Goal: Task Accomplishment & Management: Complete application form

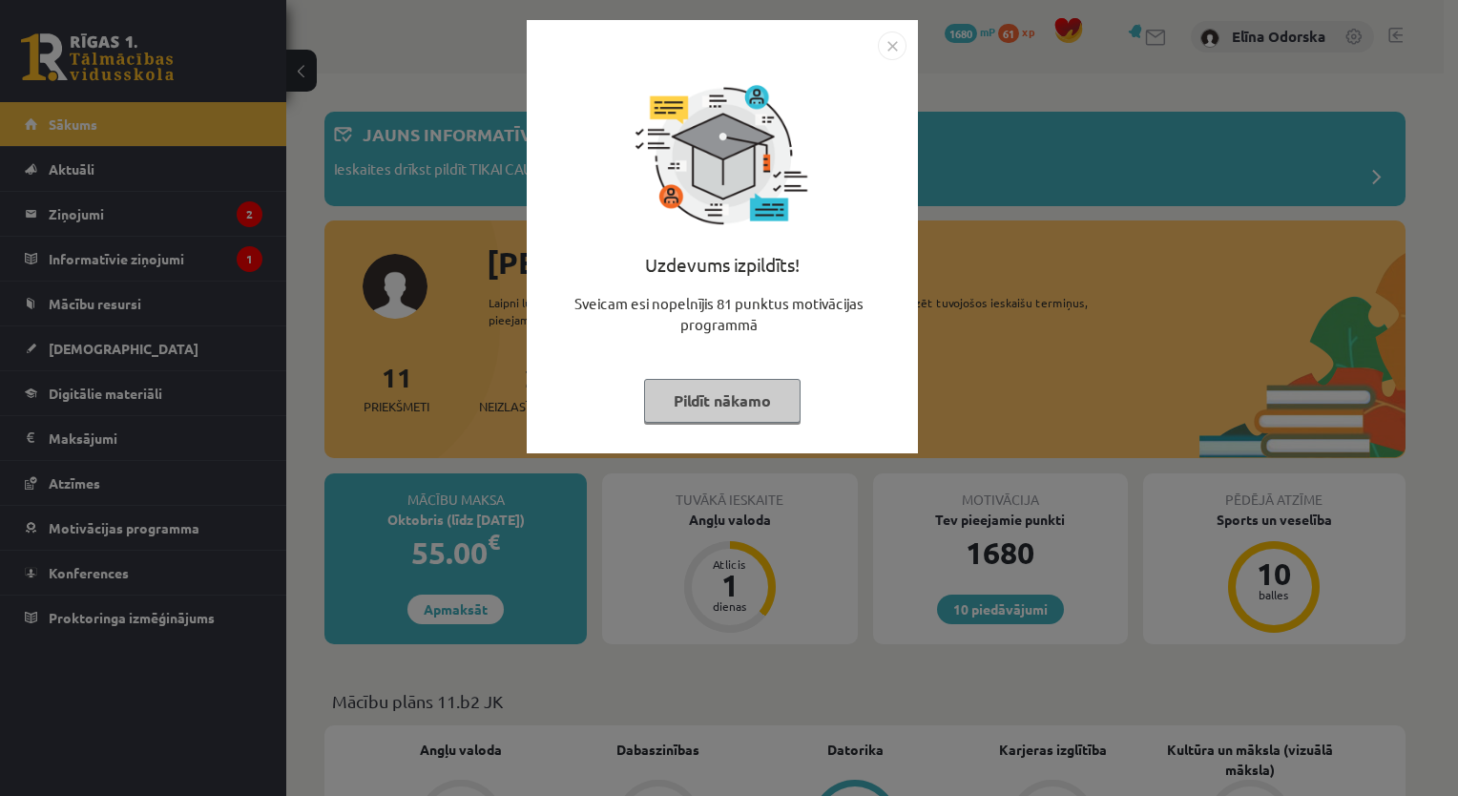
click at [891, 47] on img "Close" at bounding box center [892, 45] width 29 height 29
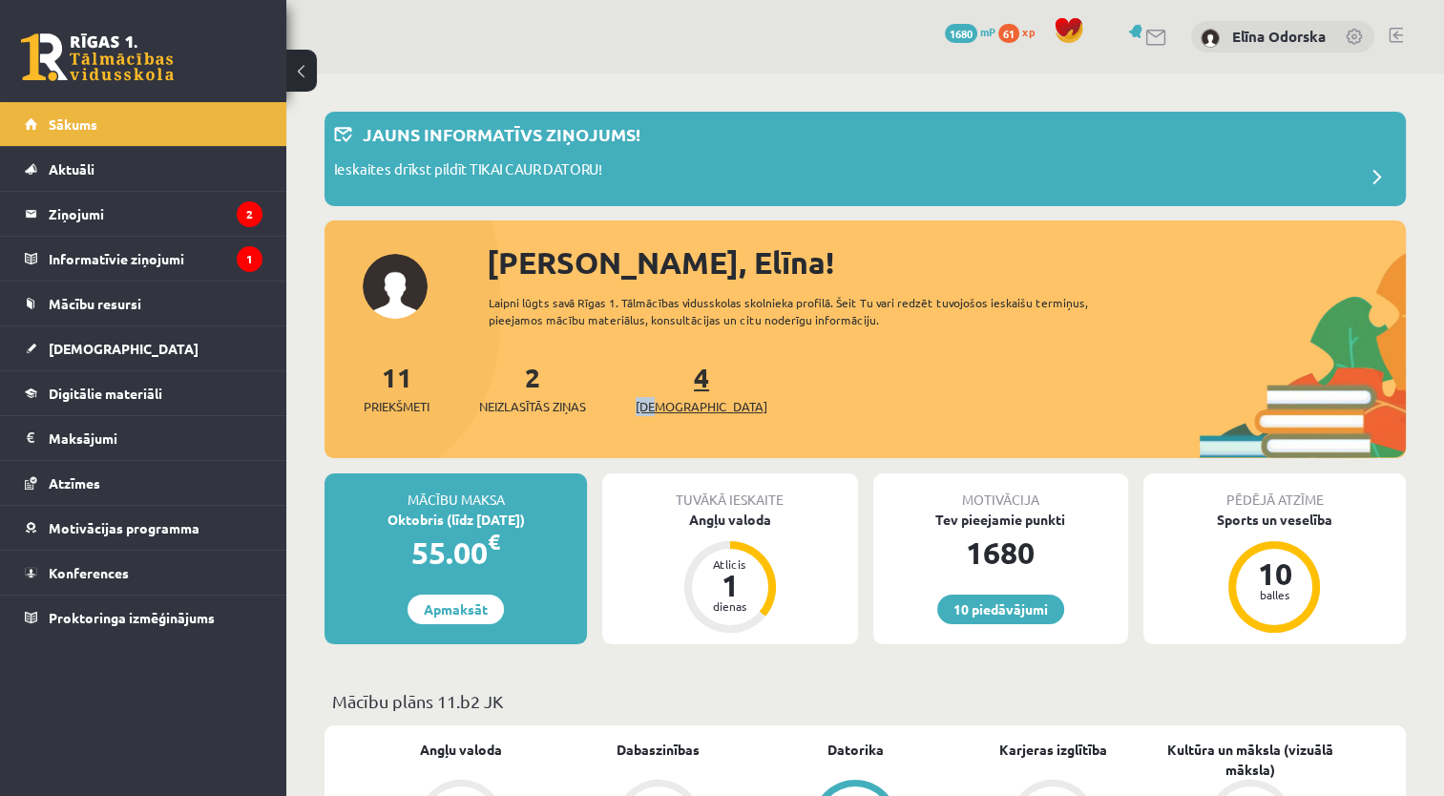
drag, startPoint x: 640, startPoint y: 409, endPoint x: 667, endPoint y: 404, distance: 27.3
click at [667, 404] on div "11 Priekšmeti 2 Neizlasītās ziņas 4 Ieskaites" at bounding box center [864, 408] width 1081 height 102
click at [667, 404] on span "[DEMOGRAPHIC_DATA]" at bounding box center [701, 406] width 132 height 19
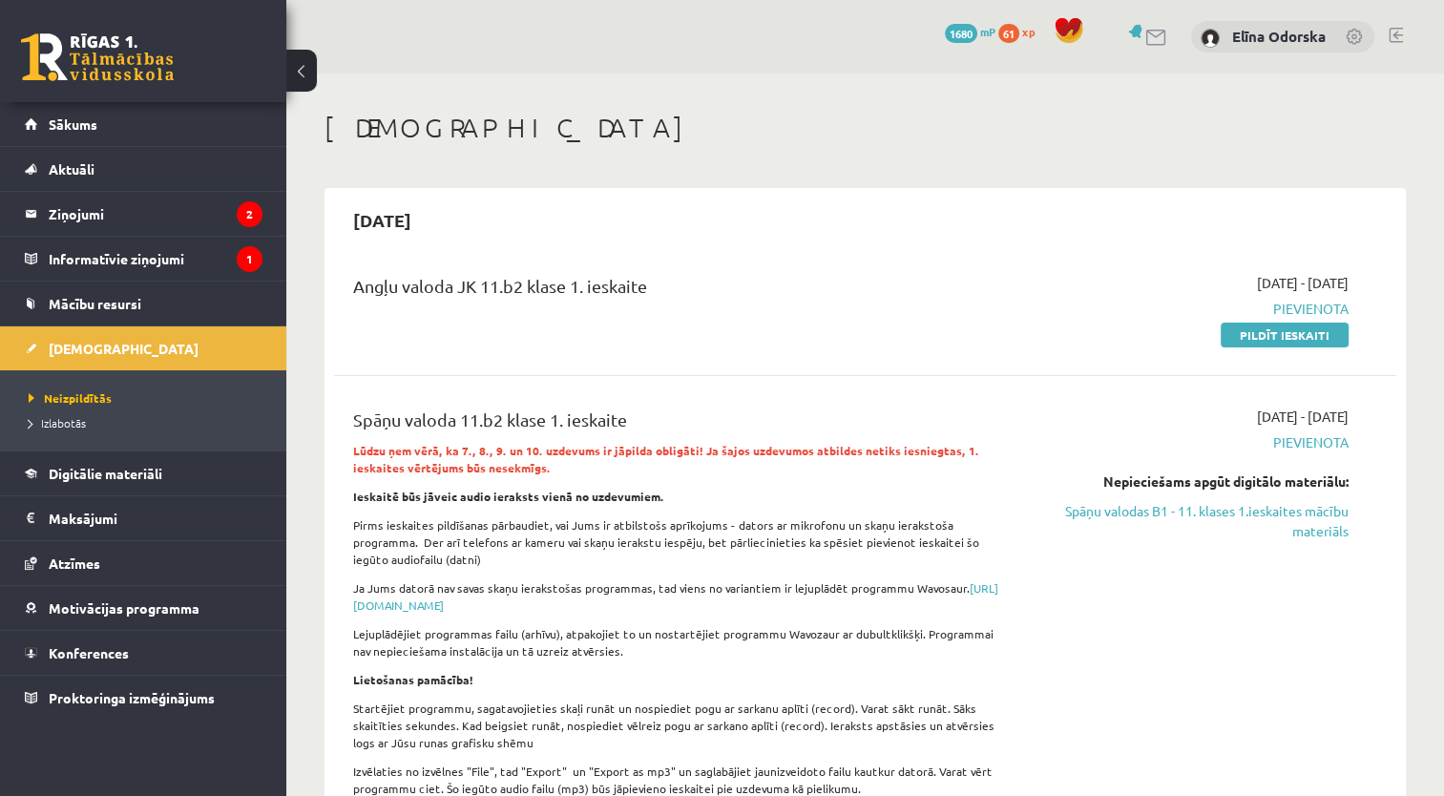
click at [848, 371] on div "Angļu valoda JK 11.b2 klase 1. ieskaite 2025-09-16 - 2025-09-19 Pievienota Pild…" at bounding box center [865, 552] width 1062 height 597
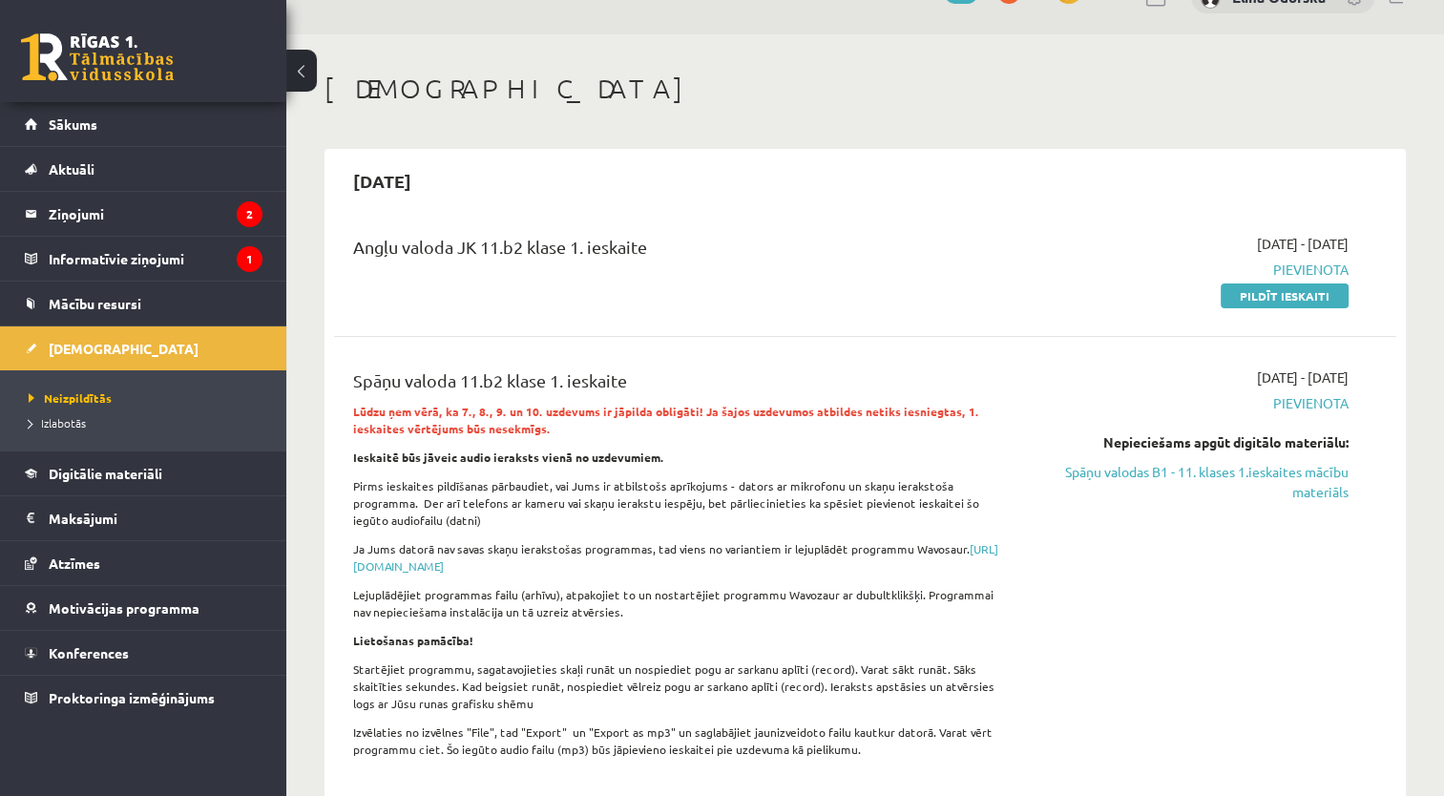
scroll to position [27, 0]
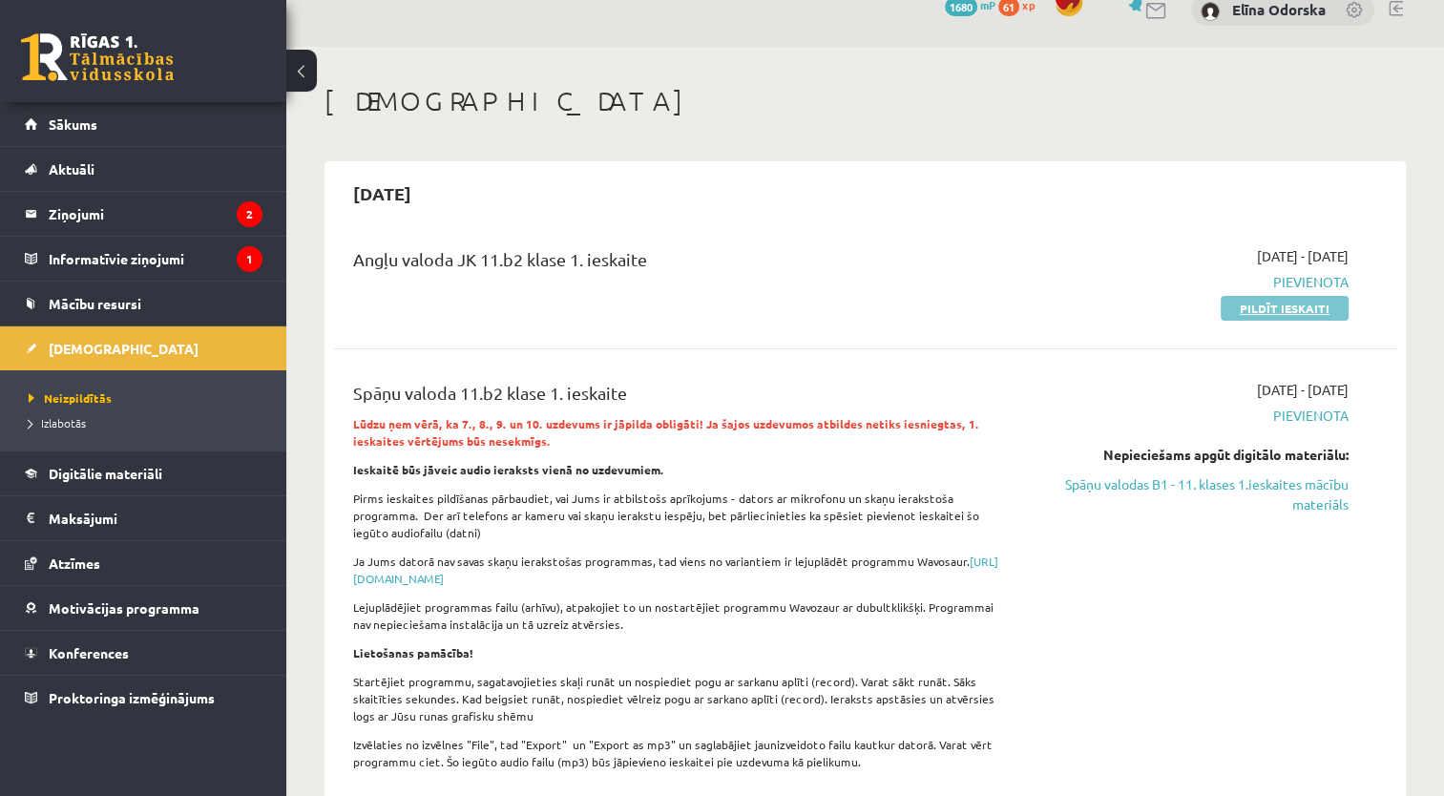
click at [1311, 313] on link "Pildīt ieskaiti" at bounding box center [1284, 308] width 128 height 25
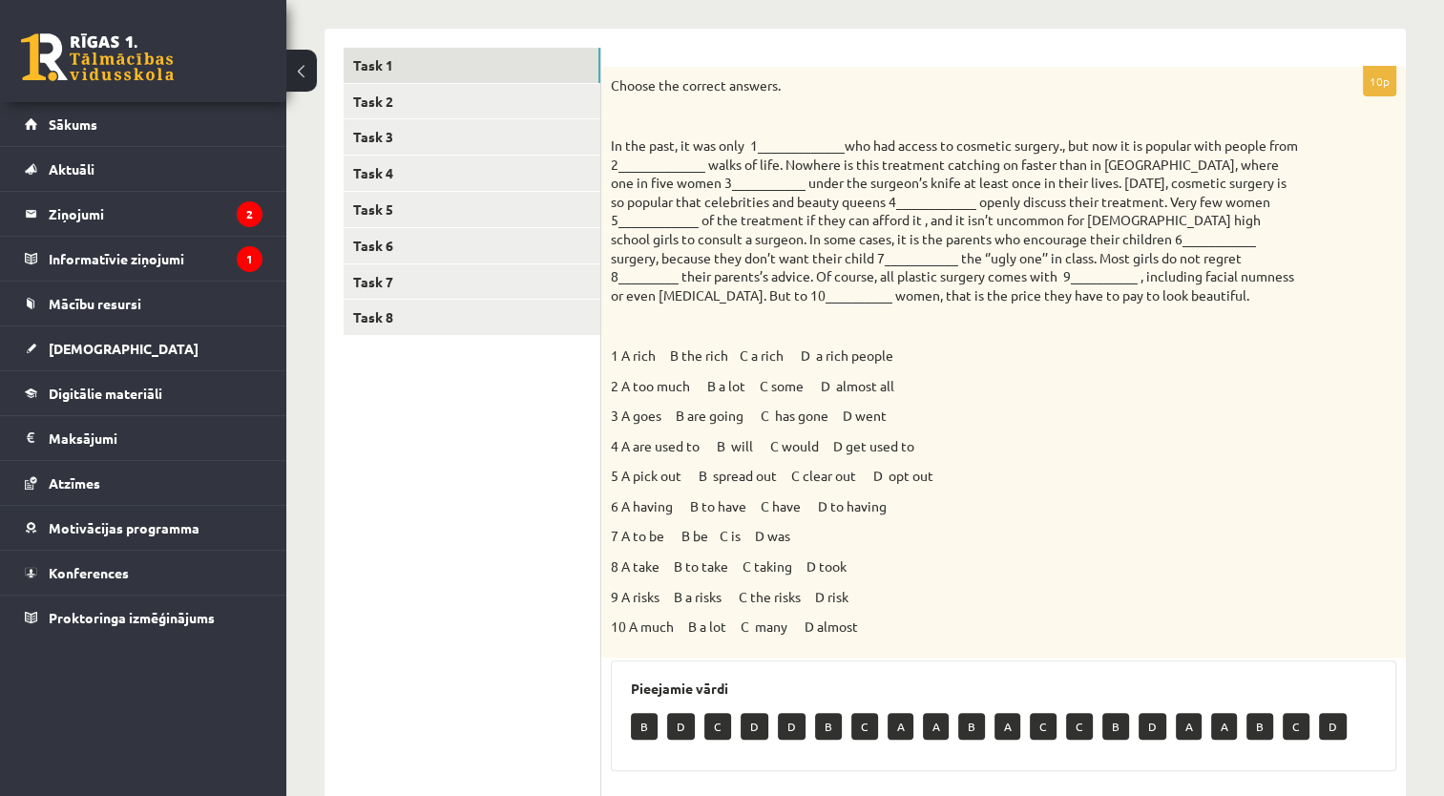
scroll to position [225, 0]
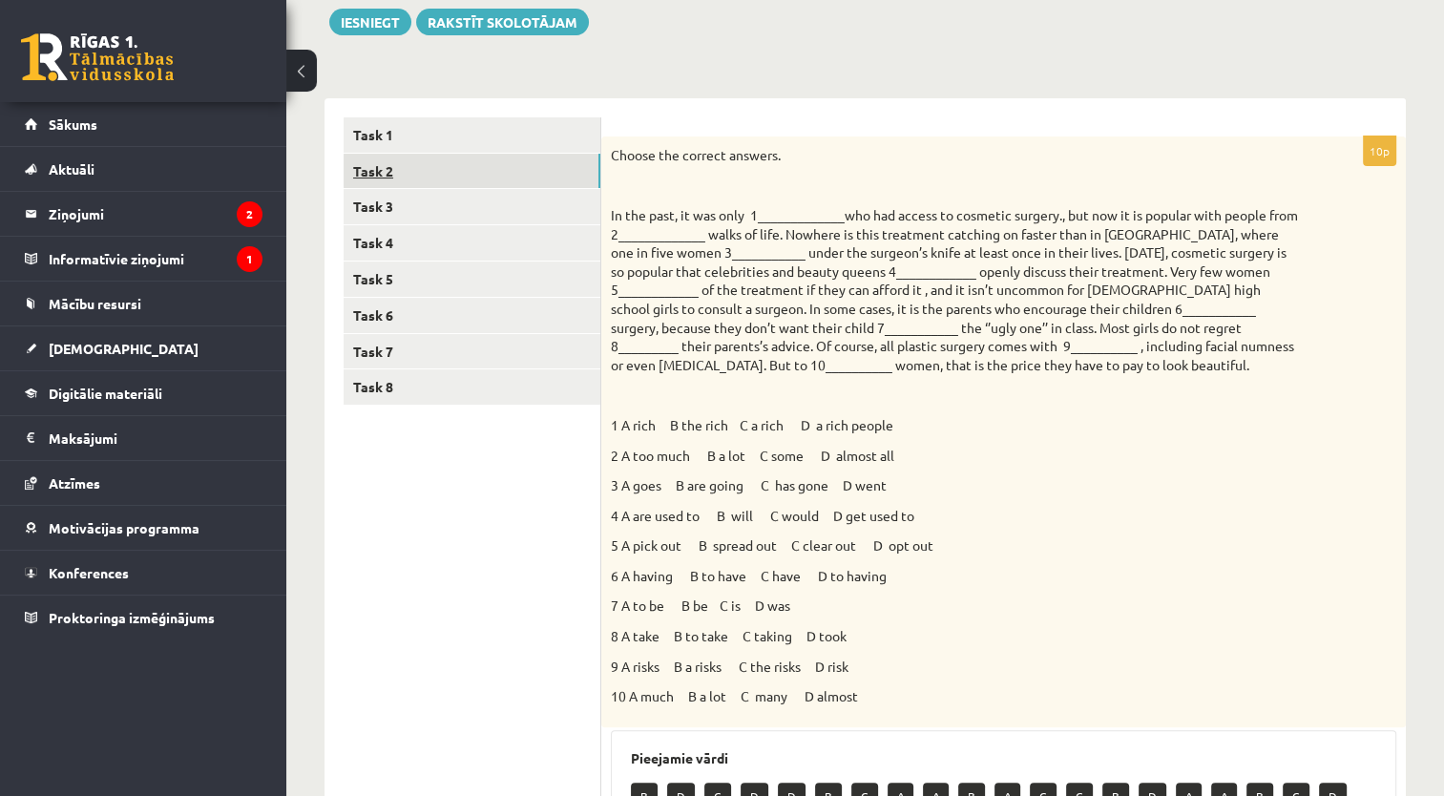
click at [416, 156] on link "Task 2" at bounding box center [471, 171] width 257 height 35
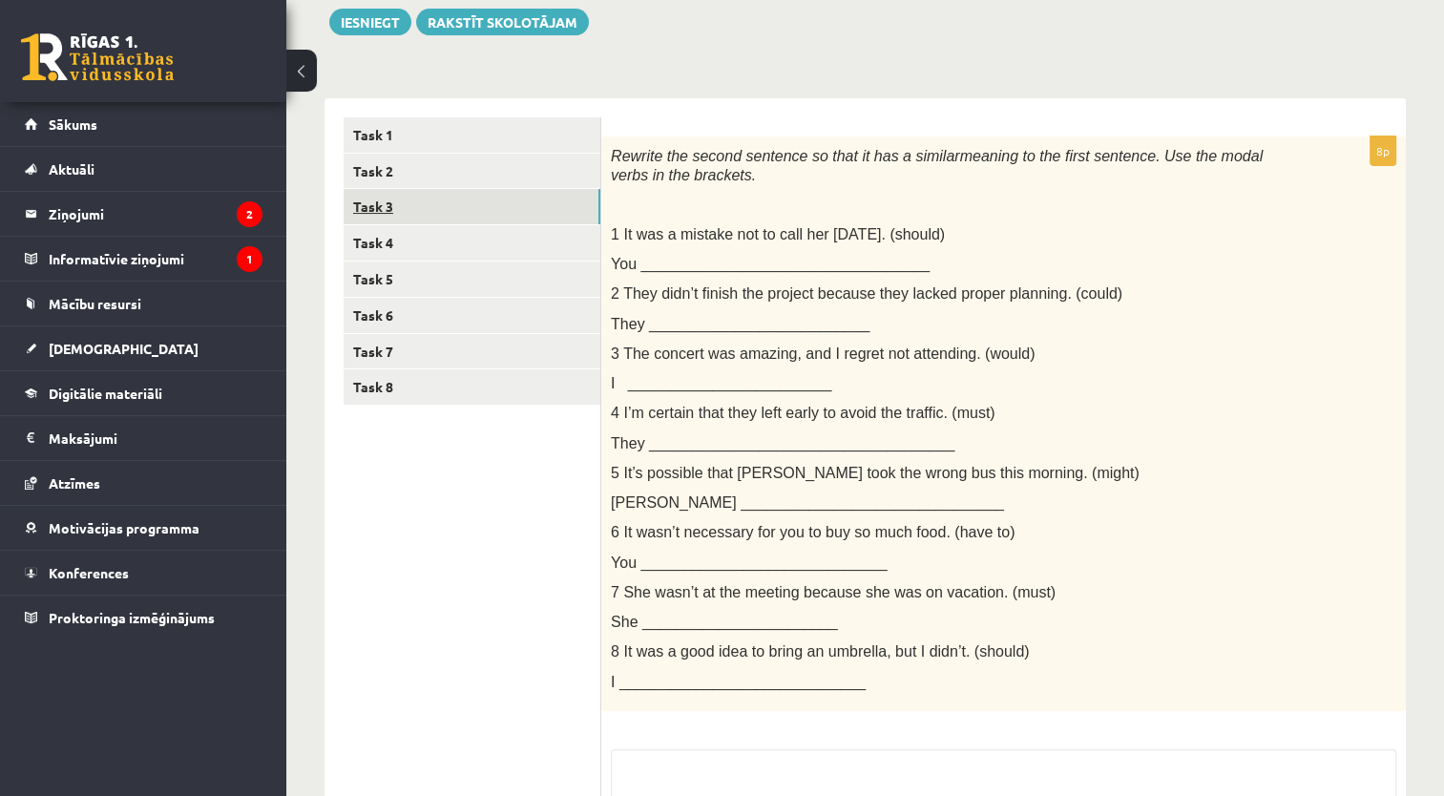
click at [413, 208] on link "Task 3" at bounding box center [471, 206] width 257 height 35
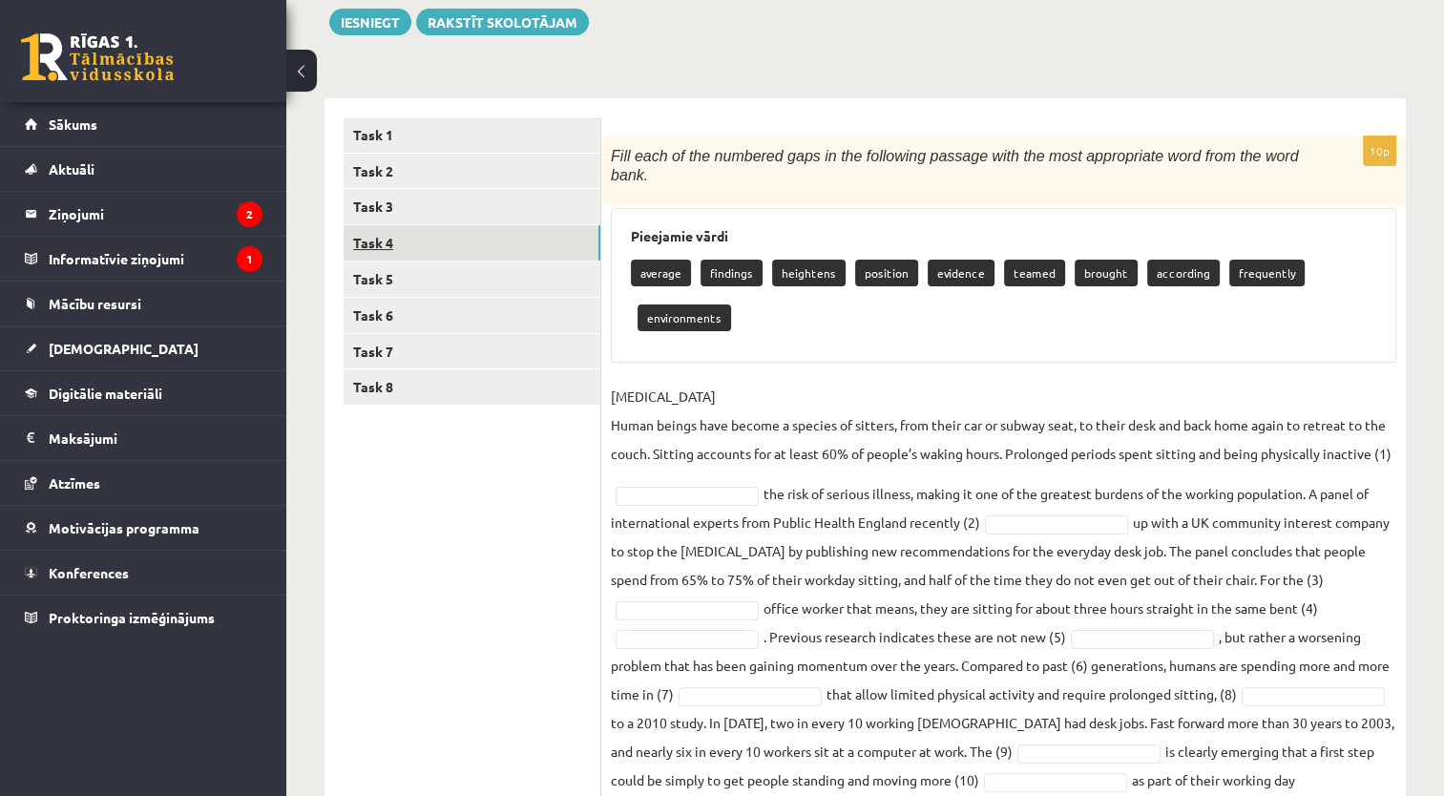
click at [408, 246] on link "Task 4" at bounding box center [471, 242] width 257 height 35
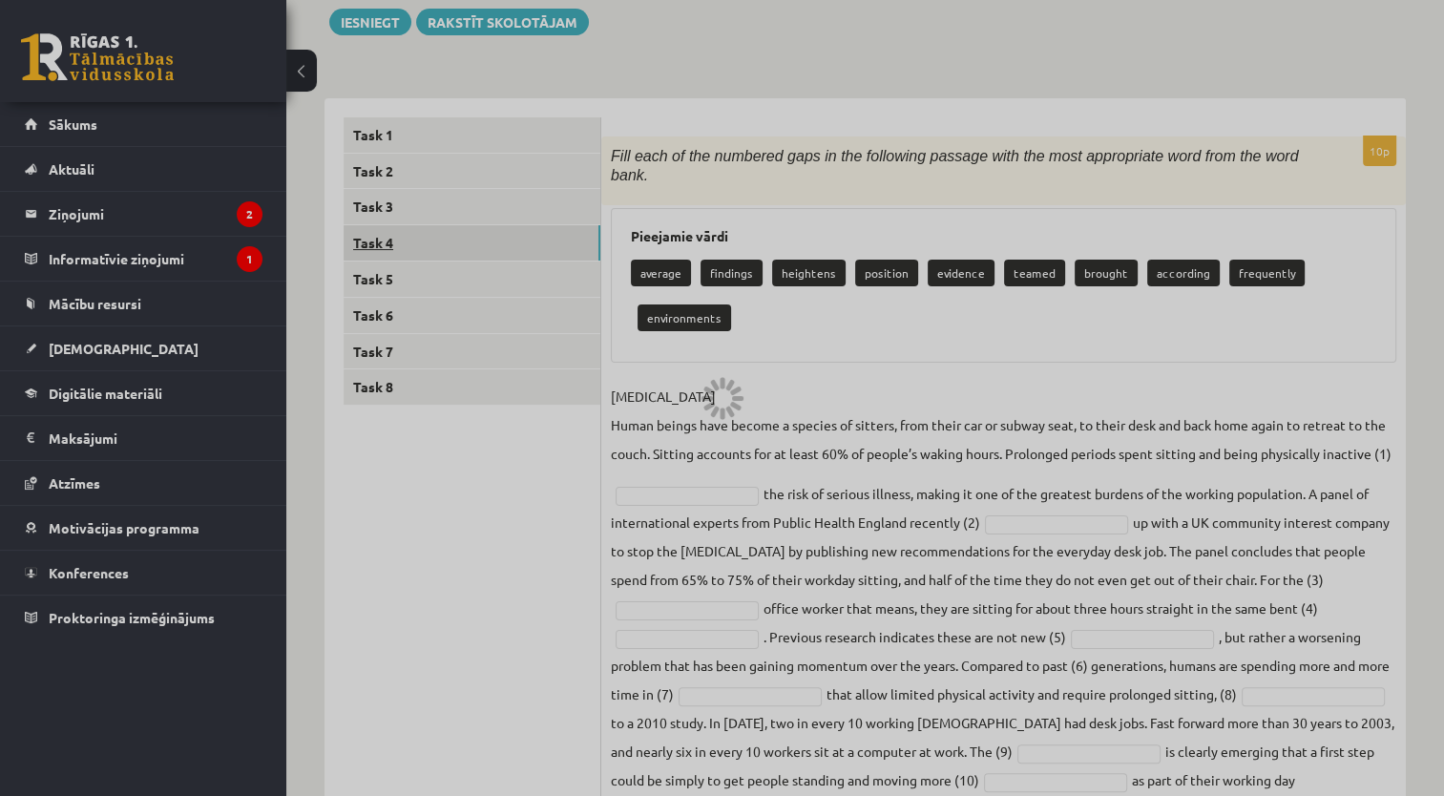
scroll to position [141, 0]
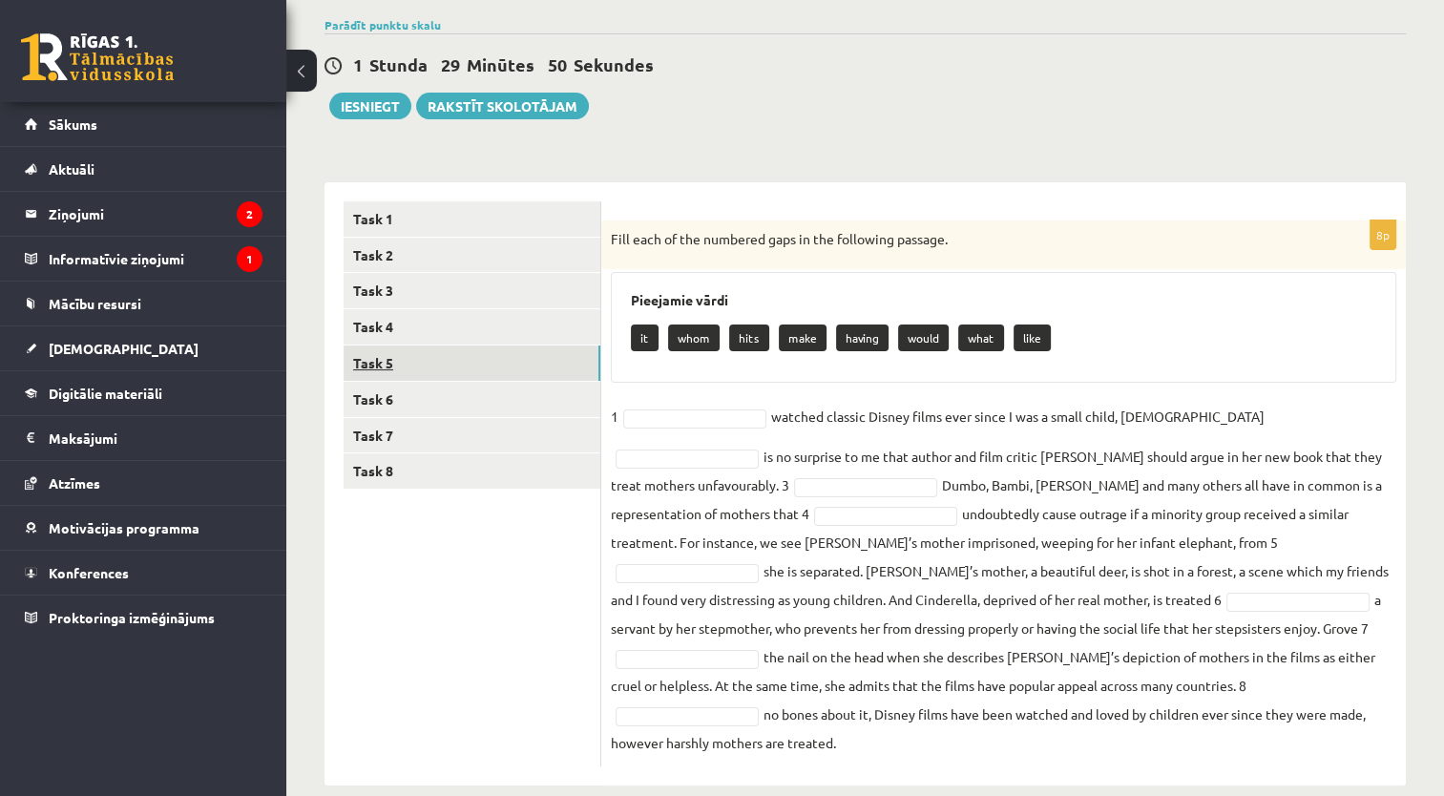
click at [406, 374] on link "Task 5" at bounding box center [471, 362] width 257 height 35
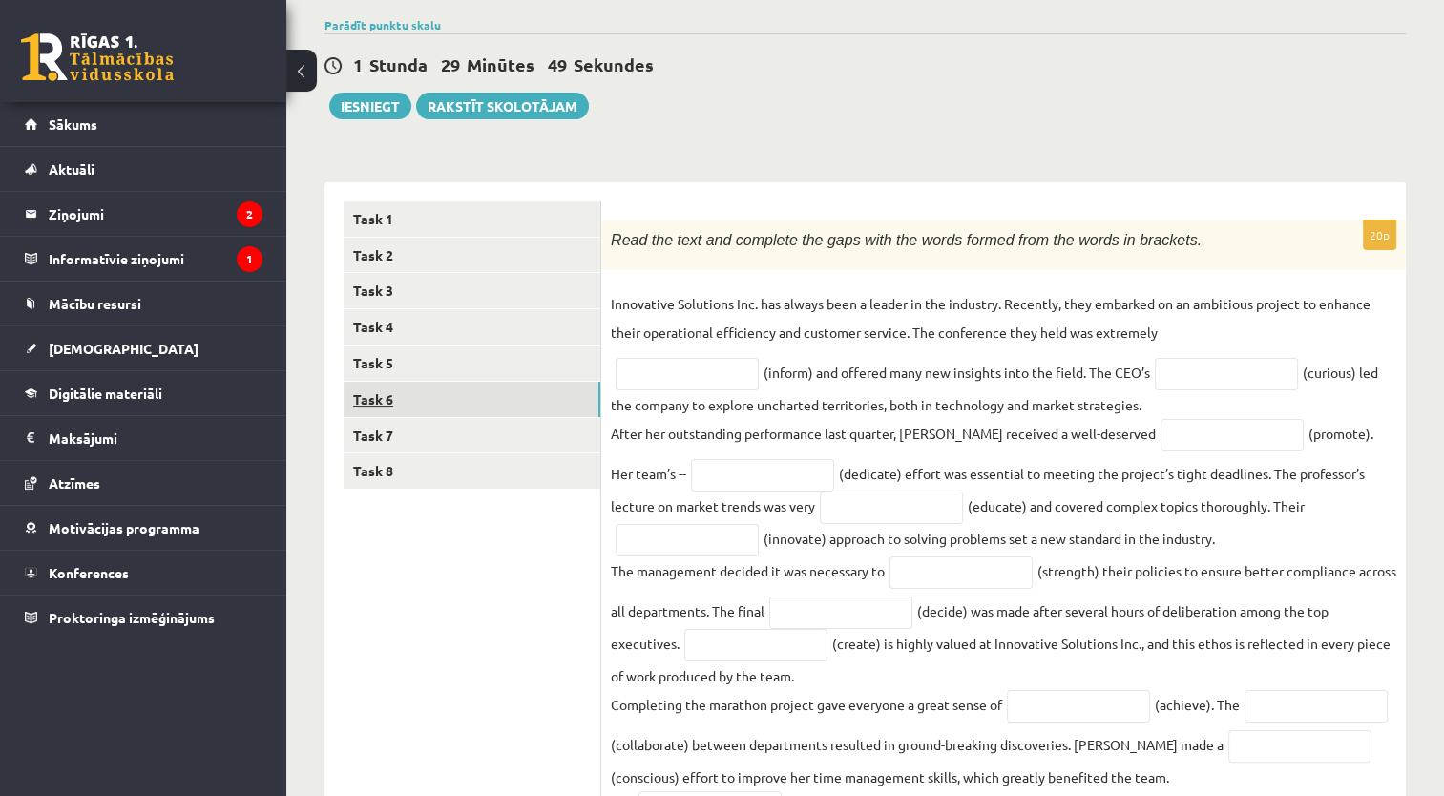
click at [408, 410] on link "Task 6" at bounding box center [471, 399] width 257 height 35
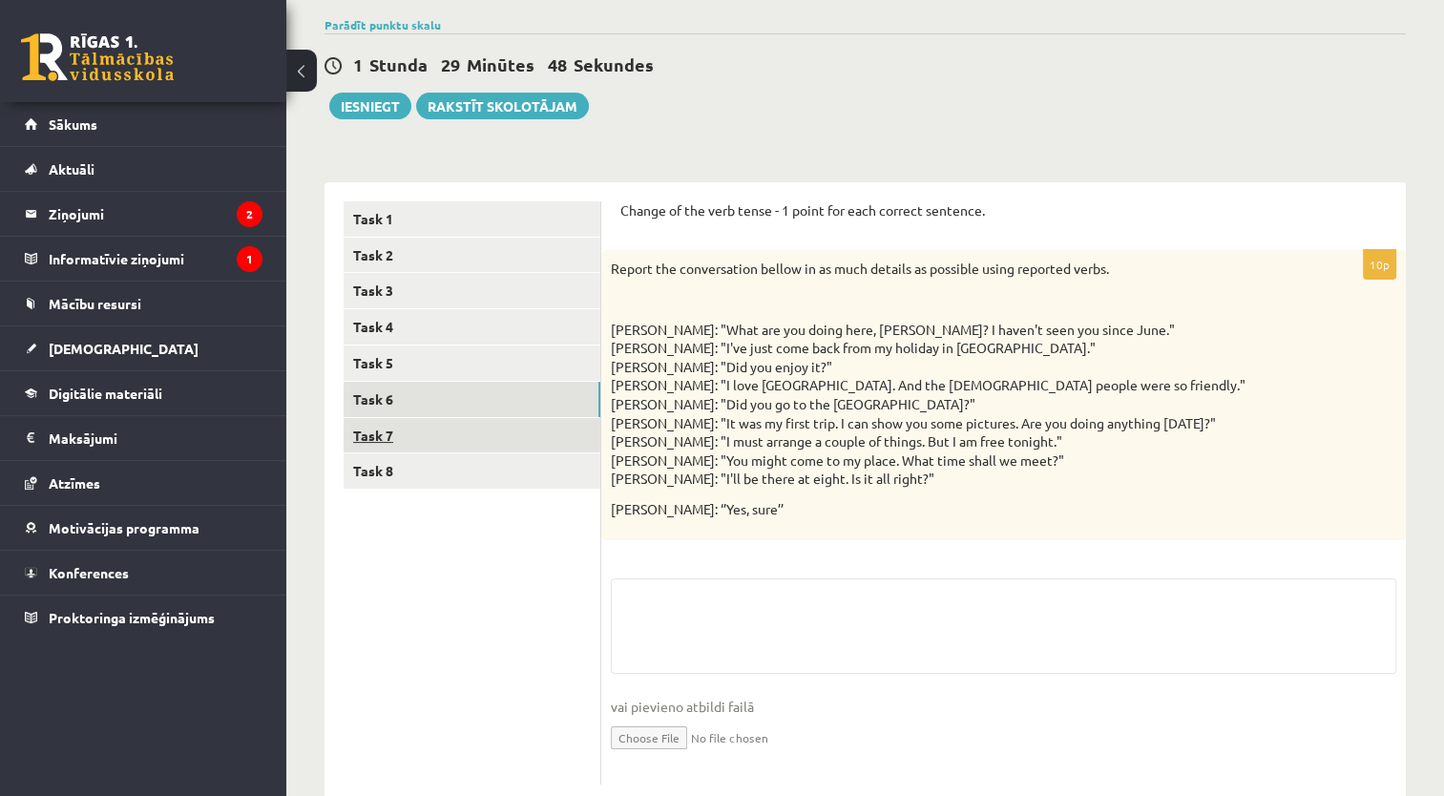
click at [412, 444] on link "Task 7" at bounding box center [471, 435] width 257 height 35
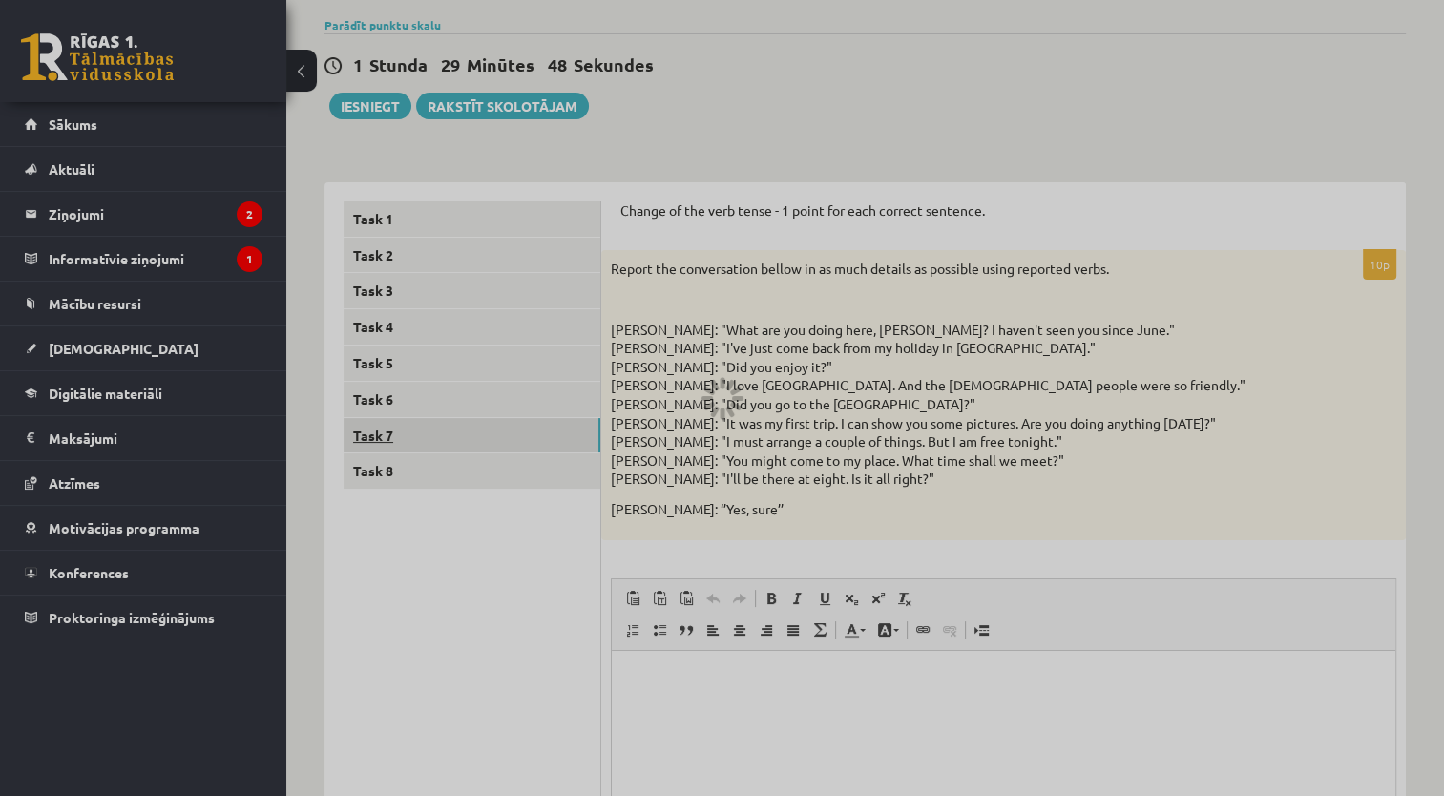
scroll to position [0, 0]
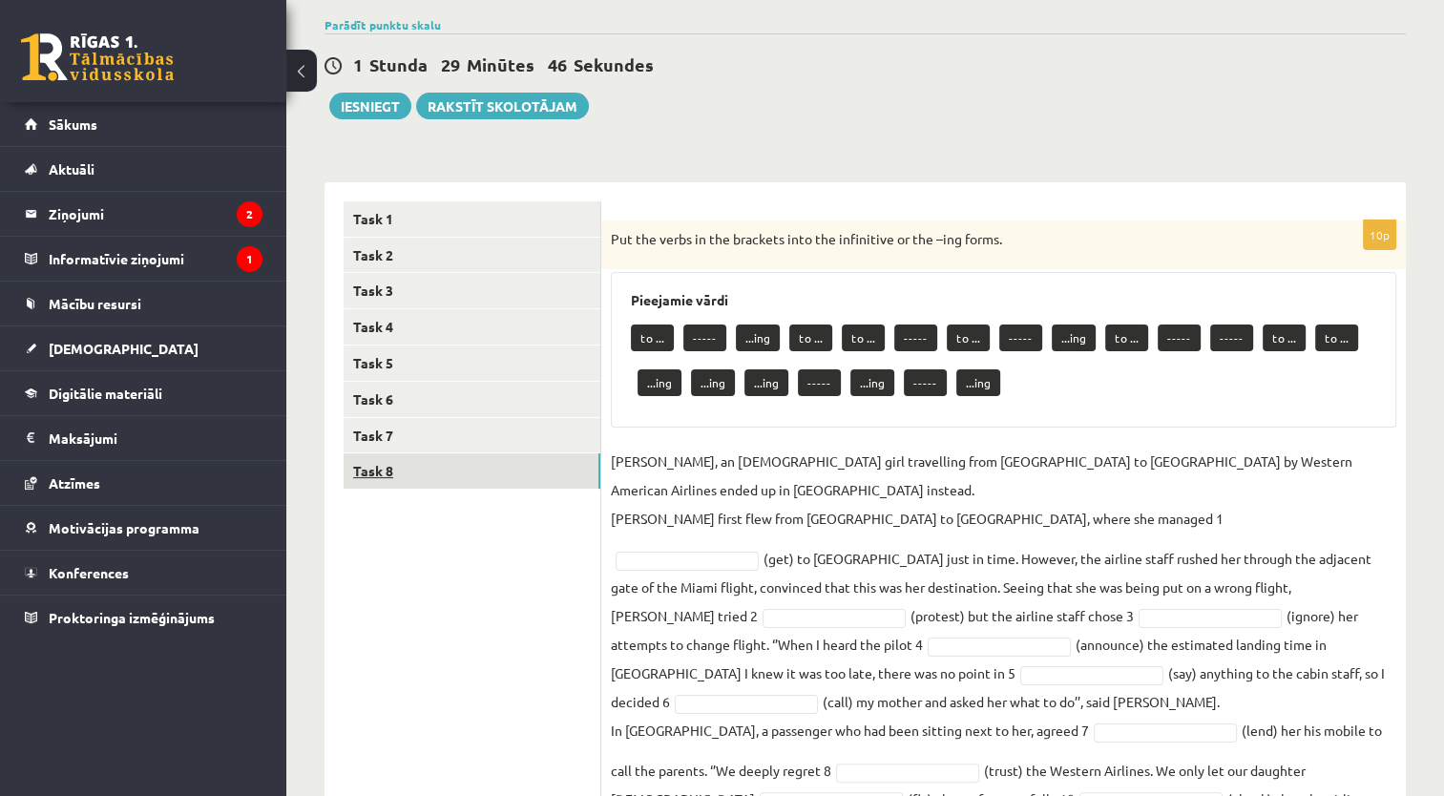
click at [413, 476] on link "Task 8" at bounding box center [471, 470] width 257 height 35
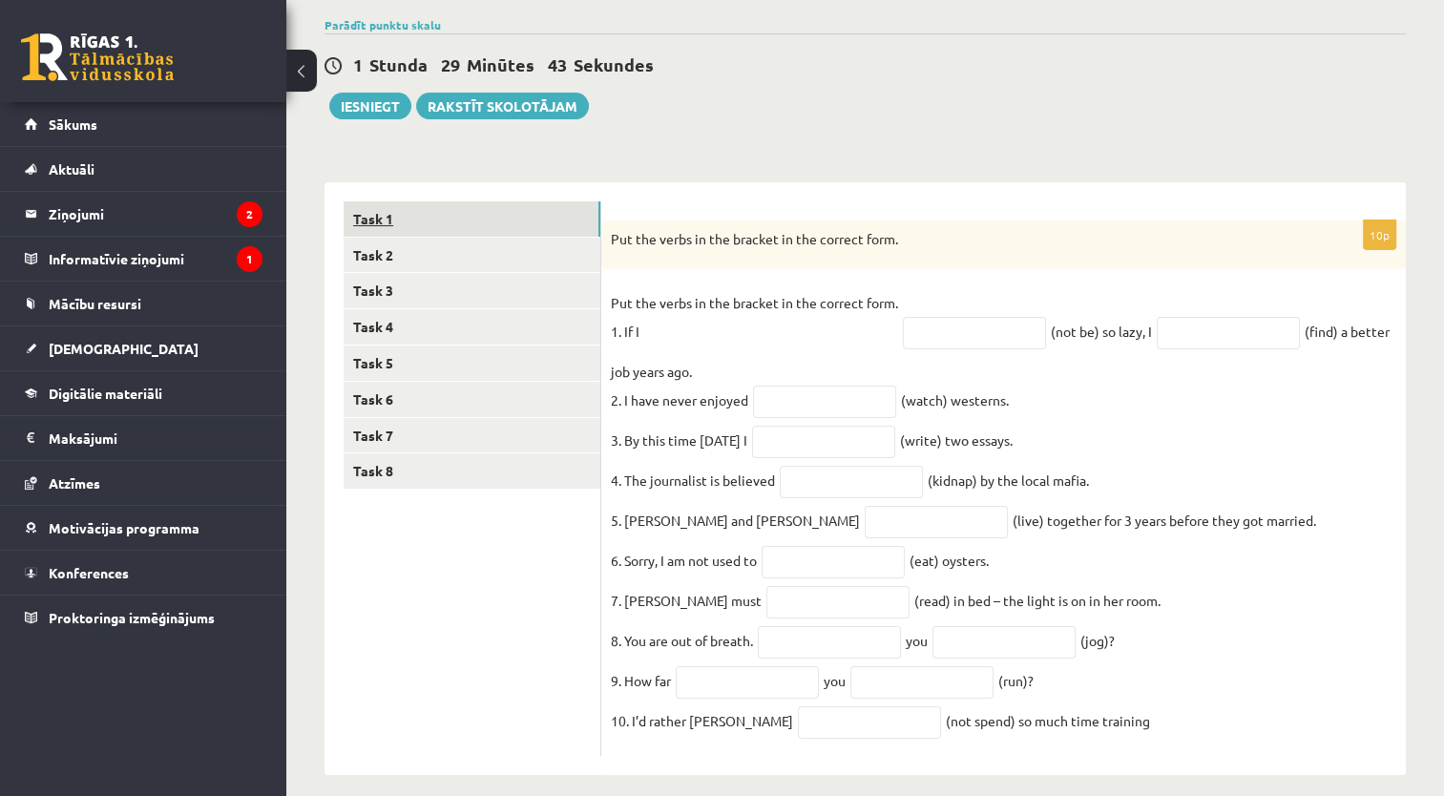
click at [366, 219] on link "Task 1" at bounding box center [471, 218] width 257 height 35
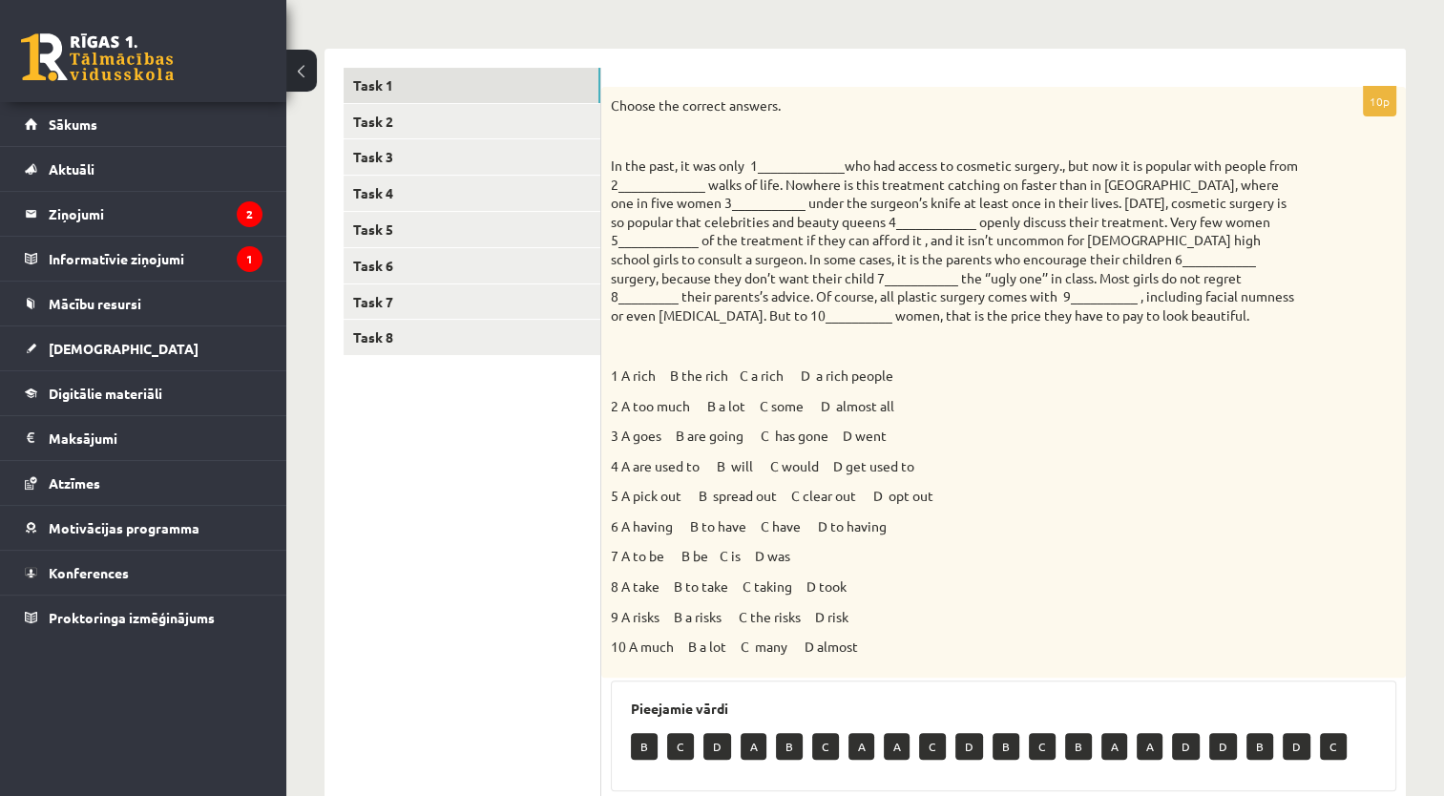
scroll to position [273, 0]
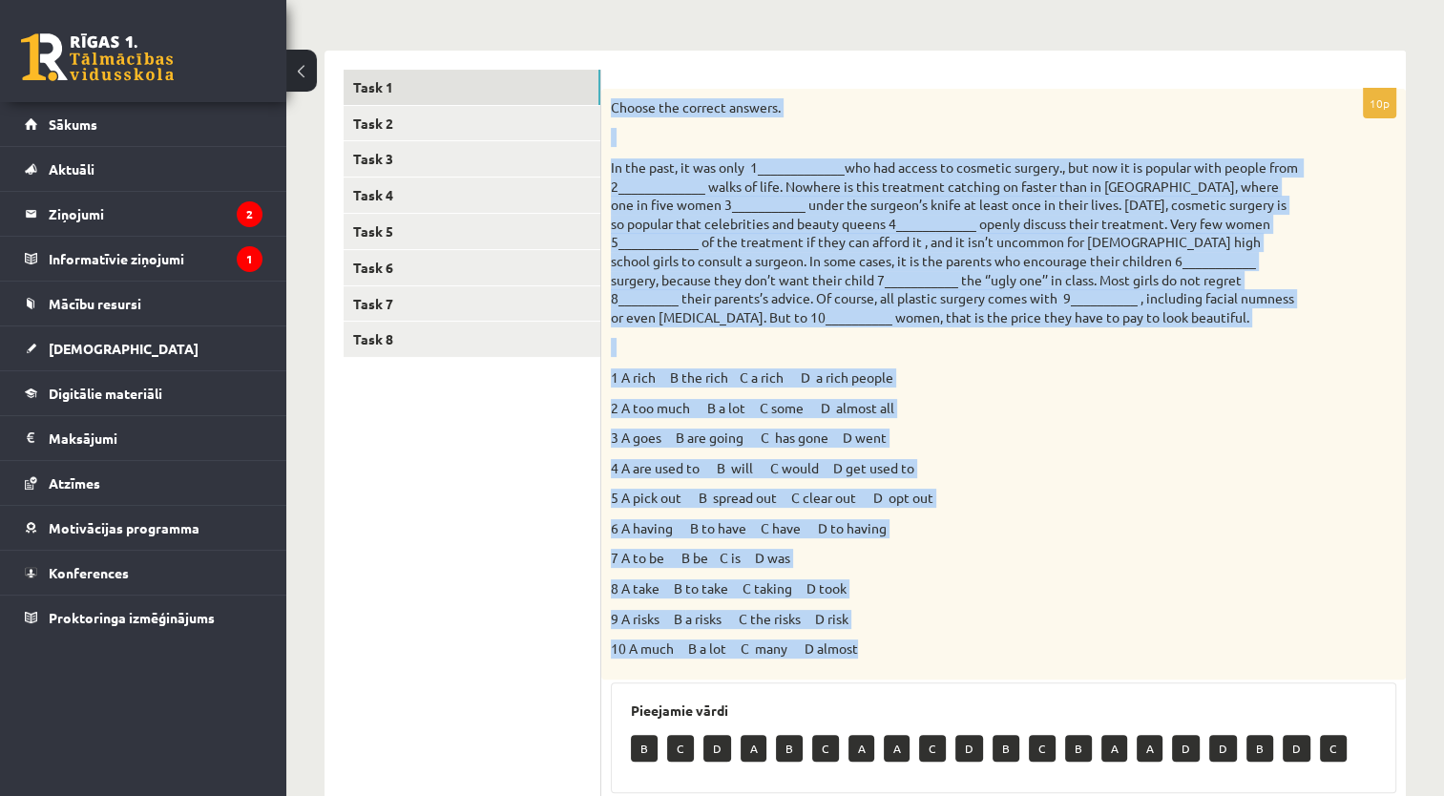
drag, startPoint x: 609, startPoint y: 107, endPoint x: 1107, endPoint y: 647, distance: 734.6
click at [1107, 647] on div "Choose the correct answers. 1 A rich B the rich C a rich D a rich people 2 A to…" at bounding box center [1003, 384] width 804 height 591
click at [1172, 519] on p "6 A having B to have C have D to having" at bounding box center [956, 528] width 690 height 19
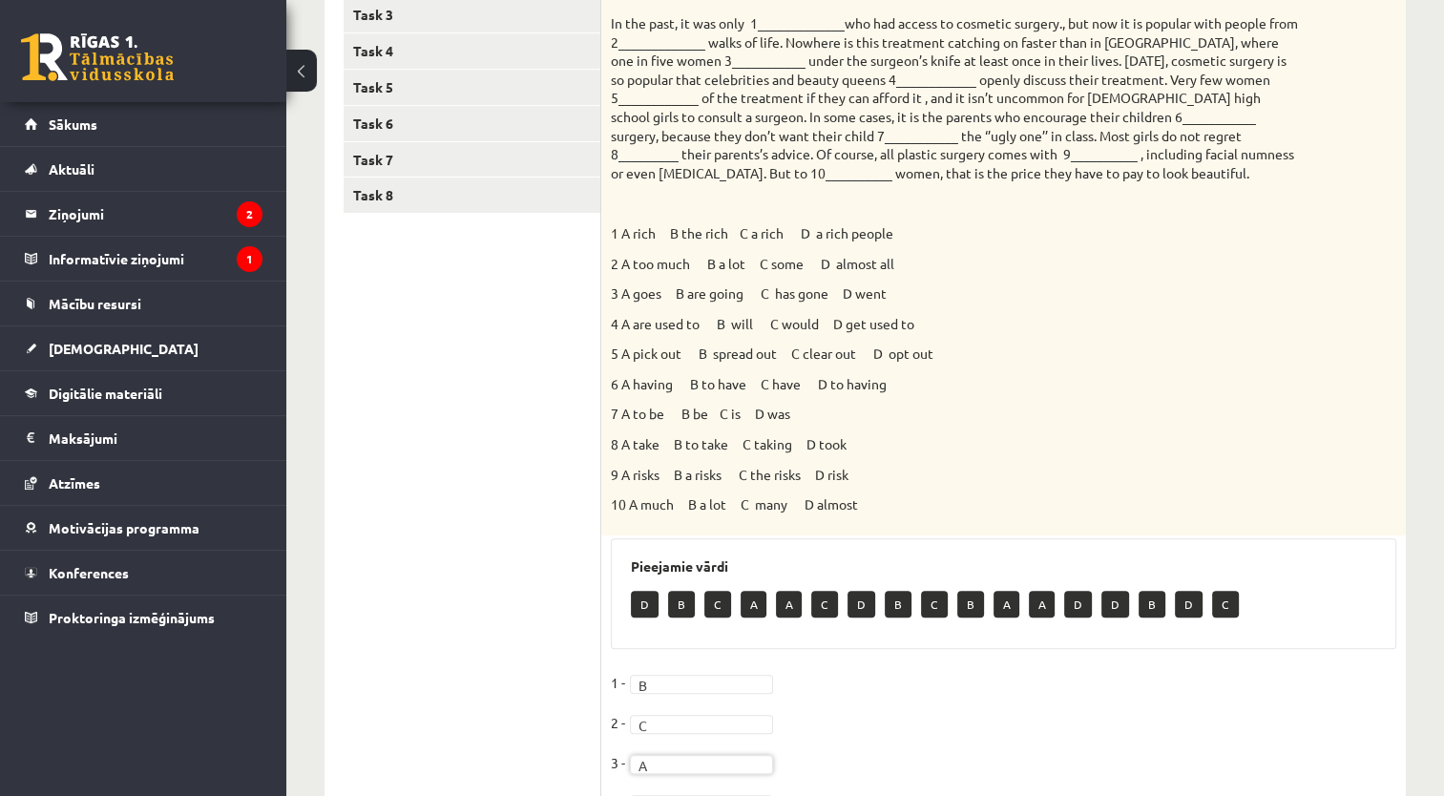
scroll to position [419, 0]
click at [1353, 507] on div "Choose the correct answers. 1 A rich B the rich C a rich D a rich people 2 A to…" at bounding box center [1003, 238] width 804 height 591
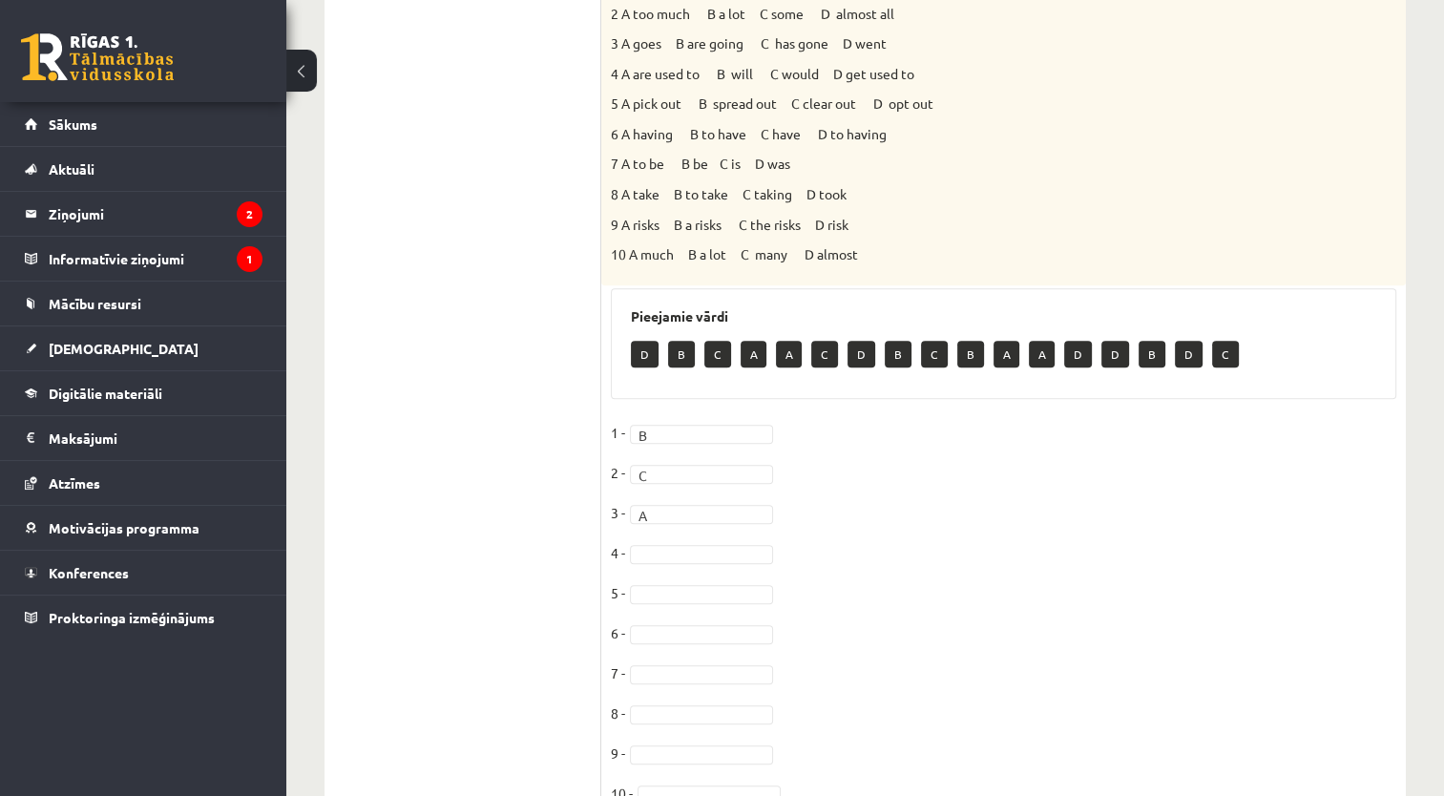
scroll to position [670, 0]
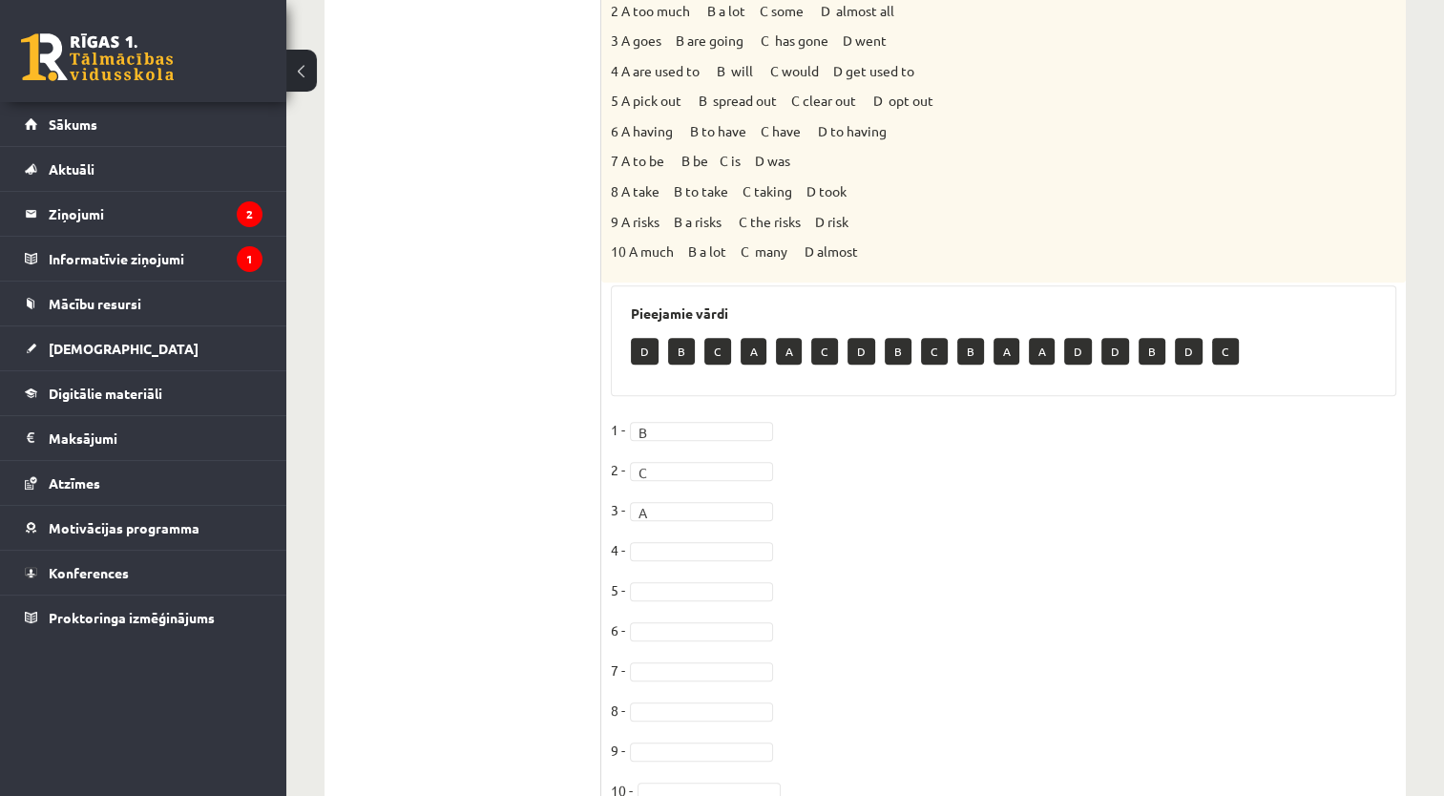
click at [675, 563] on fieldset "1 - B * 2 - C * 3 - A * 4 - 5 - 6 - 7 - 8 - 9 - 10 -" at bounding box center [1003, 615] width 785 height 401
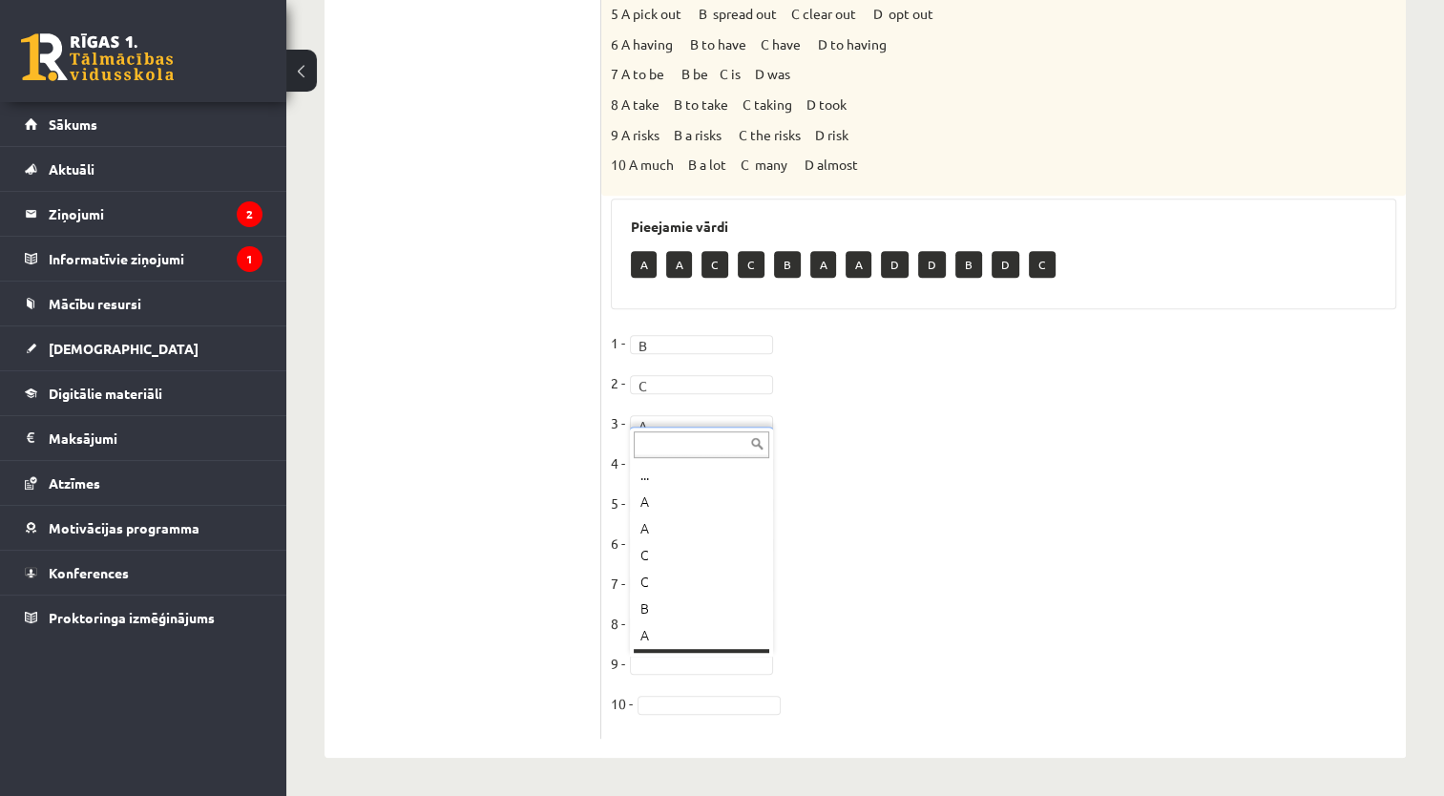
scroll to position [23, 0]
click at [662, 716] on fieldset "1 - B * 2 - C * 3 - A * 4 - B * 5 - D * 6 - B * 7 - D * 8 - C * 9 - A * 10 -" at bounding box center [1003, 528] width 785 height 401
click at [662, 713] on fieldset "1 - B * 2 - C * 3 - A * 4 - B * 5 - D * 6 - B * 7 - D * 8 - C * 9 - A * 10 -" at bounding box center [1003, 528] width 785 height 401
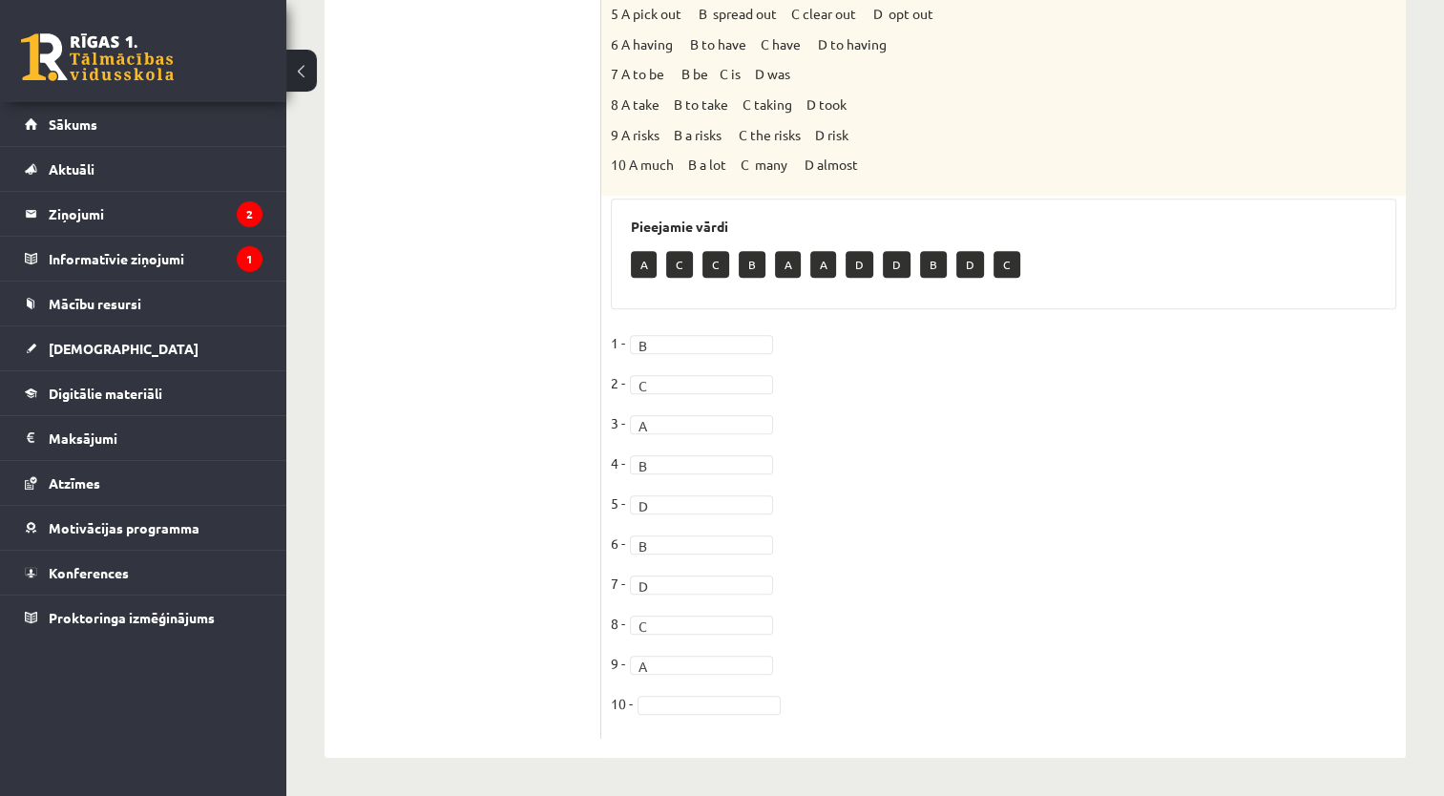
drag, startPoint x: 662, startPoint y: 713, endPoint x: 671, endPoint y: 707, distance: 10.3
click at [671, 707] on fieldset "1 - B * 2 - C * 3 - A * 4 - B * 5 - D * 6 - B * 7 - D * 8 - C * 9 - A * 10 -" at bounding box center [1003, 528] width 785 height 401
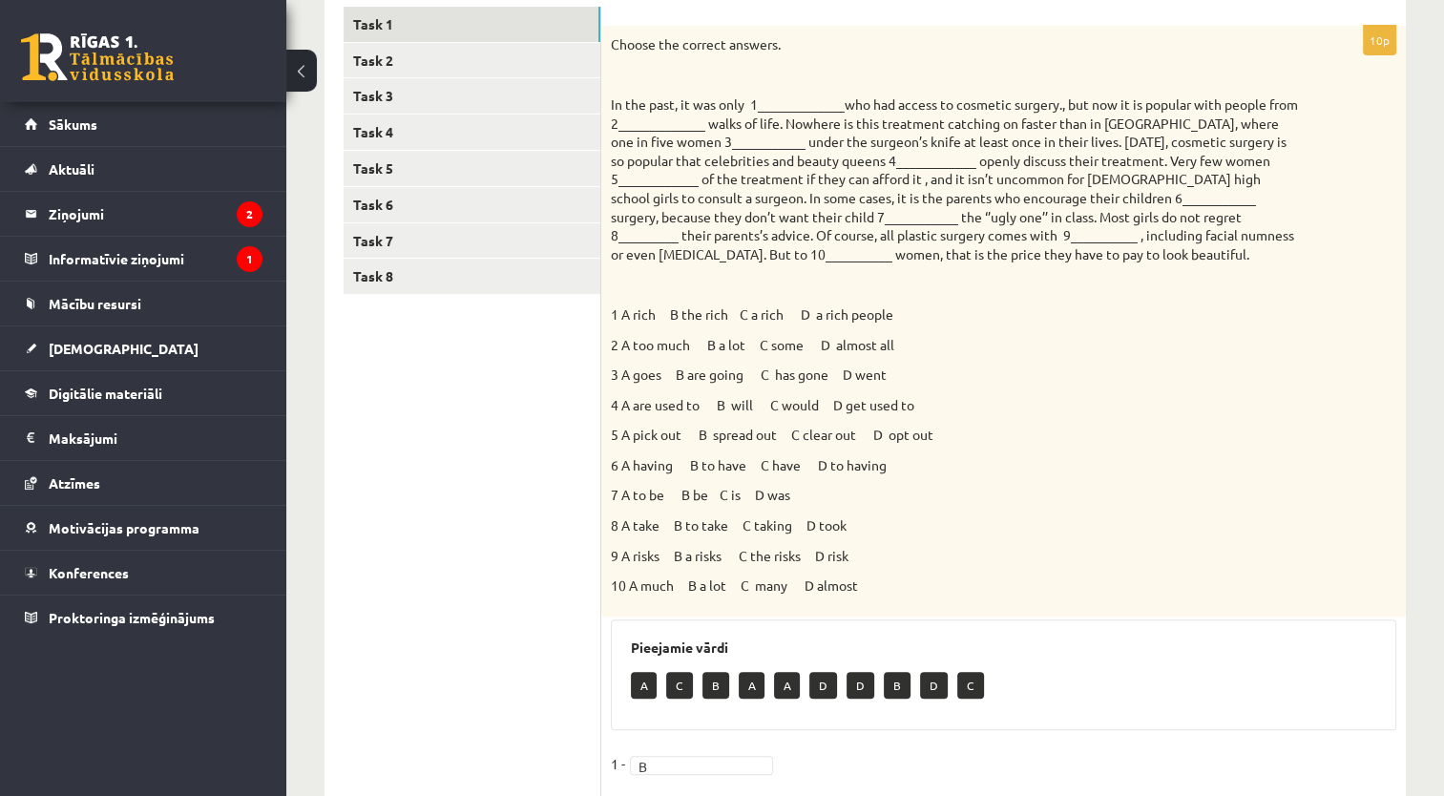
scroll to position [226, 0]
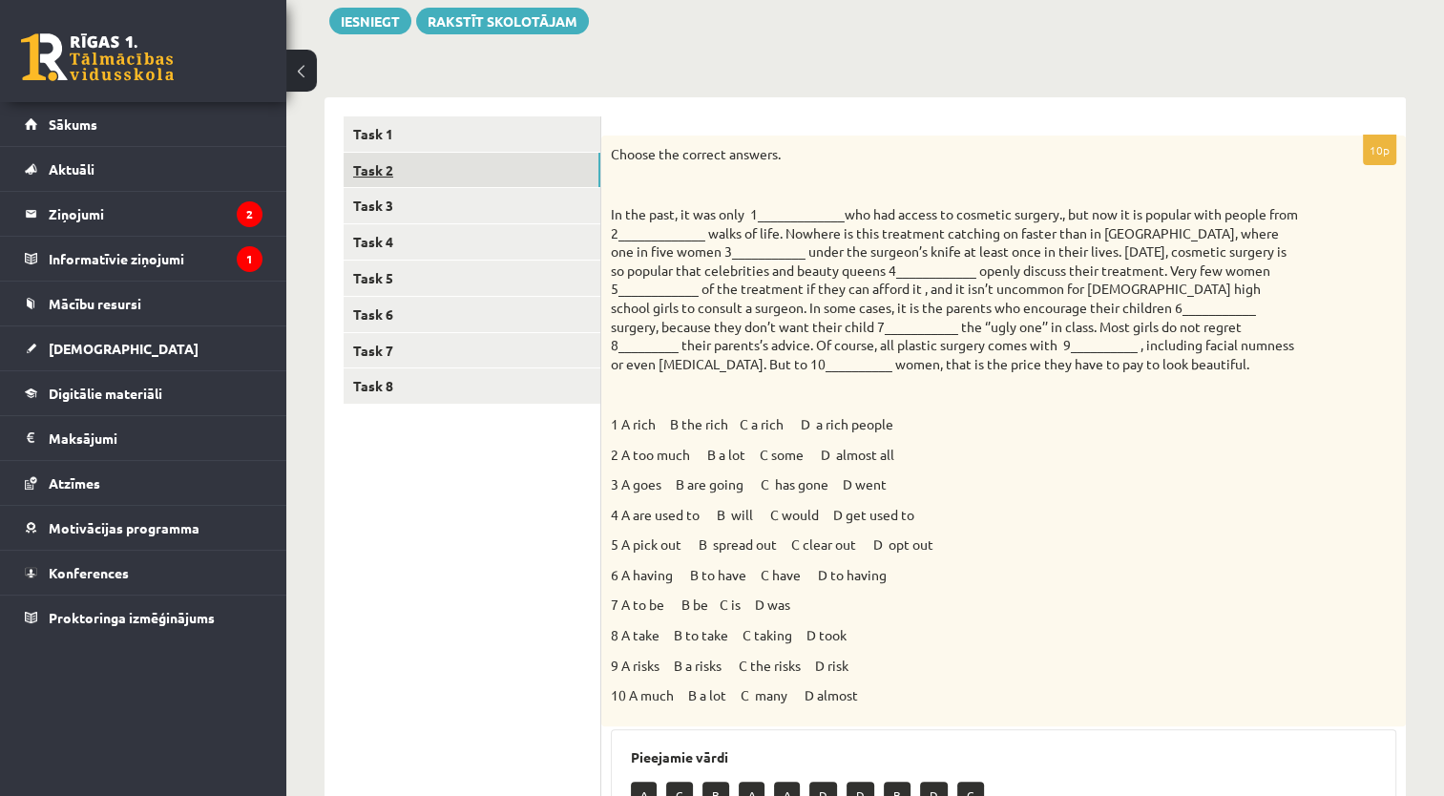
click at [496, 182] on link "Task 2" at bounding box center [471, 170] width 257 height 35
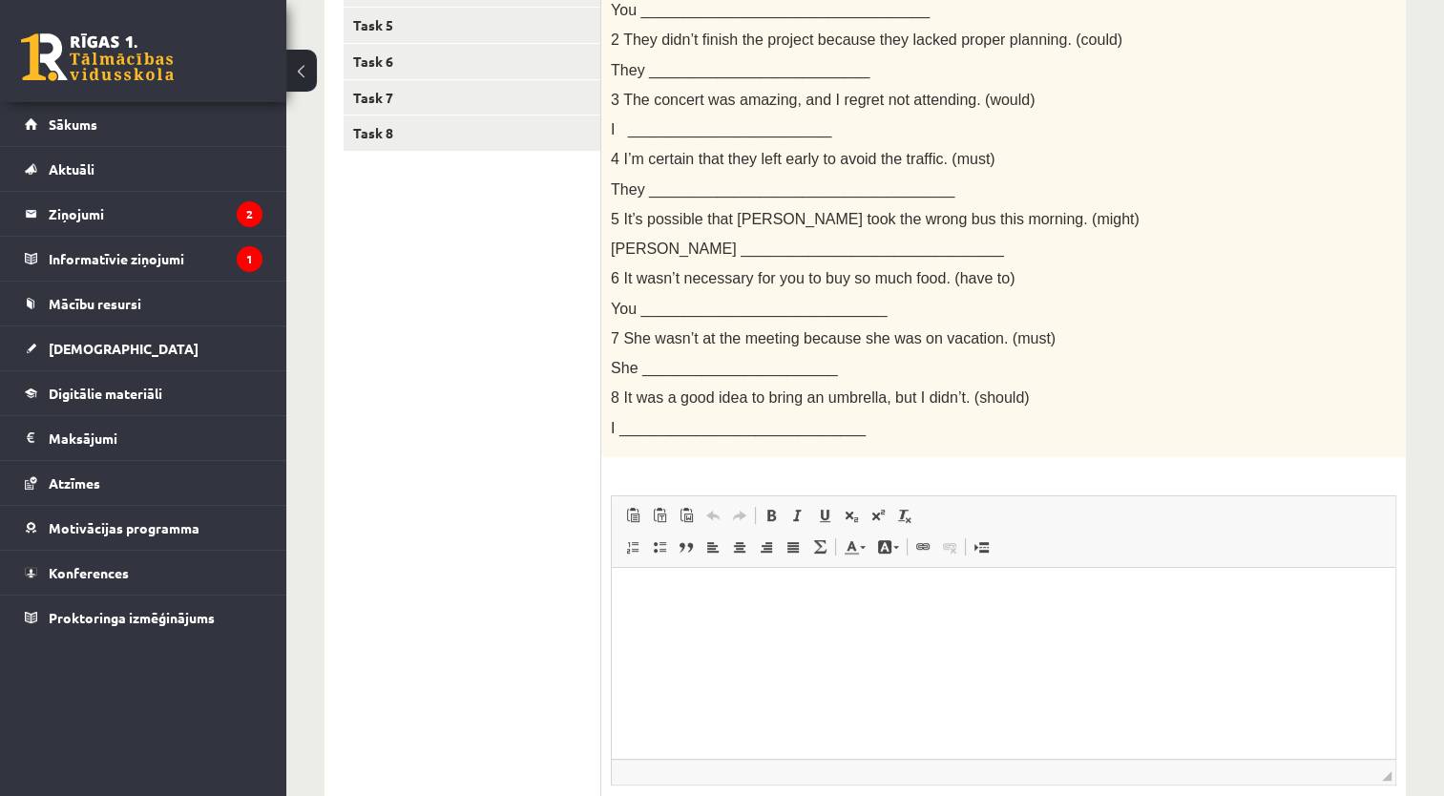
scroll to position [447, 0]
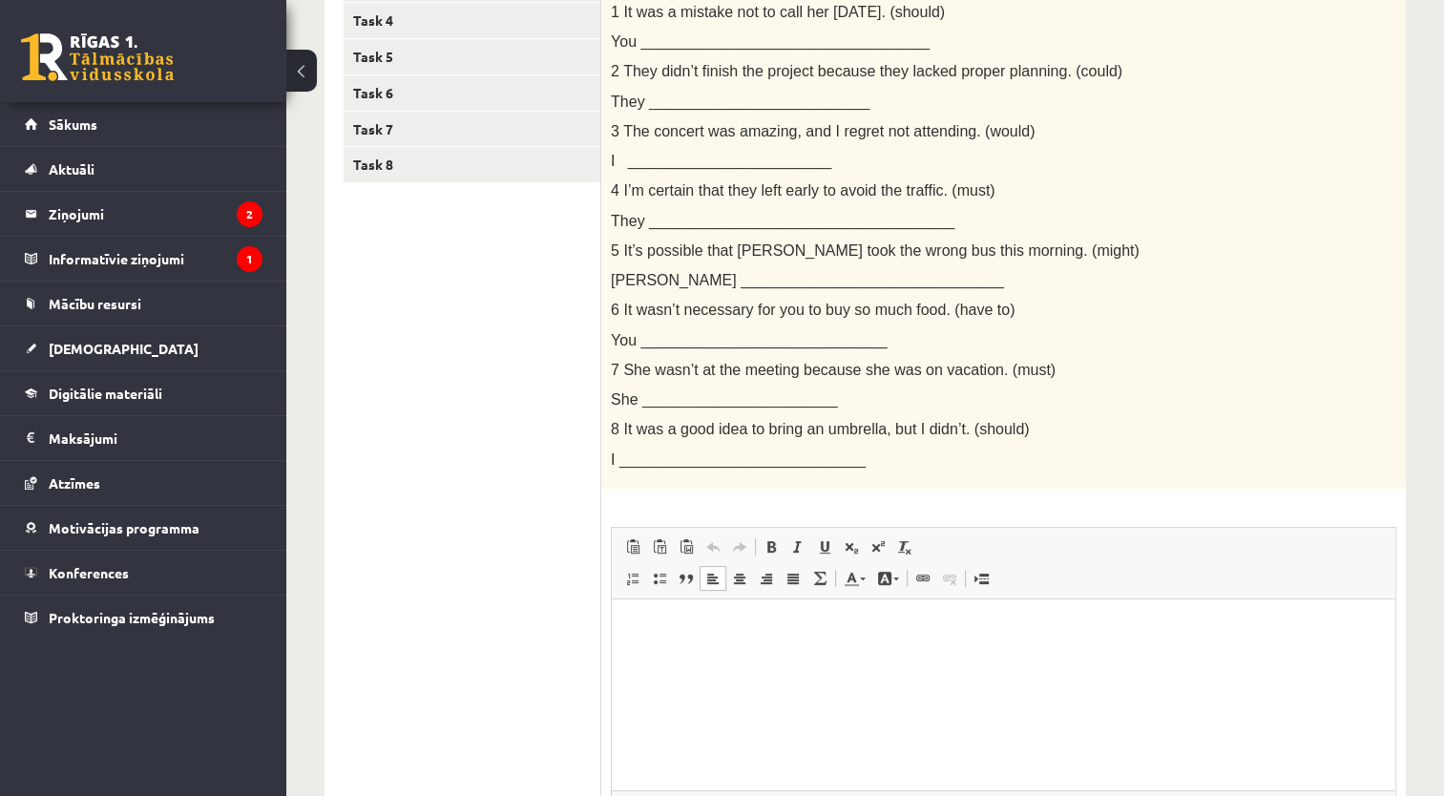
click at [654, 636] on html at bounding box center [1003, 627] width 783 height 58
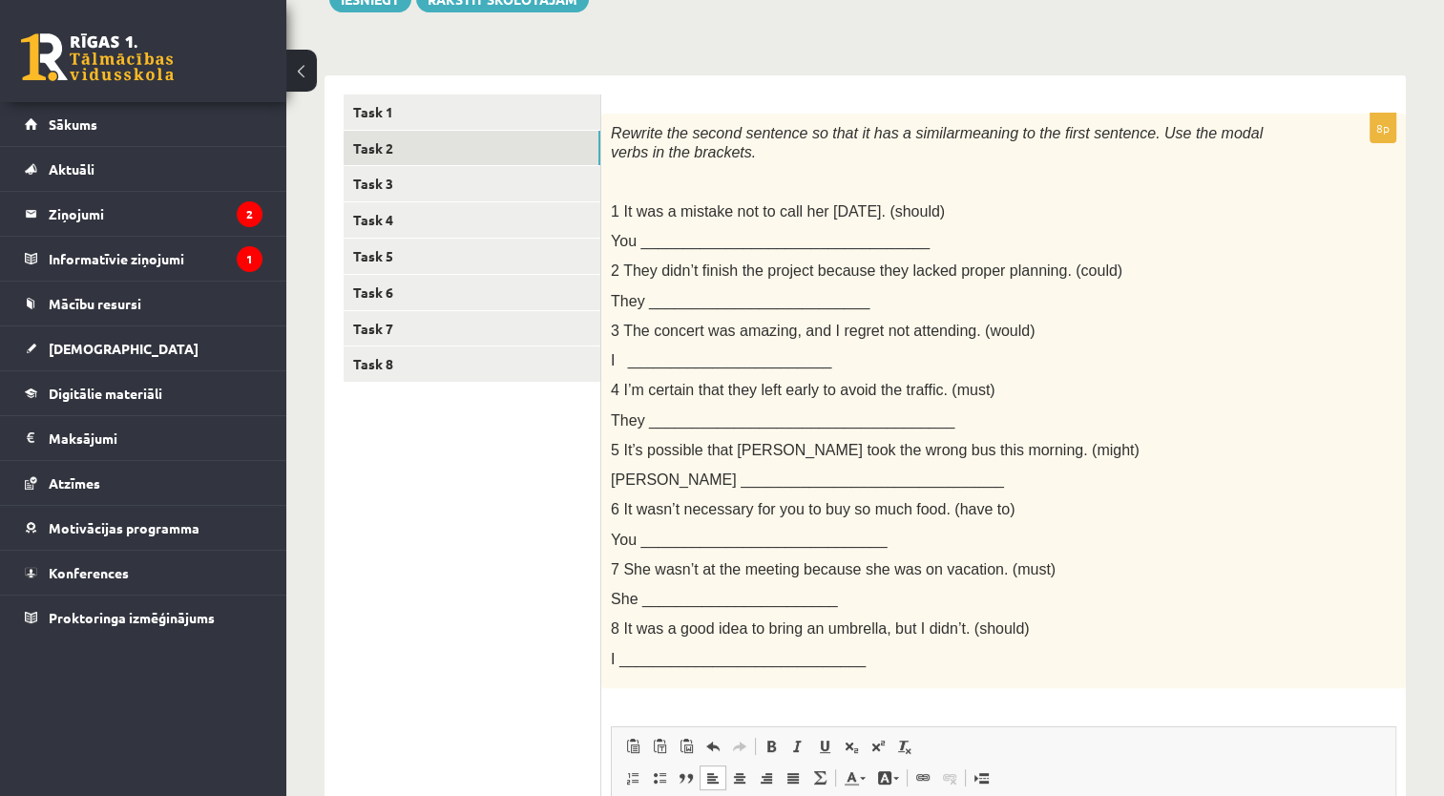
scroll to position [237, 0]
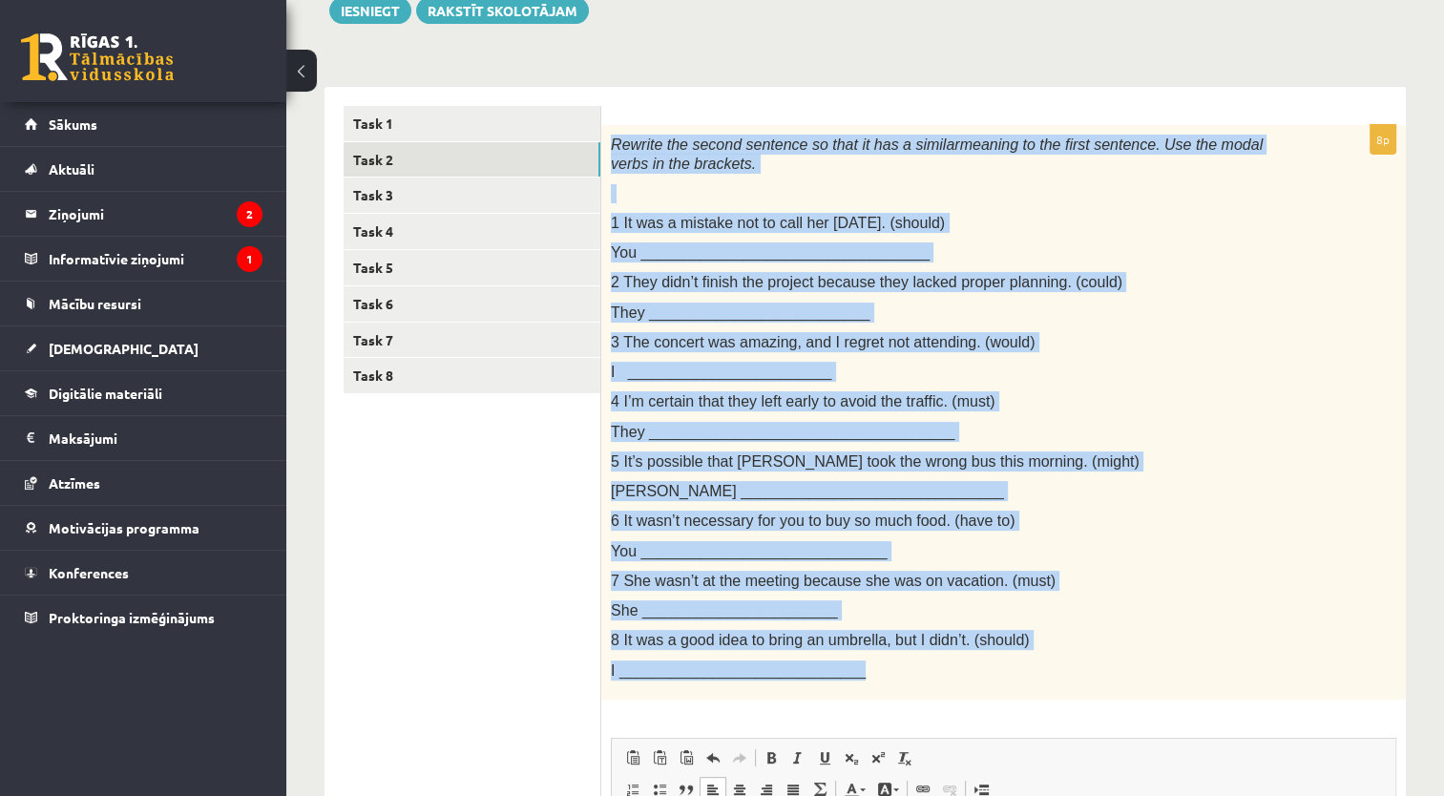
drag, startPoint x: 605, startPoint y: 134, endPoint x: 1012, endPoint y: 677, distance: 679.5
click at [1012, 677] on div "Rewrite the second sentence so that it has a similar meaning to the first sente…" at bounding box center [1003, 412] width 804 height 574
click at [1085, 185] on p at bounding box center [956, 193] width 690 height 19
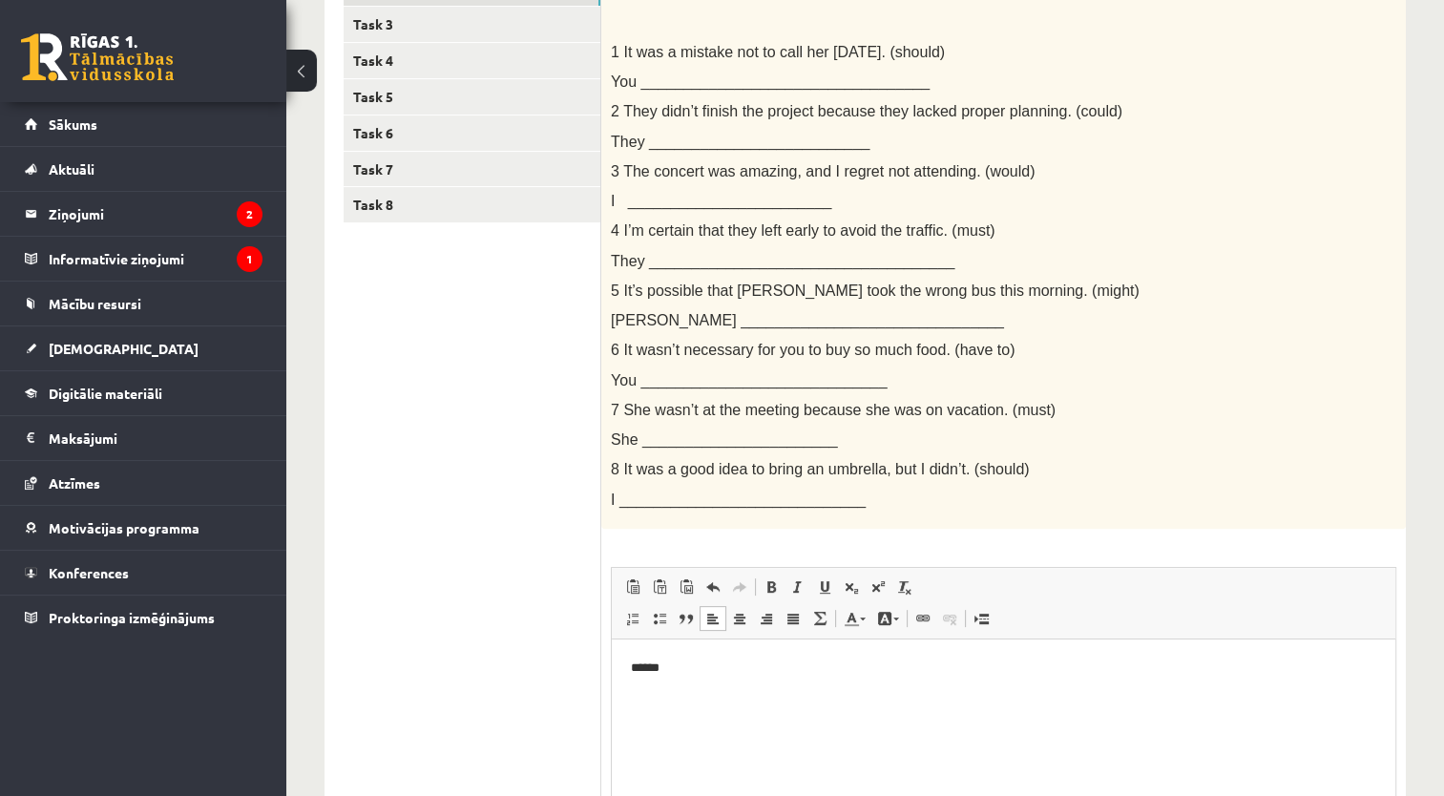
scroll to position [402, 0]
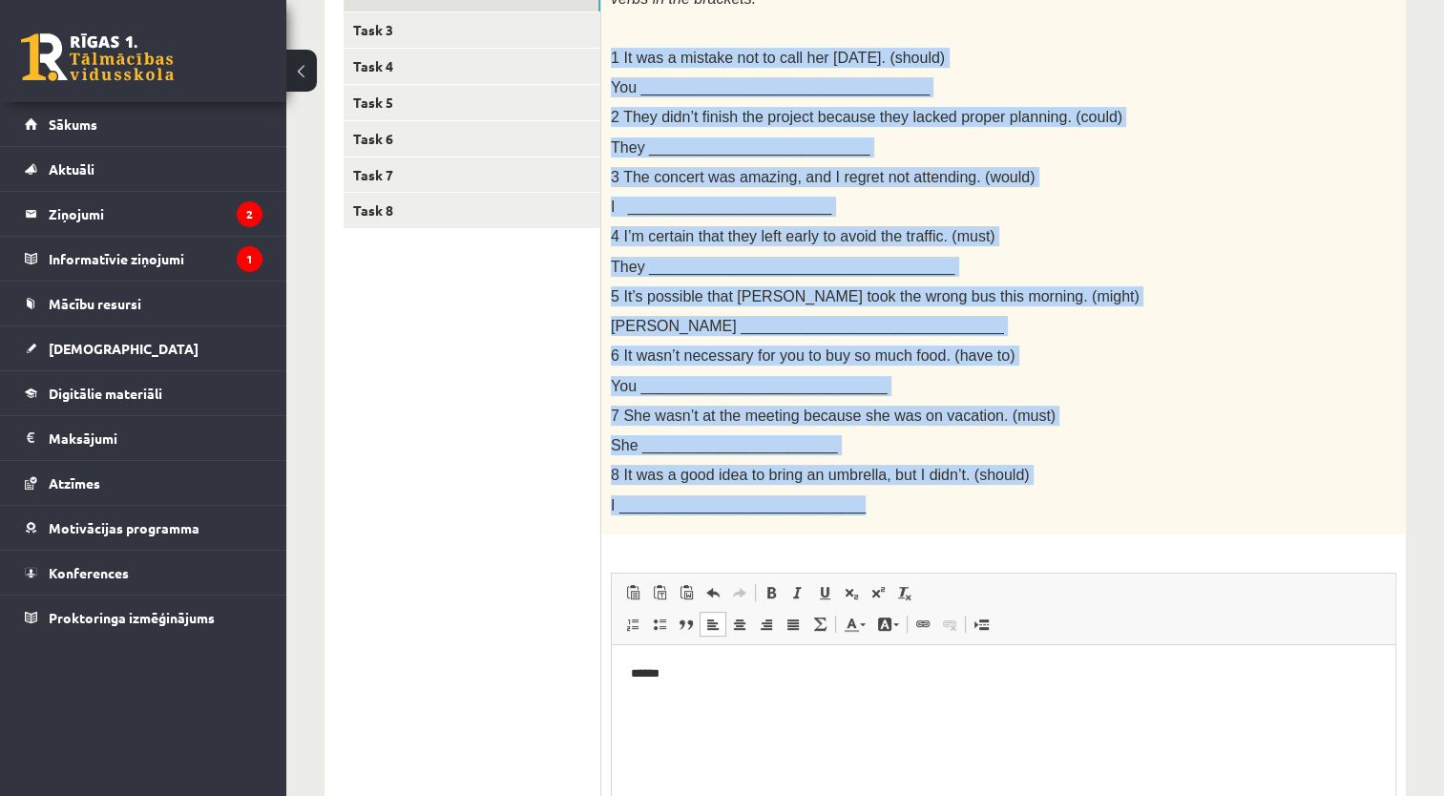
drag, startPoint x: 612, startPoint y: 52, endPoint x: 1138, endPoint y: 490, distance: 685.5
click at [1138, 490] on div "Rewrite the second sentence so that it has a similar meaning to the first sente…" at bounding box center [1003, 247] width 804 height 574
click at [1036, 246] on div "Rewrite the second sentence so that it has a similar meaning to the first sente…" at bounding box center [1003, 247] width 804 height 574
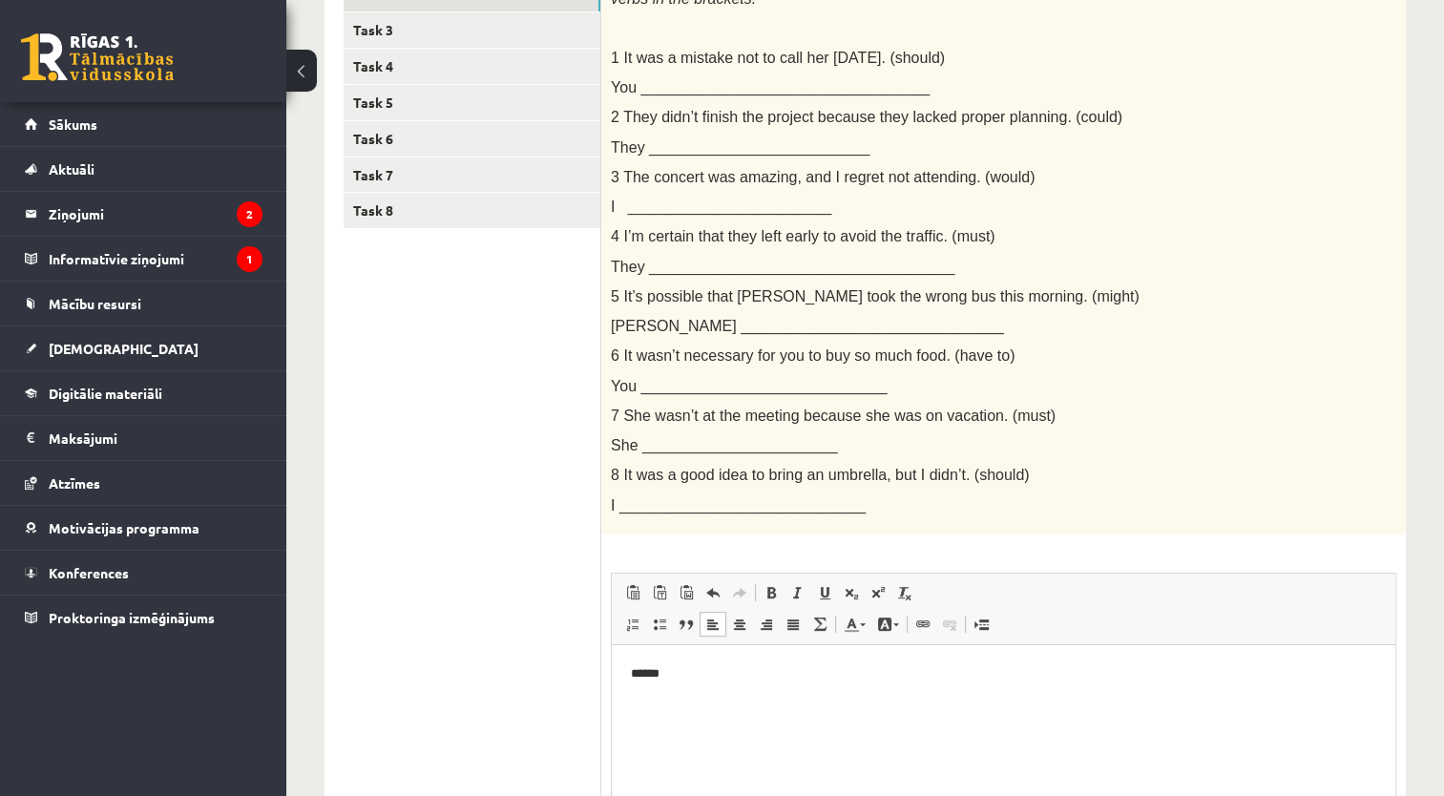
click at [738, 682] on p "******" at bounding box center [1004, 673] width 746 height 20
click at [703, 673] on p "**********" at bounding box center [1004, 673] width 746 height 20
click at [704, 693] on body "**********" at bounding box center [1003, 689] width 745 height 52
click at [739, 675] on p "**********" at bounding box center [1004, 673] width 746 height 20
click at [731, 713] on p "**********" at bounding box center [1004, 706] width 746 height 20
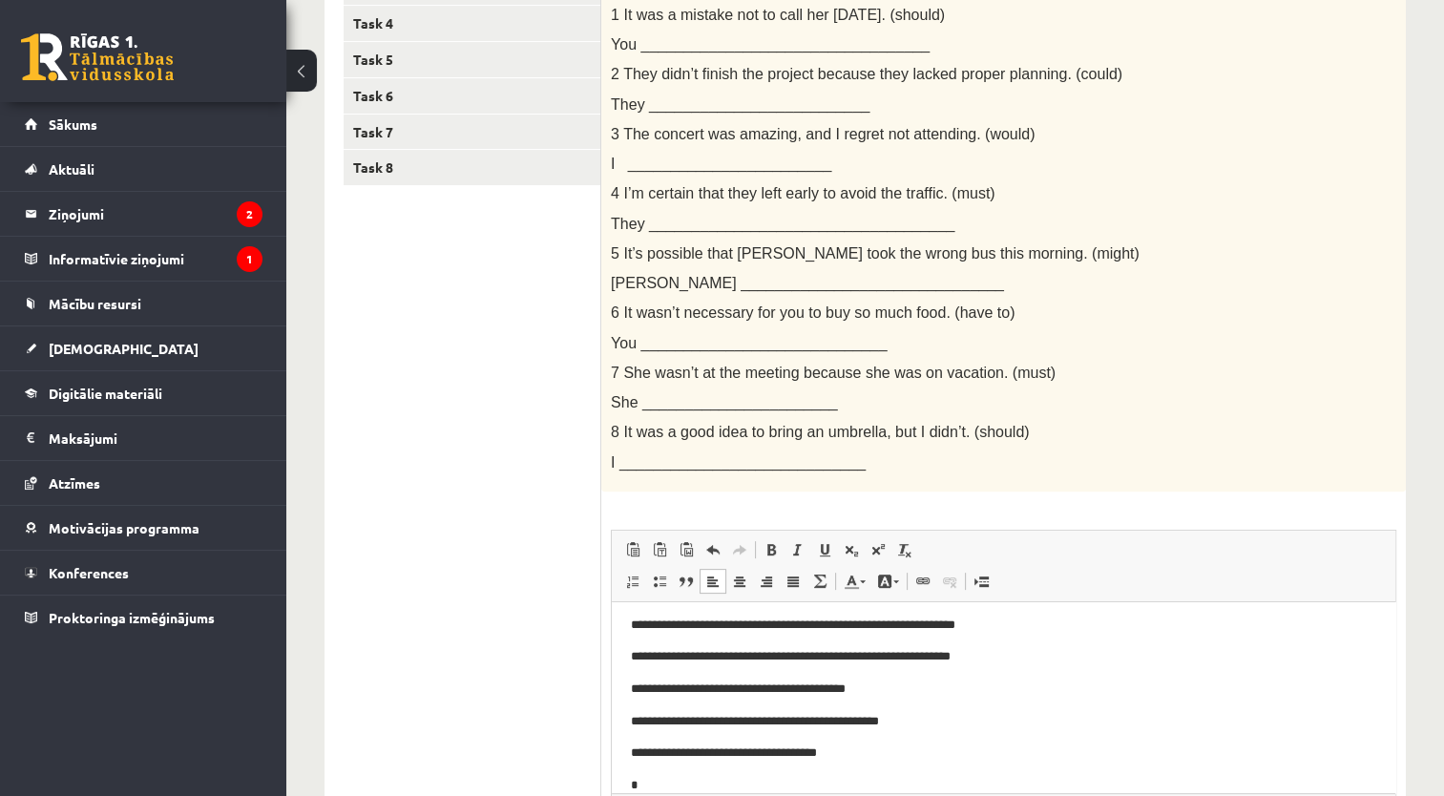
scroll to position [38, 0]
click at [731, 784] on p "**********" at bounding box center [996, 785] width 731 height 20
click at [765, 793] on span "◢ Путь элементов body p" at bounding box center [1003, 806] width 783 height 26
click at [747, 777] on p "**********" at bounding box center [996, 785] width 731 height 20
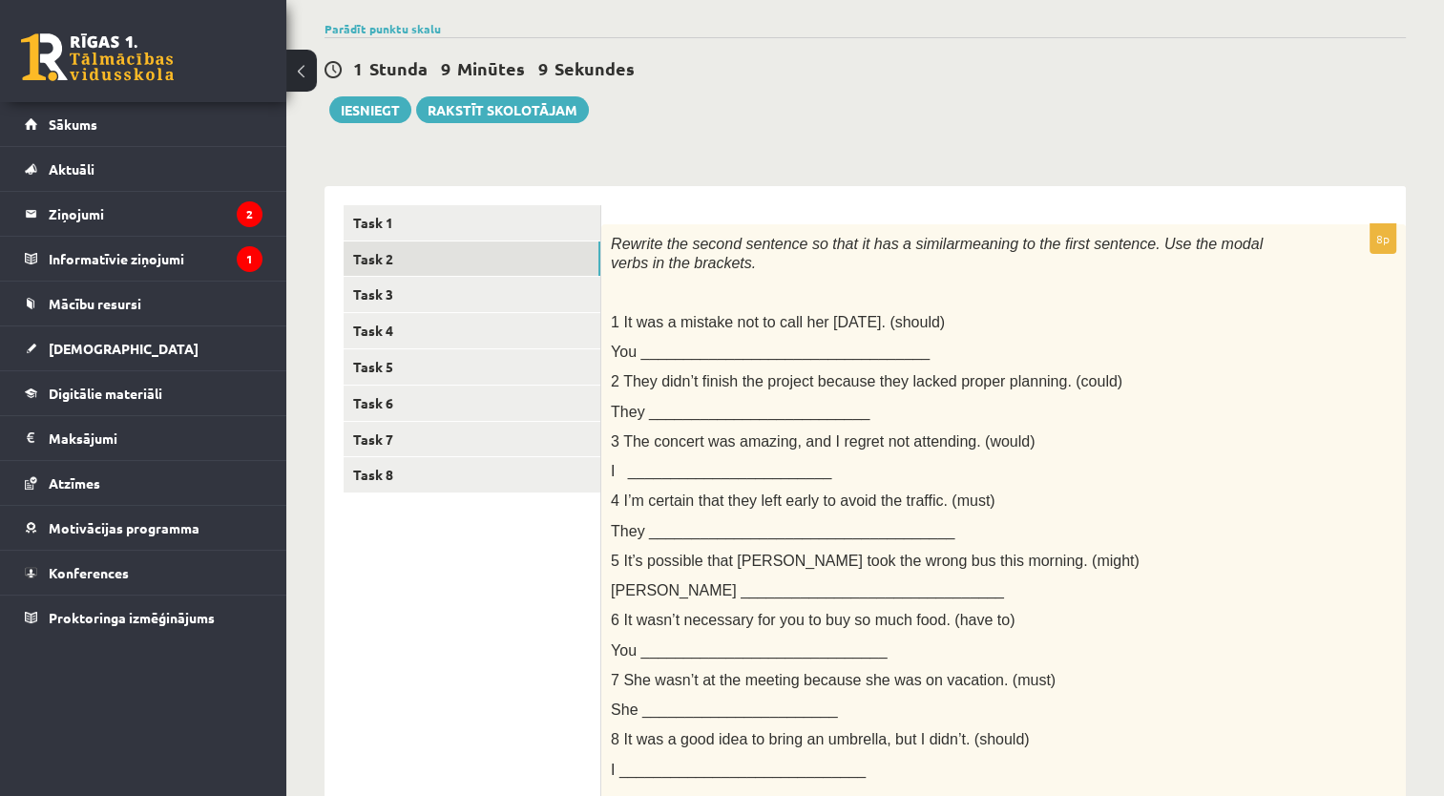
scroll to position [125, 0]
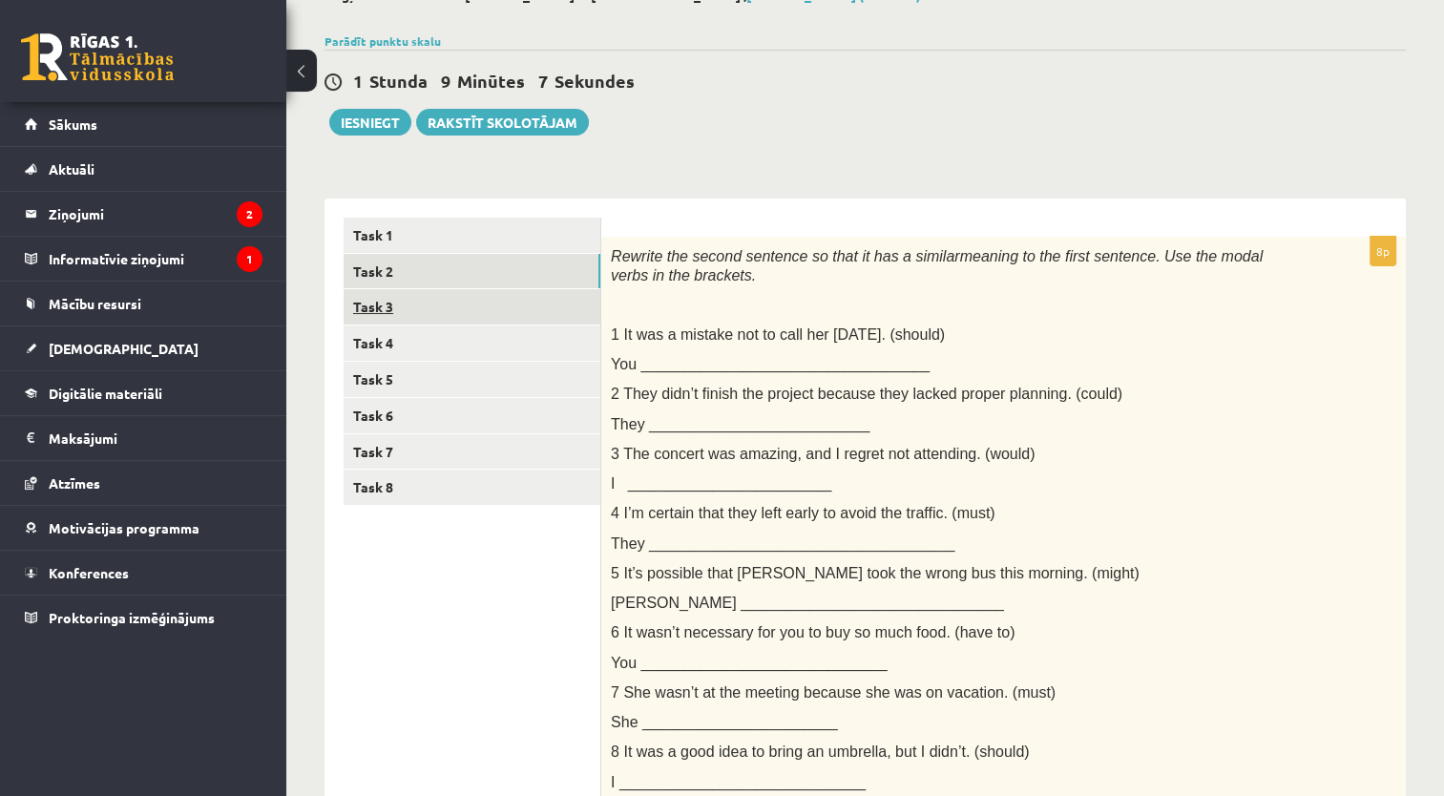
click at [503, 304] on link "Task 3" at bounding box center [471, 306] width 257 height 35
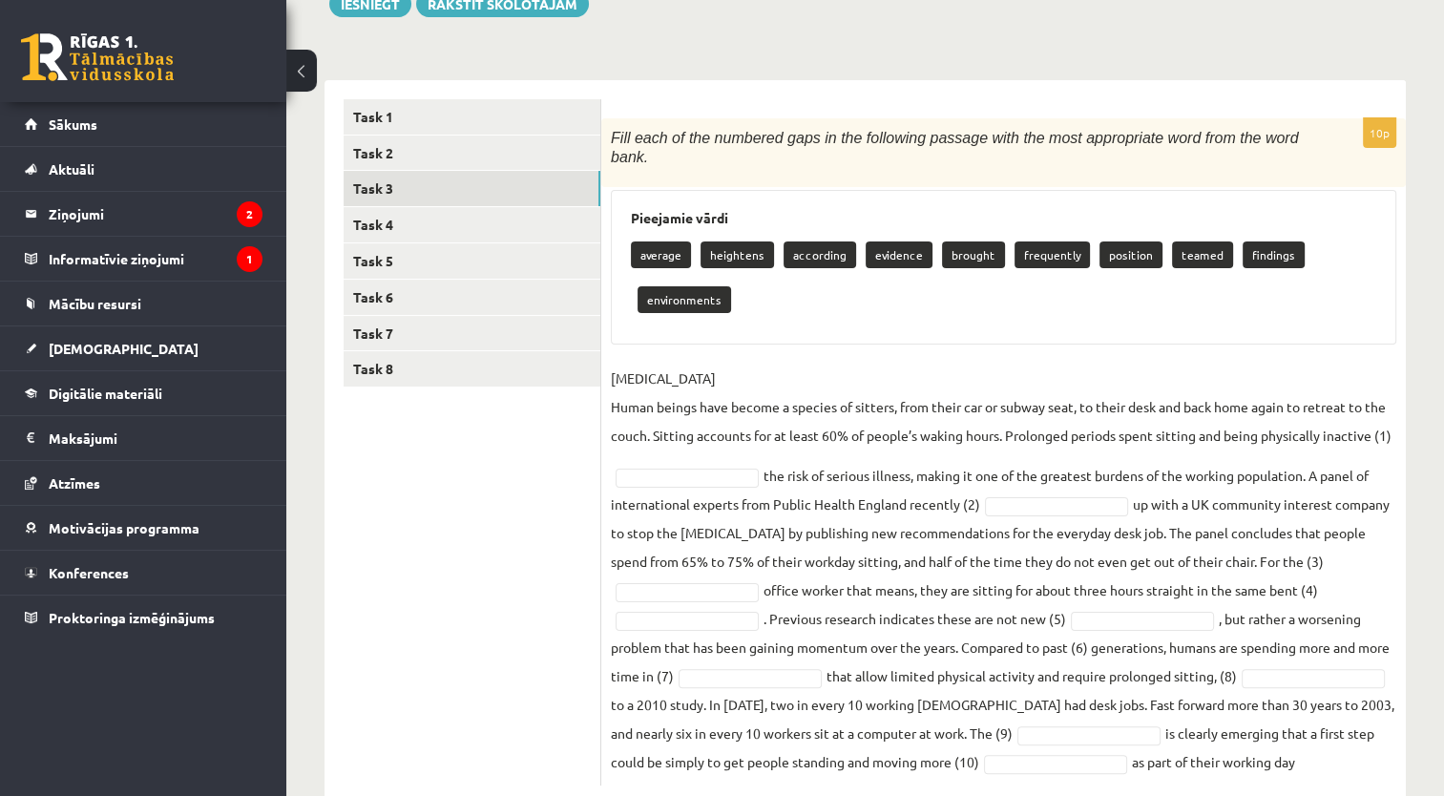
scroll to position [300, 0]
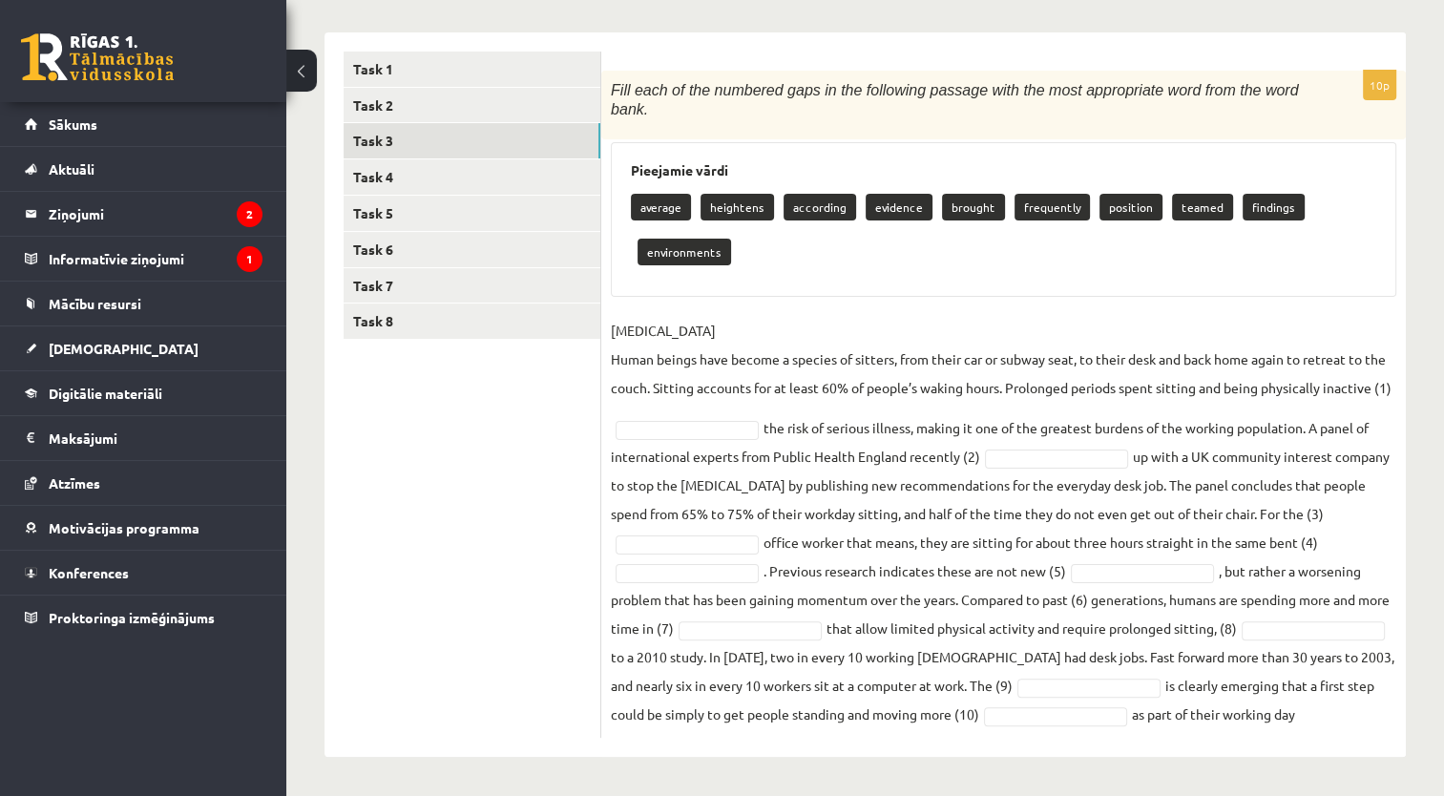
drag, startPoint x: 608, startPoint y: 356, endPoint x: 1368, endPoint y: 799, distance: 879.9
click at [1368, 505] on html "0 Dāvanas 1680 mP 61 xp Elīna Odorska Sākums Aktuāli Kā mācīties eSKOLĀ Kontakt…" at bounding box center [722, 107] width 1444 height 796
click at [740, 285] on div "10p Fill each of the numbered gaps in the following passage with the most appro…" at bounding box center [1003, 405] width 804 height 668
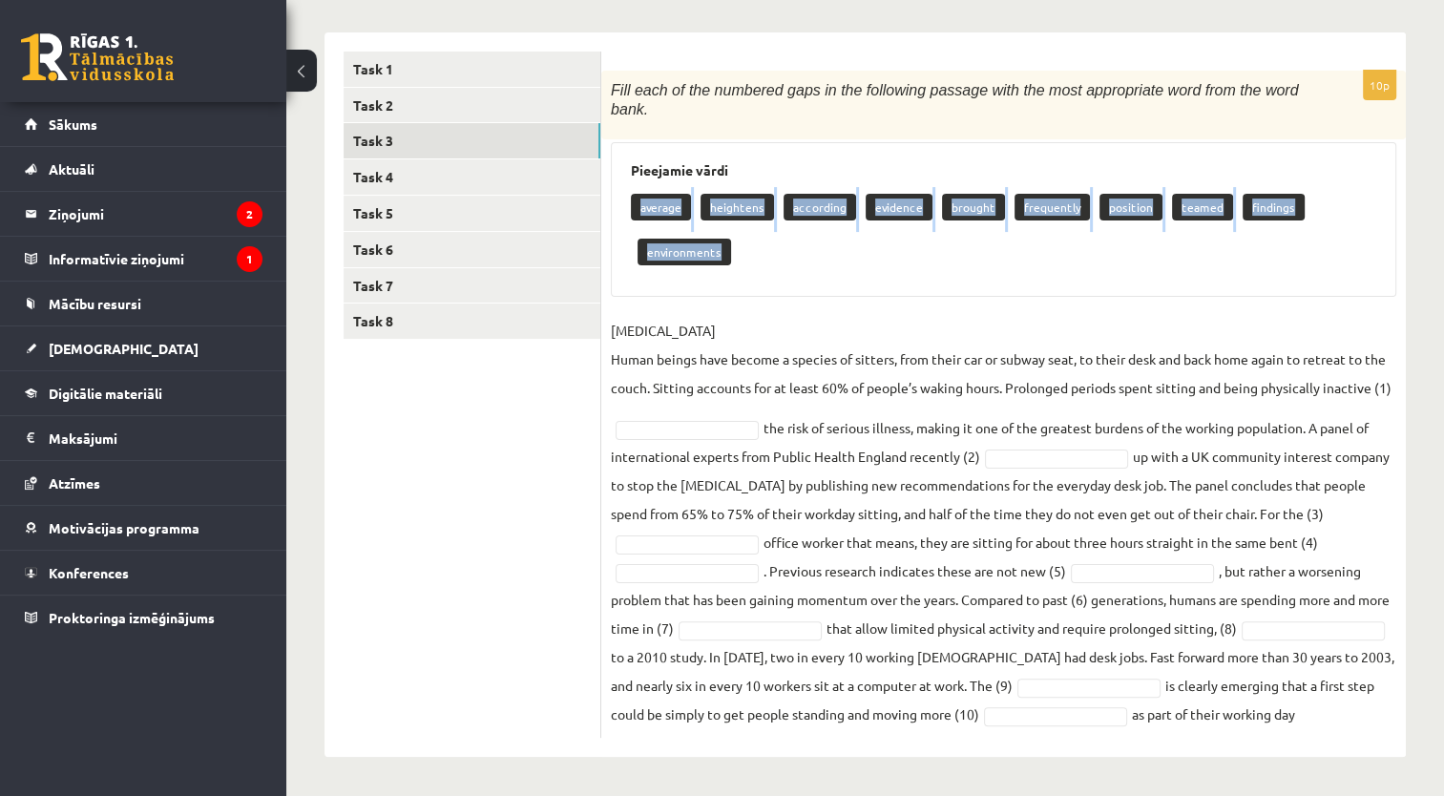
drag, startPoint x: 623, startPoint y: 164, endPoint x: 780, endPoint y: 254, distance: 181.2
click at [780, 254] on div "Pieejamie vārdi average heightens according evidence brought frequently positio…" at bounding box center [1003, 220] width 785 height 156
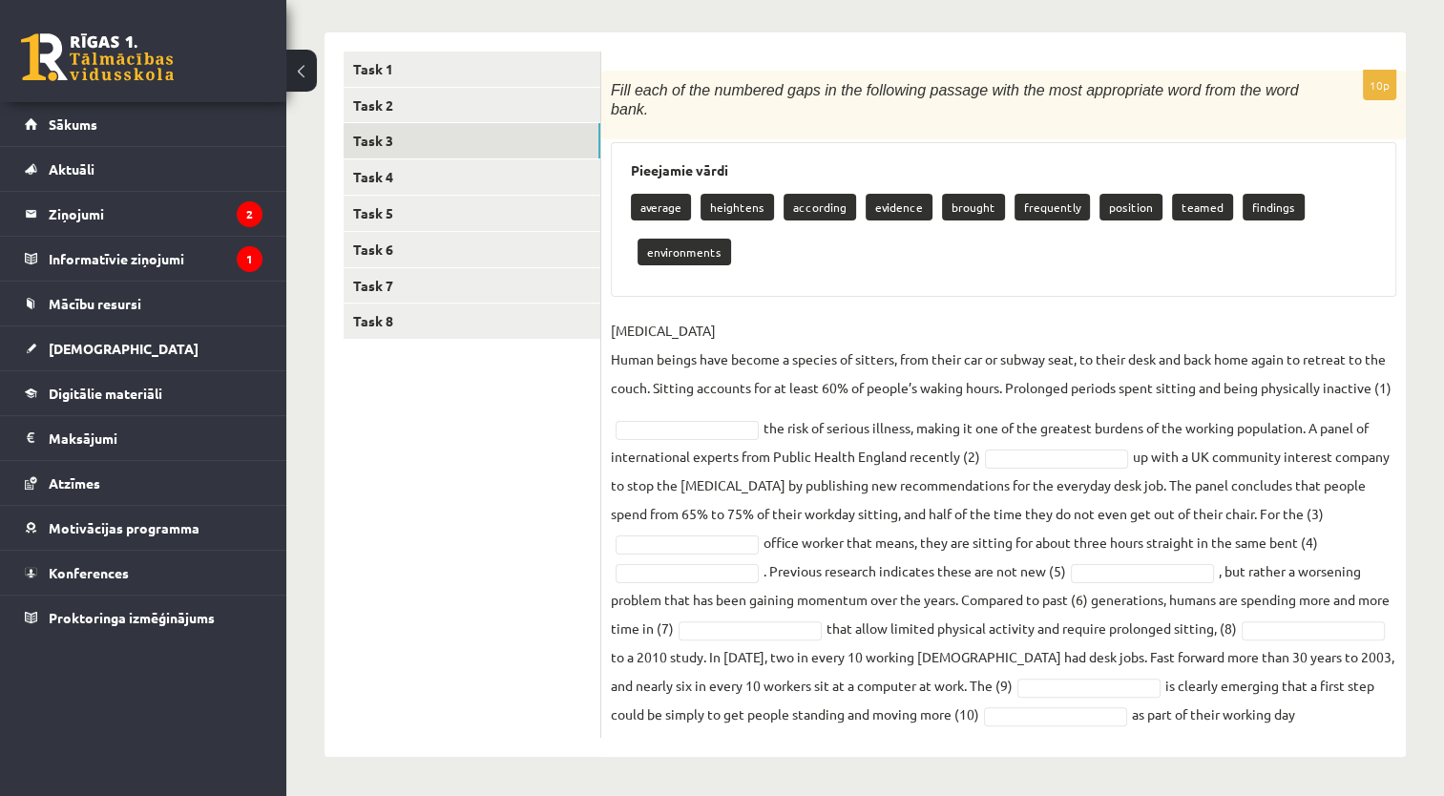
click at [866, 162] on h3 "Pieejamie vārdi" at bounding box center [1003, 170] width 745 height 16
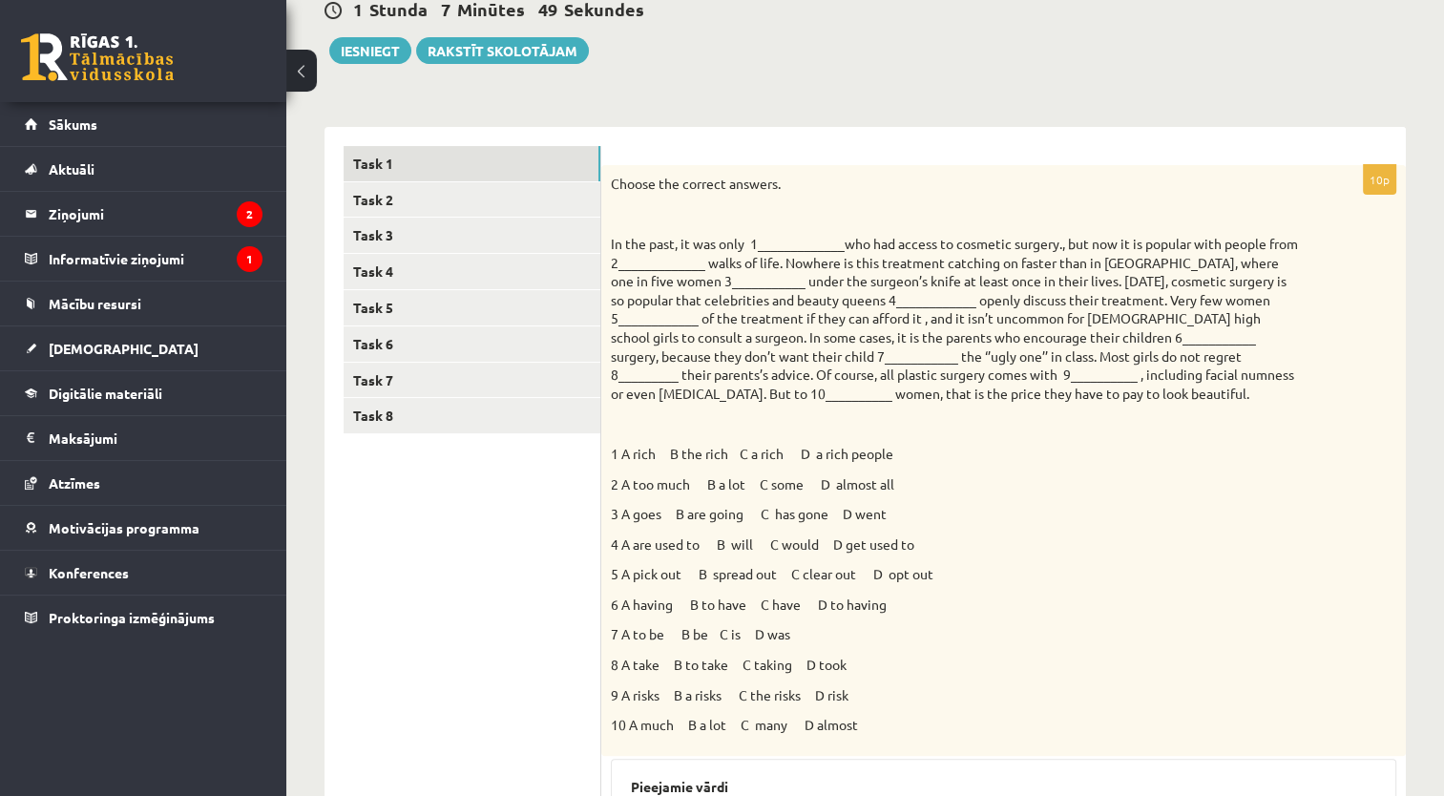
scroll to position [191, 0]
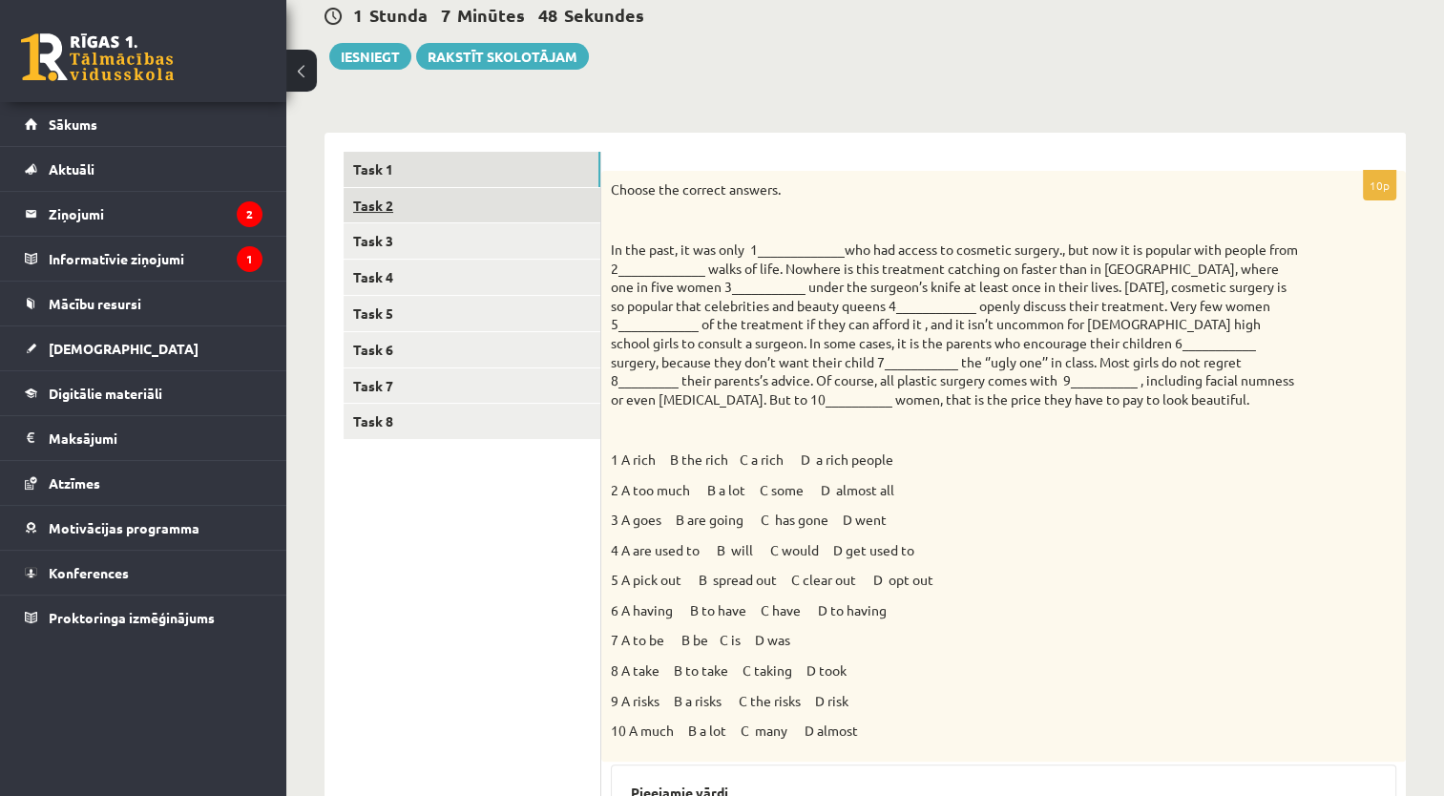
click at [533, 200] on link "Task 2" at bounding box center [471, 205] width 257 height 35
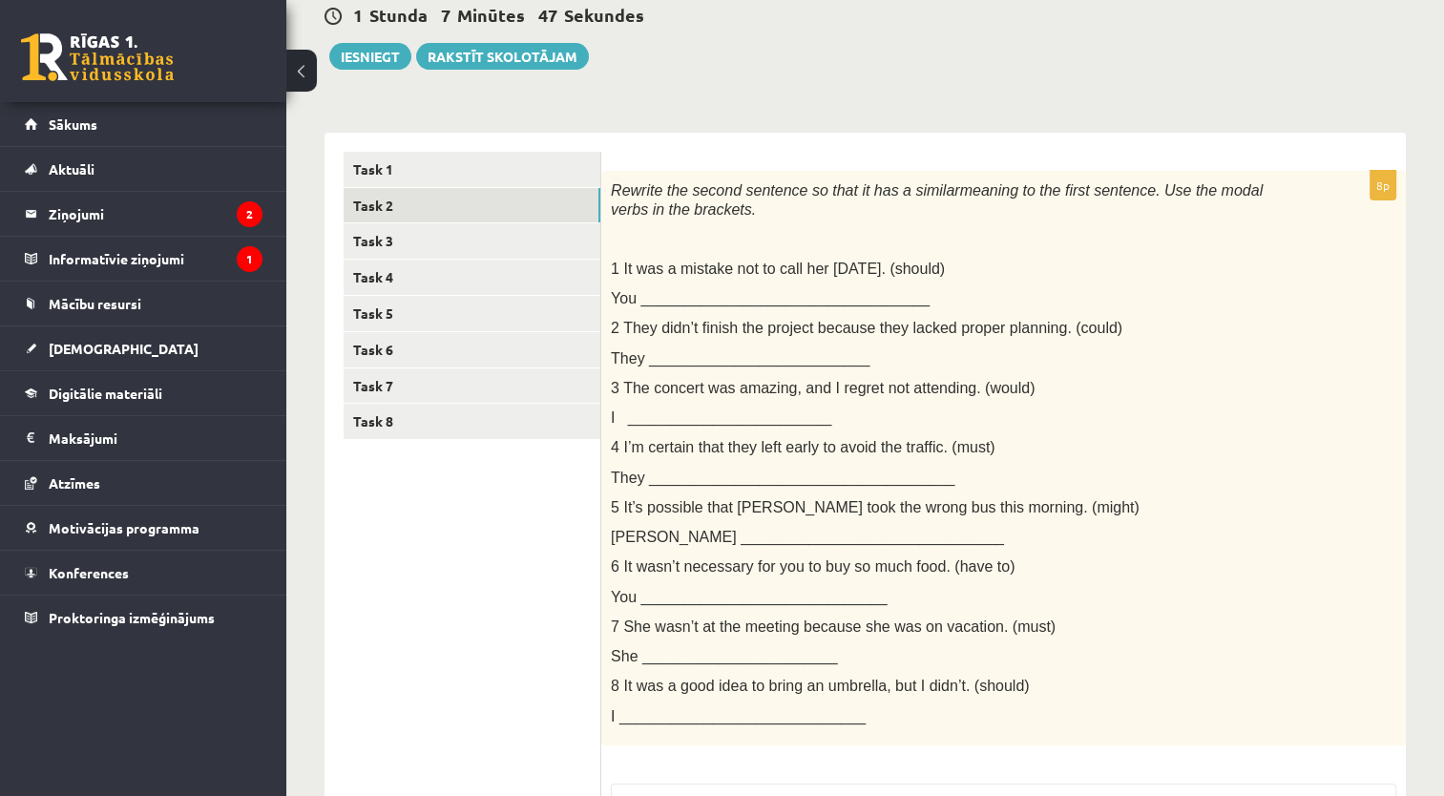
click at [1419, 269] on div "Angļu valoda JK 11.b2 [PERSON_NAME] 1. ieskaite , [GEOGRAPHIC_DATA] (11.b2 JK) …" at bounding box center [864, 465] width 1157 height 1164
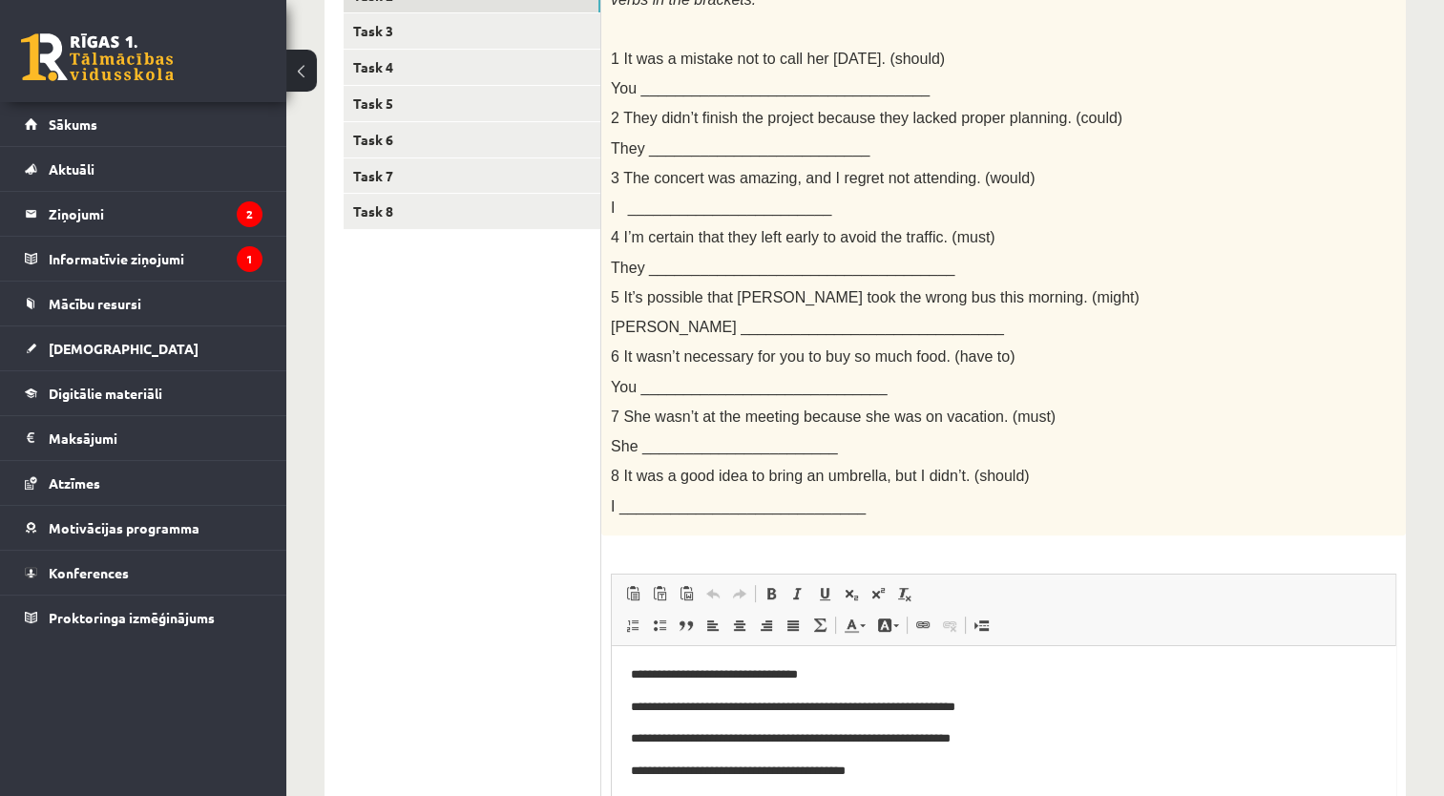
scroll to position [397, 0]
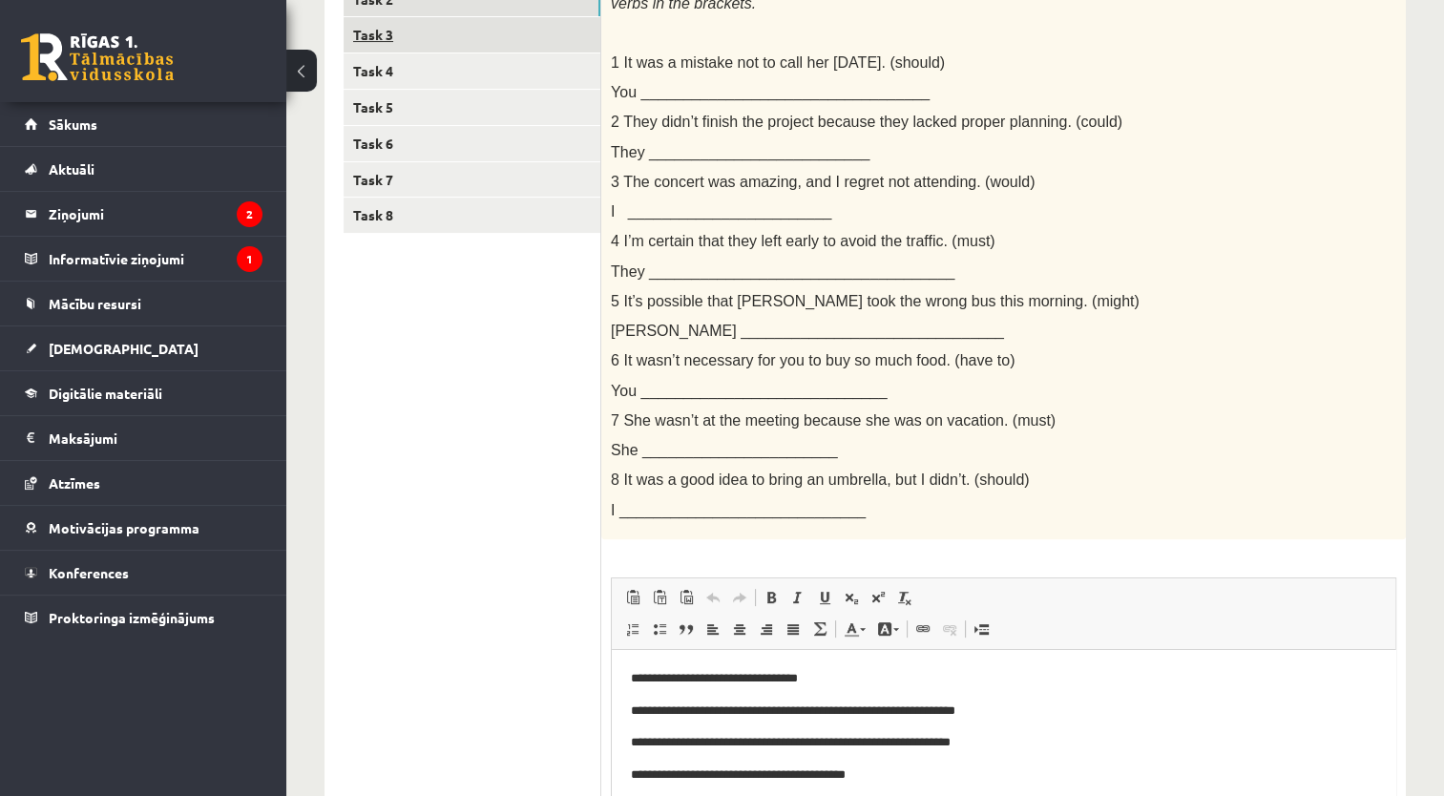
click at [555, 30] on link "Task 3" at bounding box center [471, 34] width 257 height 35
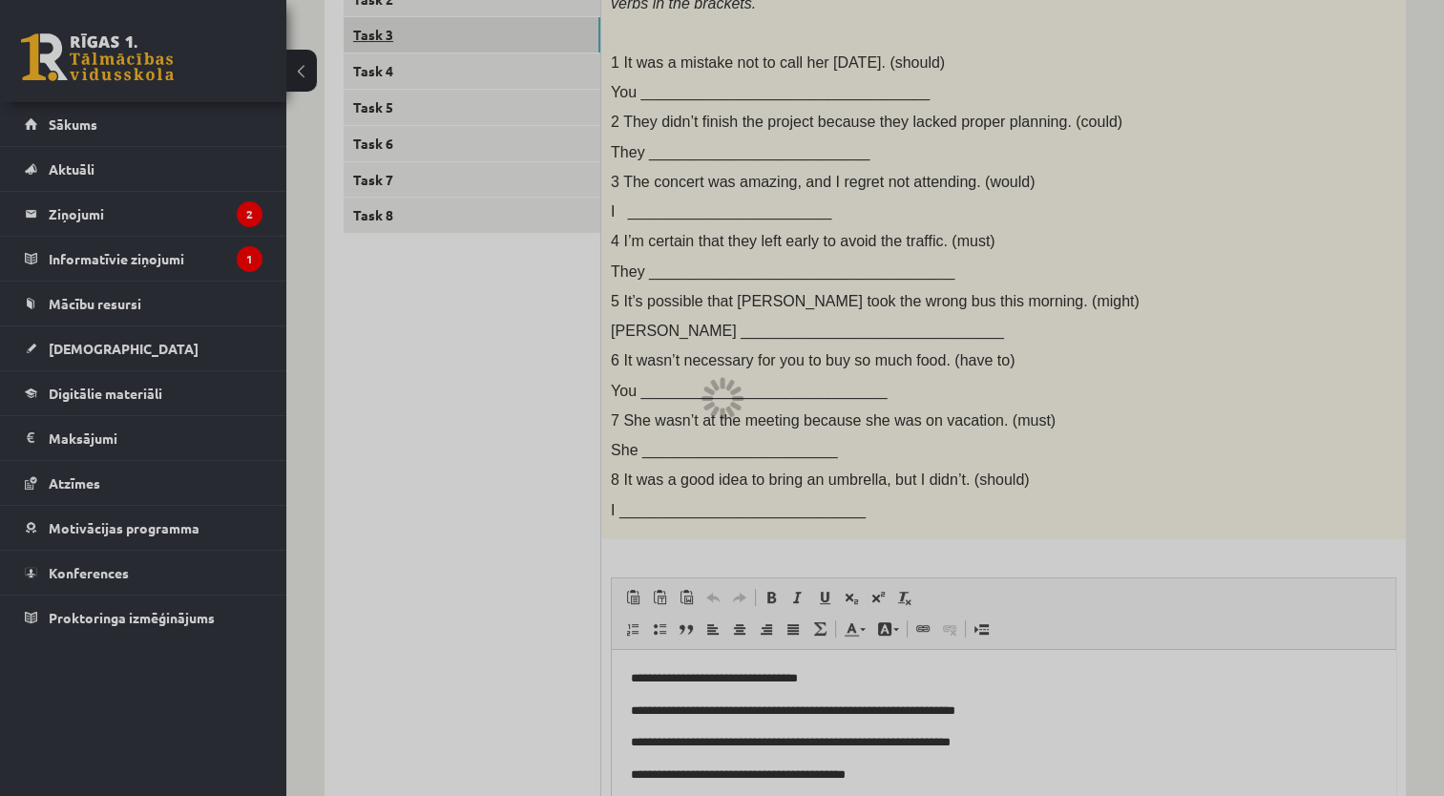
scroll to position [300, 0]
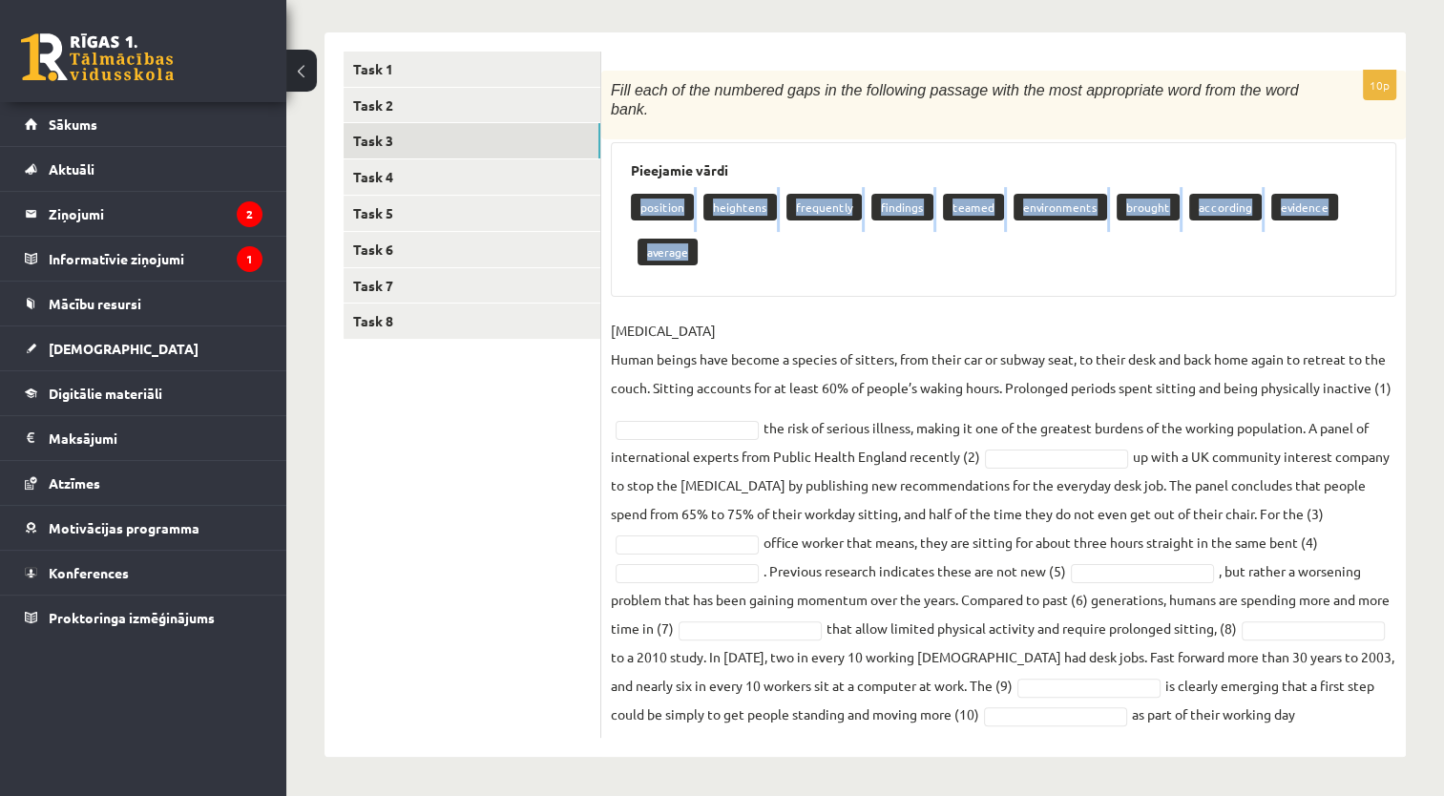
drag, startPoint x: 630, startPoint y: 175, endPoint x: 720, endPoint y: 219, distance: 101.1
click at [720, 219] on div "position heightens frequently findings teamed environments brought according ev…" at bounding box center [1003, 232] width 745 height 90
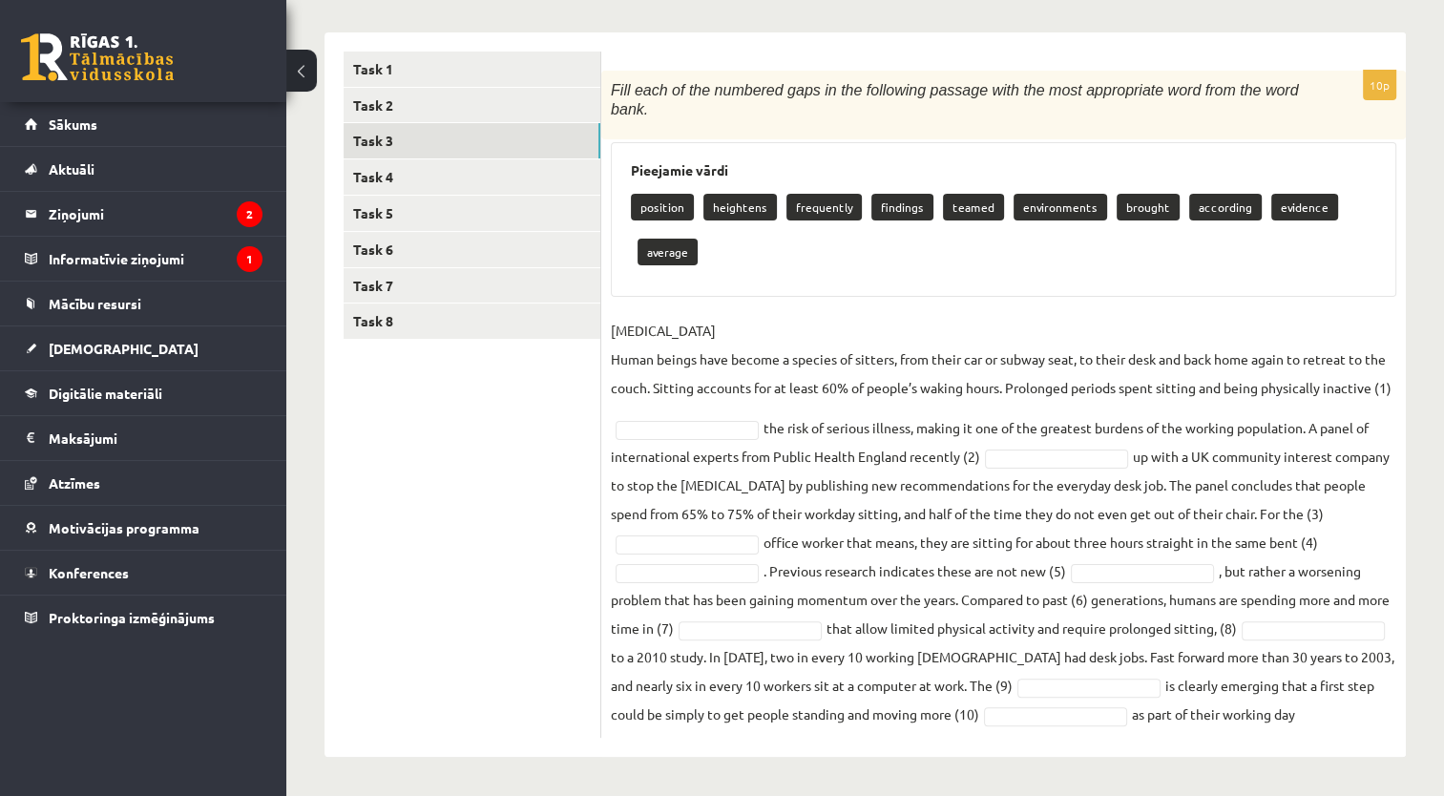
click at [838, 258] on div "Pieejamie vārdi position heightens frequently findings teamed environments brou…" at bounding box center [1003, 220] width 785 height 156
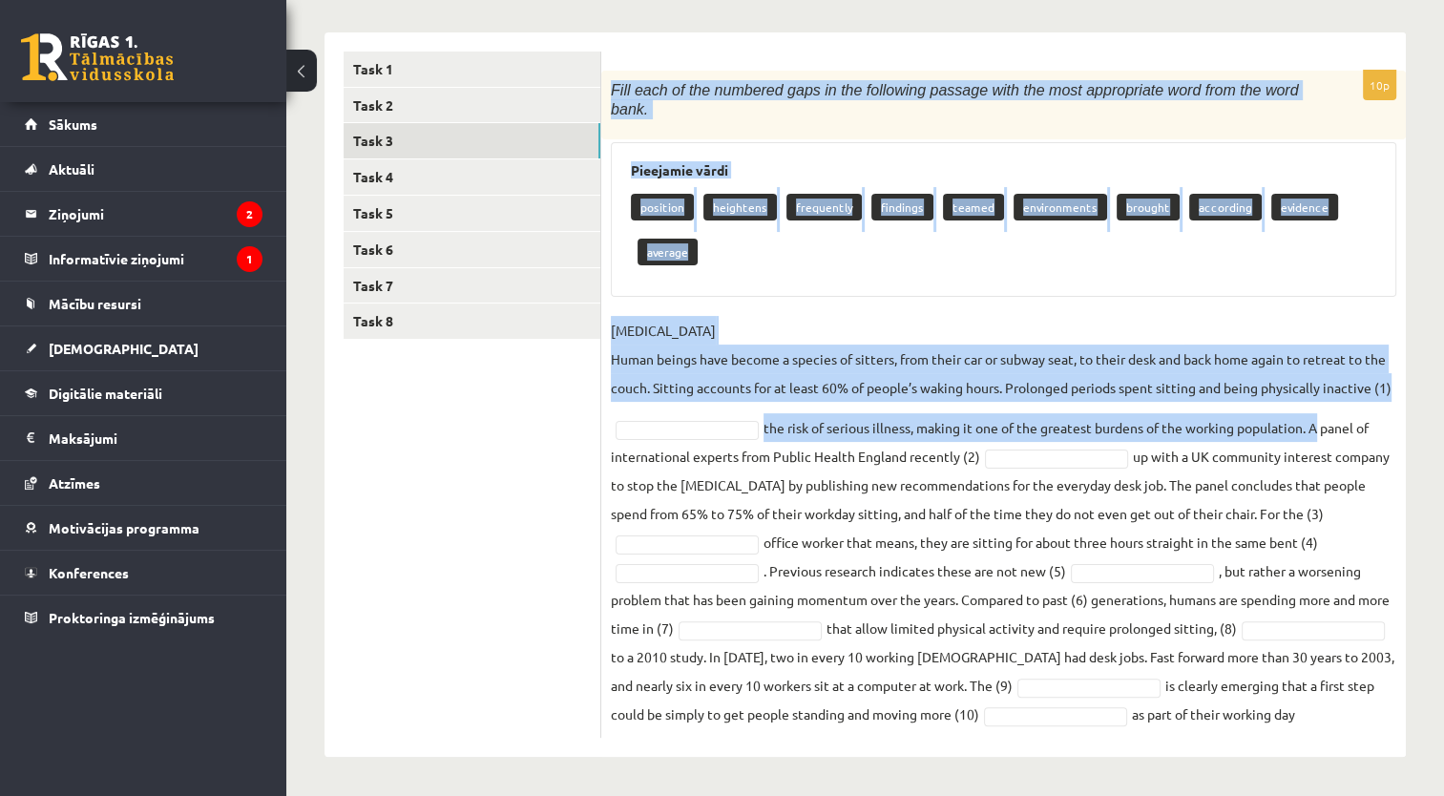
drag, startPoint x: 607, startPoint y: 79, endPoint x: 1317, endPoint y: 412, distance: 784.0
click at [1317, 412] on div "10p Fill each of the numbered gaps in the following passage with the most appro…" at bounding box center [1003, 405] width 804 height 668
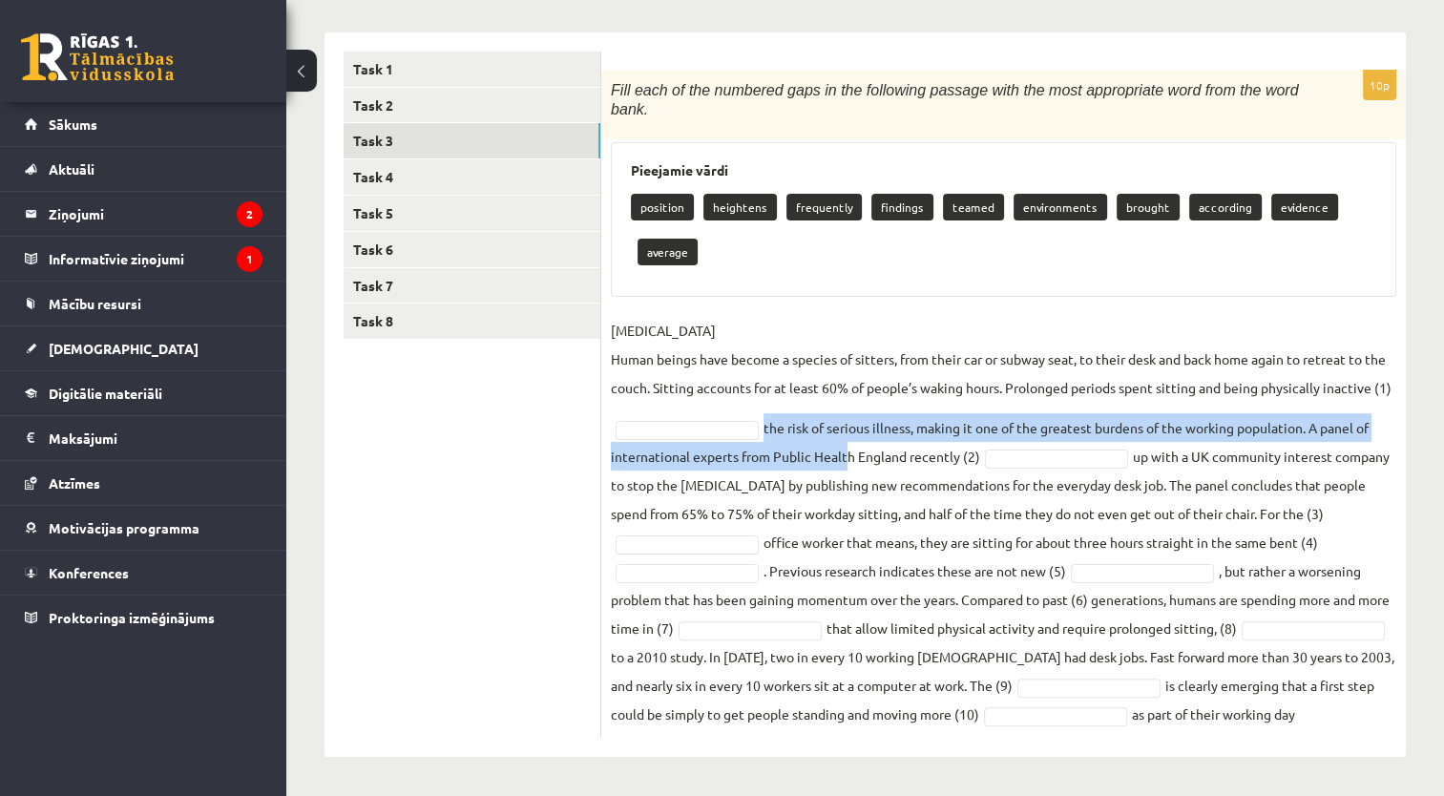
drag, startPoint x: 843, startPoint y: 417, endPoint x: 713, endPoint y: 406, distance: 131.1
click at [713, 406] on fieldset "SEDENTARY LIFESTYLE Human beings have become a species of sitters, from their c…" at bounding box center [1003, 522] width 785 height 412
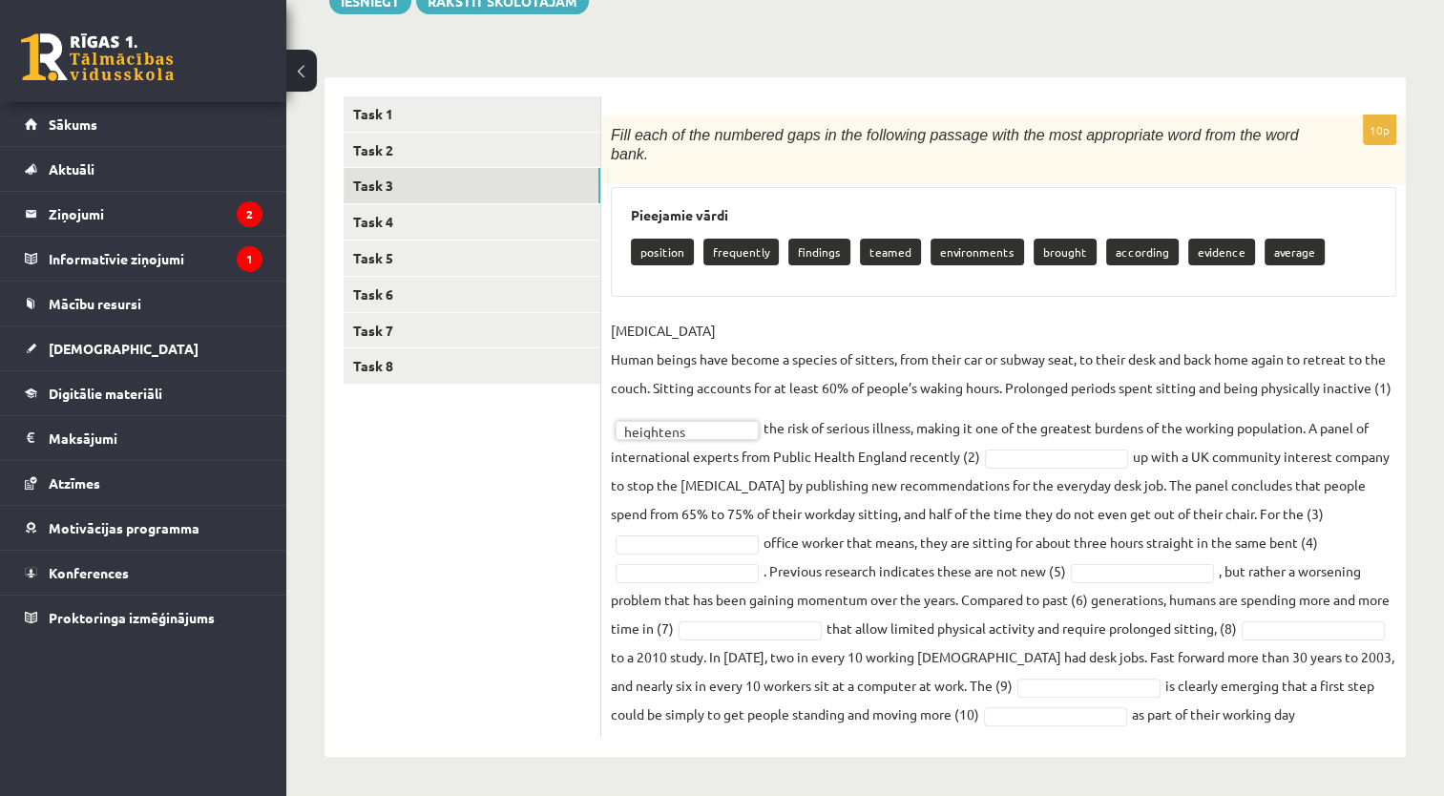
scroll to position [255, 0]
drag, startPoint x: 611, startPoint y: 128, endPoint x: 1370, endPoint y: 727, distance: 967.3
click at [1370, 727] on div "10p Fill each of the numbered gaps in the following passage with the most appro…" at bounding box center [1003, 426] width 804 height 623
click at [916, 254] on div "Pieejamie vārdi position frequently findings teamed environments brought accord…" at bounding box center [1003, 242] width 785 height 111
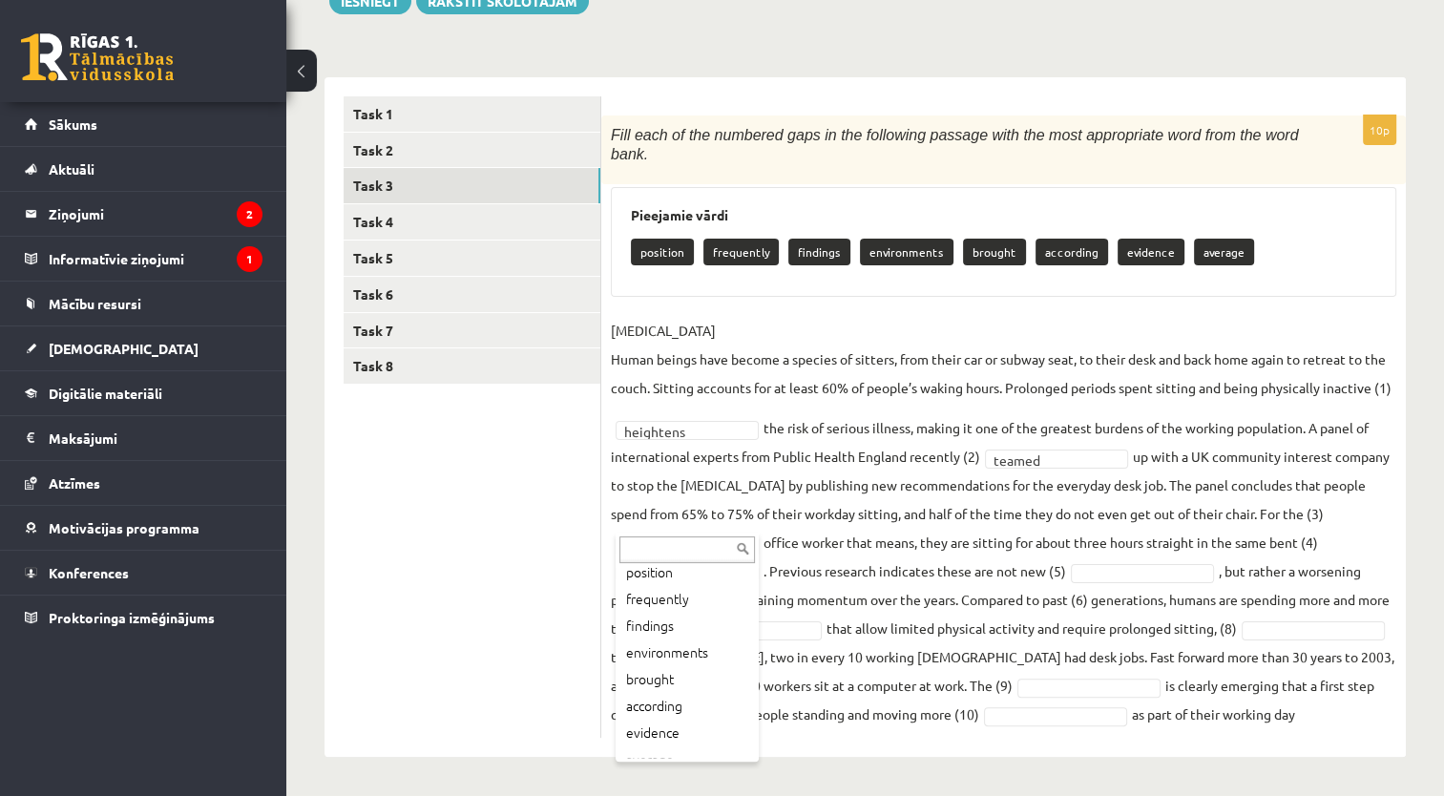
scroll to position [50, 0]
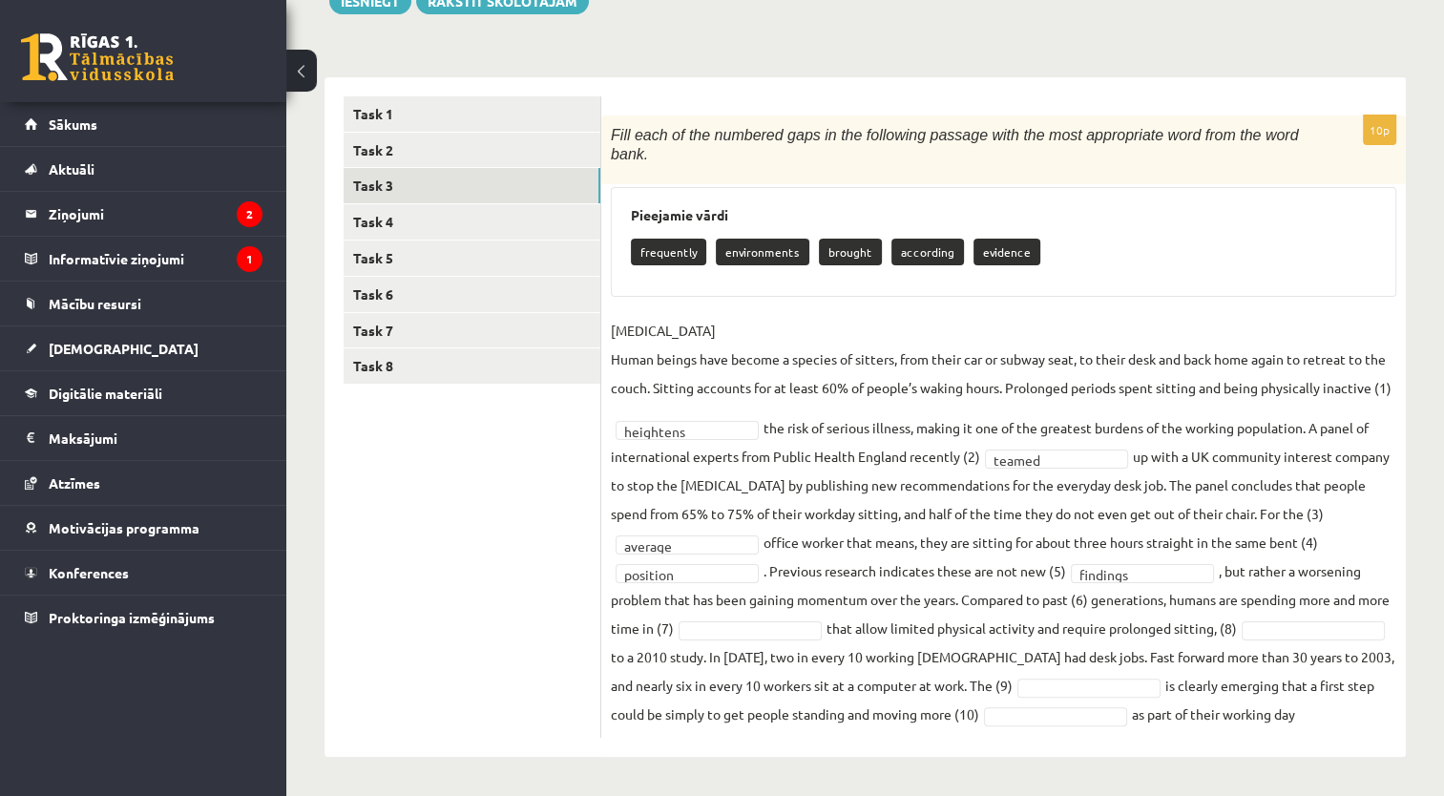
click at [847, 590] on fieldset "SEDENTARY LIFESTYLE Human beings have become a species of sitters, from their c…" at bounding box center [1003, 522] width 785 height 412
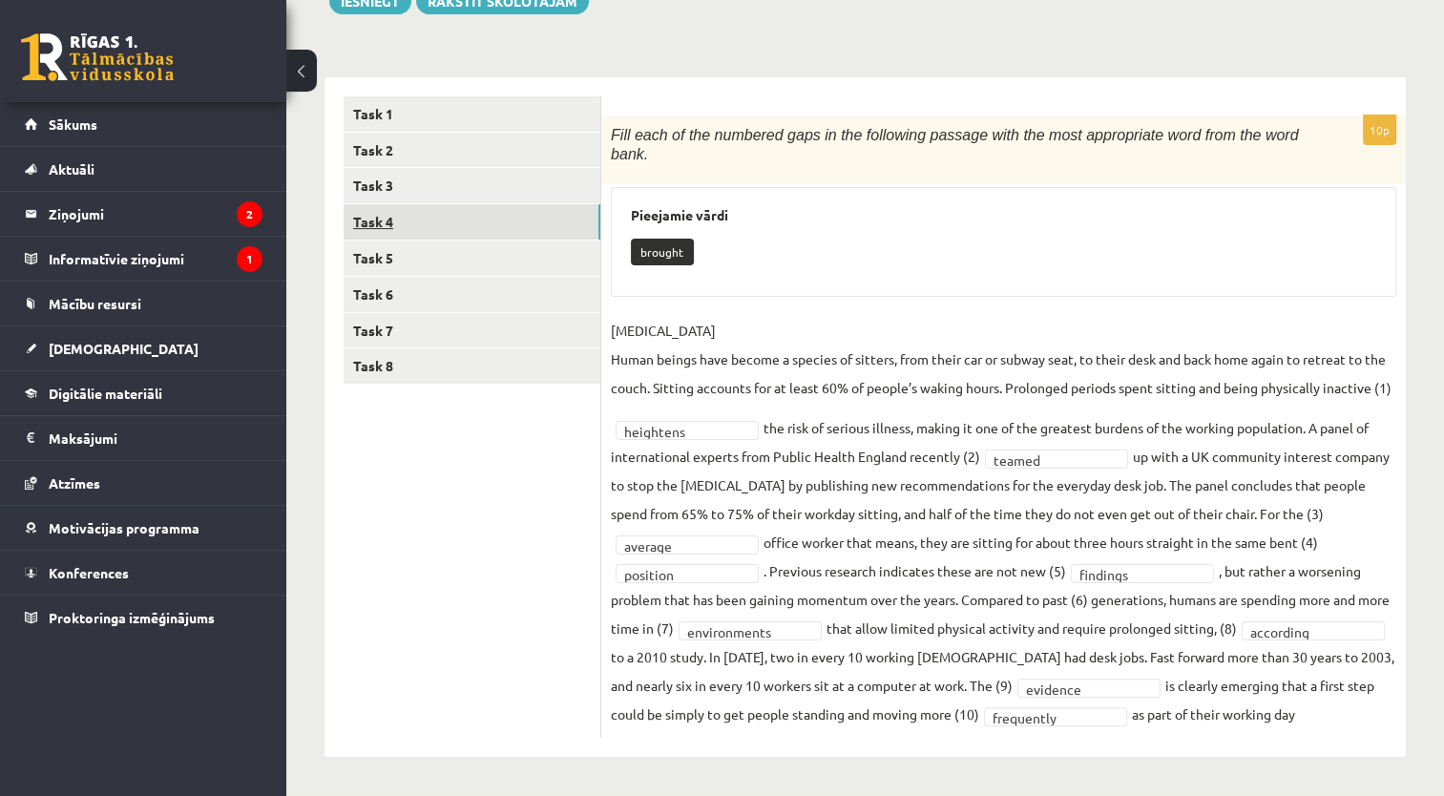
click at [576, 215] on link "Task 4" at bounding box center [471, 221] width 257 height 35
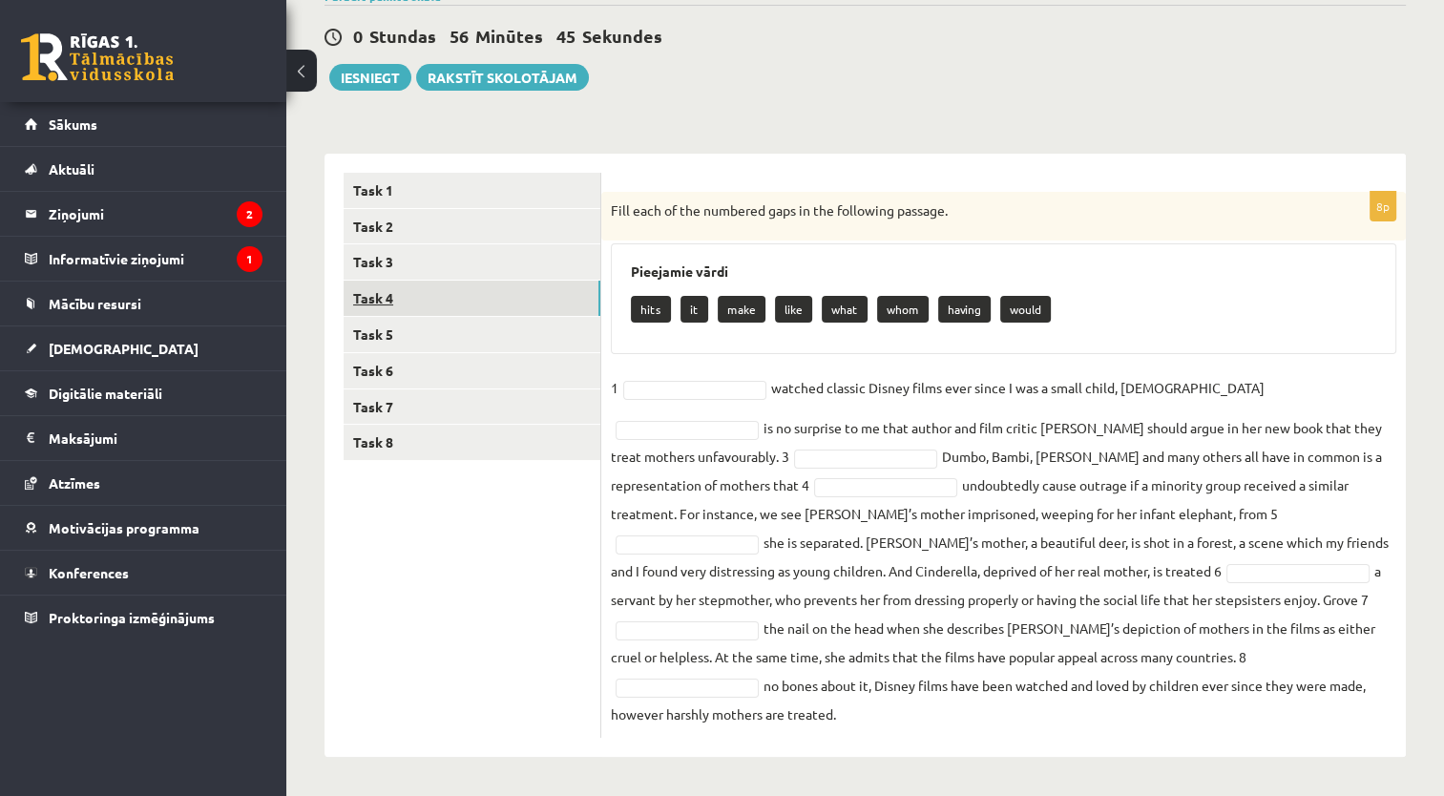
scroll to position [141, 0]
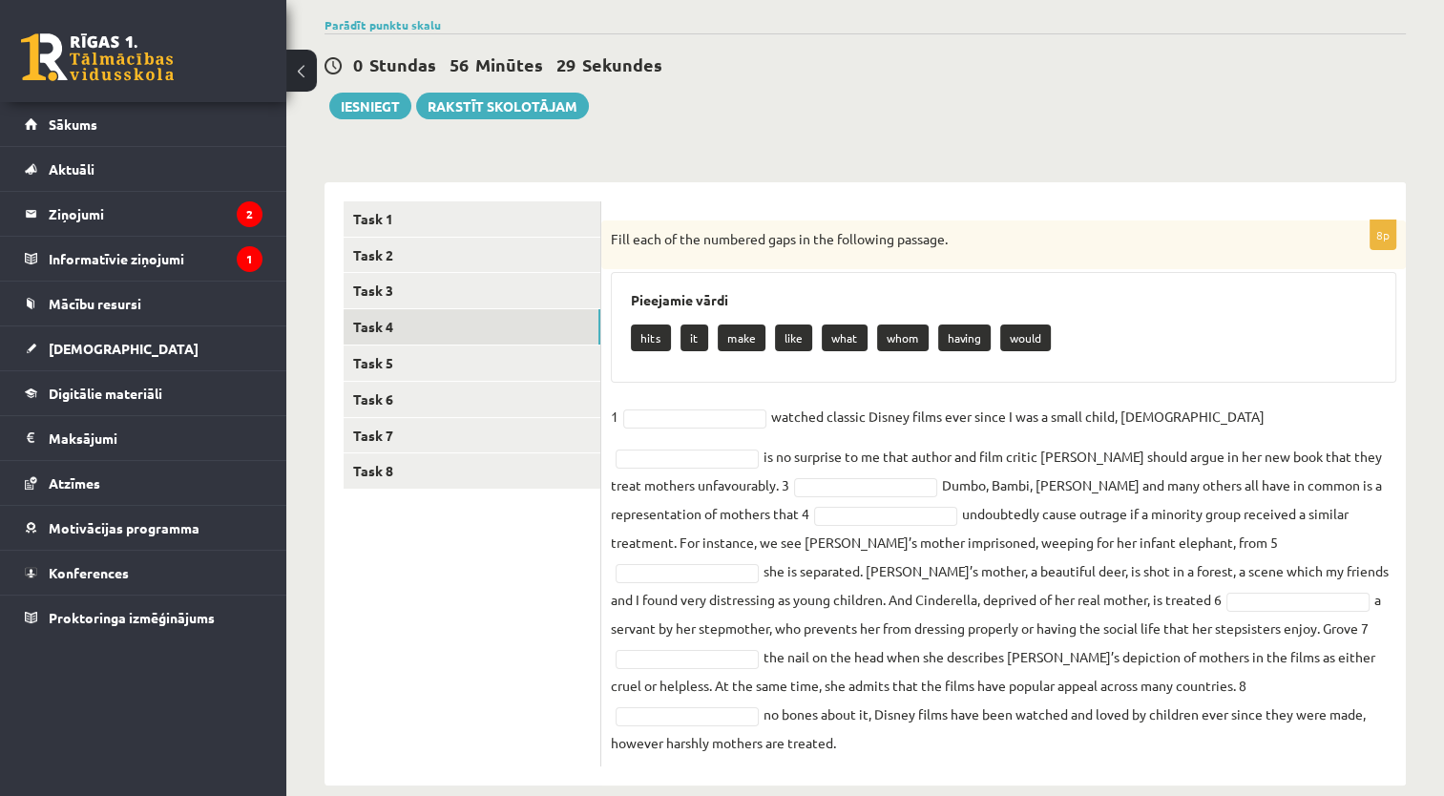
drag, startPoint x: 608, startPoint y: 231, endPoint x: 1194, endPoint y: 720, distance: 764.1
click at [1194, 720] on div "8p Fill each of the numbered gaps in the following passage. Pieejamie vārdi hit…" at bounding box center [1003, 493] width 804 height 546
click at [622, 247] on p "Fill each of the numbered gaps in the following passage." at bounding box center [956, 239] width 690 height 19
drag, startPoint x: 609, startPoint y: 236, endPoint x: 1352, endPoint y: 754, distance: 906.0
click at [1352, 754] on div "8p Fill each of the numbered gaps in the following passage. Pieejamie vārdi hit…" at bounding box center [1003, 483] width 804 height 603
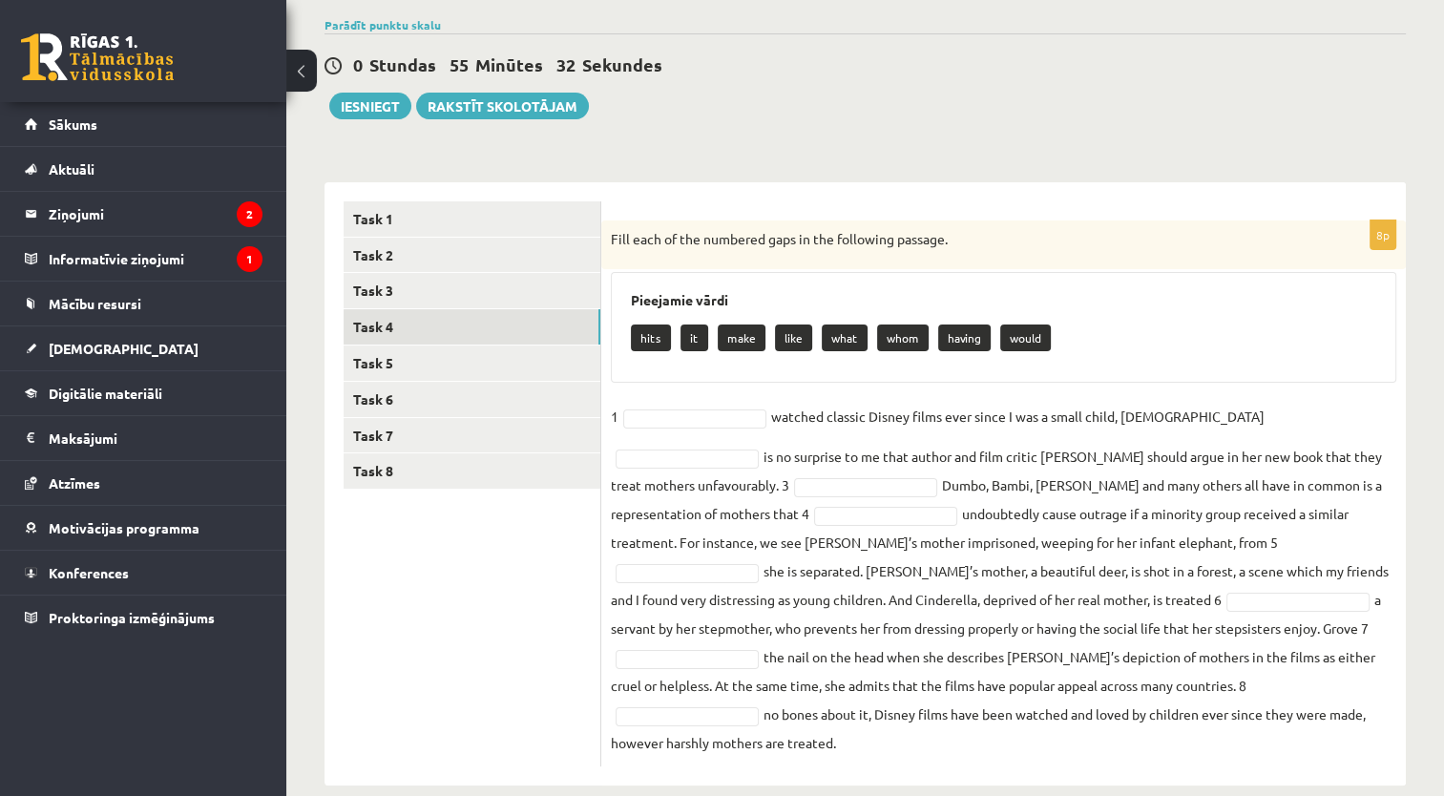
click at [1026, 184] on div "8p Fill each of the numbered gaps in the following passage. Pieejamie vārdi hit…" at bounding box center [1003, 483] width 804 height 603
drag, startPoint x: 631, startPoint y: 343, endPoint x: 1072, endPoint y: 363, distance: 442.1
click at [1072, 363] on div "Pieejamie vārdi hits it make like what whom having would" at bounding box center [1003, 327] width 785 height 111
copy div "hits it make like what whom having would"
click at [790, 299] on h3 "Pieejamie vārdi" at bounding box center [1003, 300] width 745 height 16
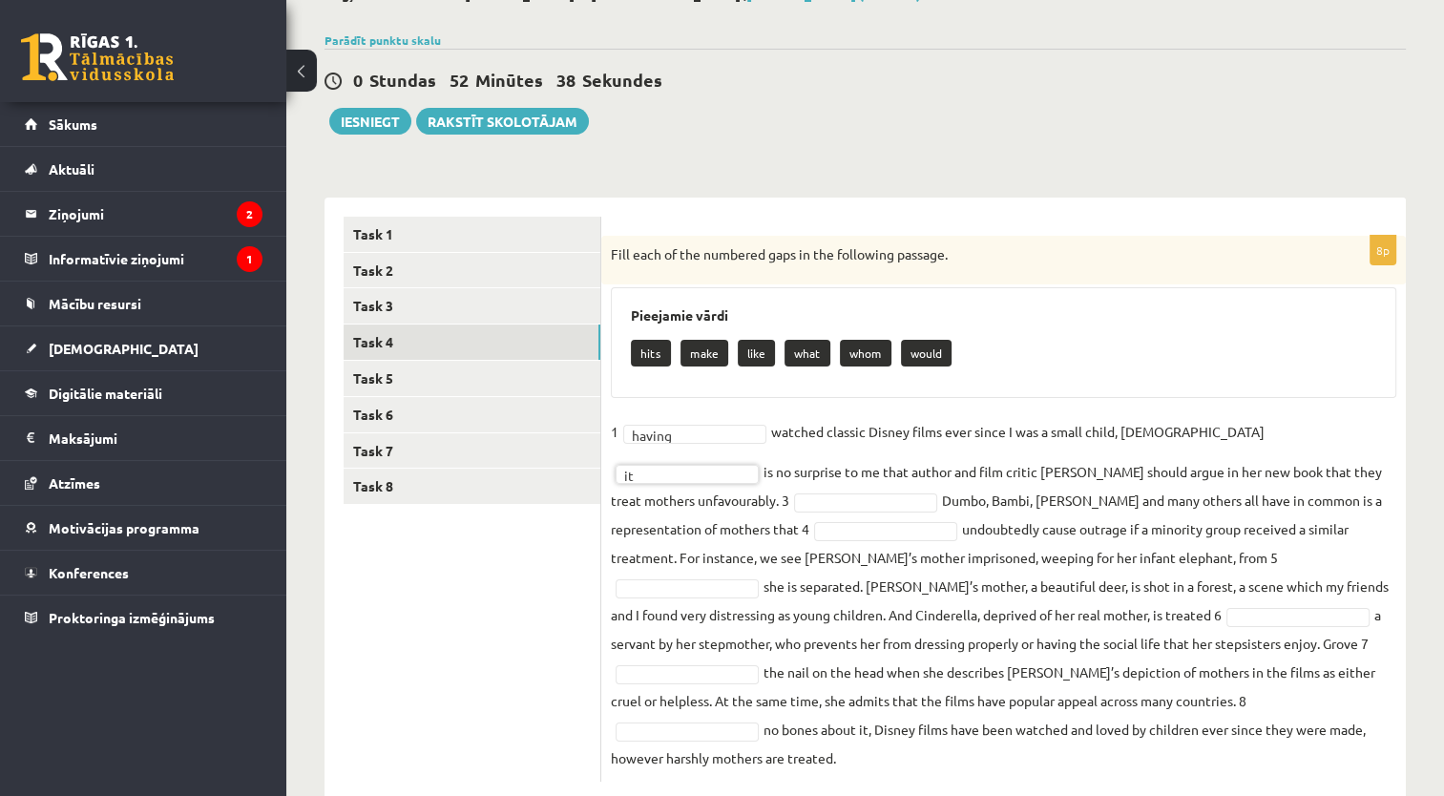
scroll to position [123, 0]
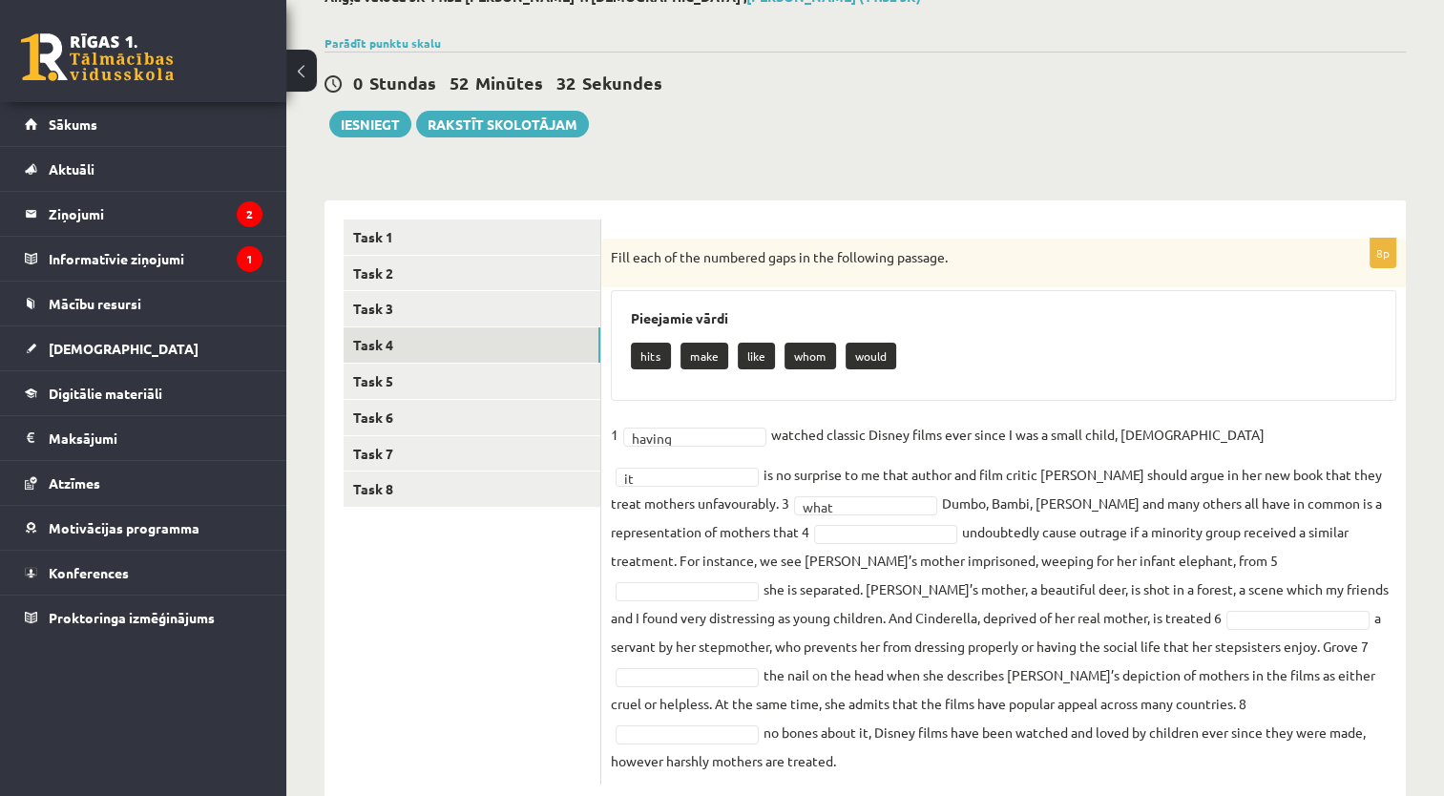
drag, startPoint x: 554, startPoint y: 36, endPoint x: 1171, endPoint y: 92, distance: 618.8
click at [1171, 92] on div "0 Stundas 52 Minūtes 32 Sekundes" at bounding box center [864, 84] width 1081 height 25
drag, startPoint x: 1044, startPoint y: 17, endPoint x: 722, endPoint y: 160, distance: 351.9
click at [722, 160] on div "Angļu valoda JK 11.b2 klase 1. ieskaite , Elīna Odorska (11.b2 JK) Parādīt punk…" at bounding box center [864, 395] width 1157 height 891
click at [1103, 574] on fieldset "1 having ****** watched classic Disney films ever since I was a small child, 2 …" at bounding box center [1003, 597] width 785 height 355
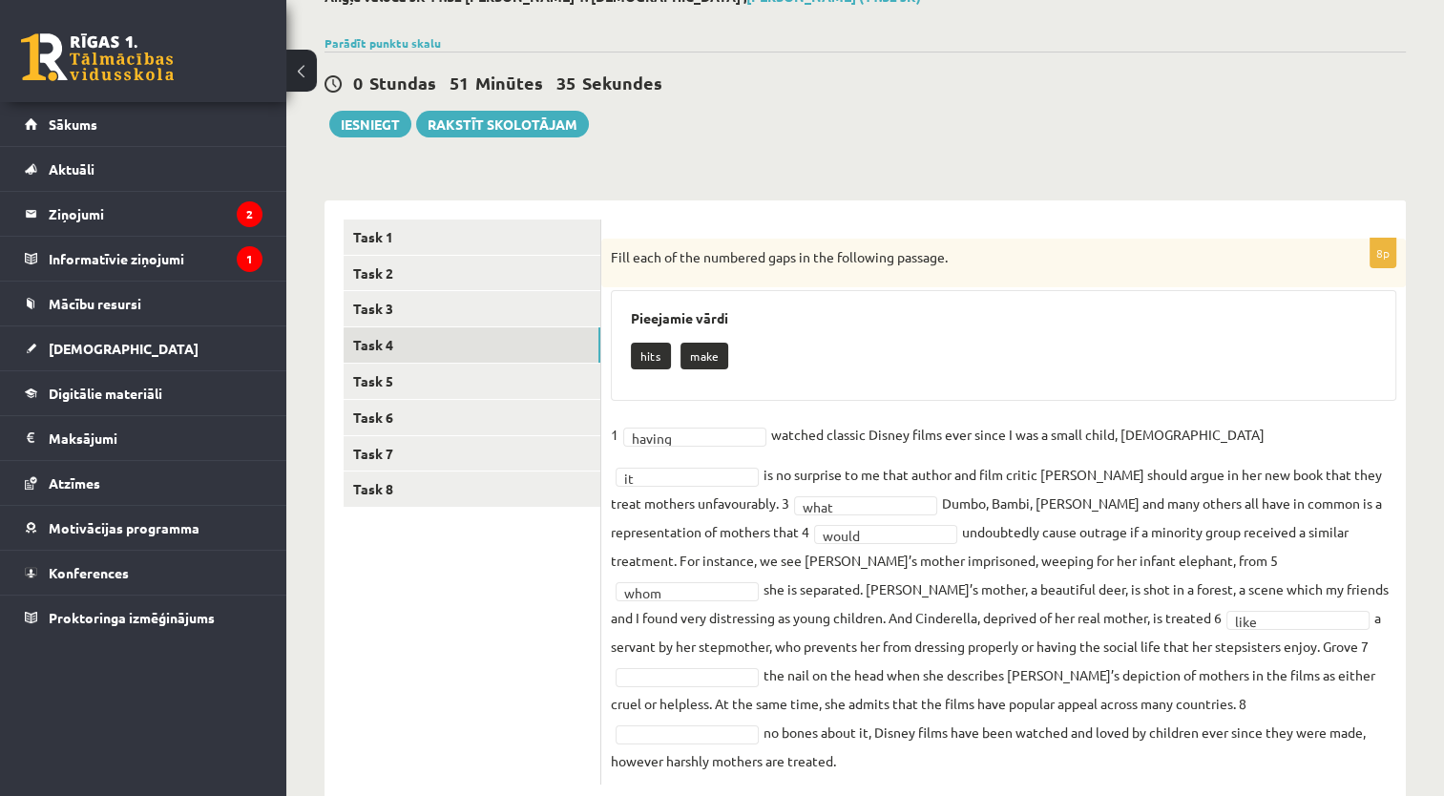
click at [1037, 656] on fieldset "1 having ****** watched classic Disney films ever since I was a small child, 2 …" at bounding box center [1003, 597] width 785 height 355
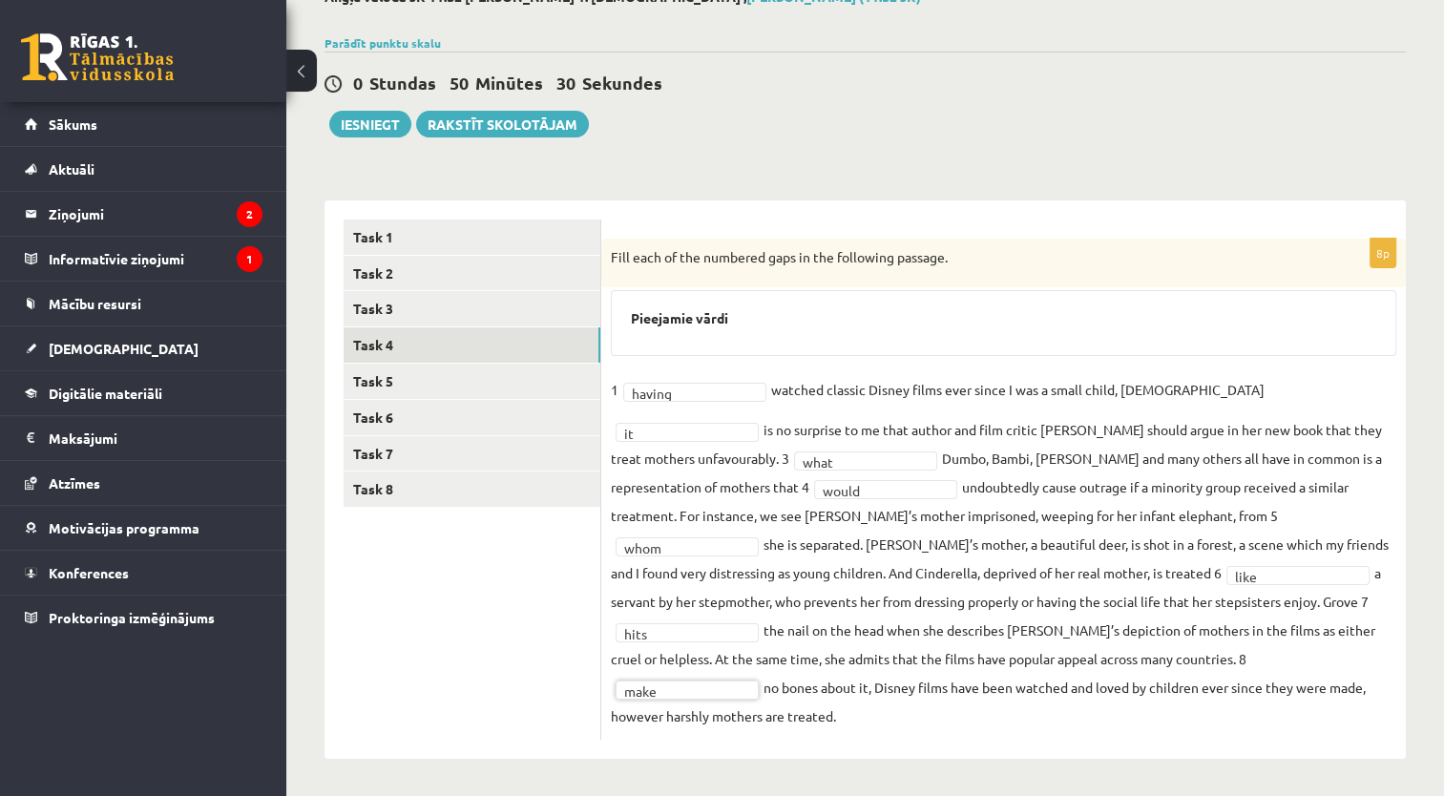
scroll to position [95, 0]
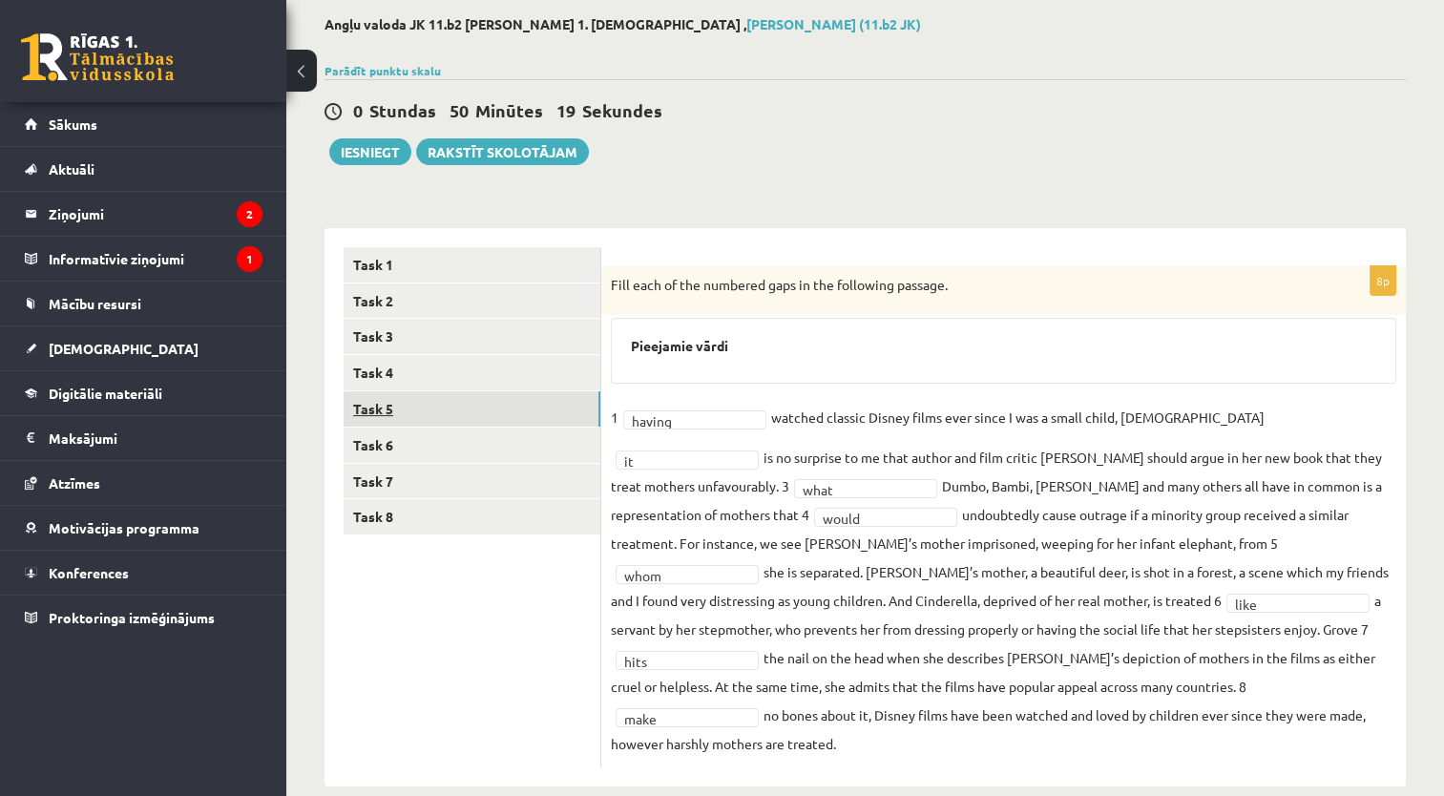
click at [560, 406] on link "Task 5" at bounding box center [471, 408] width 257 height 35
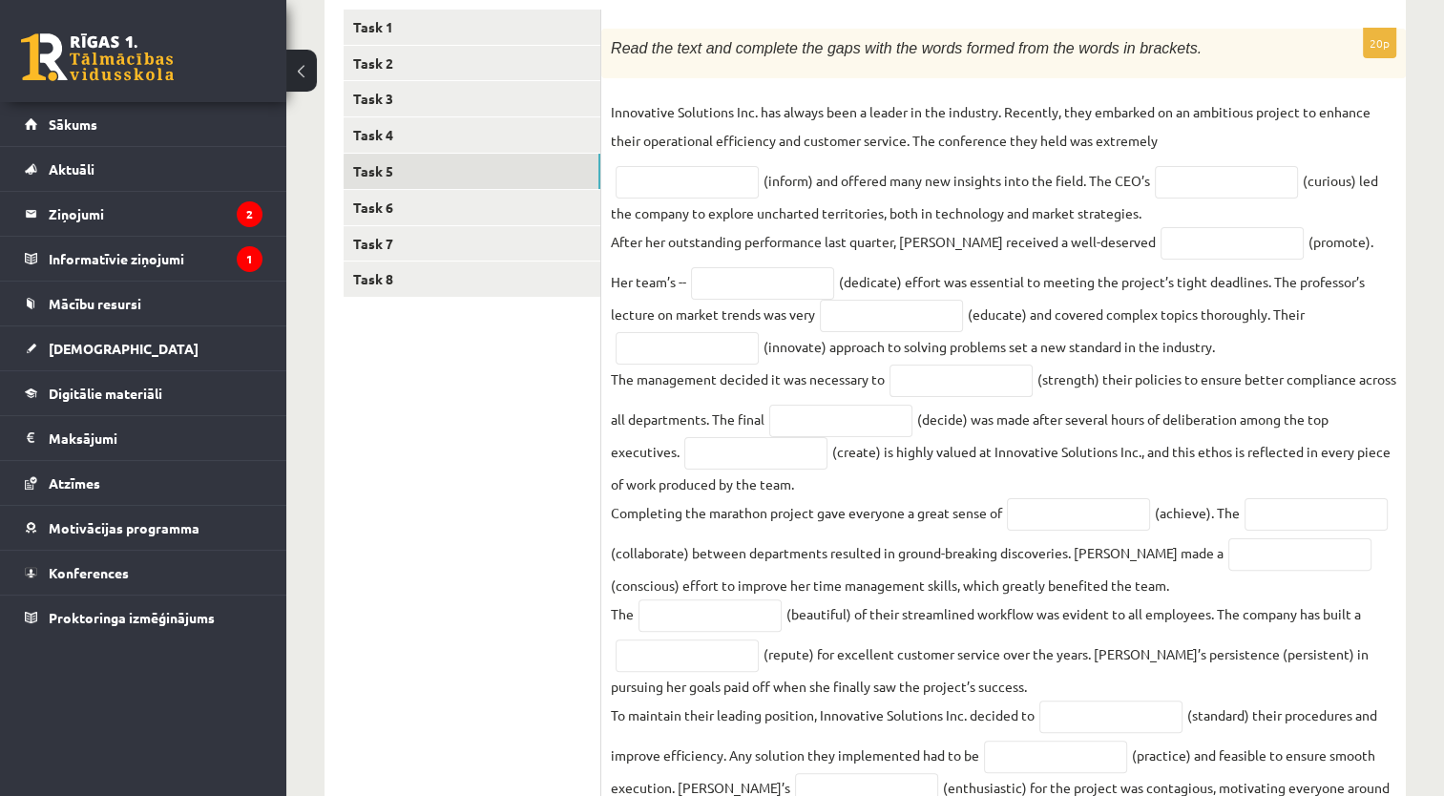
scroll to position [332, 0]
click at [1210, 190] on input "text" at bounding box center [1225, 183] width 143 height 32
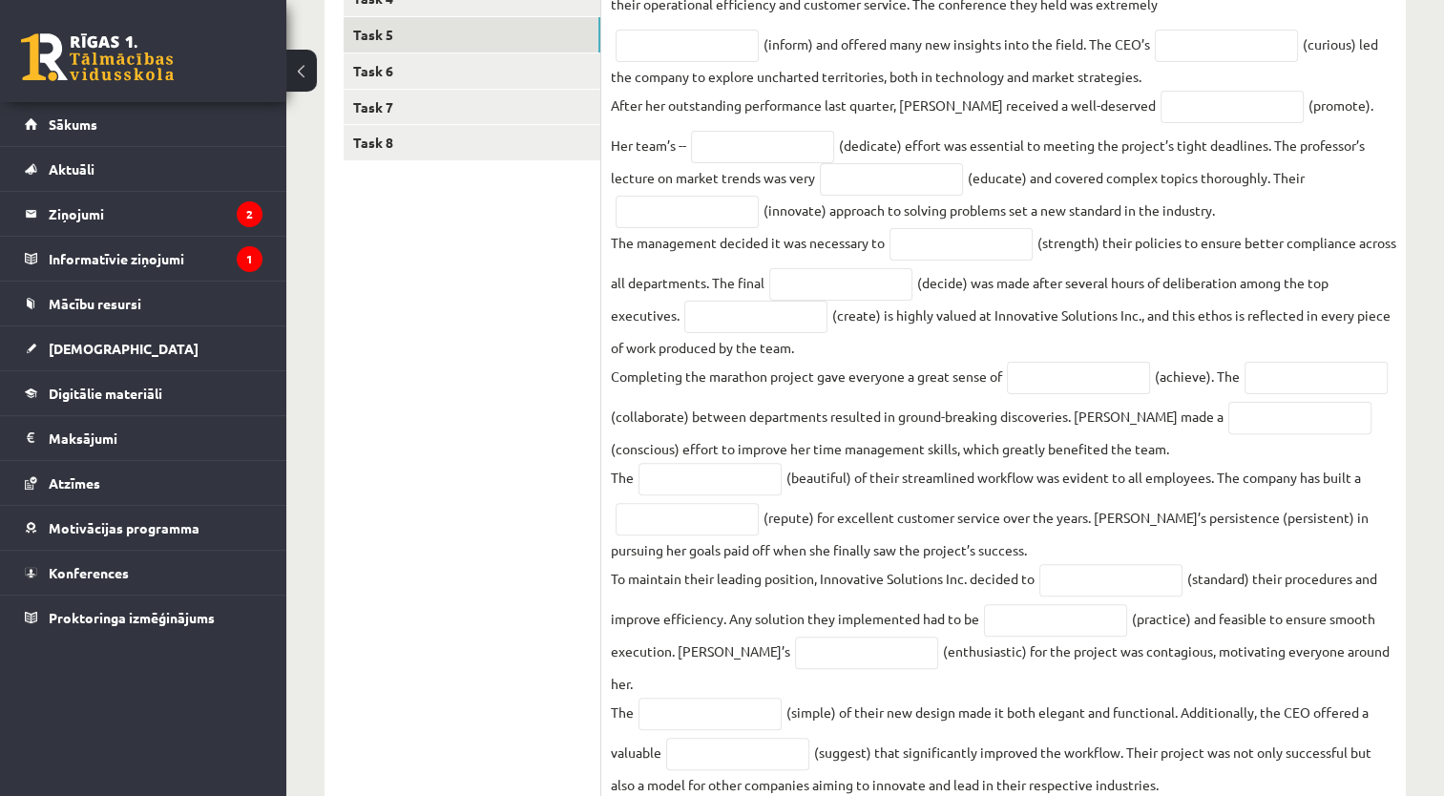
scroll to position [521, 0]
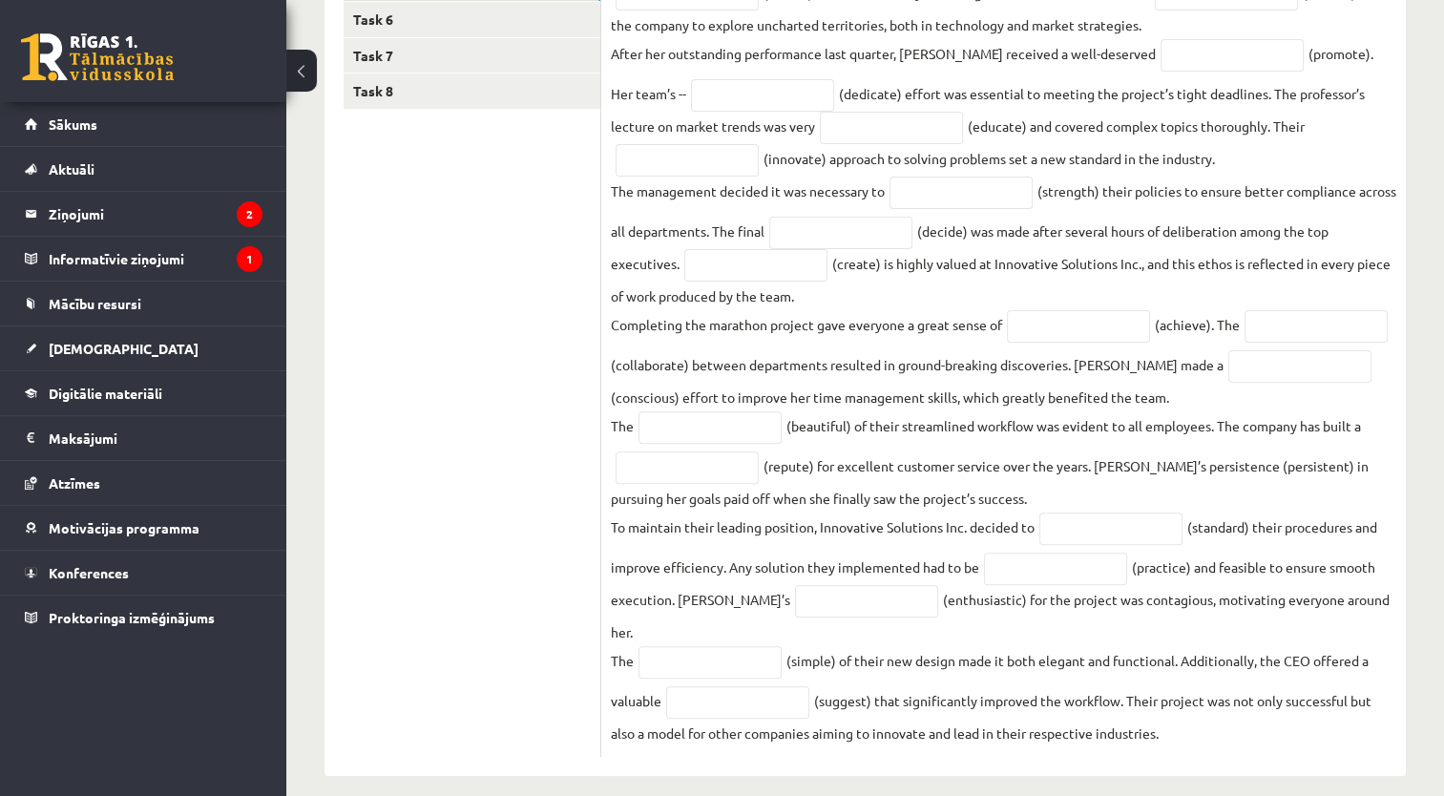
drag, startPoint x: 613, startPoint y: 93, endPoint x: 1343, endPoint y: 797, distance: 1014.1
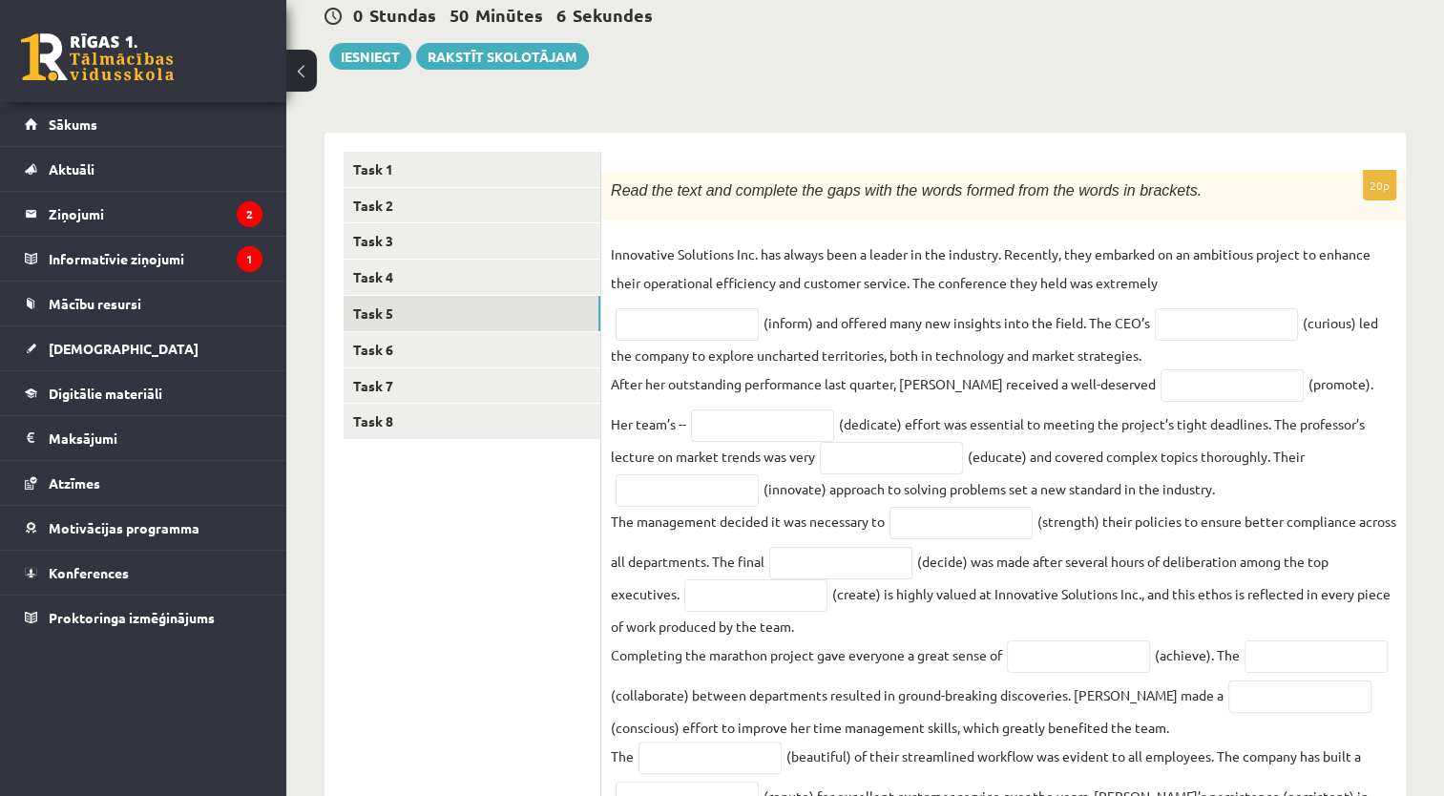
scroll to position [186, 0]
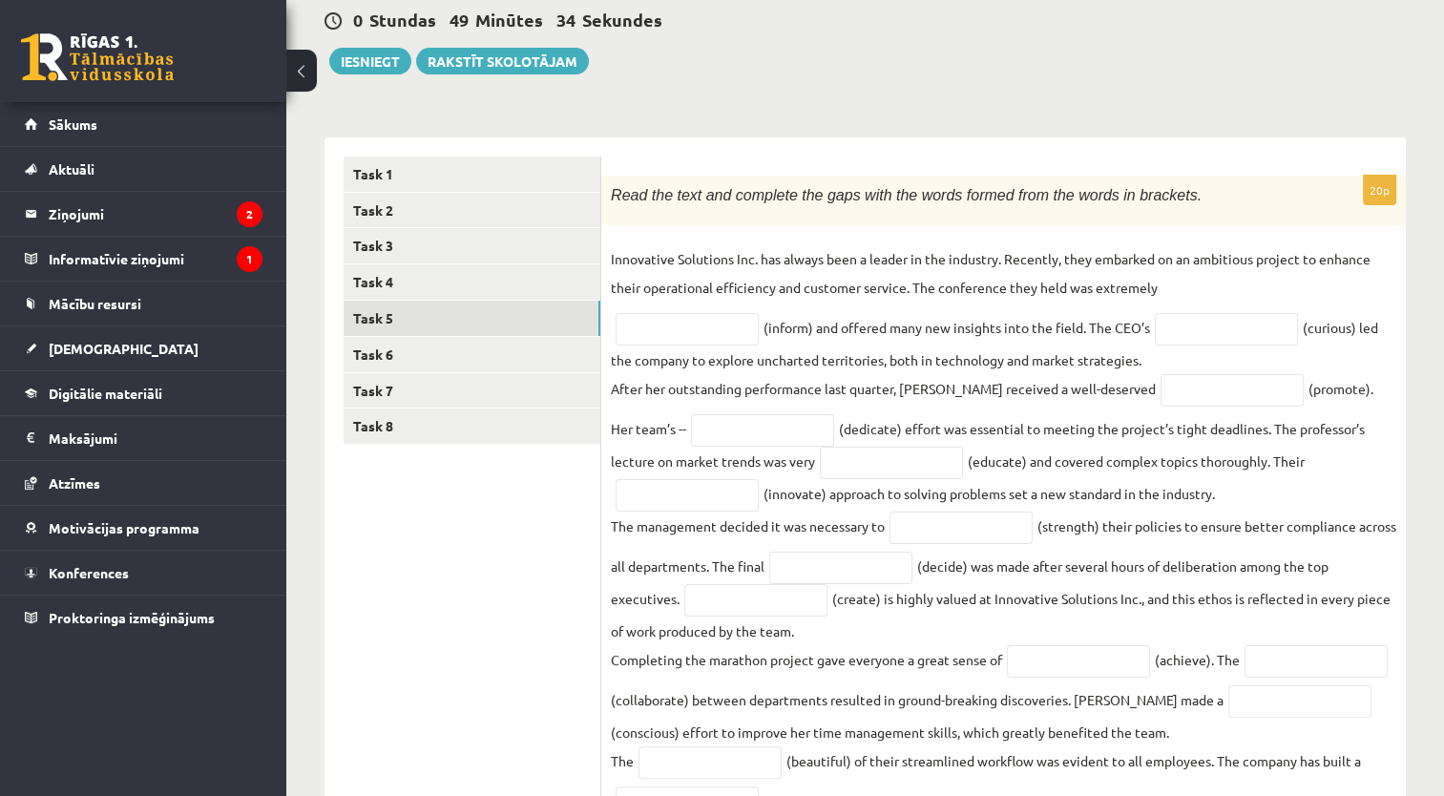
click at [788, 149] on div "20p Read the text and complete the gaps with the words formed from the words in…" at bounding box center [1003, 624] width 804 height 974
click at [668, 313] on input "text" at bounding box center [686, 329] width 143 height 32
click at [646, 335] on input "text" at bounding box center [686, 329] width 143 height 32
type input "*"
type input "**********"
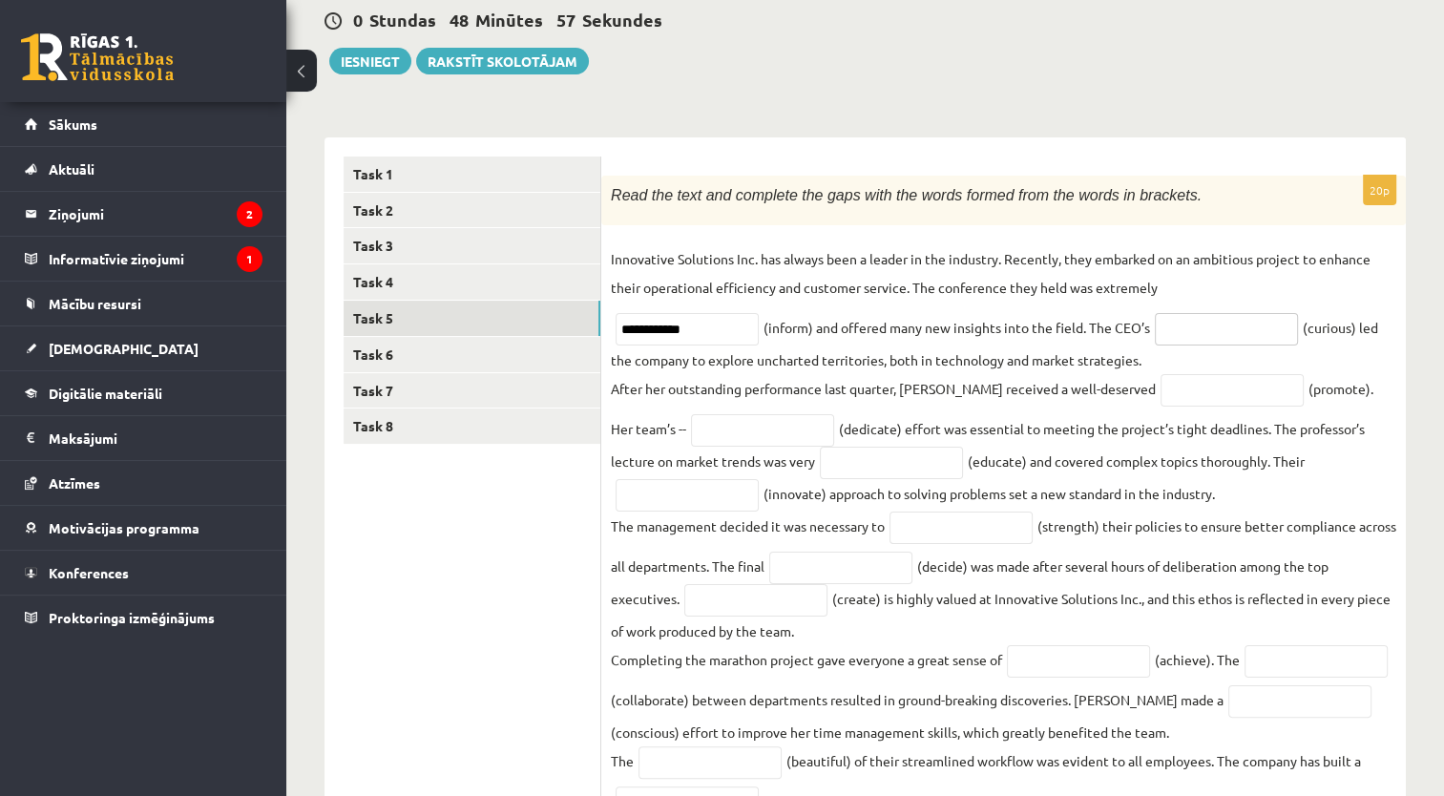
click at [1192, 322] on input "text" at bounding box center [1225, 329] width 143 height 32
click at [1204, 329] on input "********" at bounding box center [1225, 329] width 143 height 32
type input "*********"
click at [1160, 395] on input "text" at bounding box center [1231, 390] width 143 height 32
type input "*********"
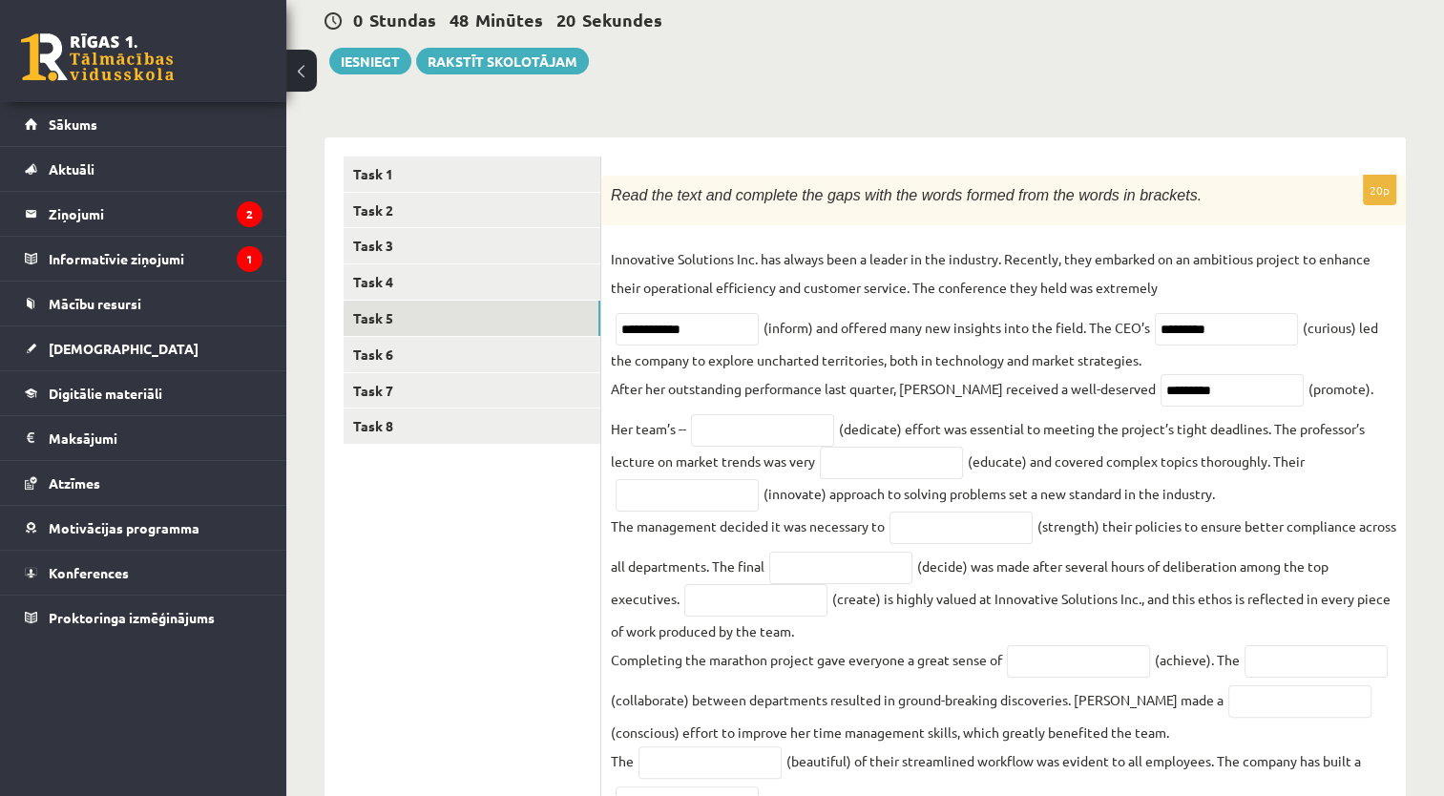
drag, startPoint x: 681, startPoint y: 412, endPoint x: 693, endPoint y: 419, distance: 13.3
click at [693, 419] on fieldset "**********" at bounding box center [1003, 663] width 785 height 838
click at [693, 419] on input "text" at bounding box center [762, 430] width 143 height 32
click at [679, 141] on div "**********" at bounding box center [1003, 624] width 804 height 974
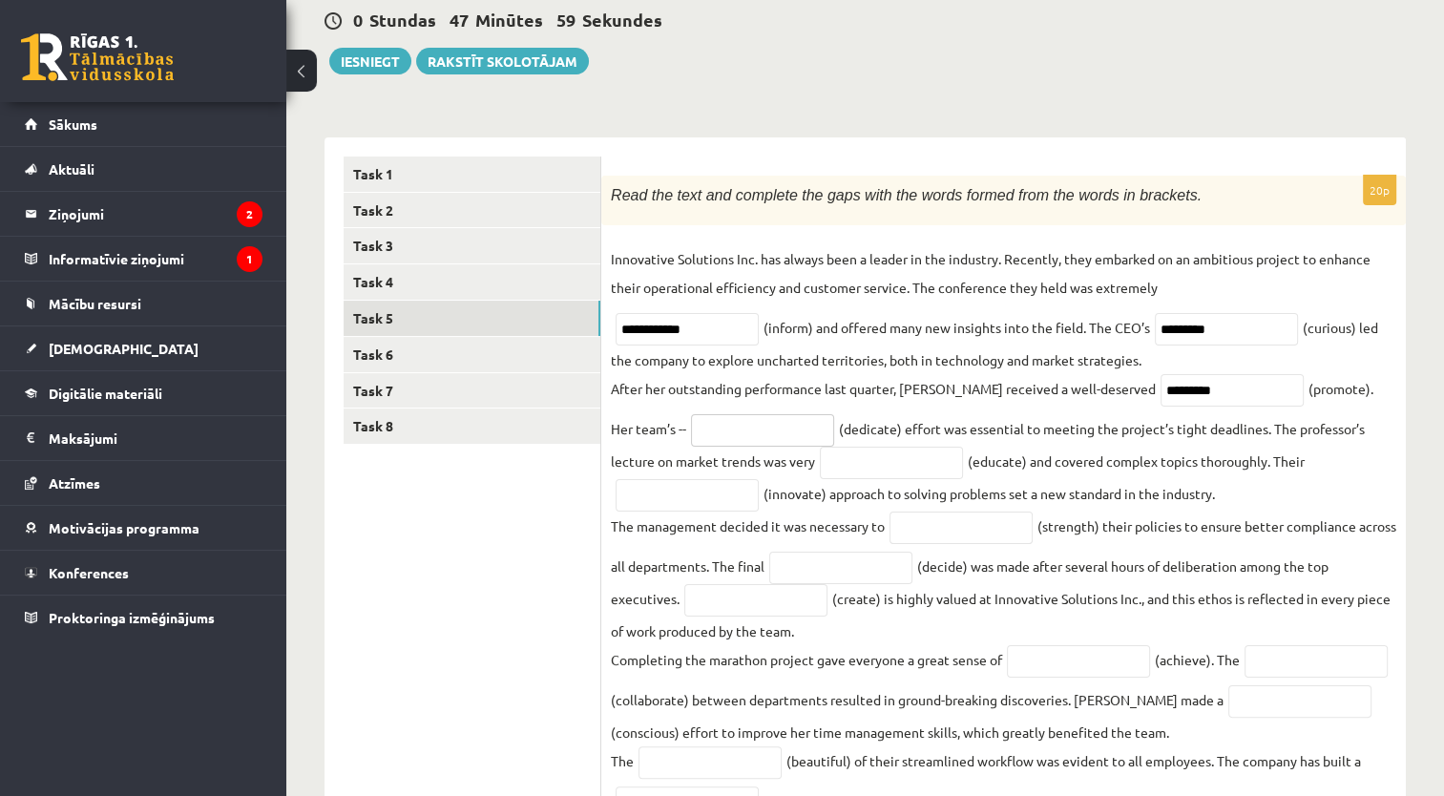
click at [710, 439] on input "text" at bounding box center [762, 430] width 143 height 32
type input "*********"
click at [1217, 323] on input "*********" at bounding box center [1225, 329] width 143 height 32
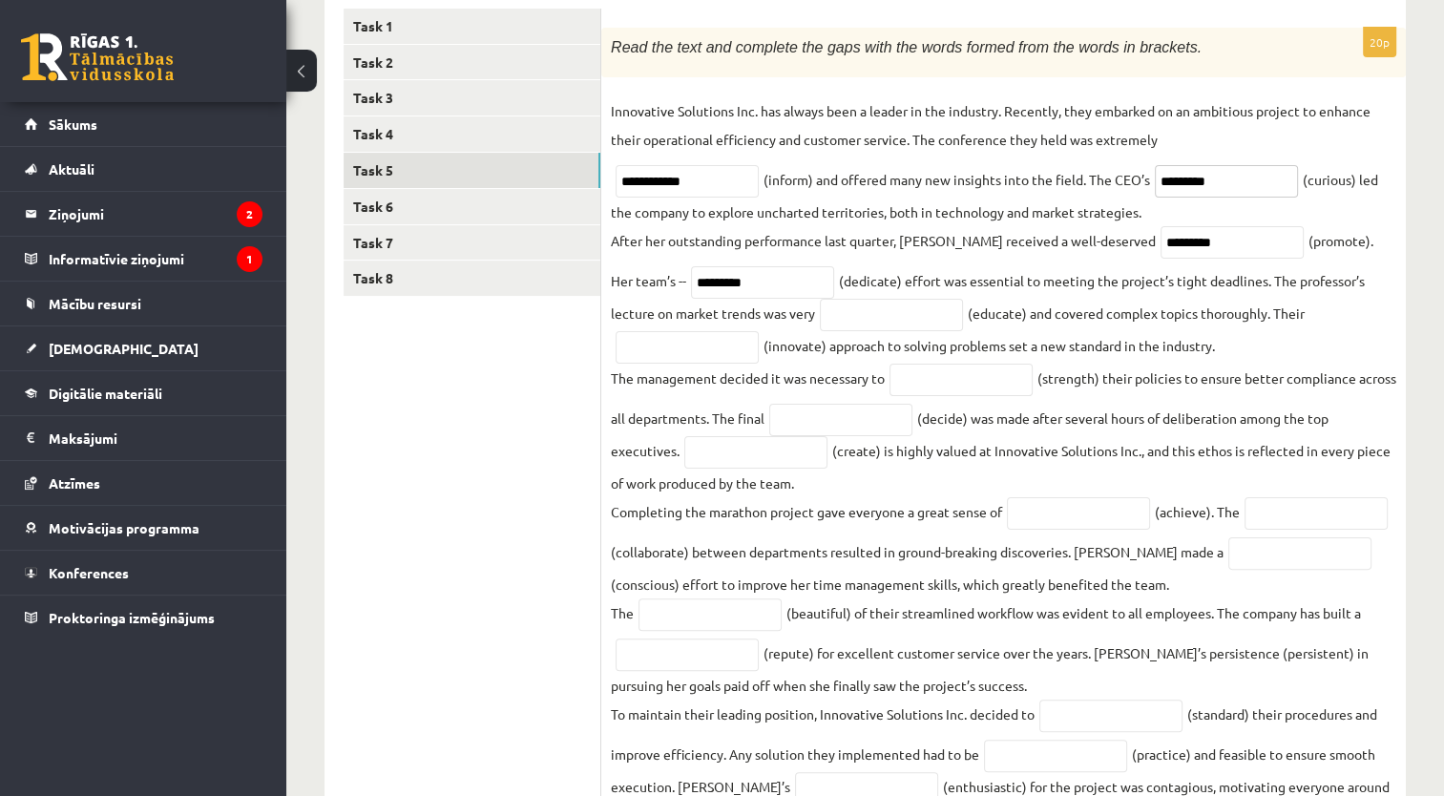
scroll to position [332, 0]
type input "*********"
click at [826, 307] on input "text" at bounding box center [891, 317] width 143 height 32
click at [832, 312] on input "*********" at bounding box center [891, 317] width 143 height 32
type input "**********"
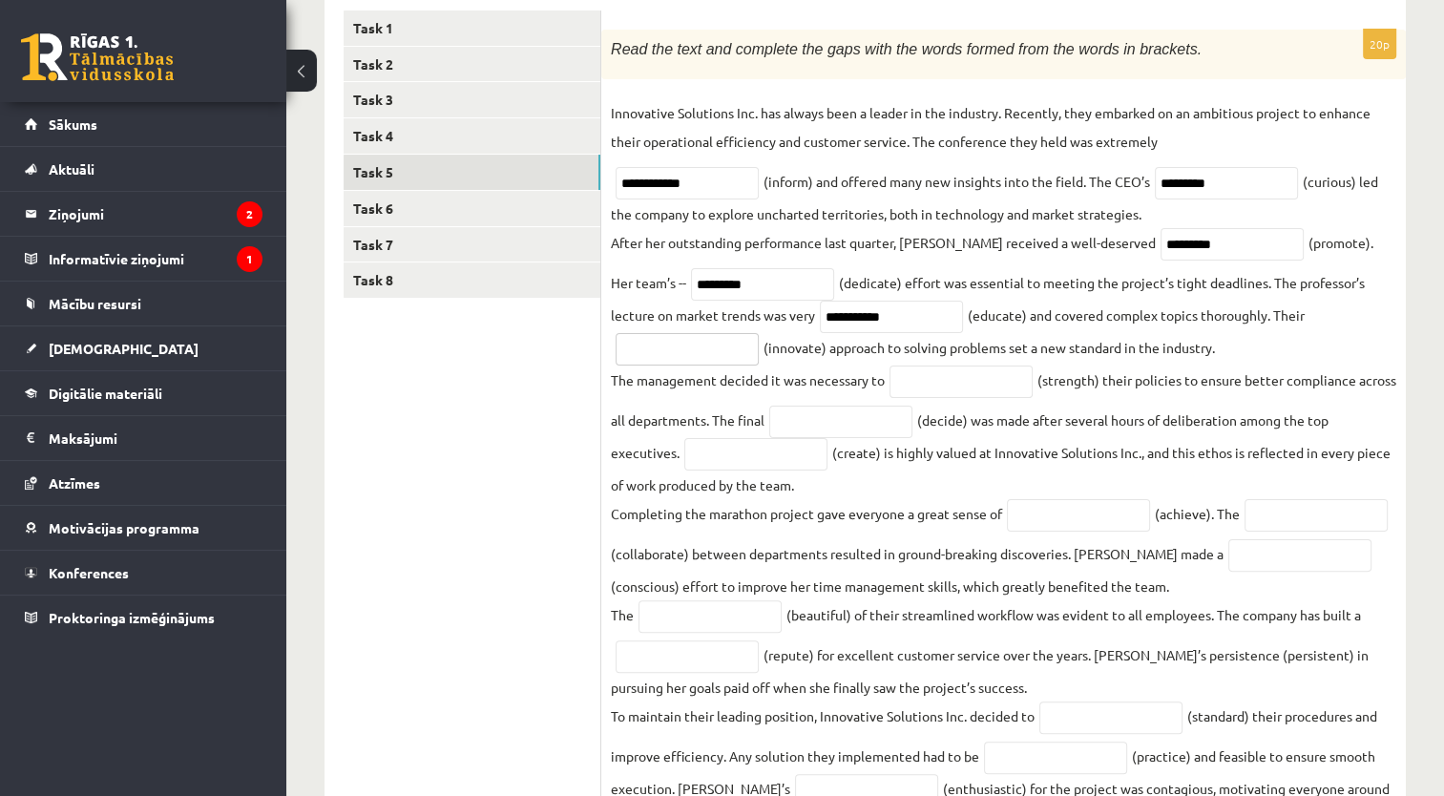
click at [708, 341] on input "text" at bounding box center [686, 349] width 143 height 32
type input "*********"
click at [981, 380] on input "text" at bounding box center [960, 381] width 143 height 32
type input "**********"
click at [836, 430] on input "text" at bounding box center [840, 421] width 143 height 32
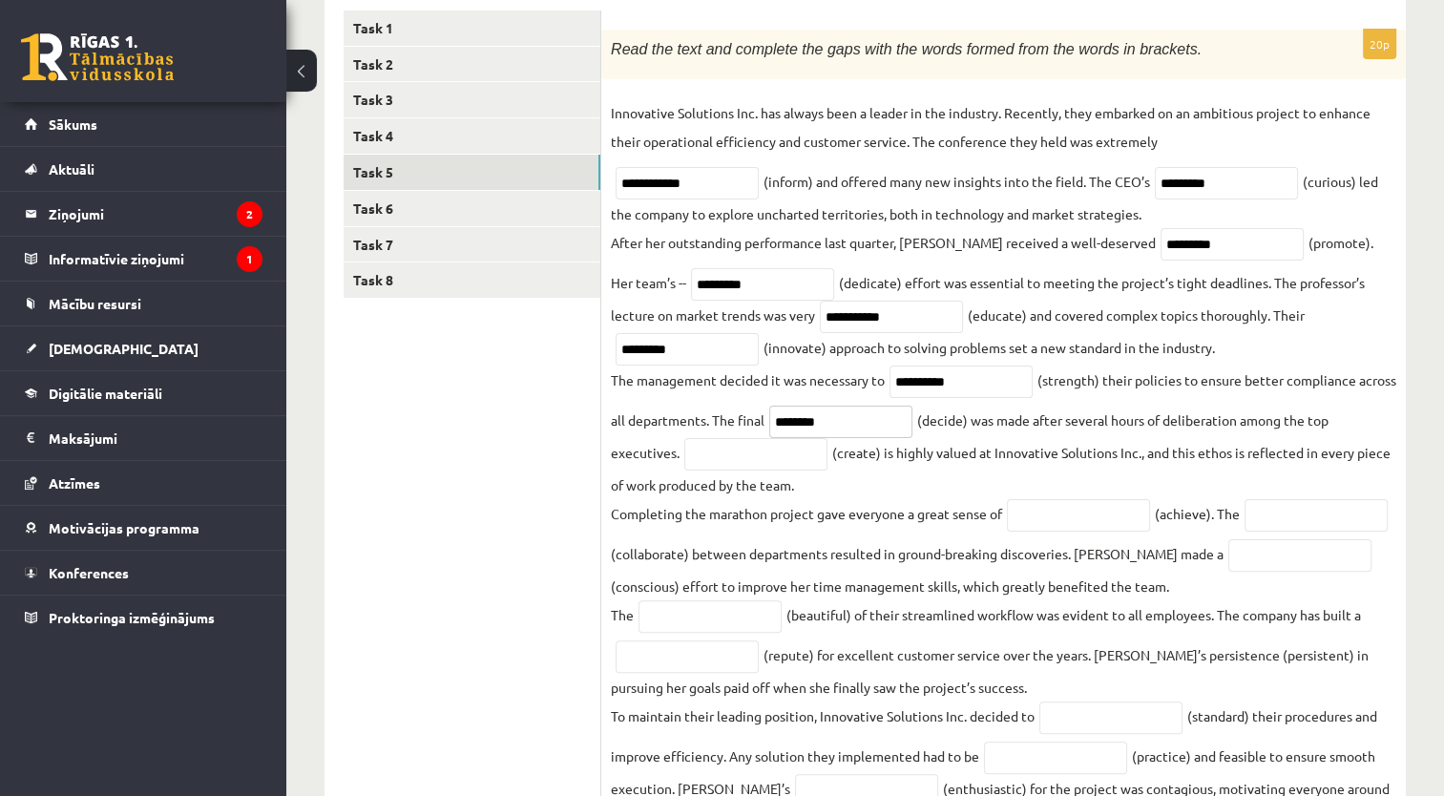
type input "********"
click at [784, 466] on input "text" at bounding box center [755, 454] width 143 height 32
type input "********"
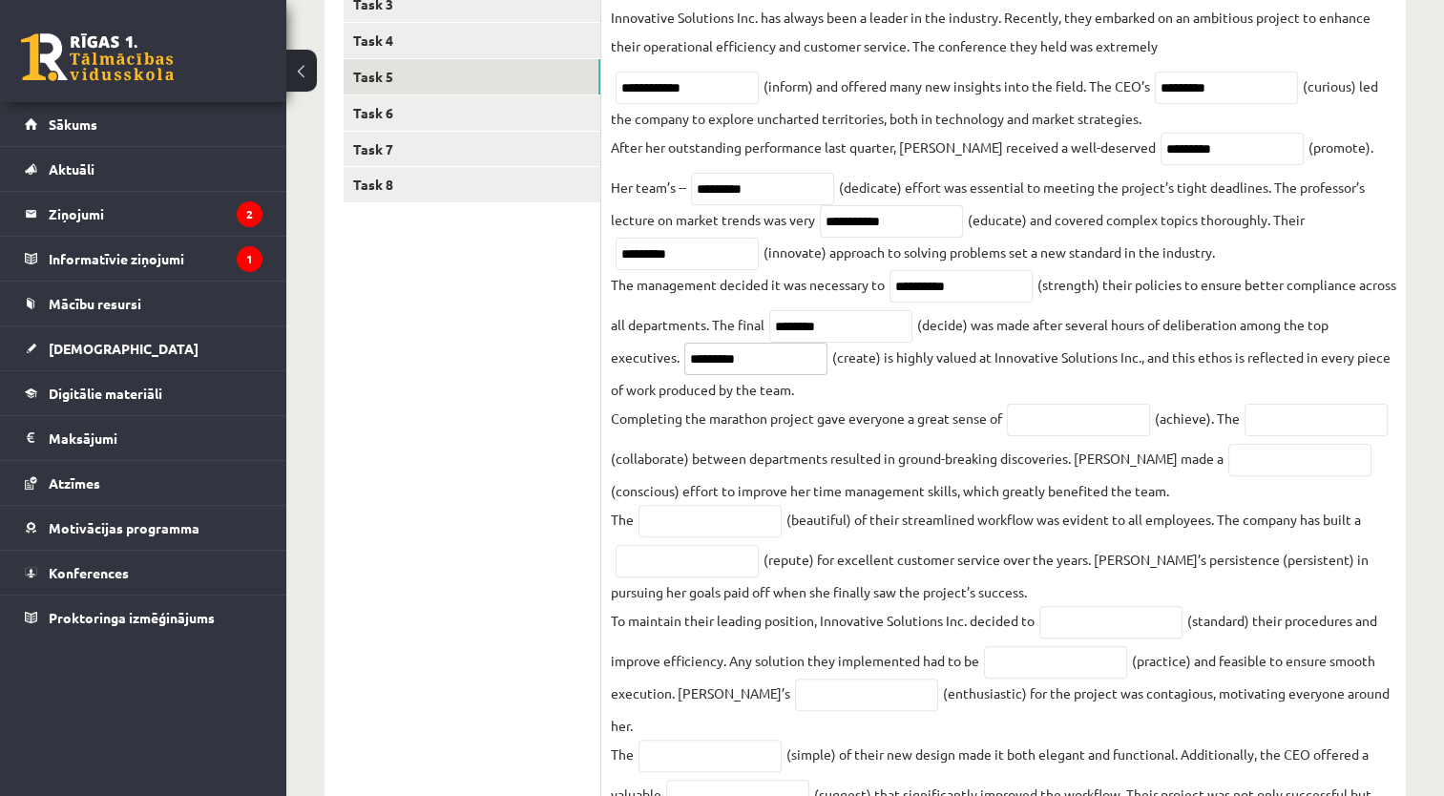
scroll to position [424, 0]
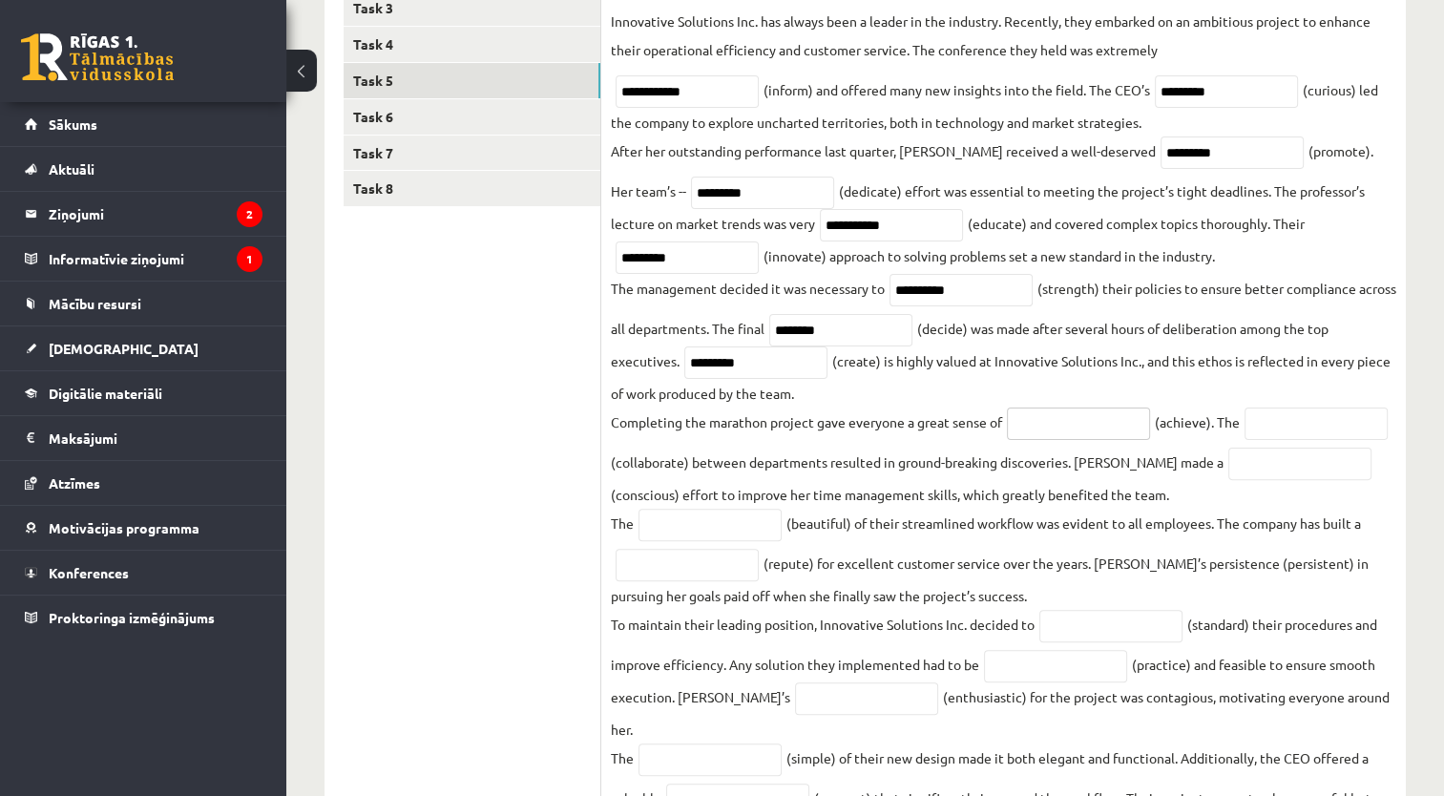
click at [1078, 430] on input "text" at bounding box center [1078, 423] width 143 height 32
type input "*"
click at [1244, 440] on input "text" at bounding box center [1315, 423] width 143 height 32
type input "**********"
click at [1228, 480] on input "text" at bounding box center [1299, 463] width 143 height 32
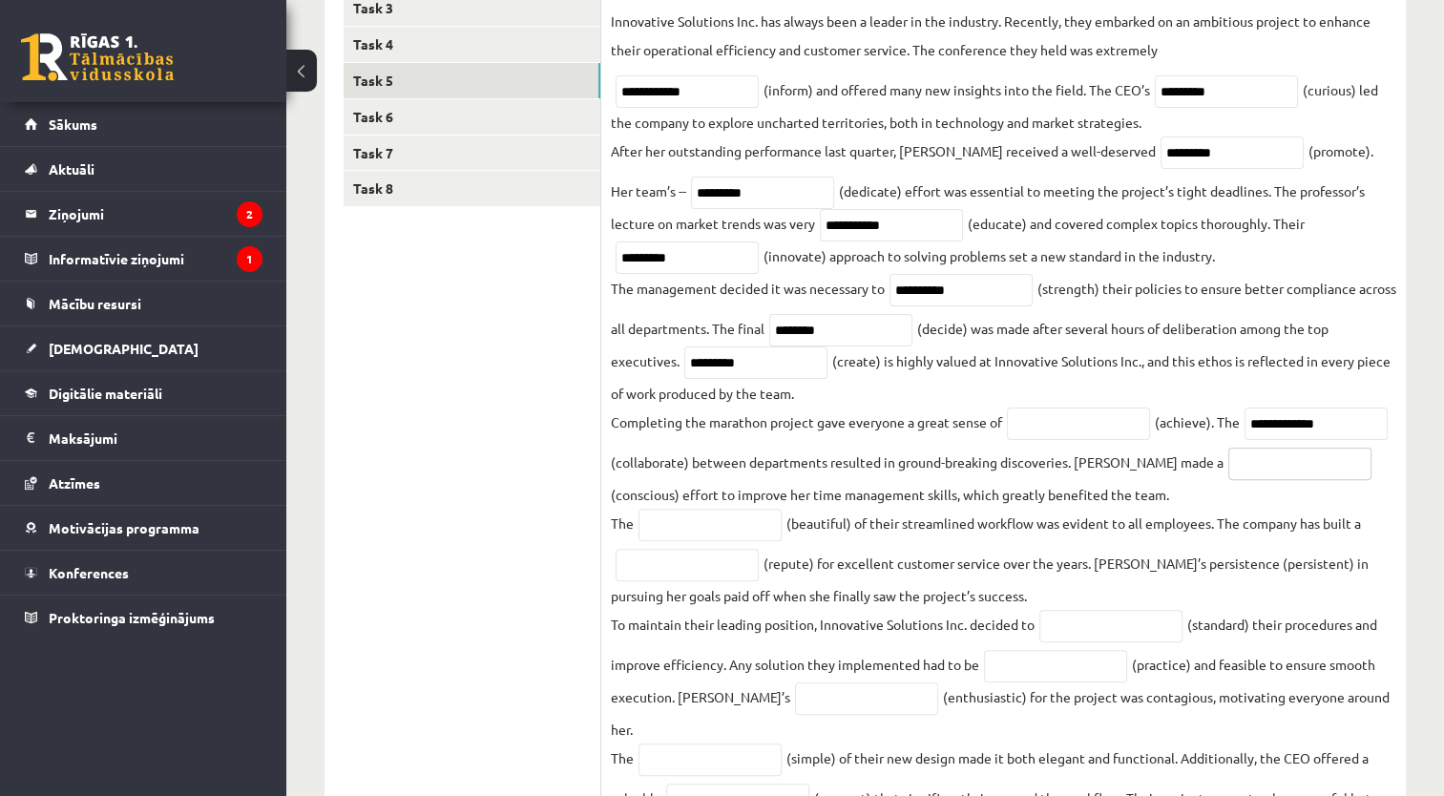
scroll to position [521, 0]
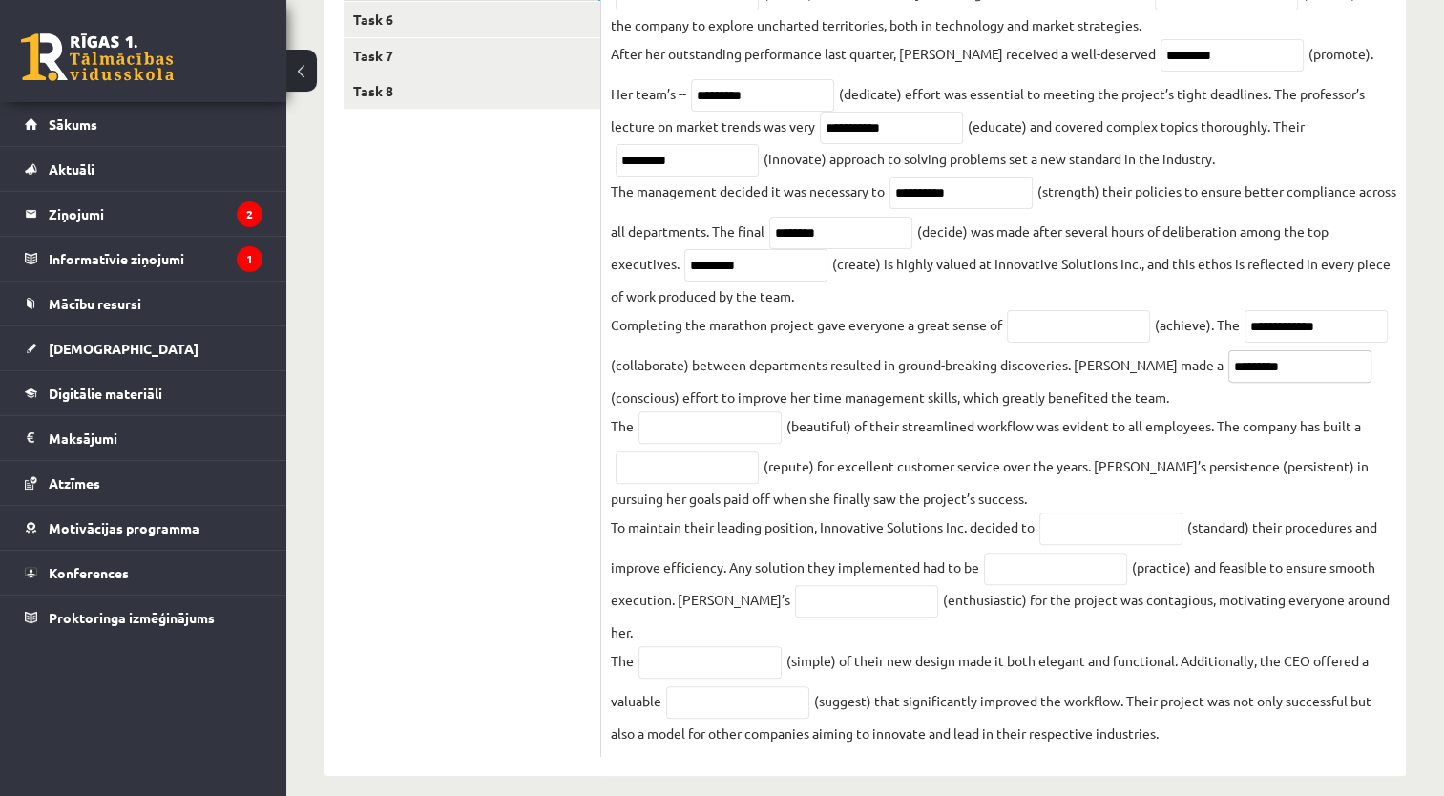
type input "*********"
click at [692, 437] on input "text" at bounding box center [709, 427] width 143 height 32
type input "******"
click at [646, 474] on input "text" at bounding box center [686, 467] width 143 height 32
type input "**********"
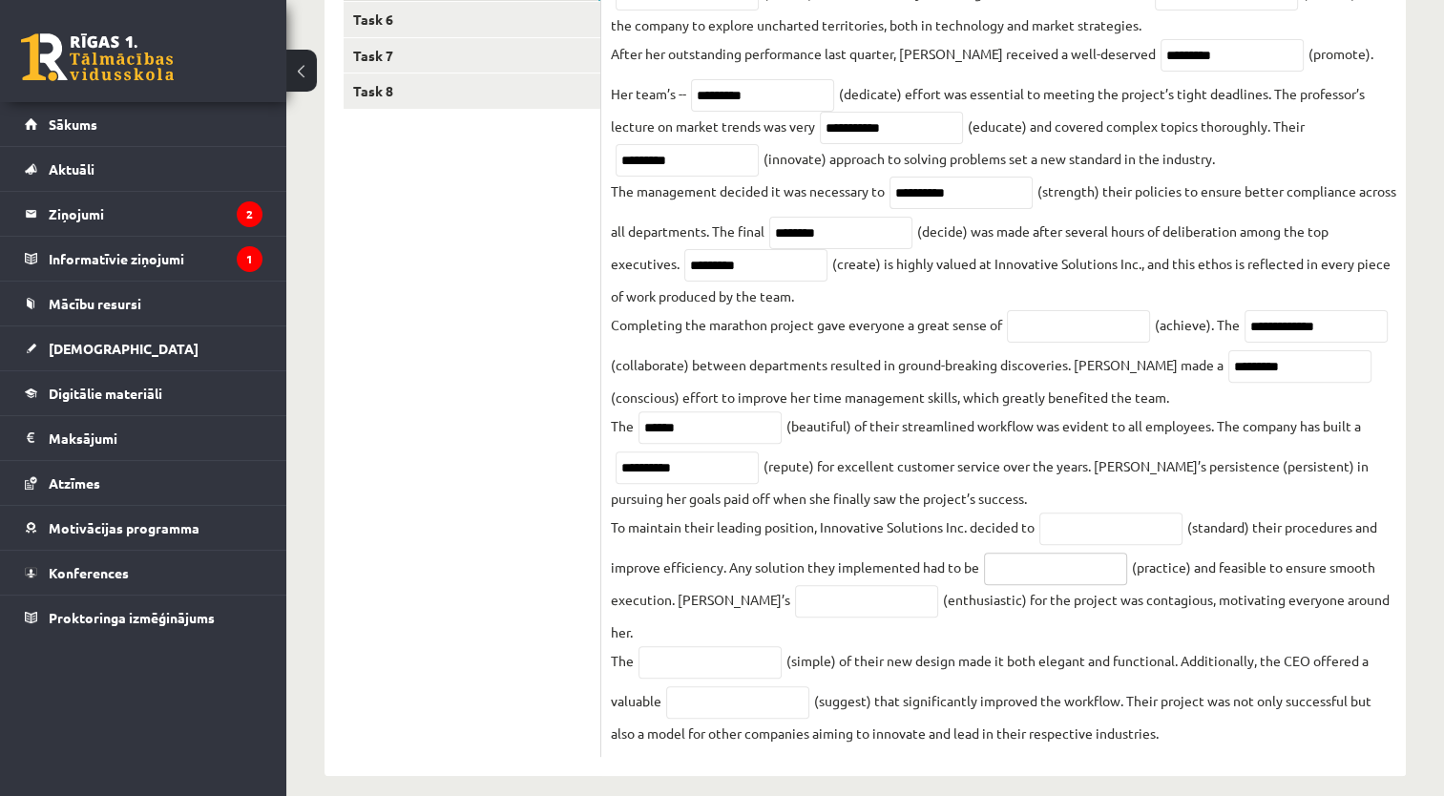
click at [1002, 580] on input "text" at bounding box center [1055, 568] width 143 height 32
type input "*********"
click at [795, 611] on input "text" at bounding box center [866, 601] width 143 height 32
click at [737, 654] on input "text" at bounding box center [709, 662] width 143 height 32
click at [755, 694] on input "text" at bounding box center [737, 702] width 143 height 32
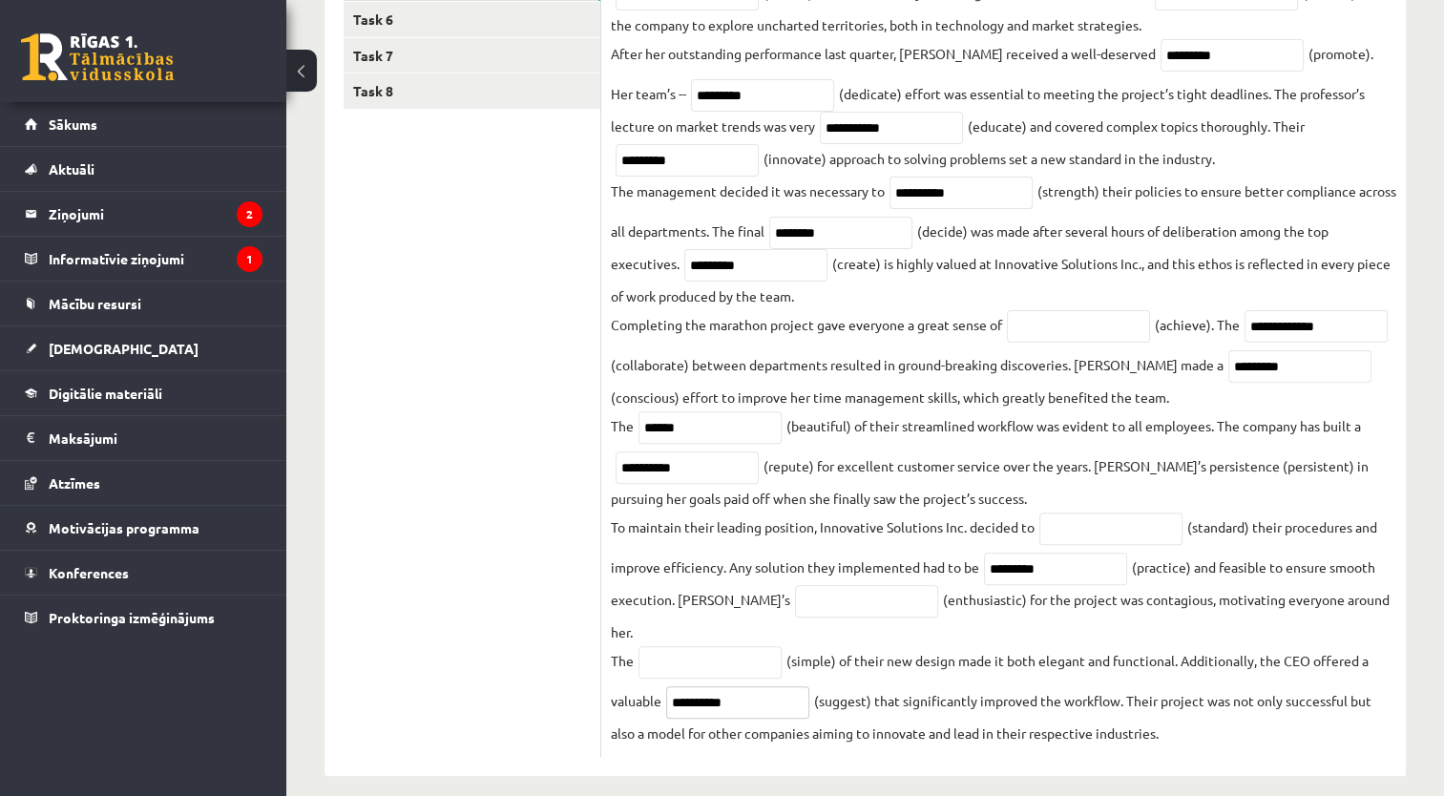
scroll to position [0, 0]
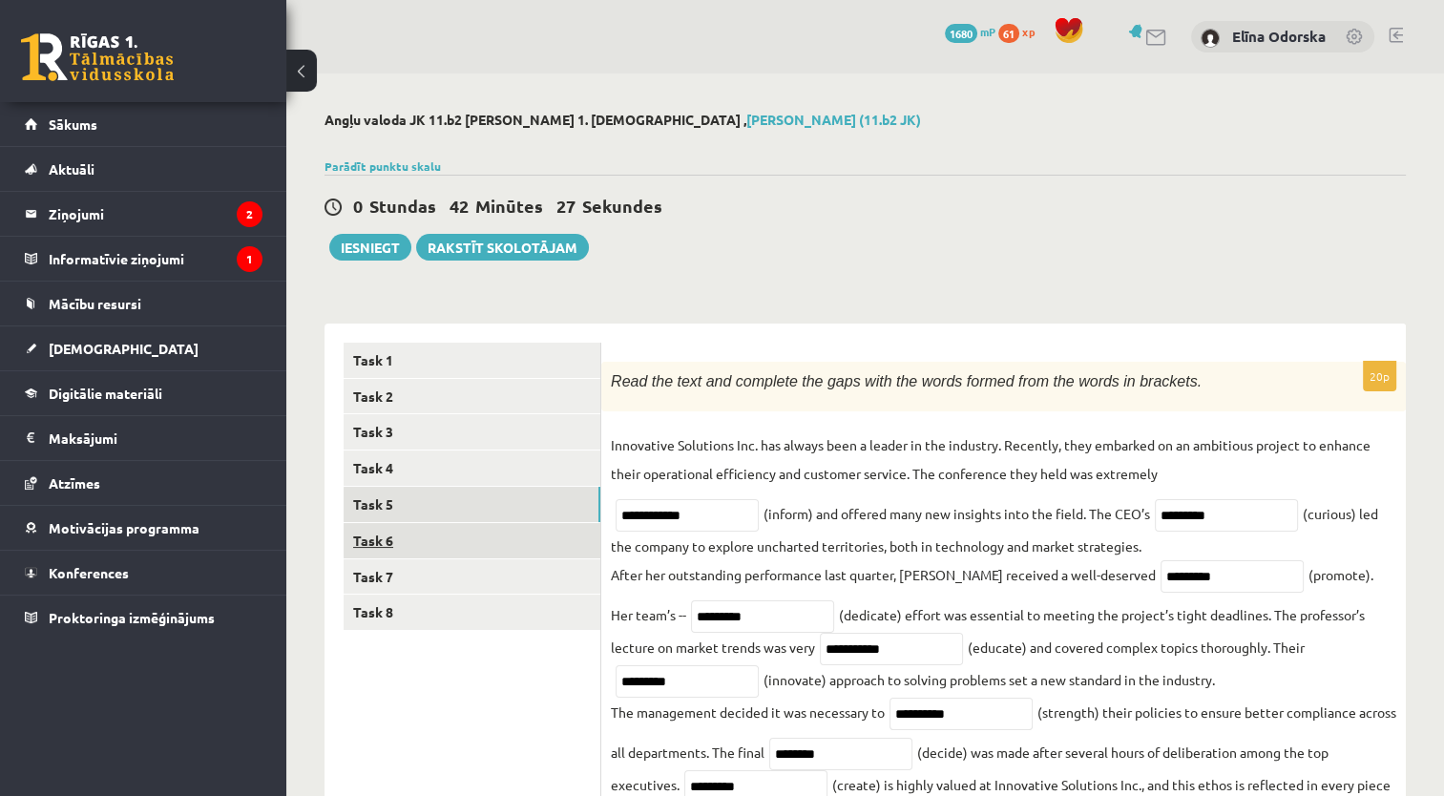
type input "**********"
click at [411, 544] on link "Task 6" at bounding box center [471, 540] width 257 height 35
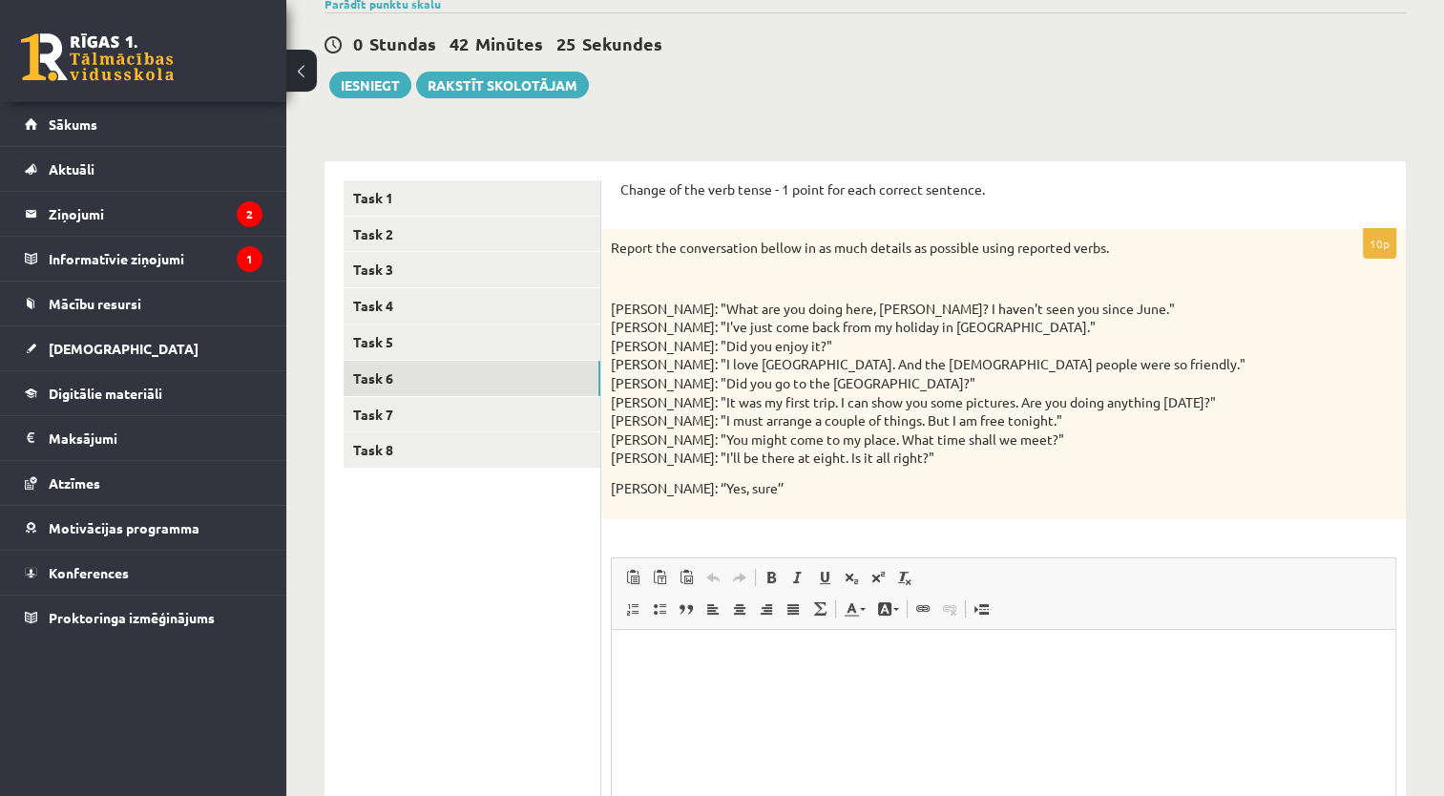
scroll to position [176, 0]
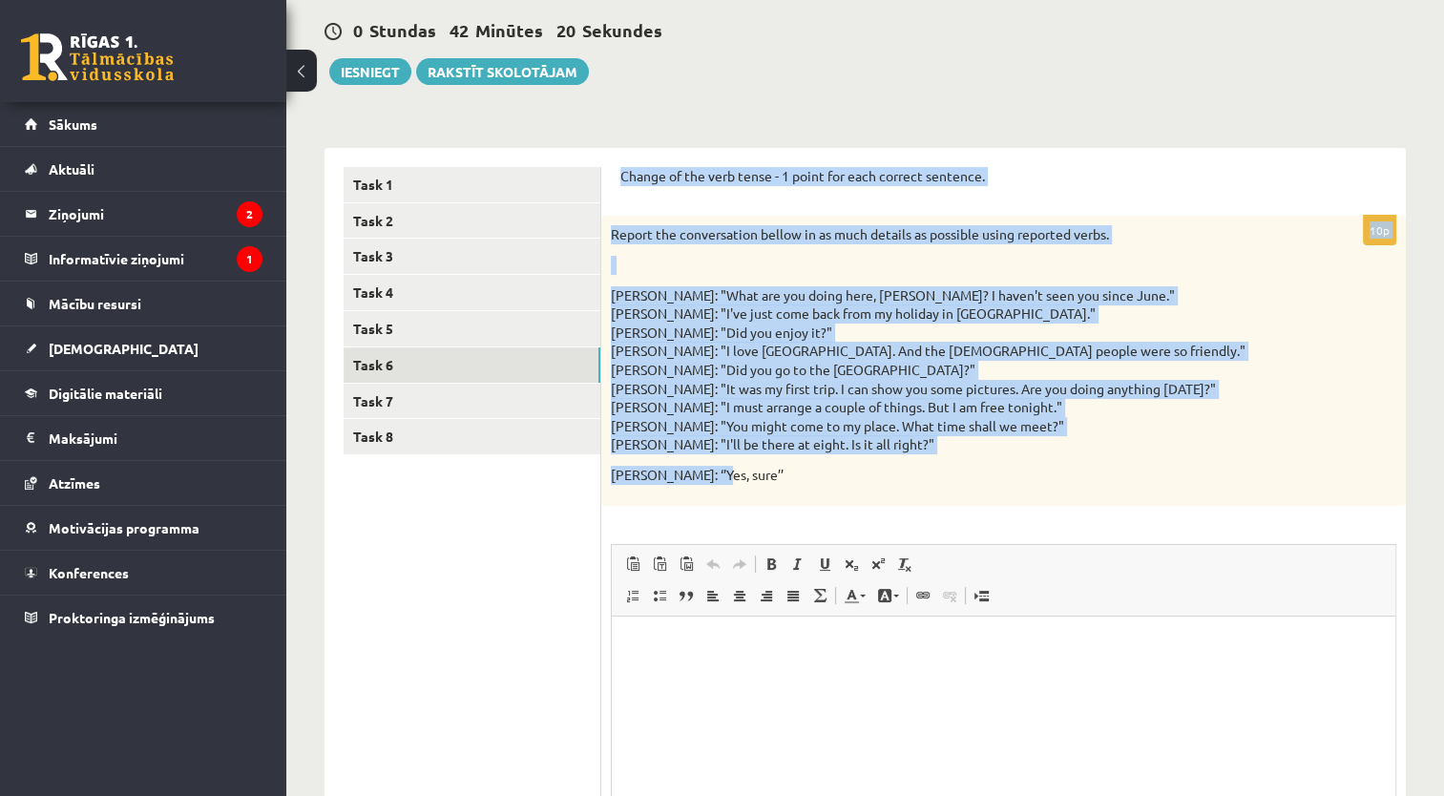
drag, startPoint x: 611, startPoint y: 174, endPoint x: 845, endPoint y: 470, distance: 378.3
click at [845, 470] on div "Change of the verb tense - 1 point for each correct sentence. 10p Report the co…" at bounding box center [1003, 554] width 804 height 812
click at [1009, 256] on p at bounding box center [956, 265] width 690 height 19
drag, startPoint x: 620, startPoint y: 169, endPoint x: 927, endPoint y: 464, distance: 425.8
click at [927, 464] on form "Change of the verb tense - 1 point for each correct sentence. 10p Report the co…" at bounding box center [1003, 554] width 766 height 774
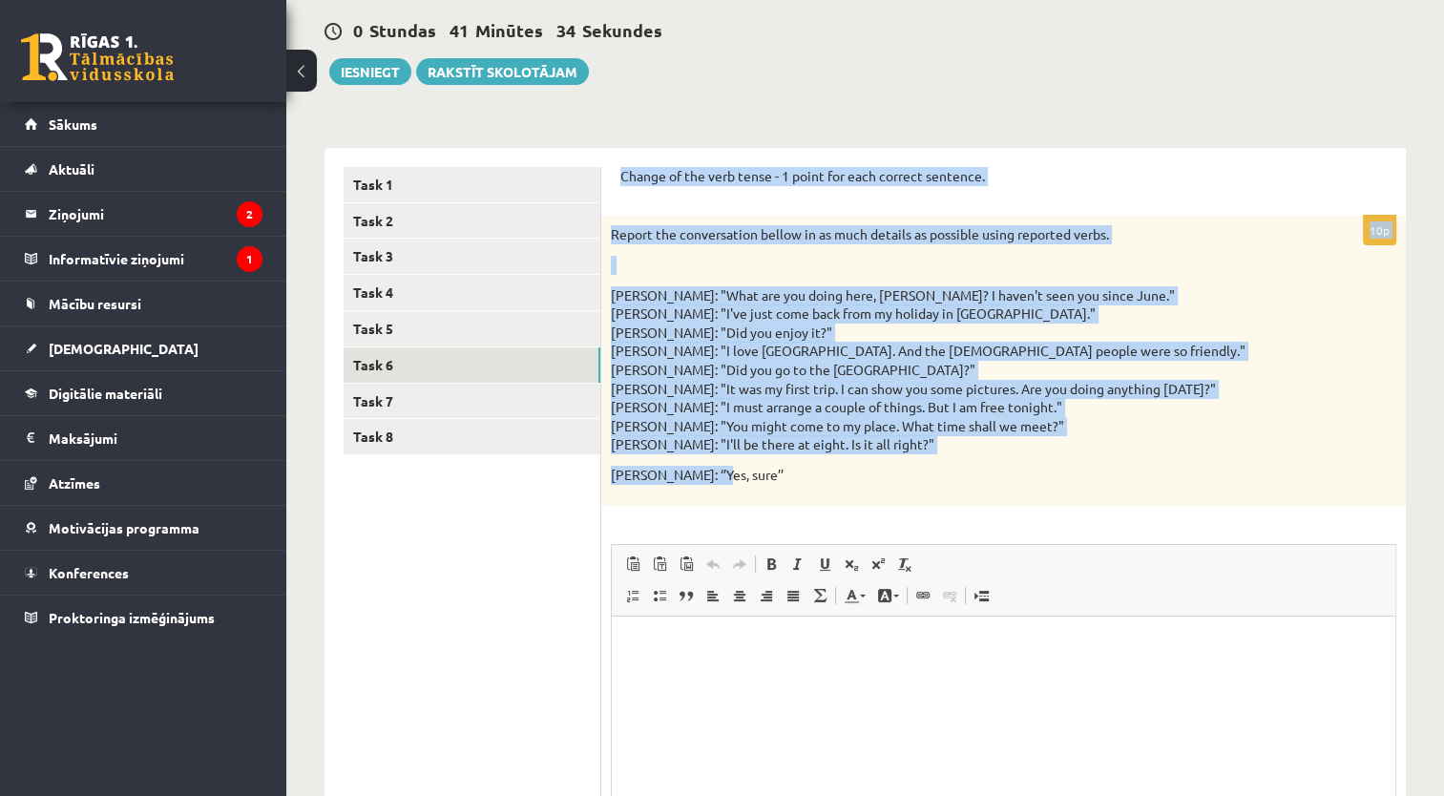
click at [1064, 177] on p "Change of the verb tense - 1 point for each correct sentence." at bounding box center [1003, 176] width 766 height 19
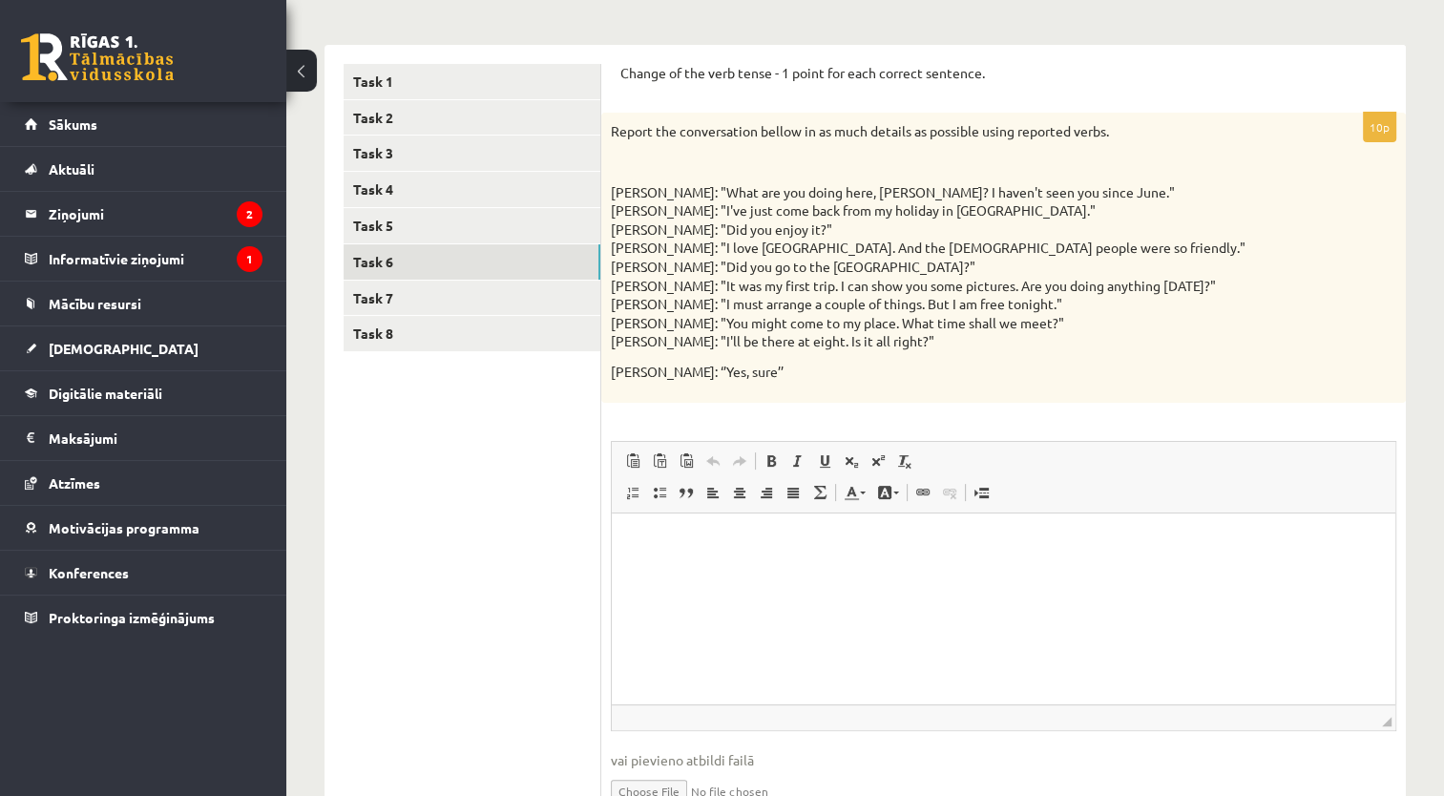
scroll to position [377, 0]
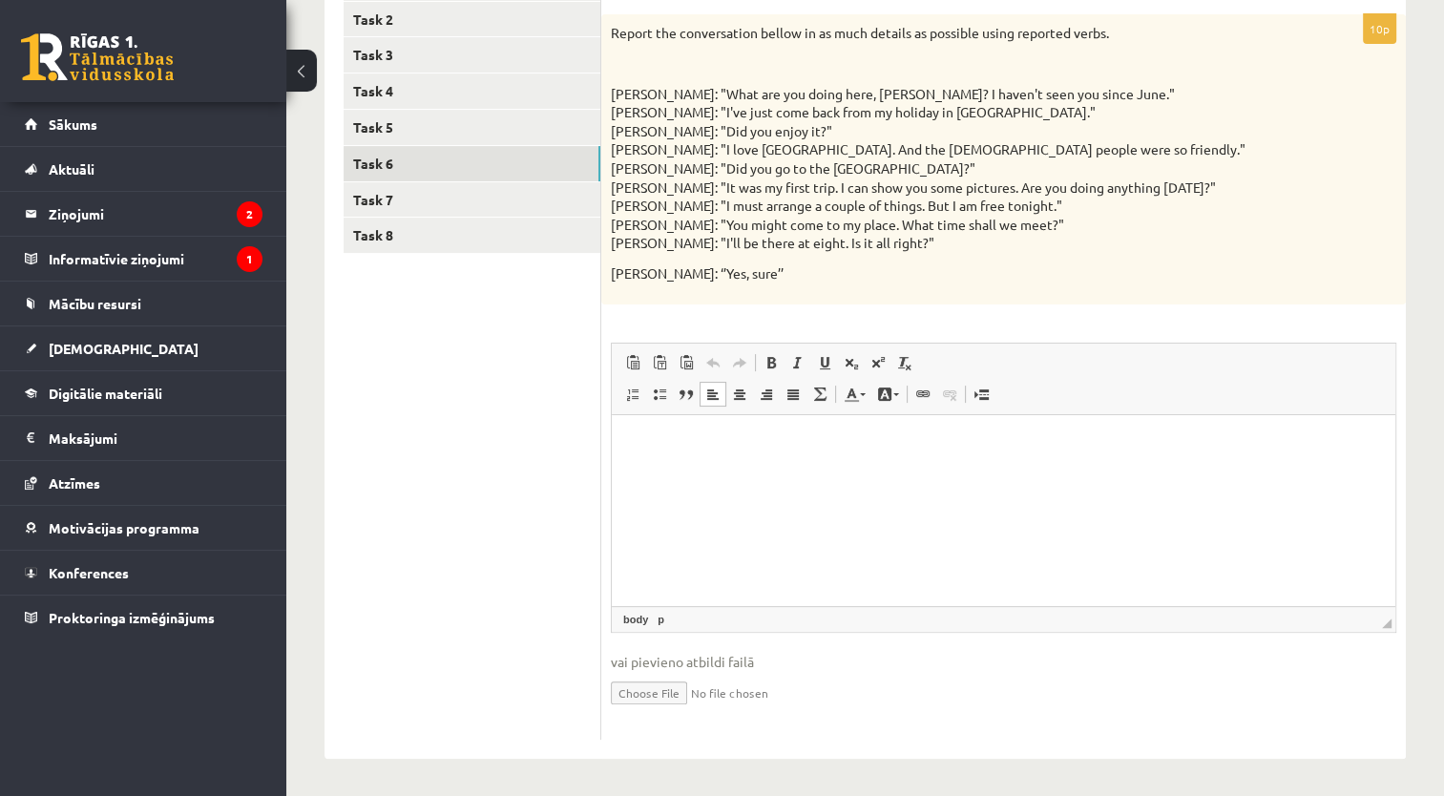
click at [860, 451] on p "Визуальный текстовый редактор, wiswyg-editor-user-answer-47433782475000" at bounding box center [1003, 443] width 745 height 20
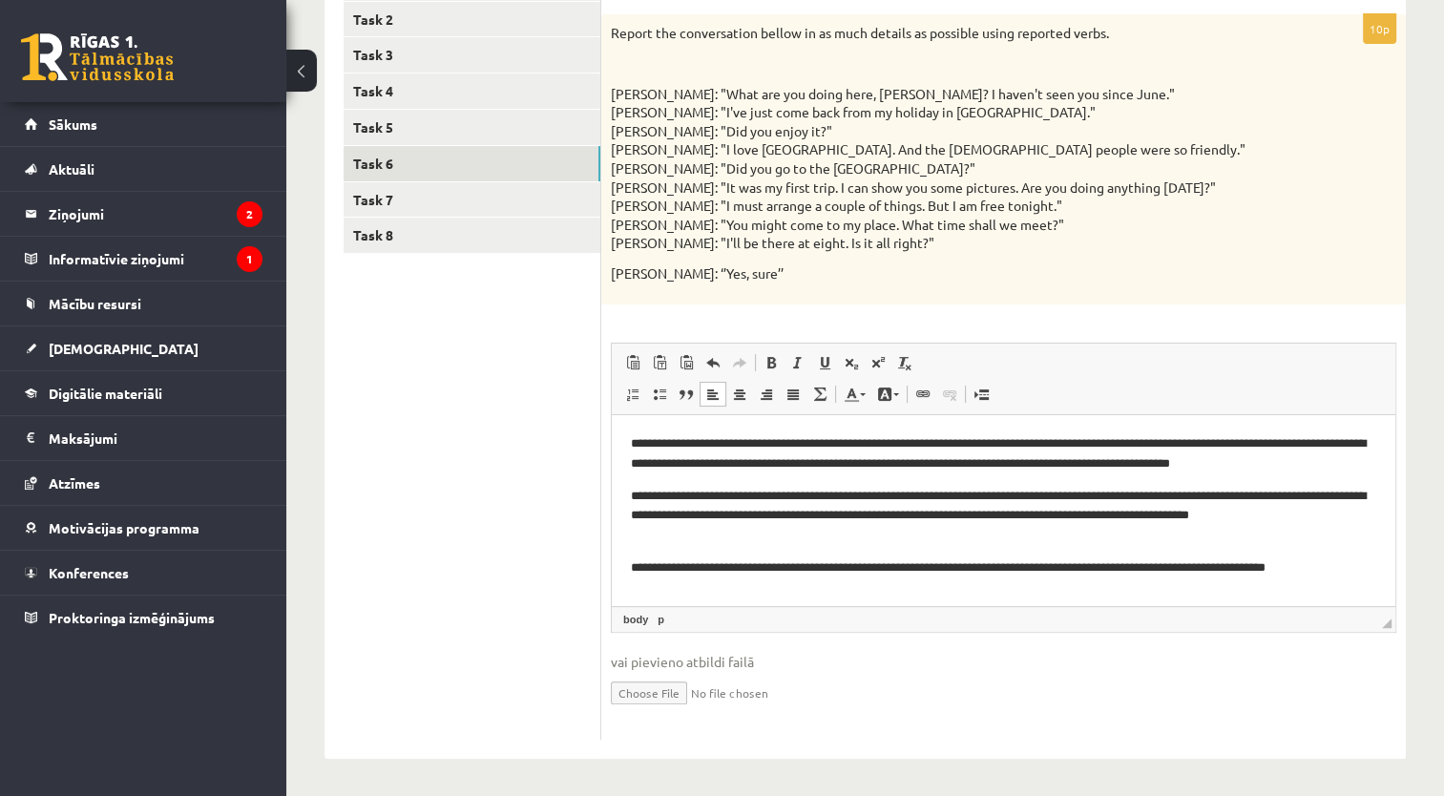
scroll to position [9, 0]
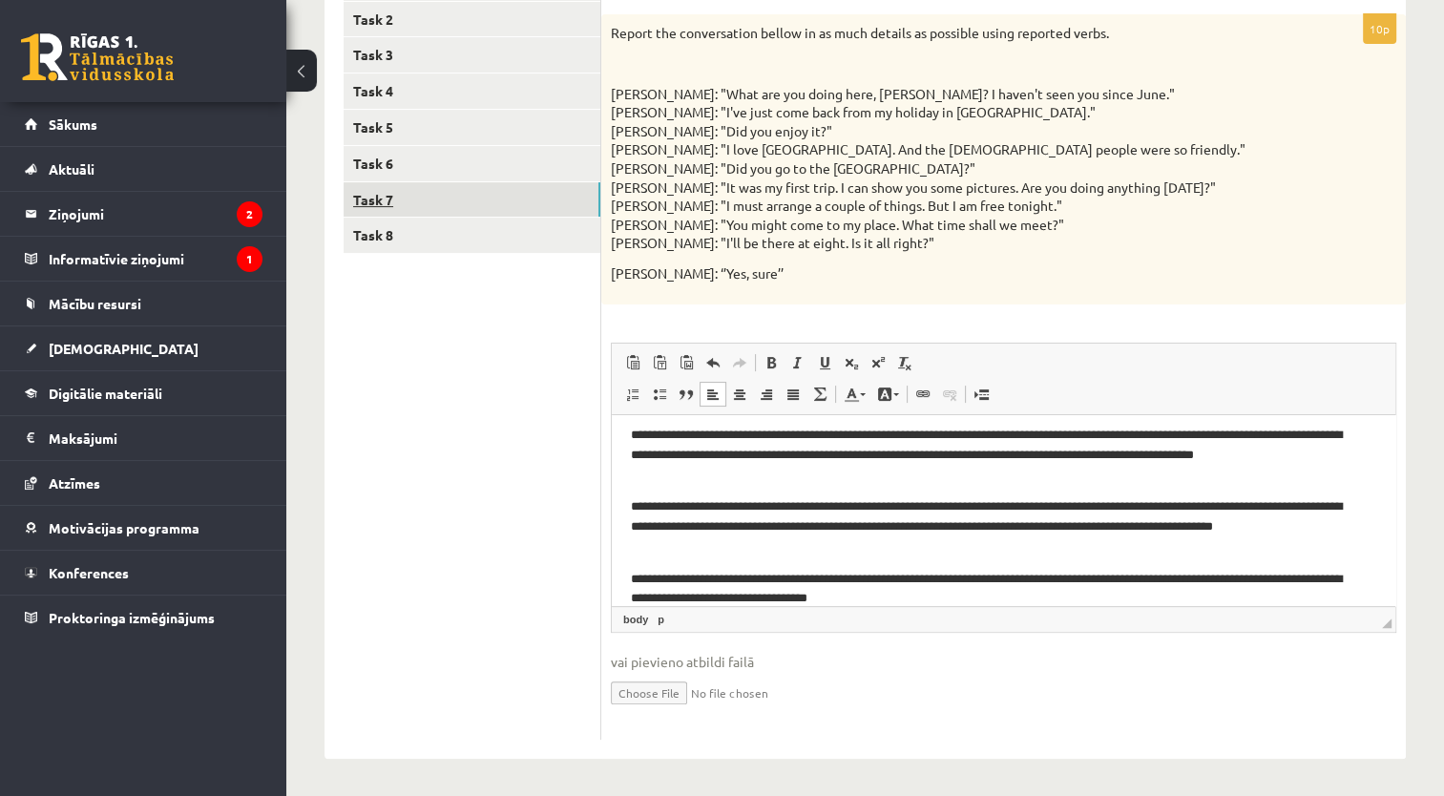
click at [548, 193] on link "Task 7" at bounding box center [471, 199] width 257 height 35
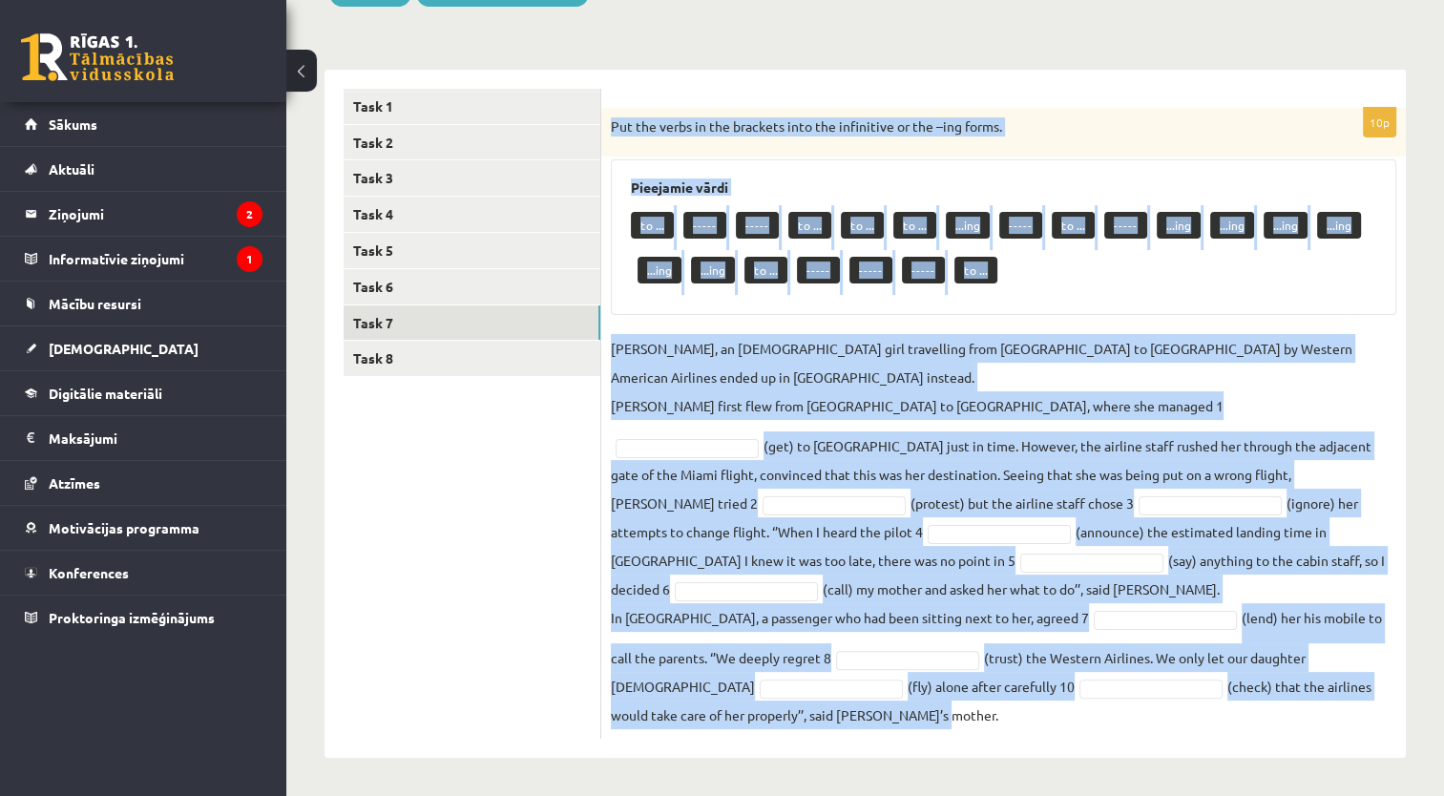
drag, startPoint x: 606, startPoint y: 120, endPoint x: 1329, endPoint y: 718, distance: 938.5
click at [1329, 718] on div "10p Put the verbs in the brackets into the infinitive or the –ing forms. Pieeja…" at bounding box center [1003, 423] width 804 height 631
click at [815, 177] on div "Pieejamie vārdi to ... ----- ----- to ... to ... to ... ...ing ----- to ... ---…" at bounding box center [1003, 237] width 785 height 156
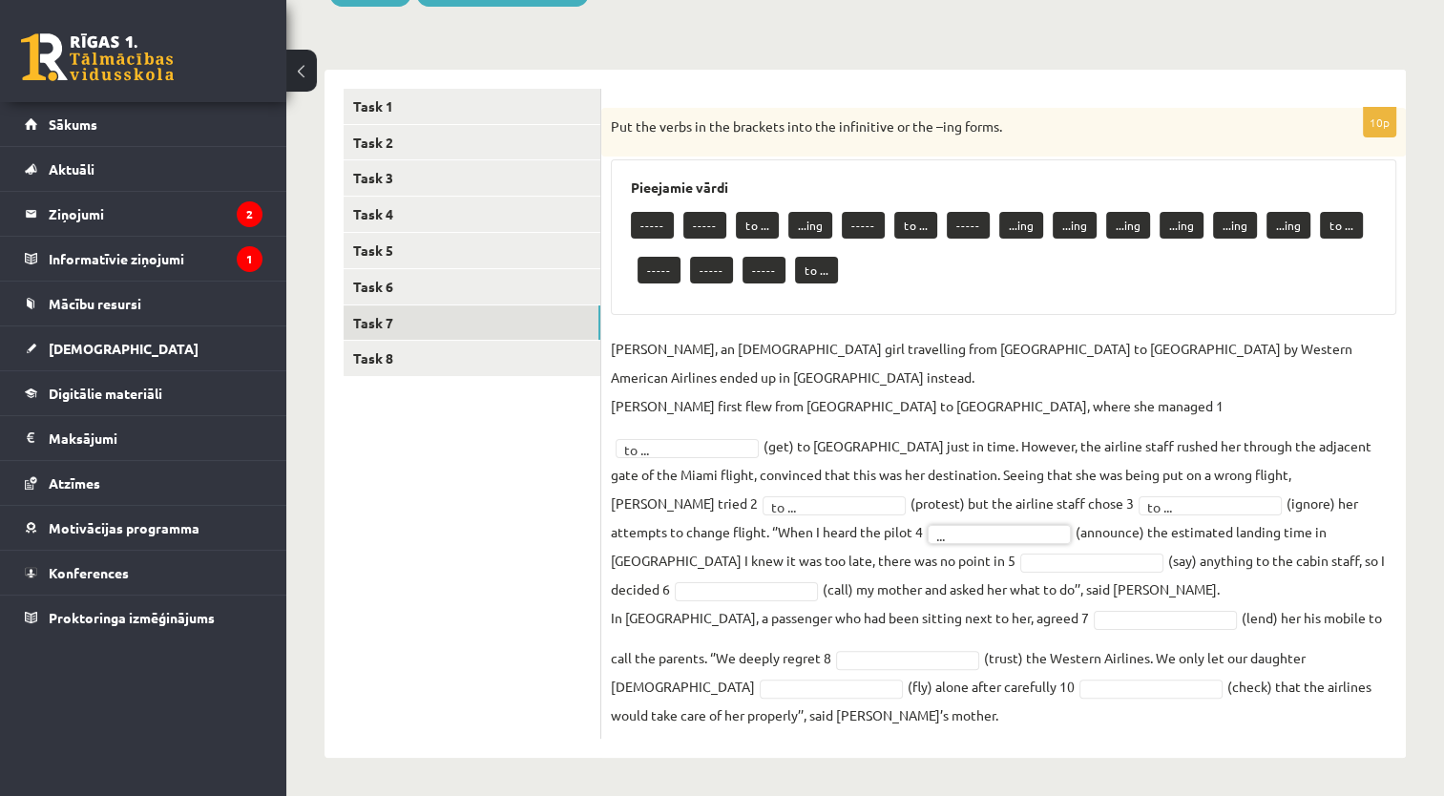
click at [814, 573] on fieldset "Jenny Adams, an 11-year-old girl travelling from San Francisco to Philadelphia …" at bounding box center [1003, 531] width 785 height 395
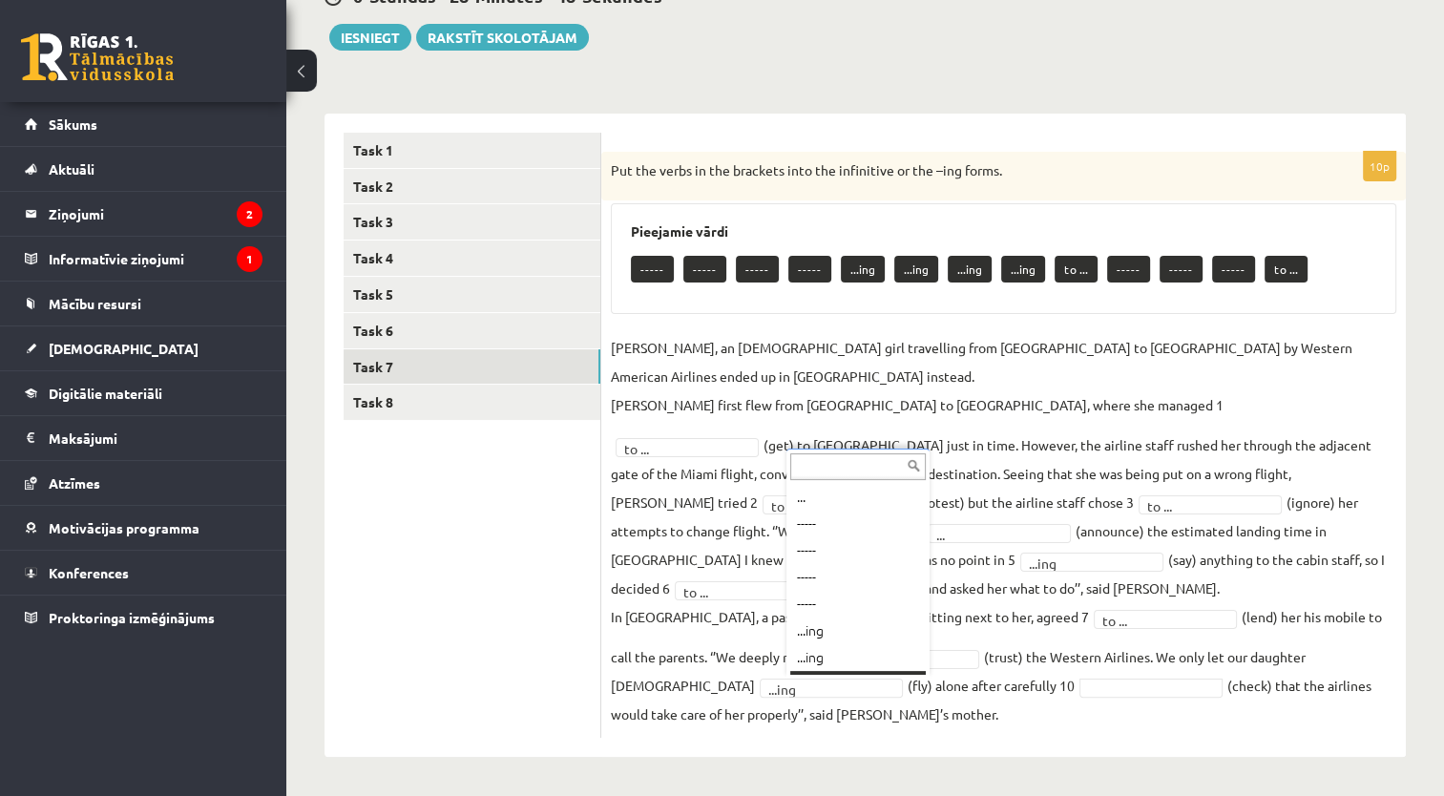
scroll to position [23, 0]
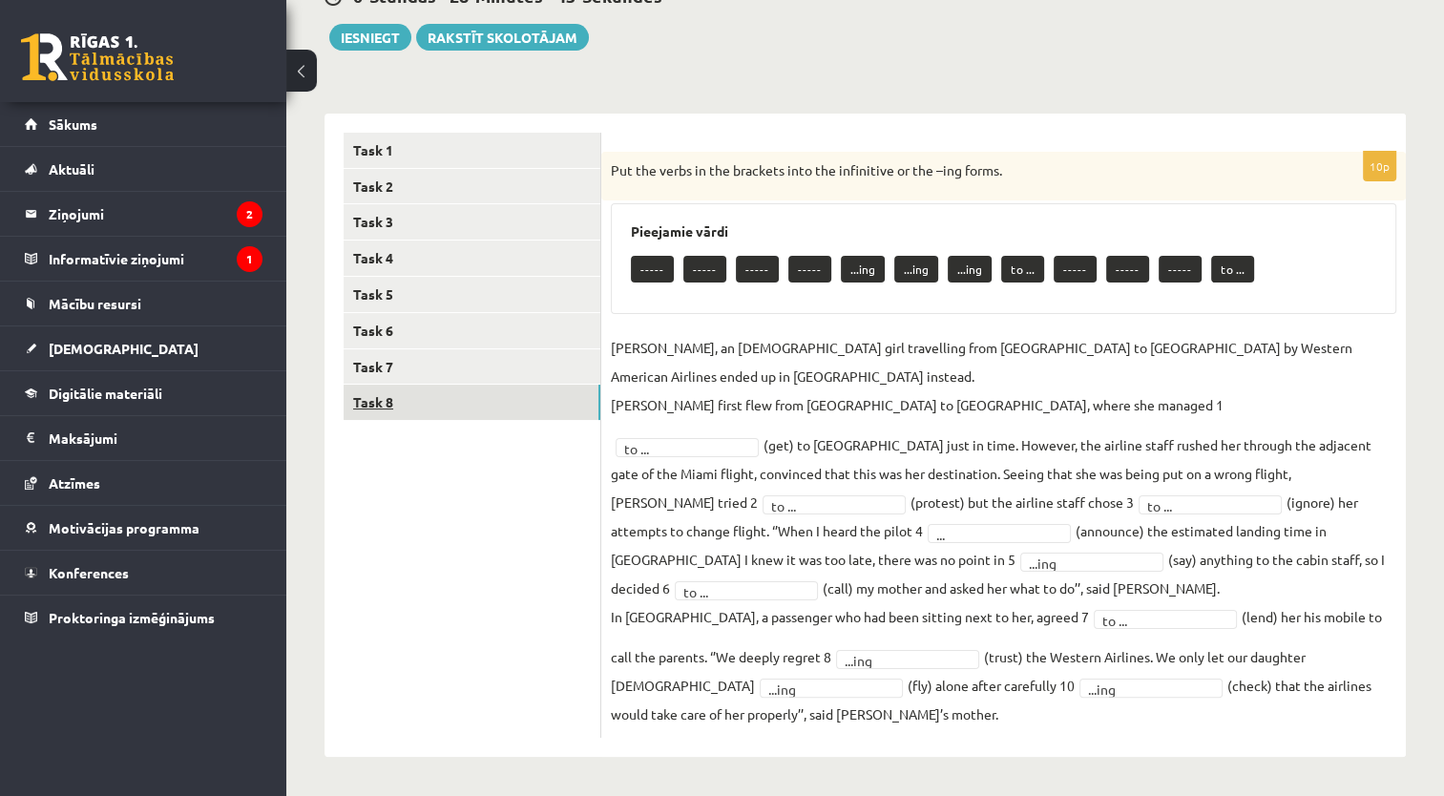
click at [553, 399] on link "Task 8" at bounding box center [471, 401] width 257 height 35
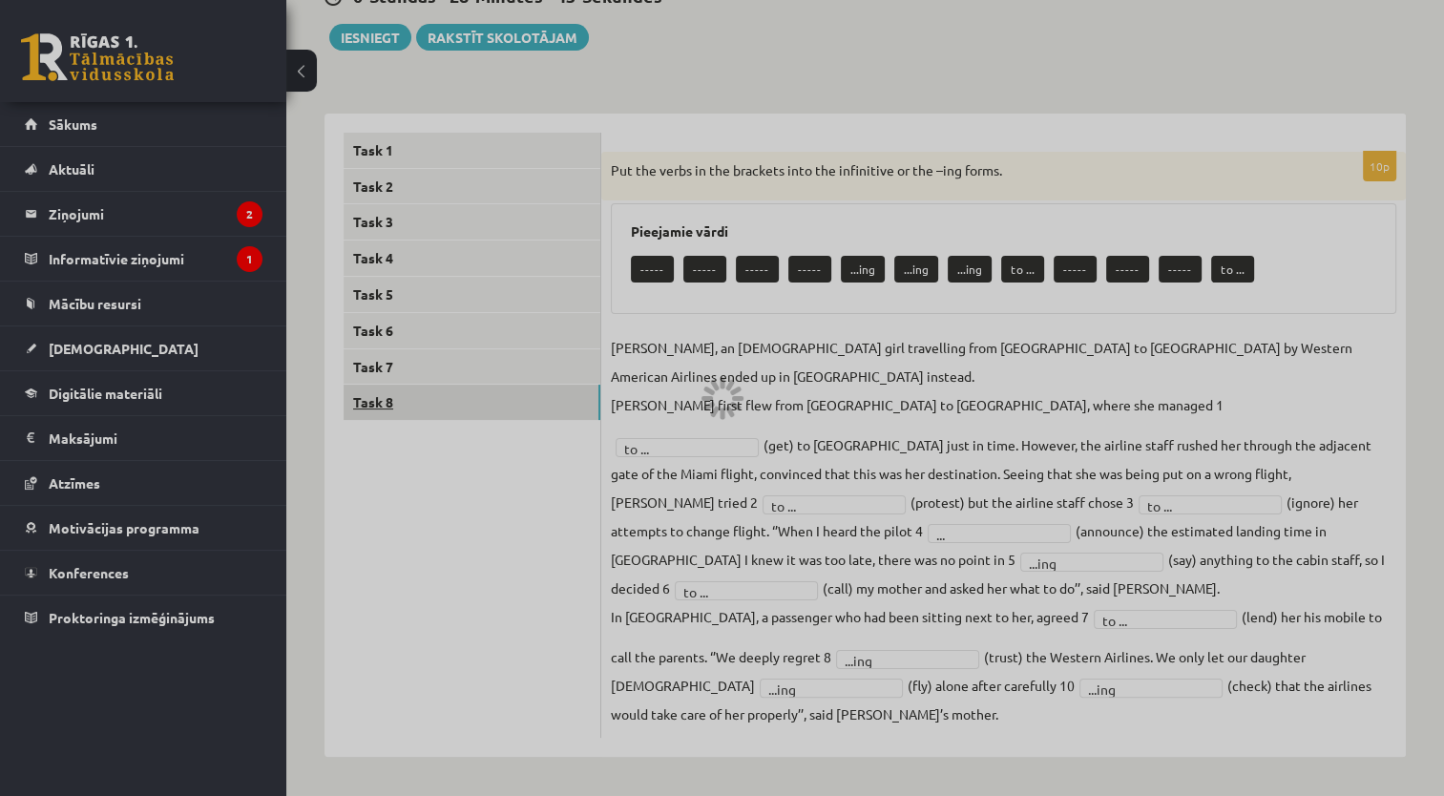
scroll to position [175, 0]
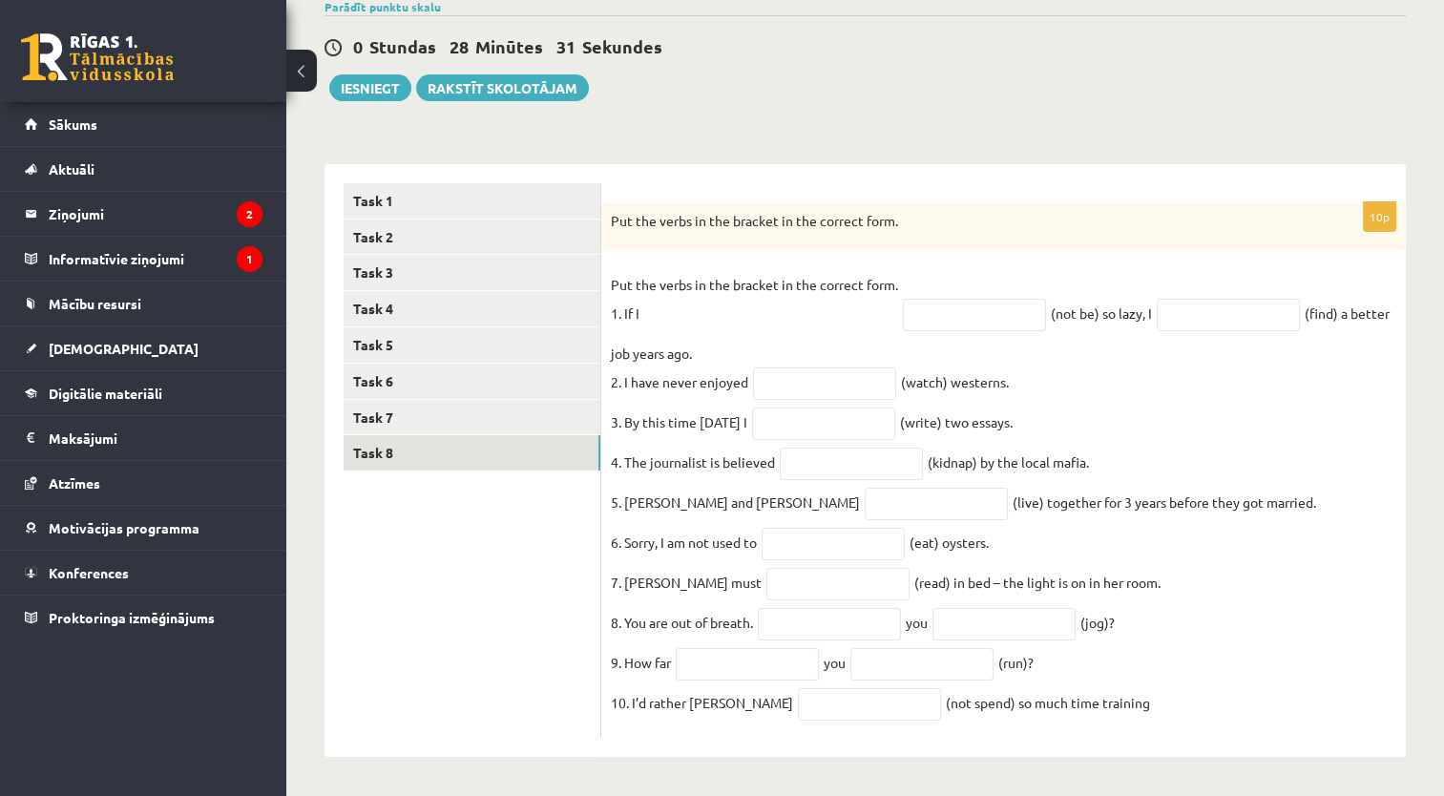
drag, startPoint x: 607, startPoint y: 197, endPoint x: 1178, endPoint y: 705, distance: 765.0
click at [1178, 705] on div "10p Put the verbs in the bracket in the correct form. Put the verbs in the brac…" at bounding box center [1003, 470] width 804 height 536
click at [954, 183] on form "10p Put the verbs in the bracket in the correct form. Put the verbs in the brac…" at bounding box center [1003, 460] width 766 height 555
click at [1001, 301] on input "text" at bounding box center [974, 315] width 143 height 32
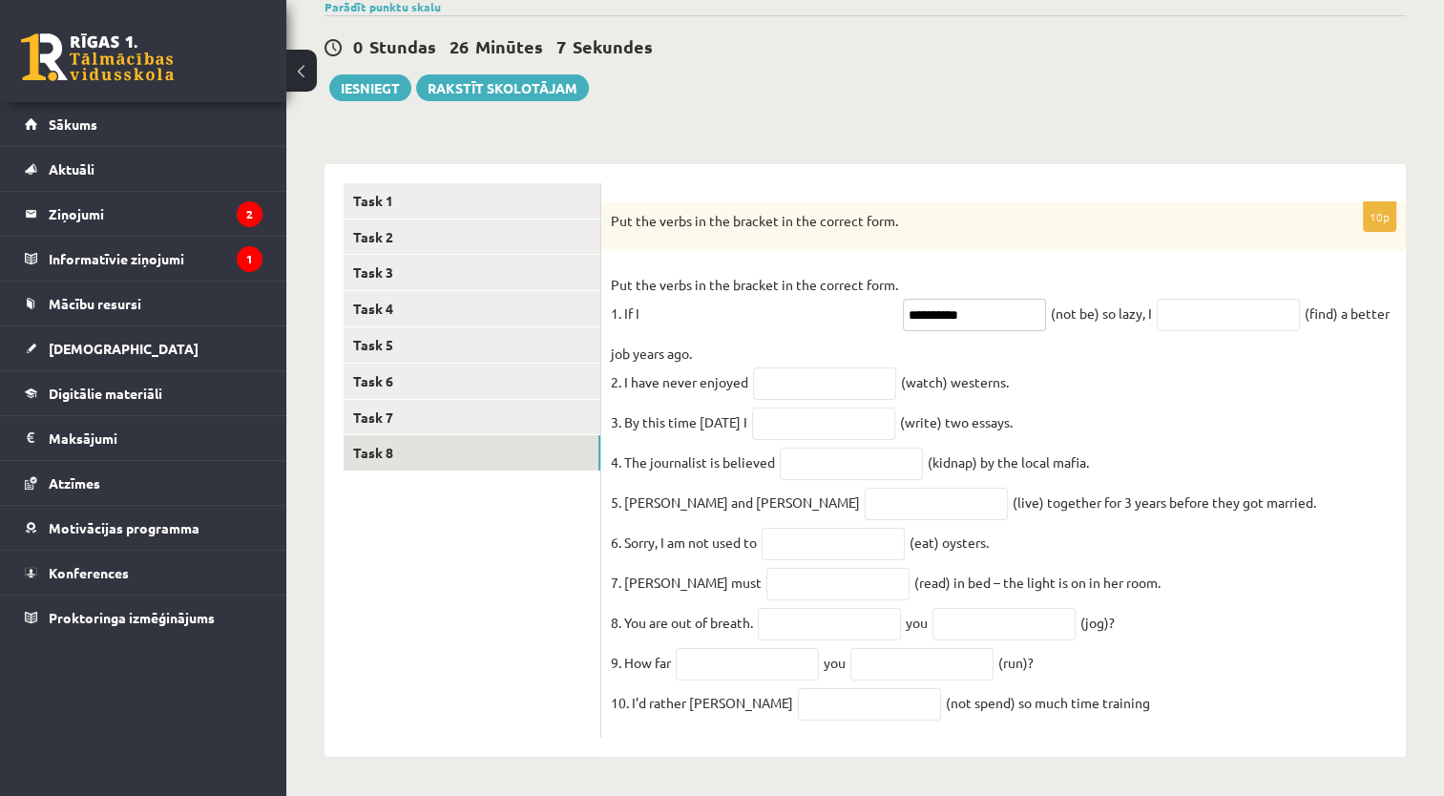
type input "**********"
click at [1238, 299] on input "text" at bounding box center [1227, 315] width 143 height 32
type input "*****"
click at [803, 367] on input "text" at bounding box center [824, 383] width 143 height 32
click at [1070, 364] on fieldset "**********" at bounding box center [1003, 499] width 785 height 458
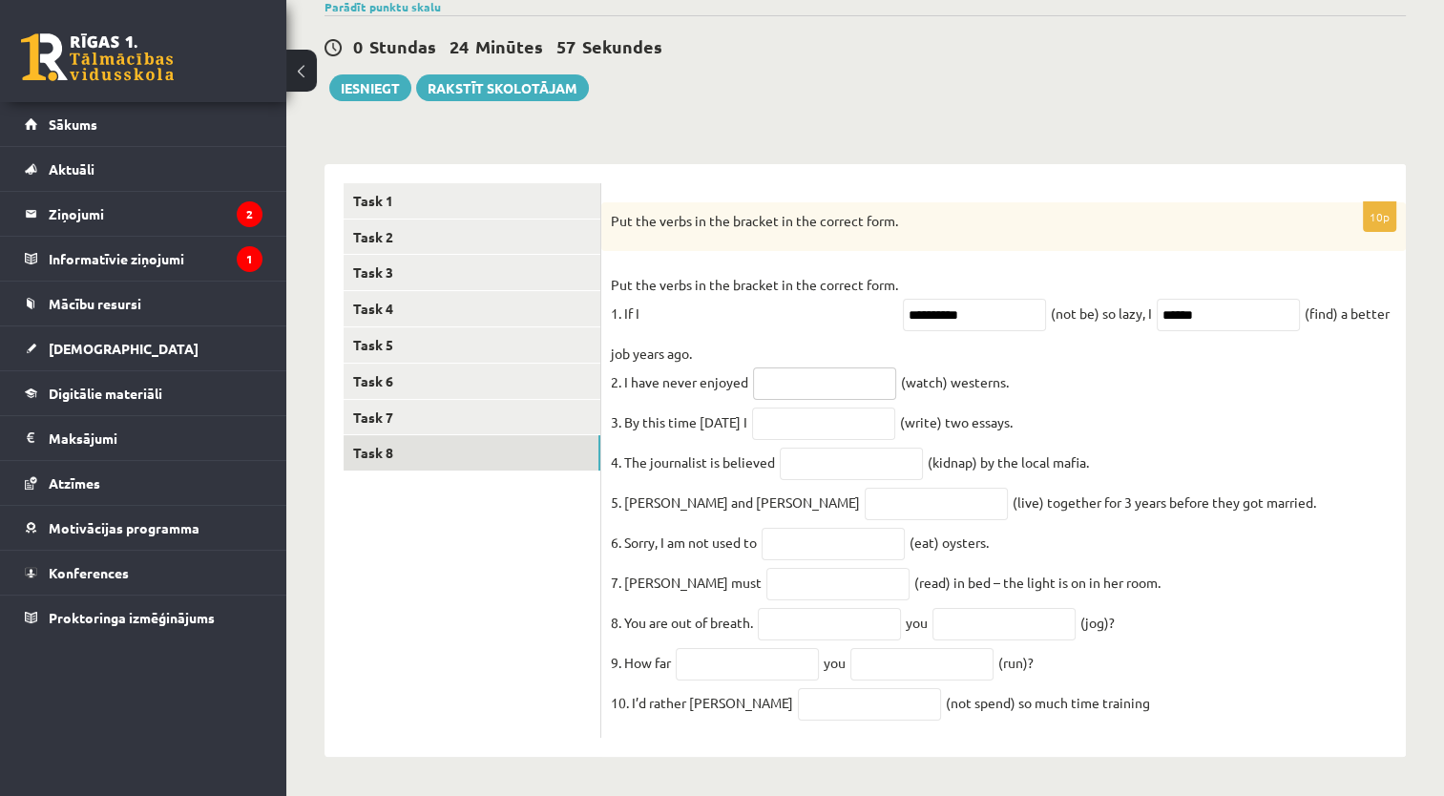
click at [840, 367] on input "text" at bounding box center [824, 383] width 143 height 32
click at [858, 376] on input "text" at bounding box center [824, 383] width 143 height 32
type input "********"
click at [861, 407] on input "text" at bounding box center [823, 423] width 143 height 32
click at [1059, 371] on fieldset "**********" at bounding box center [1003, 499] width 785 height 458
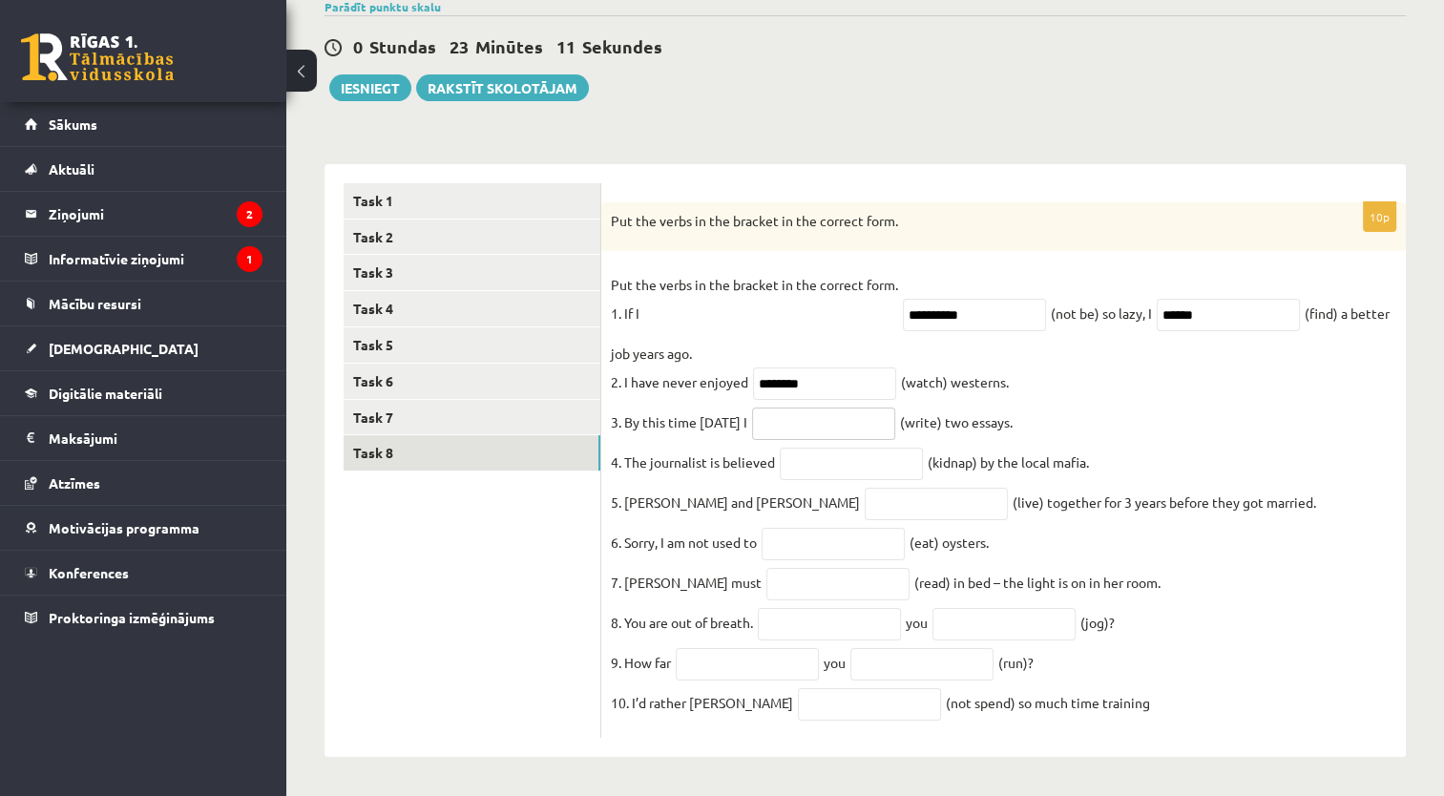
click at [791, 407] on input "text" at bounding box center [823, 423] width 143 height 32
type input "*******"
click at [834, 447] on input "text" at bounding box center [850, 463] width 143 height 32
click at [1142, 345] on fieldset "**********" at bounding box center [1003, 499] width 785 height 458
click at [869, 462] on input "text" at bounding box center [850, 463] width 143 height 32
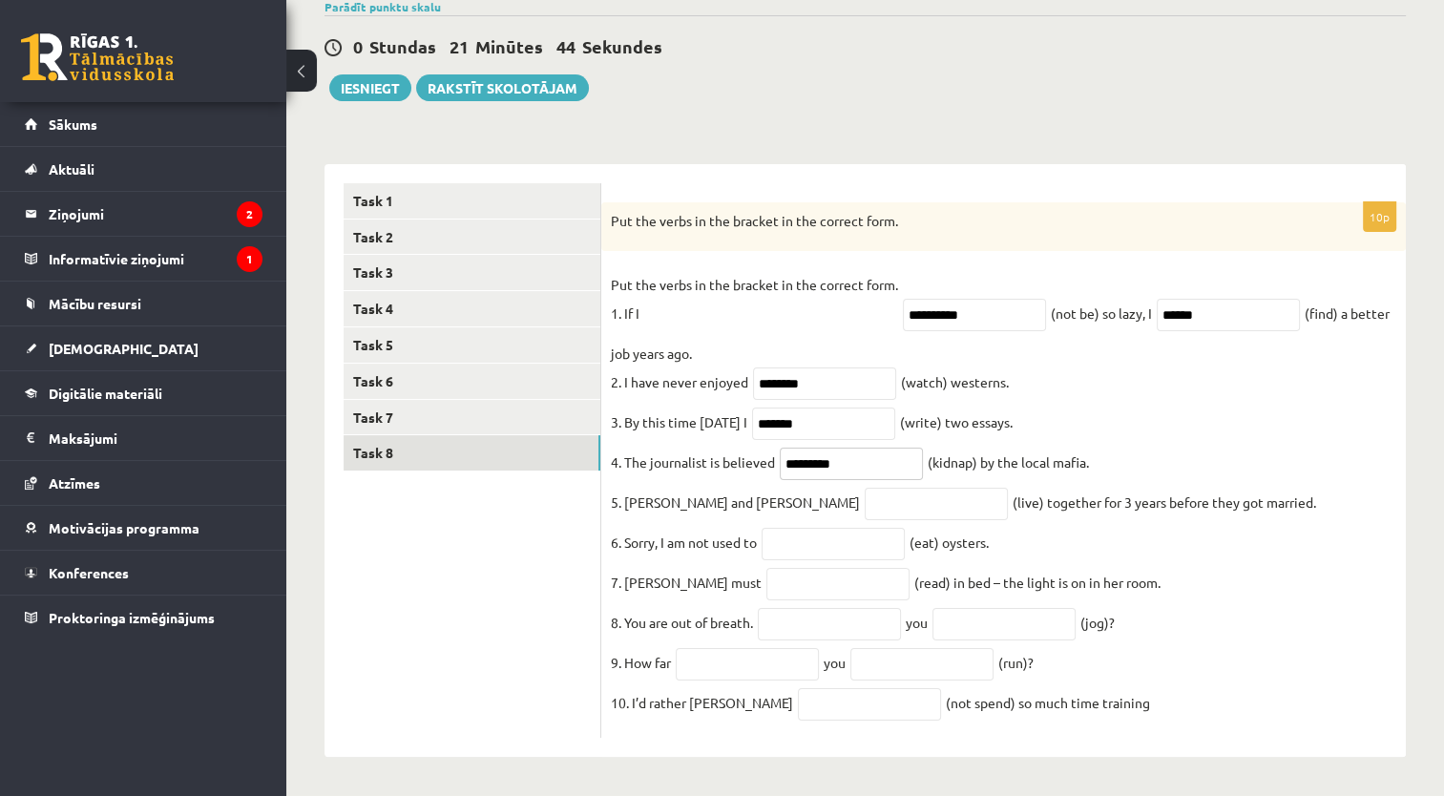
type input "*********"
click at [864, 504] on input "text" at bounding box center [935, 504] width 143 height 32
click at [1138, 450] on fieldset "**********" at bounding box center [1003, 499] width 785 height 458
click at [864, 488] on input "text" at bounding box center [935, 504] width 143 height 32
type input "*********"
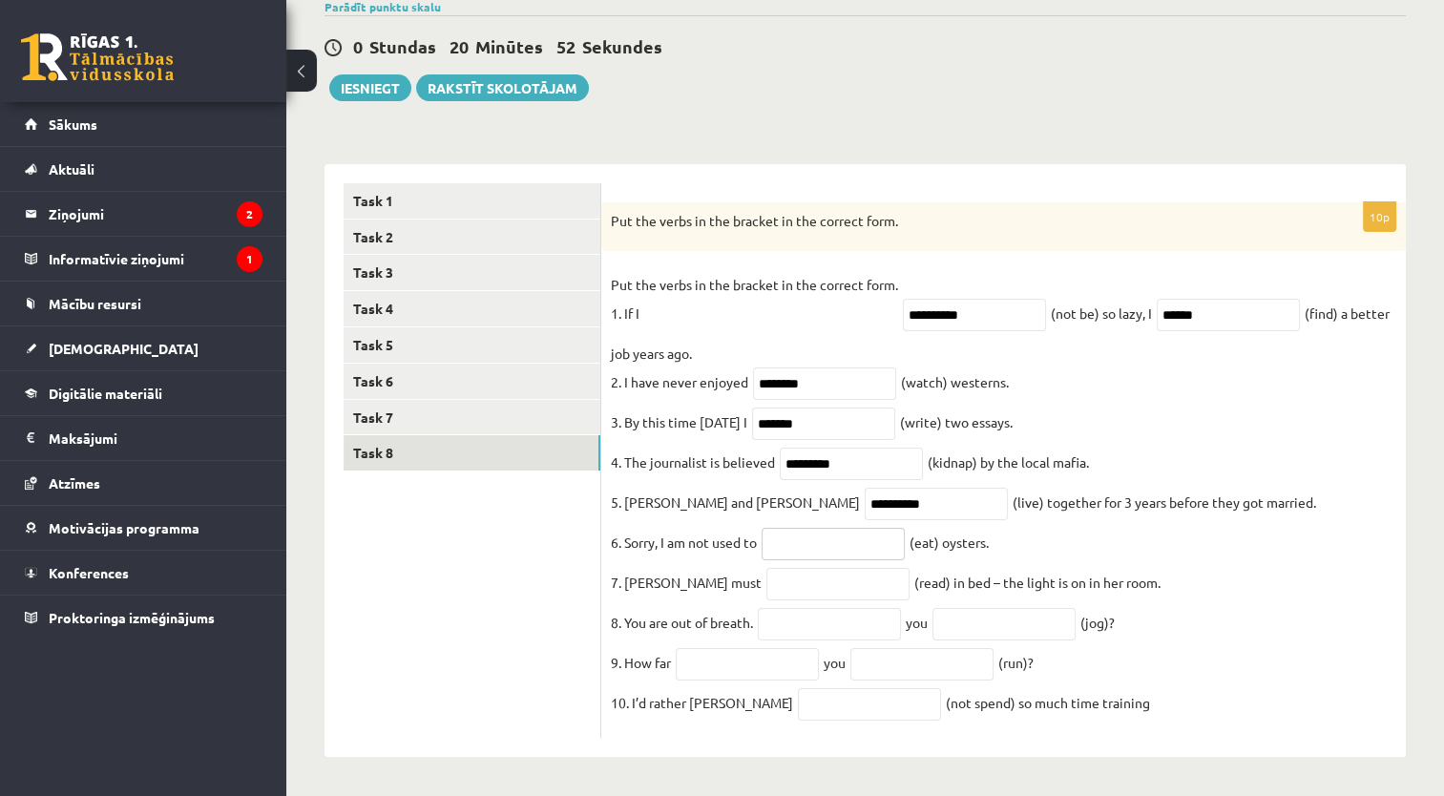
click at [834, 537] on input "text" at bounding box center [832, 544] width 143 height 32
click at [1133, 532] on fieldset "**********" at bounding box center [1003, 499] width 785 height 458
click at [859, 540] on input "text" at bounding box center [832, 544] width 143 height 32
type input "******"
click at [782, 608] on input "text" at bounding box center [829, 624] width 143 height 32
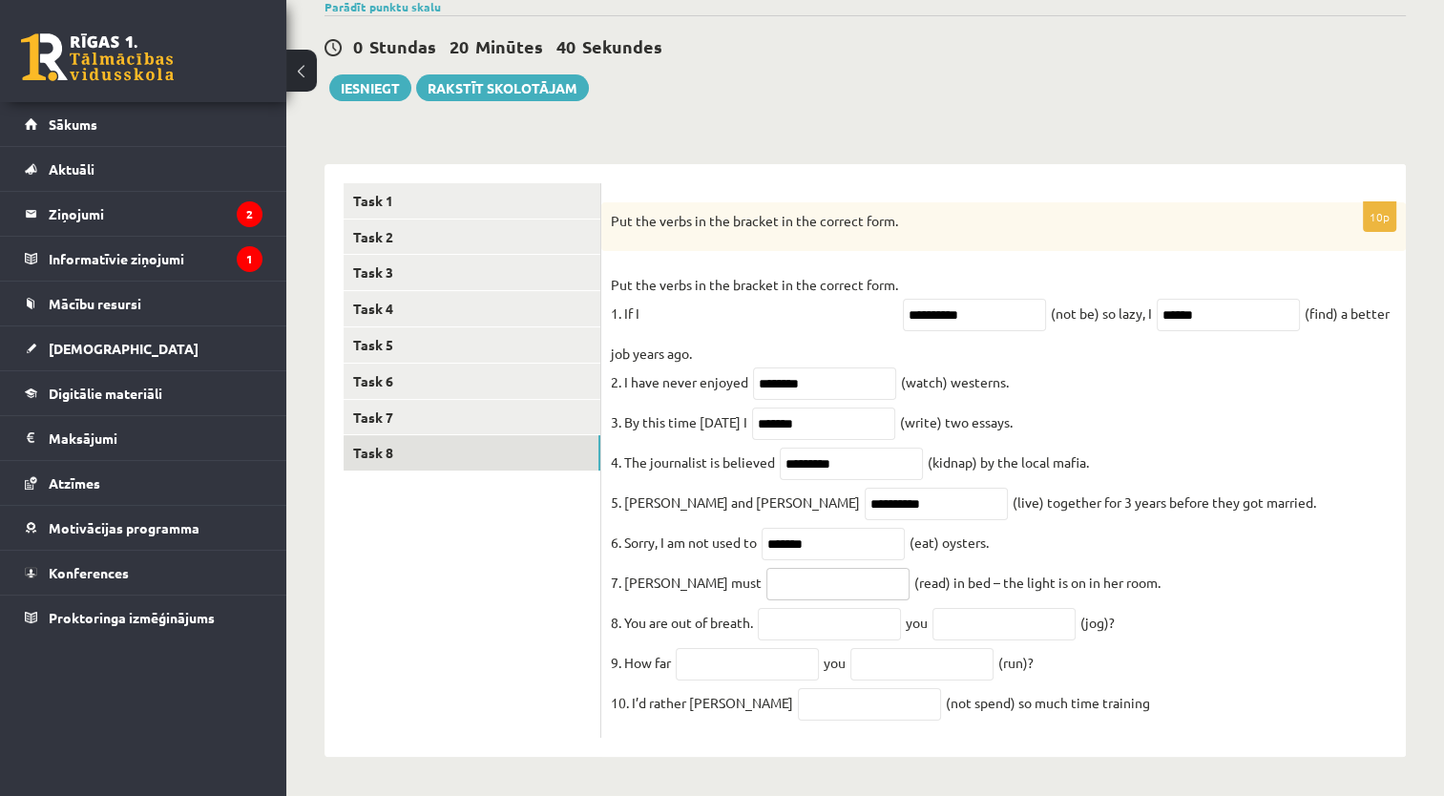
click at [766, 568] on input "text" at bounding box center [837, 584] width 143 height 32
type input "*******"
click at [824, 627] on input "text" at bounding box center [829, 624] width 143 height 32
click at [775, 668] on input "text" at bounding box center [746, 664] width 143 height 32
type input "***"
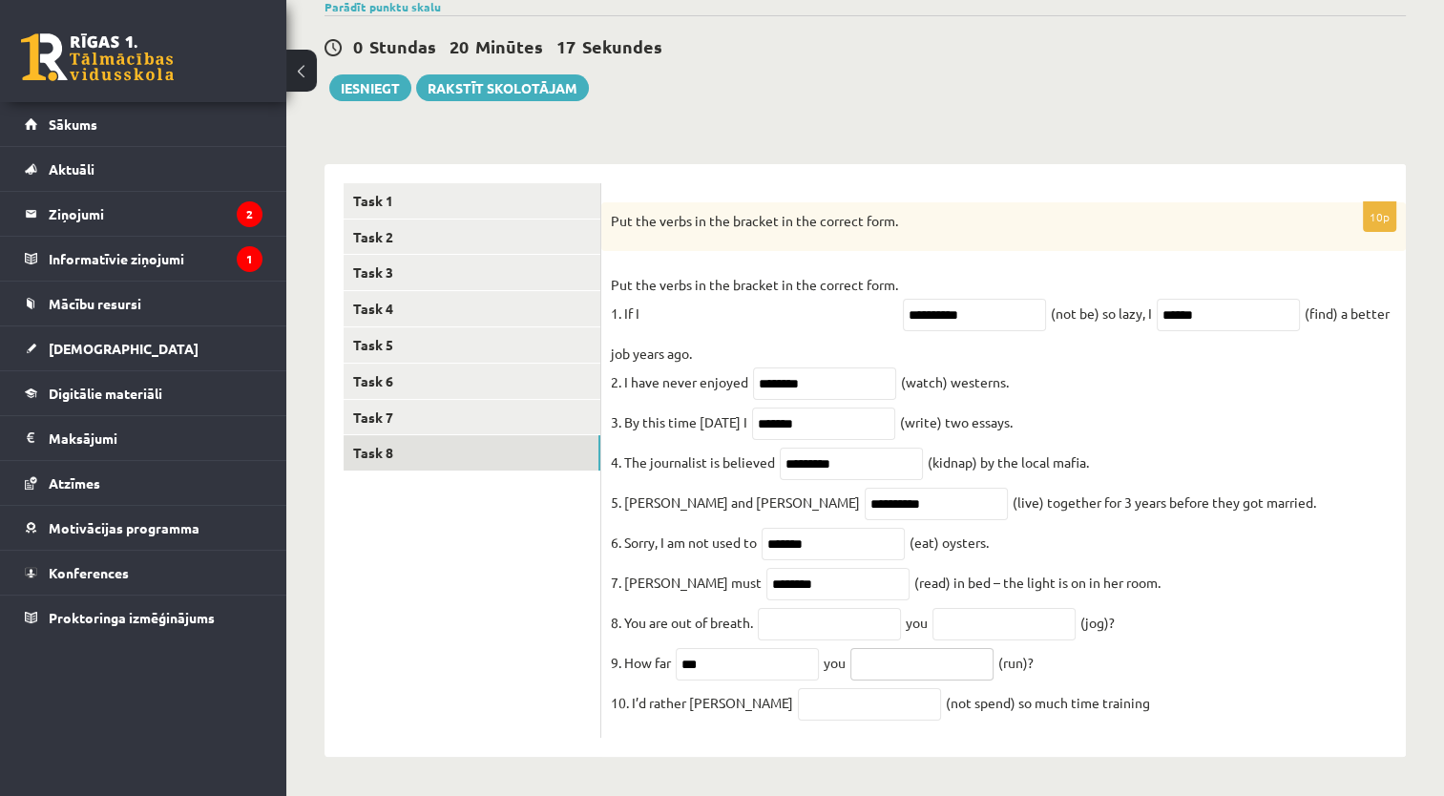
click at [893, 658] on input "text" at bounding box center [921, 664] width 143 height 32
type input "******"
click at [829, 695] on input "text" at bounding box center [869, 704] width 143 height 32
type input "**********"
click at [716, 667] on input "***" at bounding box center [746, 664] width 143 height 32
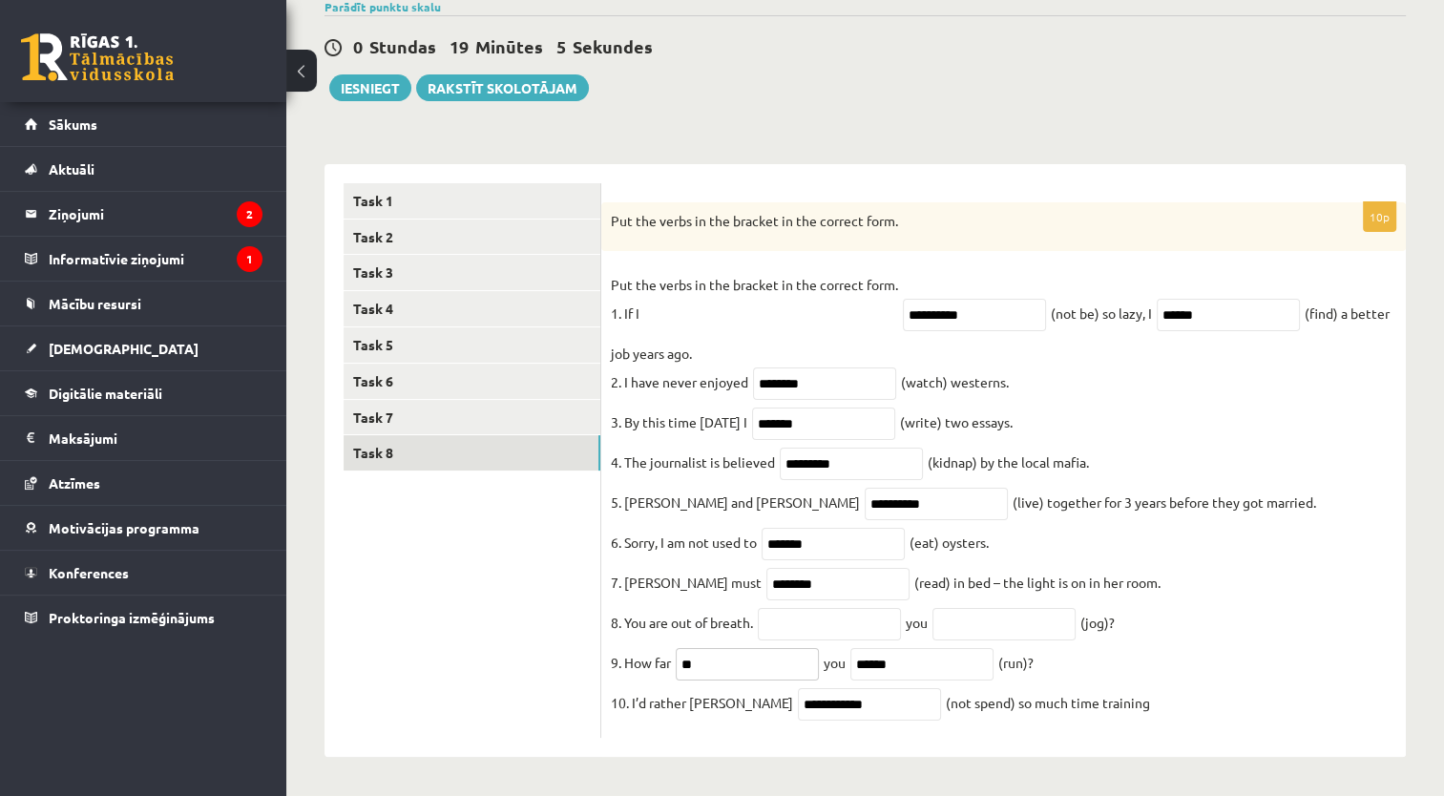
type input "*"
type input "****"
click at [915, 666] on input "******" at bounding box center [921, 664] width 143 height 32
type input "***"
click at [1239, 688] on fieldset "**********" at bounding box center [1003, 499] width 785 height 458
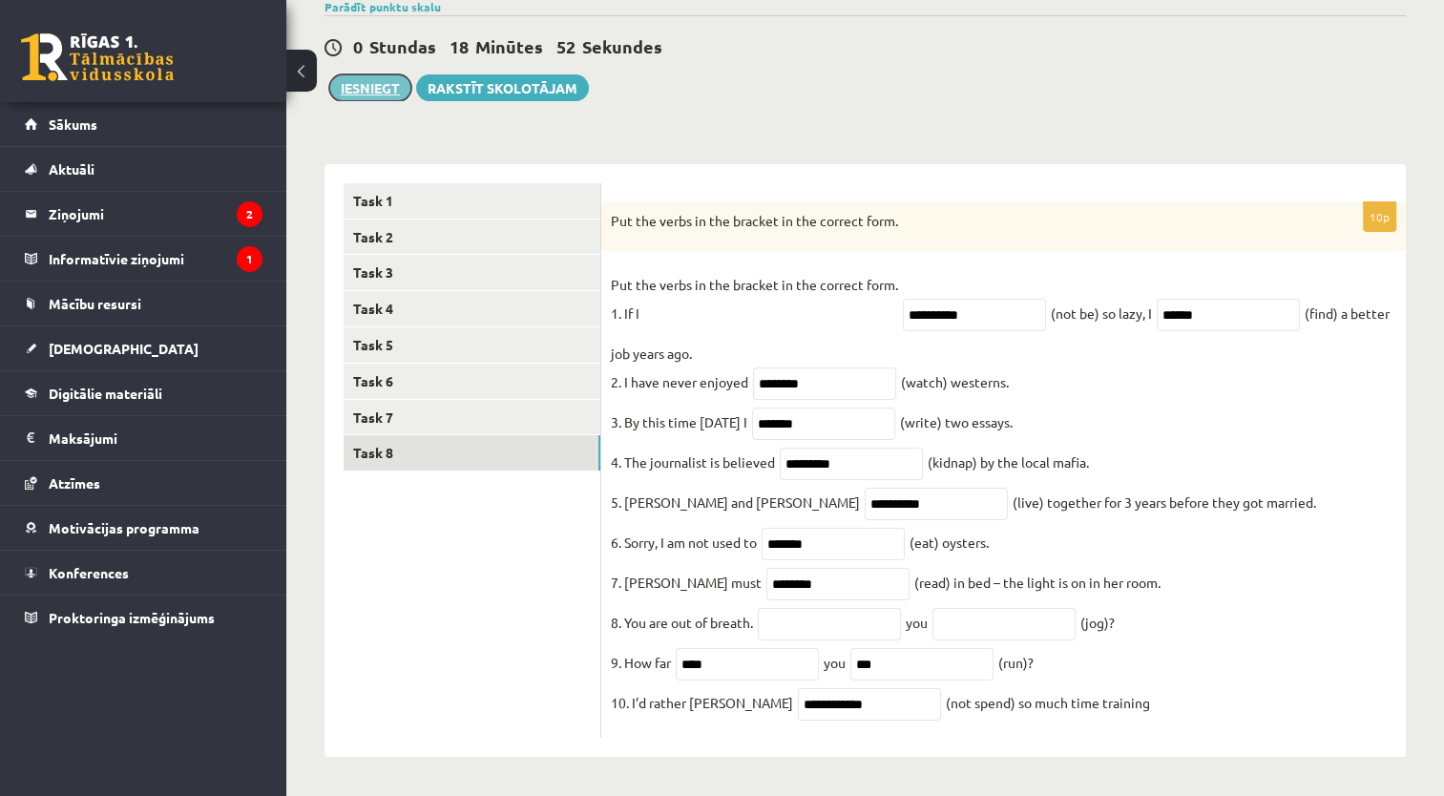
click at [360, 77] on button "Iesniegt" at bounding box center [370, 87] width 82 height 27
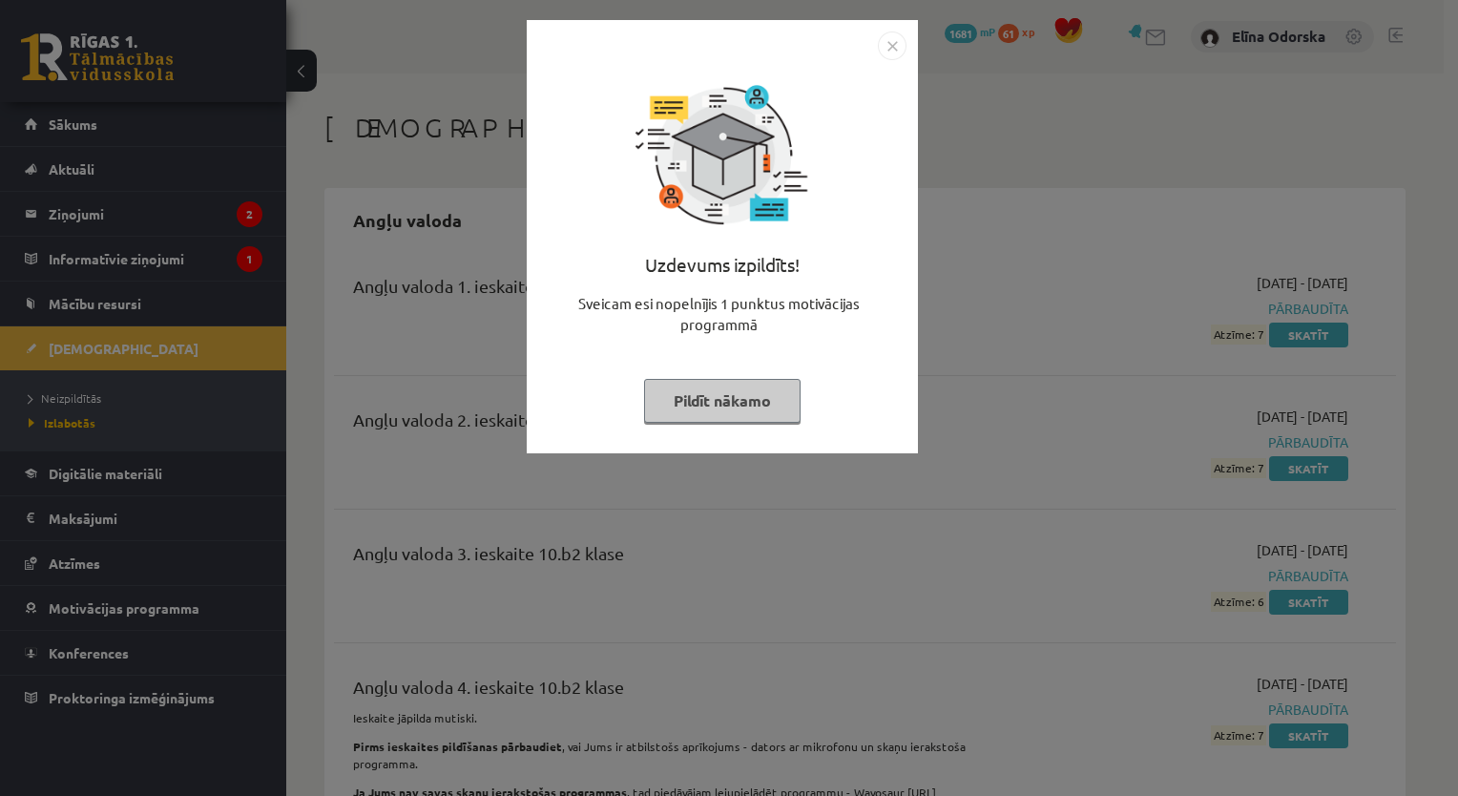
click at [897, 32] on img "Close" at bounding box center [892, 45] width 29 height 29
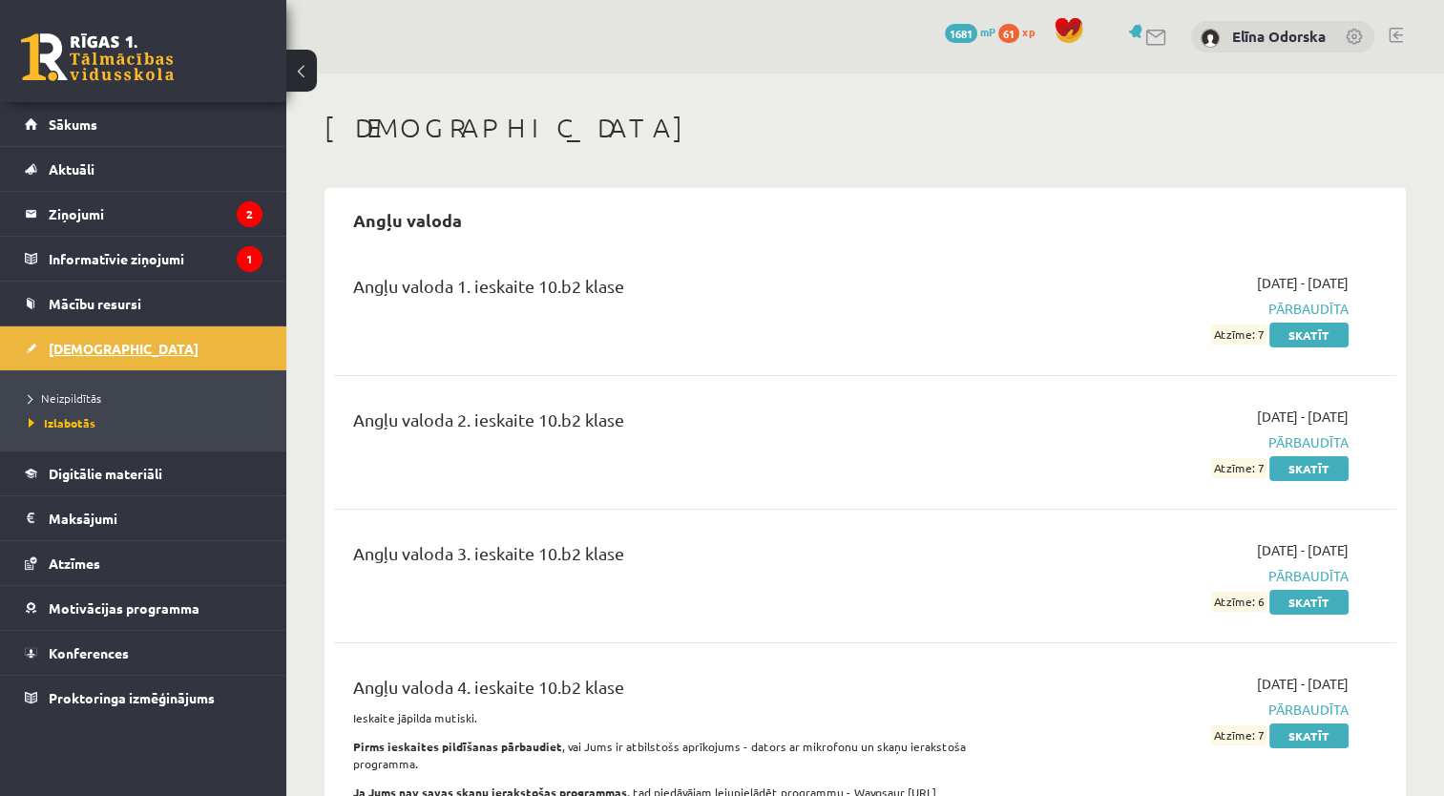
click at [79, 350] on span "[DEMOGRAPHIC_DATA]" at bounding box center [124, 348] width 150 height 17
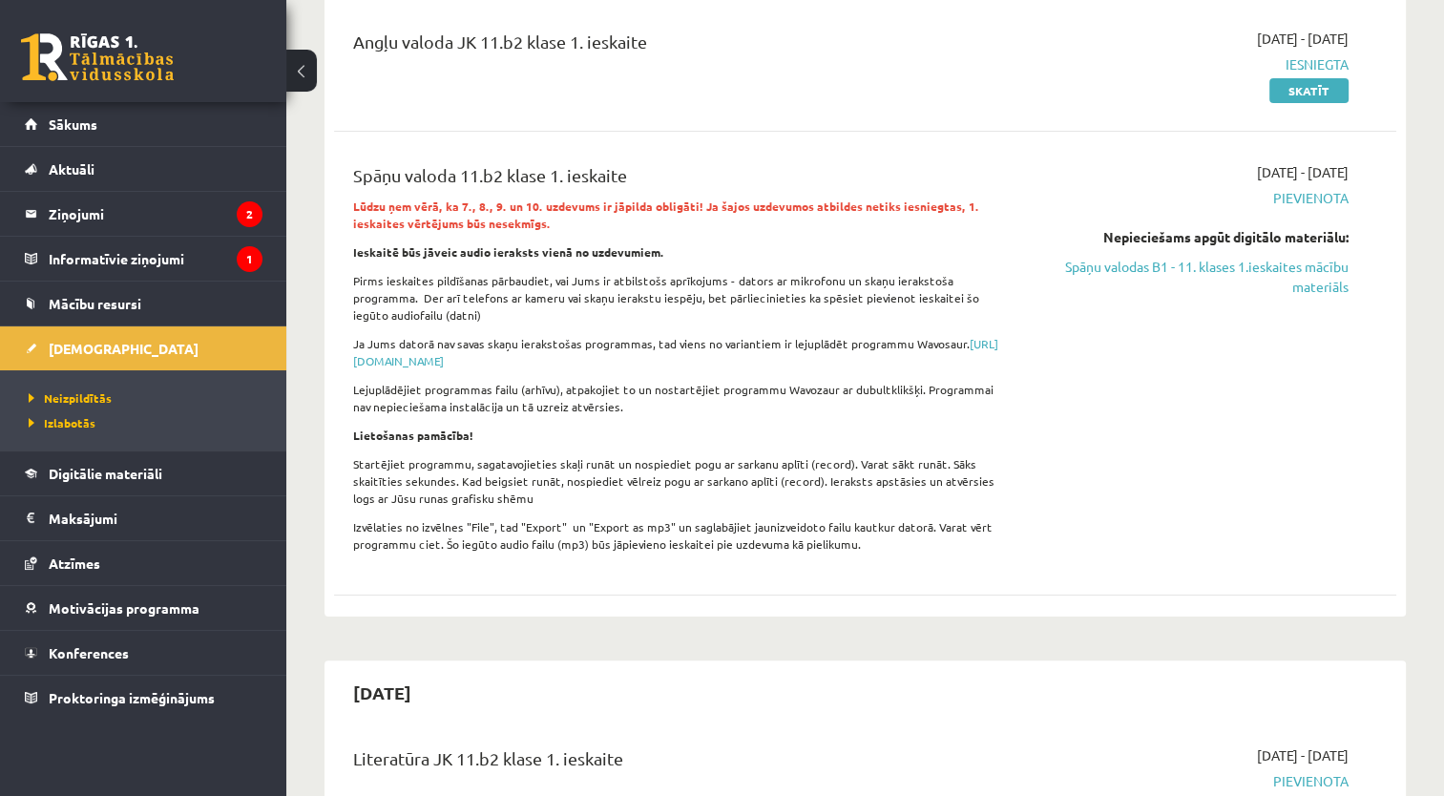
scroll to position [231, 0]
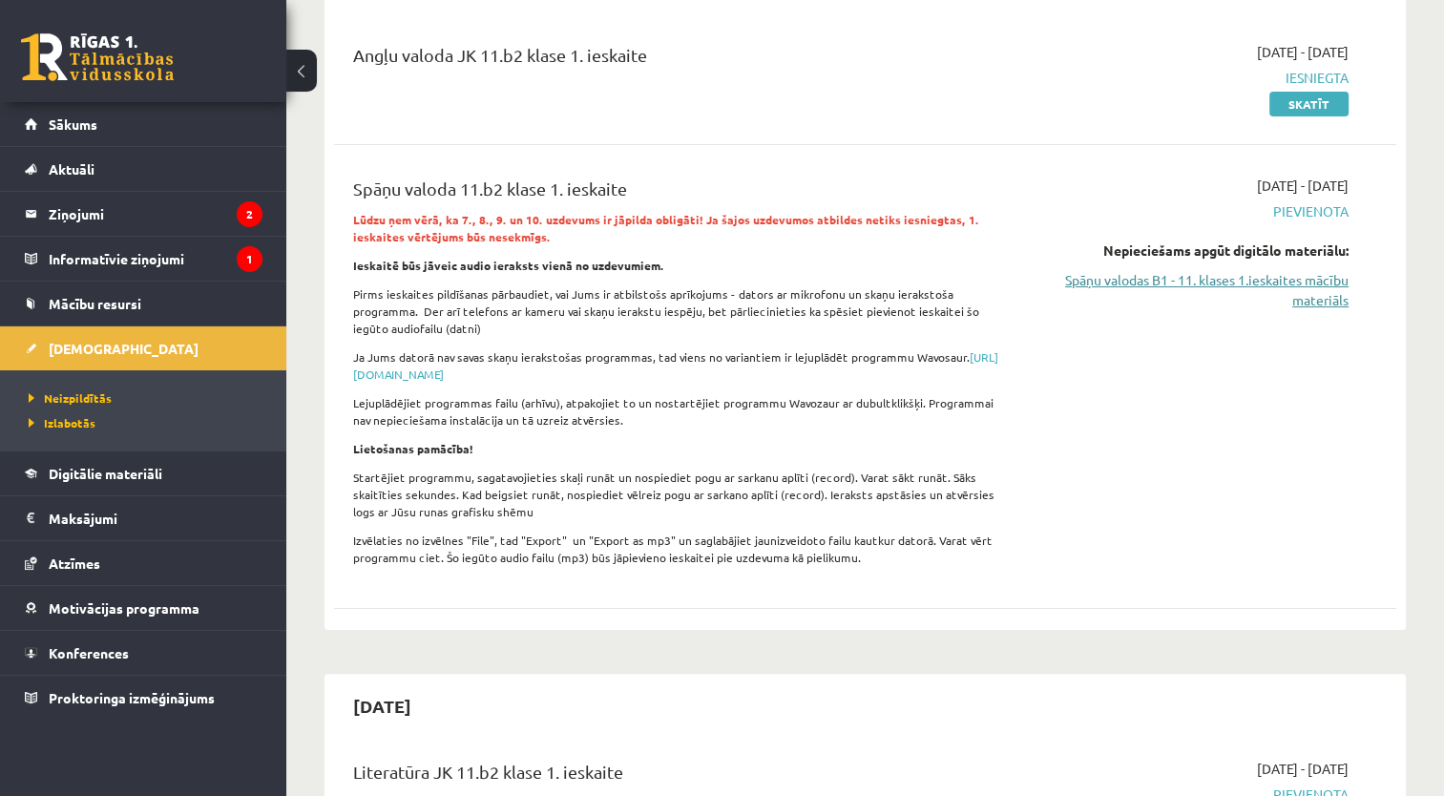
click at [1235, 281] on link "Spāņu valodas B1 - 11. klases 1.ieskaites mācību materiāls" at bounding box center [1191, 290] width 313 height 40
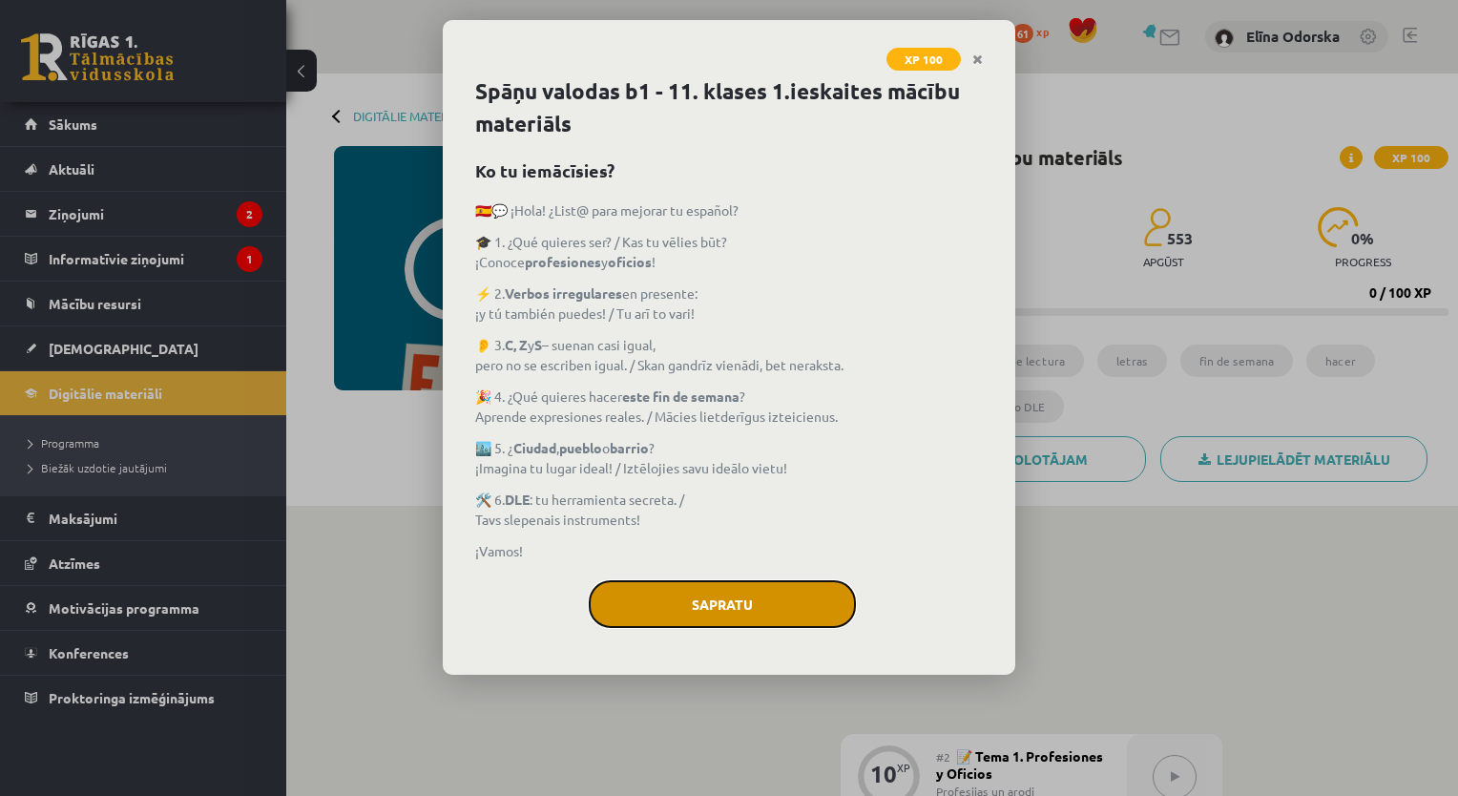
click at [704, 609] on button "Sapratu" at bounding box center [722, 604] width 267 height 48
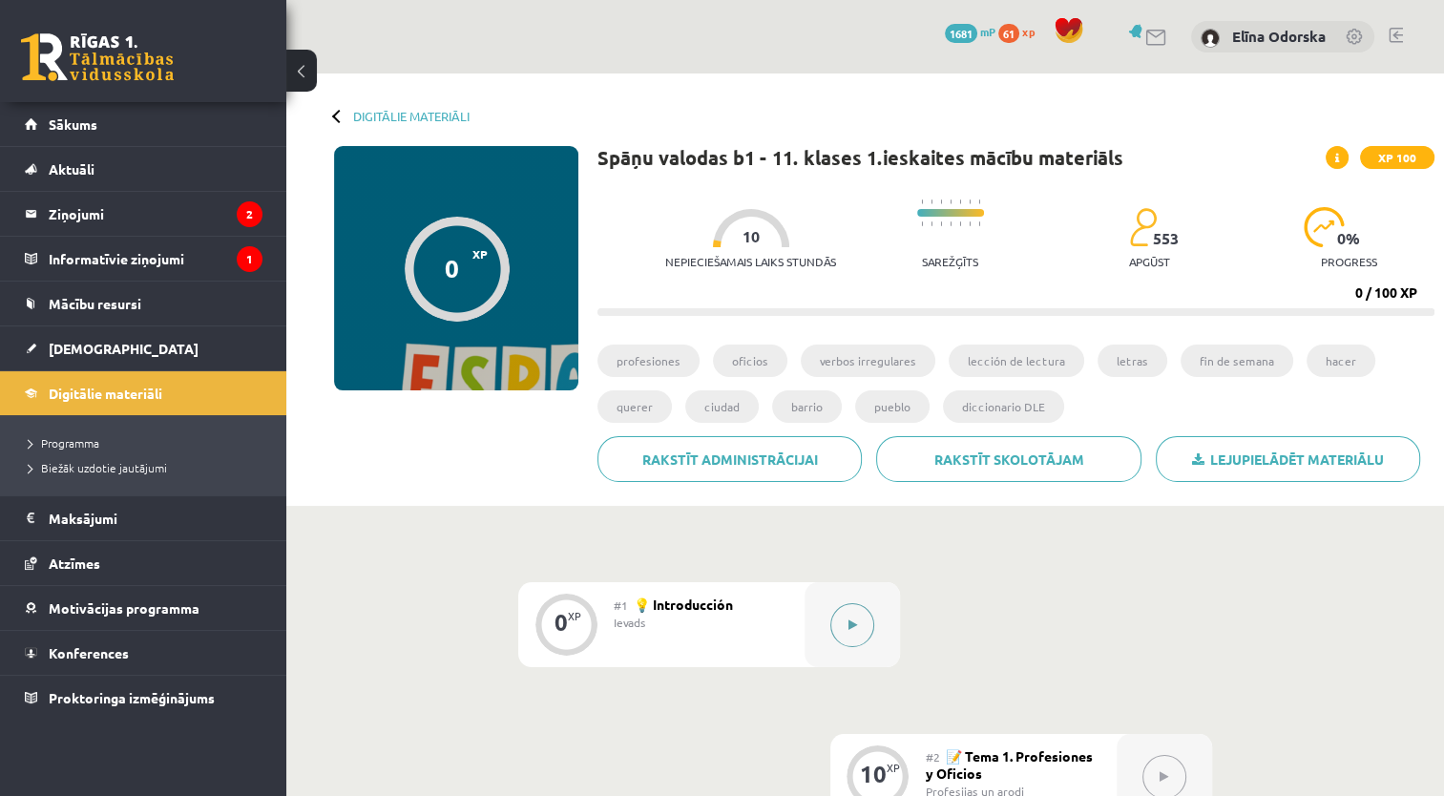
click at [849, 631] on button at bounding box center [852, 625] width 44 height 44
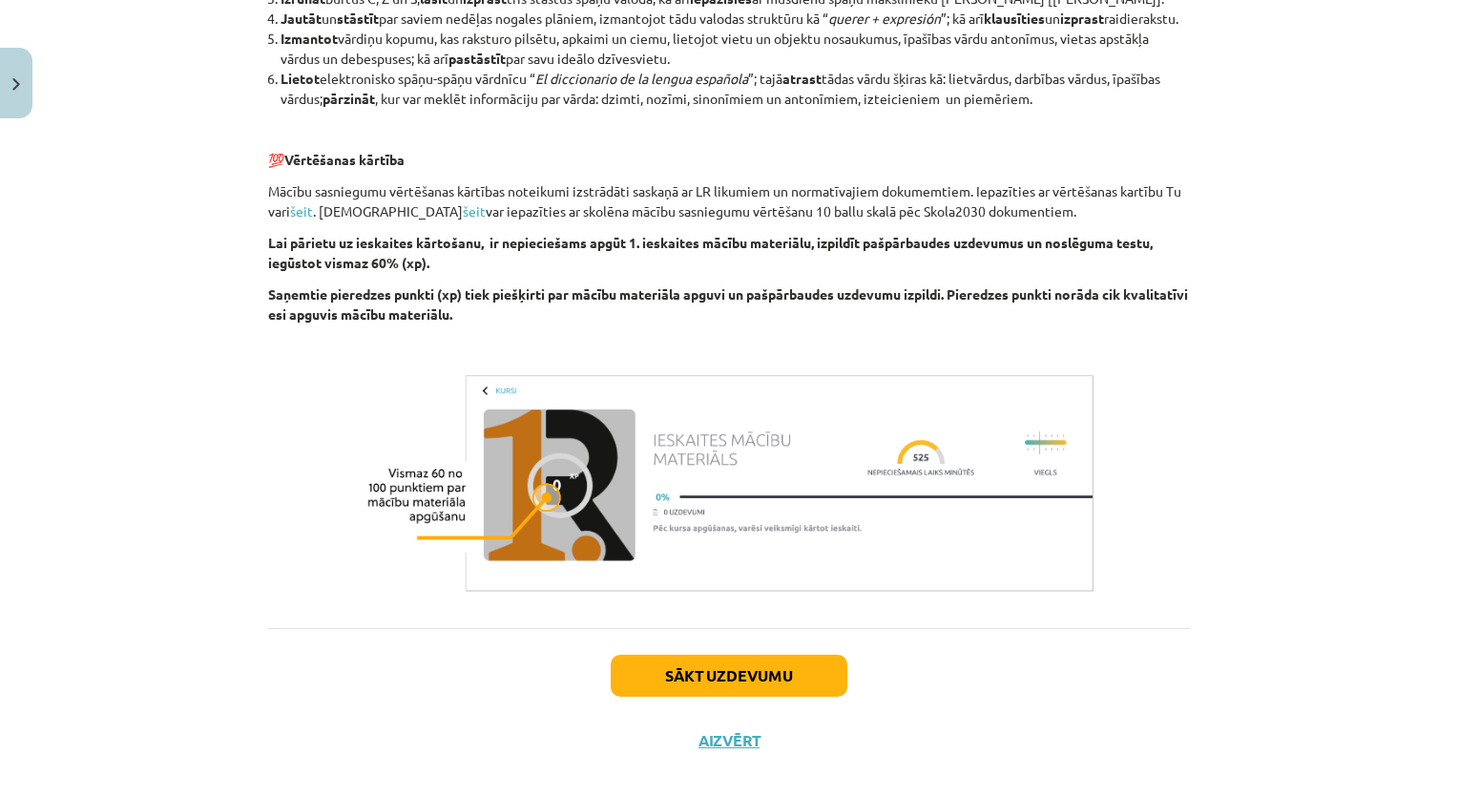
scroll to position [1440, 0]
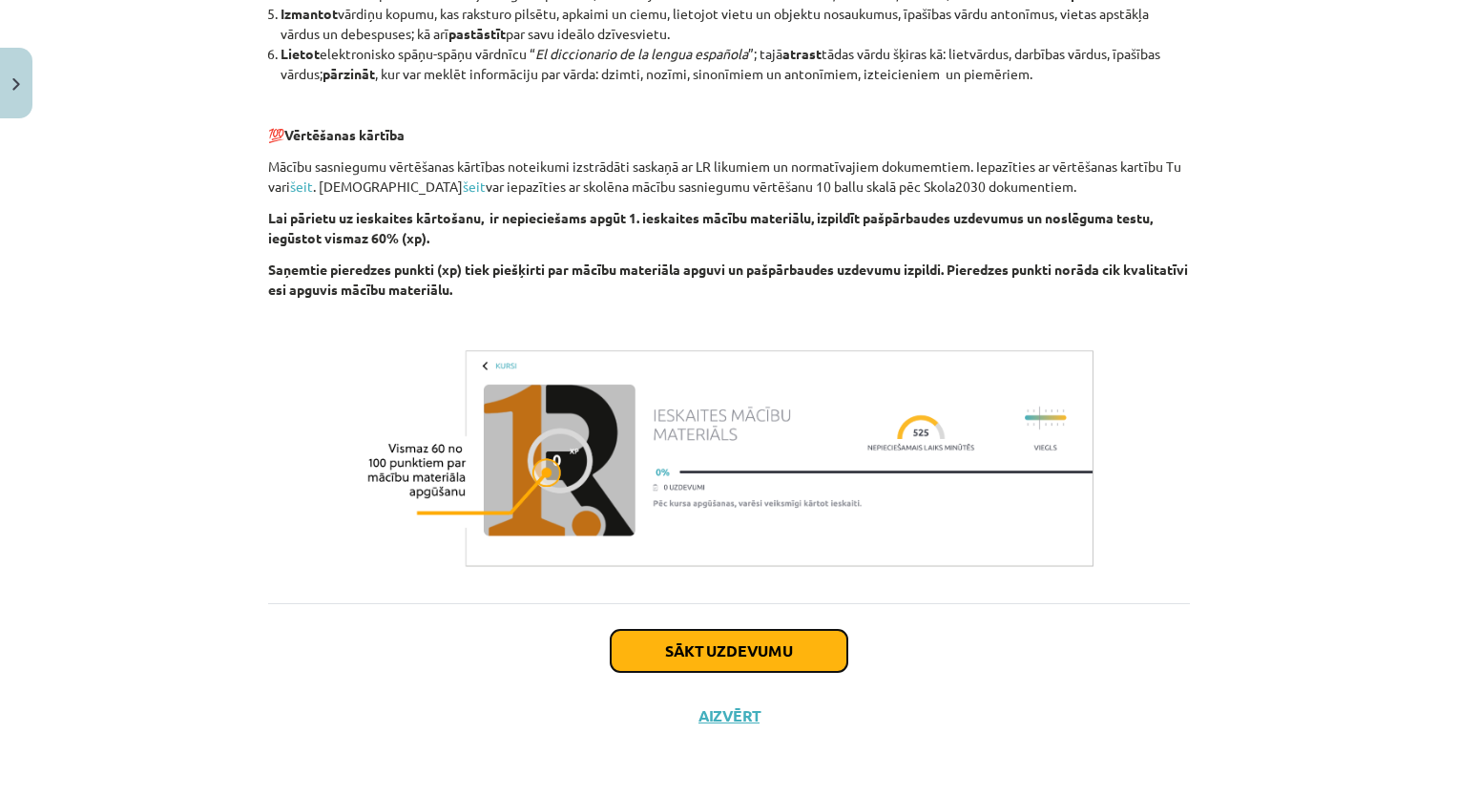
click at [816, 662] on button "Sākt uzdevumu" at bounding box center [729, 651] width 237 height 42
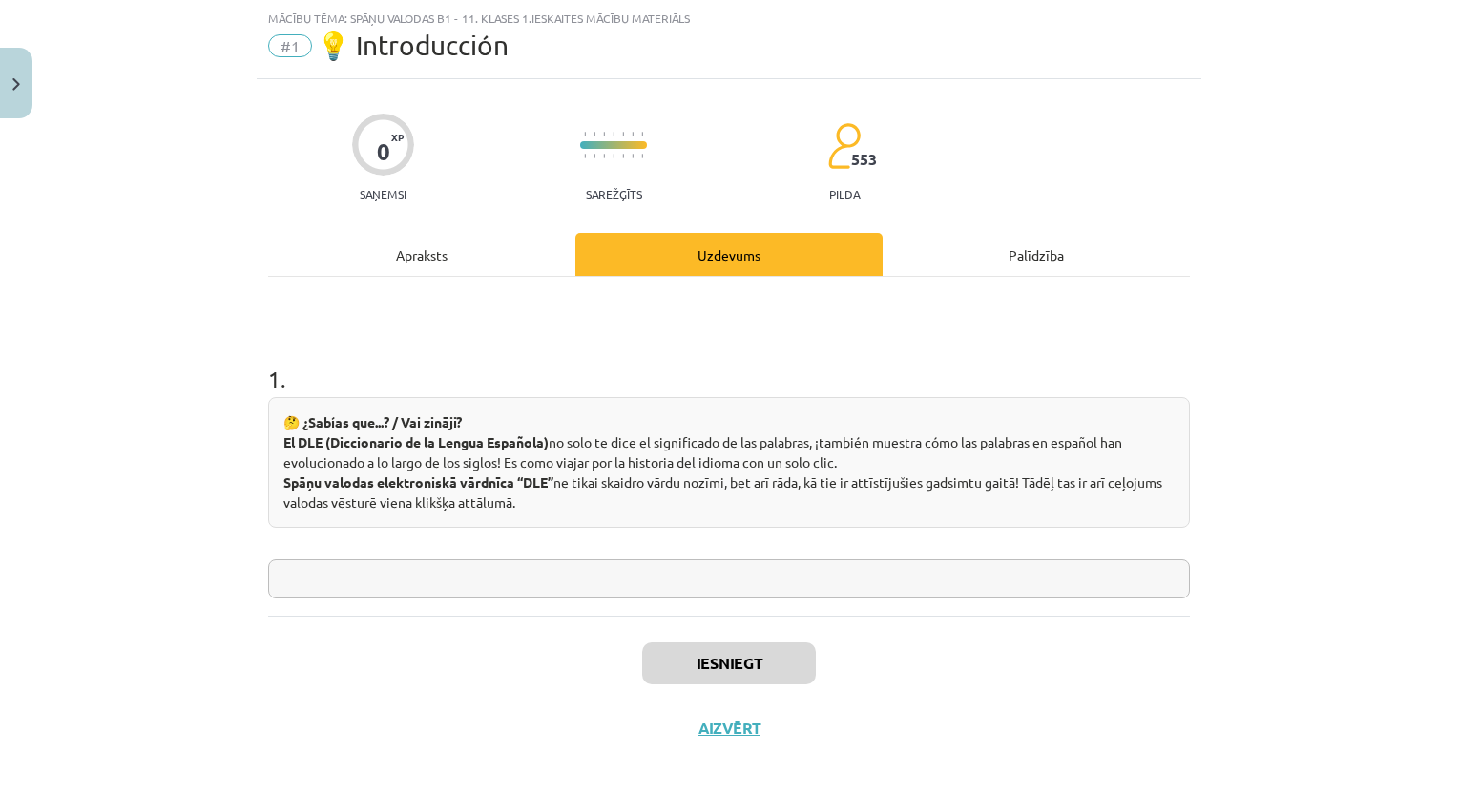
click at [691, 588] on input "text" at bounding box center [729, 578] width 922 height 39
type input "*********"
click at [717, 660] on button "Iesniegt" at bounding box center [729, 663] width 174 height 42
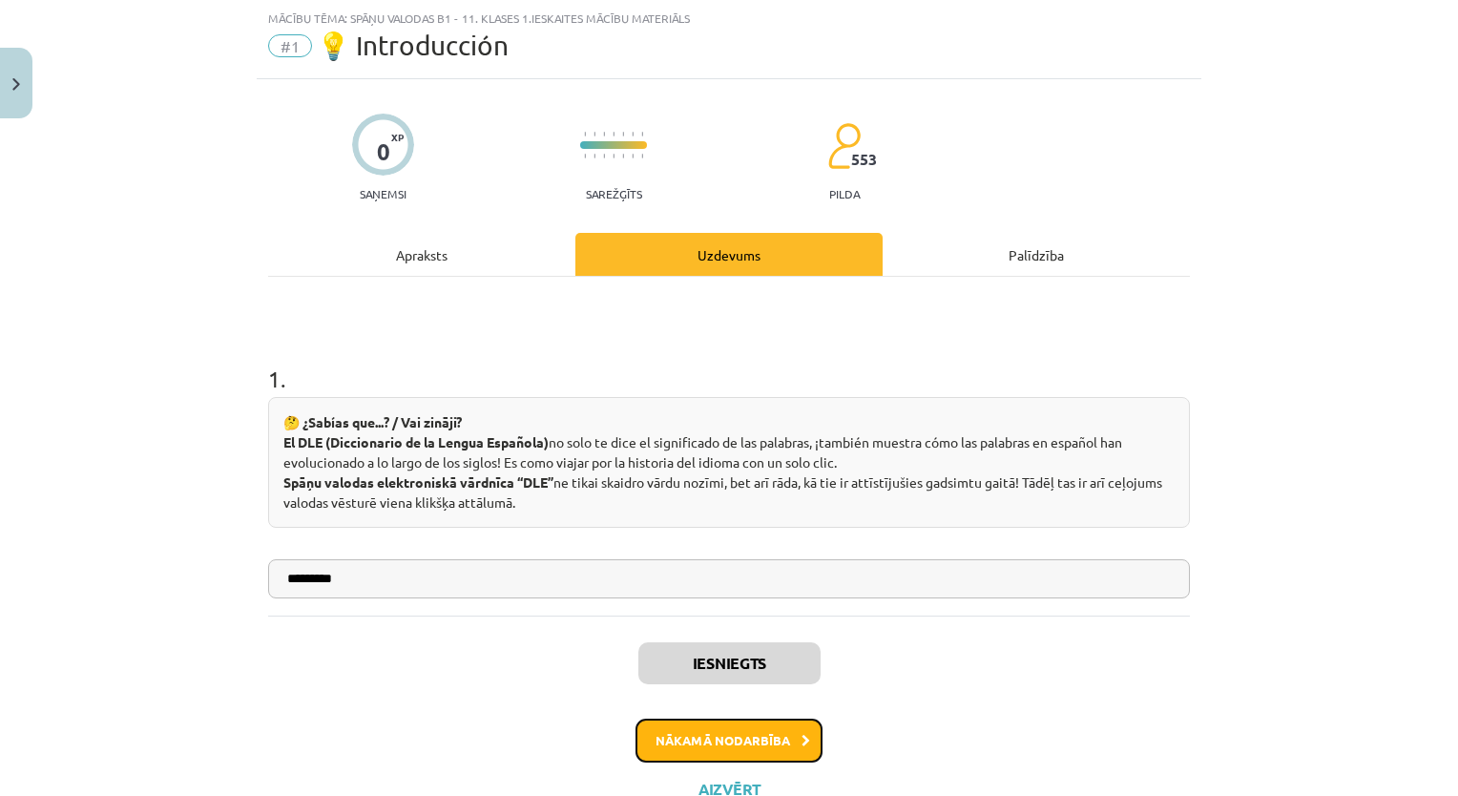
click at [771, 745] on button "Nākamā nodarbība" at bounding box center [728, 740] width 187 height 44
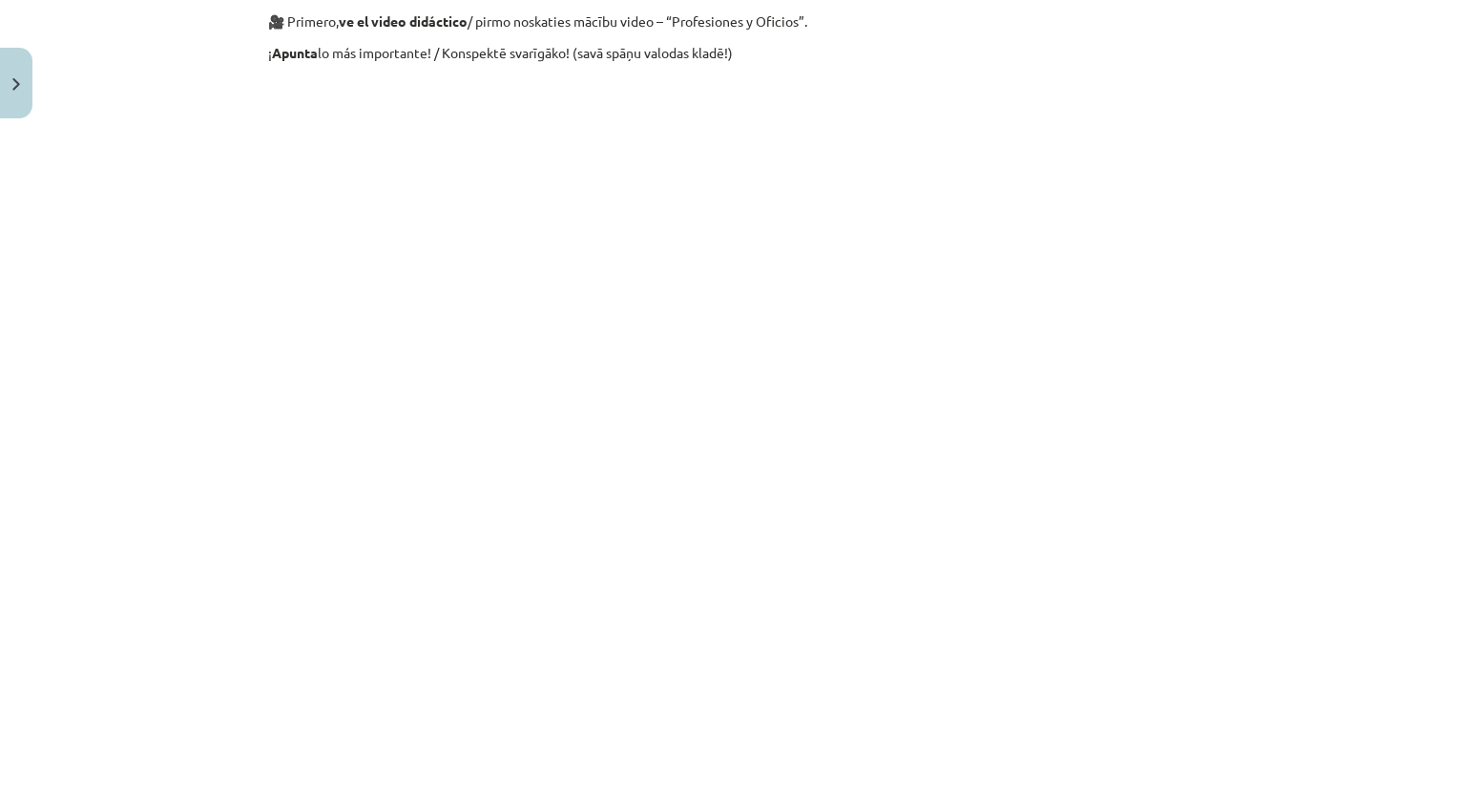
scroll to position [1025, 0]
click at [1282, 605] on div "Mācību tēma: Spāņu valodas b1 - 11. klases 1.ieskaites mācību materiāls #2 📝 Te…" at bounding box center [729, 398] width 1458 height 796
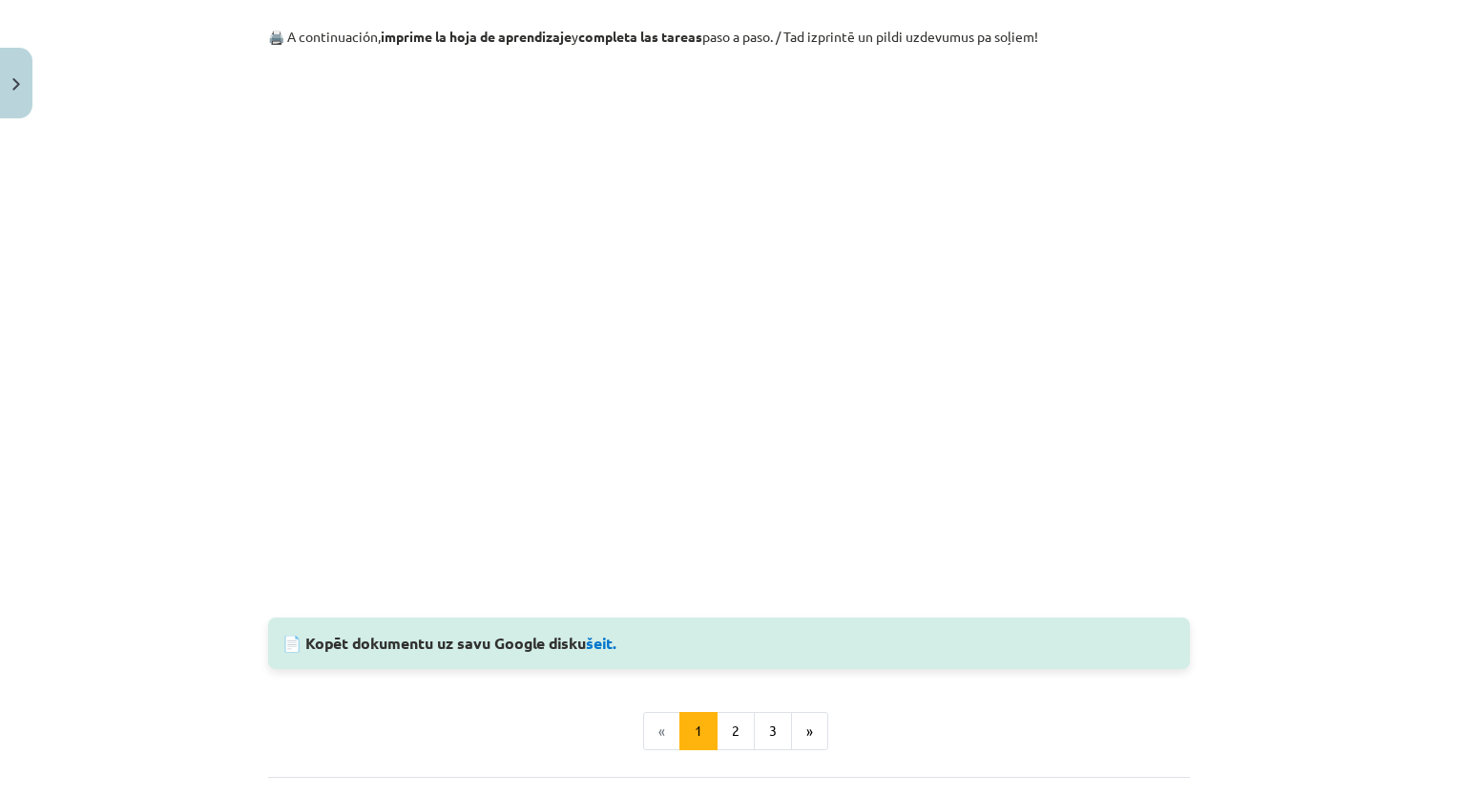
scroll to position [1790, 0]
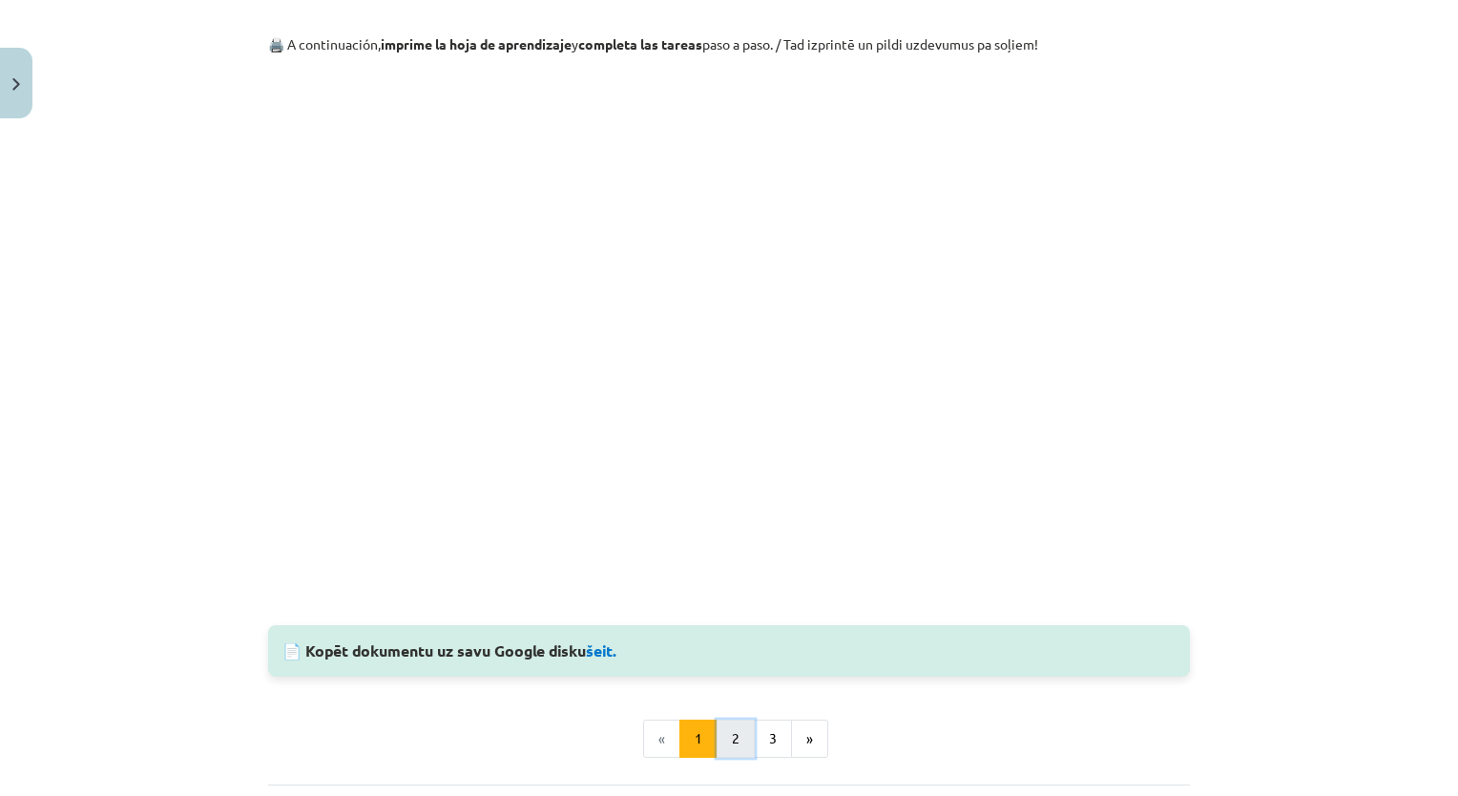
click at [740, 739] on button "2" at bounding box center [736, 738] width 38 height 38
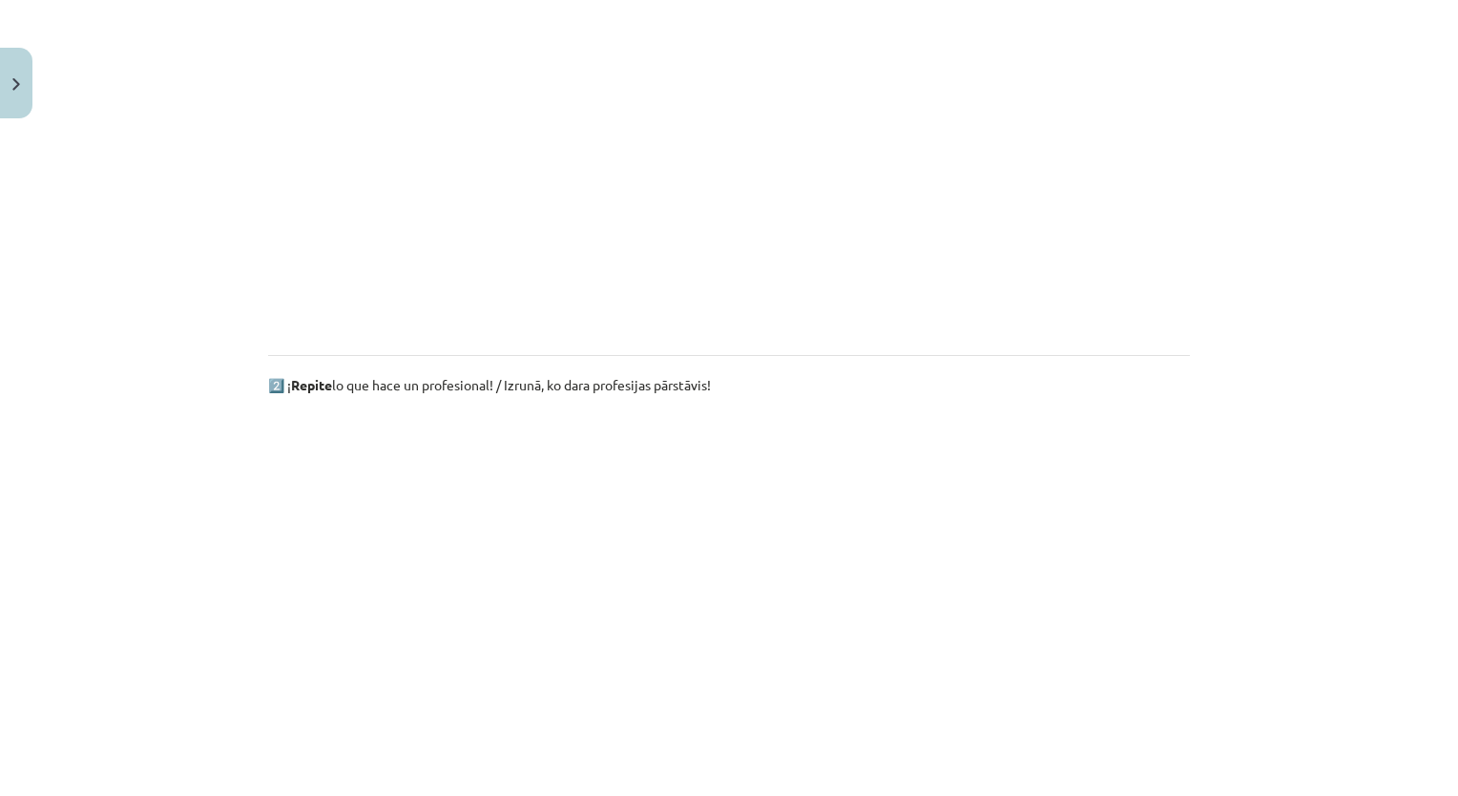
scroll to position [1172, 0]
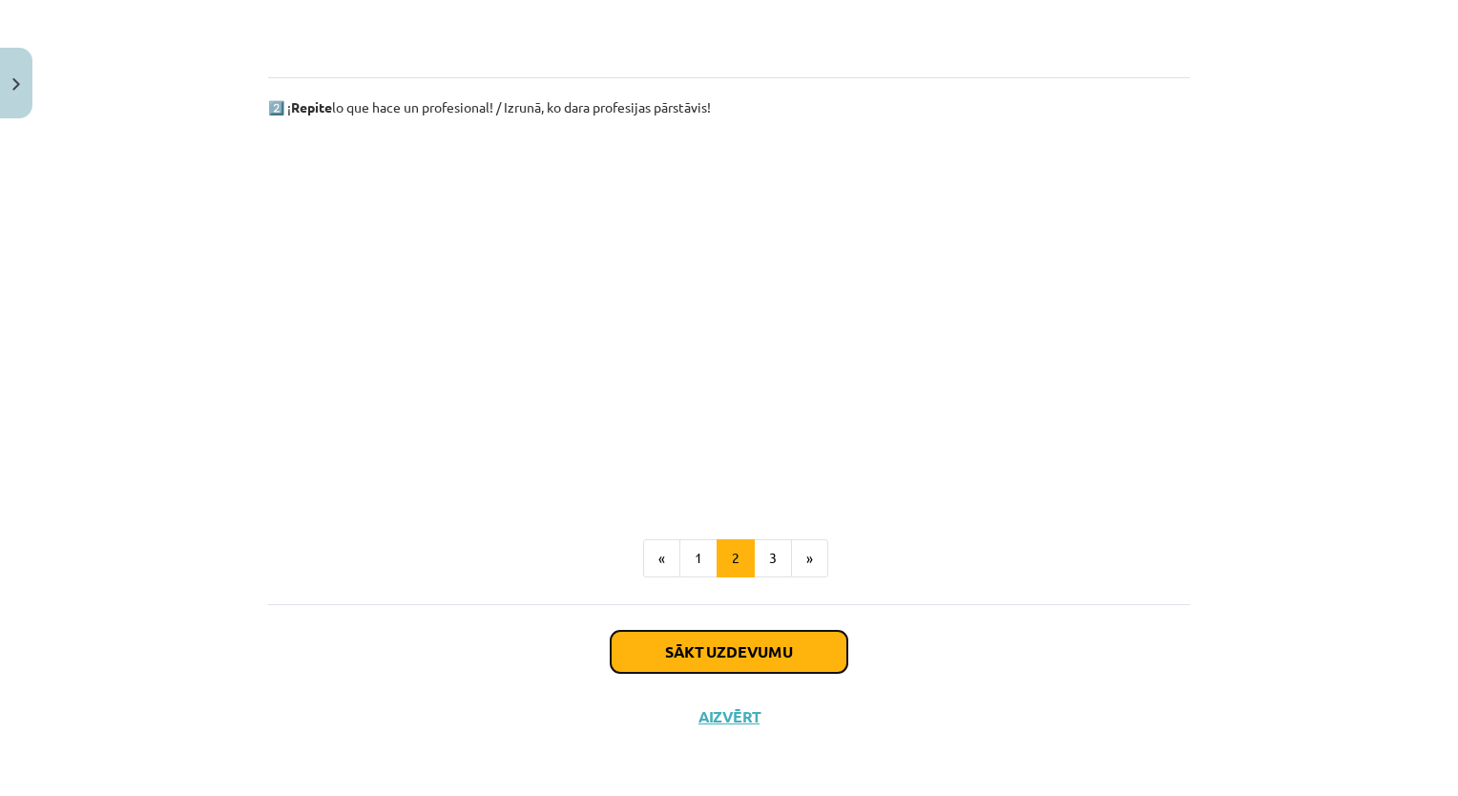
click at [820, 644] on button "Sākt uzdevumu" at bounding box center [729, 652] width 237 height 42
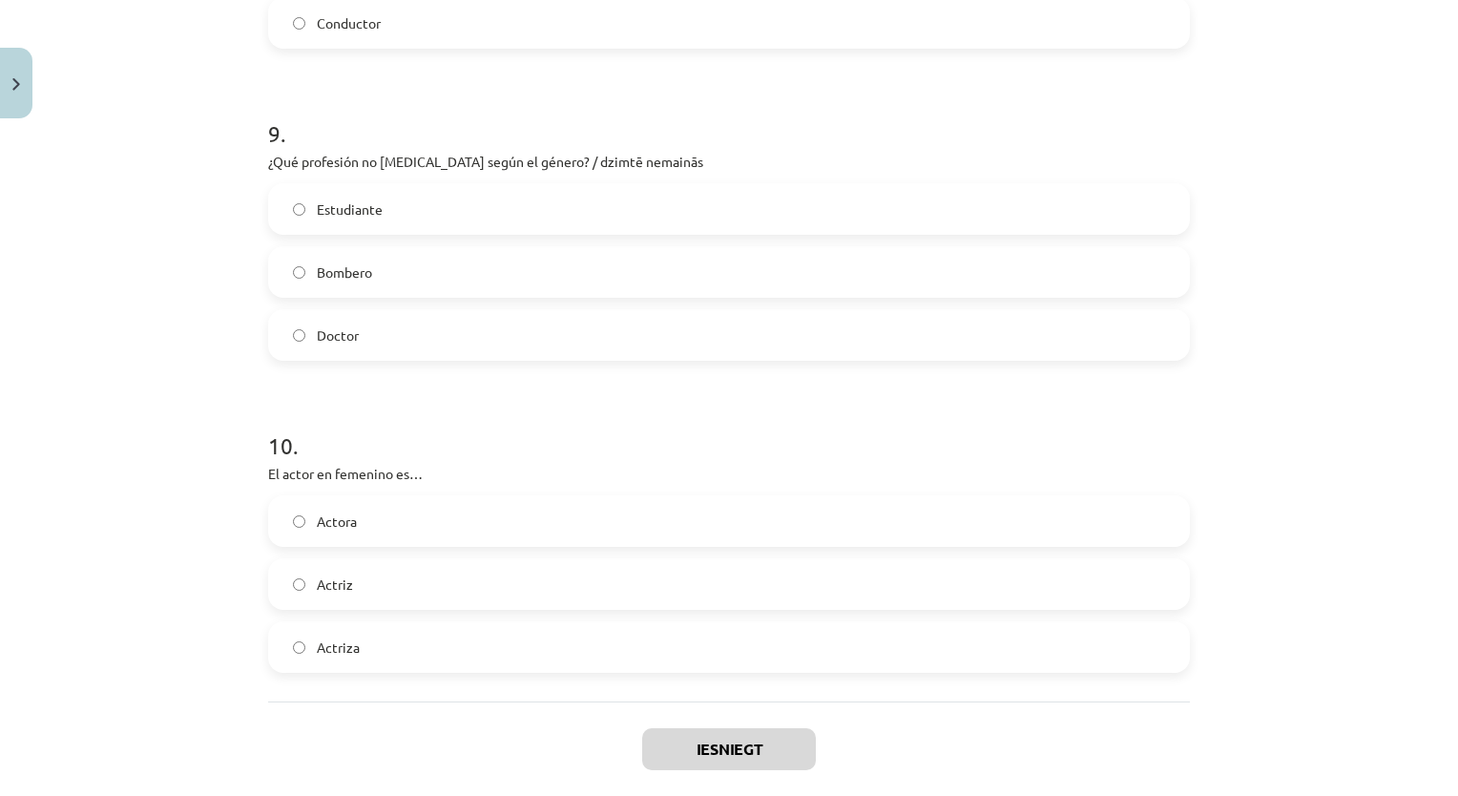
scroll to position [2918, 0]
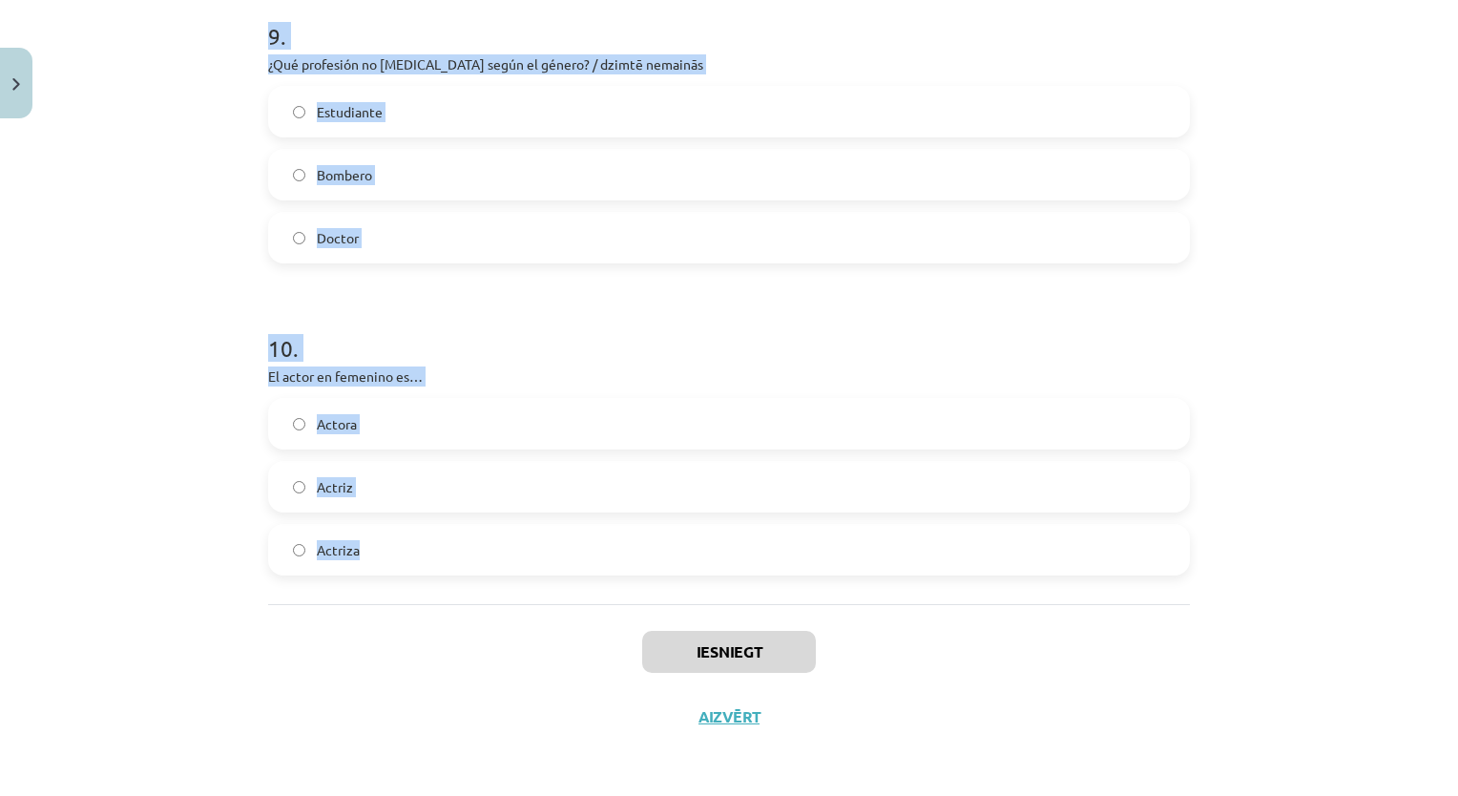
drag, startPoint x: 280, startPoint y: 362, endPoint x: 705, endPoint y: 552, distance: 466.3
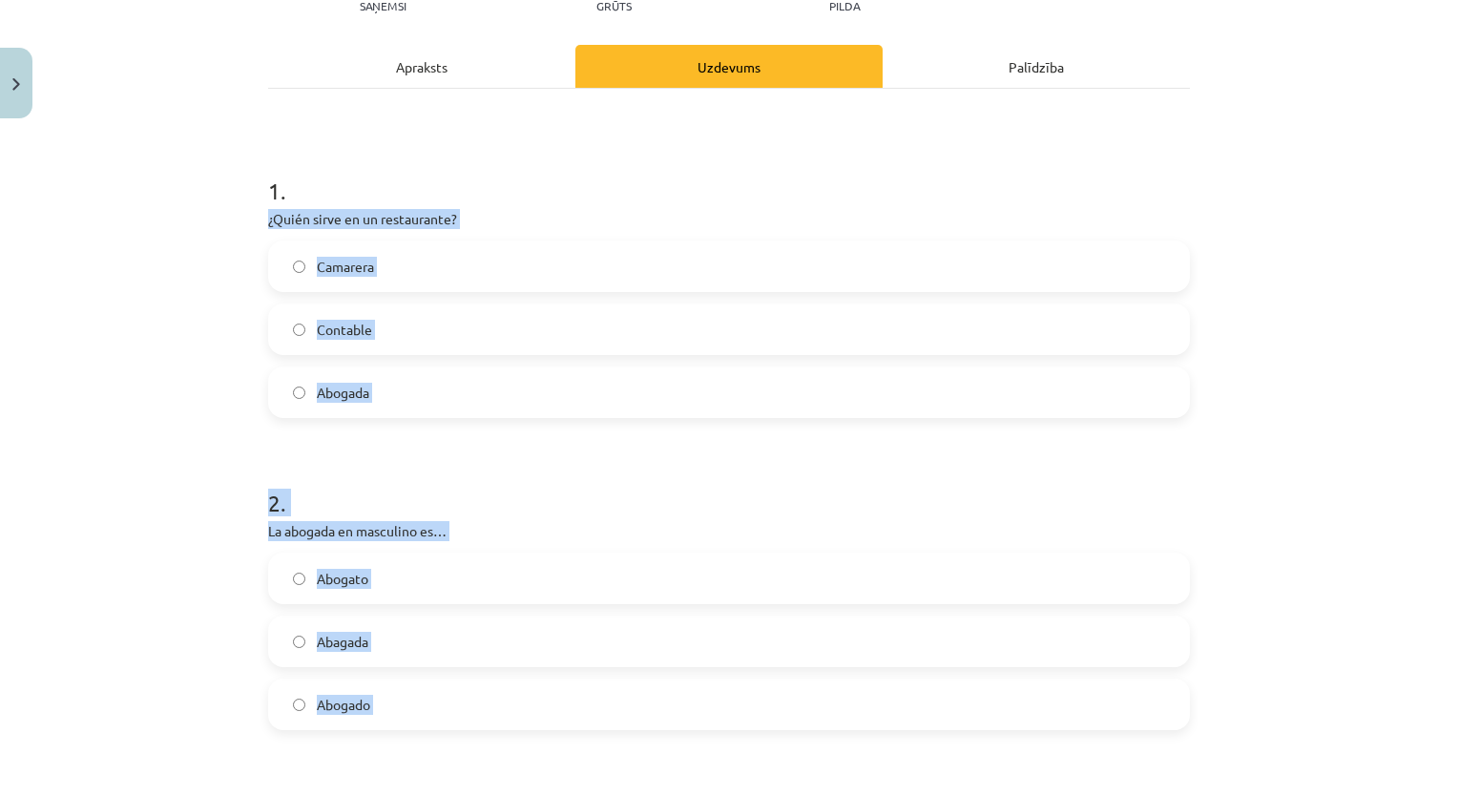
scroll to position [232, 0]
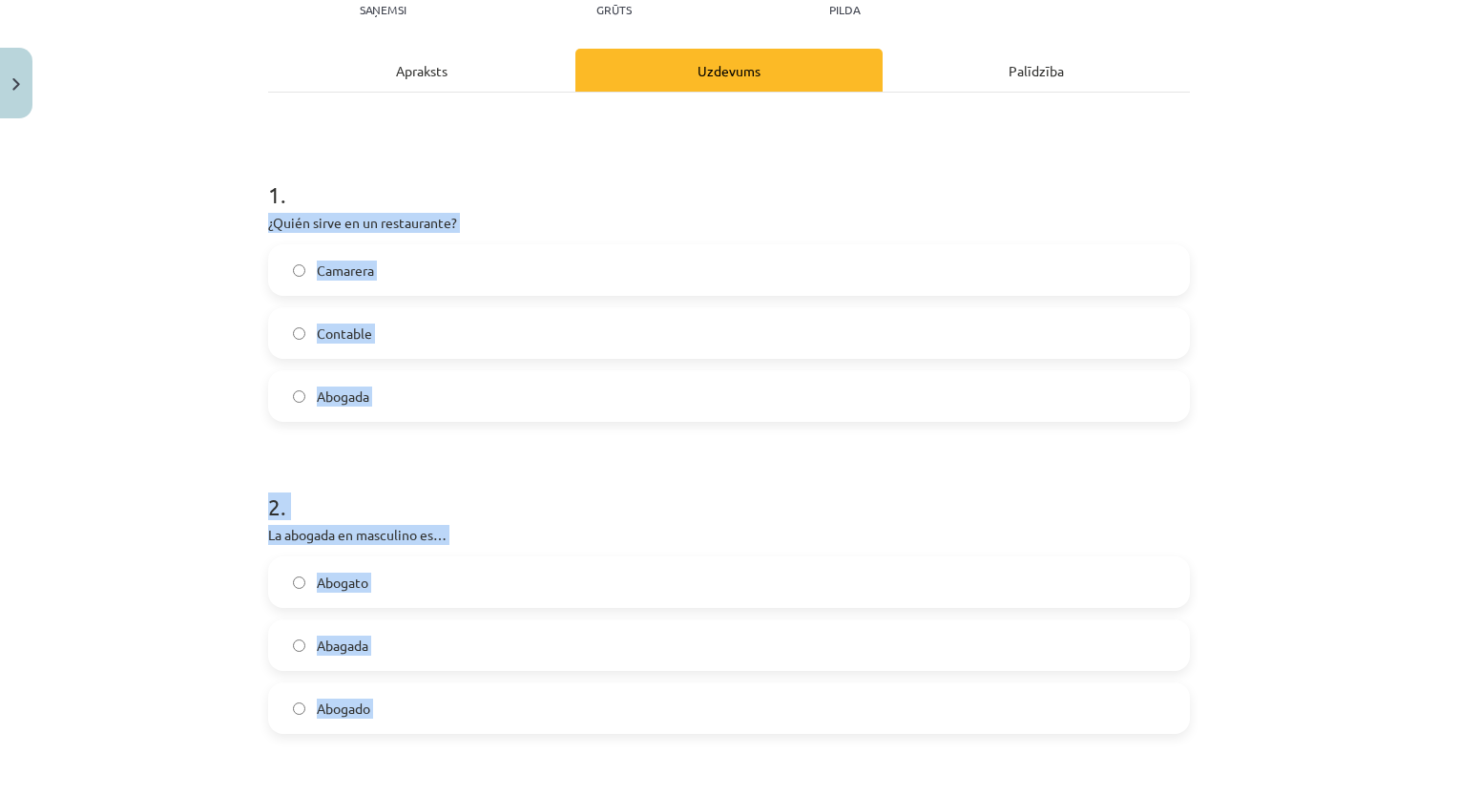
copy form "¿Quién sirve en un restaurante? Camarera Contable Abogada 2 . La abogada en mas…"
click at [404, 280] on label "Camarera" at bounding box center [729, 270] width 918 height 48
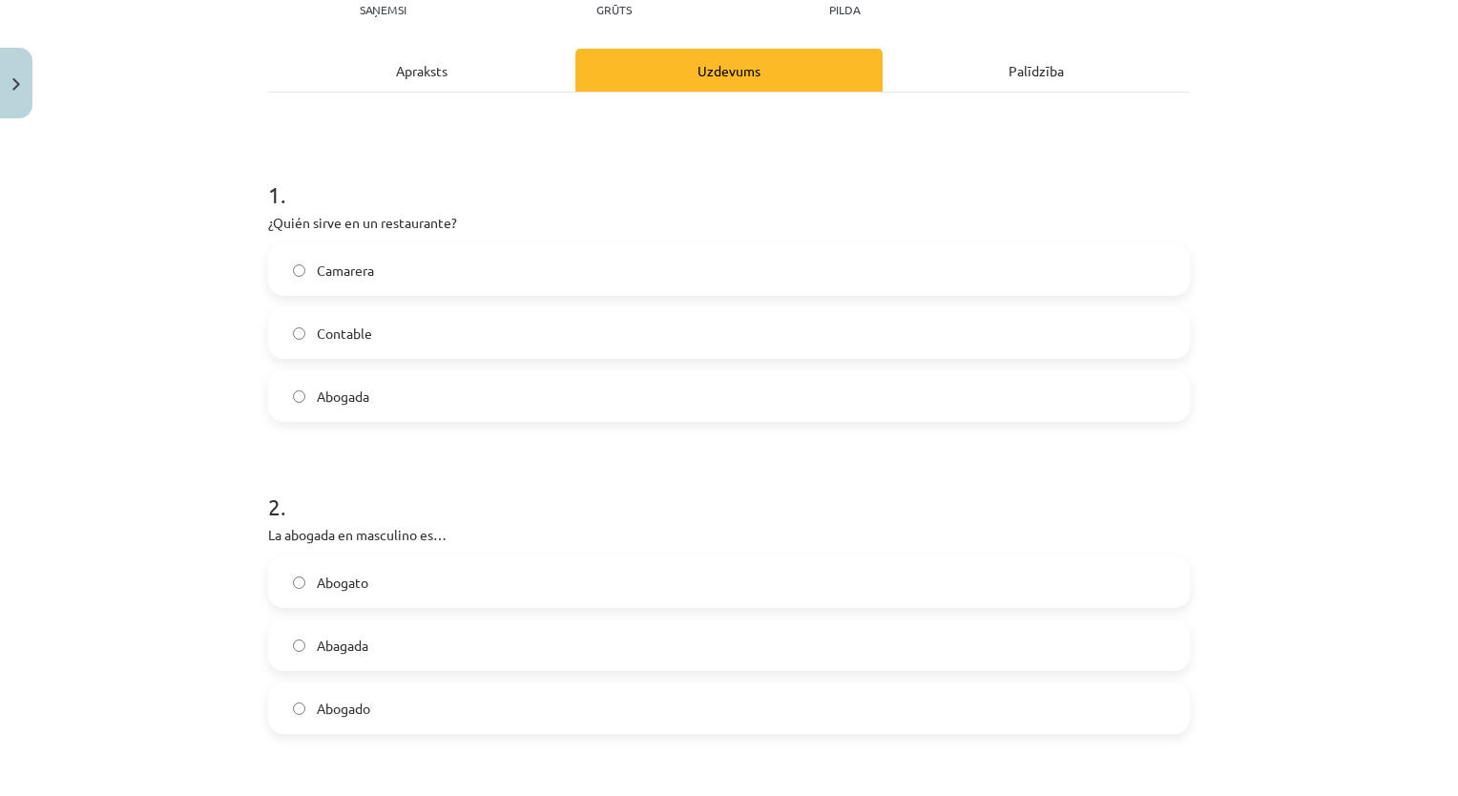
click at [431, 590] on label "Abogato" at bounding box center [729, 582] width 918 height 48
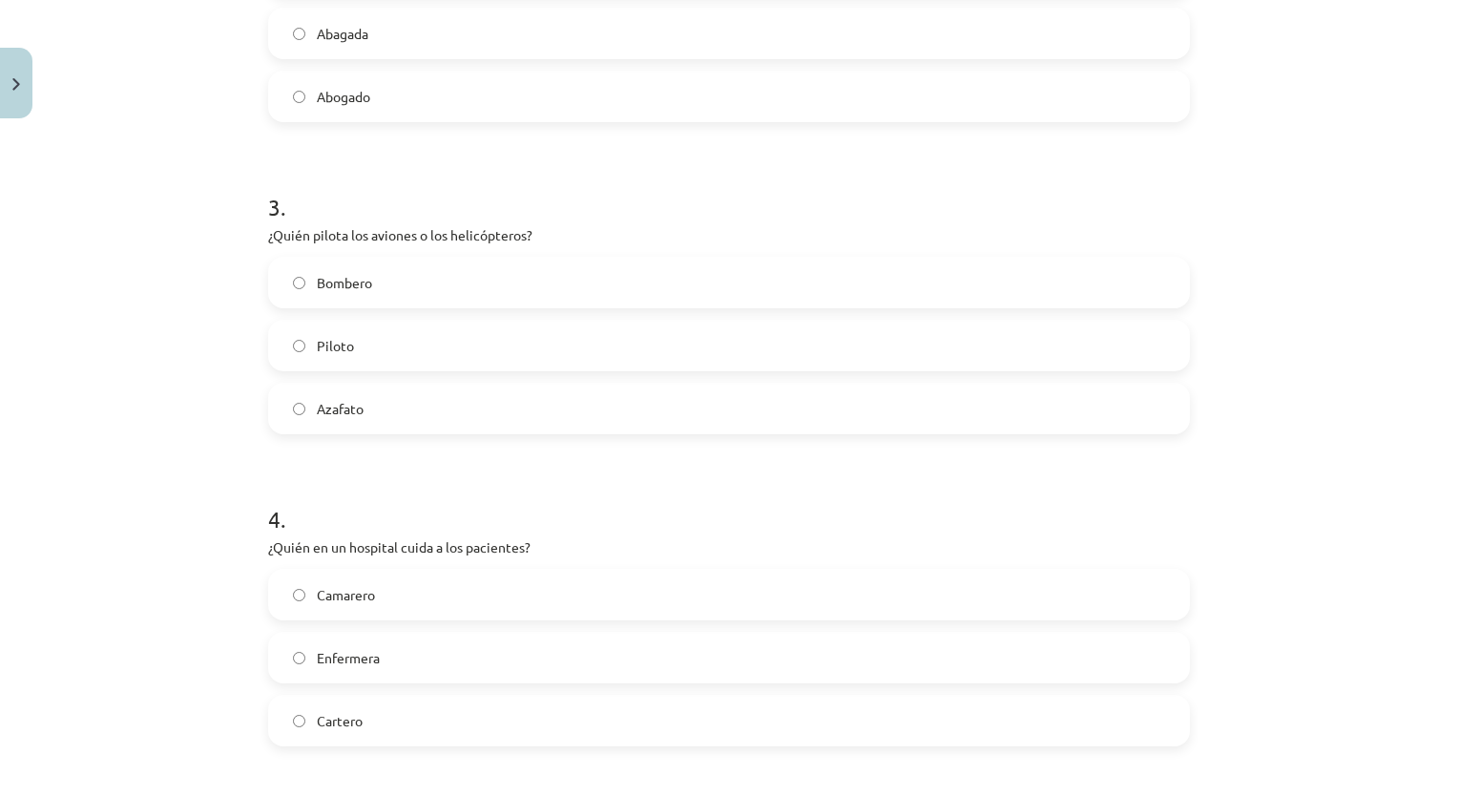
scroll to position [908, 0]
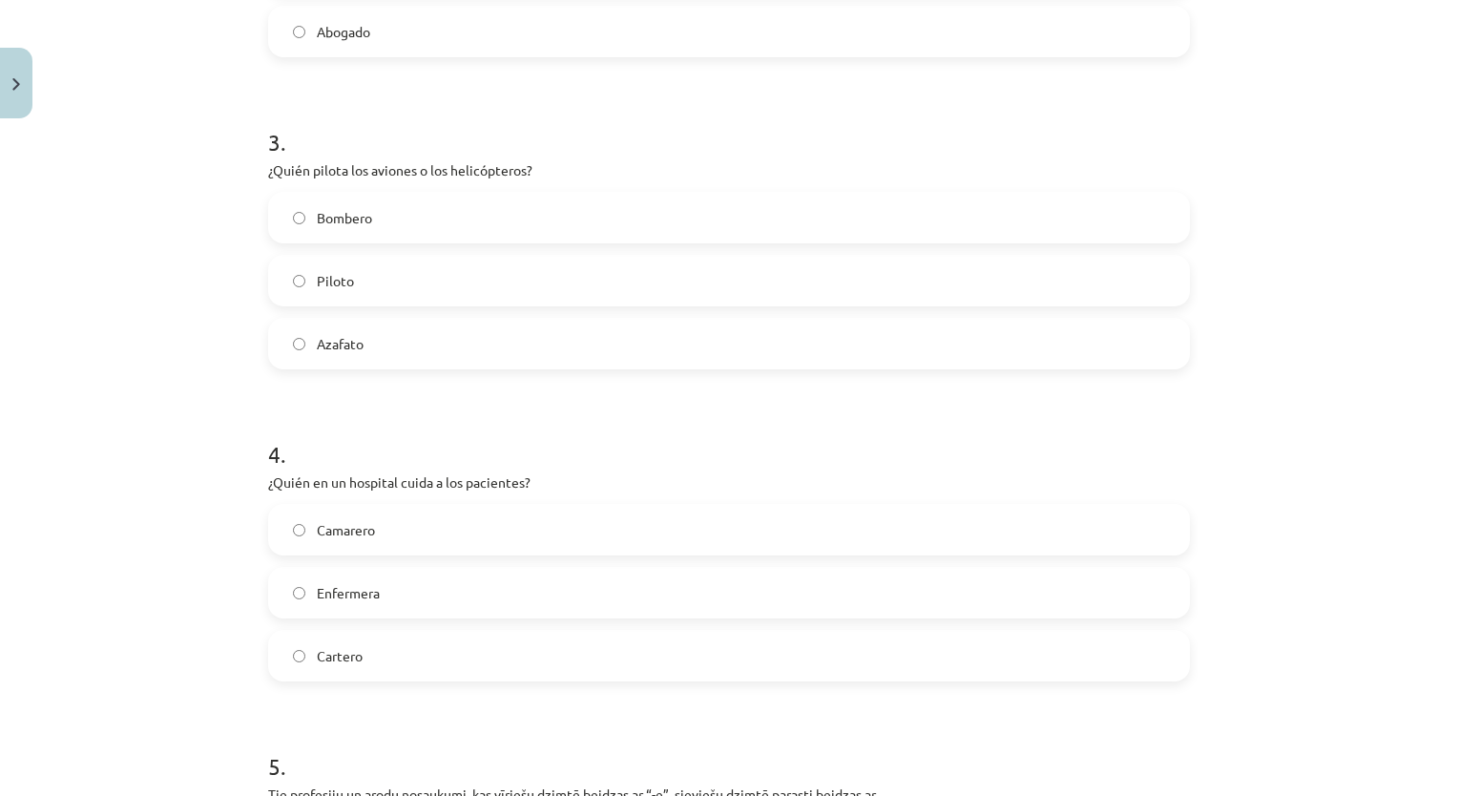
click at [486, 280] on label "Piloto" at bounding box center [729, 281] width 918 height 48
click at [317, 590] on span "Enfermera" at bounding box center [348, 593] width 63 height 20
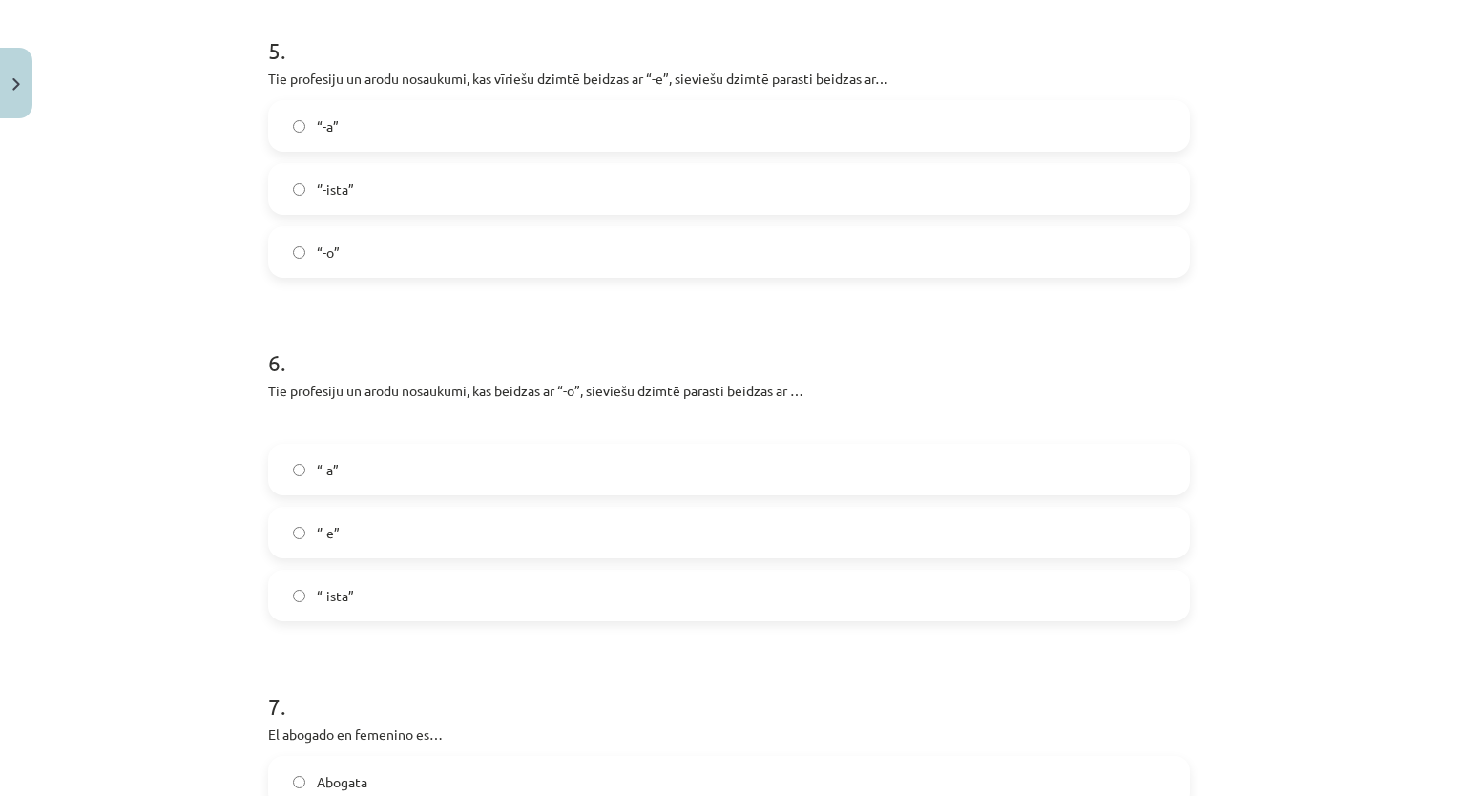
scroll to position [1628, 0]
click at [876, 173] on label "‘’-ista”" at bounding box center [729, 185] width 918 height 48
click at [506, 509] on label "‘’-e”" at bounding box center [729, 529] width 918 height 48
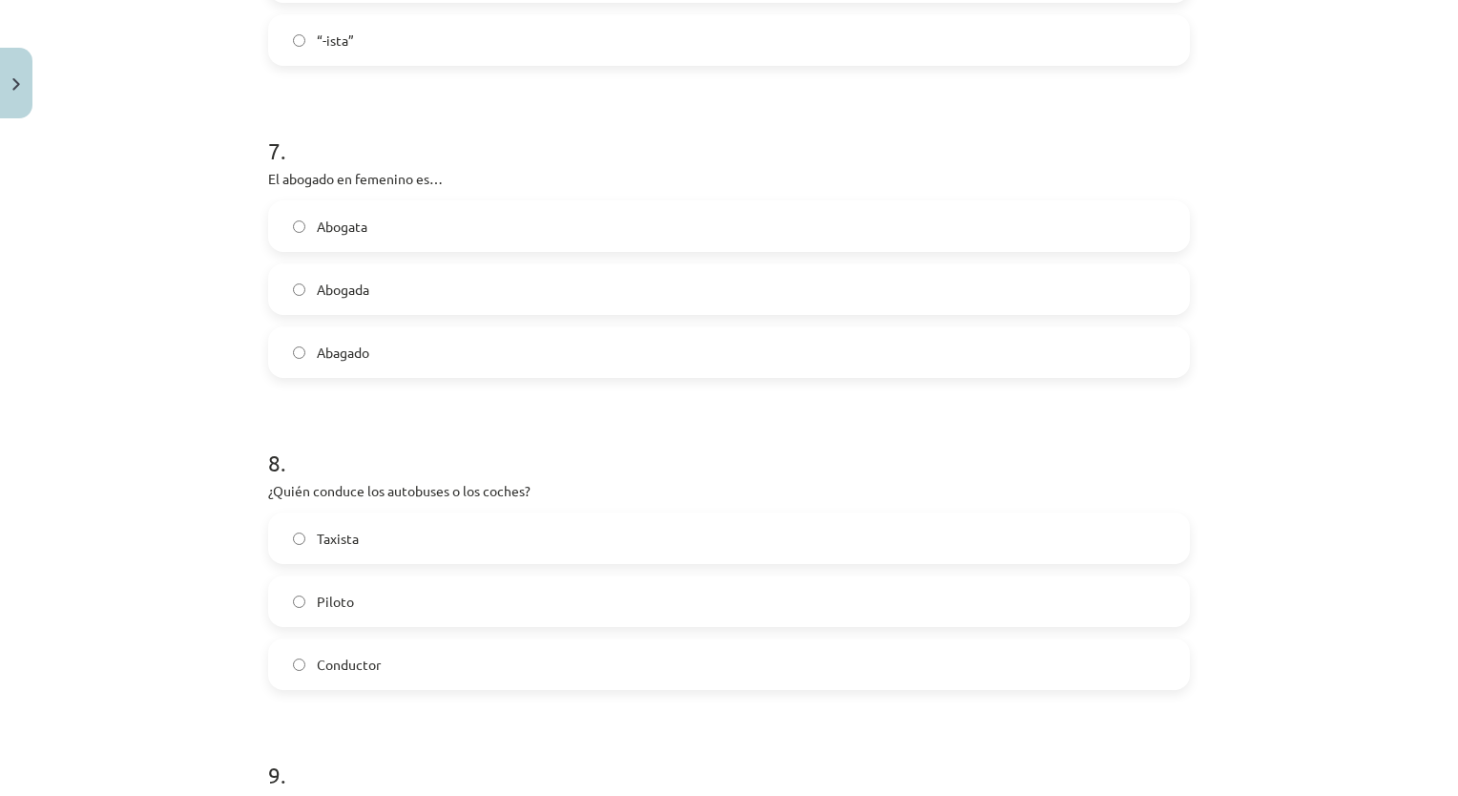
scroll to position [2179, 0]
click at [382, 308] on label "Abogada" at bounding box center [729, 289] width 918 height 48
click at [343, 662] on span "Conductor" at bounding box center [349, 664] width 64 height 20
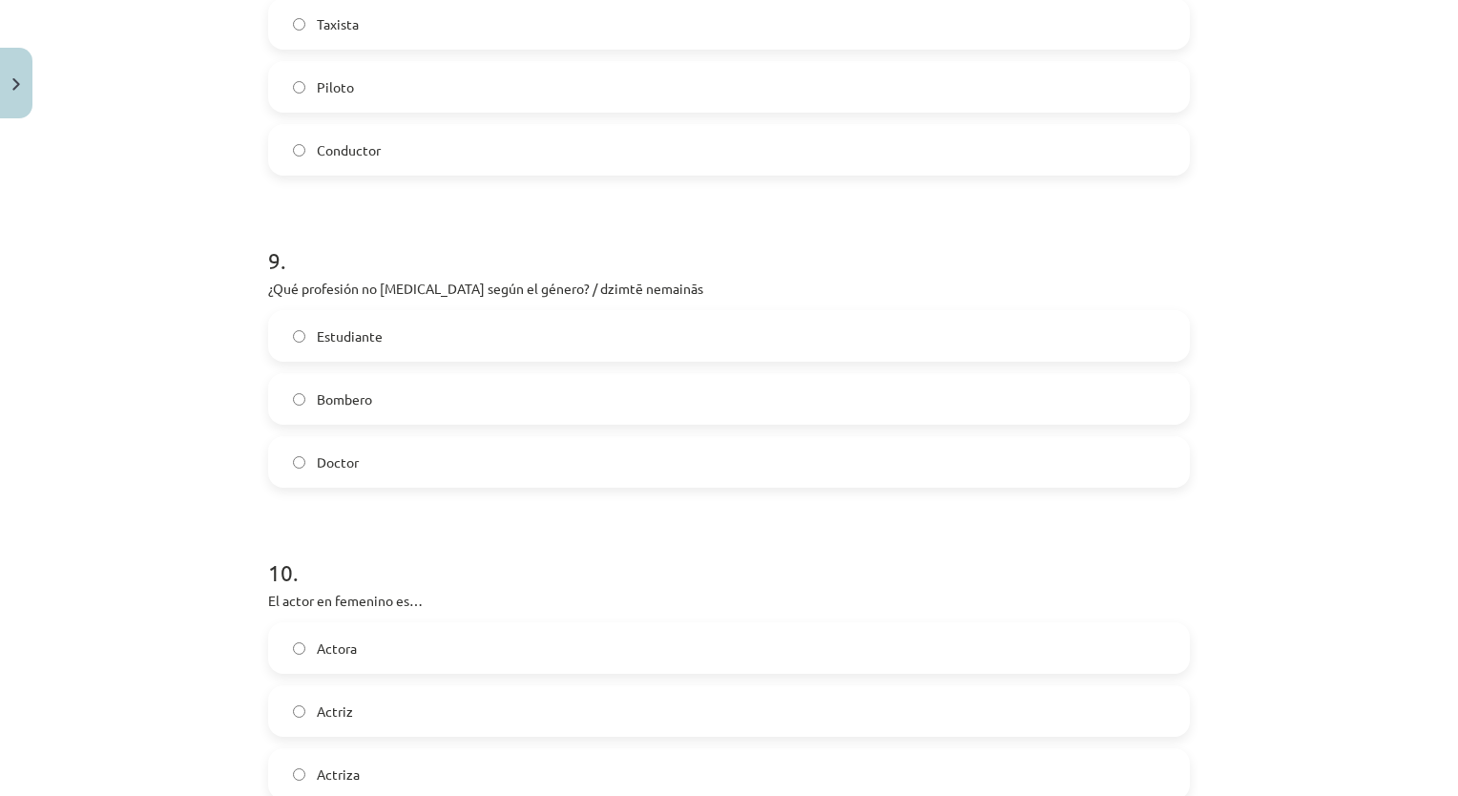
scroll to position [2716, 0]
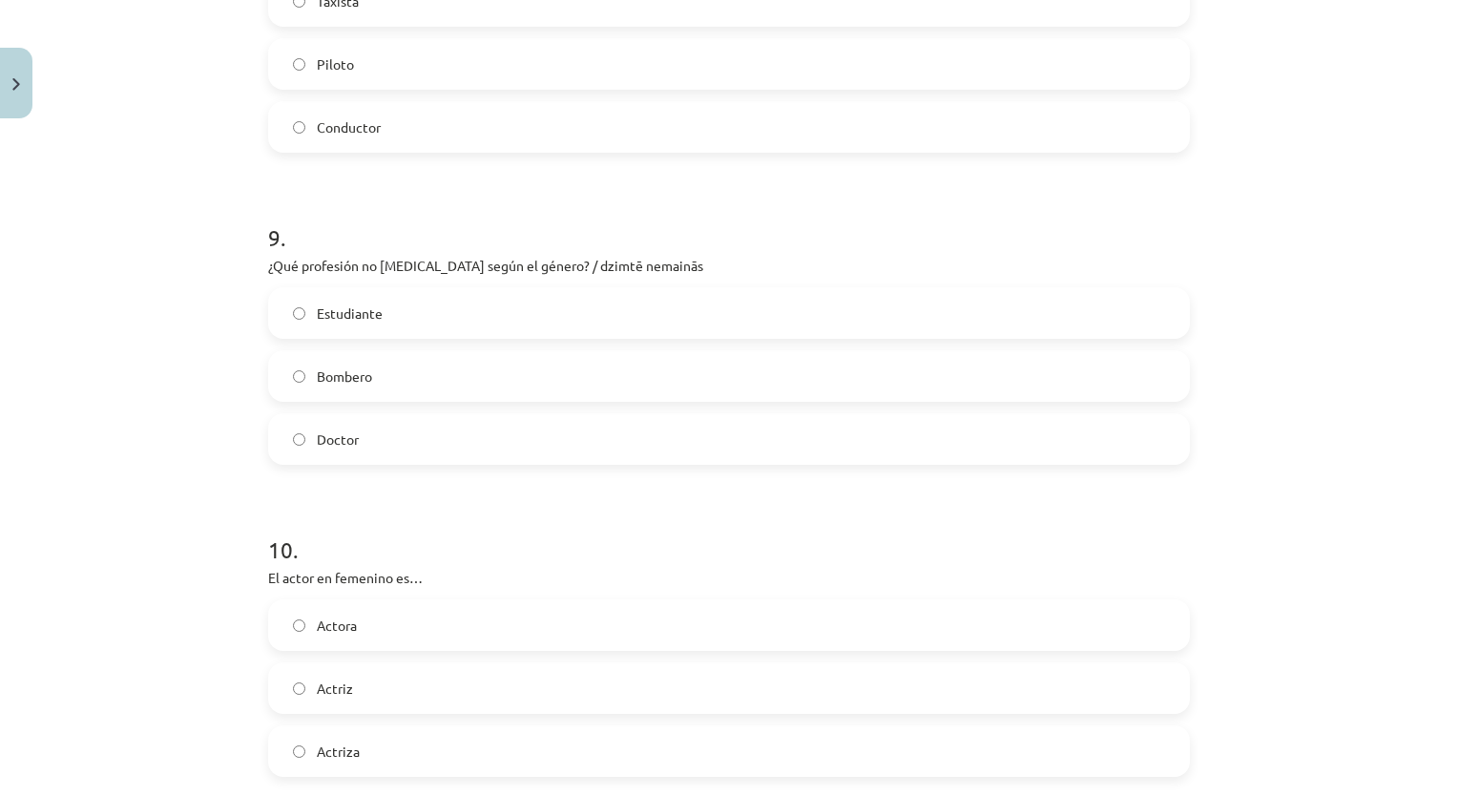
drag, startPoint x: 1438, startPoint y: 590, endPoint x: 1440, endPoint y: 629, distance: 39.2
click at [1440, 629] on div "Mācību tēma: Spāņu valodas b1 - 11. klases 1.ieskaites mācību materiāls #2 📝 Te…" at bounding box center [729, 398] width 1458 height 796
click at [646, 775] on div "Actriza" at bounding box center [729, 751] width 922 height 52
click at [753, 310] on label "Estudiante" at bounding box center [729, 313] width 918 height 48
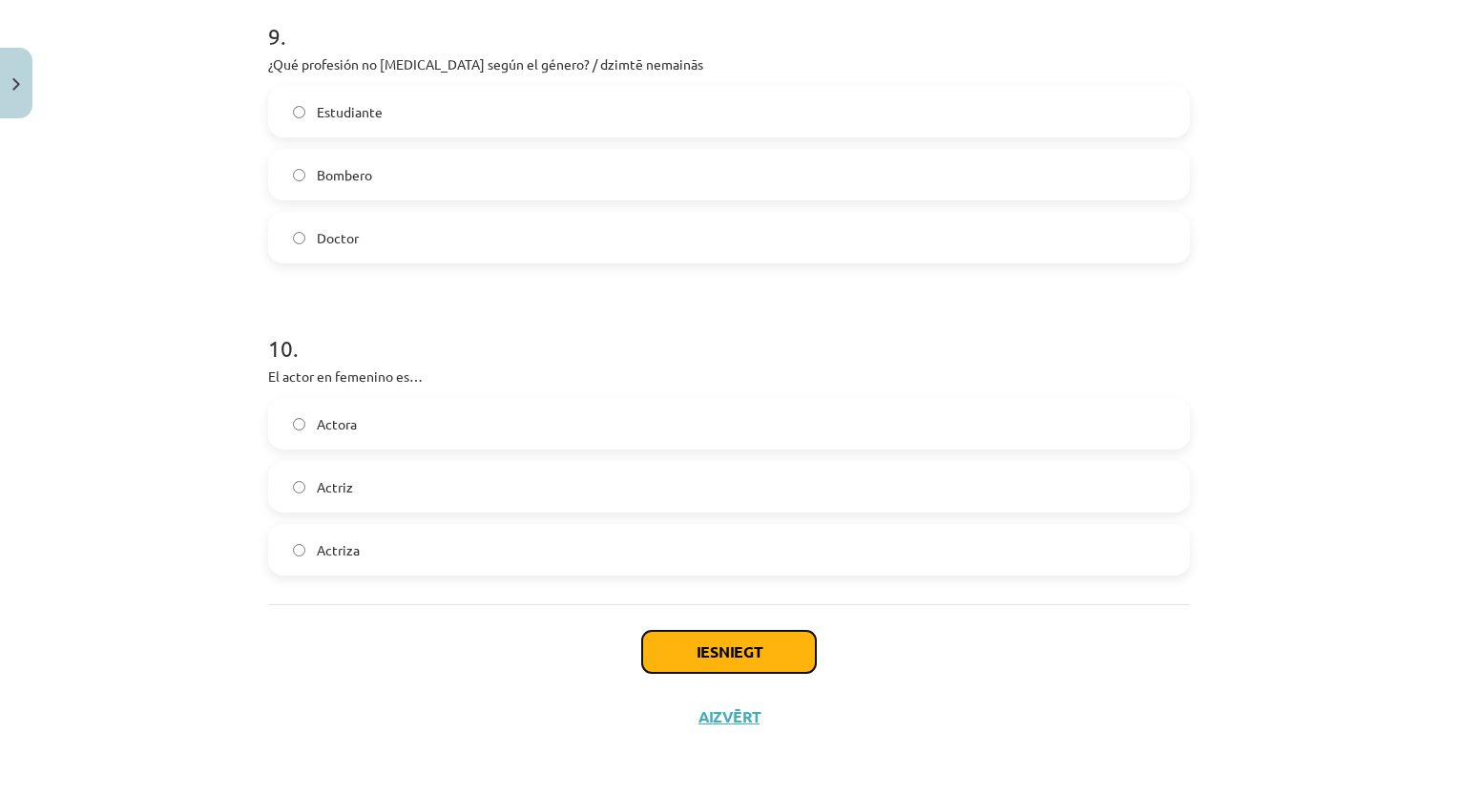
click at [781, 654] on button "Iesniegt" at bounding box center [729, 652] width 174 height 42
click at [546, 426] on label "Actora" at bounding box center [729, 424] width 918 height 48
click at [453, 536] on label "Actriza" at bounding box center [729, 550] width 918 height 48
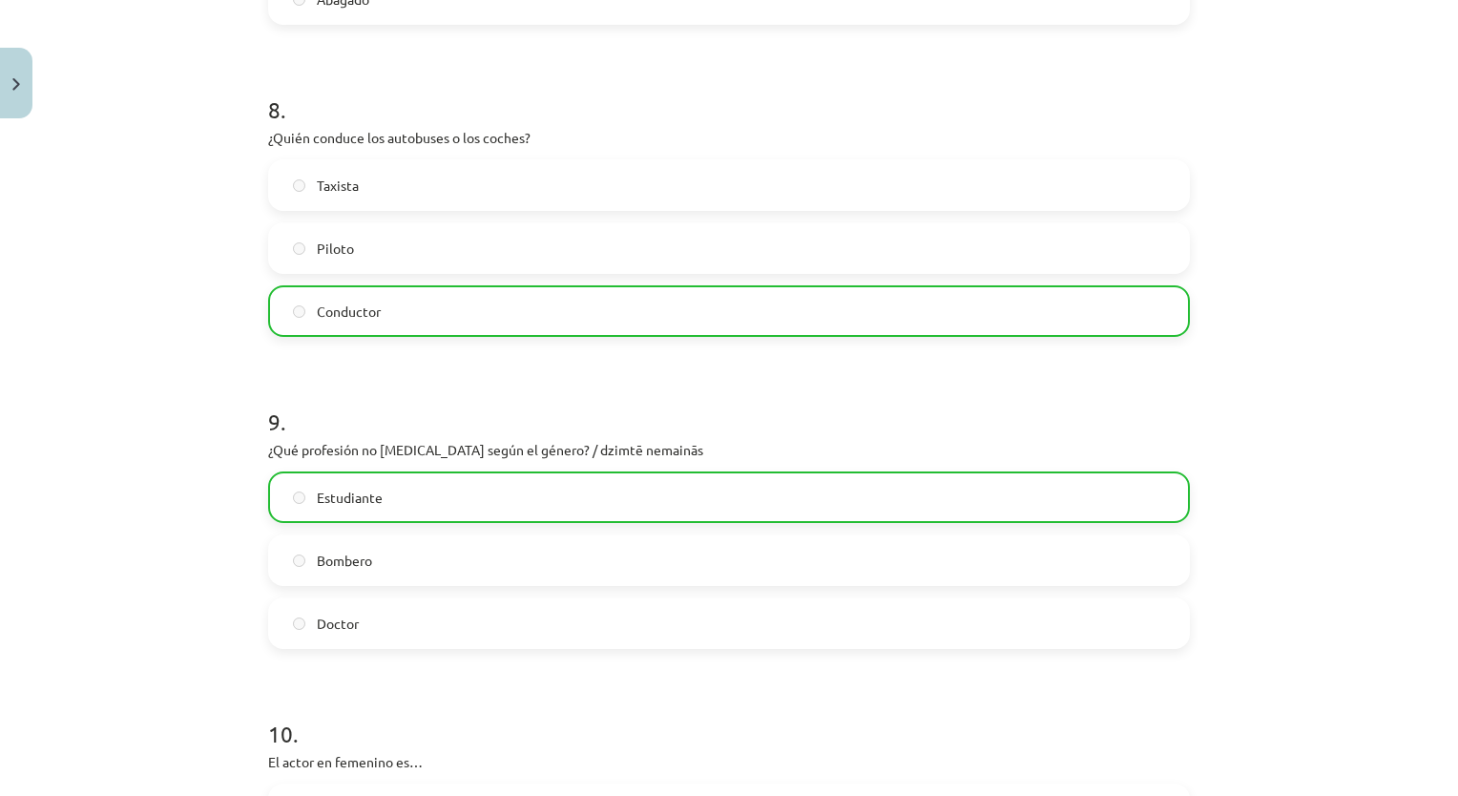
scroll to position [2977, 0]
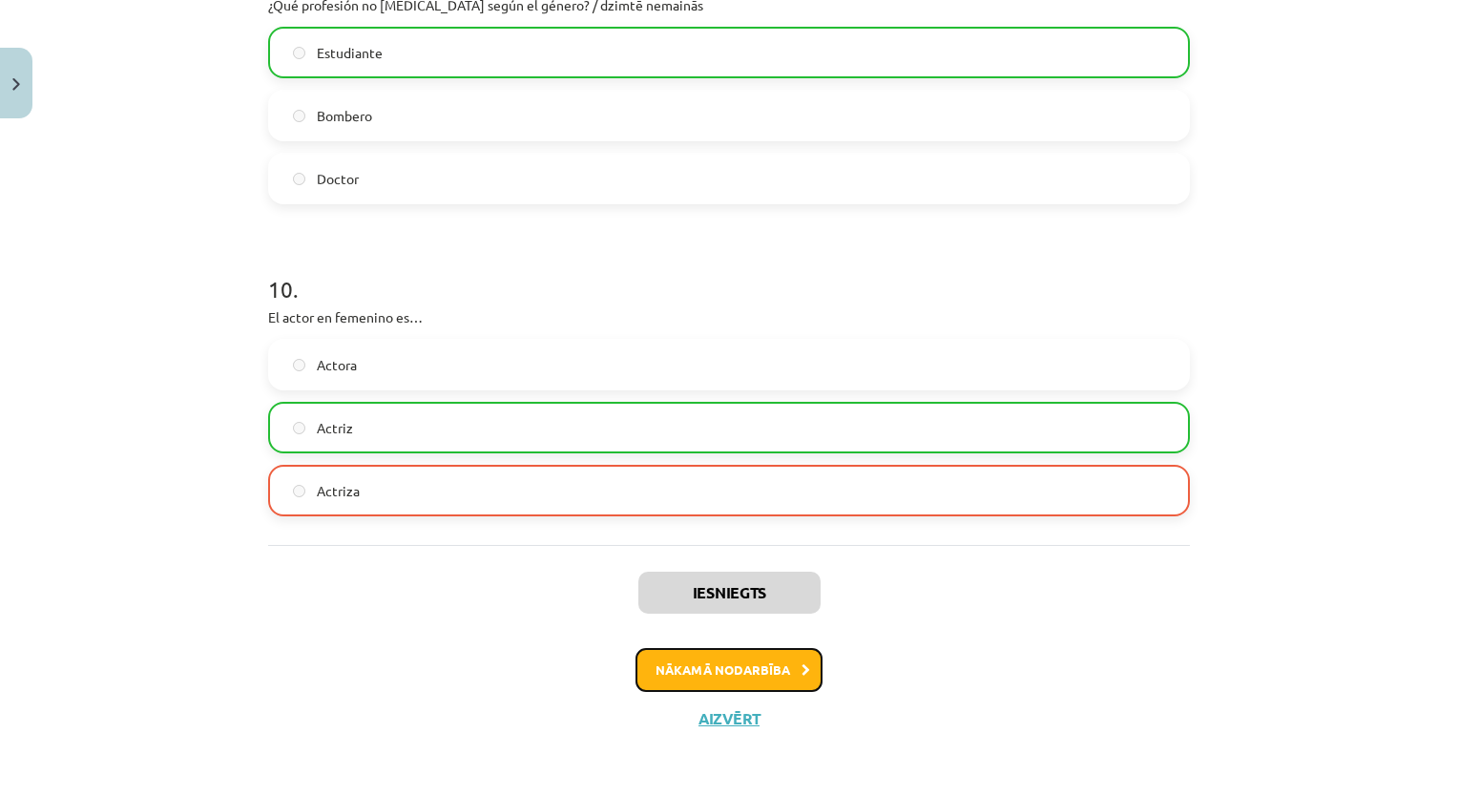
click at [730, 667] on button "Nākamā nodarbība" at bounding box center [728, 670] width 187 height 44
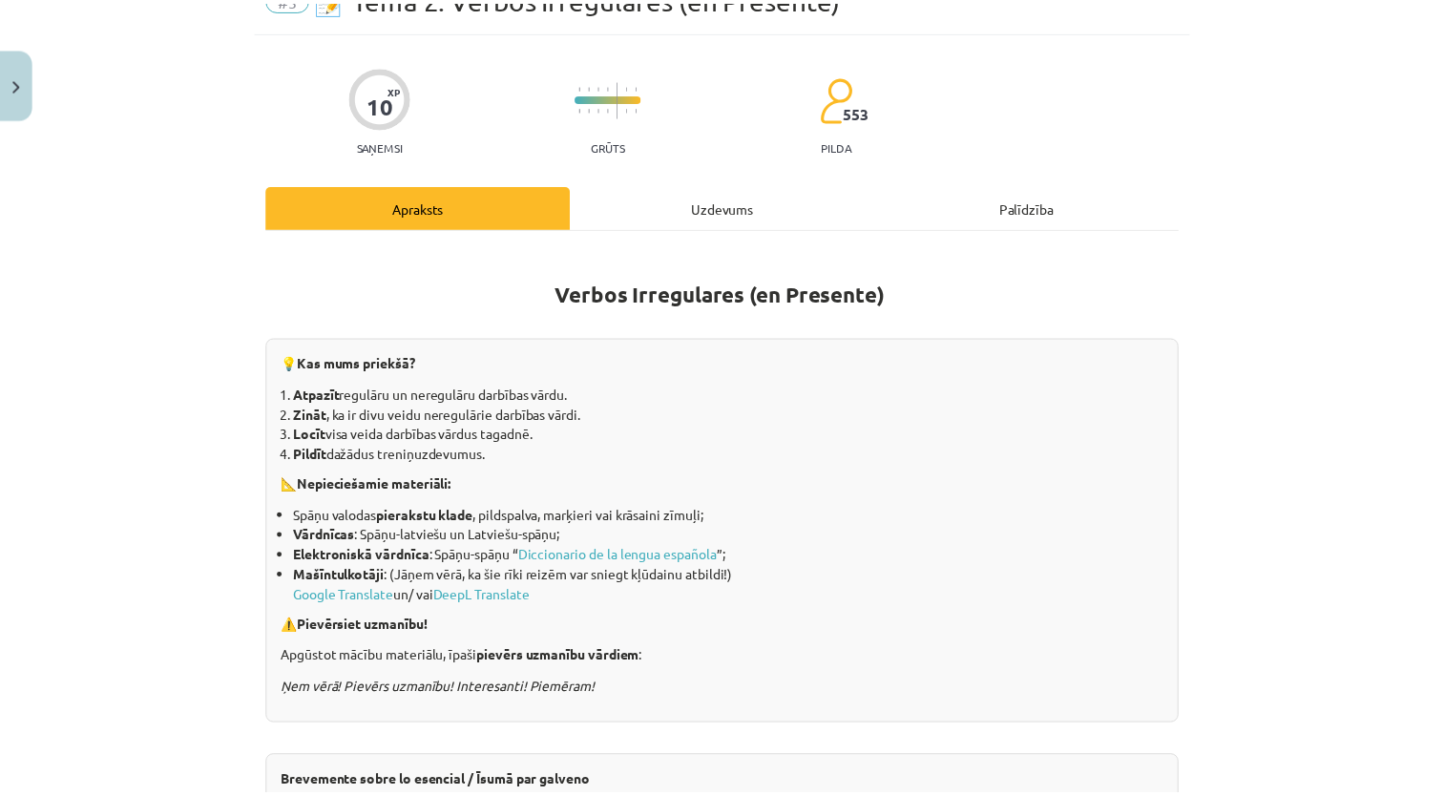
scroll to position [48, 0]
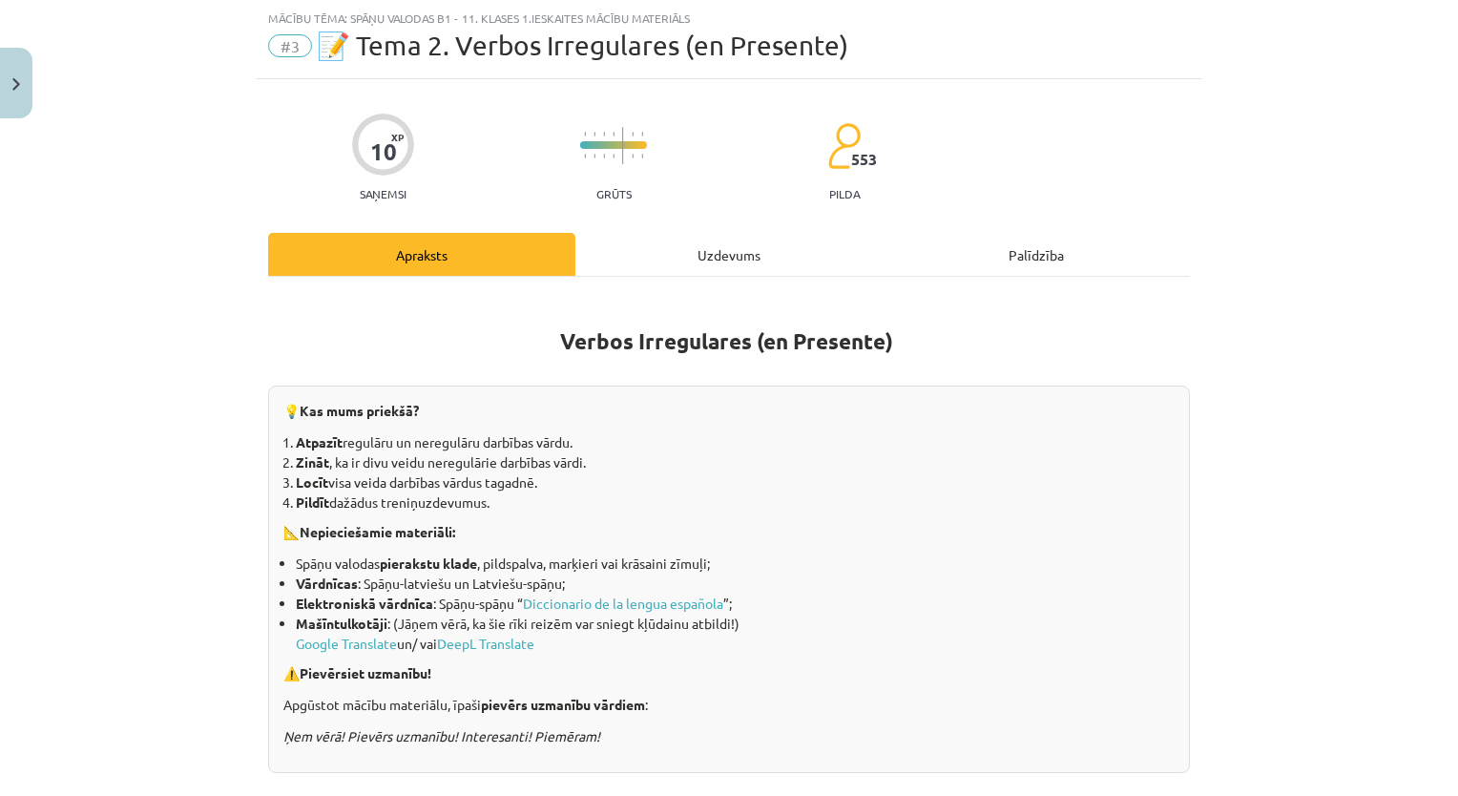
click at [715, 255] on div "Uzdevums" at bounding box center [728, 254] width 307 height 43
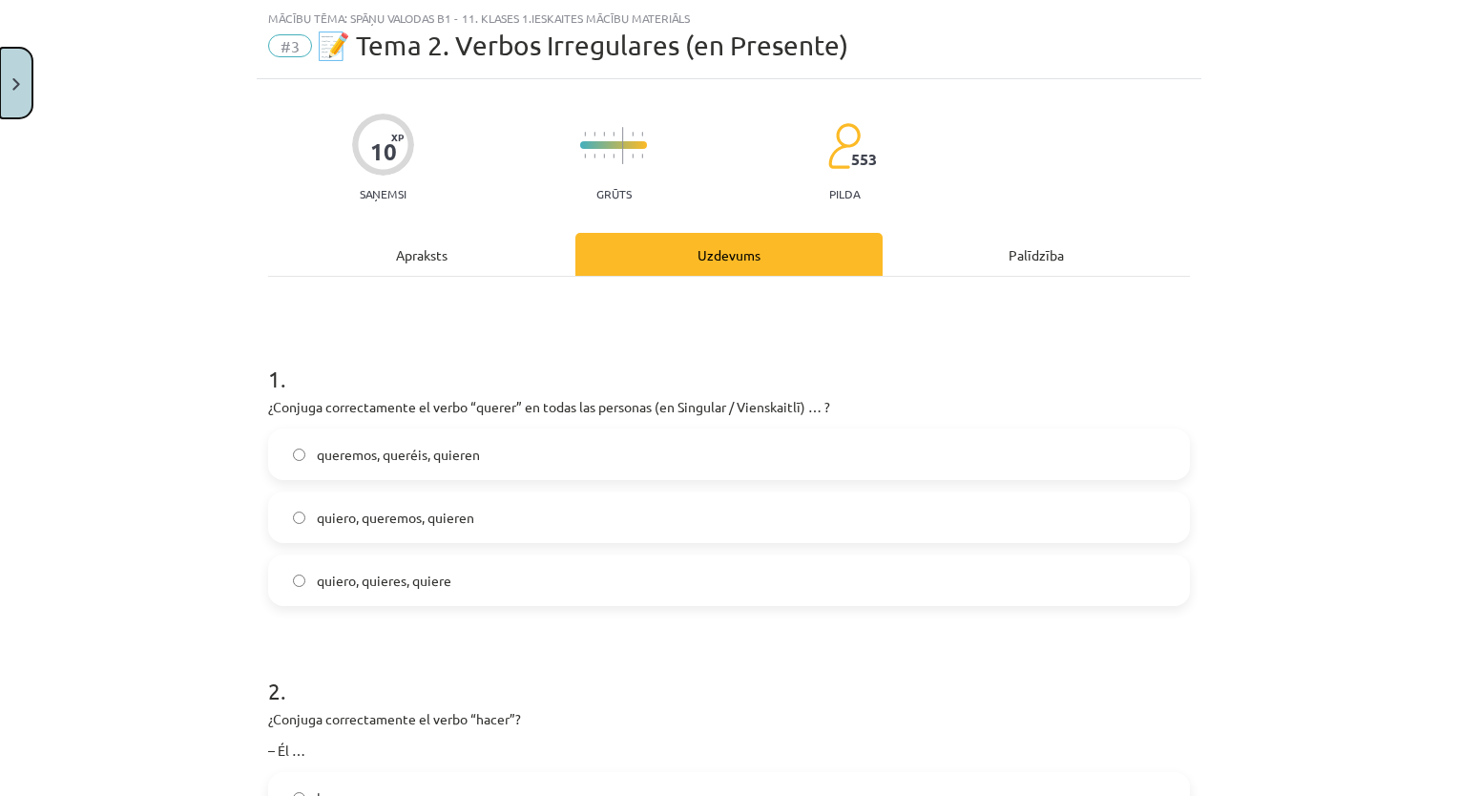
click at [0, 77] on html "0 Dāvanas 1681 mP 61 xp Elīna Odorska Sākums Aktuāli Kā mācīties eSKOLĀ Kontakt…" at bounding box center [729, 398] width 1458 height 796
click at [24, 82] on button "Close" at bounding box center [16, 83] width 32 height 71
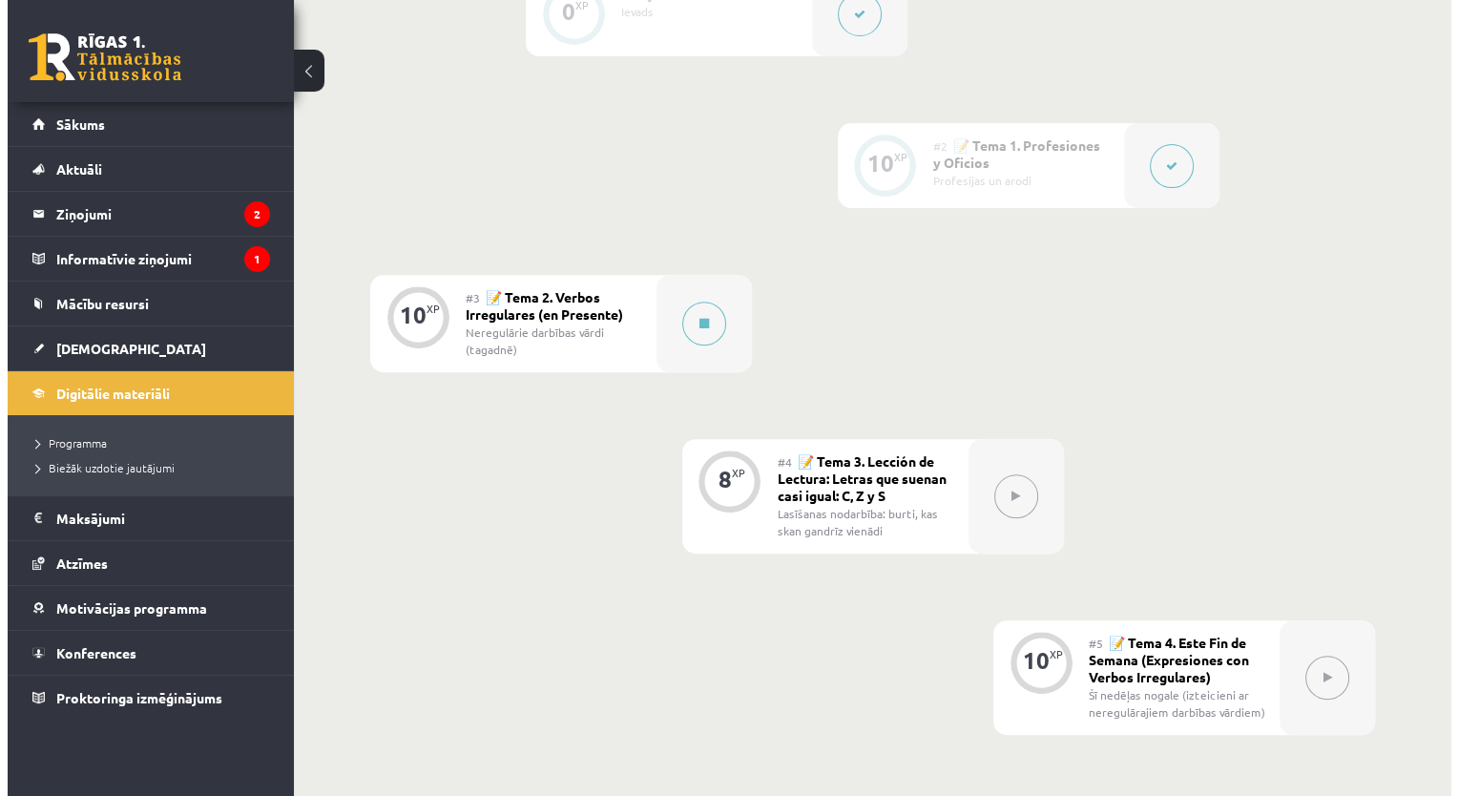
scroll to position [650, 0]
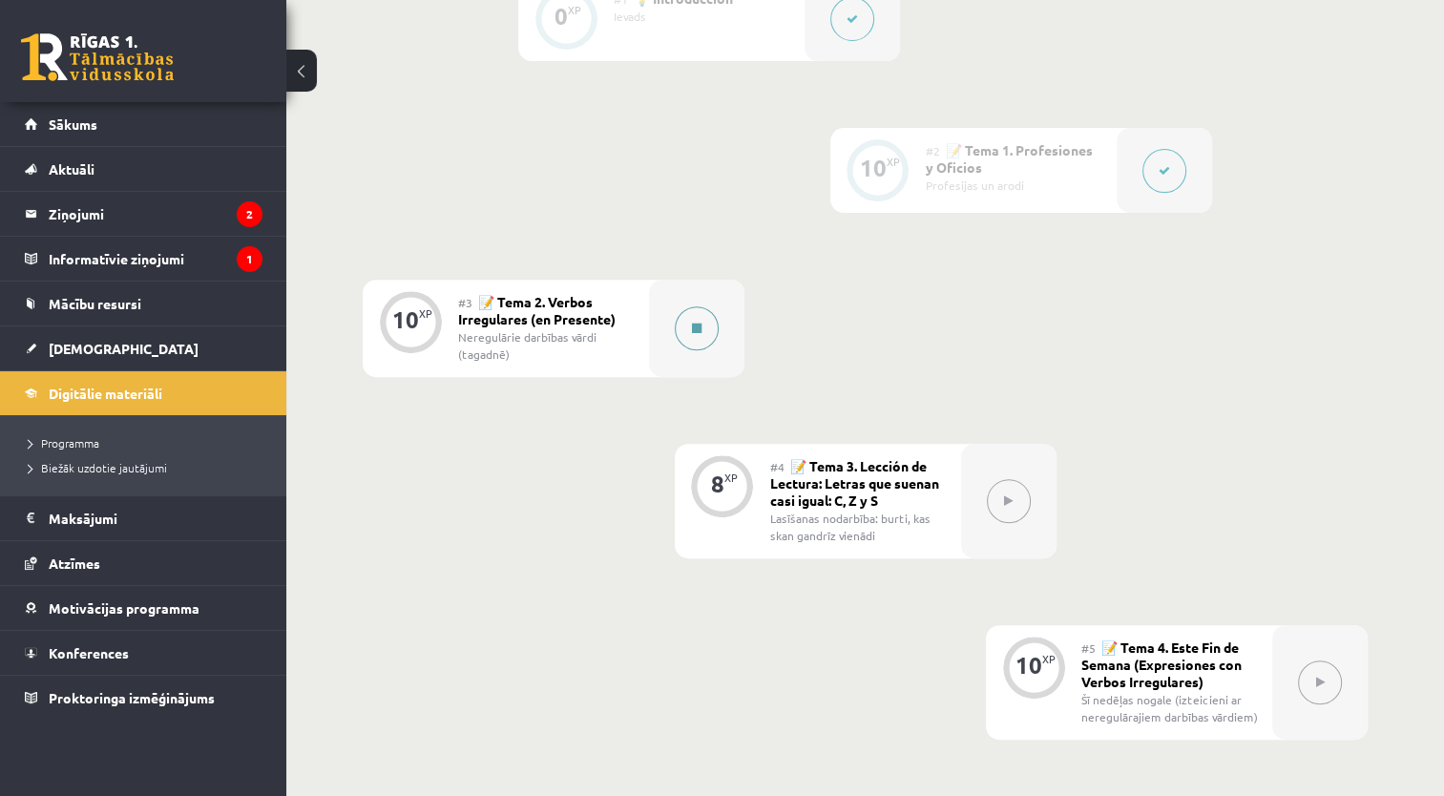
click at [689, 349] on div at bounding box center [696, 328] width 95 height 97
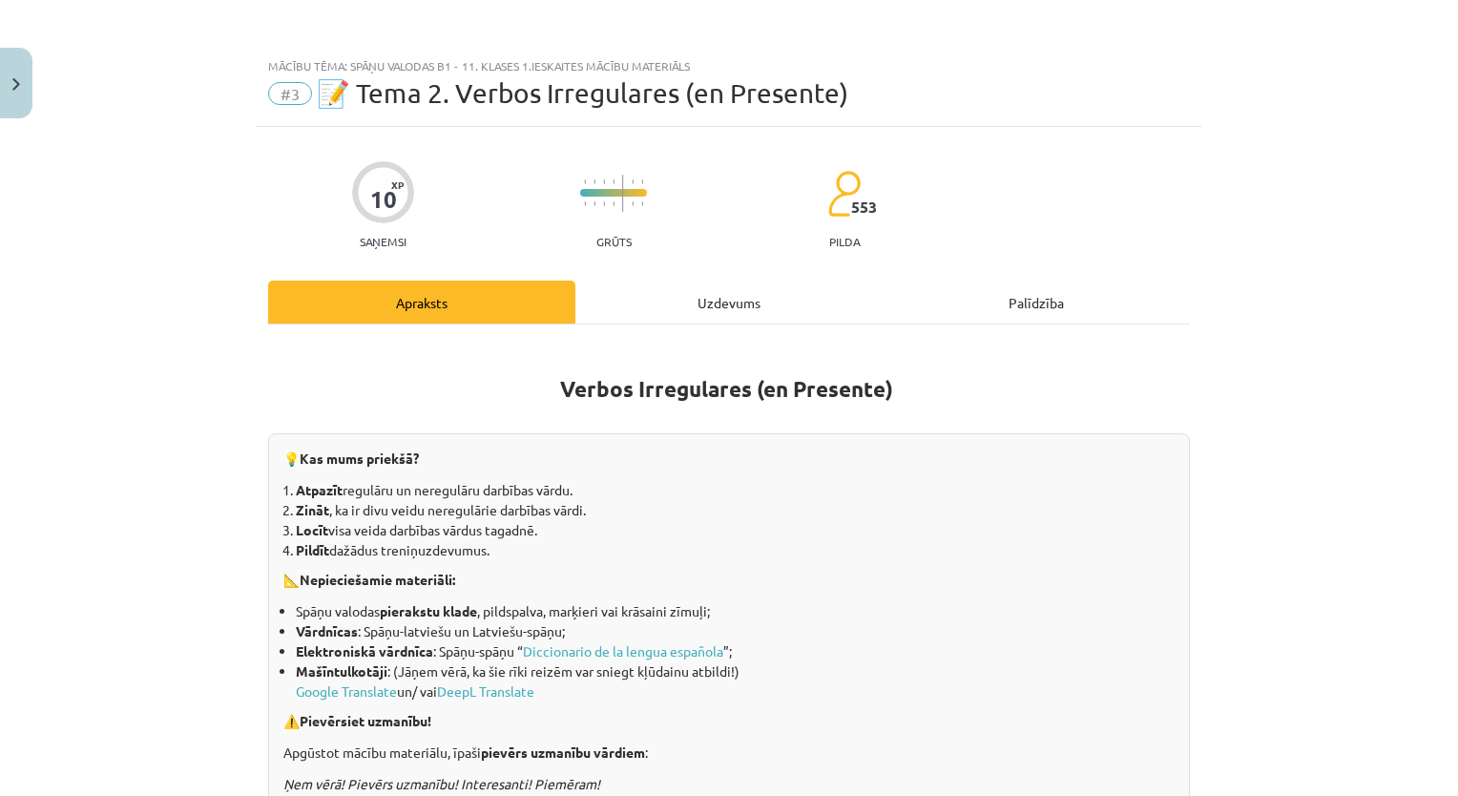
click at [710, 293] on div "Uzdevums" at bounding box center [728, 301] width 307 height 43
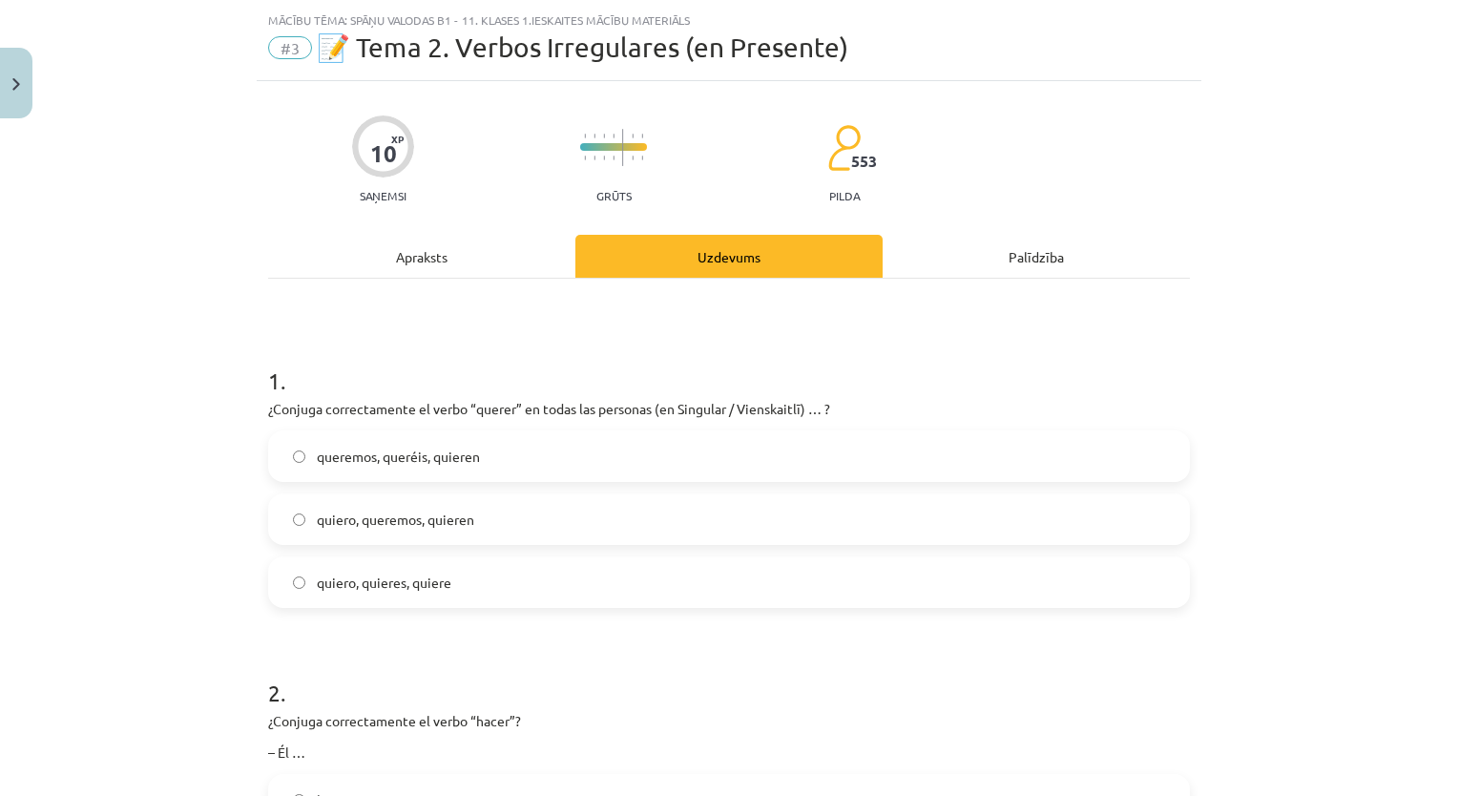
scroll to position [48, 0]
drag, startPoint x: 38, startPoint y: 477, endPoint x: 841, endPoint y: 728, distance: 840.7
click at [841, 728] on div "Mācību tēma: Spāņu valodas b1 - 11. klases 1.ieskaites mācību materiāls #3 📝 Te…" at bounding box center [729, 398] width 1458 height 796
drag, startPoint x: 841, startPoint y: 728, endPoint x: 500, endPoint y: 315, distance: 535.4
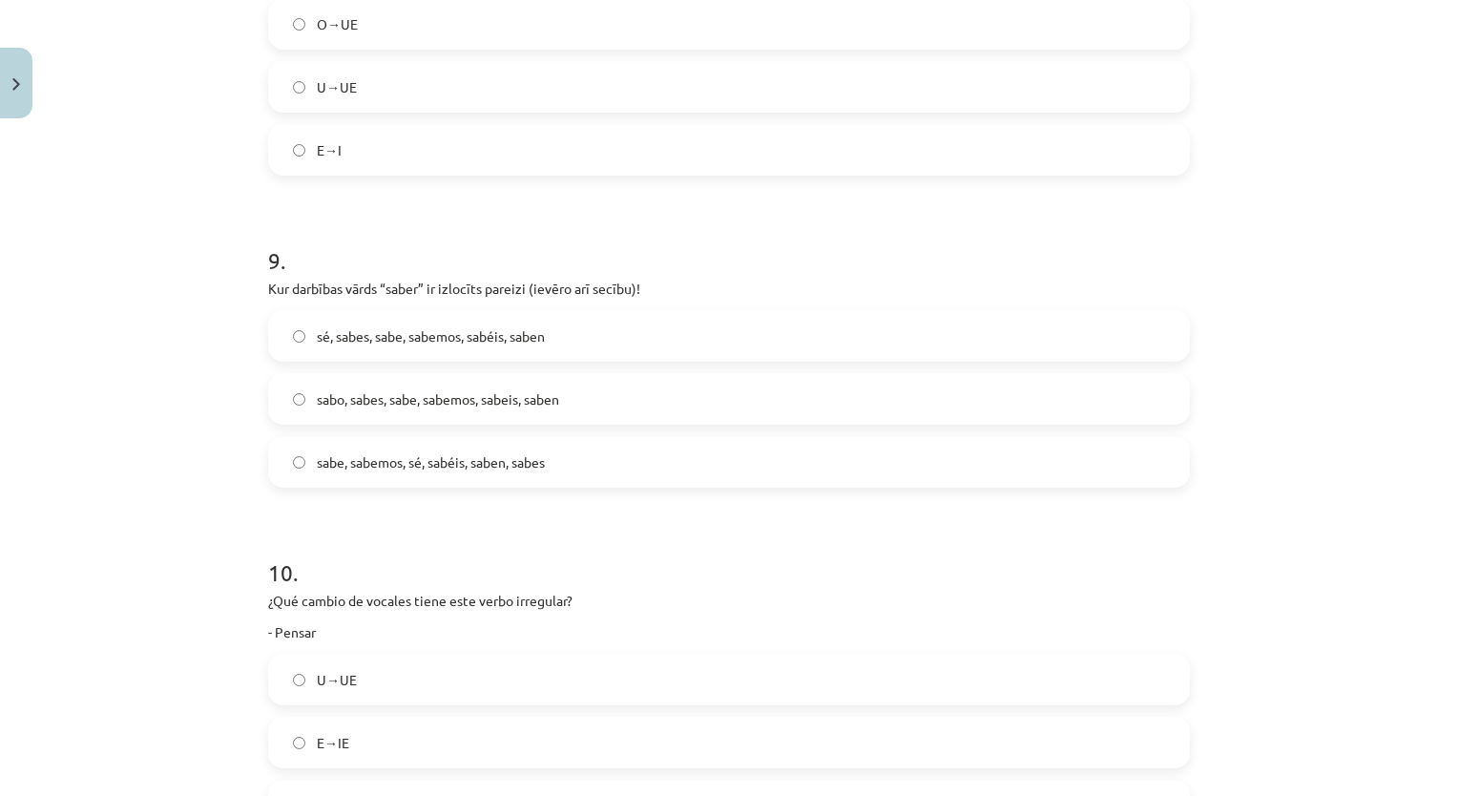
scroll to position [3106, 0]
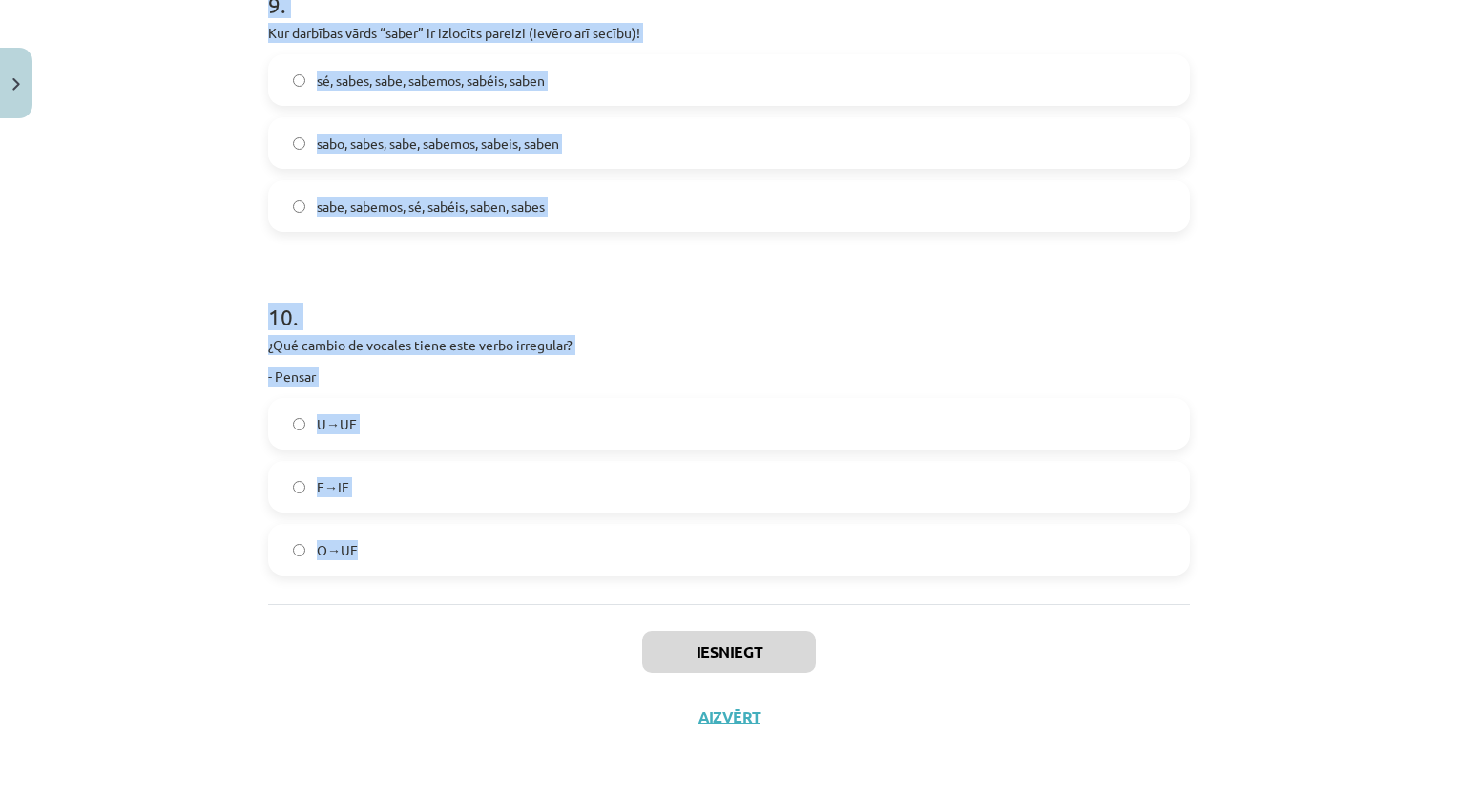
drag, startPoint x: 231, startPoint y: 384, endPoint x: 599, endPoint y: 590, distance: 422.0
click at [599, 590] on div "Mācību tēma: Spāņu valodas b1 - 11. klases 1.ieskaites mācību materiāls #3 📝 Te…" at bounding box center [729, 398] width 1458 height 796
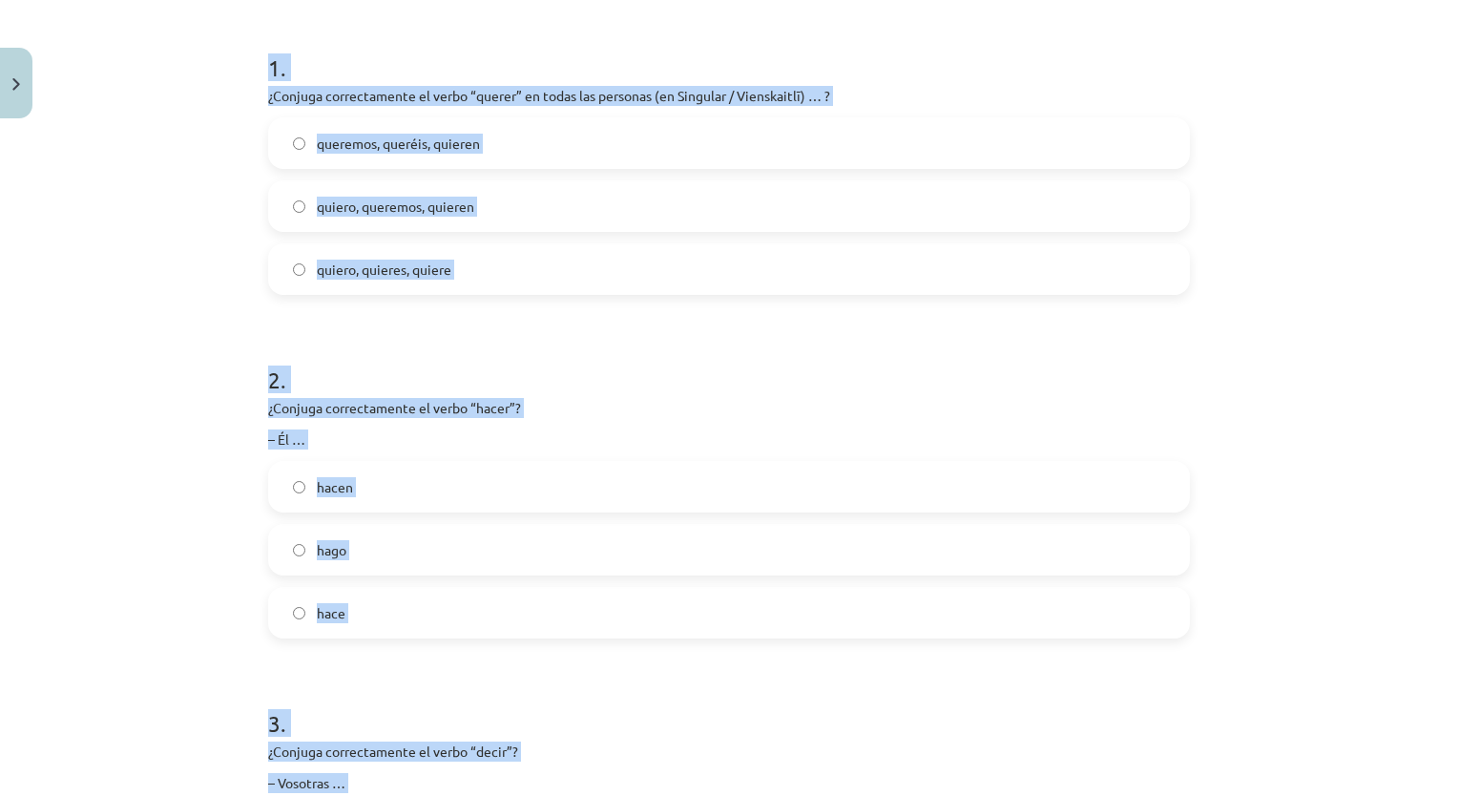
scroll to position [0, 0]
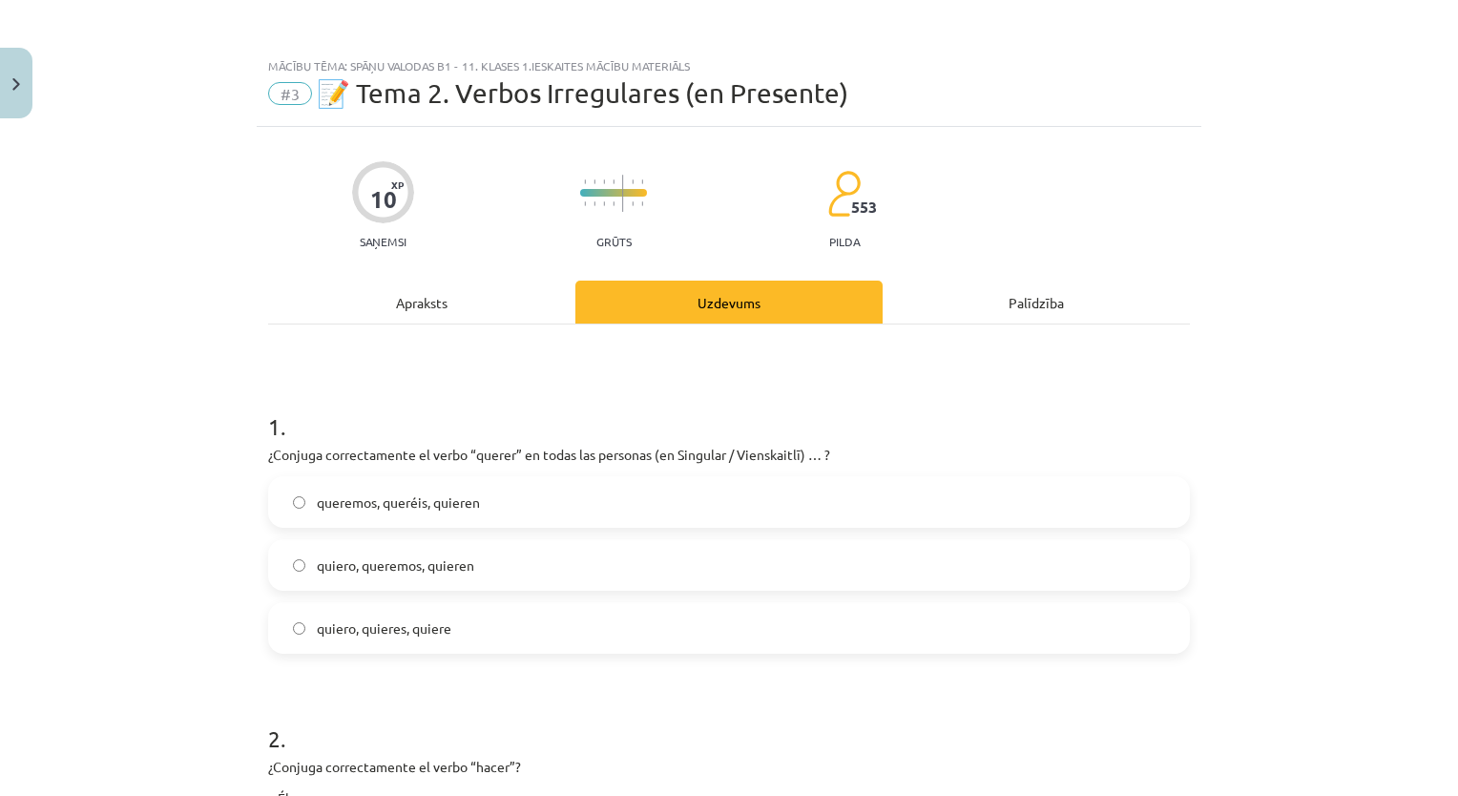
click at [431, 618] on span "quiero, quieres, quiere" at bounding box center [384, 628] width 135 height 20
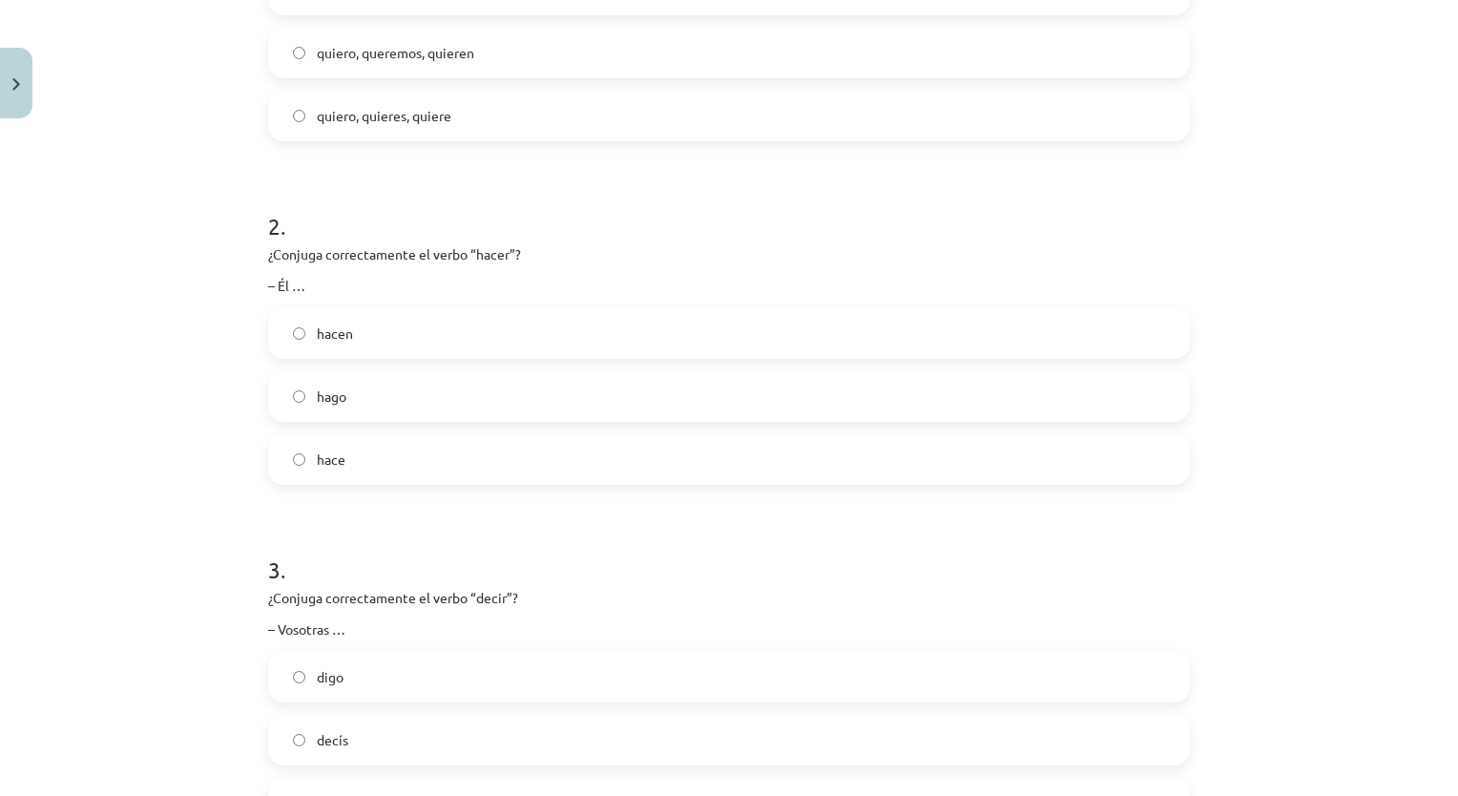
scroll to position [505, 0]
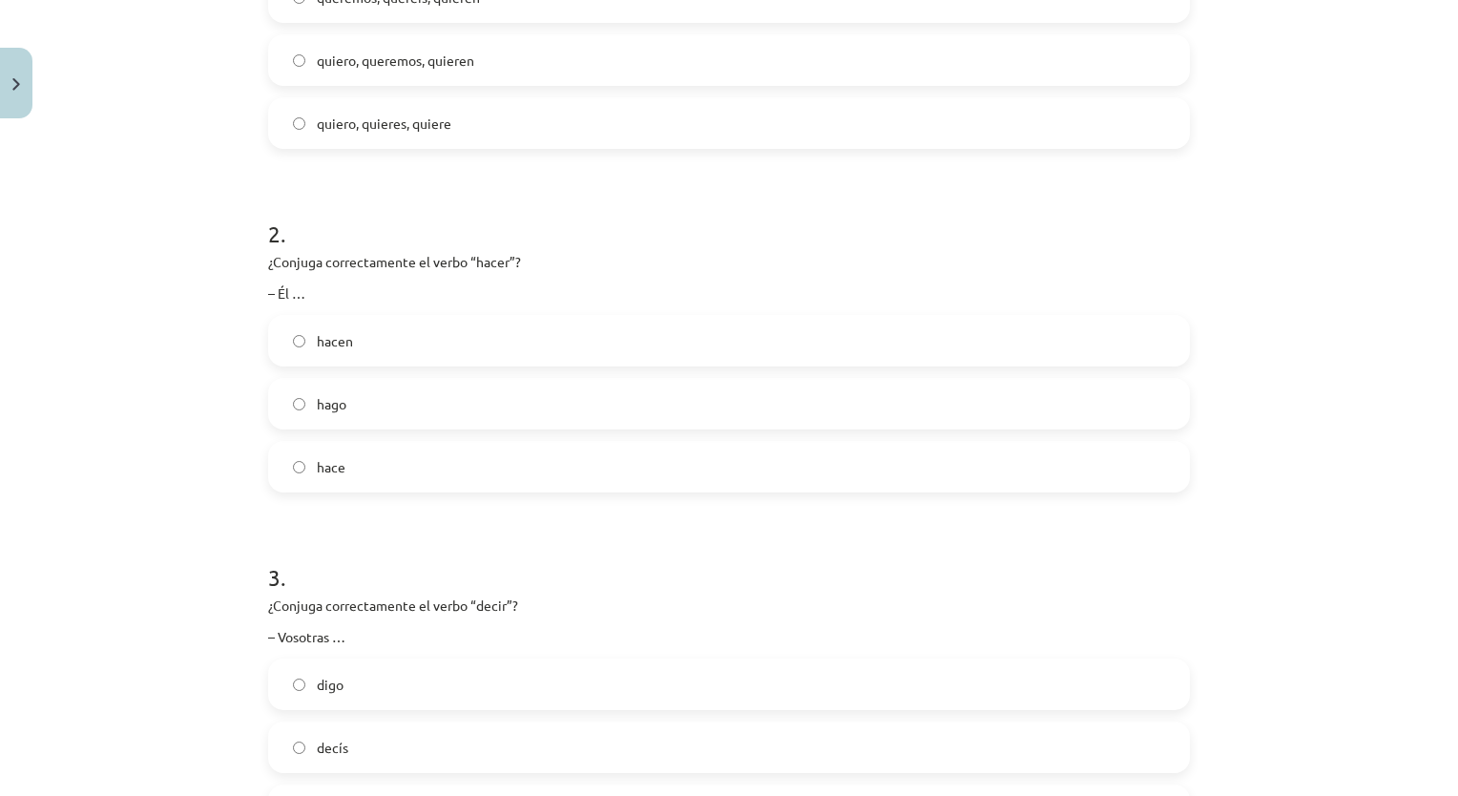
click at [366, 477] on label "hace" at bounding box center [729, 467] width 918 height 48
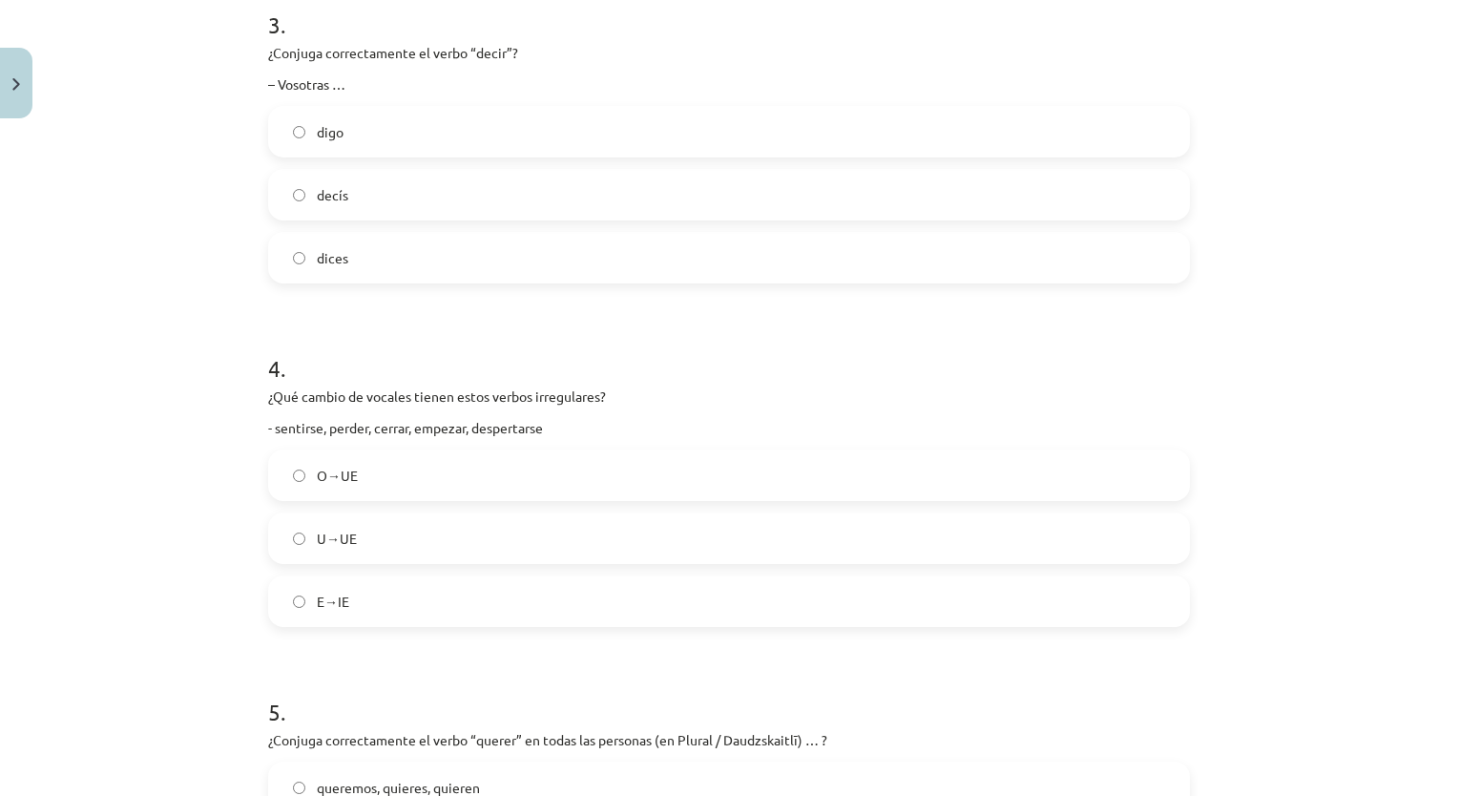
scroll to position [990, 0]
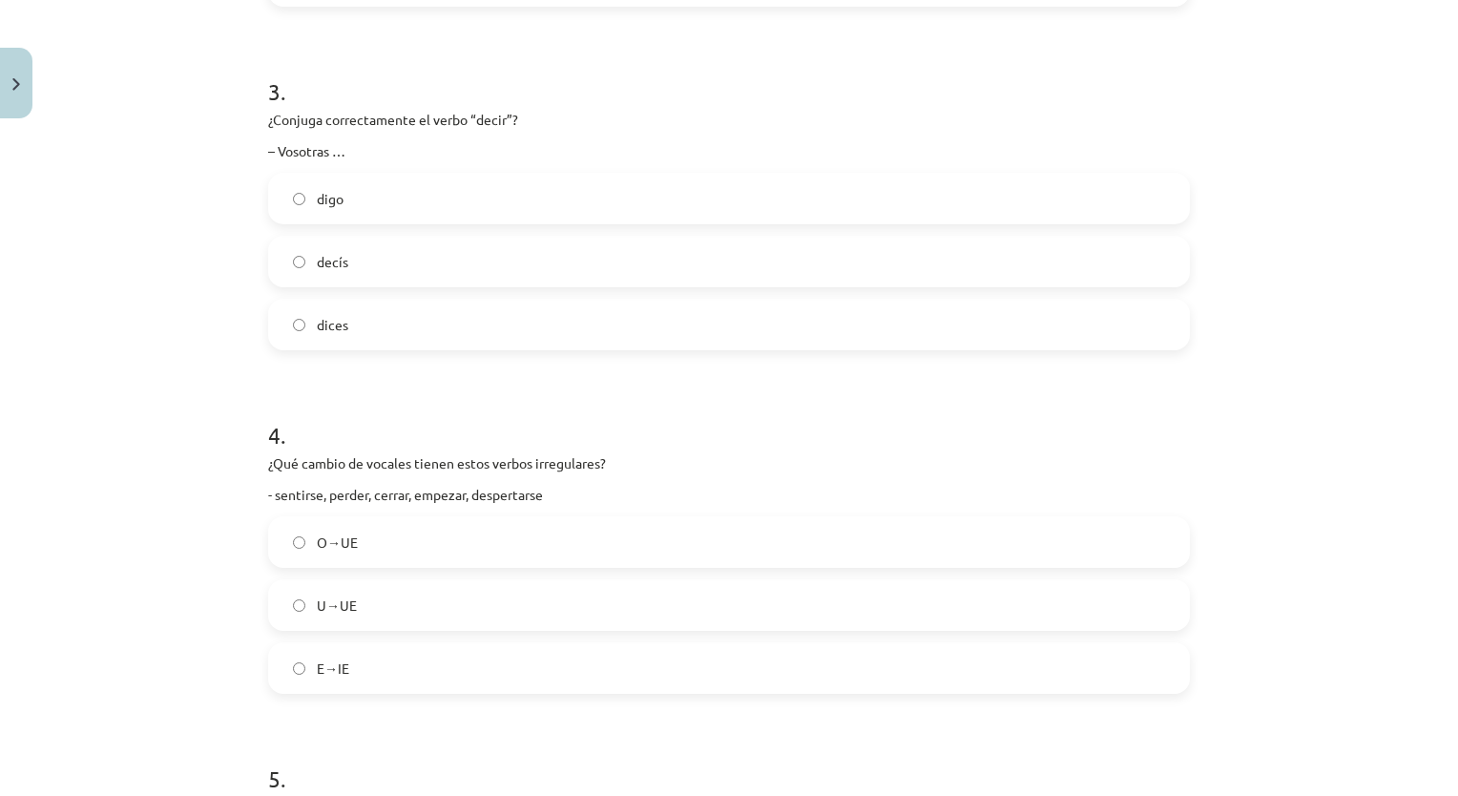
click at [403, 275] on label "decís" at bounding box center [729, 262] width 918 height 48
click at [405, 682] on label "E→IE" at bounding box center [729, 668] width 918 height 48
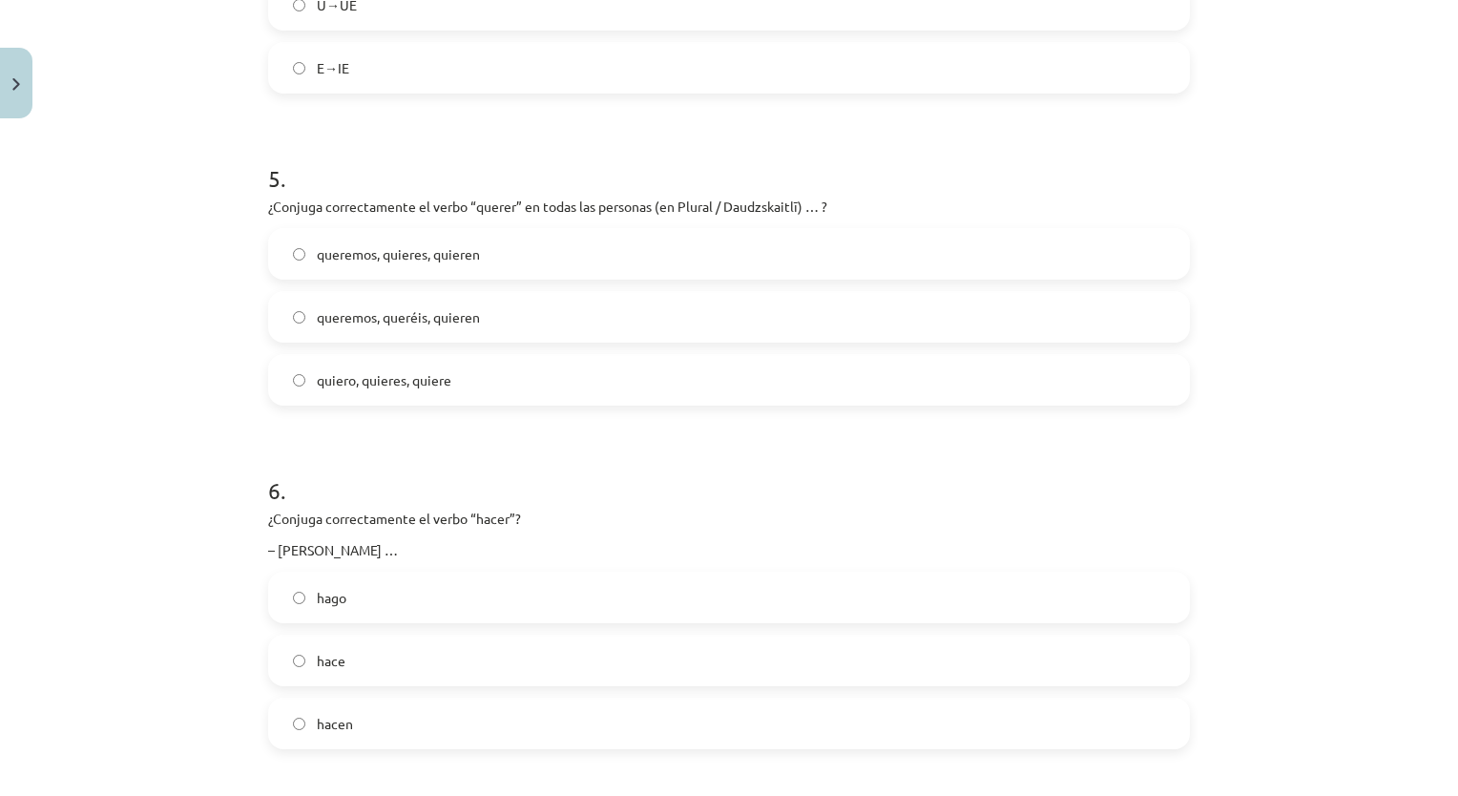
scroll to position [1630, 0]
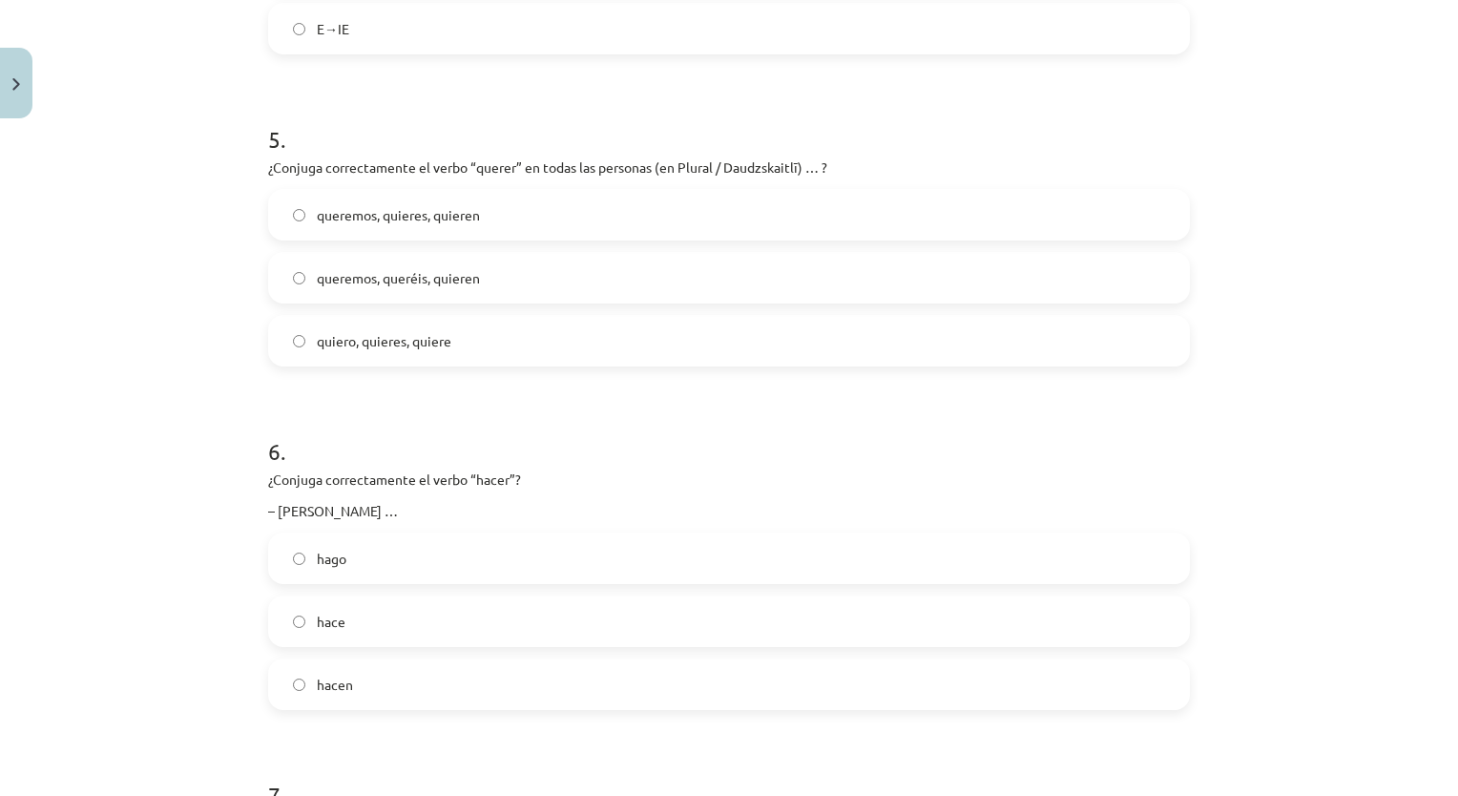
click at [588, 273] on label "queremos, queréis, quieren" at bounding box center [729, 278] width 918 height 48
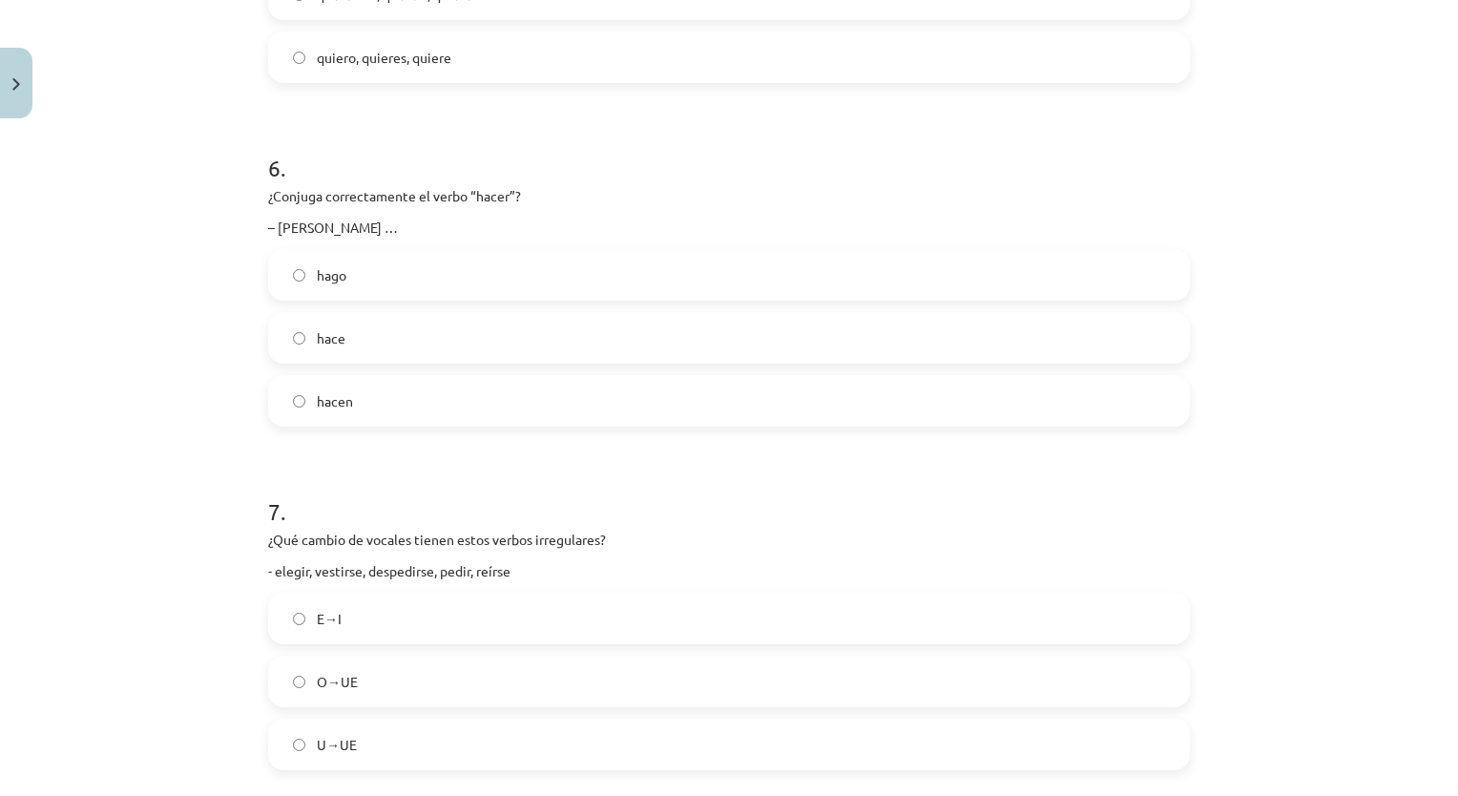
scroll to position [1909, 0]
click at [418, 324] on label "hace" at bounding box center [729, 342] width 918 height 48
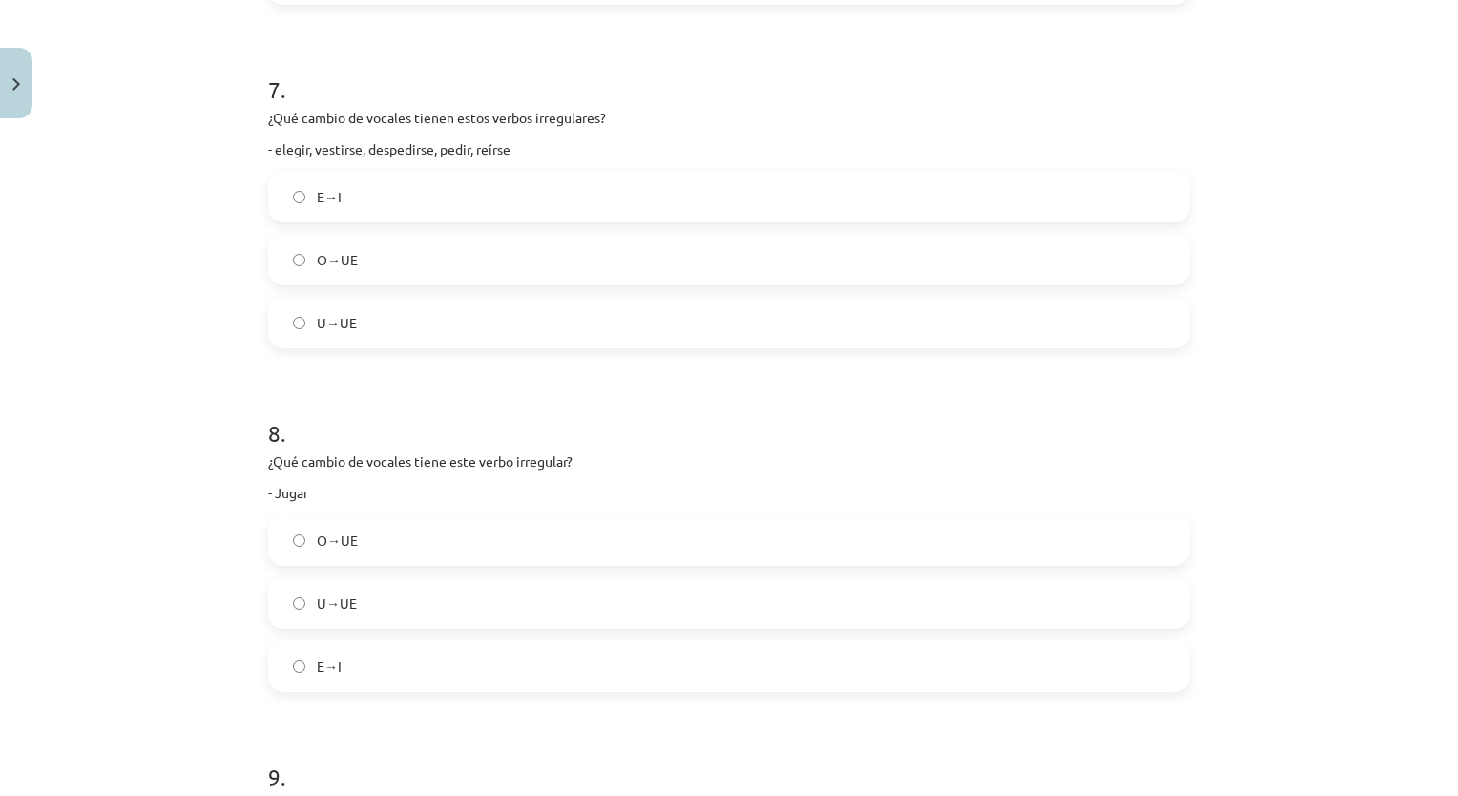
scroll to position [2342, 0]
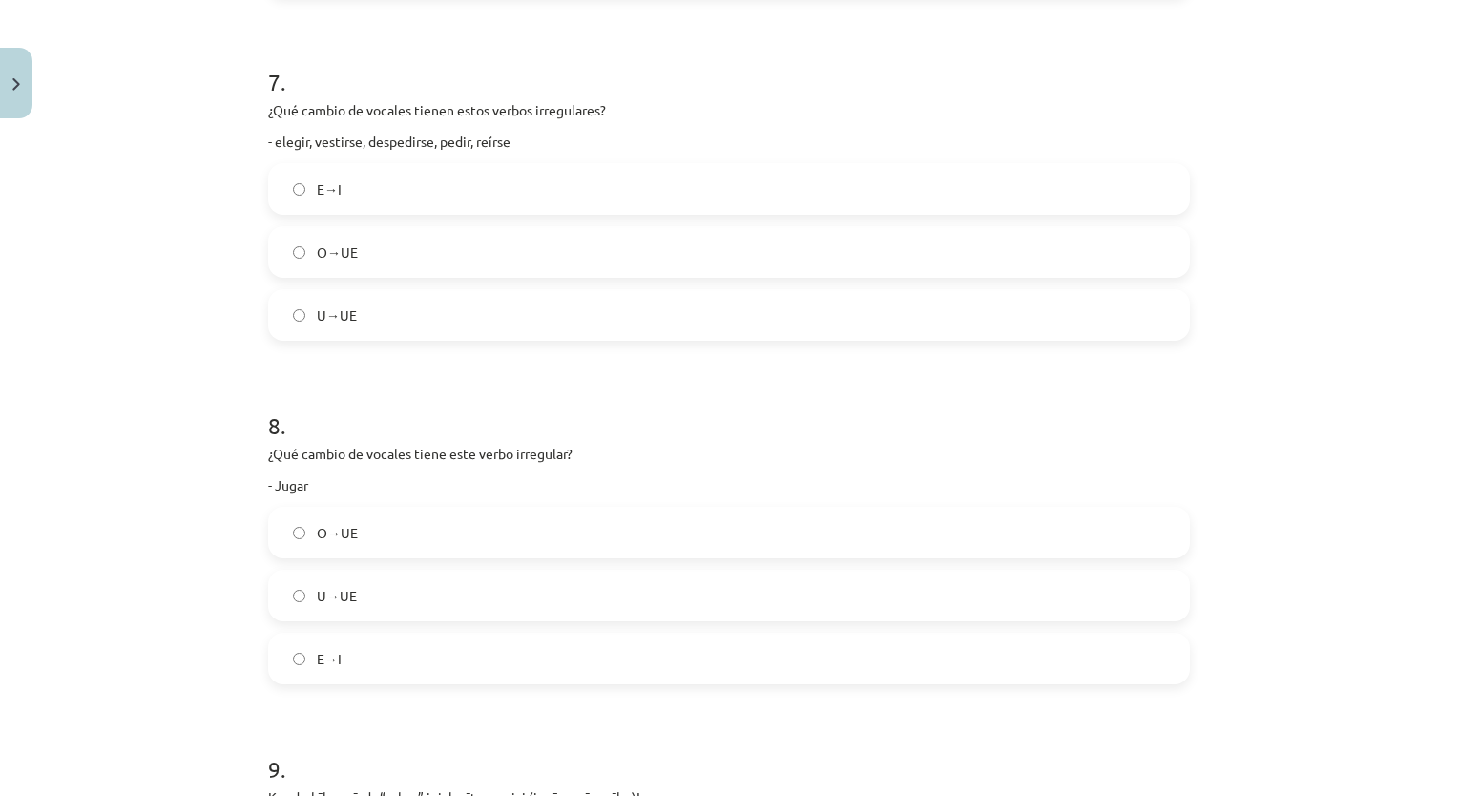
click at [388, 207] on label "E→I" at bounding box center [729, 189] width 918 height 48
click at [332, 603] on span "U→UE" at bounding box center [337, 596] width 40 height 20
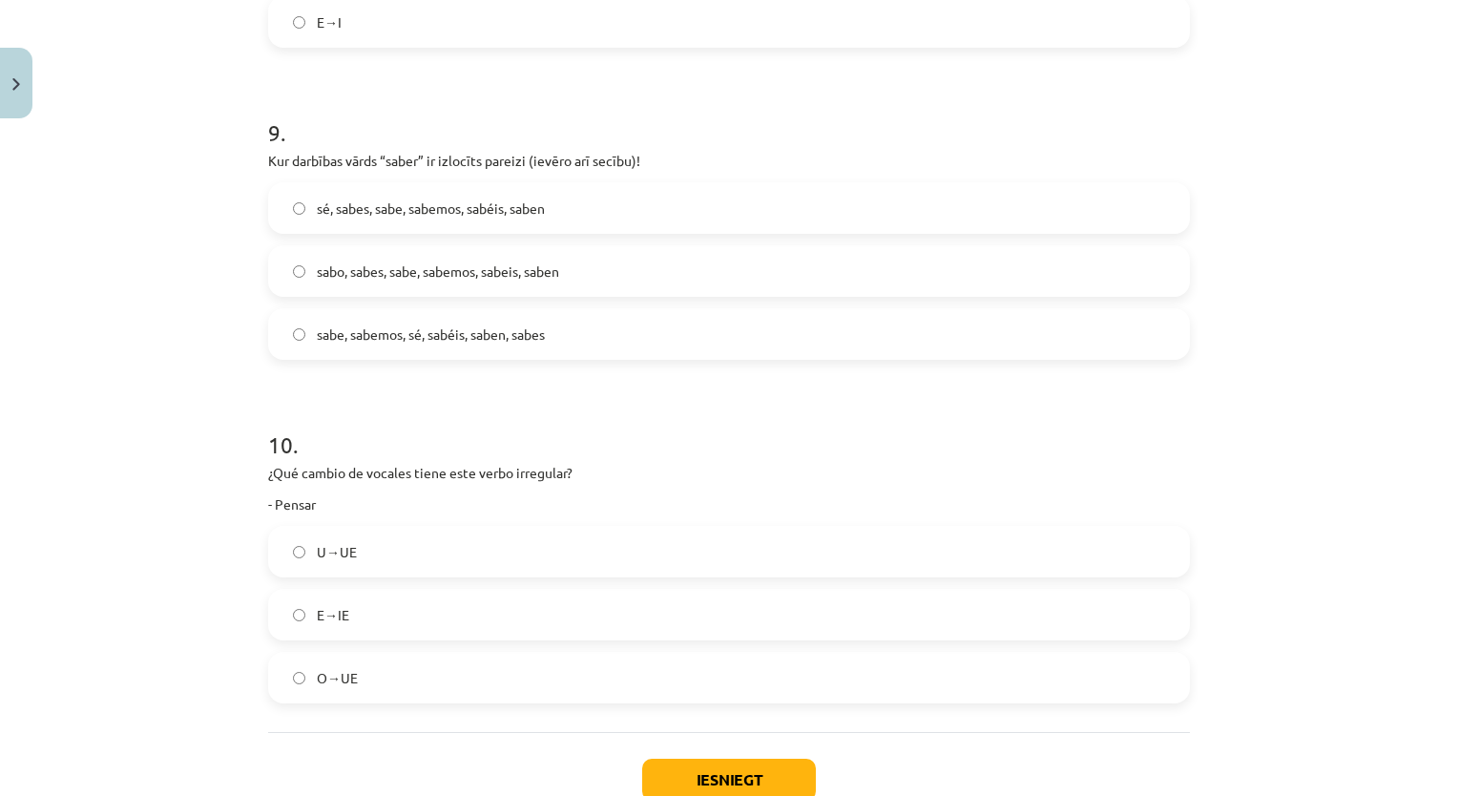
scroll to position [2970, 0]
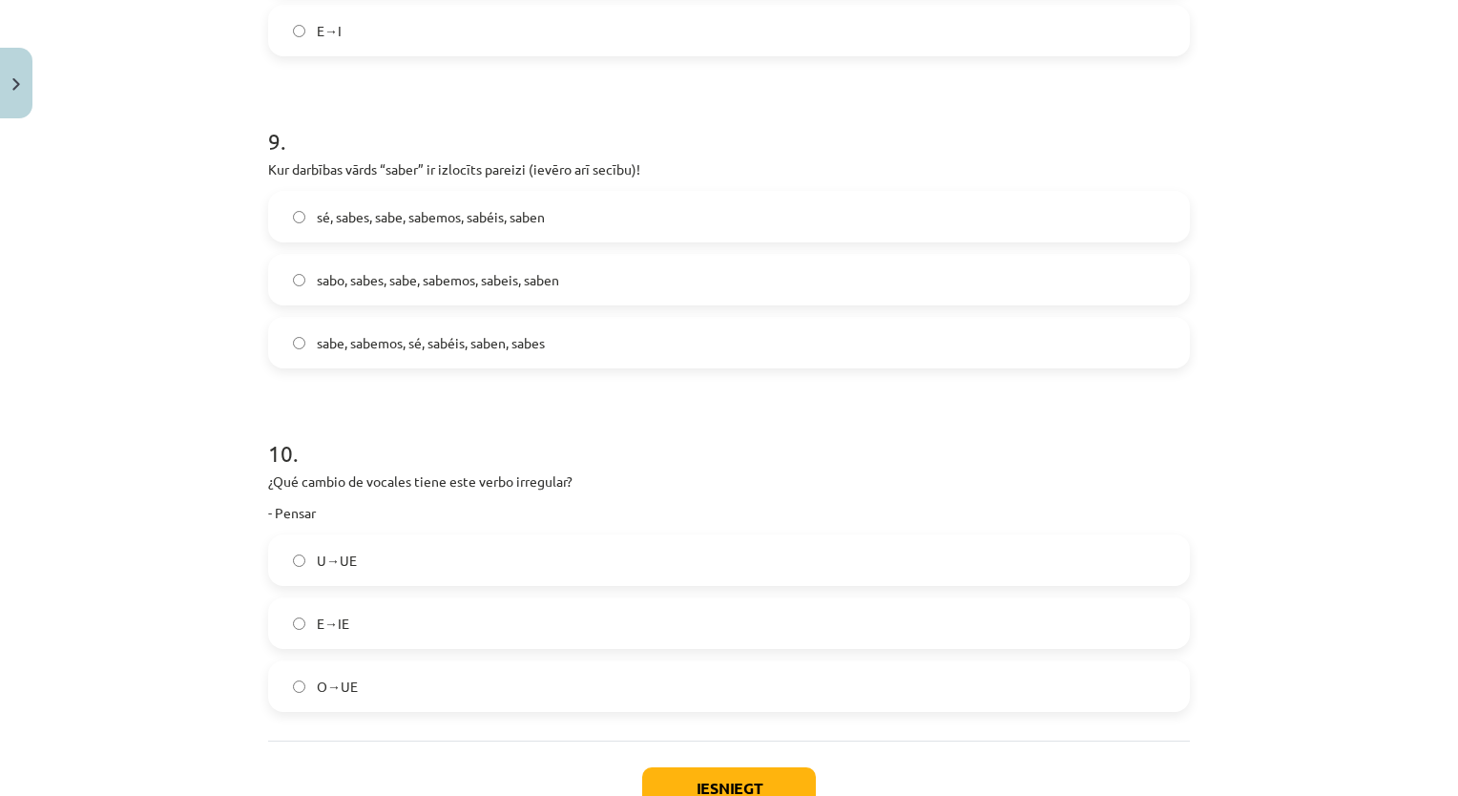
click at [400, 224] on span "sé, sabes, sabe, sabemos, sabéis, saben" at bounding box center [431, 217] width 228 height 20
click at [357, 650] on div "U→UE E→IE O→UE" at bounding box center [729, 622] width 922 height 177
click at [368, 627] on label "E→IE" at bounding box center [729, 623] width 918 height 48
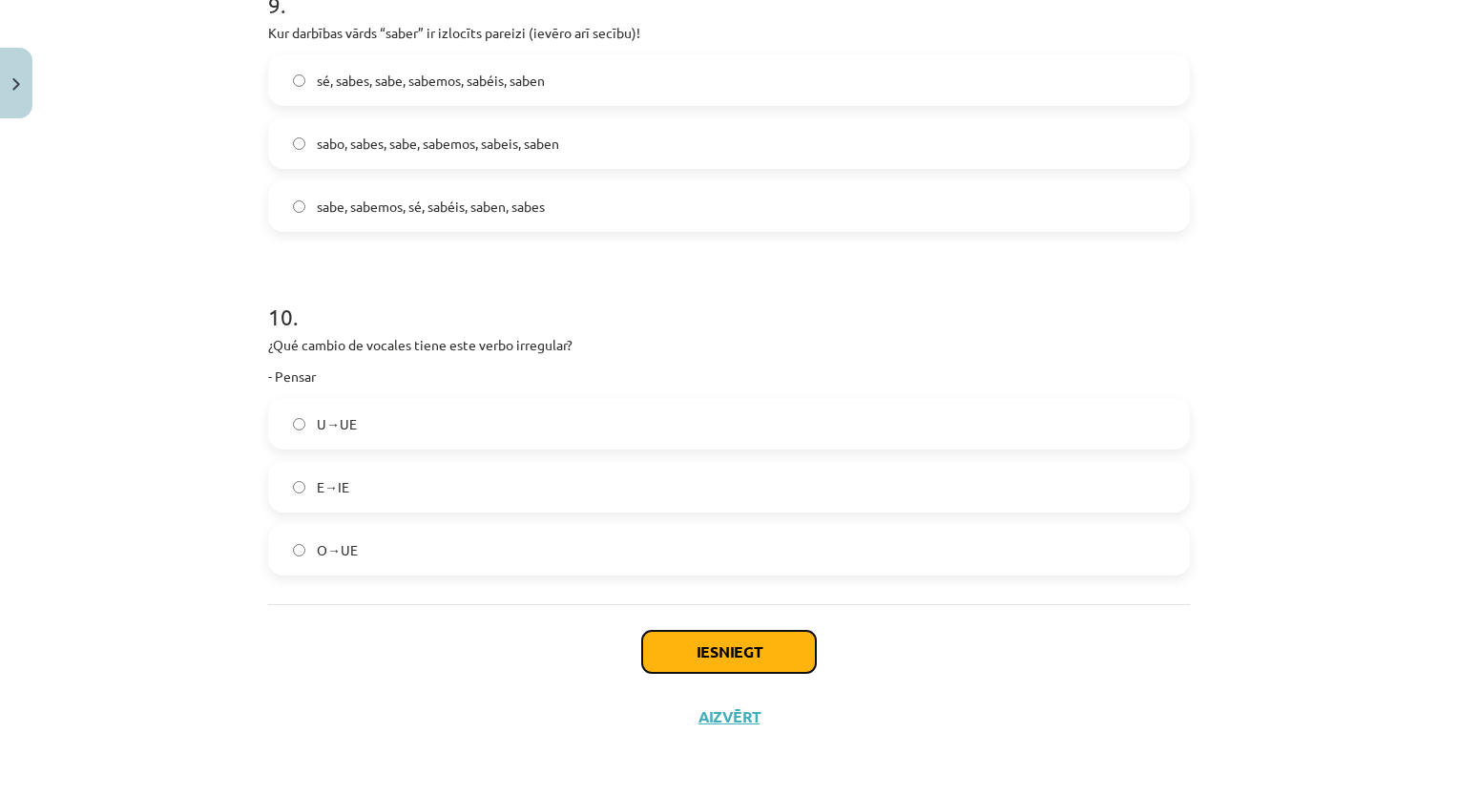
click at [728, 664] on button "Iesniegt" at bounding box center [729, 652] width 174 height 42
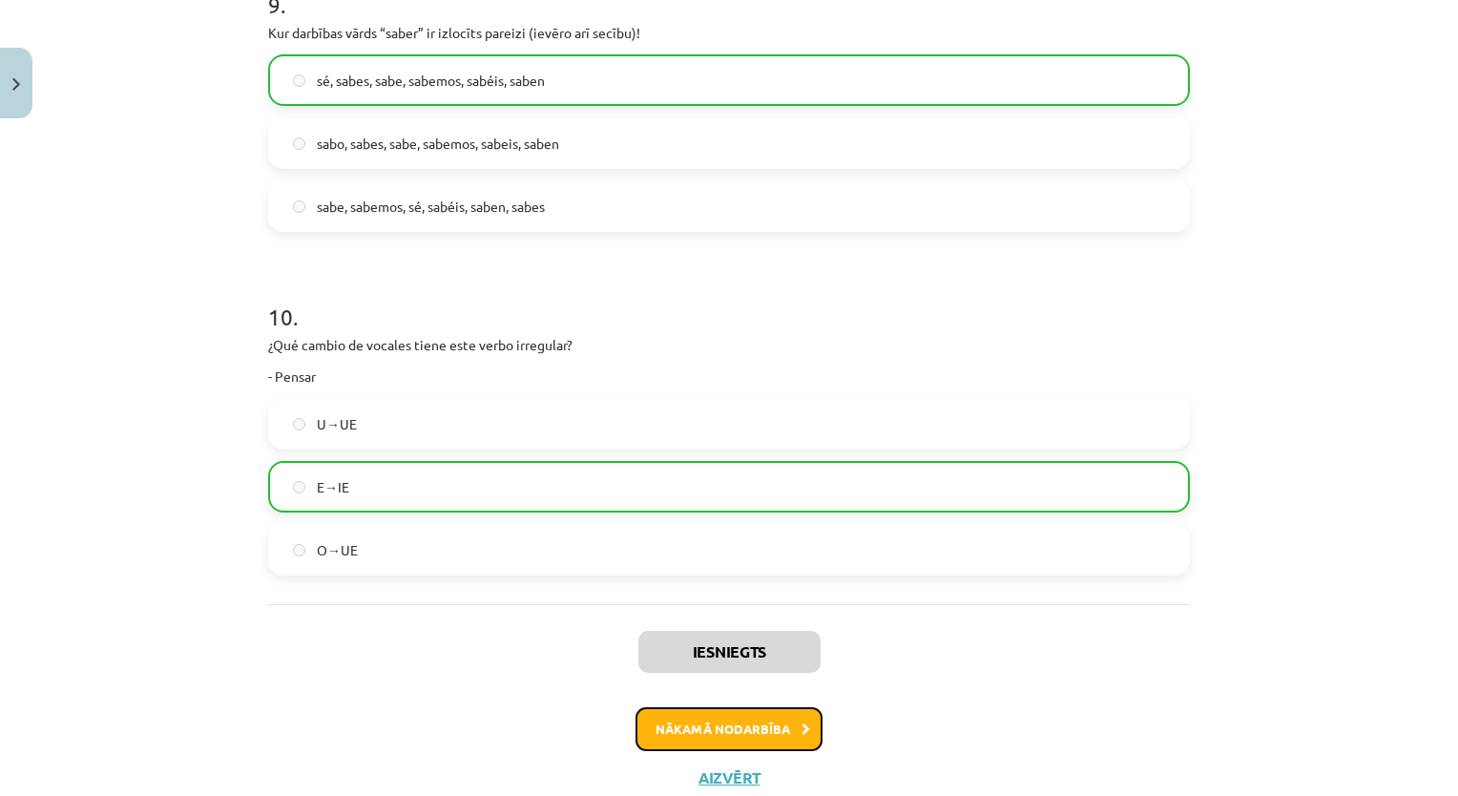
click at [740, 727] on button "Nākamā nodarbība" at bounding box center [728, 729] width 187 height 44
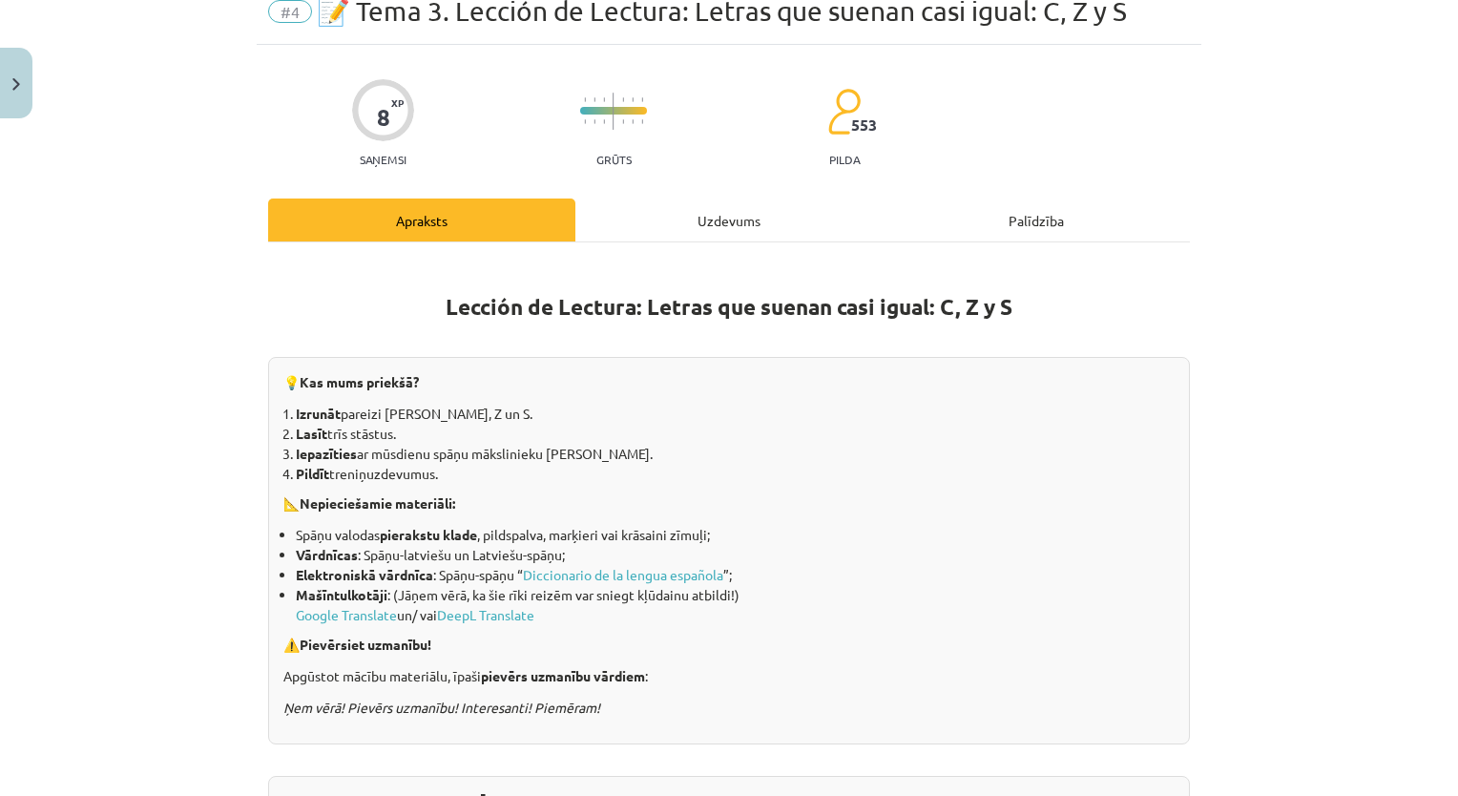
scroll to position [48, 0]
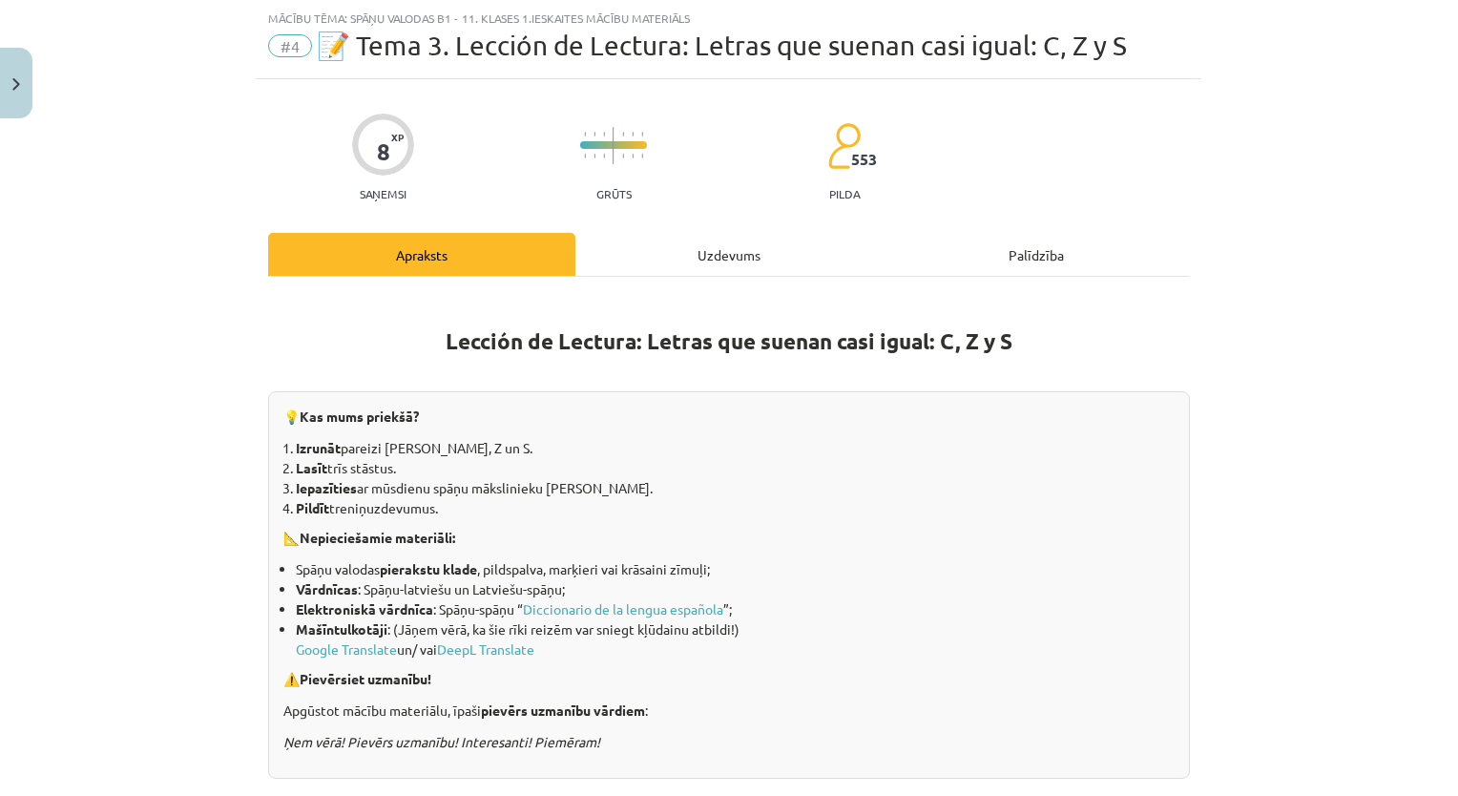
click at [713, 239] on div "Uzdevums" at bounding box center [728, 254] width 307 height 43
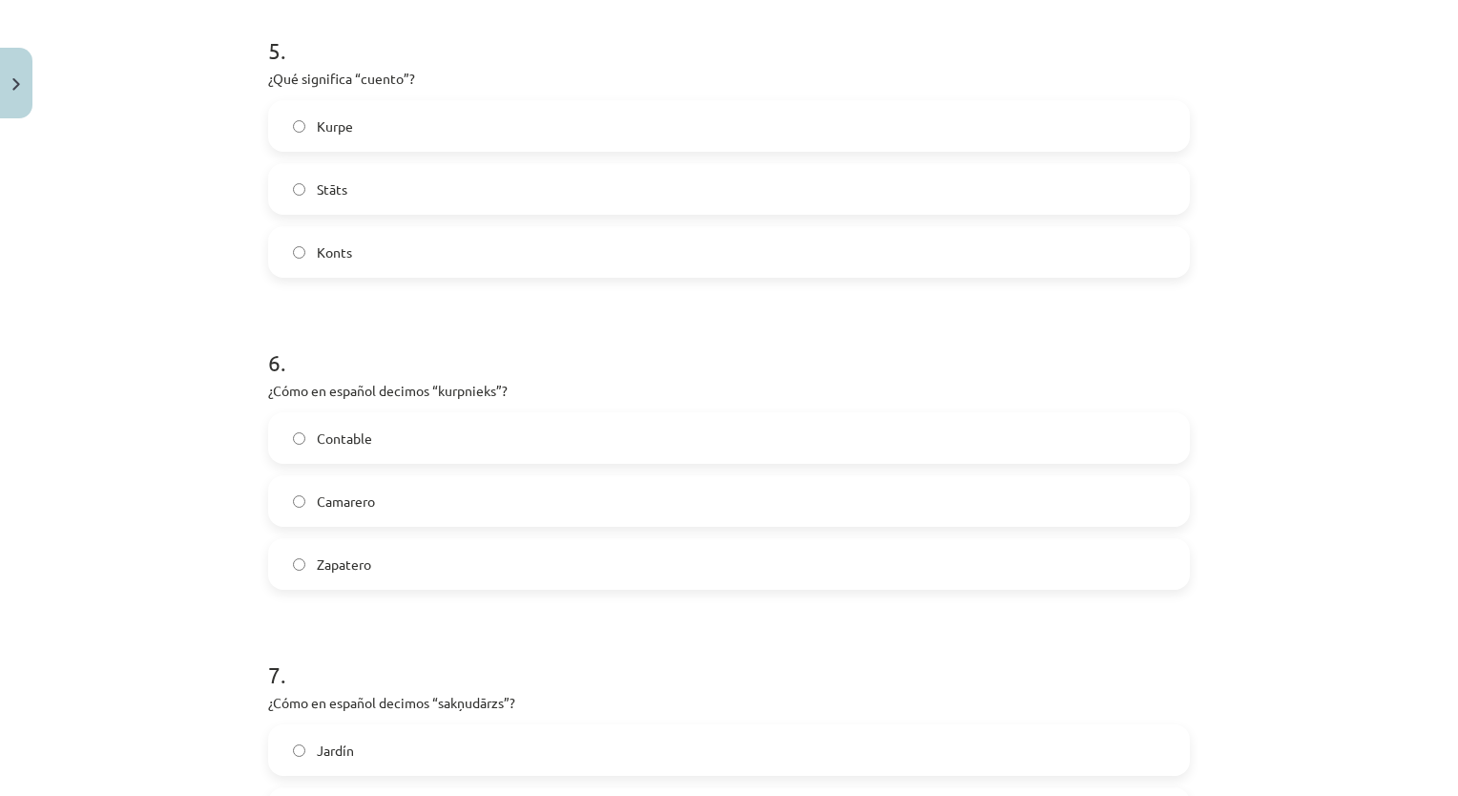
scroll to position [2262, 0]
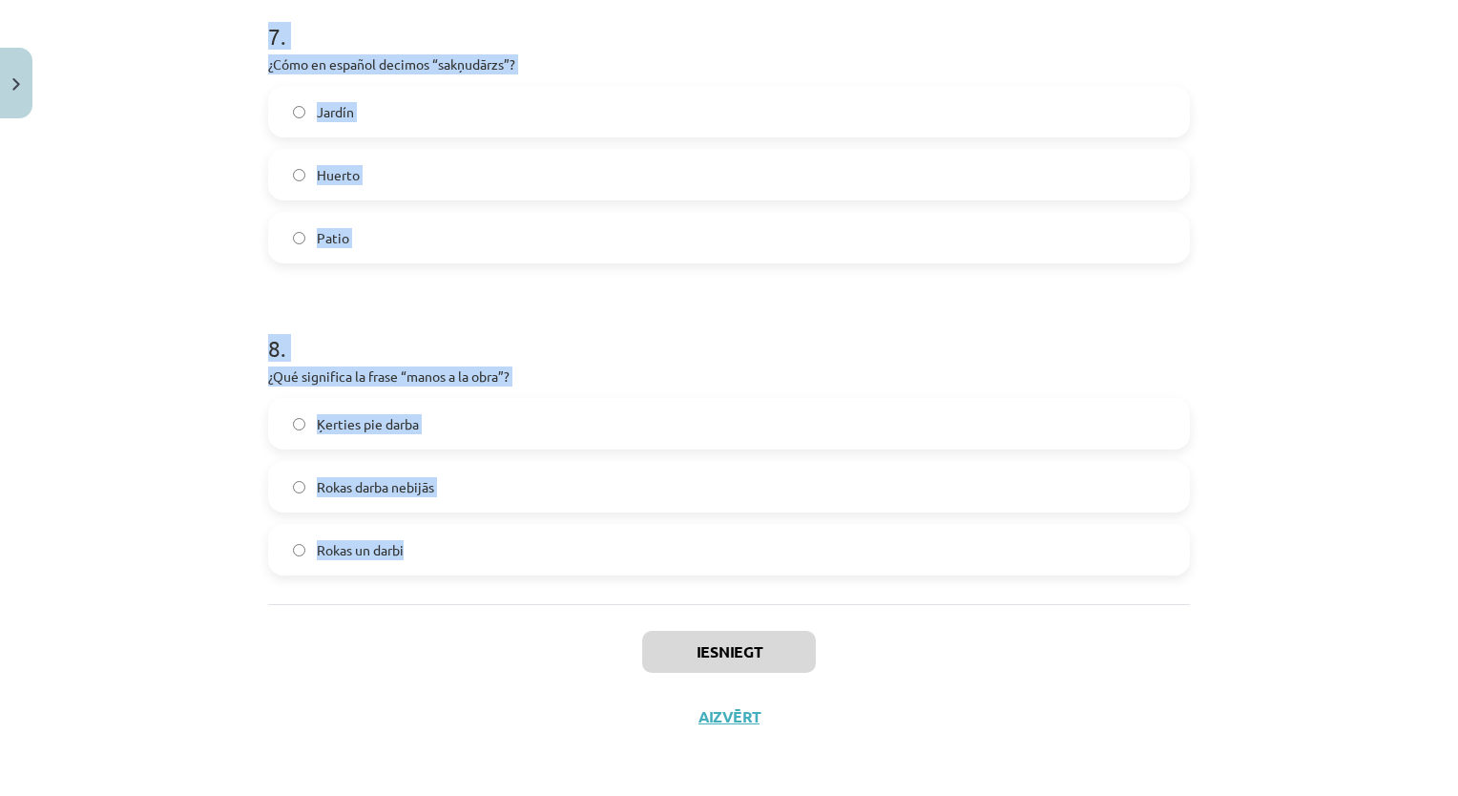
drag, startPoint x: 237, startPoint y: 386, endPoint x: 611, endPoint y: 588, distance: 424.7
click at [611, 588] on div "Mācību tēma: Spāņu valodas b1 - 11. klases 1.ieskaites mācību materiāls #4 📝 Te…" at bounding box center [729, 398] width 1458 height 796
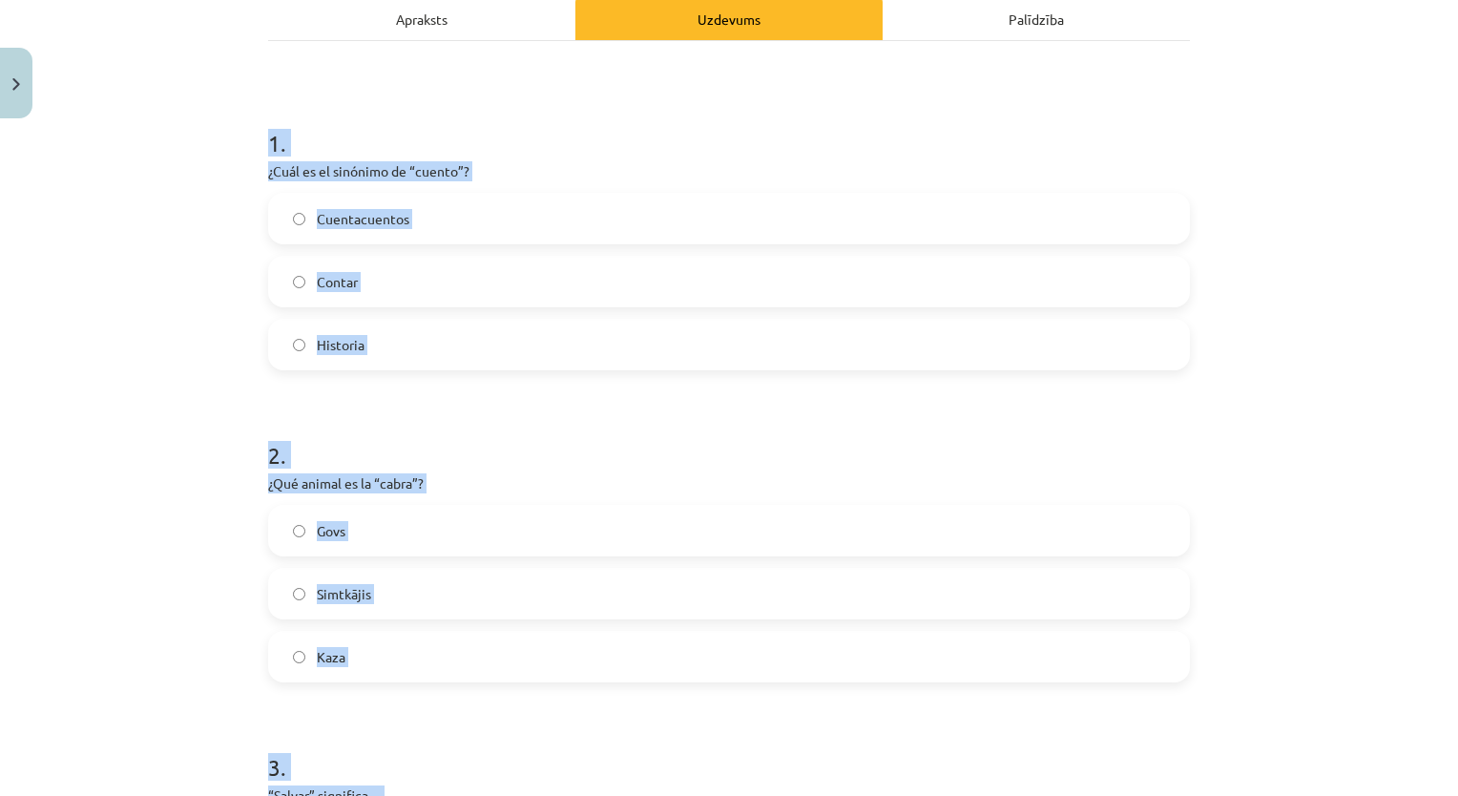
scroll to position [265, 0]
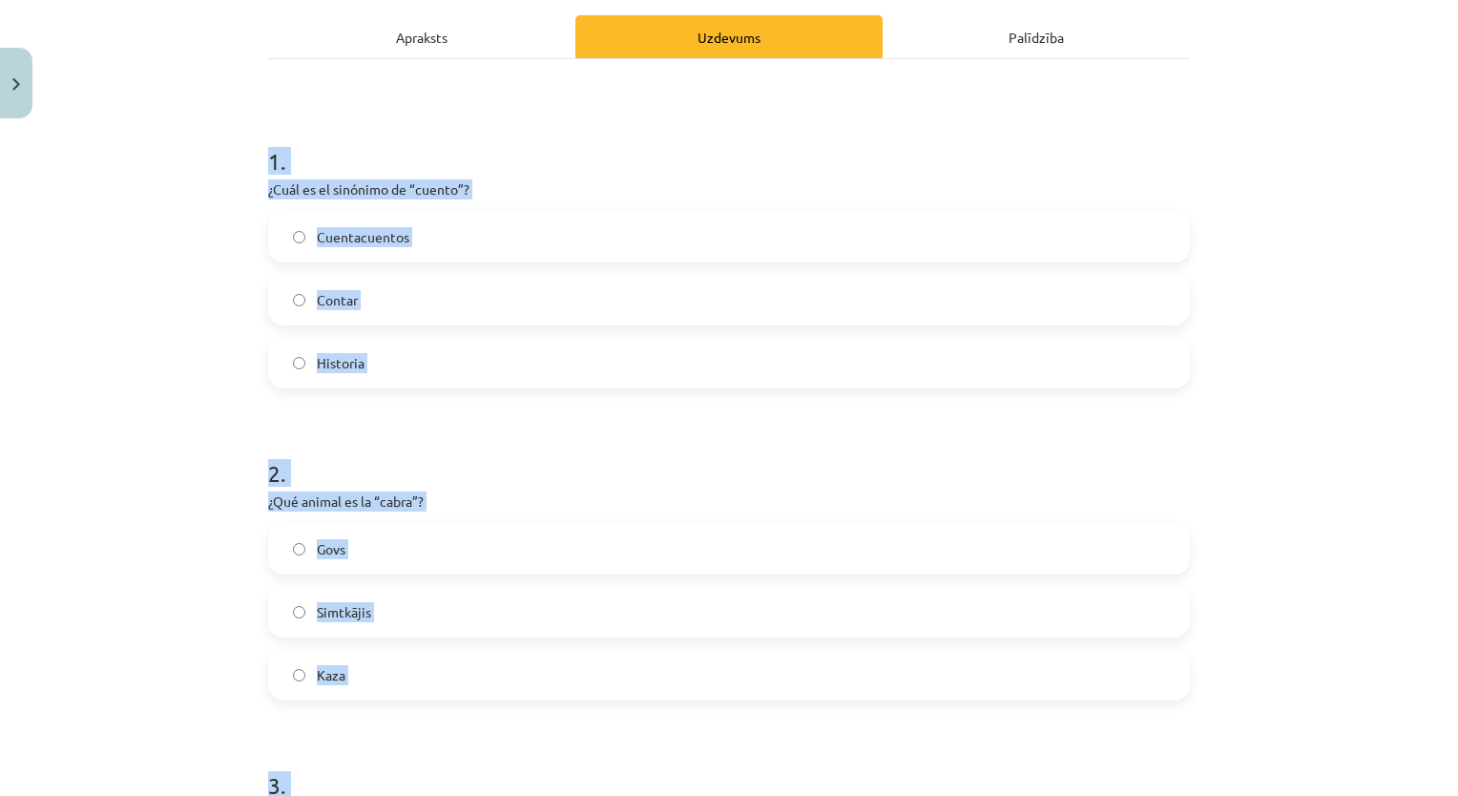
click at [351, 363] on span "Historia" at bounding box center [341, 363] width 48 height 20
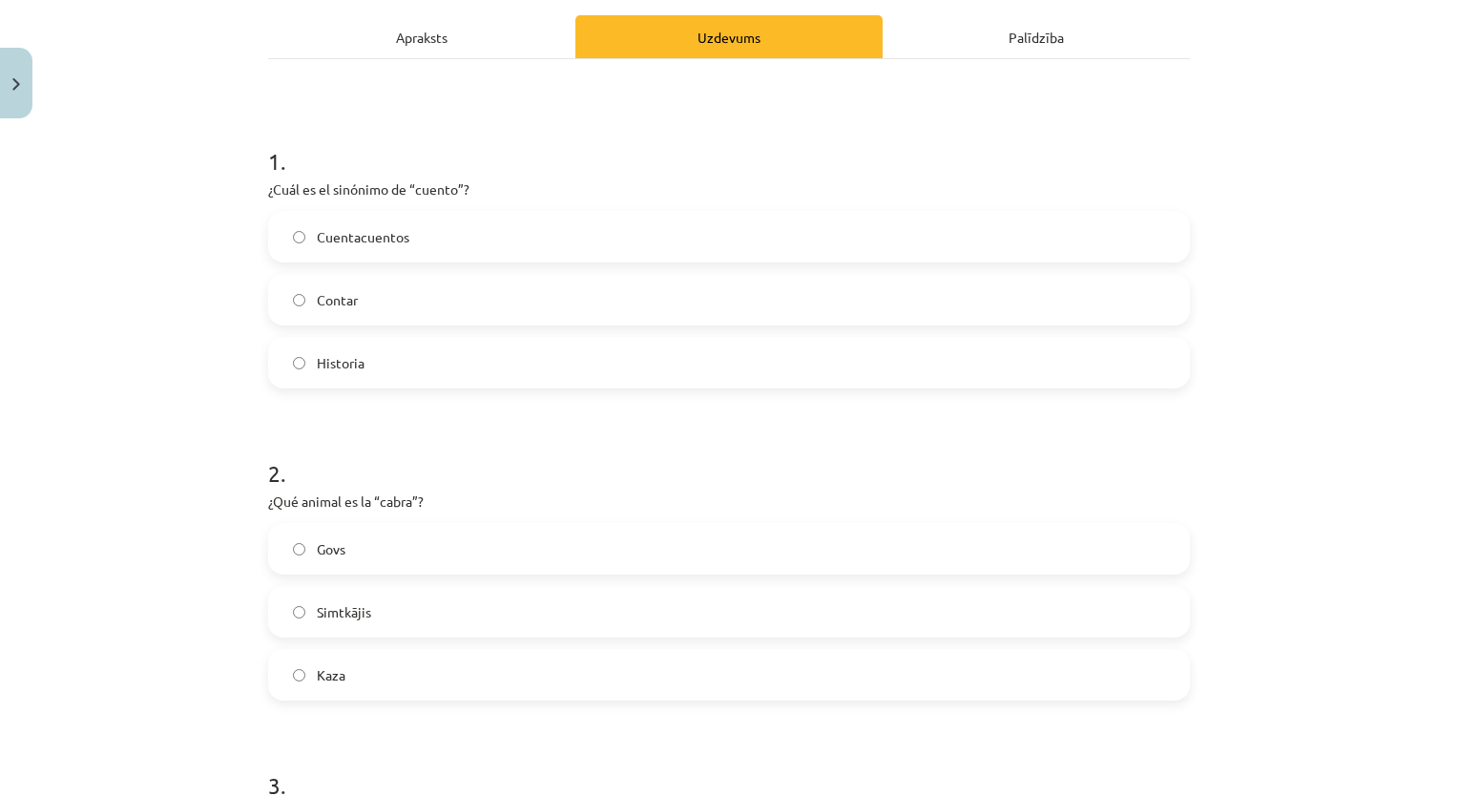
click at [340, 672] on label "Kaza" at bounding box center [729, 675] width 918 height 48
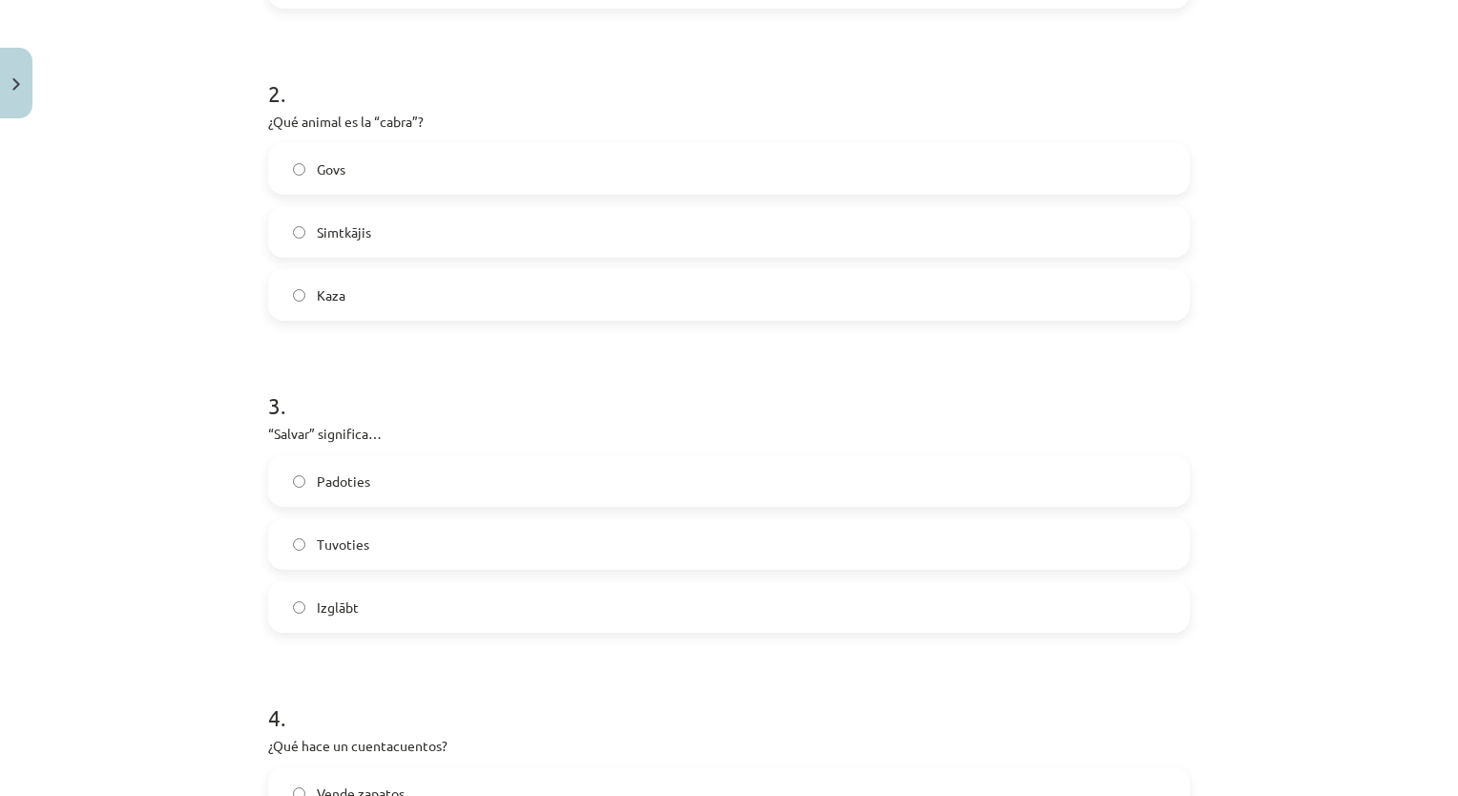
scroll to position [675, 0]
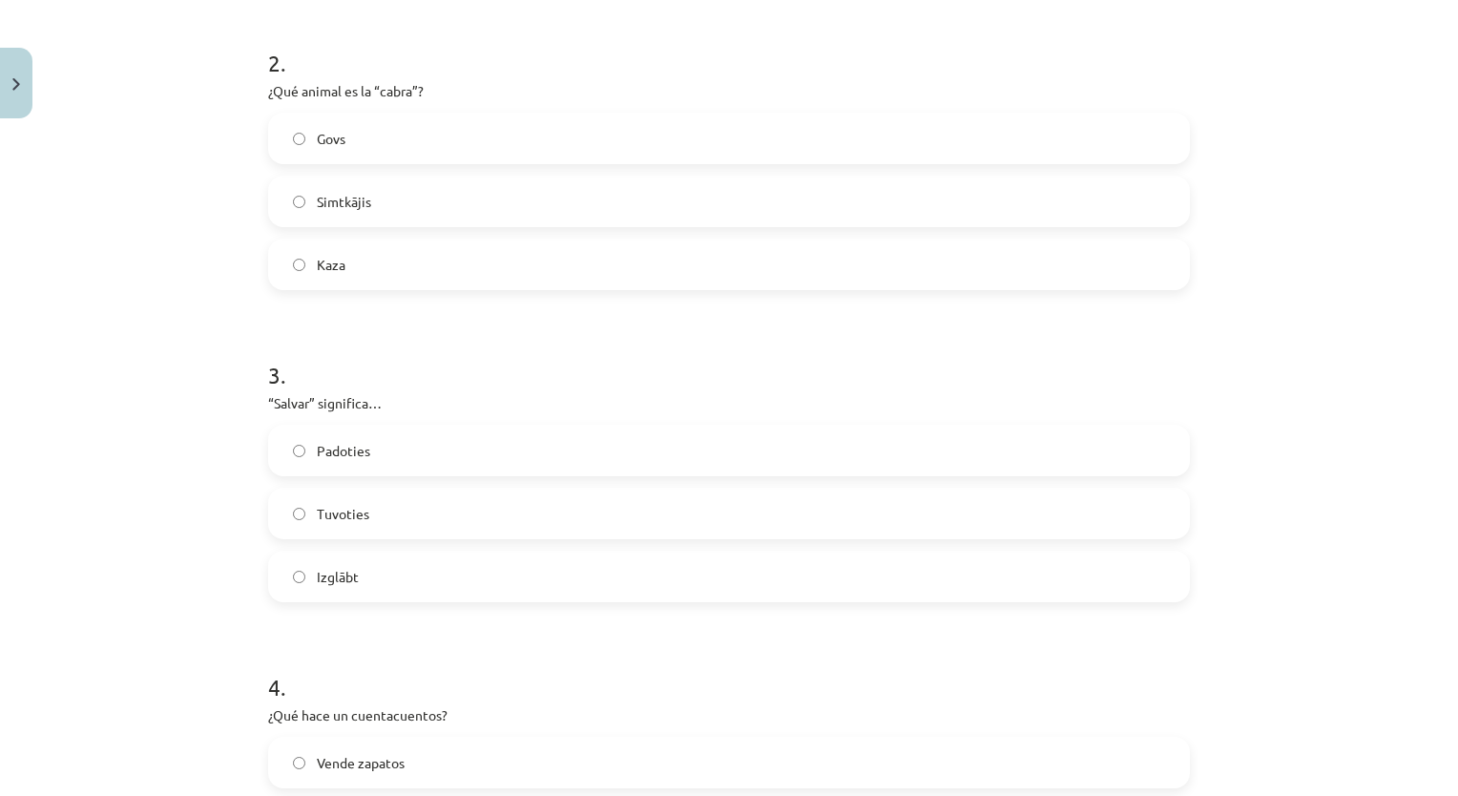
click at [365, 598] on label "Izglābt" at bounding box center [729, 576] width 918 height 48
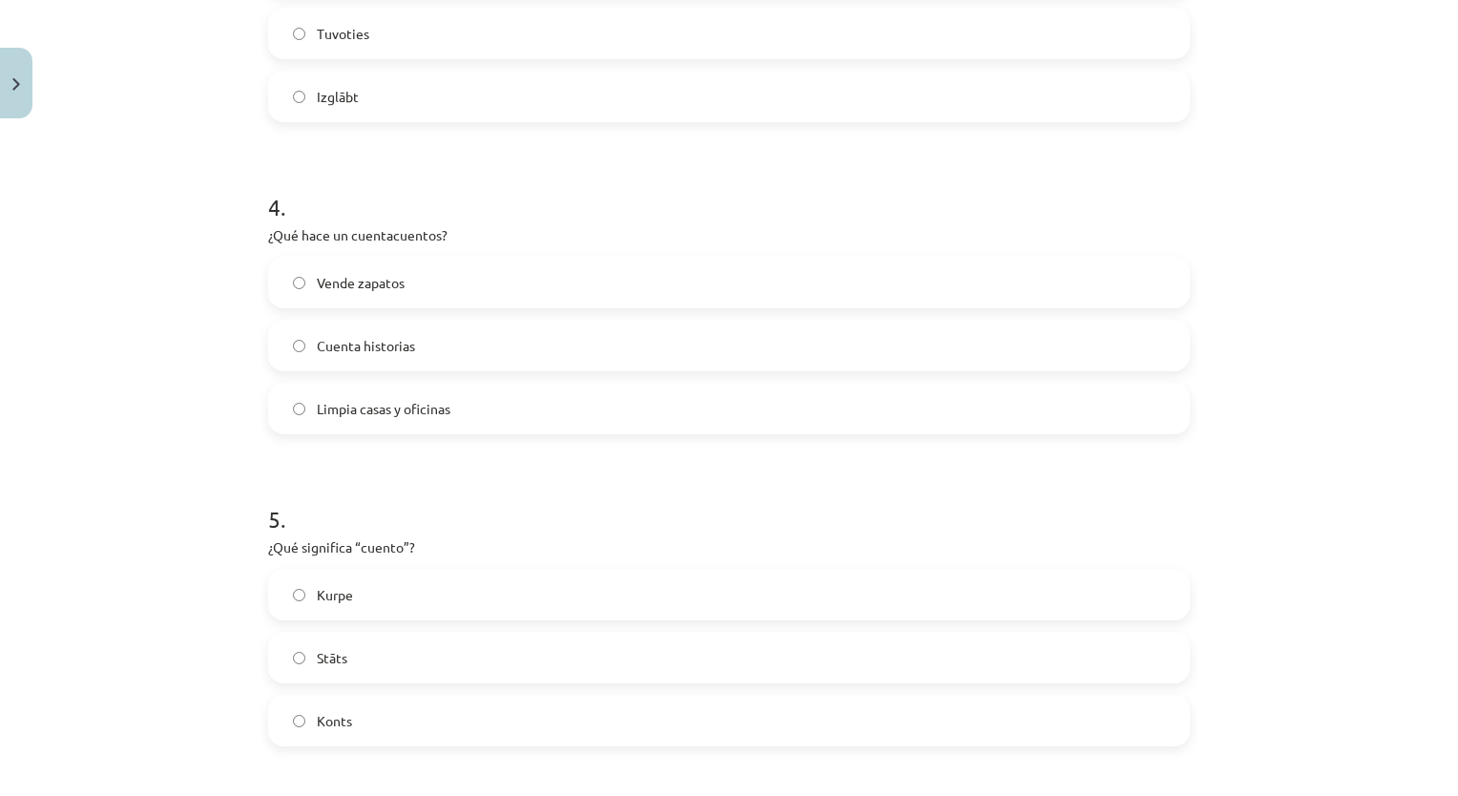
scroll to position [1171, 0]
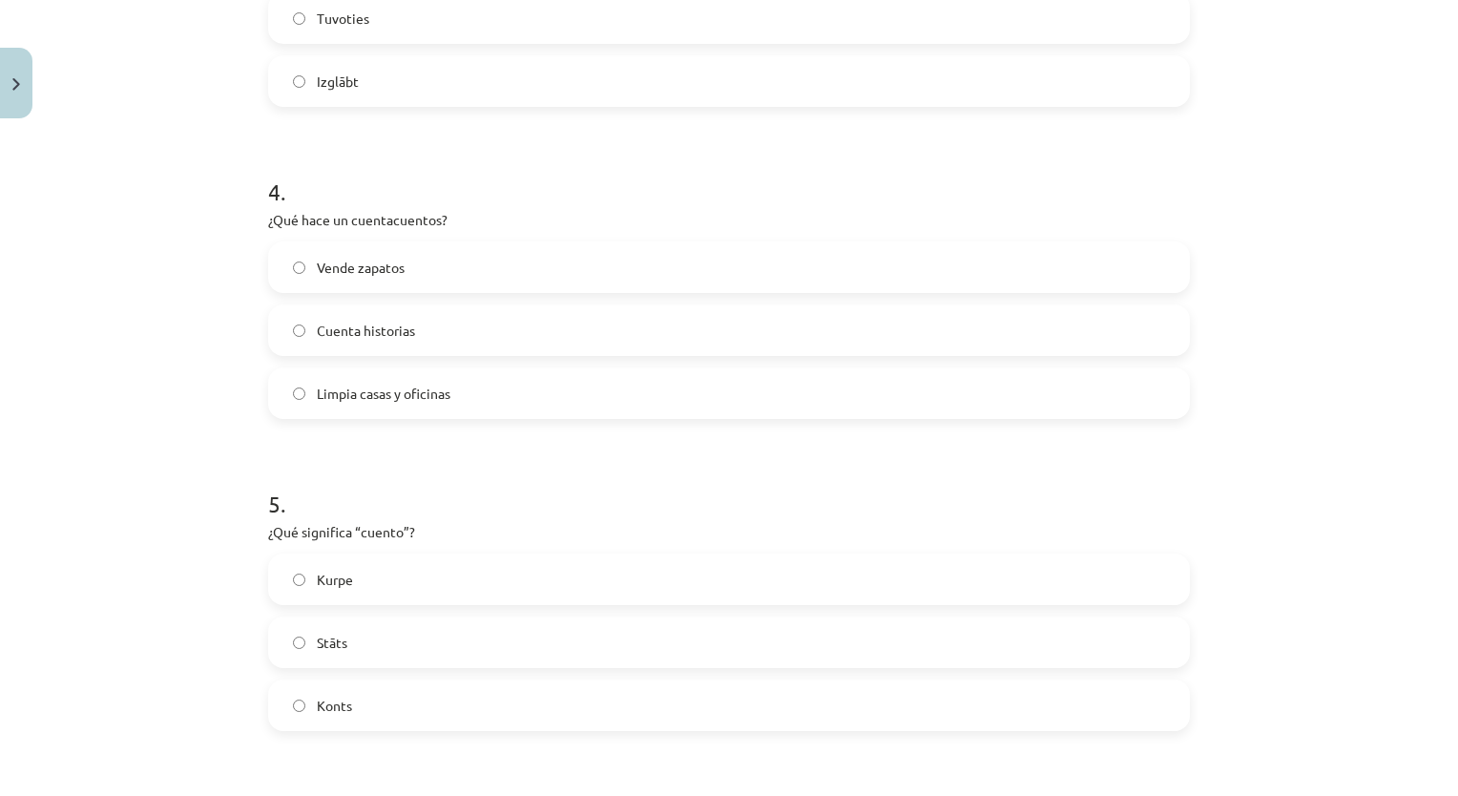
click at [461, 321] on label "Cuenta historias" at bounding box center [729, 330] width 918 height 48
click at [335, 653] on label "Stāts" at bounding box center [729, 642] width 918 height 48
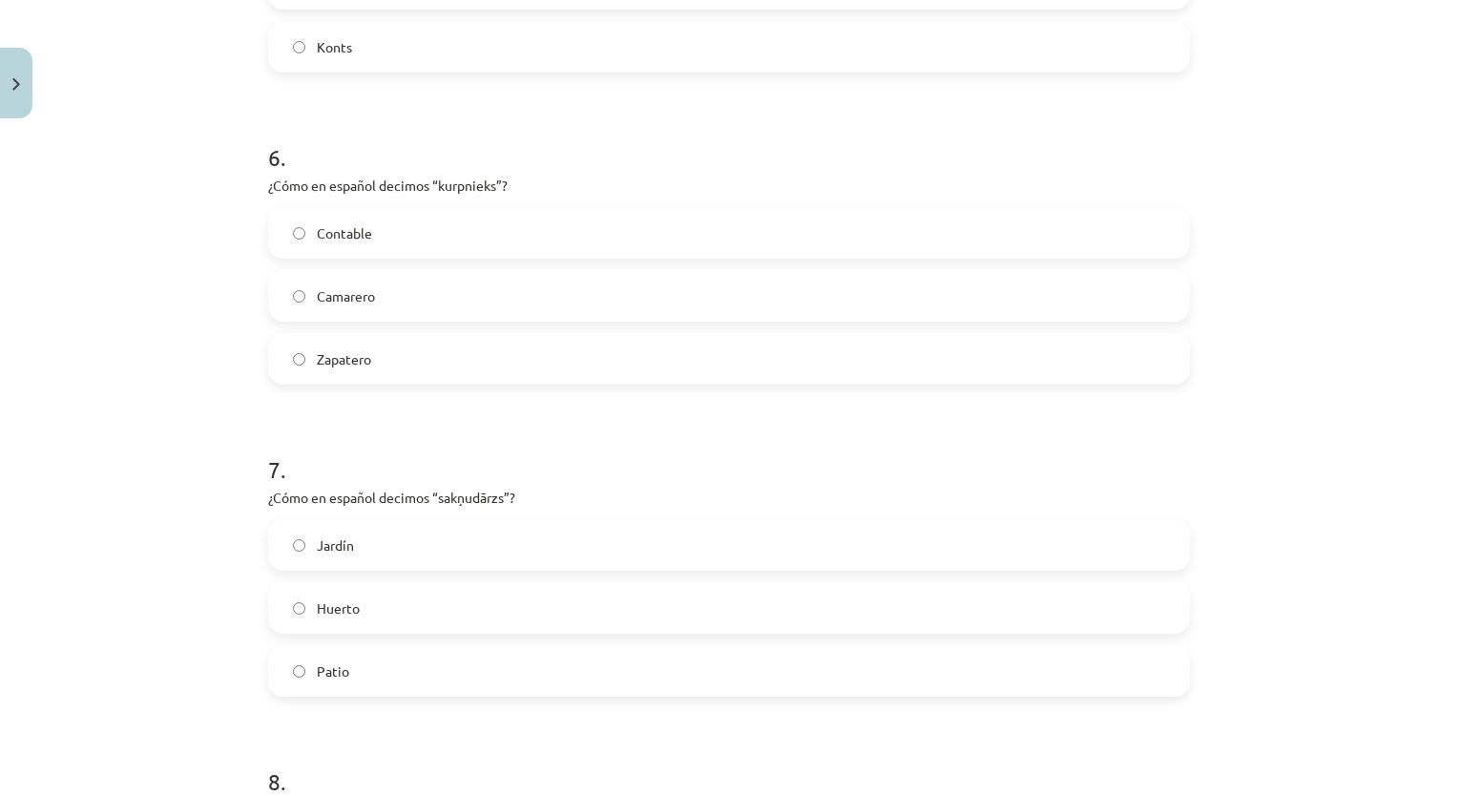
scroll to position [1847, 0]
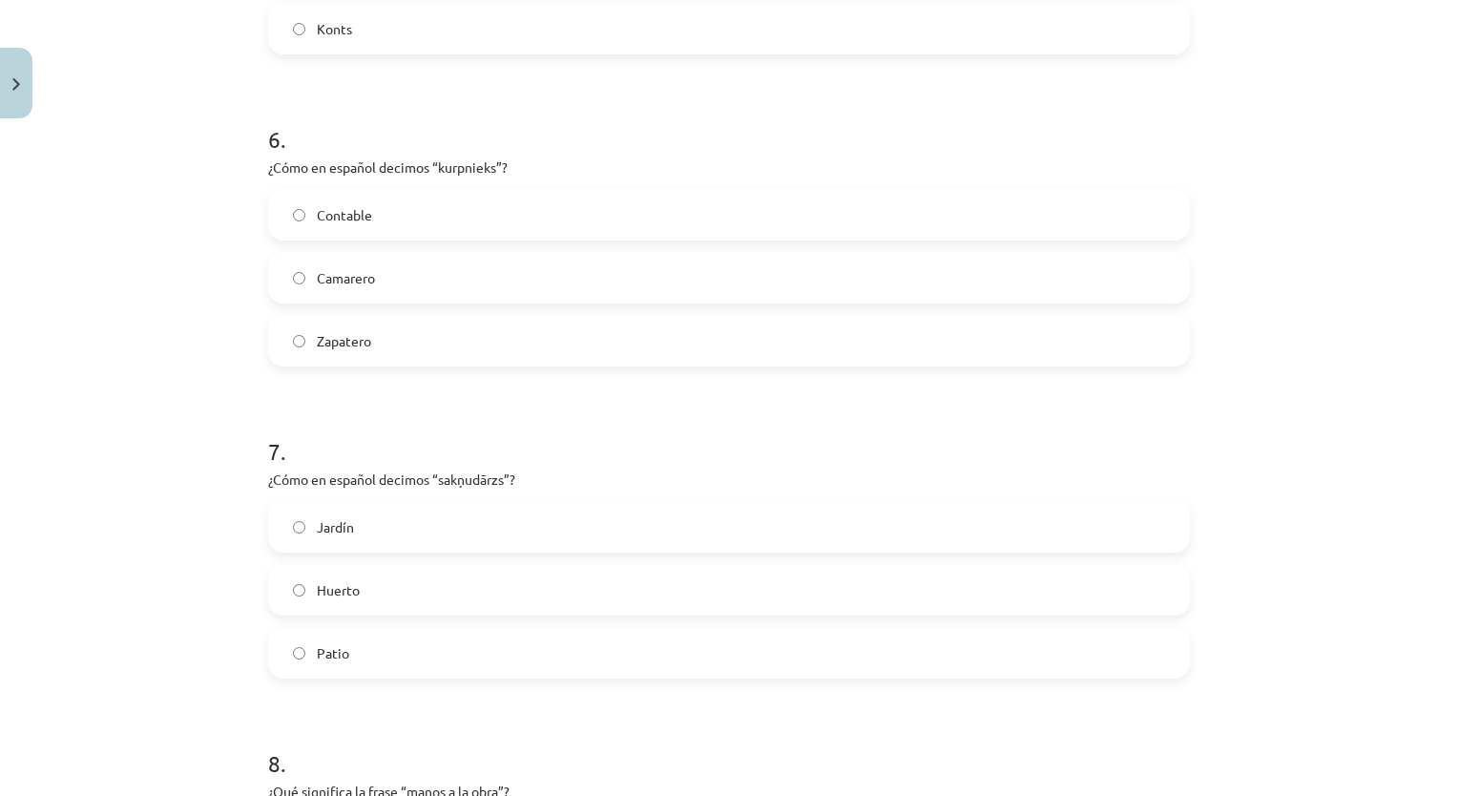
click at [431, 343] on label "Zapatero" at bounding box center [729, 341] width 918 height 48
click at [390, 589] on label "Huerto" at bounding box center [729, 590] width 918 height 48
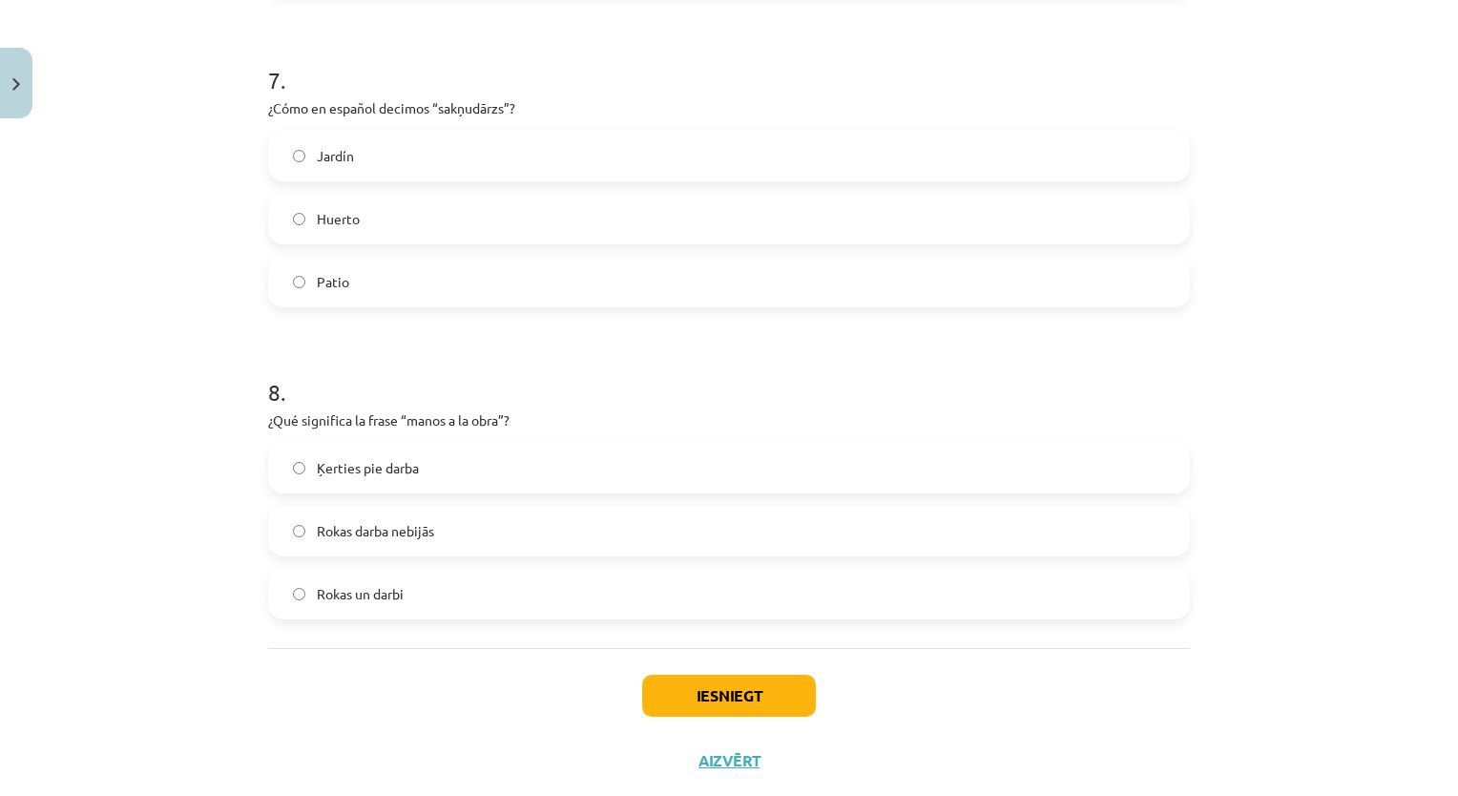
scroll to position [2262, 0]
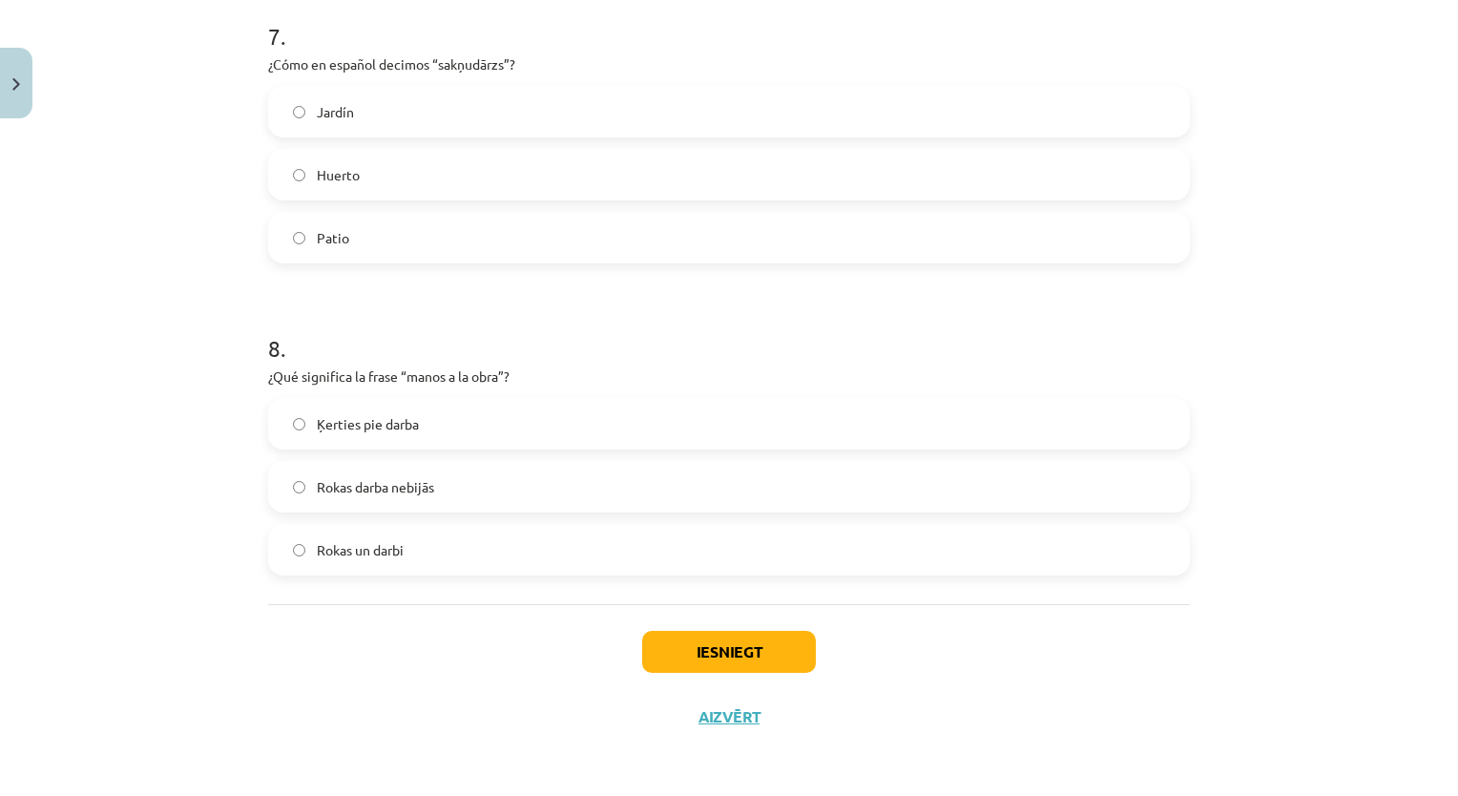
click at [365, 420] on span "Ķerties pie darba" at bounding box center [368, 424] width 102 height 20
click at [696, 638] on button "Iesniegt" at bounding box center [729, 652] width 174 height 42
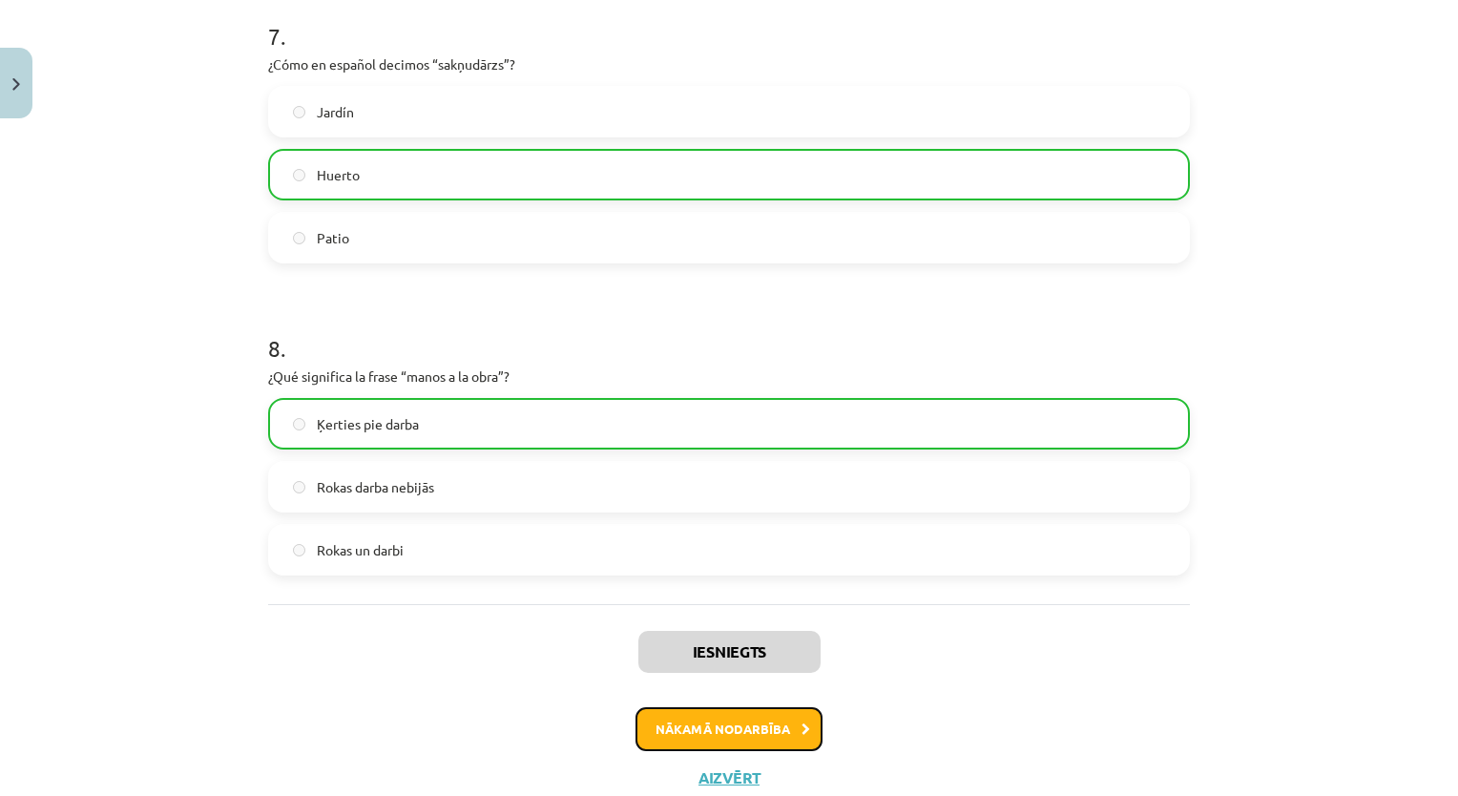
click at [723, 729] on button "Nākamā nodarbība" at bounding box center [728, 729] width 187 height 44
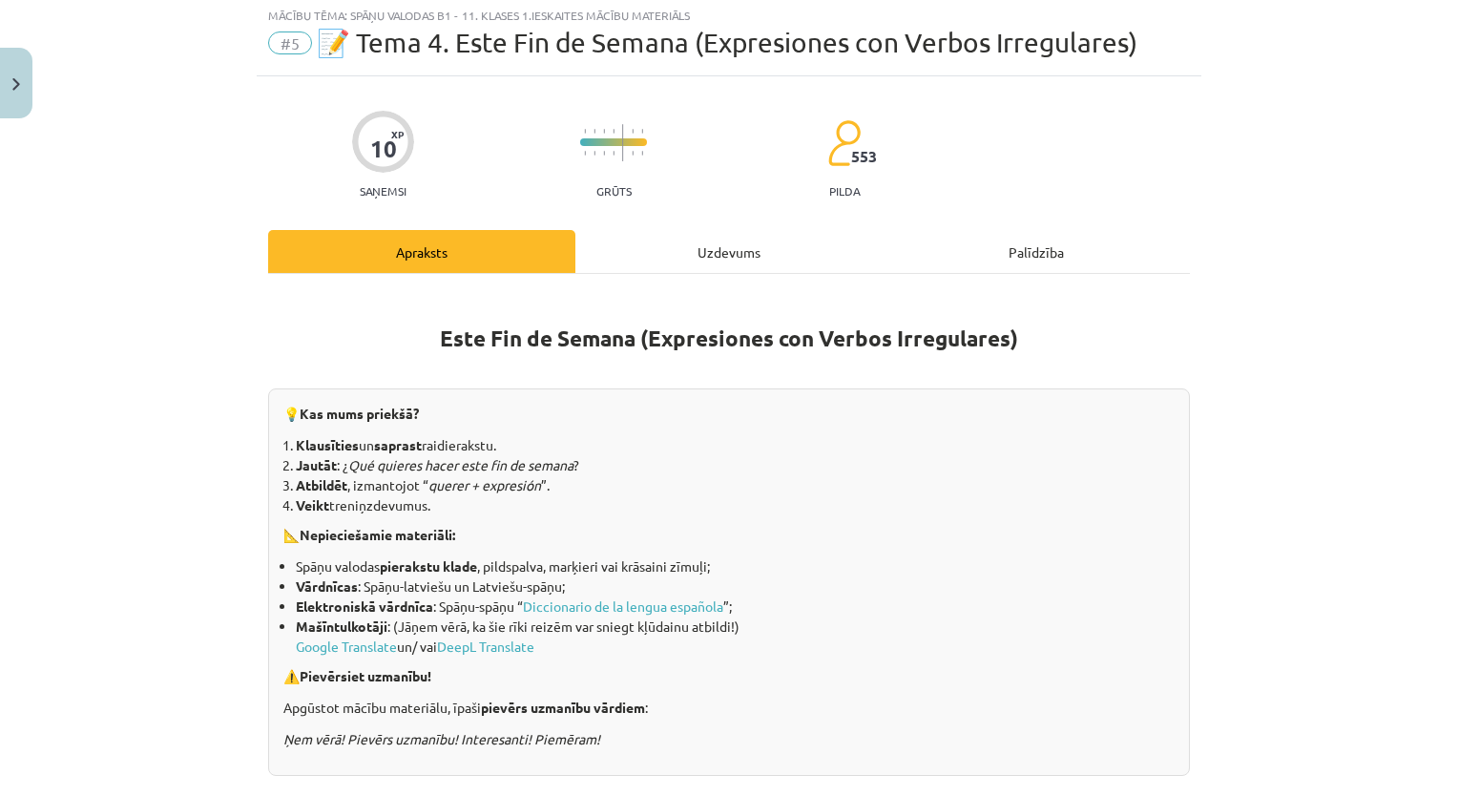
scroll to position [48, 0]
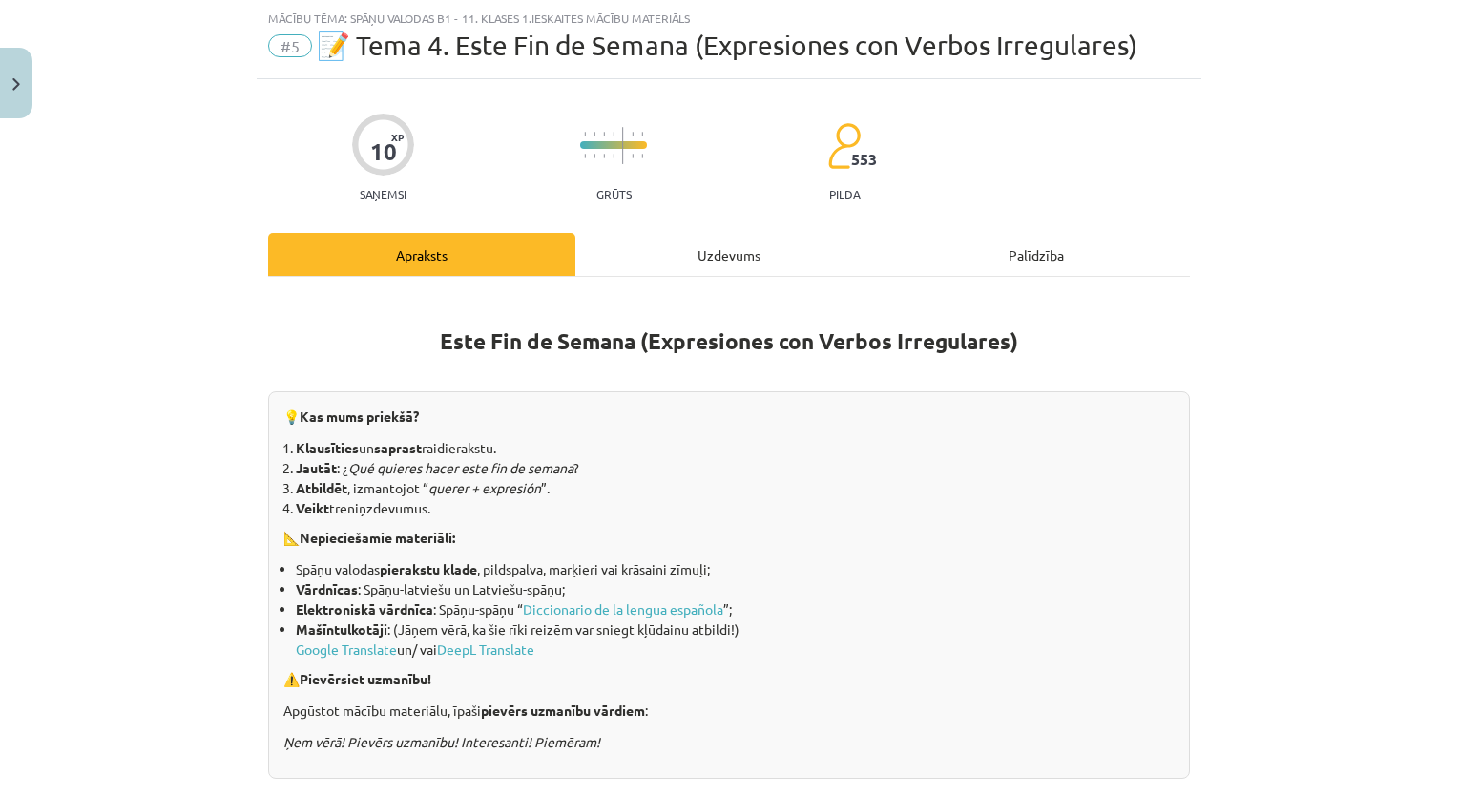
click at [740, 273] on div "Uzdevums" at bounding box center [728, 254] width 307 height 43
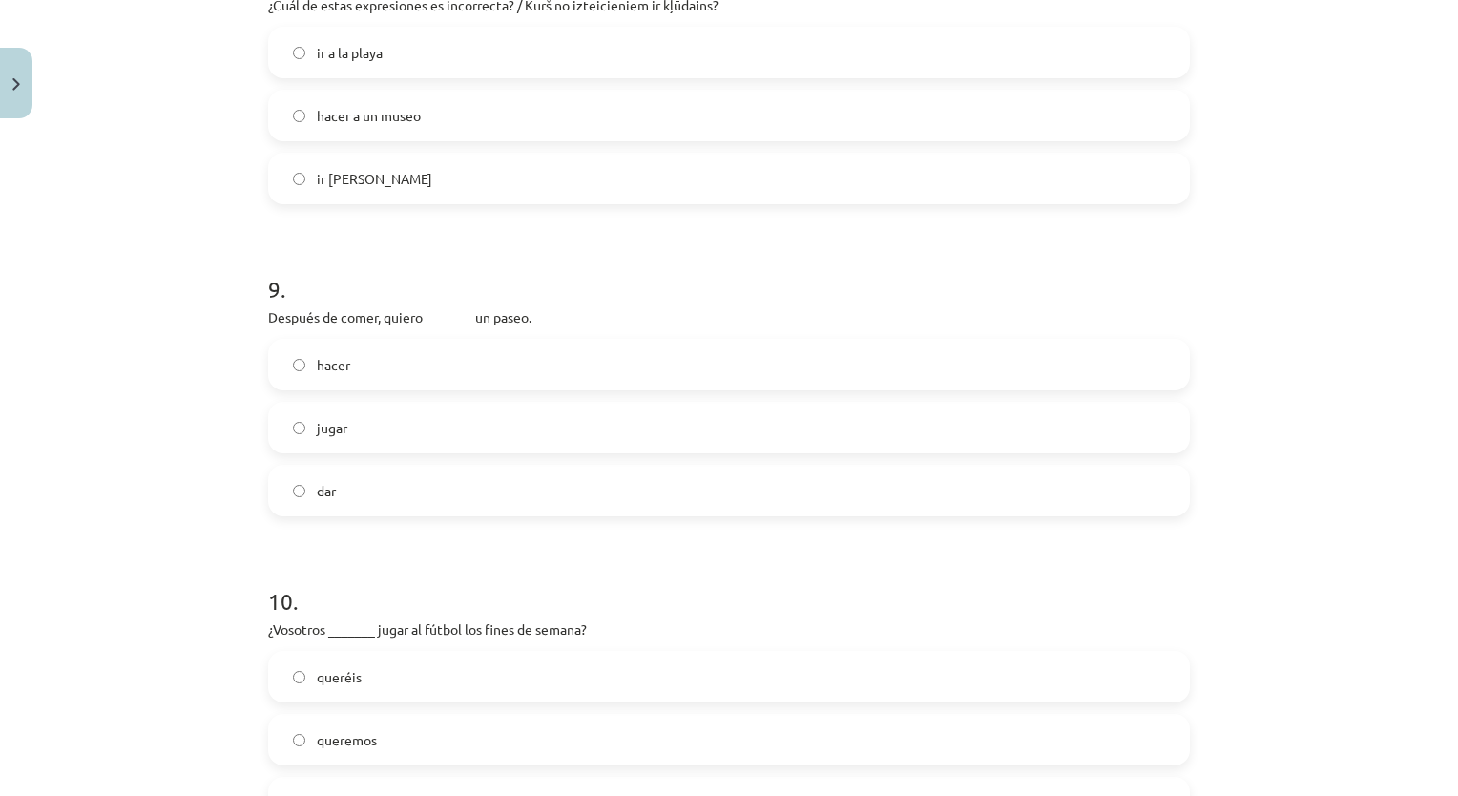
scroll to position [2885, 0]
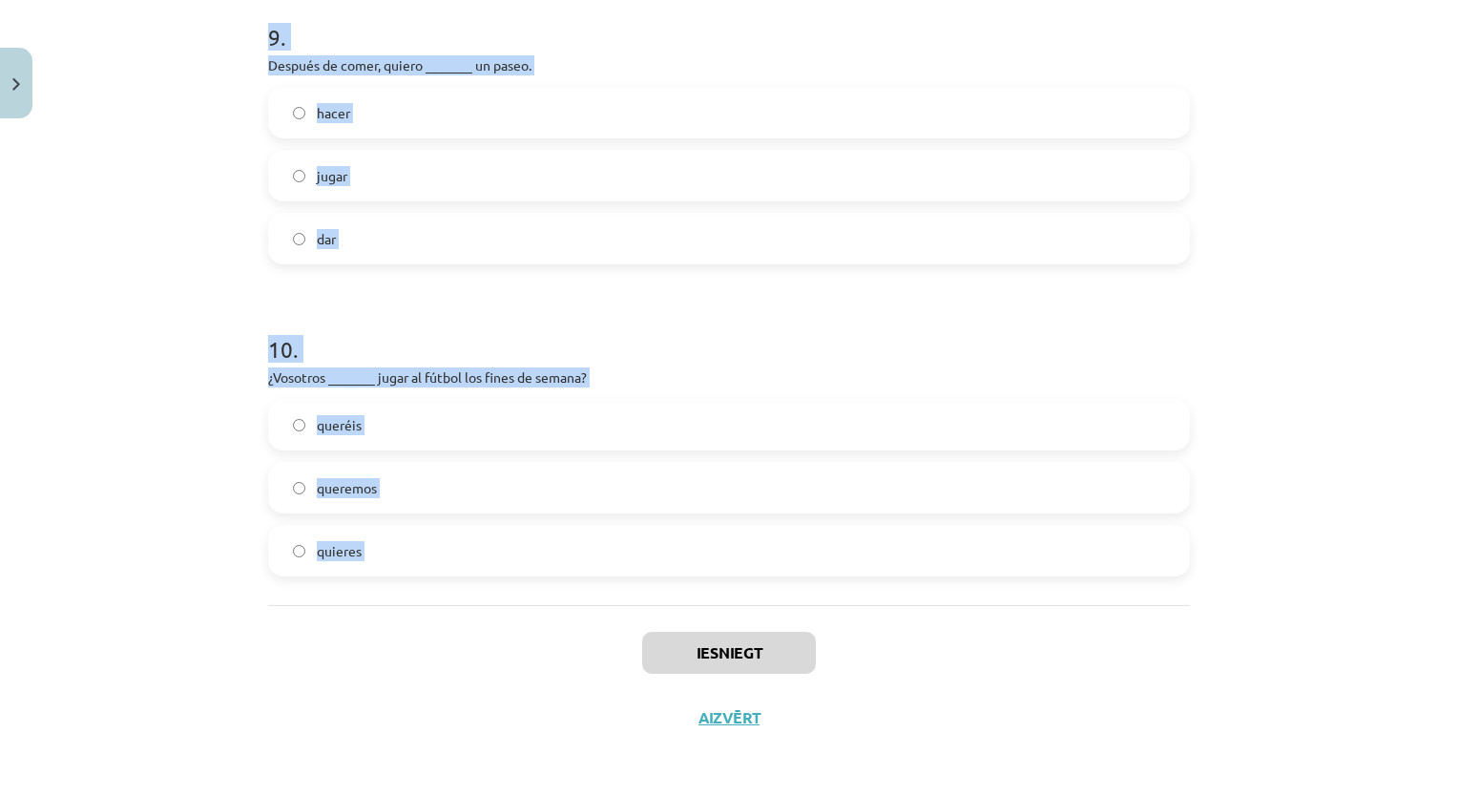
drag, startPoint x: 237, startPoint y: 381, endPoint x: 592, endPoint y: 606, distance: 421.1
click at [592, 606] on div "Mācību tēma: Spāņu valodas b1 - 11. klases 1.ieskaites mācību materiāls #5 📝 Te…" at bounding box center [729, 398] width 1458 height 796
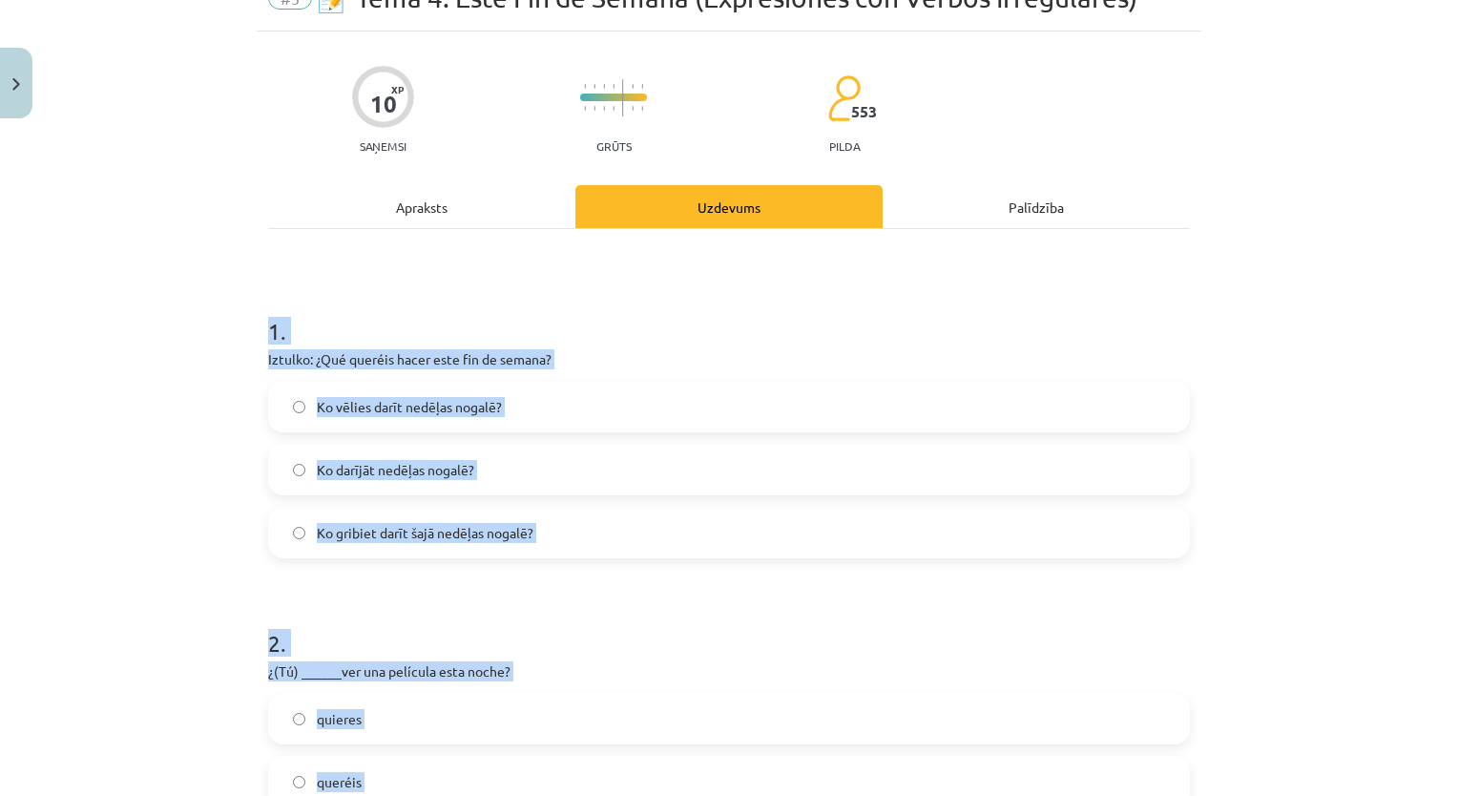
scroll to position [0, 0]
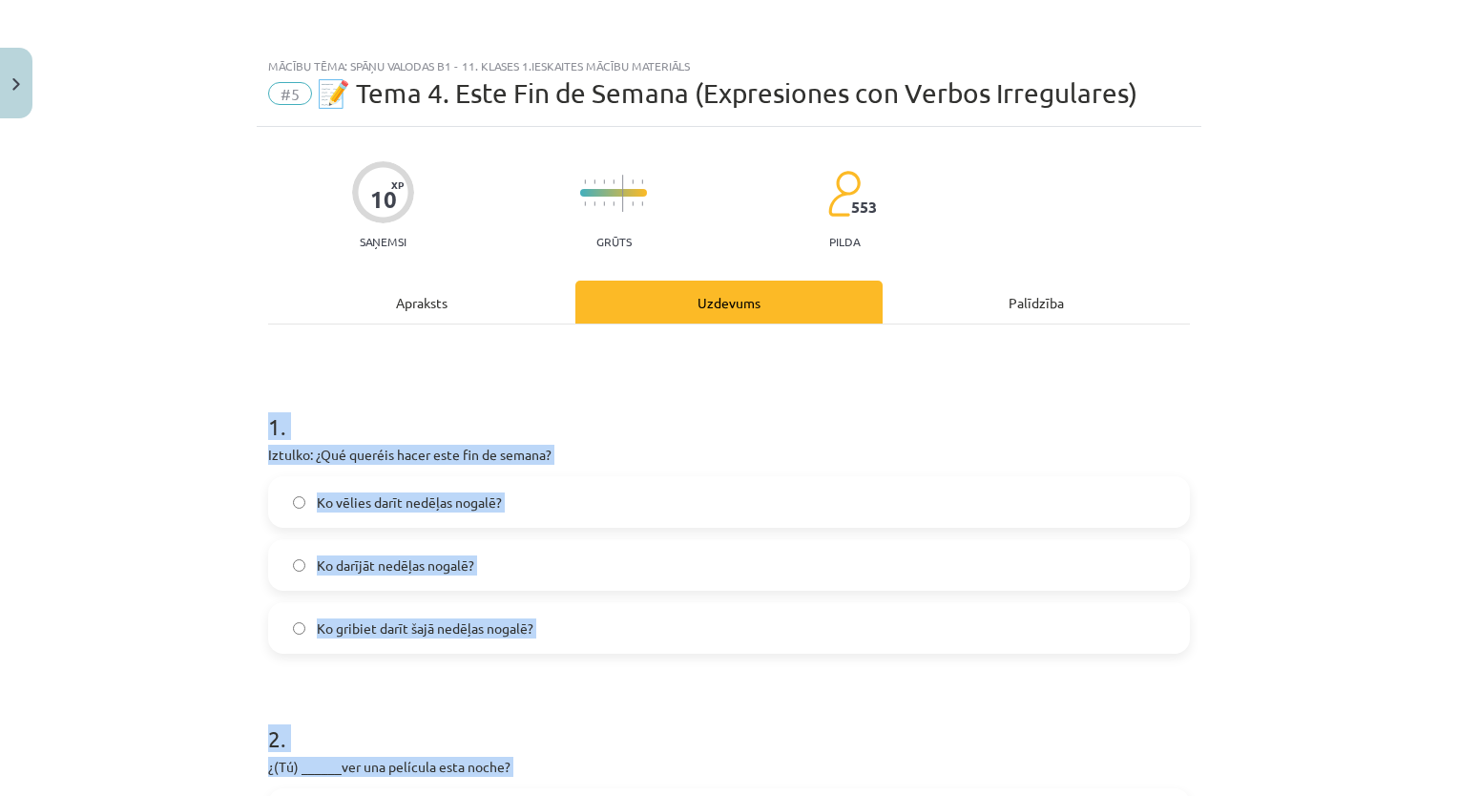
click at [586, 380] on h1 "1 ." at bounding box center [729, 409] width 922 height 59
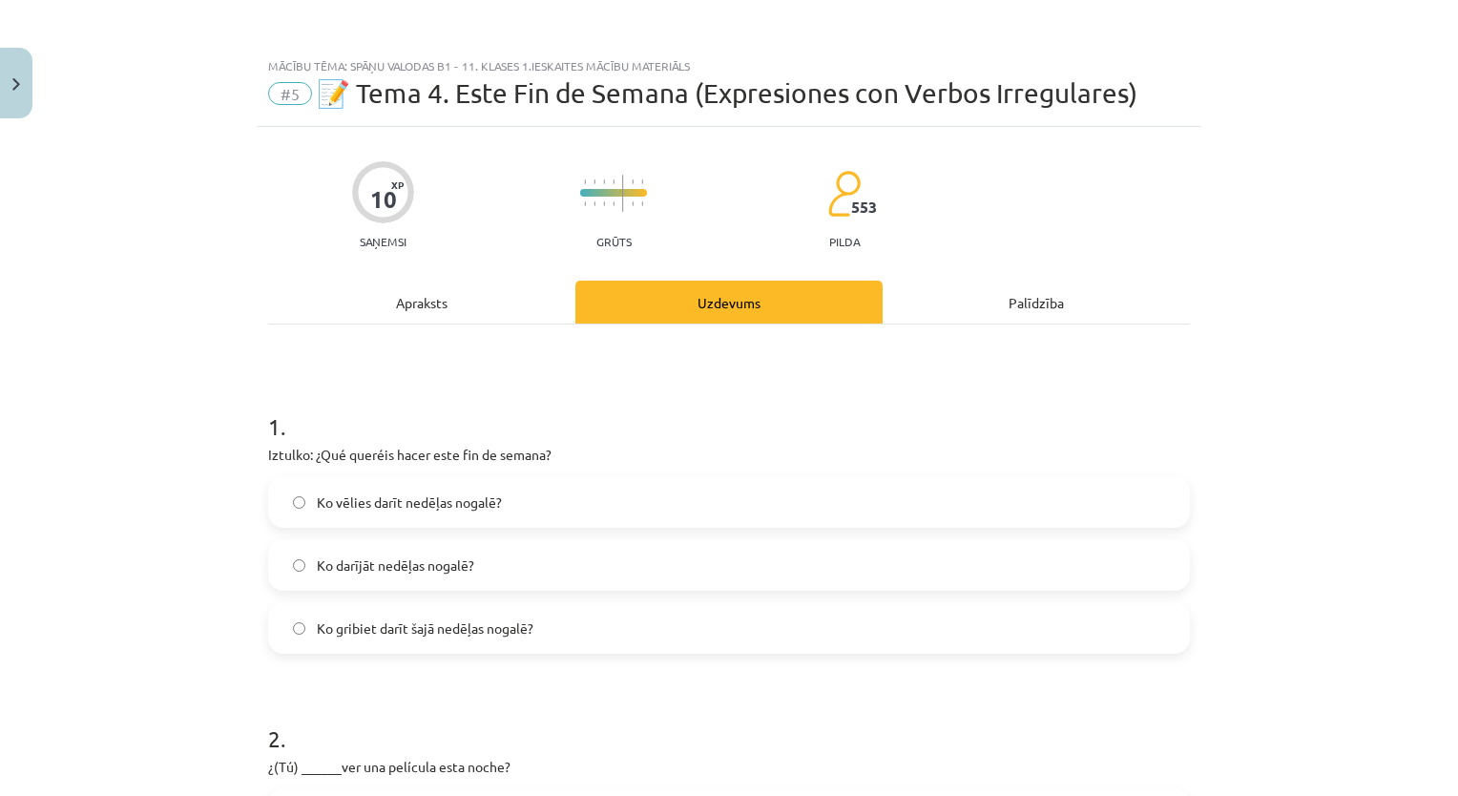
click at [456, 621] on span "Ko gribiet darīt šajā nedēļas nogalē?" at bounding box center [425, 628] width 217 height 20
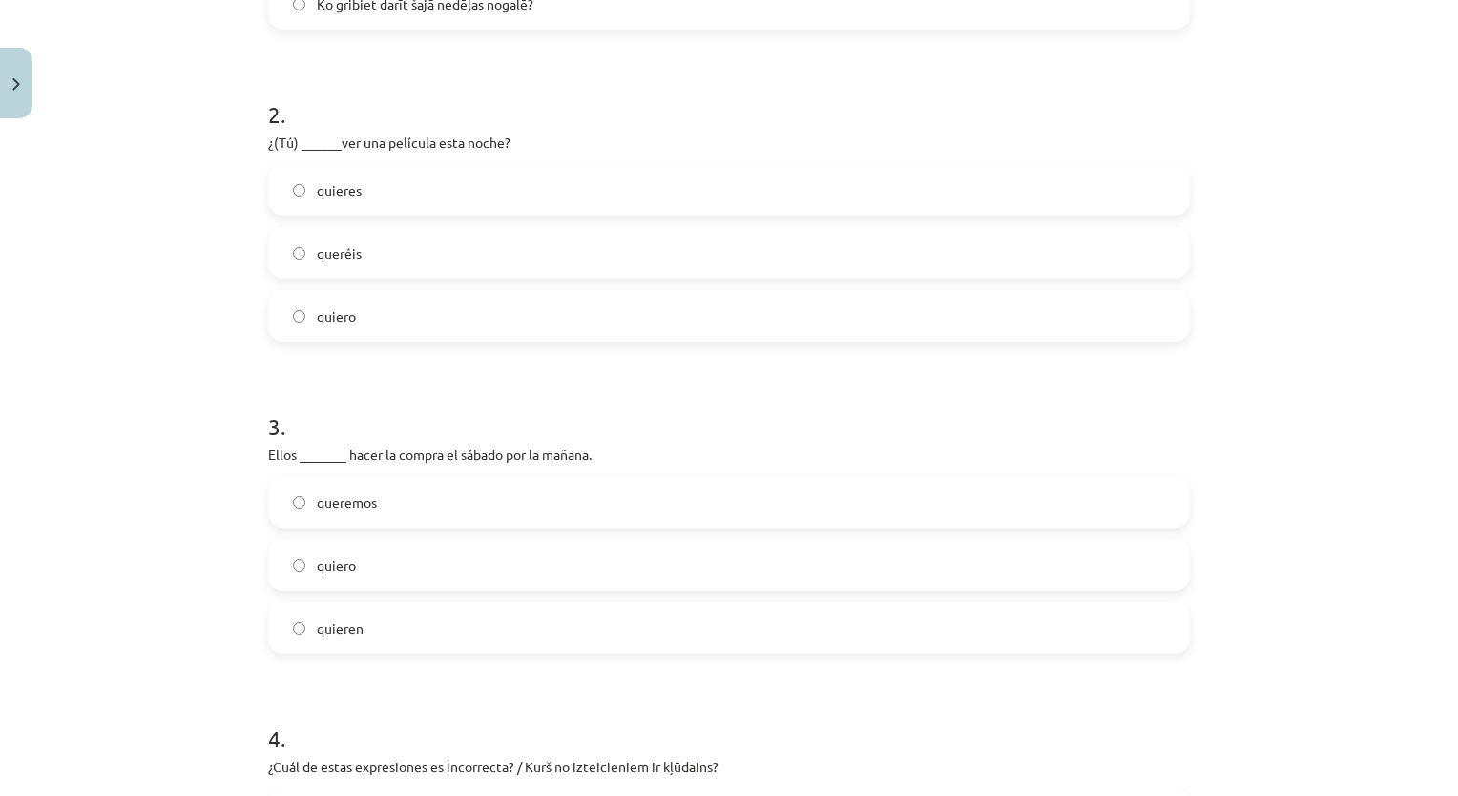
scroll to position [628, 0]
click at [588, 267] on label "queréis" at bounding box center [729, 249] width 918 height 48
click at [509, 214] on div "quieres queréis quiero" at bounding box center [729, 248] width 922 height 177
click at [519, 185] on label "quieres" at bounding box center [729, 186] width 918 height 48
click at [342, 627] on span "quieren" at bounding box center [340, 624] width 47 height 20
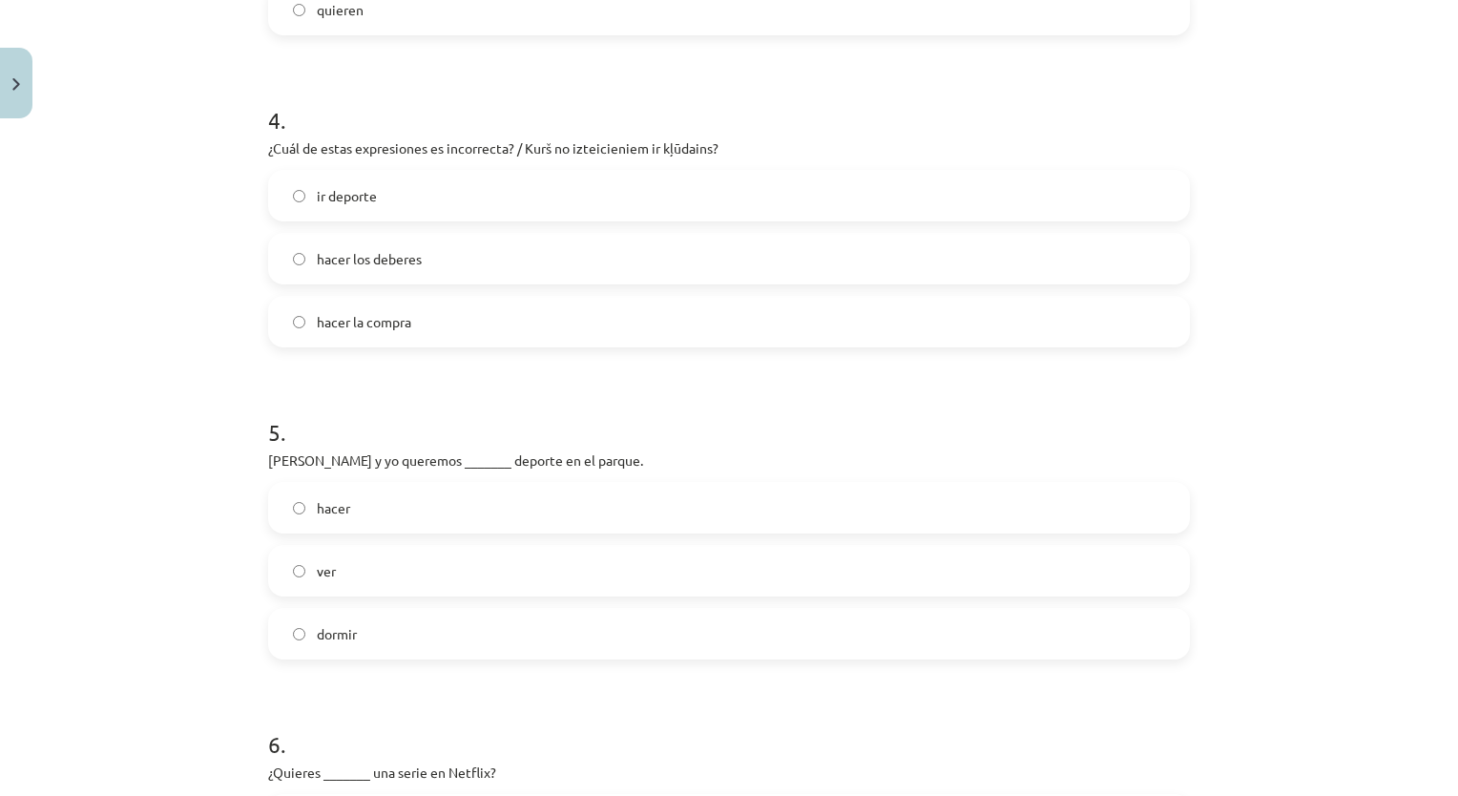
scroll to position [1242, 0]
click at [364, 192] on span "ir deporte" at bounding box center [347, 196] width 60 height 20
drag, startPoint x: 340, startPoint y: 478, endPoint x: 338, endPoint y: 498, distance: 20.1
click at [338, 498] on div "5 . Marta y yo queremos _______ deporte en el parque. hacer ver dormir" at bounding box center [729, 522] width 922 height 274
click at [338, 498] on span "hacer" at bounding box center [333, 508] width 33 height 20
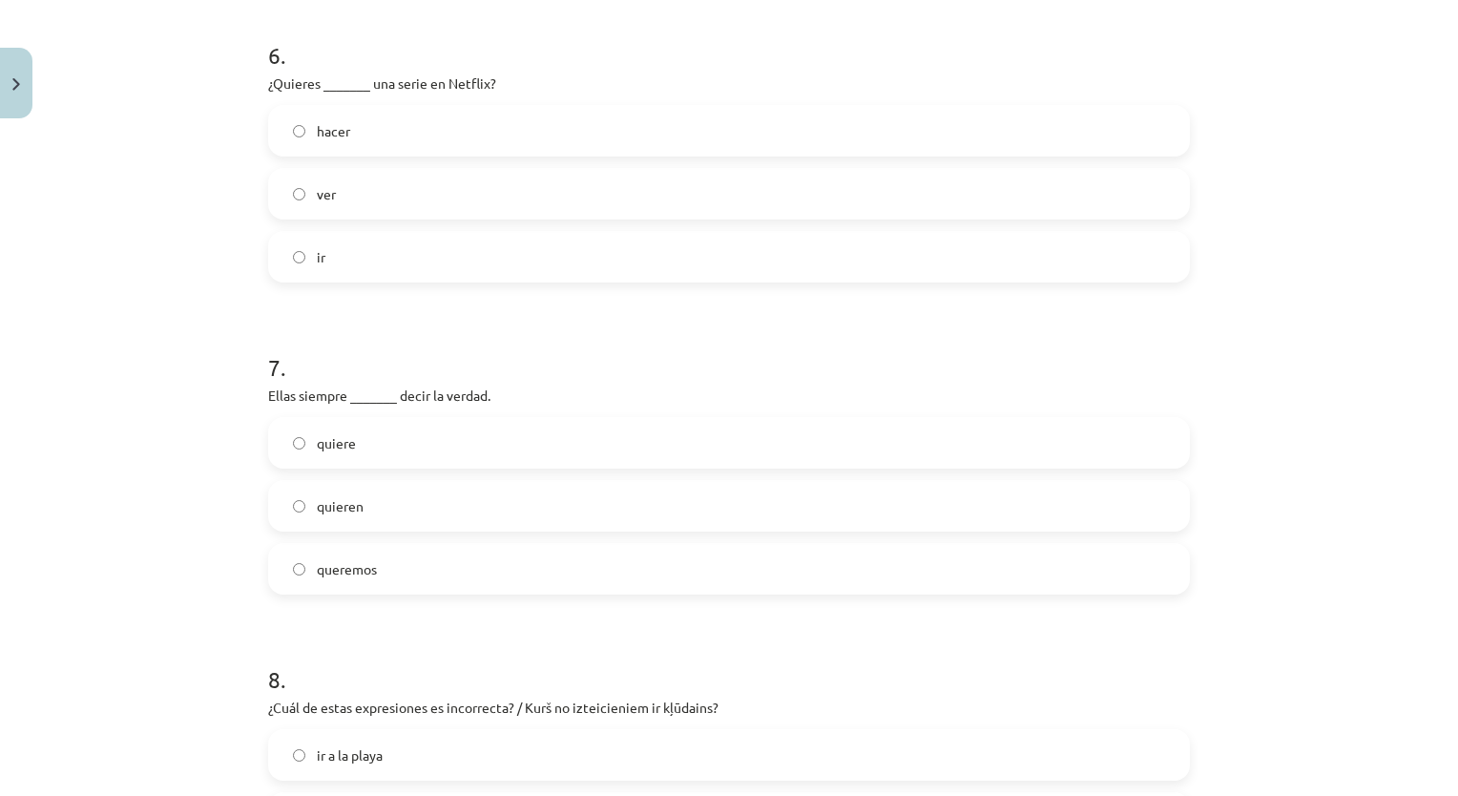
scroll to position [1931, 0]
click at [405, 205] on label "ver" at bounding box center [729, 194] width 918 height 48
click at [349, 503] on span "quieren" at bounding box center [340, 506] width 47 height 20
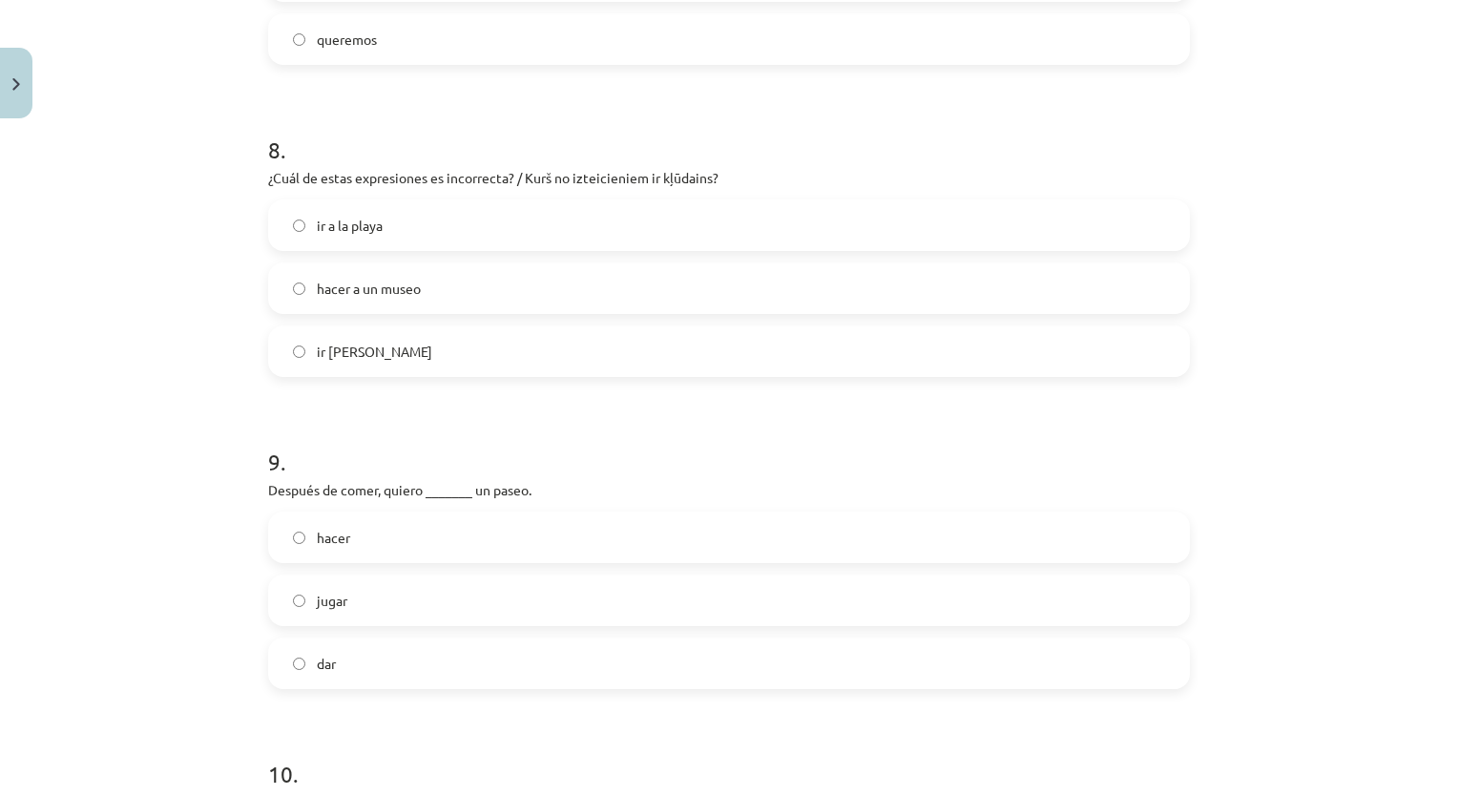
scroll to position [2502, 0]
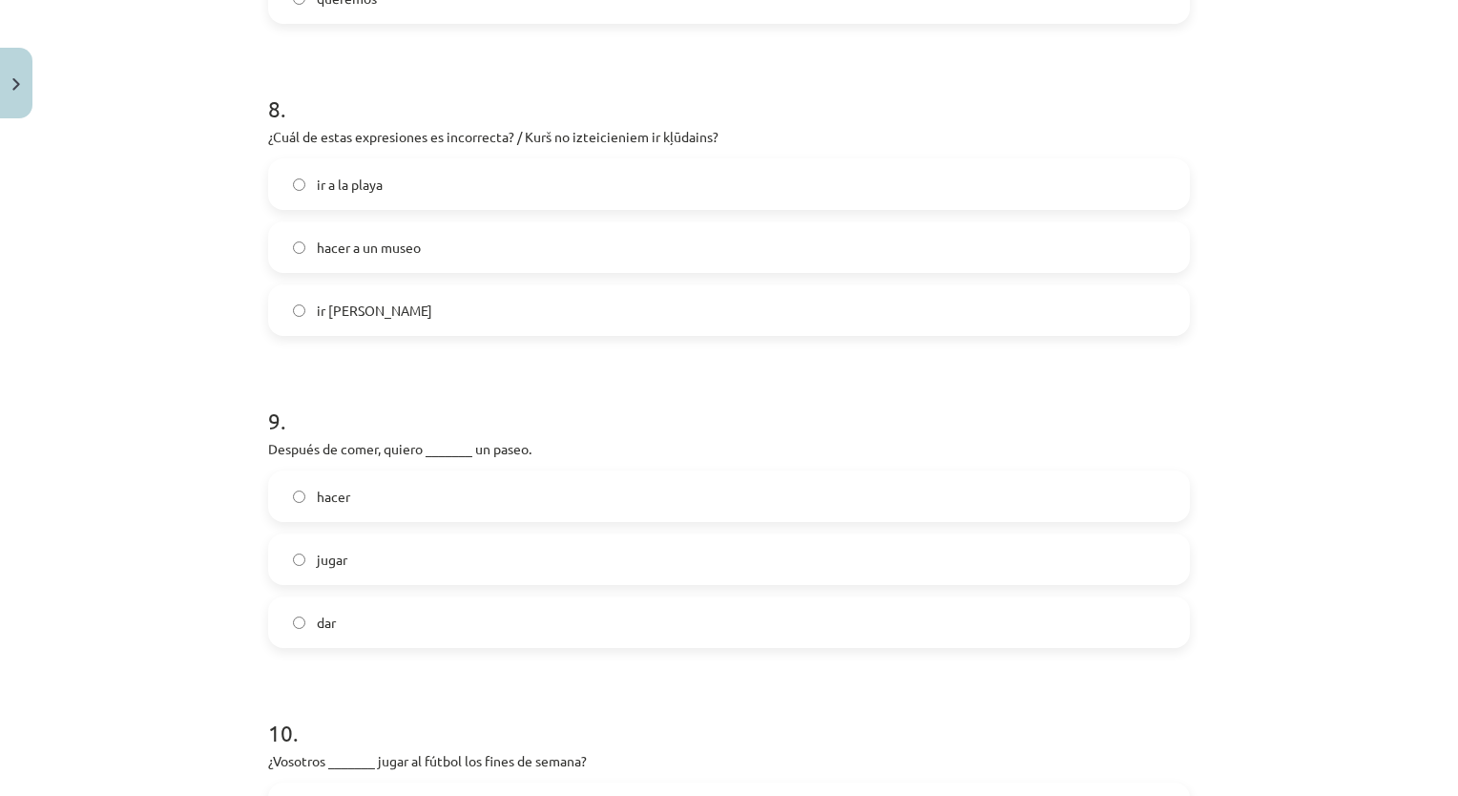
click at [459, 269] on label "hacer a un museo" at bounding box center [729, 247] width 918 height 48
click at [326, 616] on span "dar" at bounding box center [326, 623] width 19 height 20
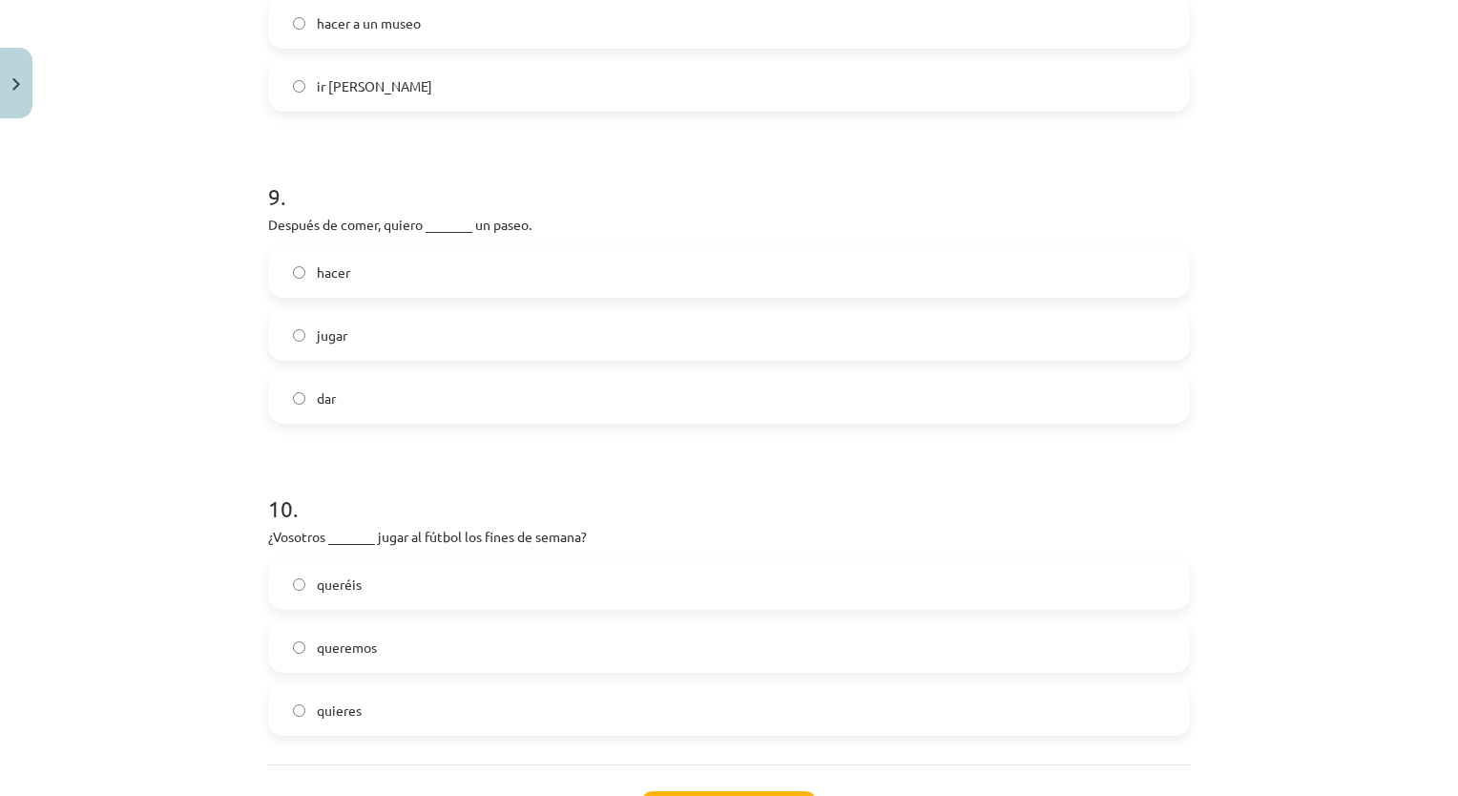
scroll to position [2740, 0]
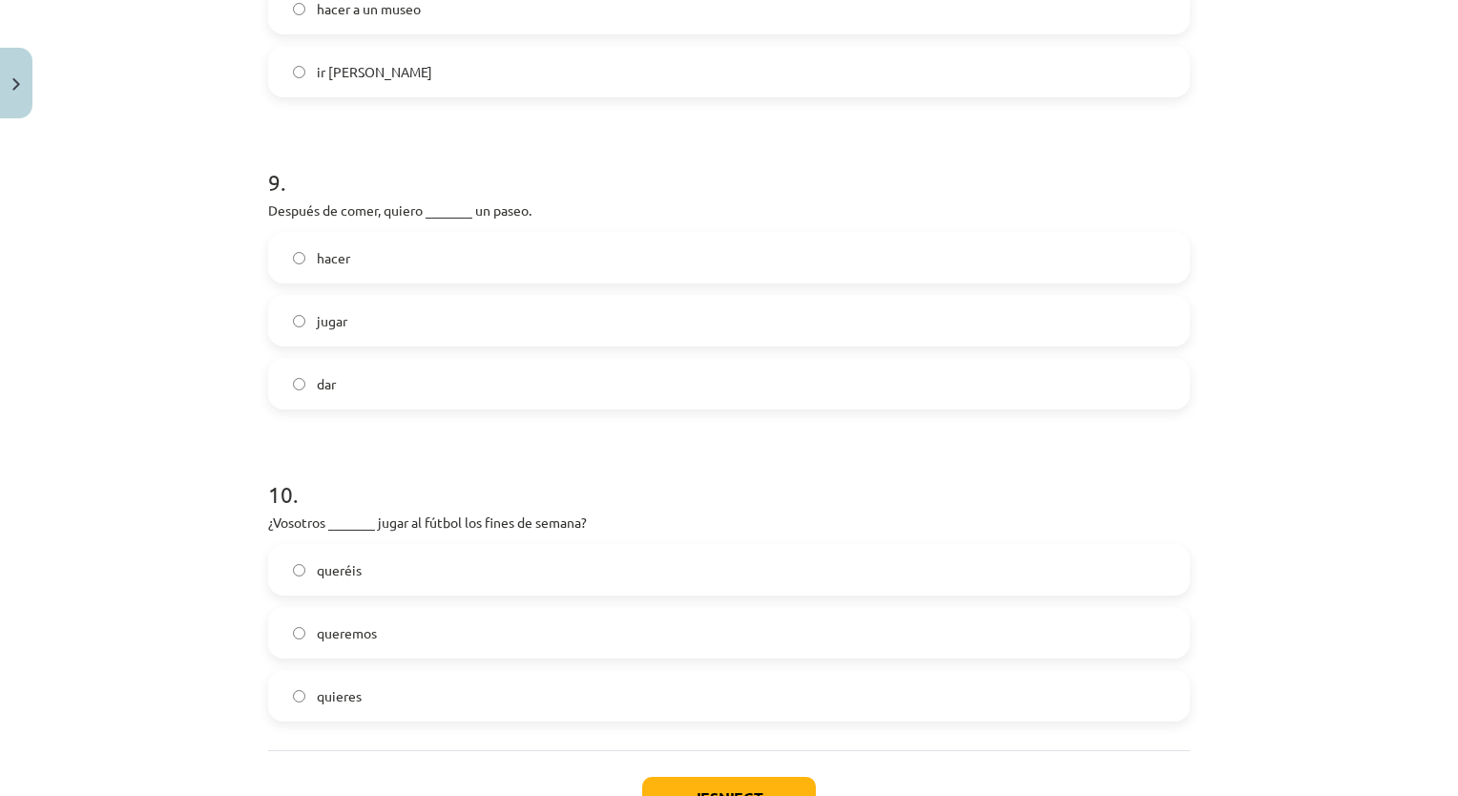
click at [572, 571] on label "queréis" at bounding box center [729, 570] width 918 height 48
click at [725, 777] on button "Iesniegt" at bounding box center [729, 798] width 174 height 42
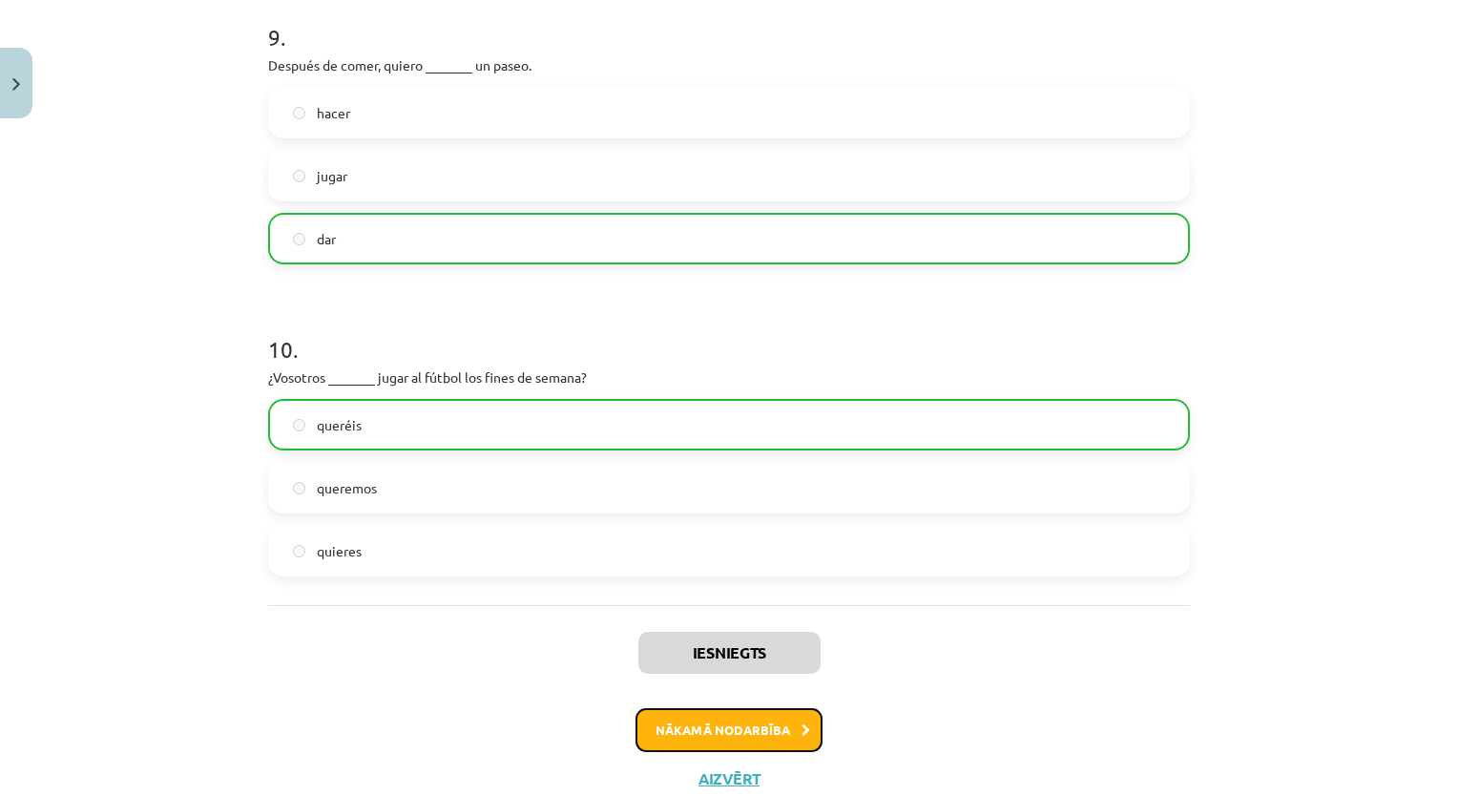
click at [779, 725] on button "Nākamā nodarbība" at bounding box center [728, 730] width 187 height 44
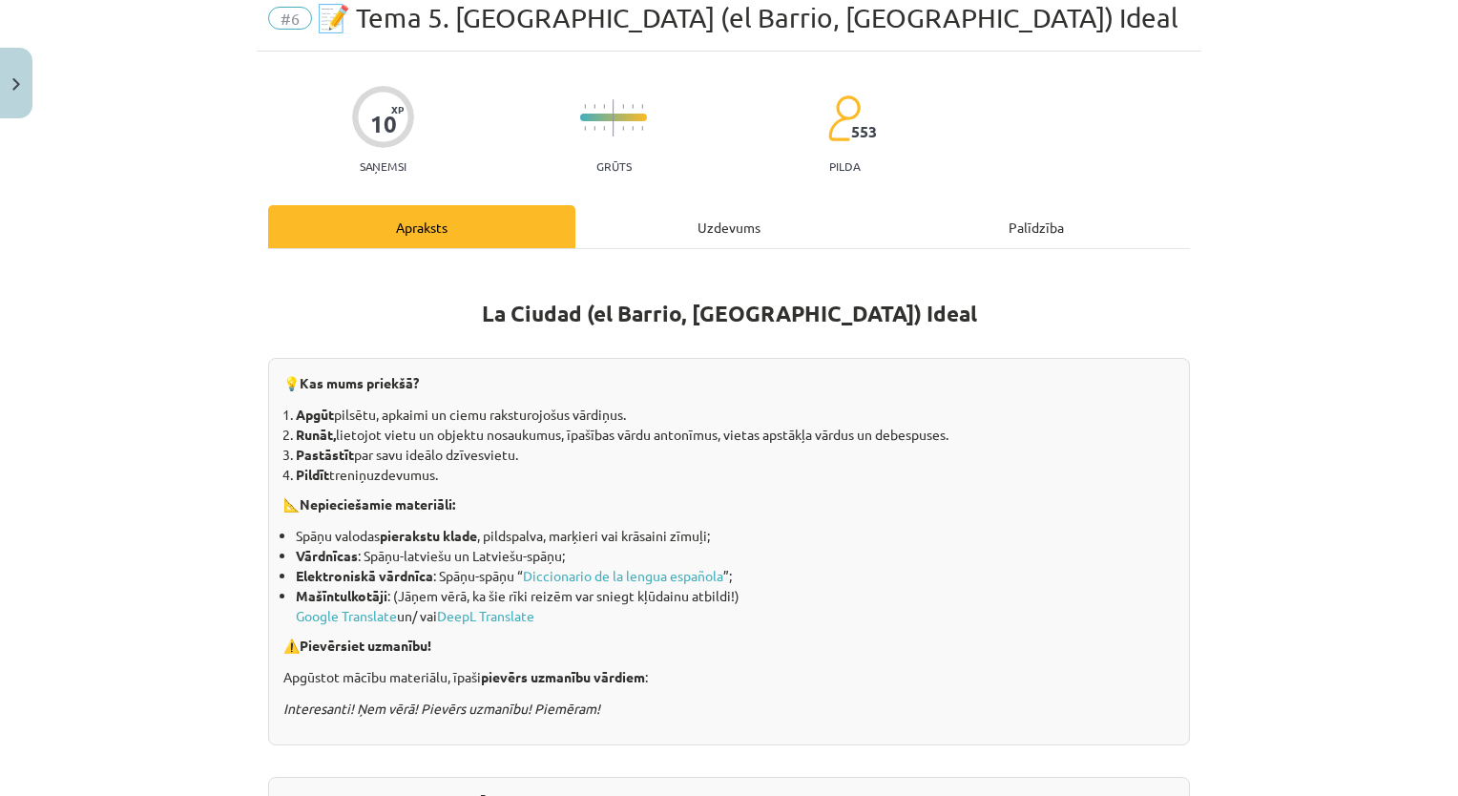
scroll to position [48, 0]
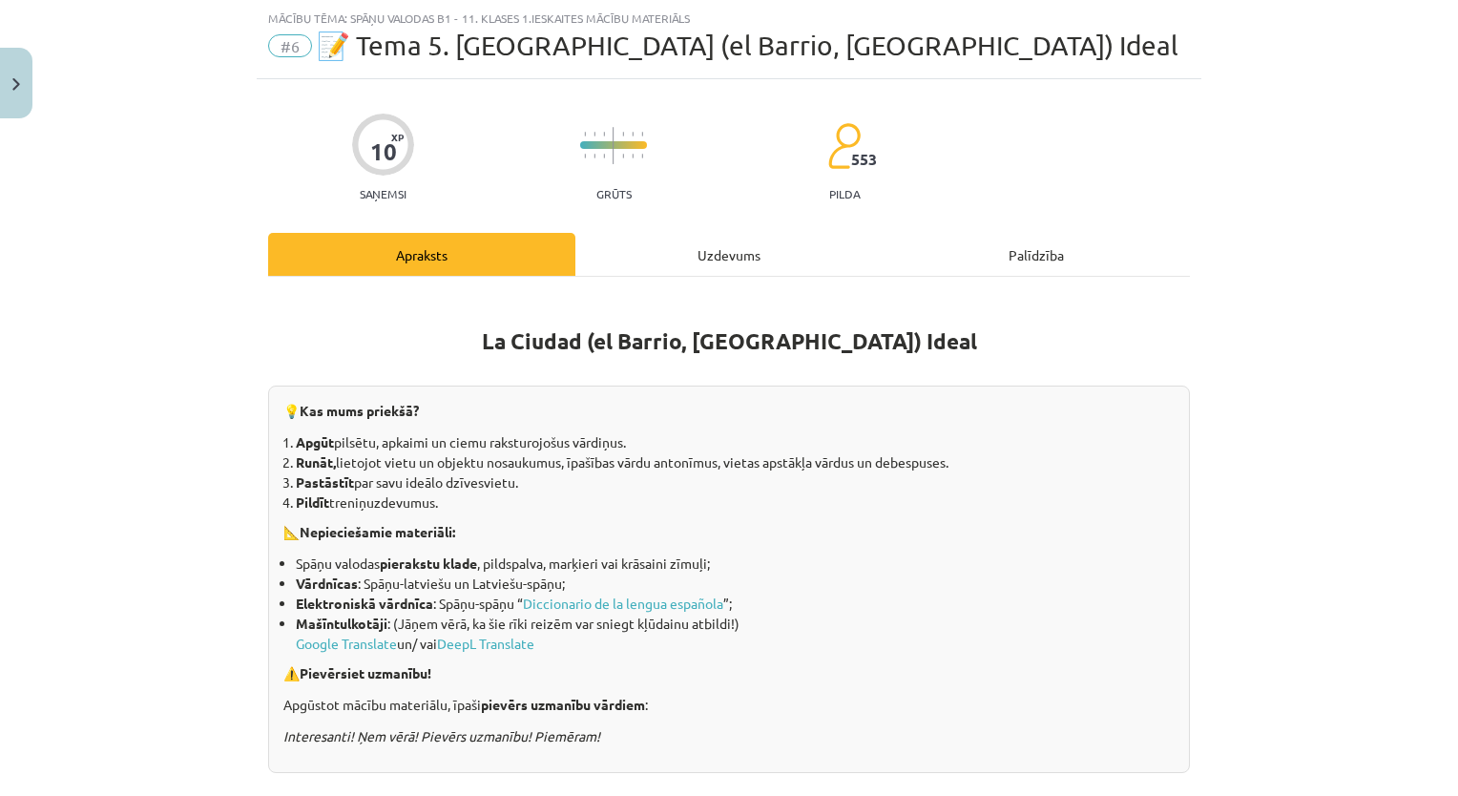
click at [764, 271] on div "Uzdevums" at bounding box center [728, 254] width 307 height 43
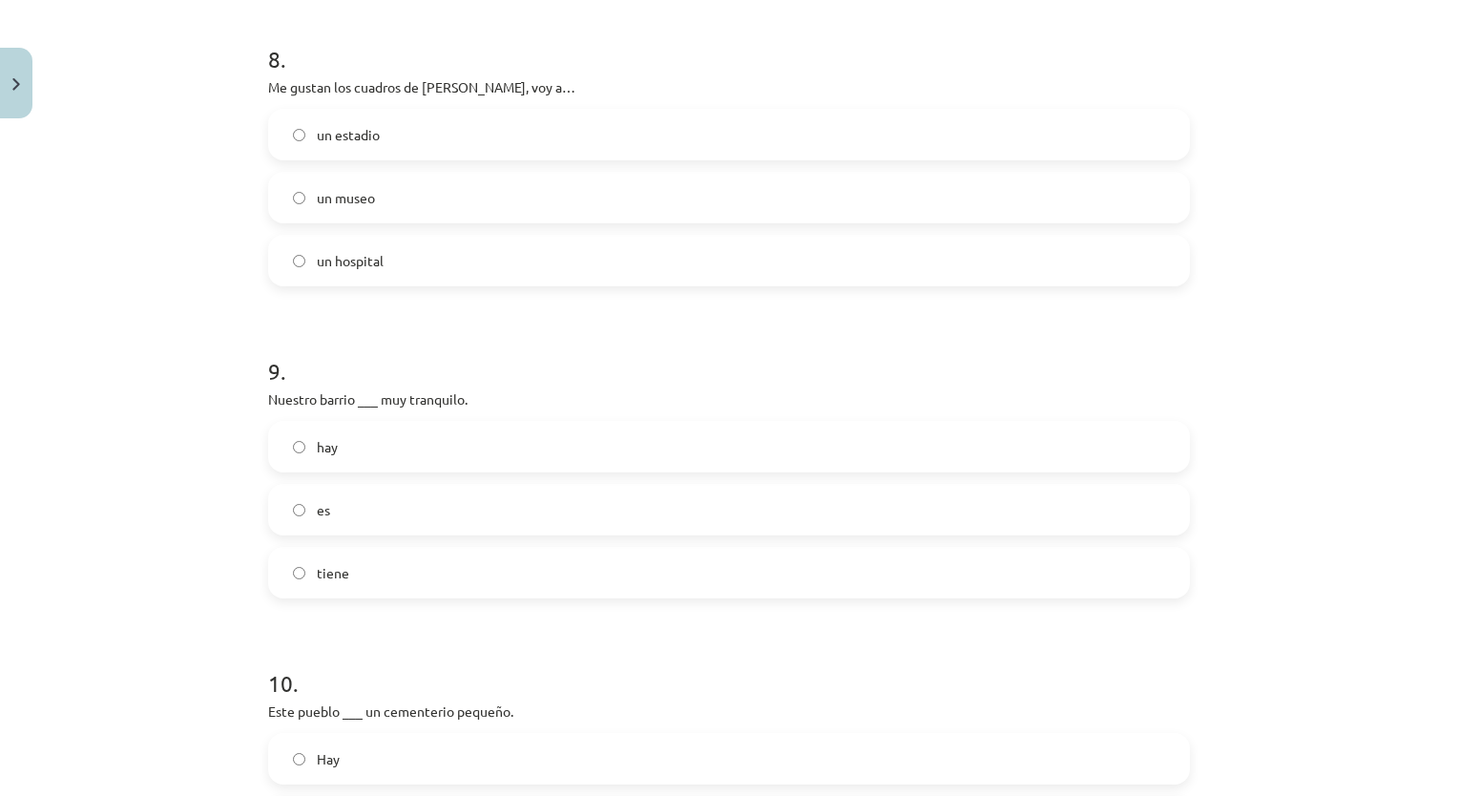
scroll to position [2885, 0]
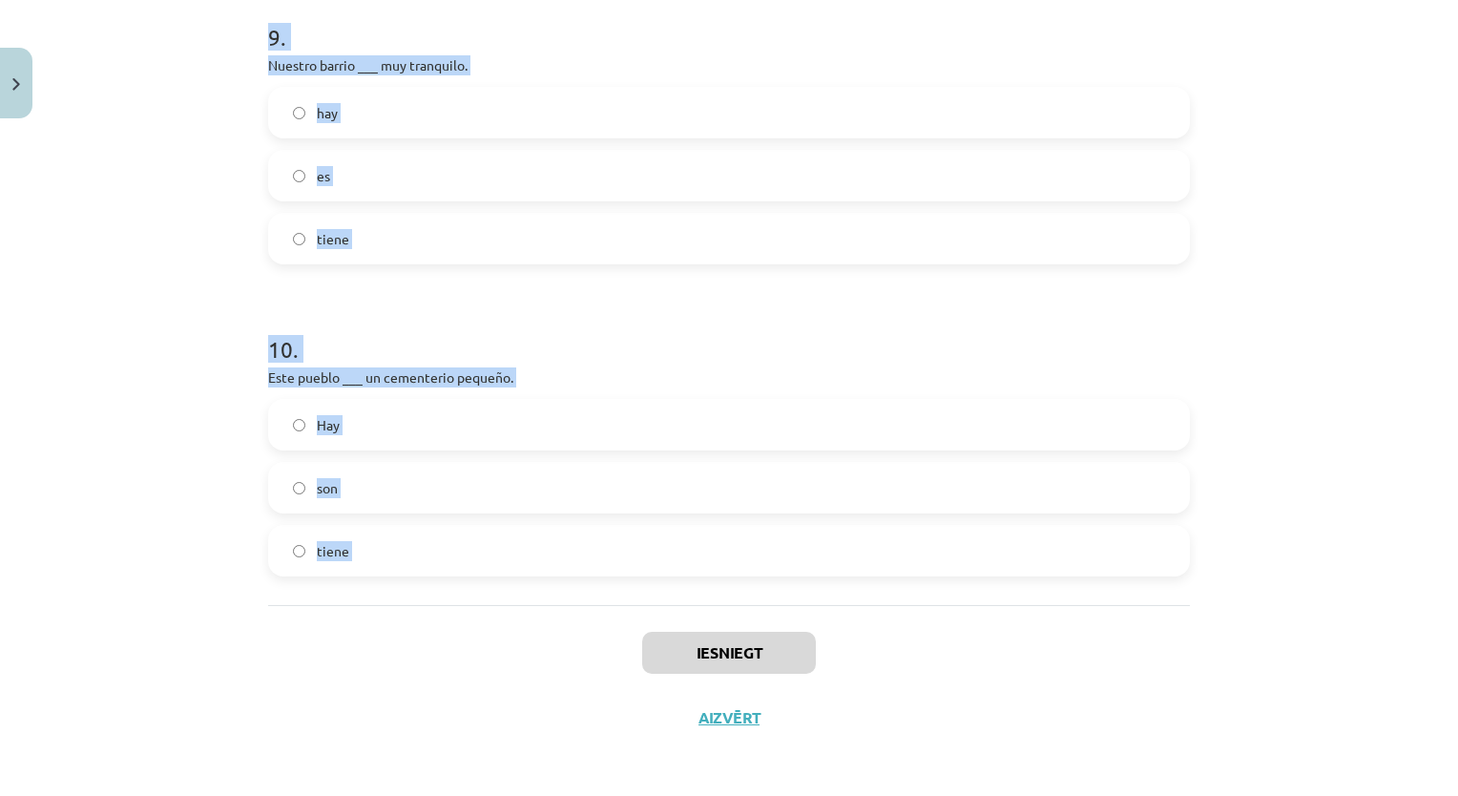
drag, startPoint x: 228, startPoint y: 393, endPoint x: 594, endPoint y: 624, distance: 433.0
click at [594, 624] on div "Mācību tēma: Spāņu valodas b1 - 11. klases 1.ieskaites mācību materiāls #6 📝 Te…" at bounding box center [729, 398] width 1458 height 796
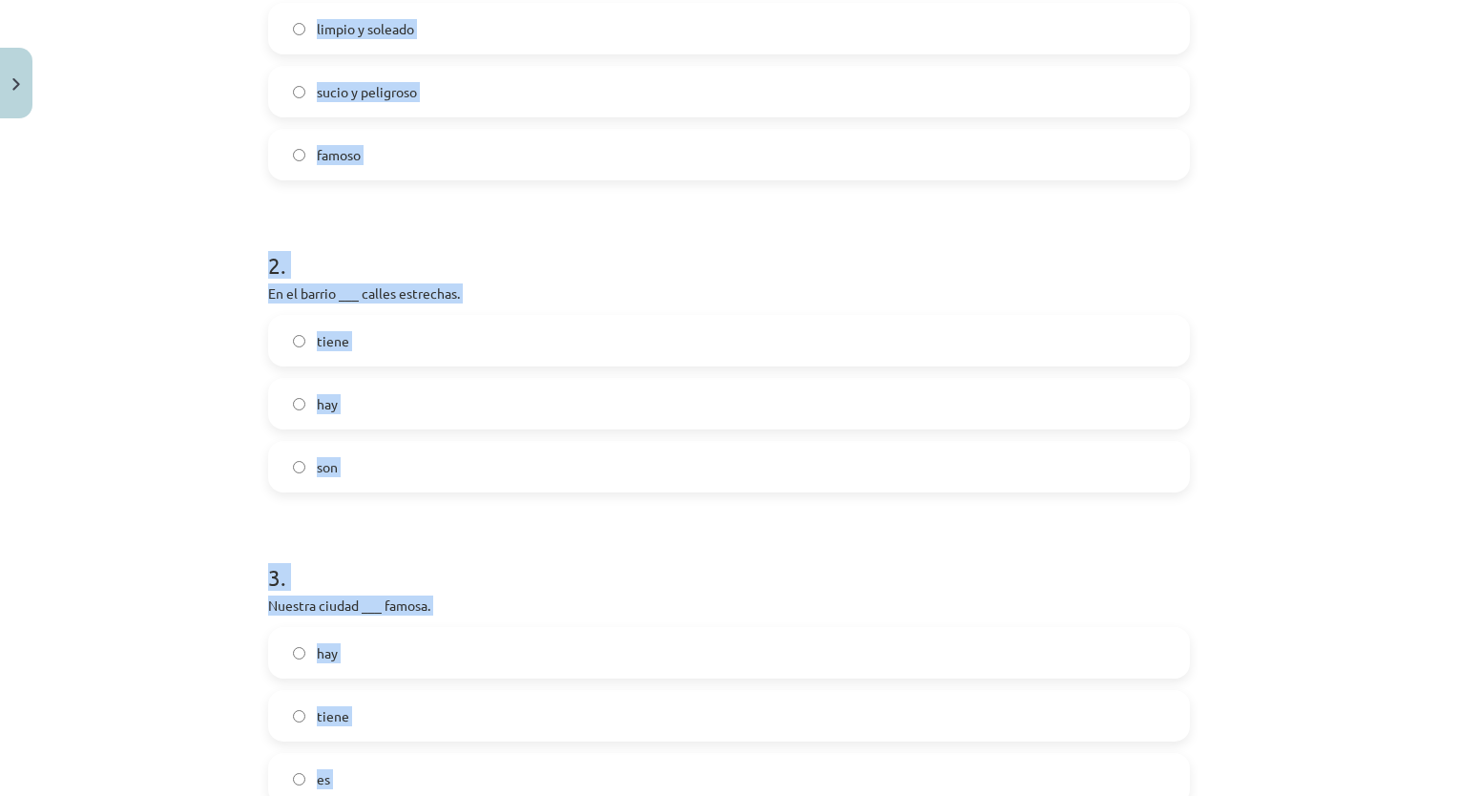
scroll to position [0, 0]
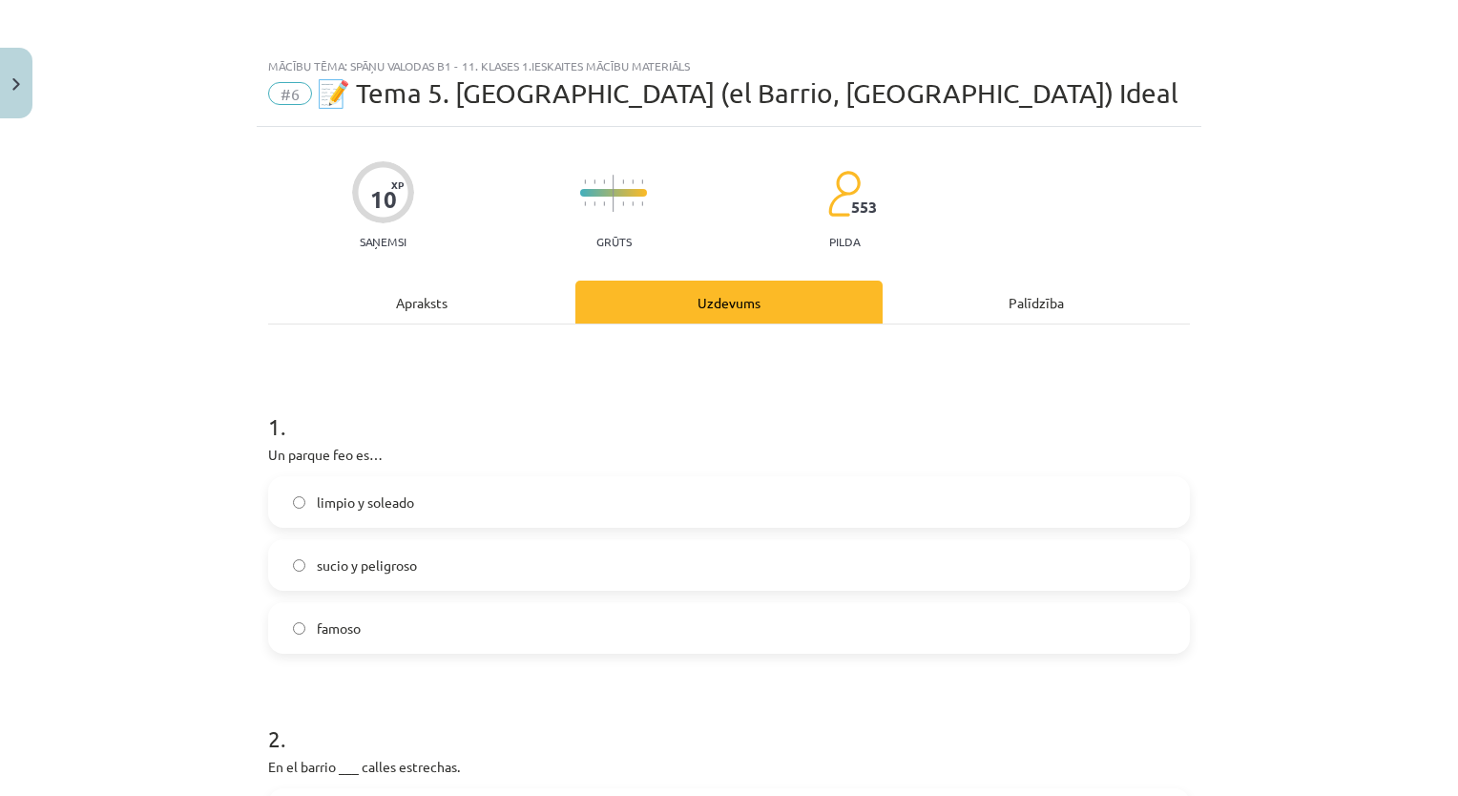
click at [472, 403] on h1 "1 ." at bounding box center [729, 409] width 922 height 59
click at [408, 562] on span "sucio y peligroso" at bounding box center [367, 565] width 100 height 20
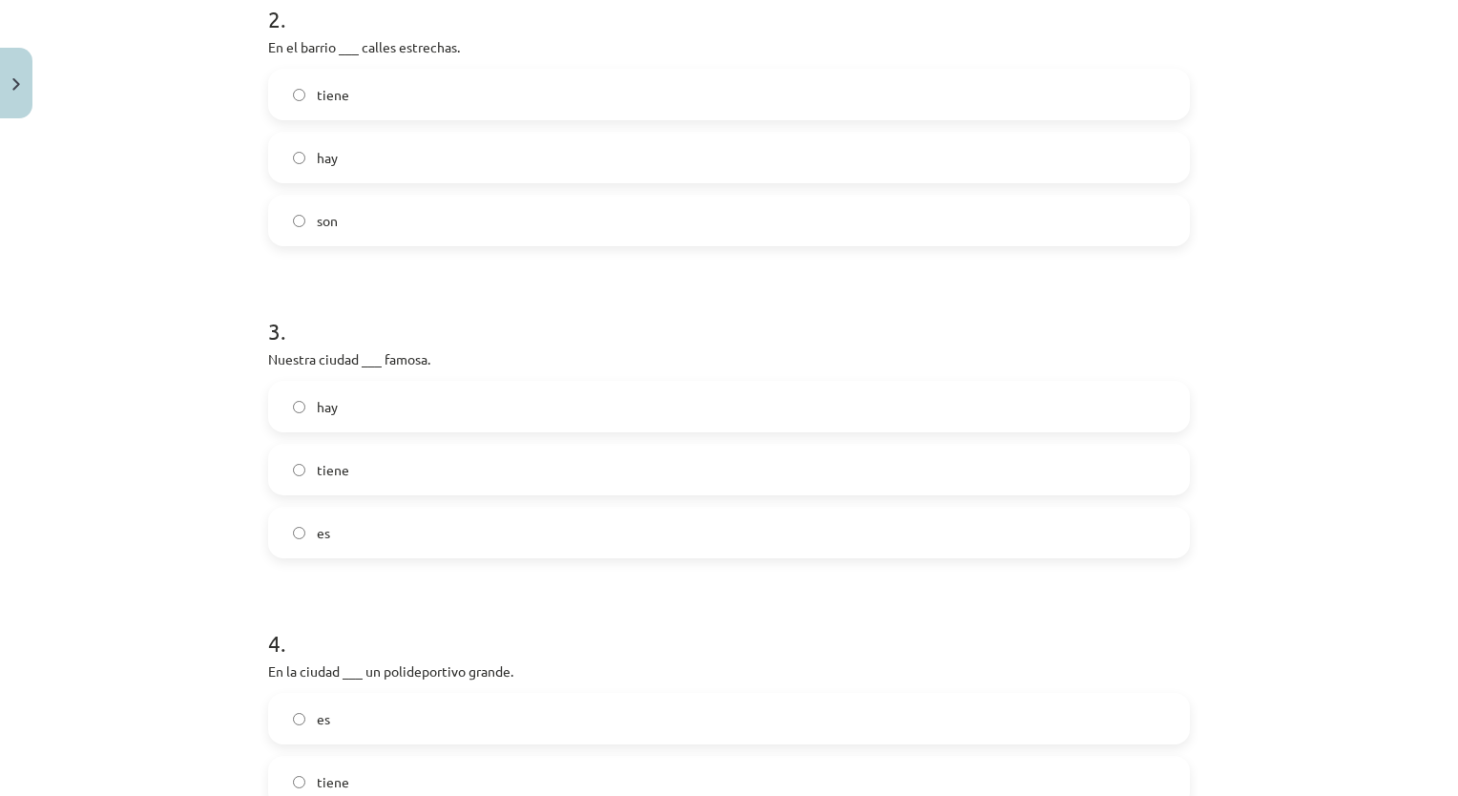
scroll to position [716, 0]
click at [997, 153] on label "hay" at bounding box center [729, 161] width 918 height 48
click at [317, 538] on span "es" at bounding box center [323, 537] width 13 height 20
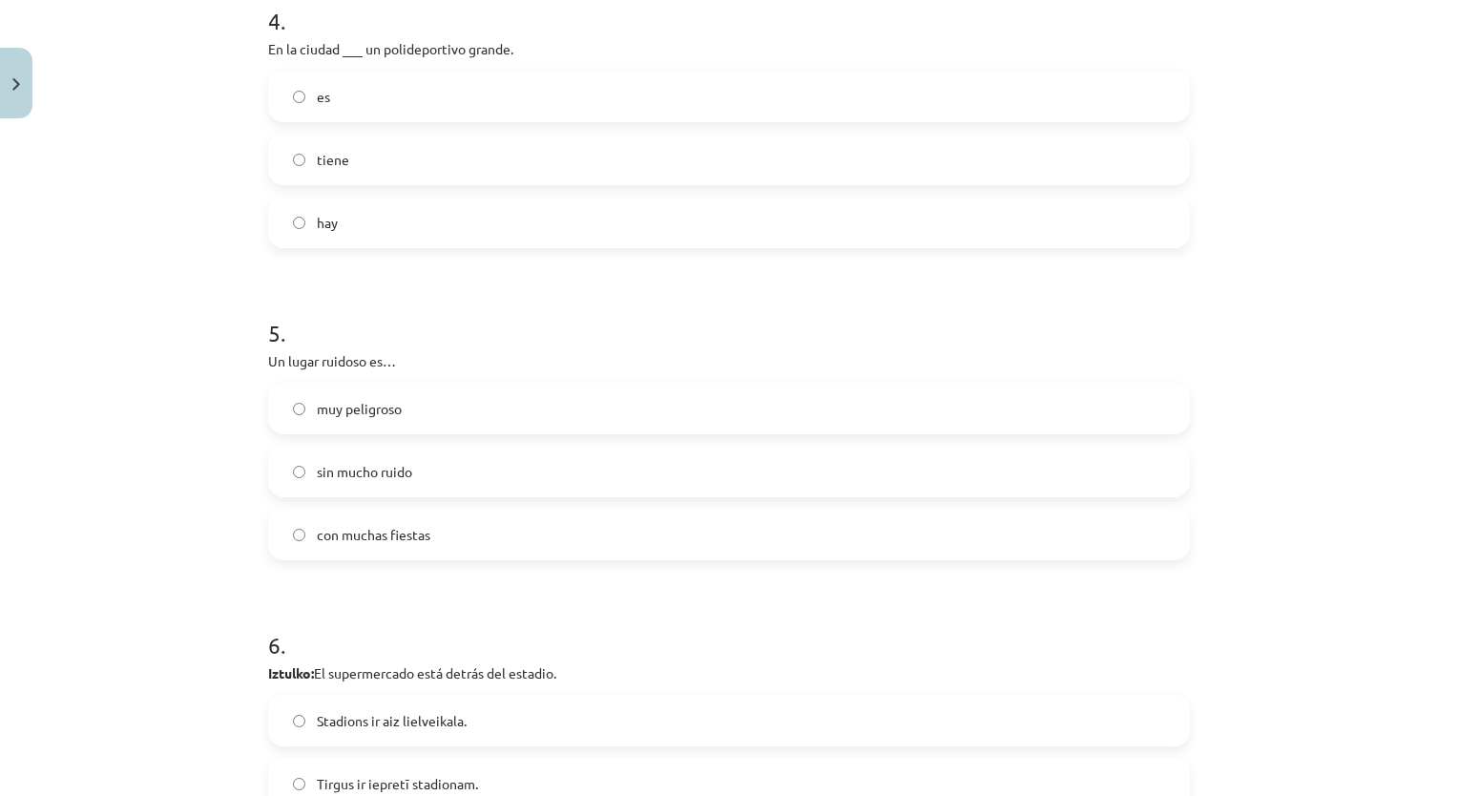
scroll to position [1338, 0]
click at [447, 234] on label "hay" at bounding box center [729, 226] width 918 height 48
click at [296, 551] on label "con muchas fiestas" at bounding box center [729, 538] width 918 height 48
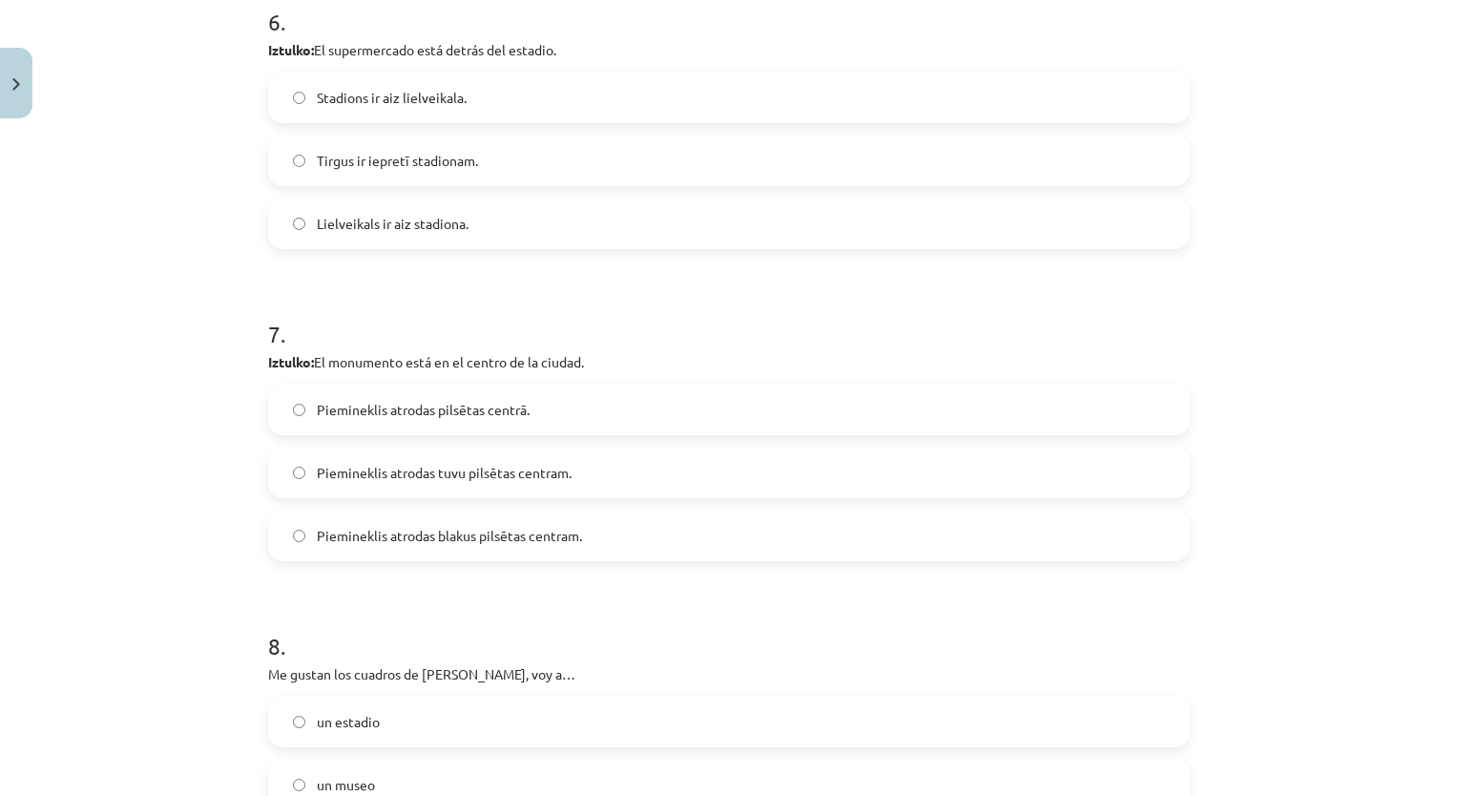
scroll to position [1979, 0]
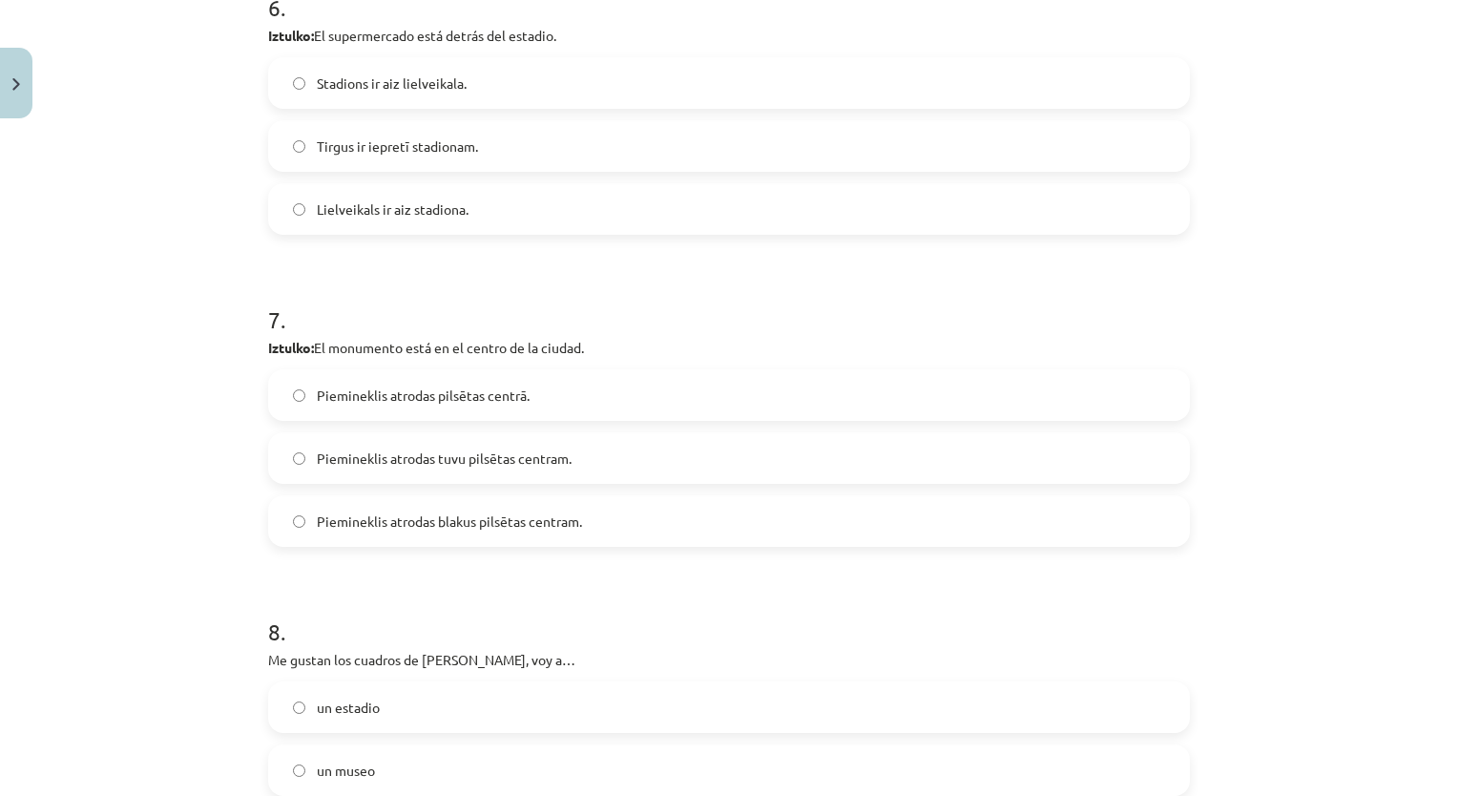
click at [450, 197] on label "Lielveikals ir aiz stadiona." at bounding box center [729, 209] width 918 height 48
click at [517, 413] on label "Piemineklis atrodas pilsētas centrā." at bounding box center [729, 395] width 918 height 48
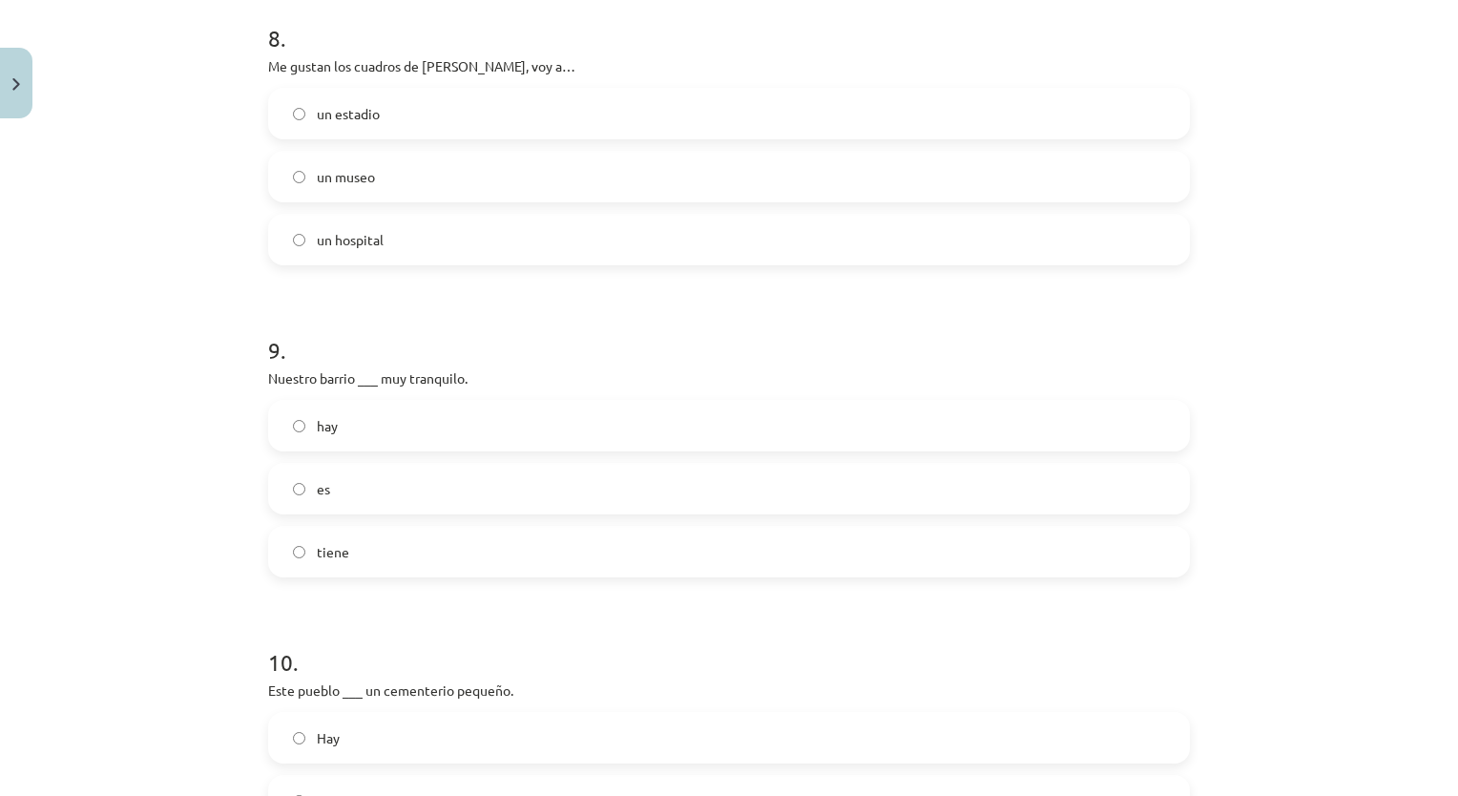
scroll to position [2580, 0]
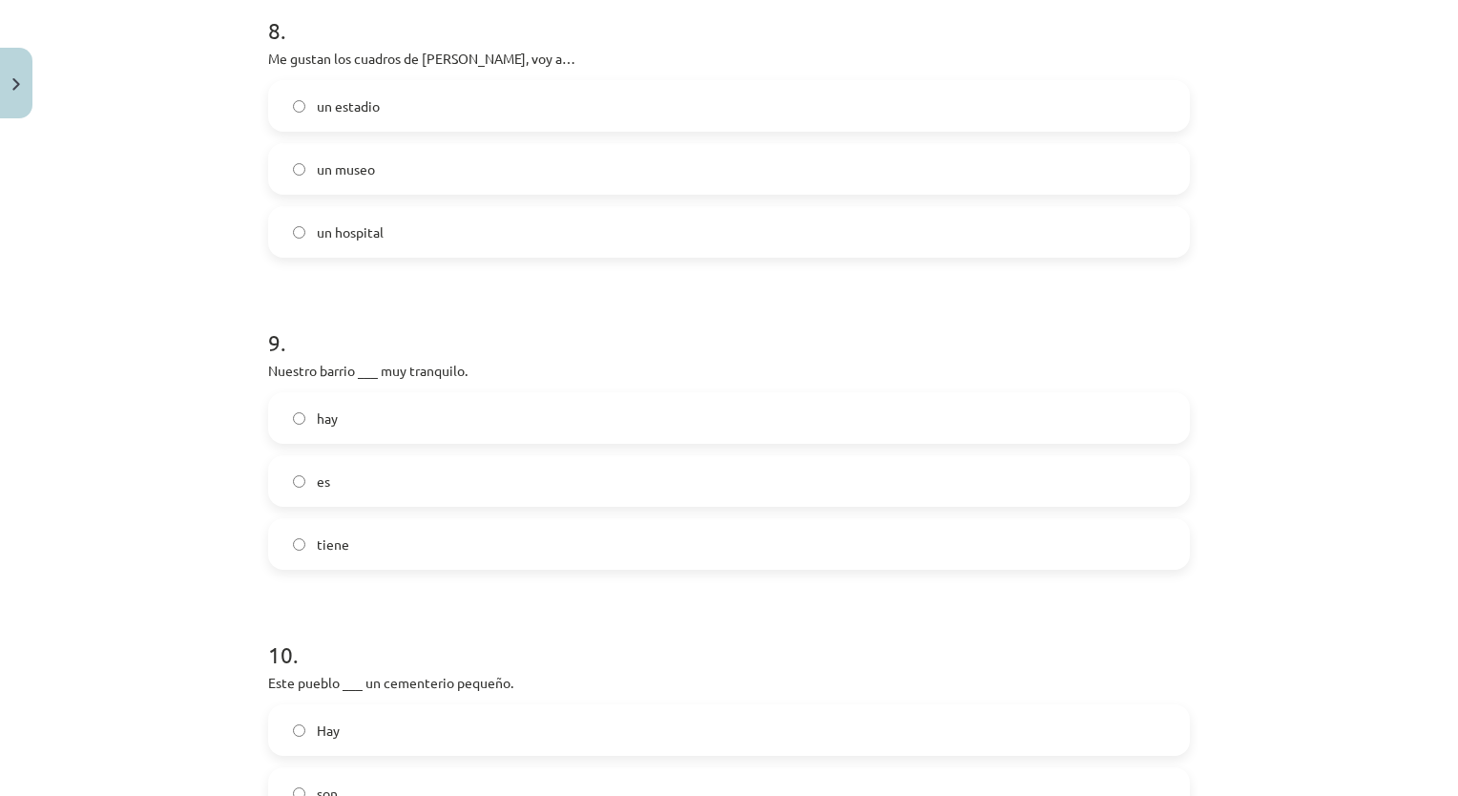
click at [414, 185] on label "un museo" at bounding box center [729, 169] width 918 height 48
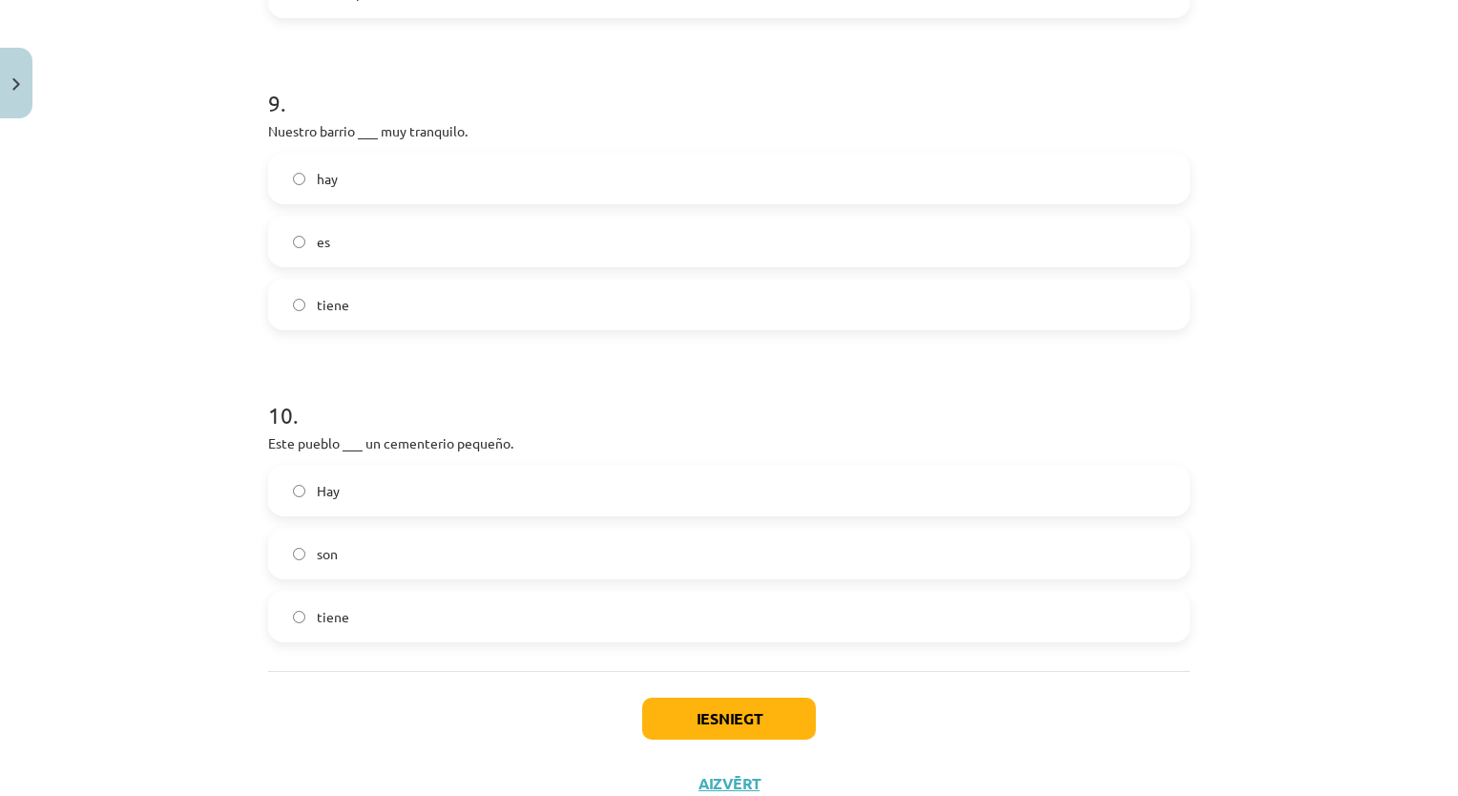
scroll to position [2885, 0]
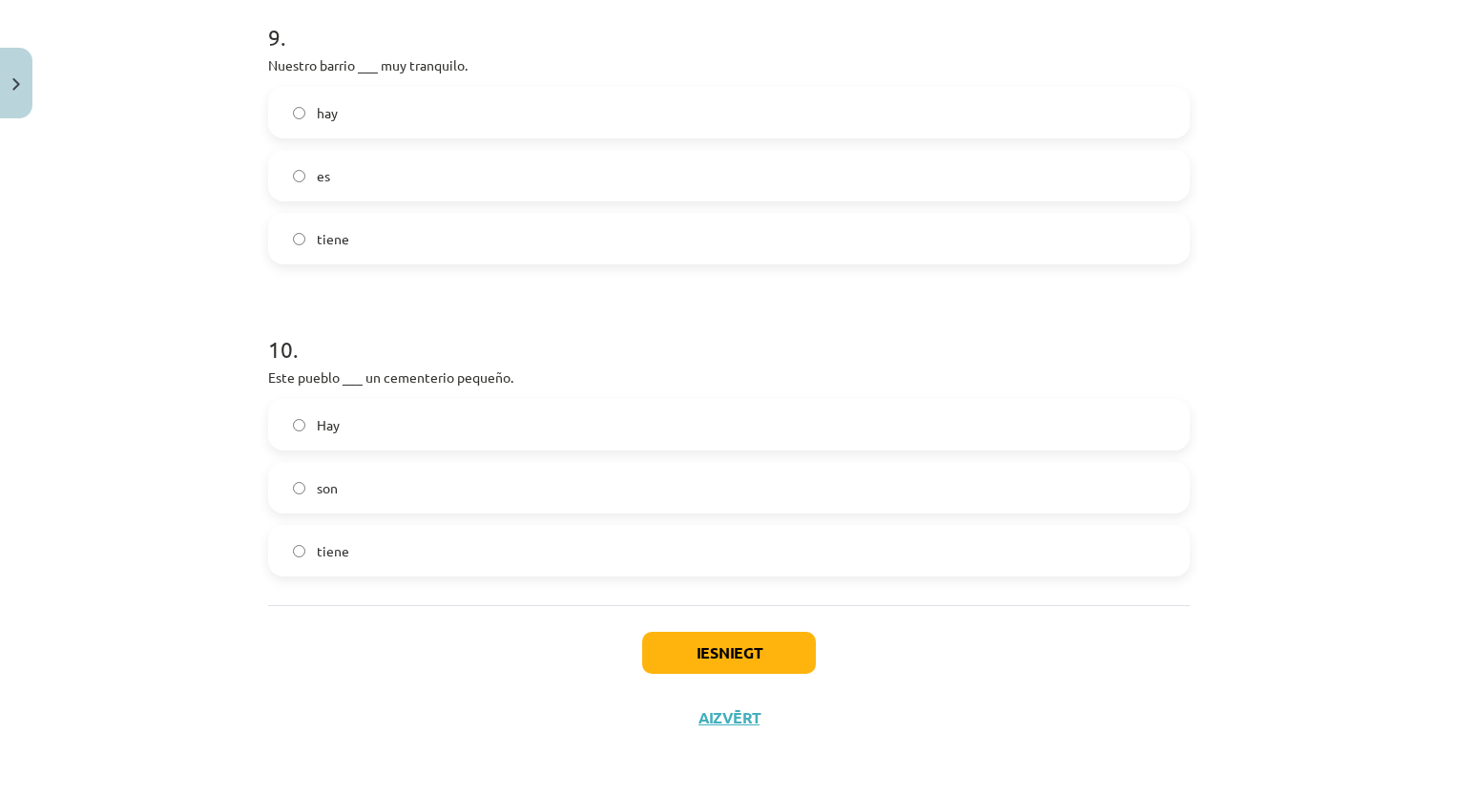
click at [383, 184] on label "es" at bounding box center [729, 176] width 918 height 48
click at [373, 570] on label "tiene" at bounding box center [729, 551] width 918 height 48
click at [696, 671] on button "Iesniegt" at bounding box center [729, 653] width 174 height 42
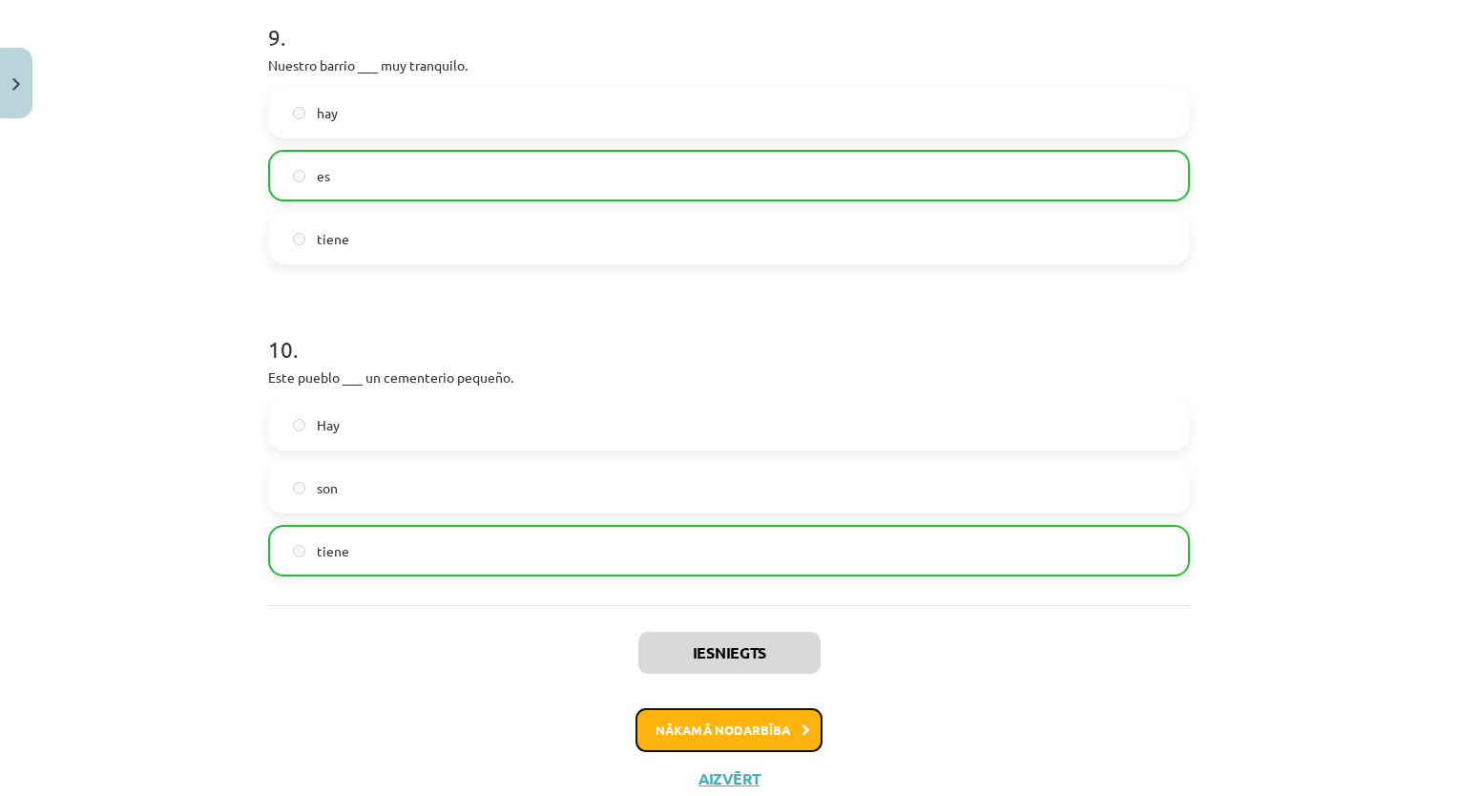
click at [694, 711] on button "Nākamā nodarbība" at bounding box center [728, 730] width 187 height 44
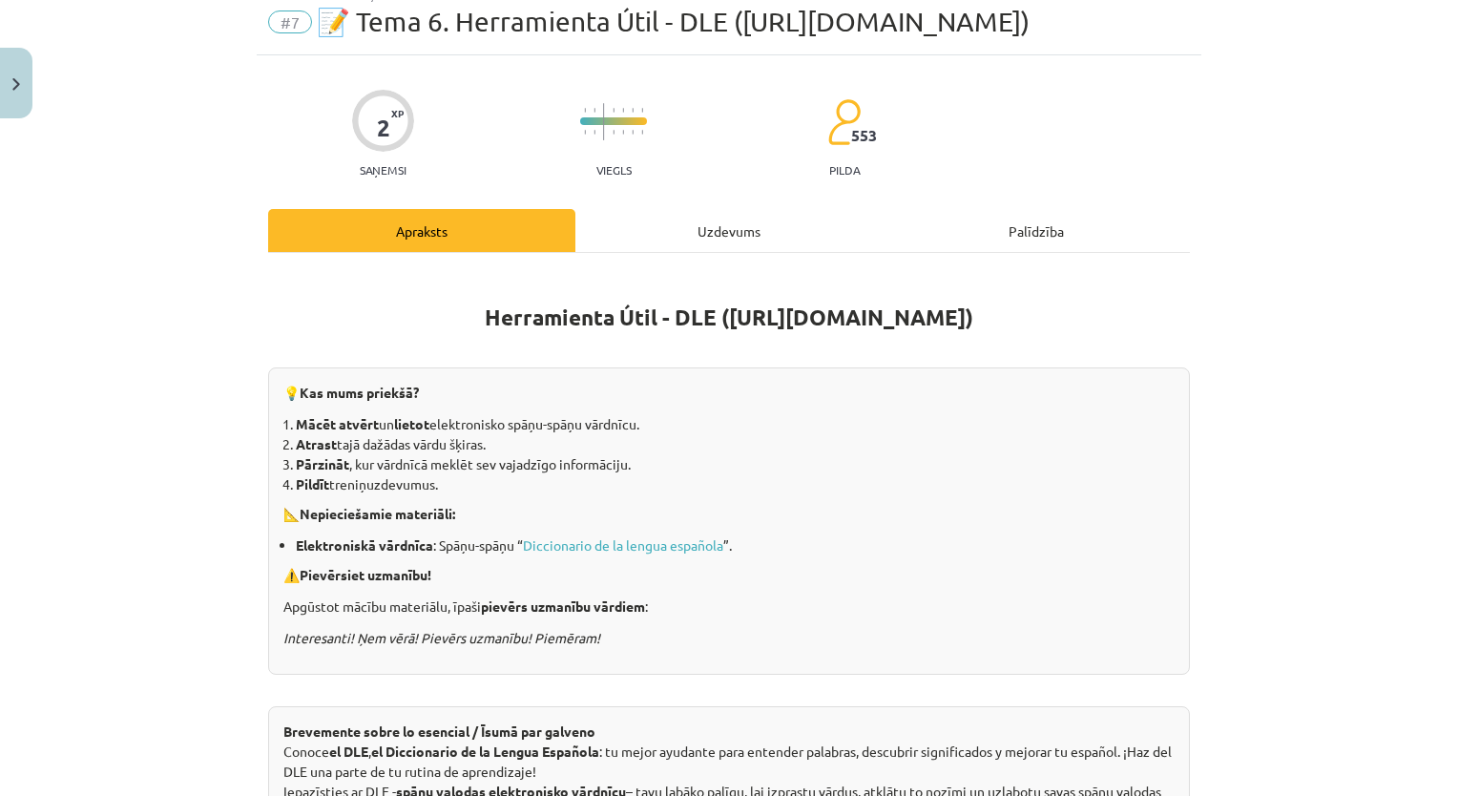
scroll to position [48, 0]
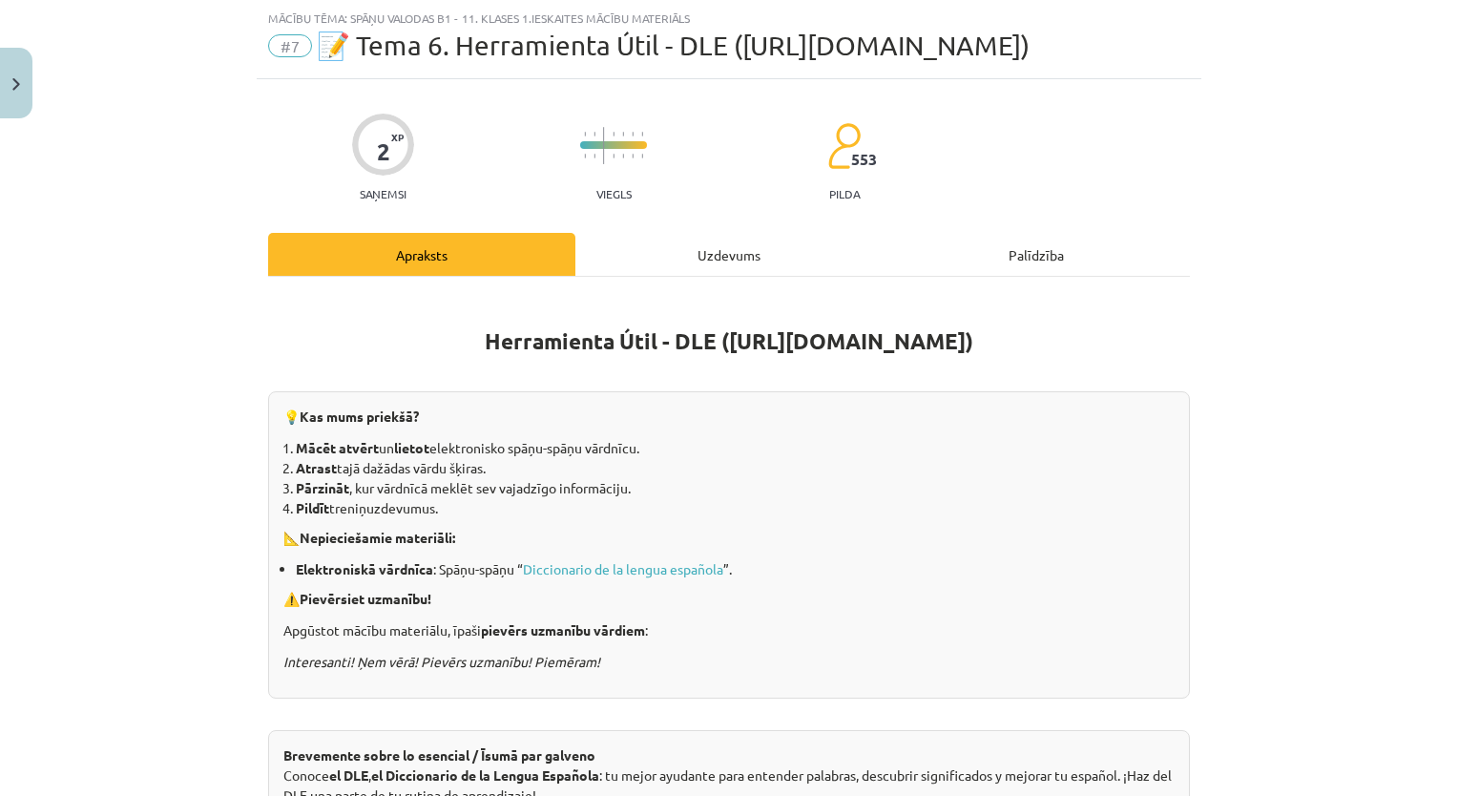
click at [737, 254] on div "Uzdevums" at bounding box center [728, 254] width 307 height 43
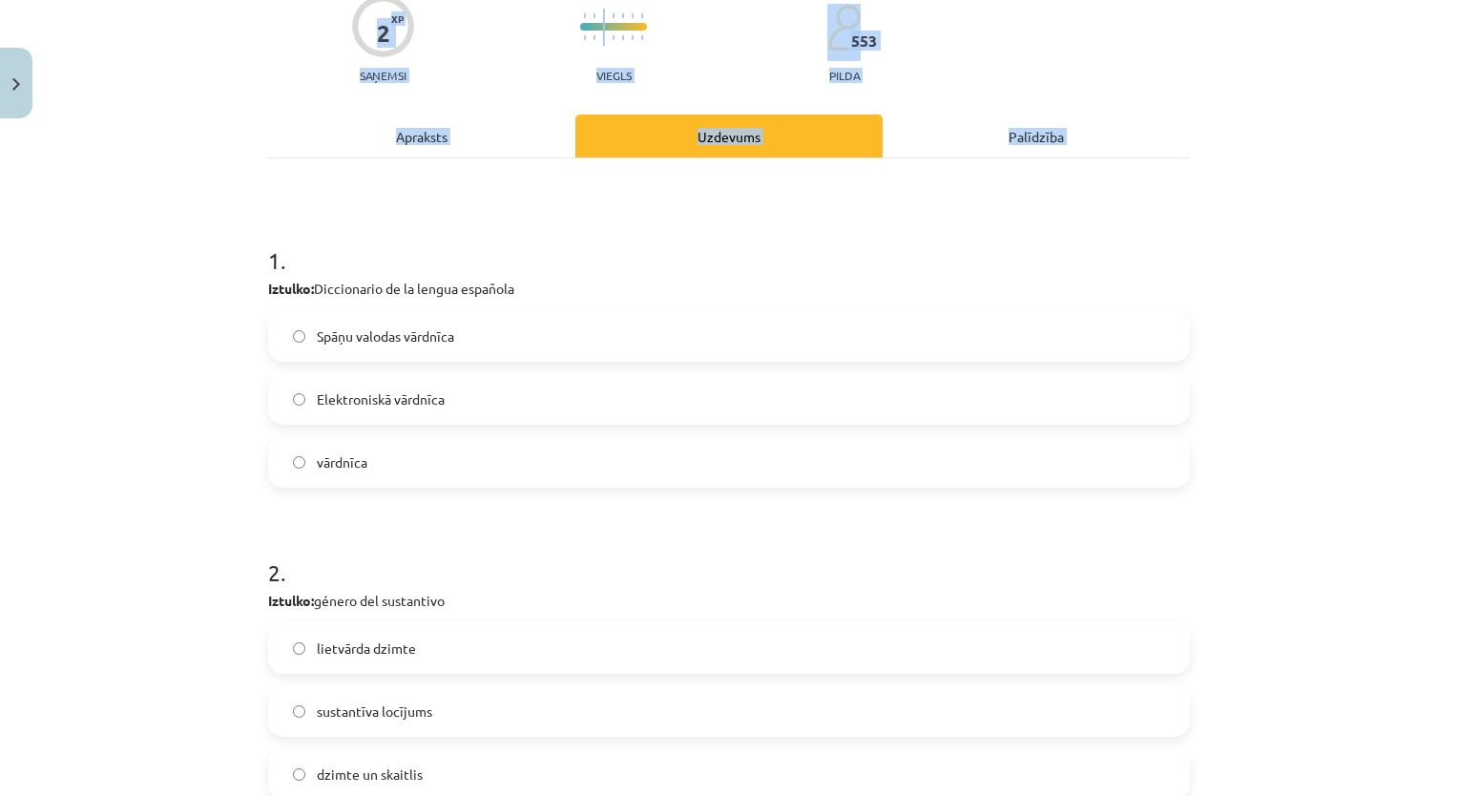
scroll to position [389, 0]
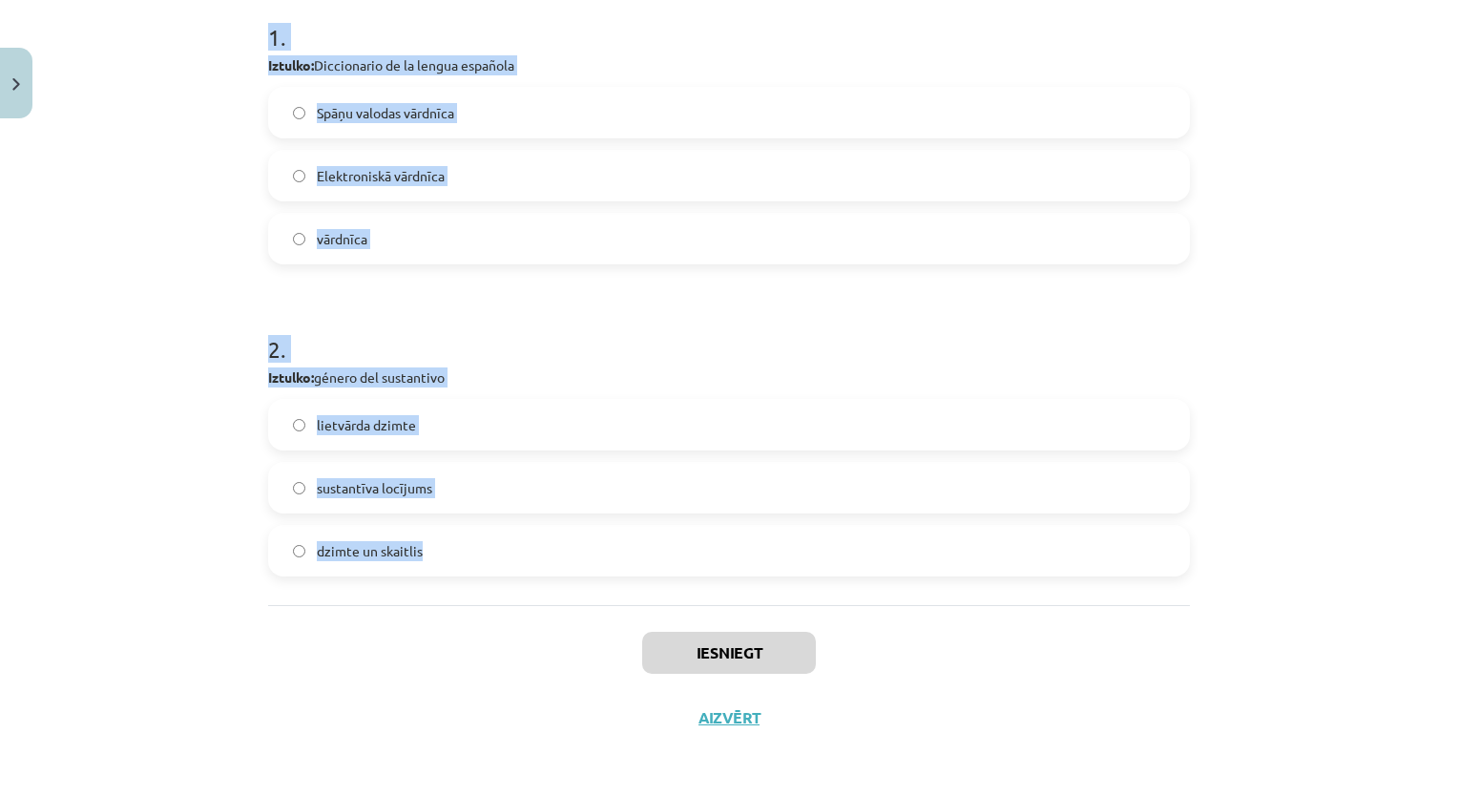
drag, startPoint x: 249, startPoint y: 365, endPoint x: 493, endPoint y: 513, distance: 285.5
click at [493, 513] on div "2 XP Saņemsi Viegls 553 pilda Apraksts Uzdevums Palīdzība 1 . Iztulko: Dicciona…" at bounding box center [729, 244] width 945 height 1012
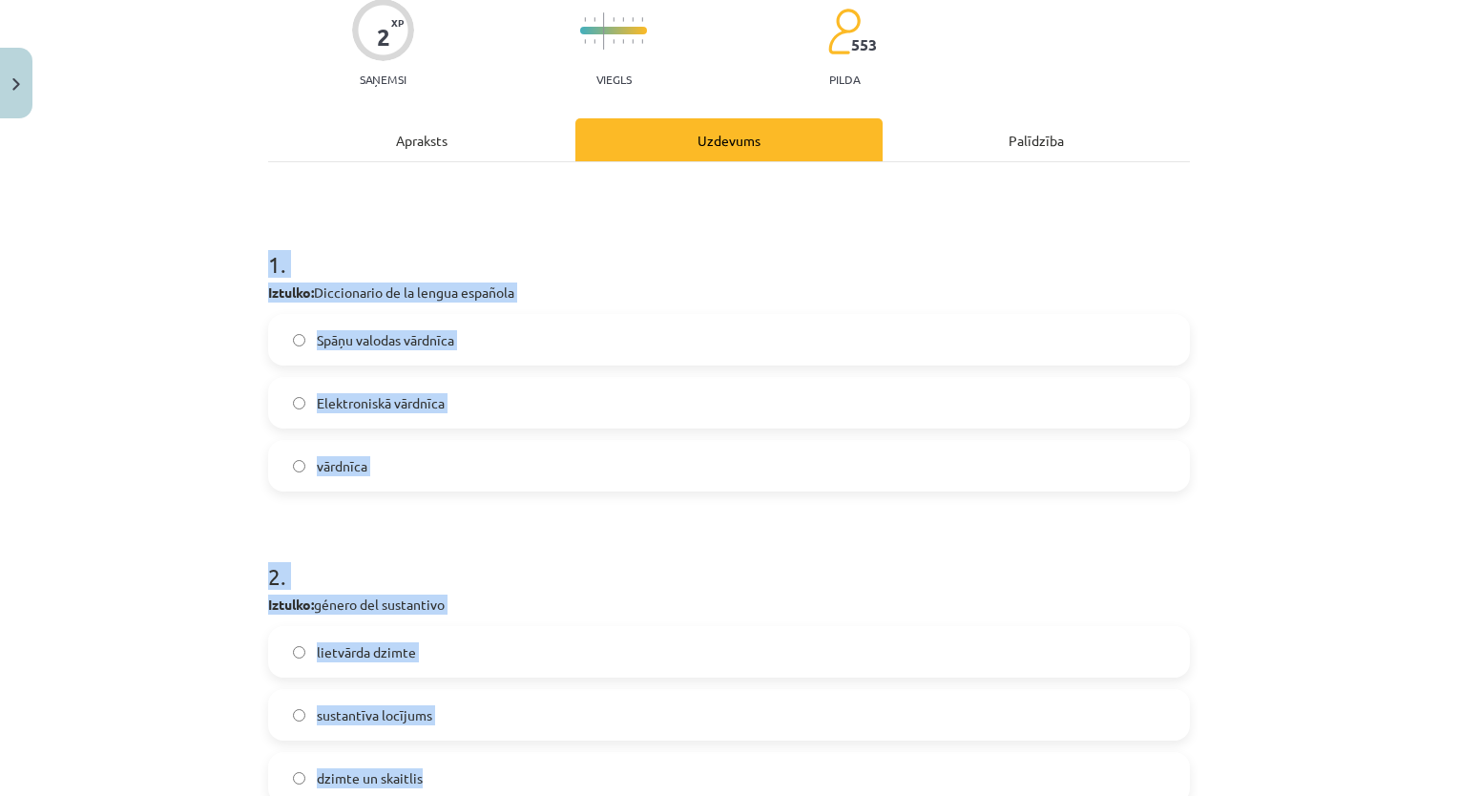
scroll to position [0, 0]
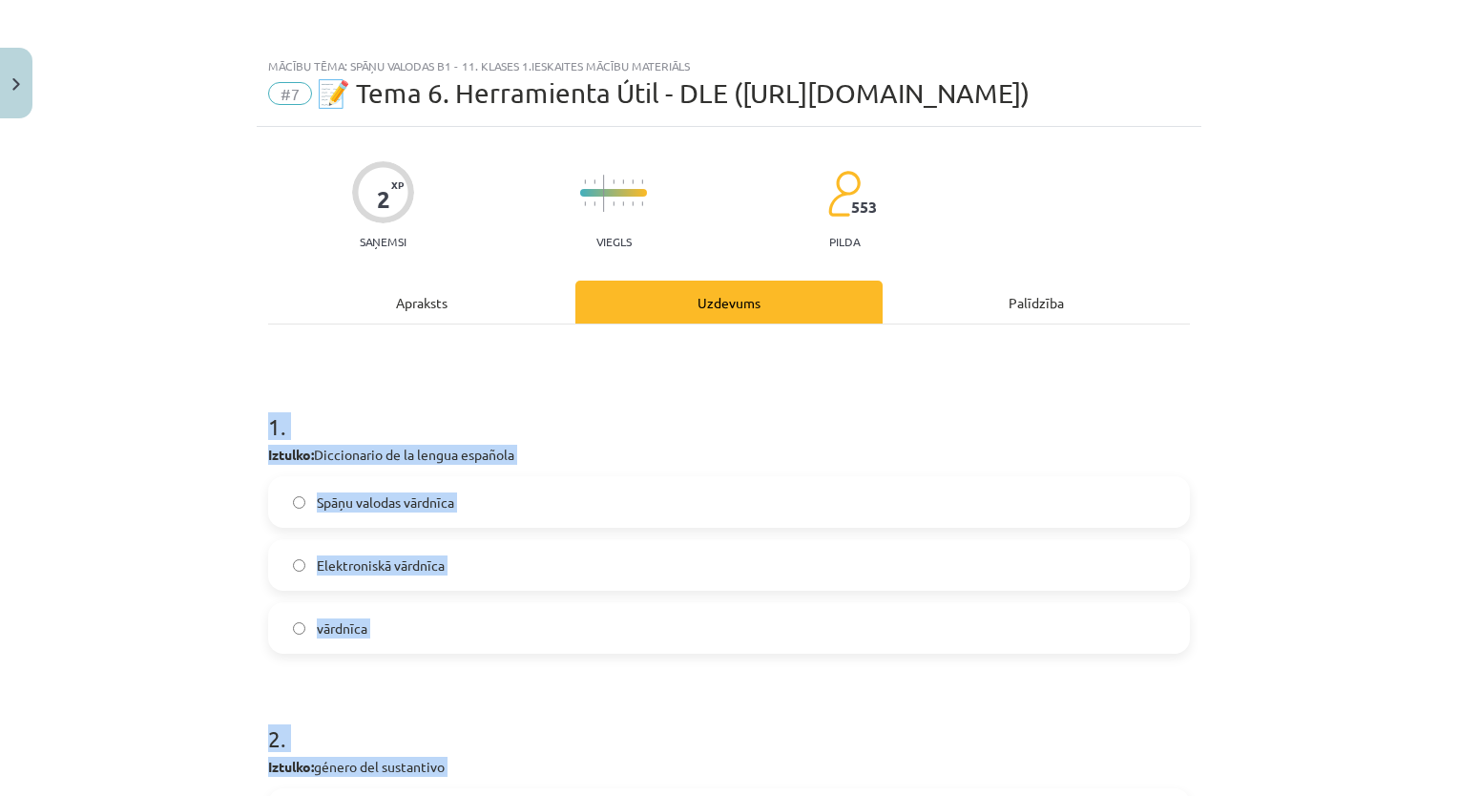
click at [412, 511] on label "Spāņu valodas vārdnīca" at bounding box center [729, 502] width 918 height 48
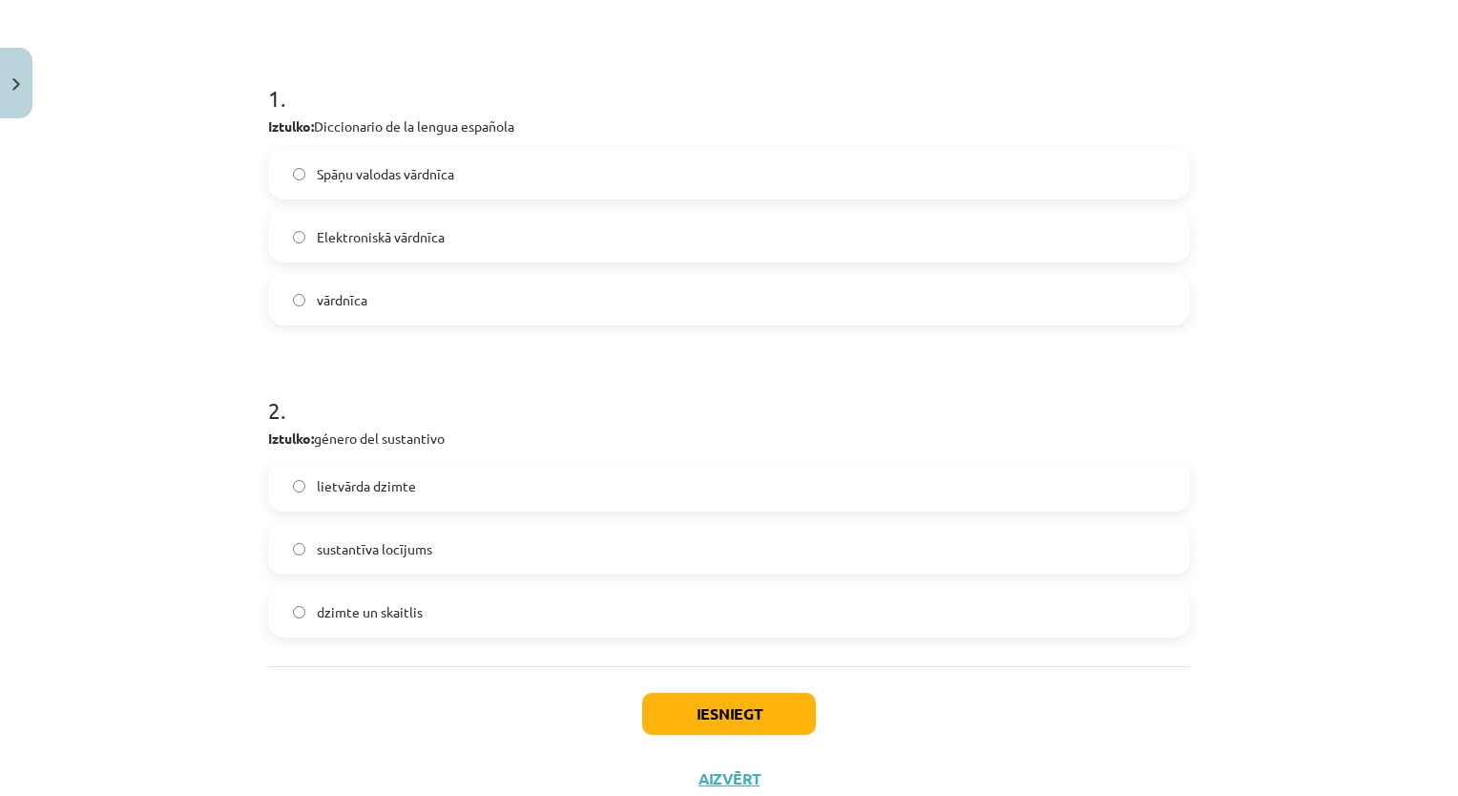
scroll to position [334, 0]
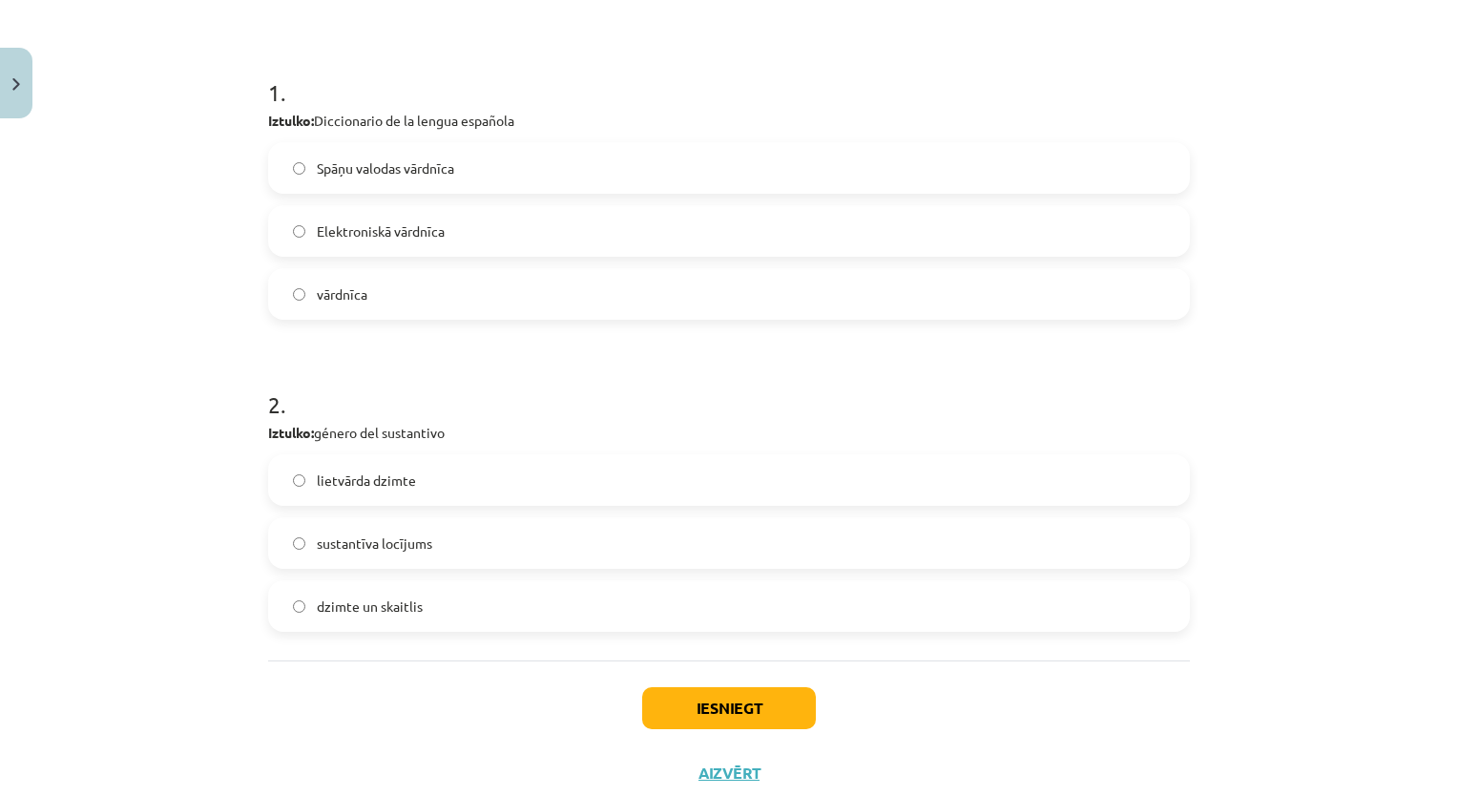
click at [413, 479] on label "lietvārda dzimte" at bounding box center [729, 480] width 918 height 48
click at [682, 728] on div "Iesniegt Aizvērt" at bounding box center [729, 727] width 922 height 134
click at [682, 727] on button "Iesniegt" at bounding box center [729, 708] width 174 height 42
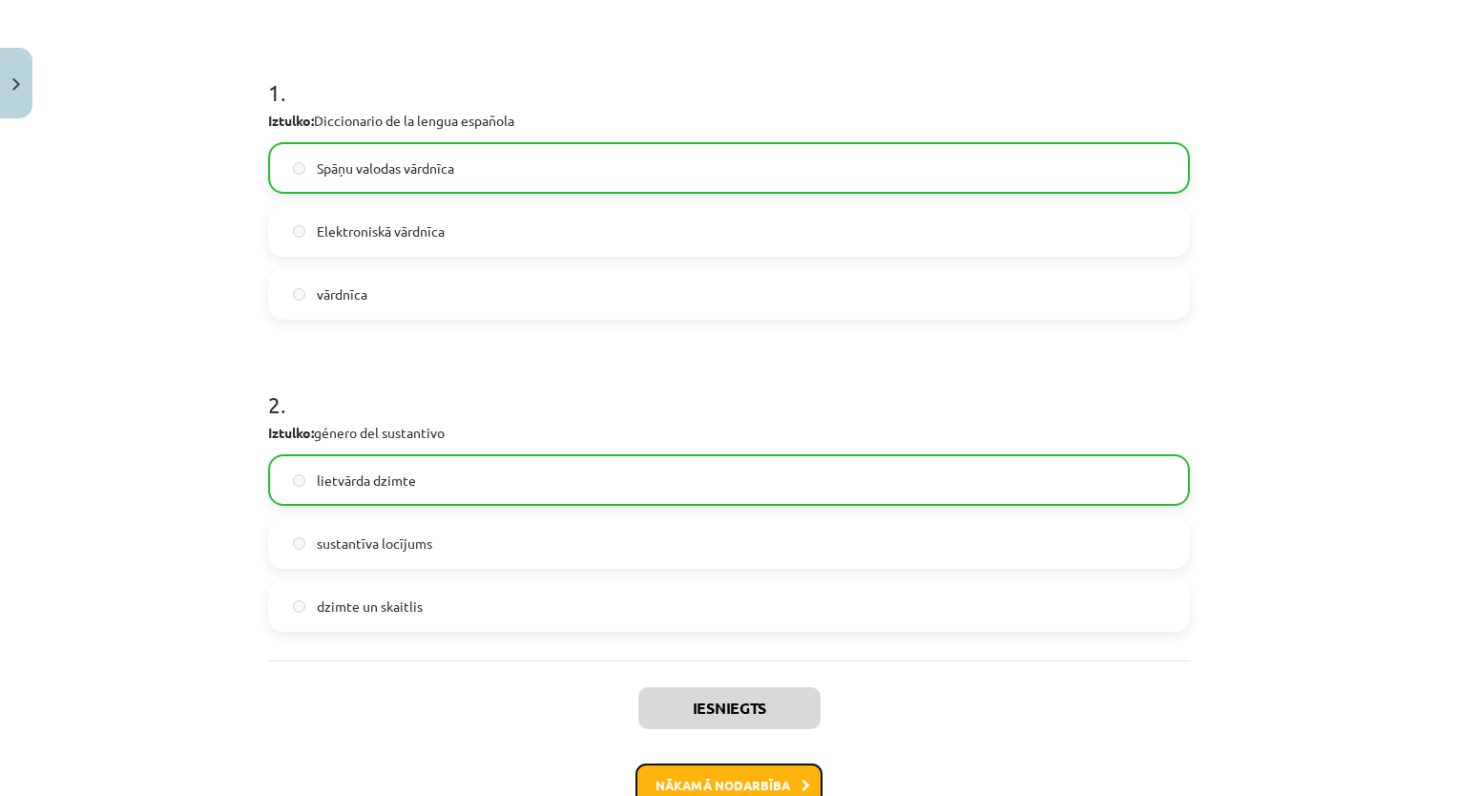
click at [710, 766] on button "Nākamā nodarbība" at bounding box center [728, 785] width 187 height 44
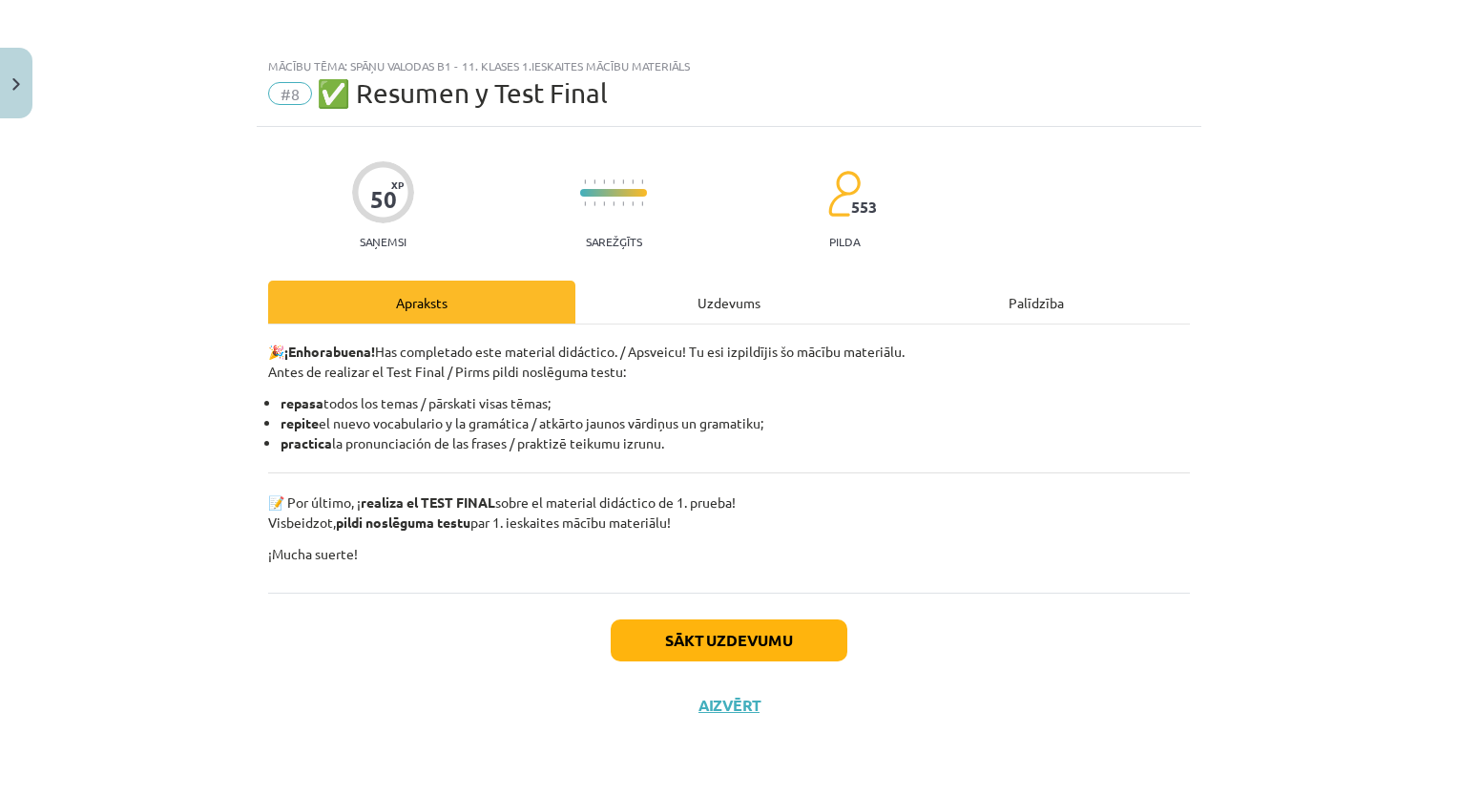
scroll to position [0, 0]
click at [716, 651] on button "Sākt uzdevumu" at bounding box center [729, 640] width 237 height 42
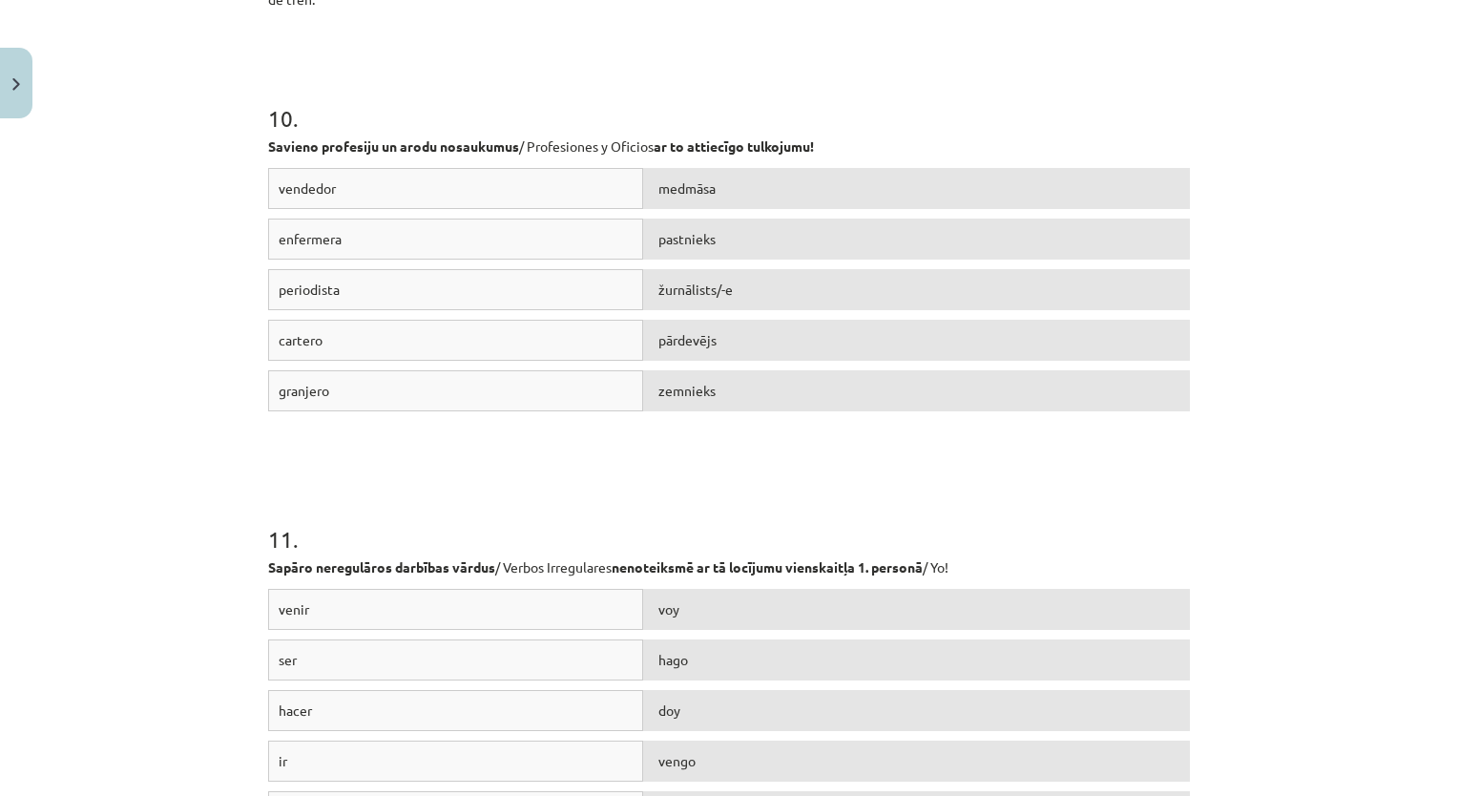
scroll to position [3767, 0]
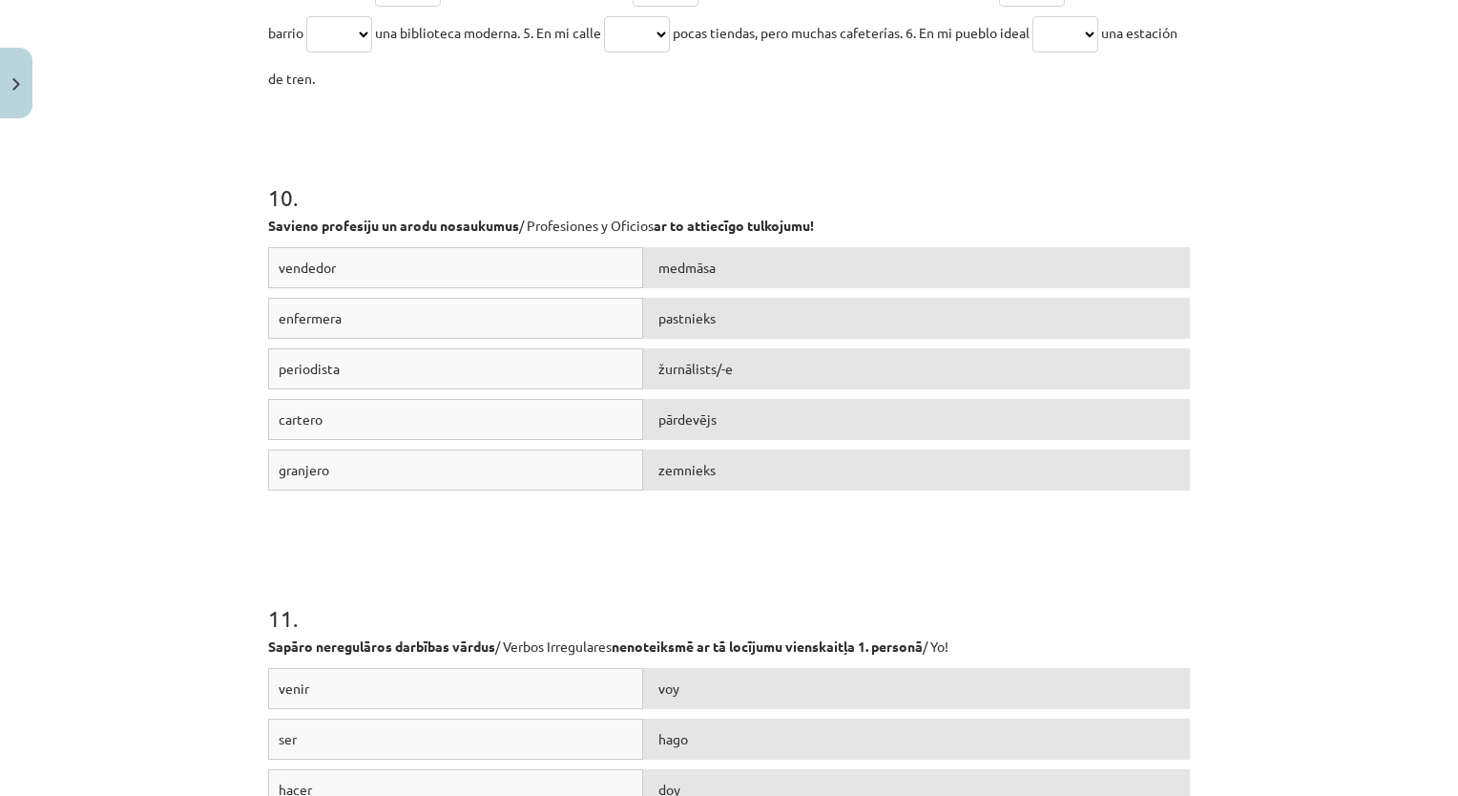
drag, startPoint x: 254, startPoint y: 417, endPoint x: 883, endPoint y: 80, distance: 714.1
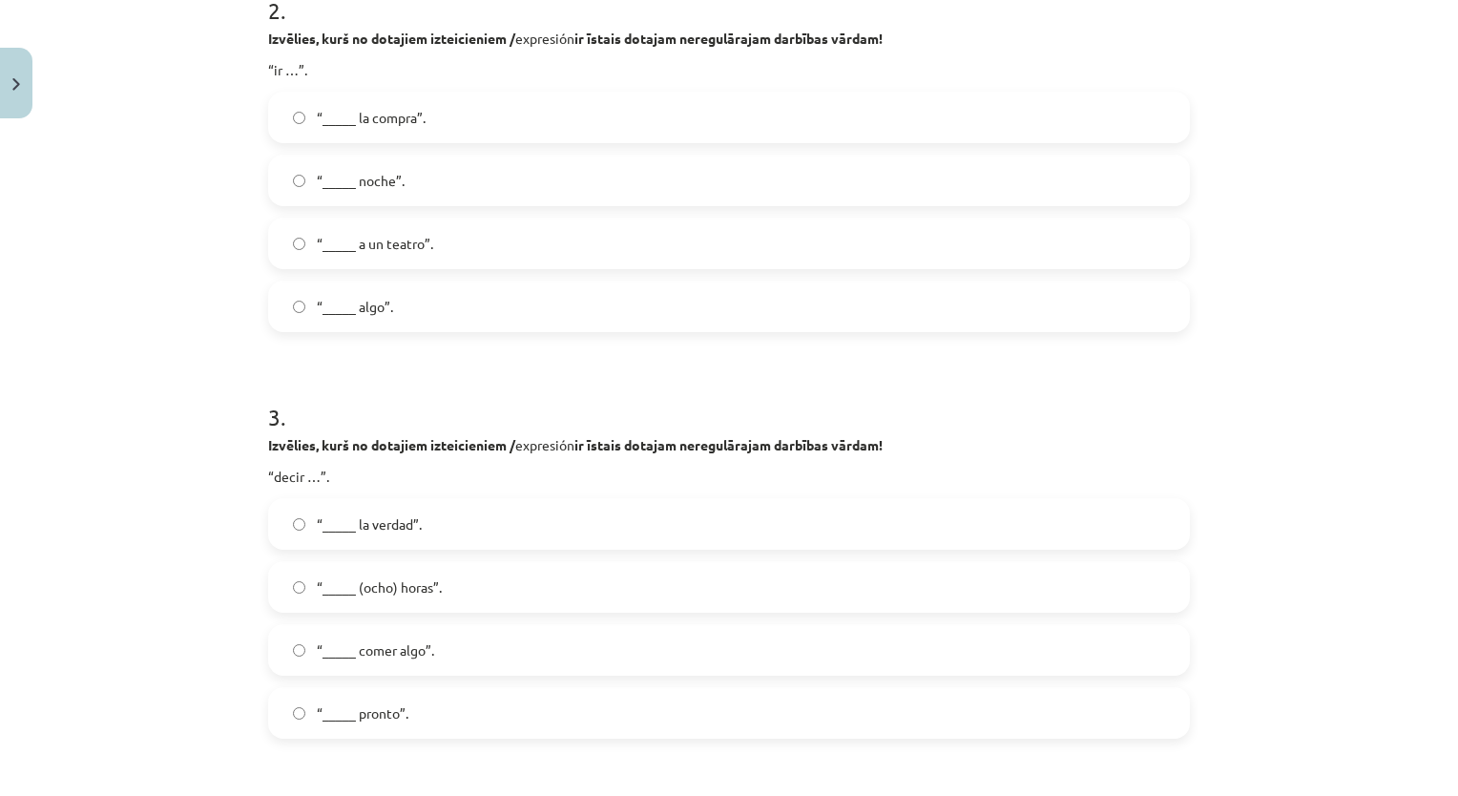
scroll to position [0, 0]
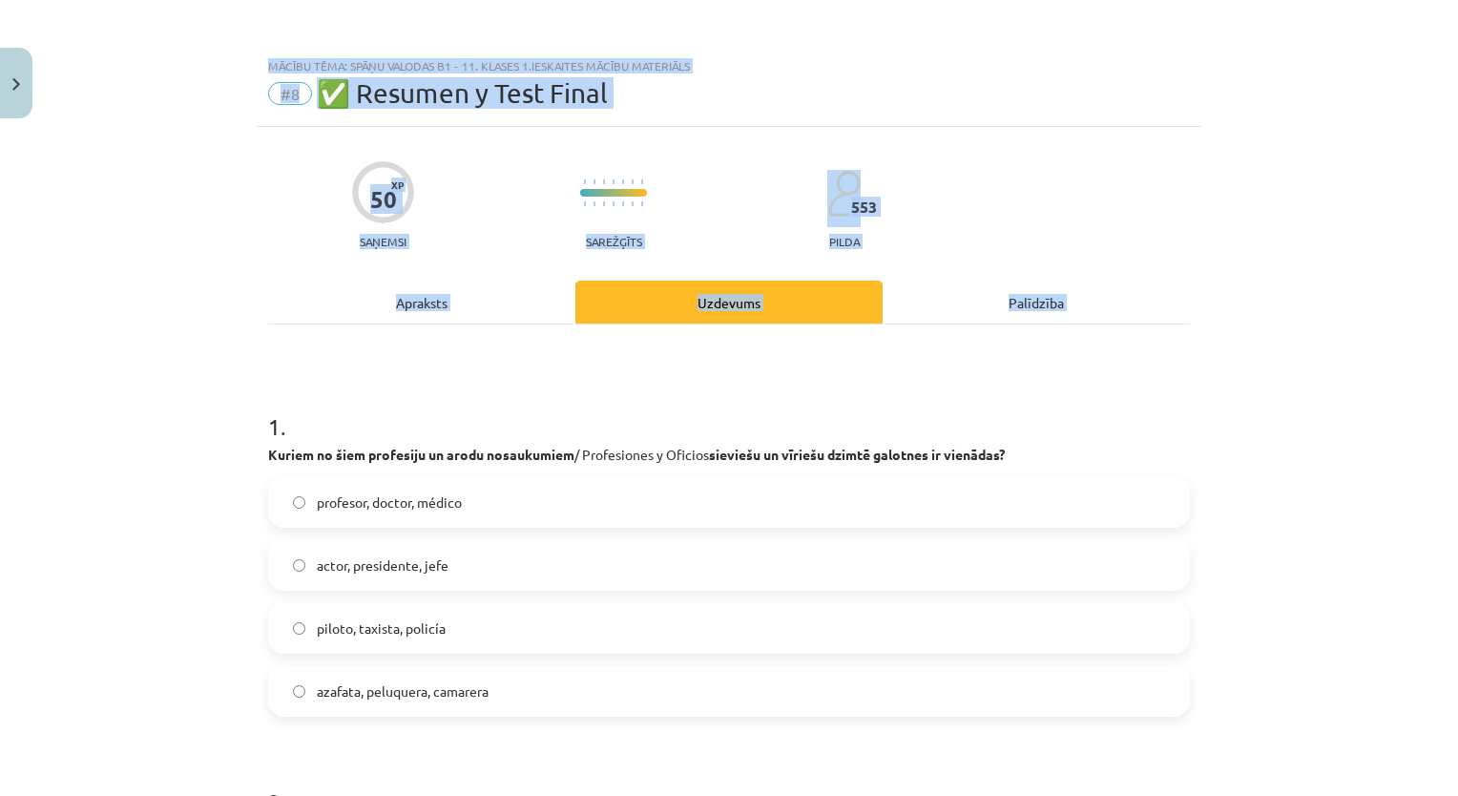
click at [469, 628] on label "piloto, taxista, policía" at bounding box center [729, 628] width 918 height 48
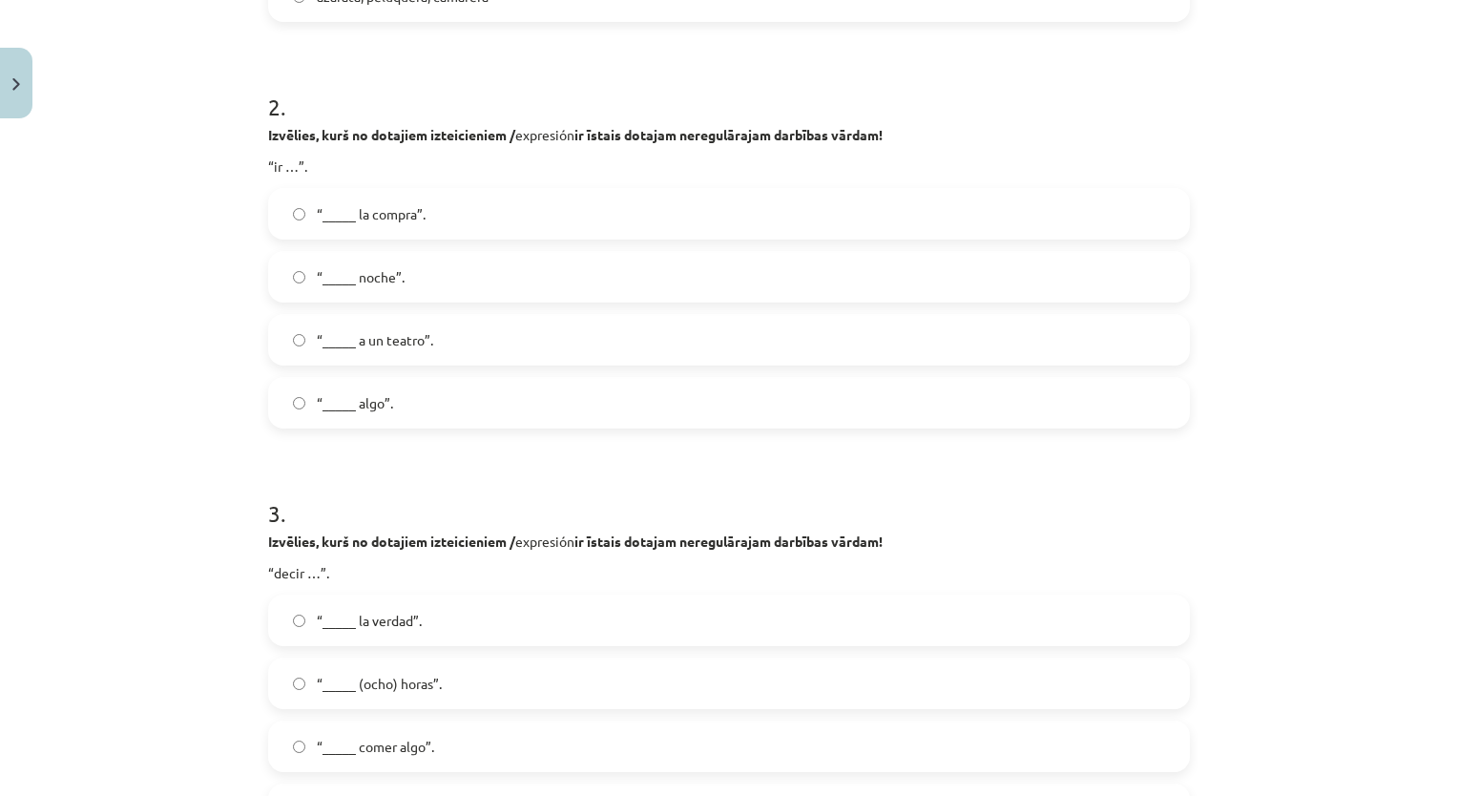
scroll to position [714, 0]
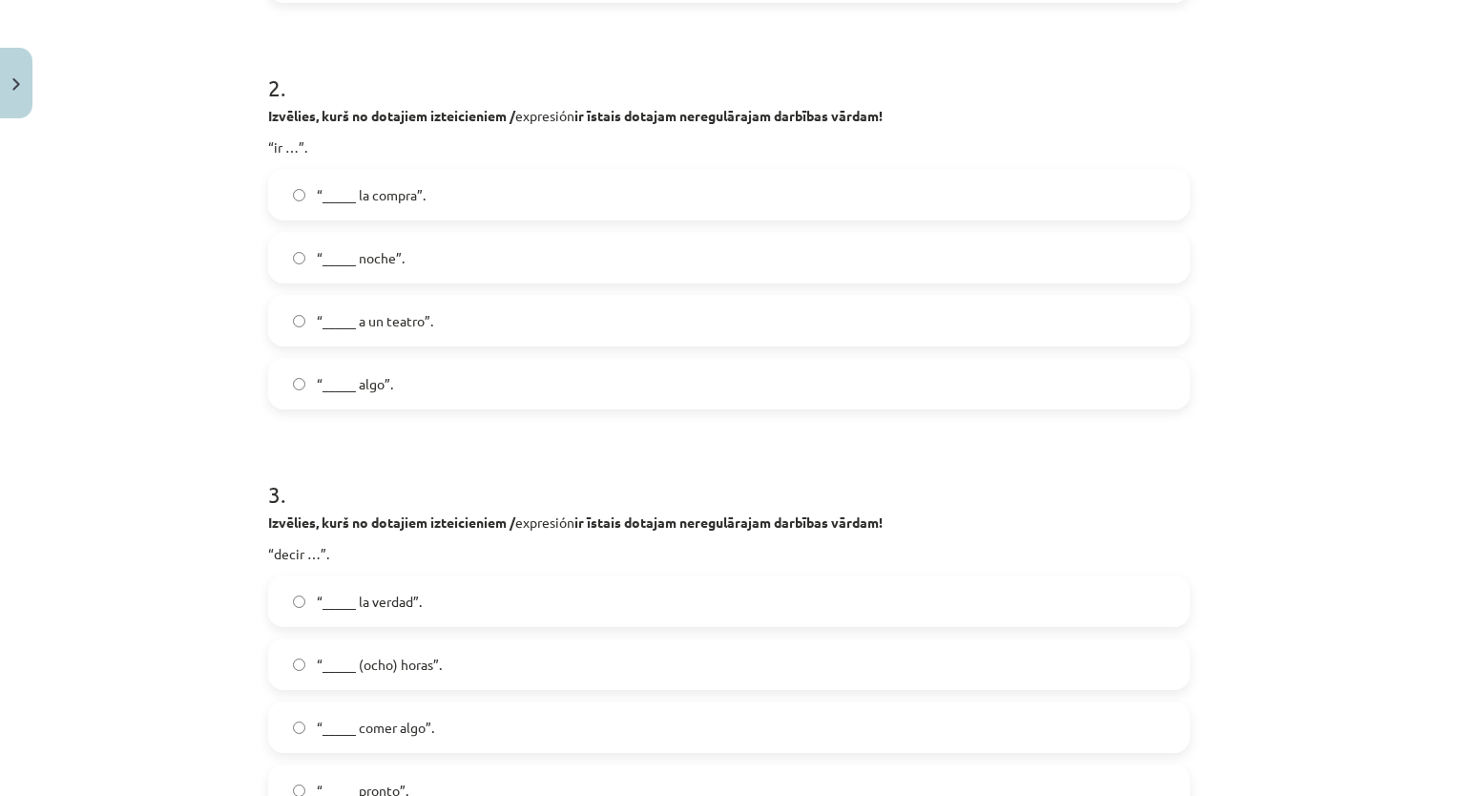
click at [589, 211] on label "“_____ la compra”." at bounding box center [729, 195] width 918 height 48
click at [649, 583] on label "“_____ la verdad”." at bounding box center [729, 601] width 918 height 48
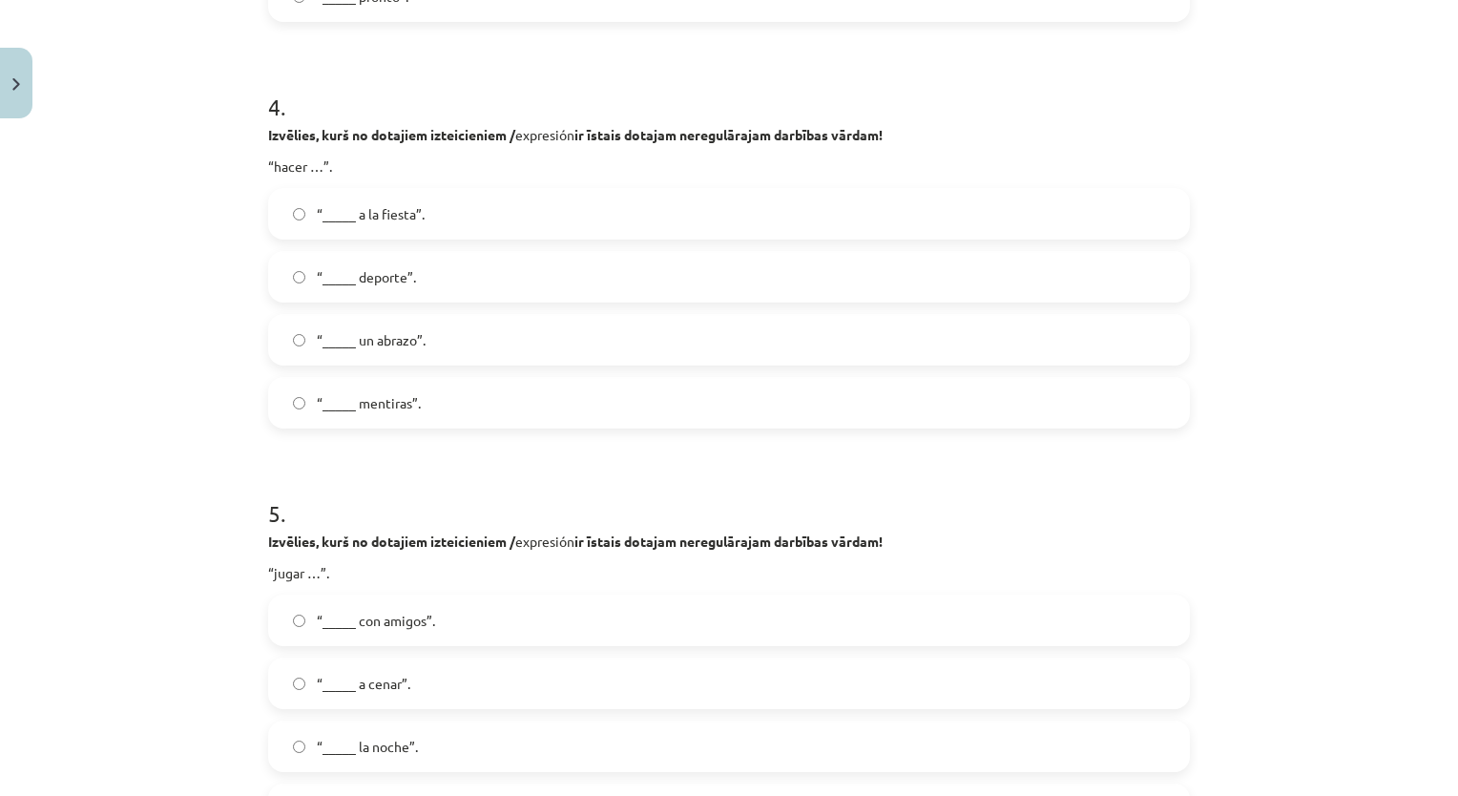
scroll to position [1514, 0]
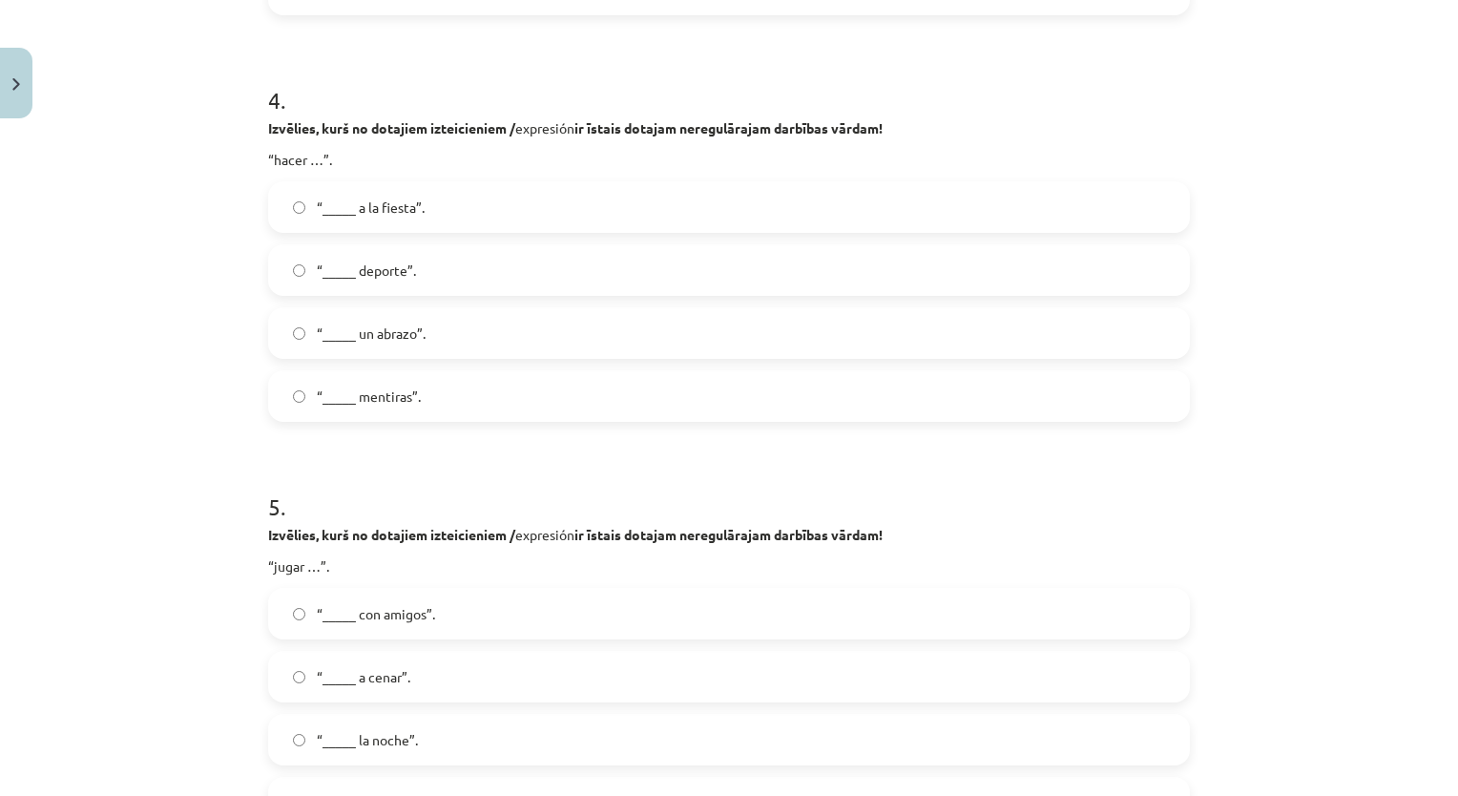
click at [485, 281] on label "“_____ deporte”." at bounding box center [729, 270] width 918 height 48
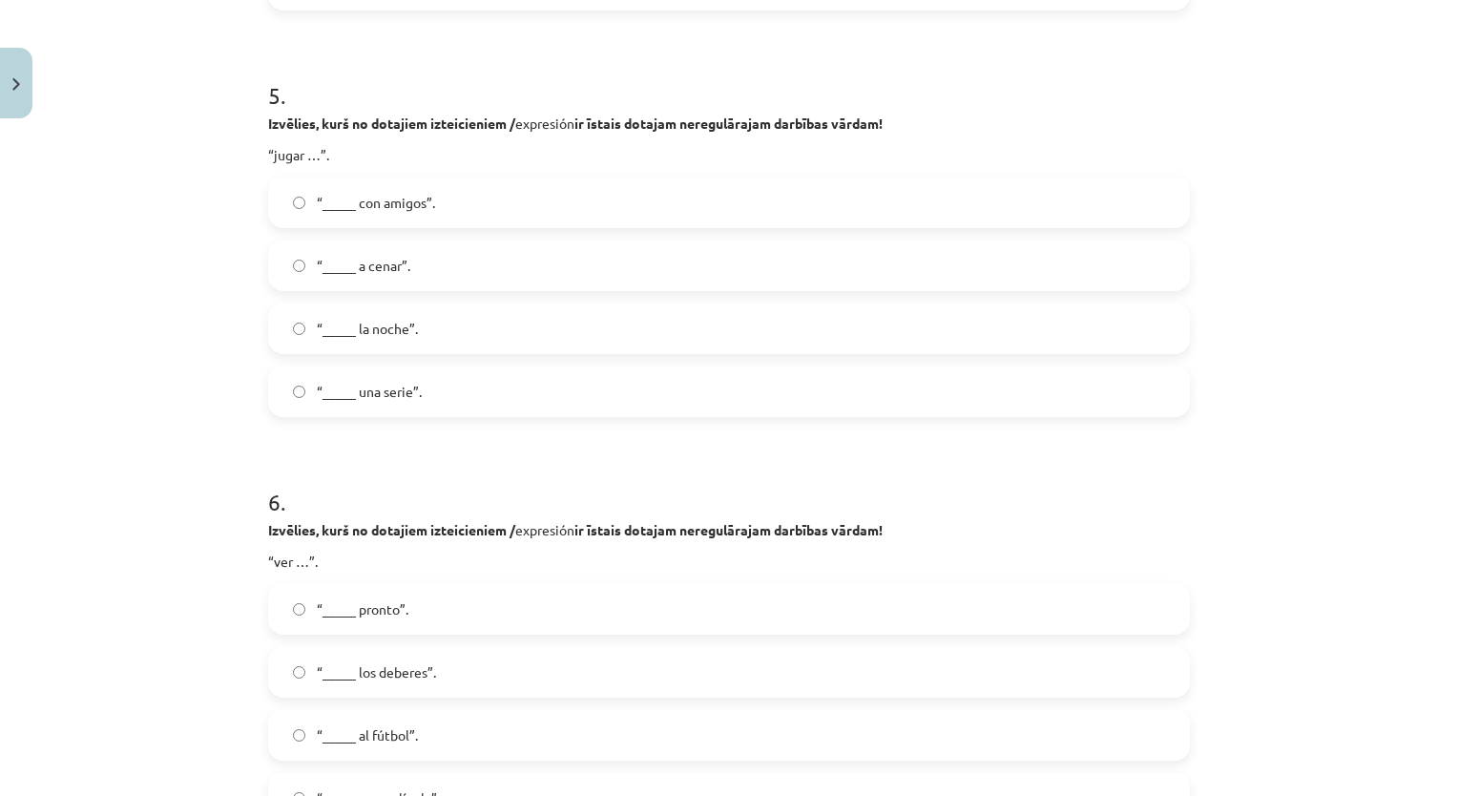
scroll to position [1913, 0]
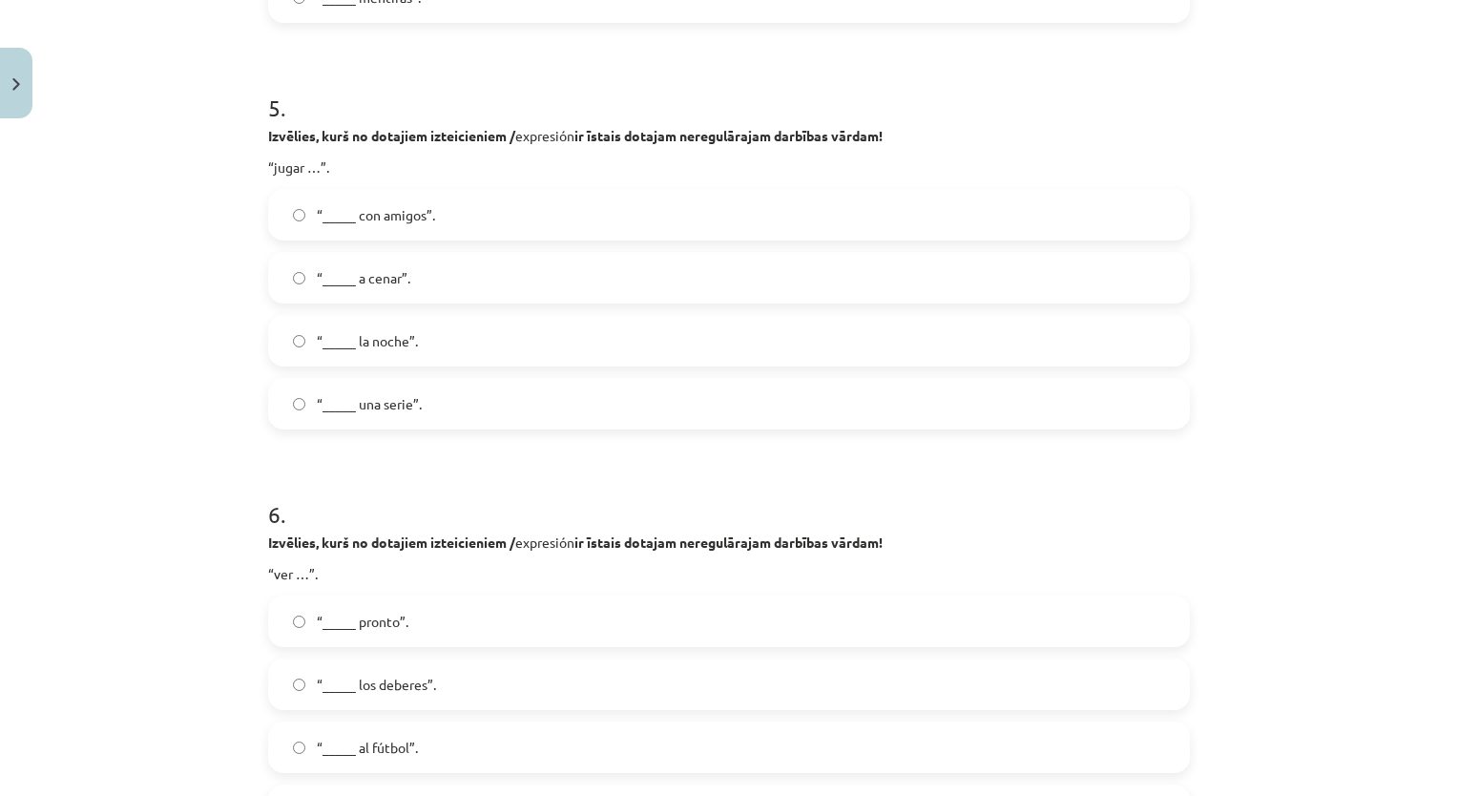
click at [534, 223] on label "“_____ con amigos”." at bounding box center [729, 215] width 918 height 48
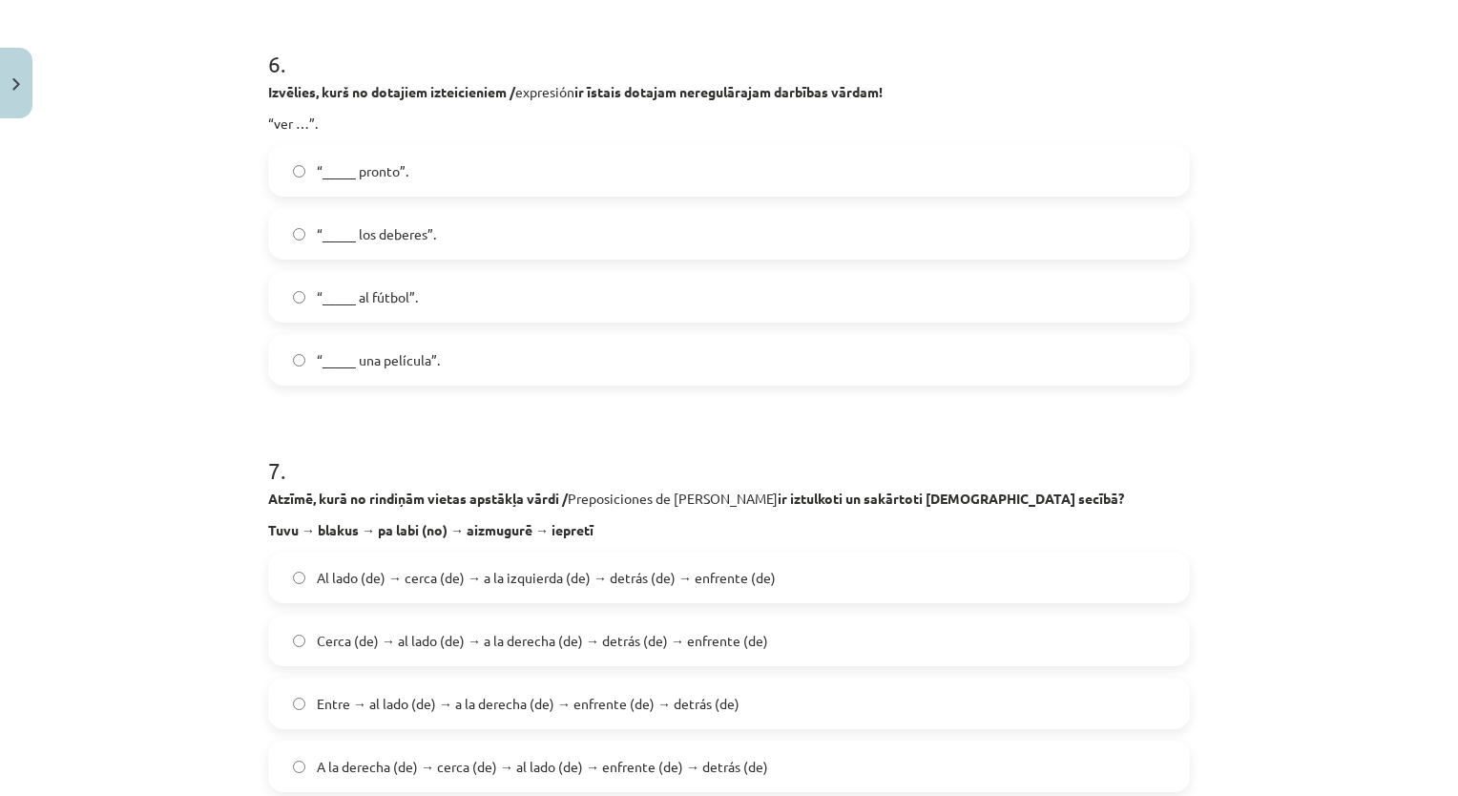
scroll to position [2387, 0]
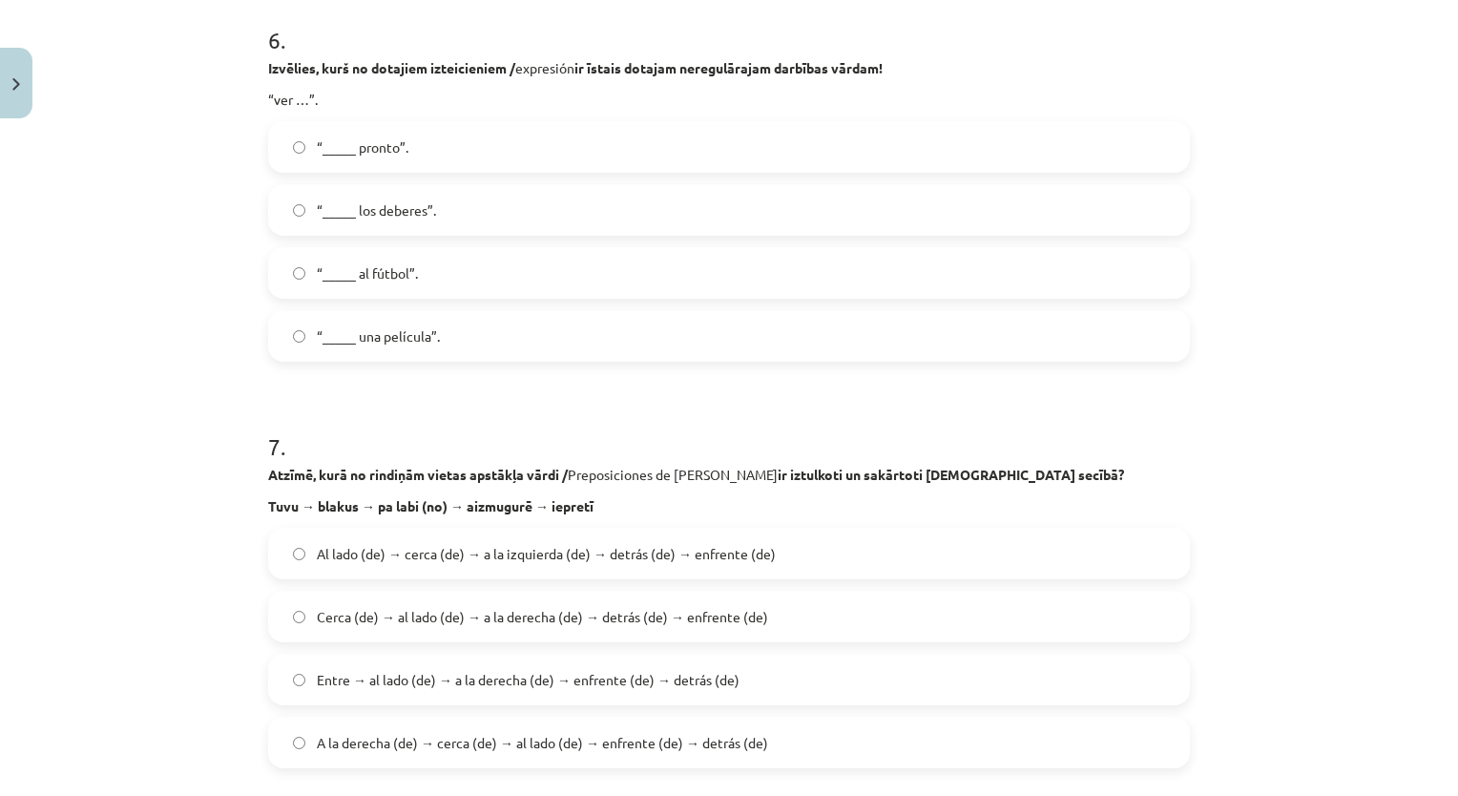
click at [1061, 343] on label "“_____ una película”." at bounding box center [729, 336] width 918 height 48
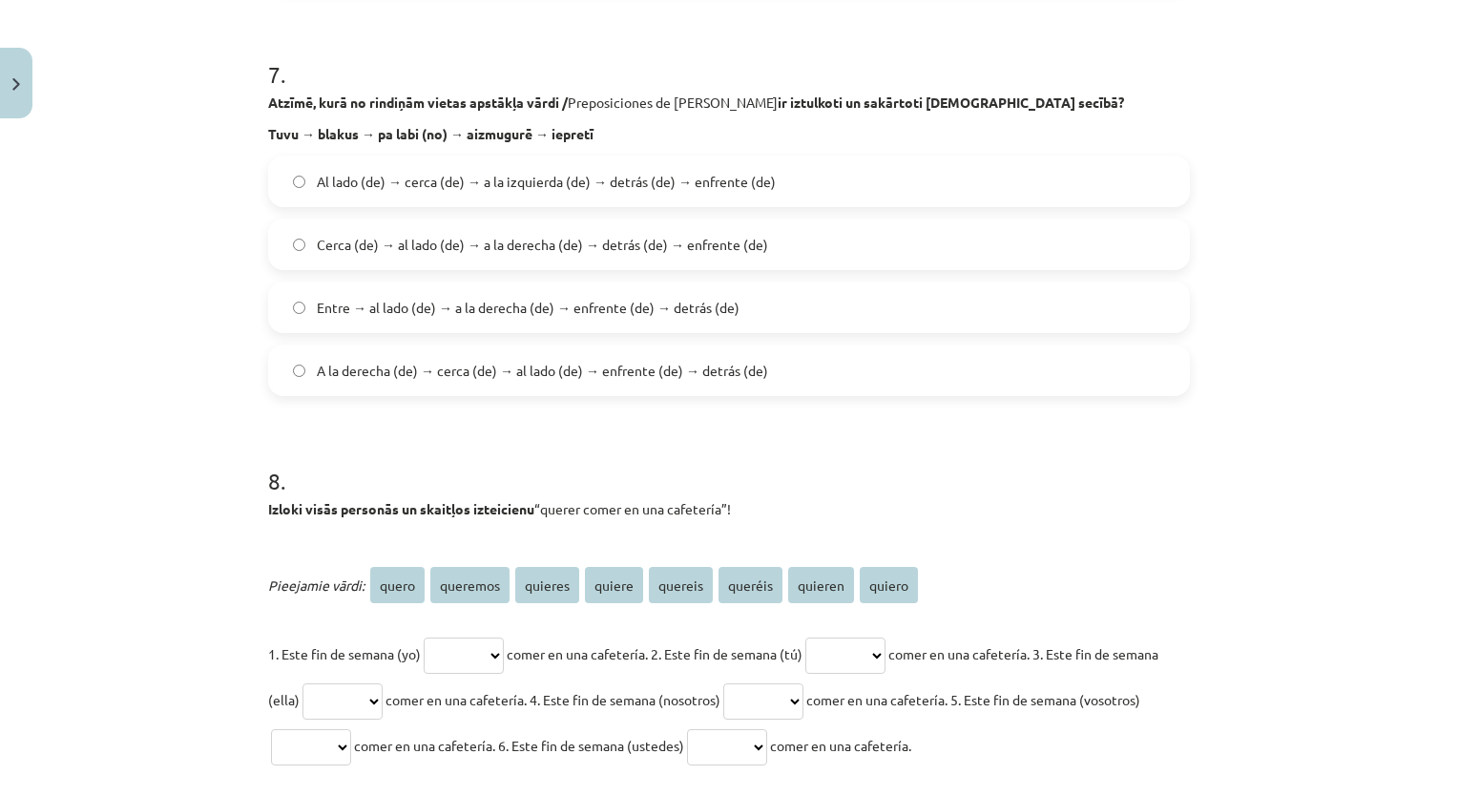
scroll to position [2752, 0]
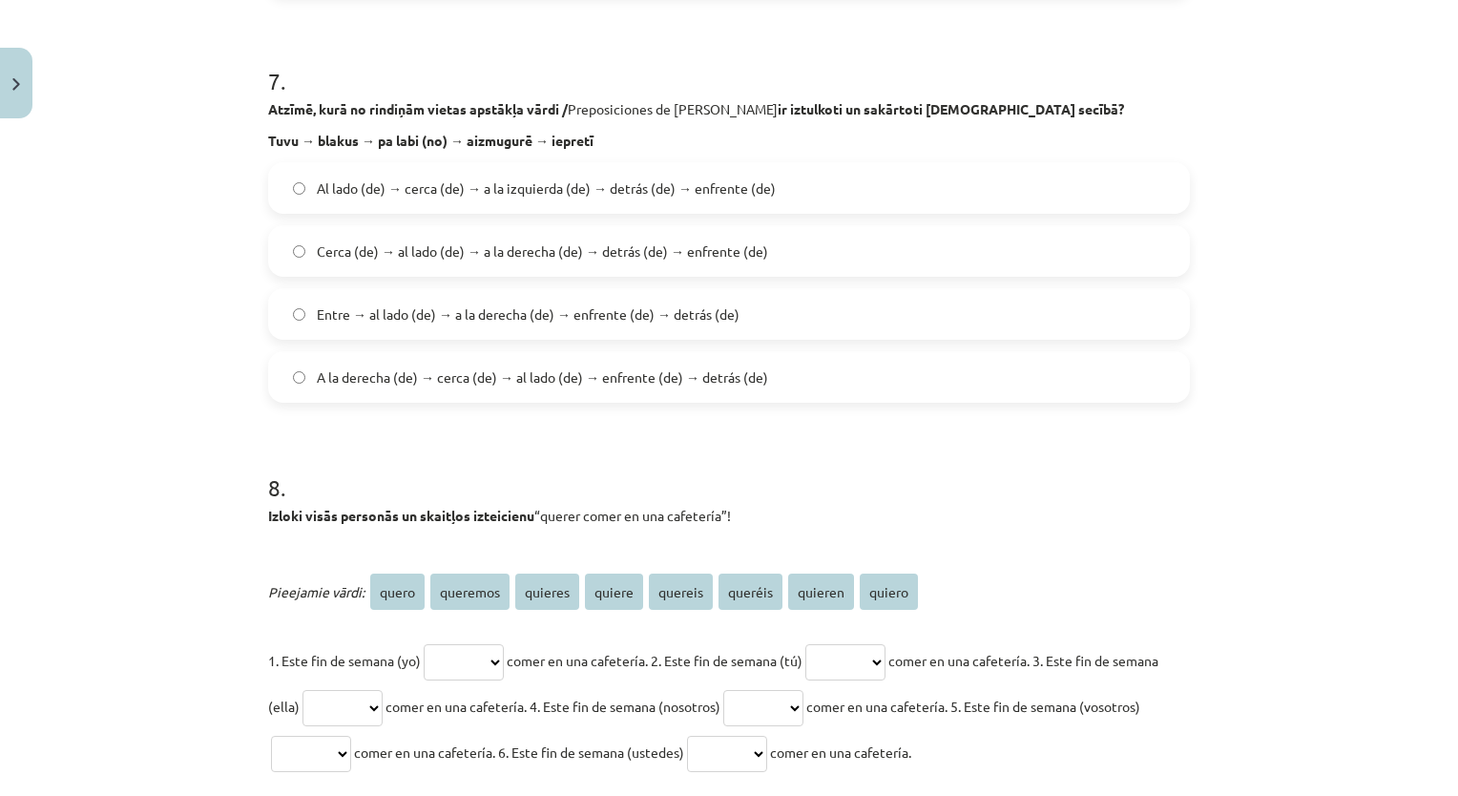
click at [554, 243] on span "Cerca (de) → al lado (de) → a la derecha (de) → detrás (de) → enfrente (de)" at bounding box center [542, 251] width 451 height 20
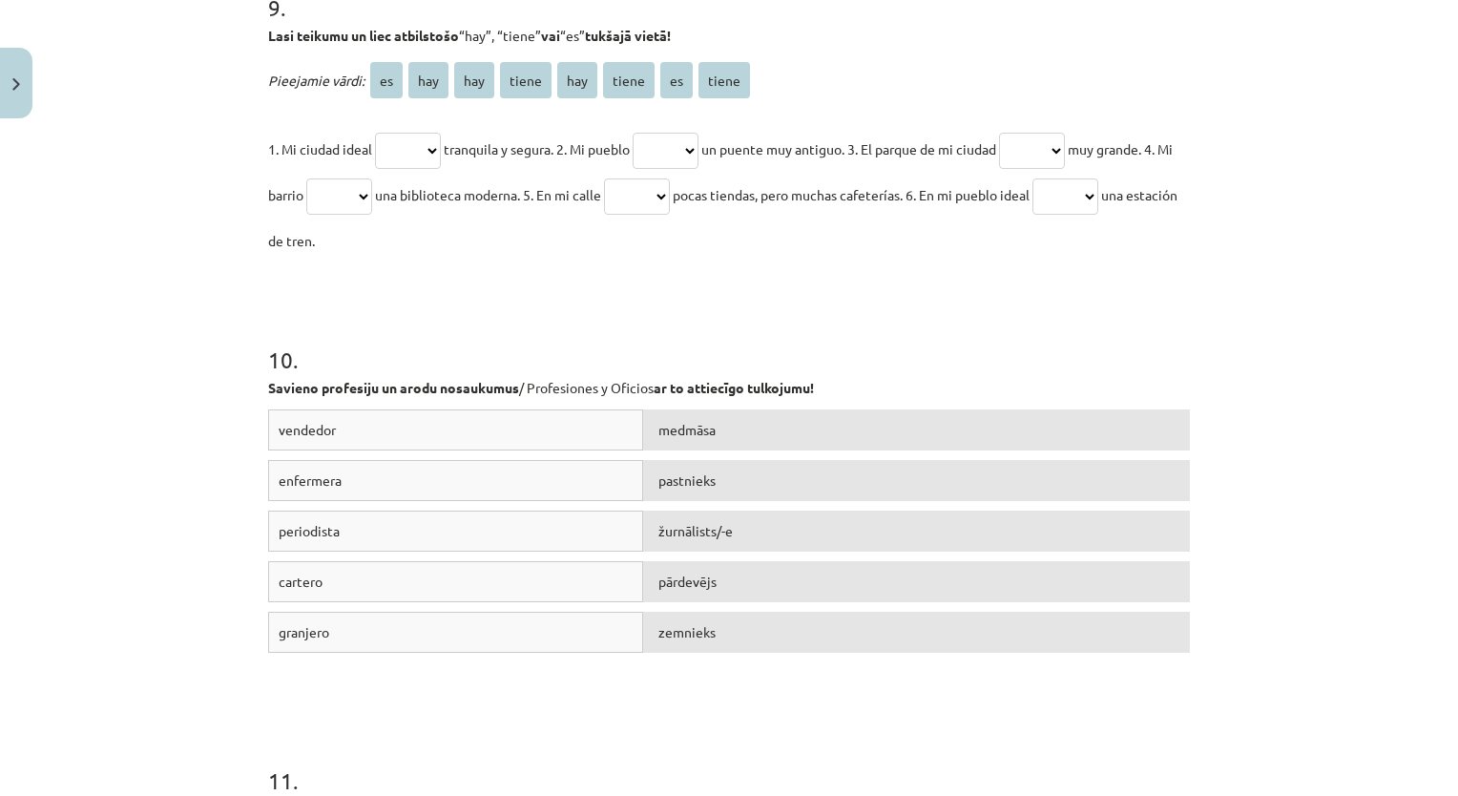
scroll to position [3738, 0]
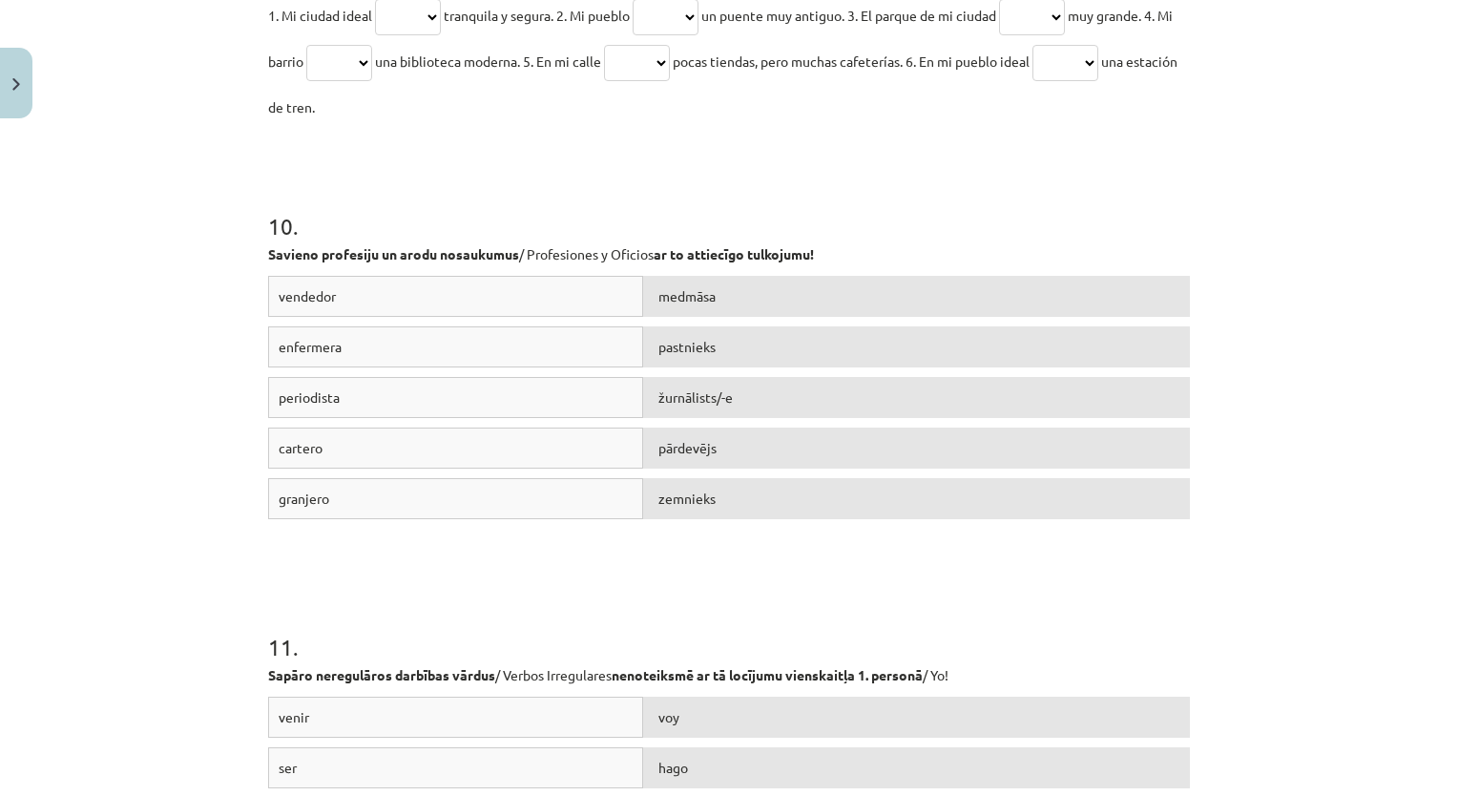
drag, startPoint x: 226, startPoint y: 101, endPoint x: 667, endPoint y: 126, distance: 441.5
click at [667, 126] on div "Mācību tēma: Spāņu valodas b1 - 11. klases 1.ieskaites mācību materiāls #8 ✅ Re…" at bounding box center [729, 398] width 1458 height 796
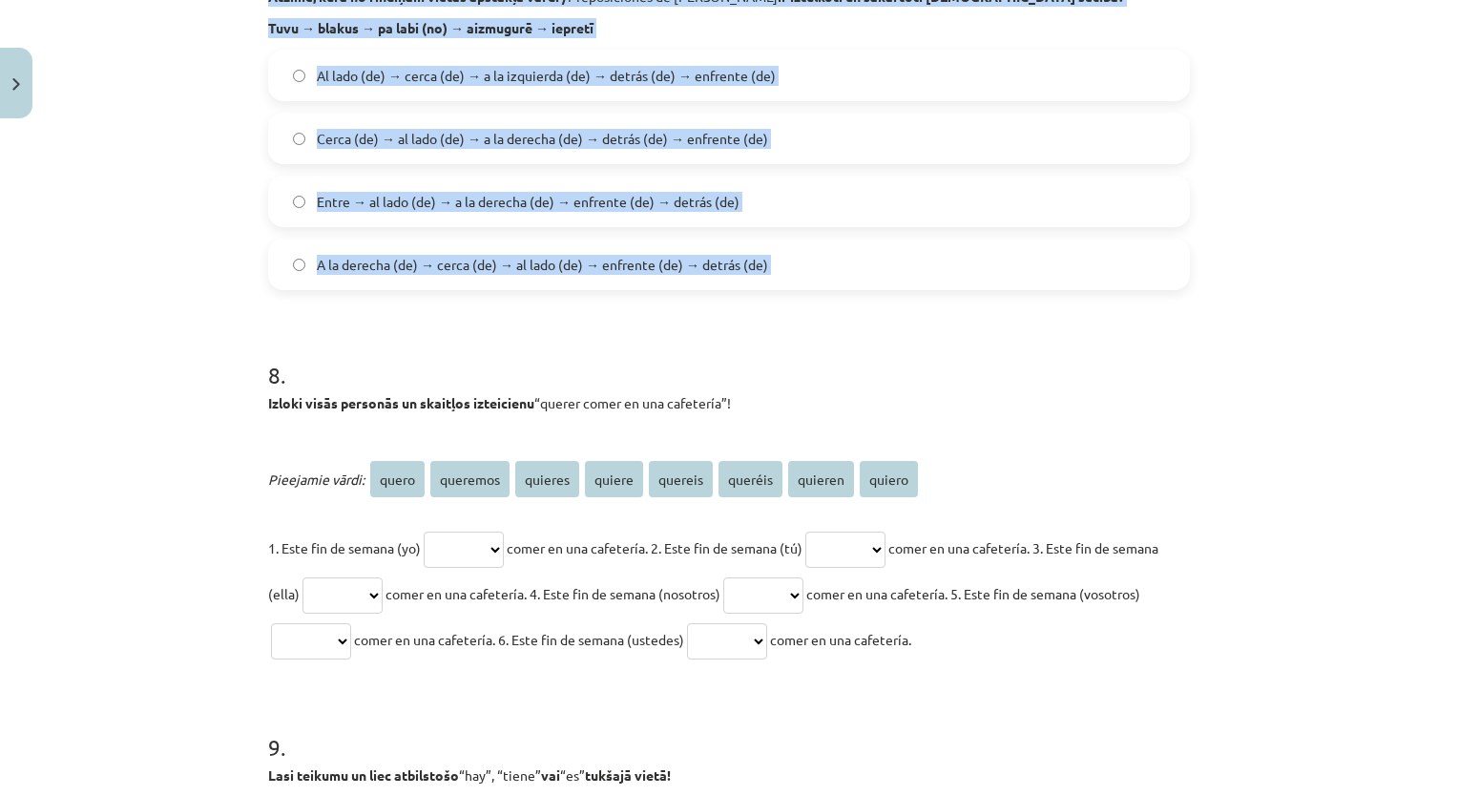
scroll to position [2870, 0]
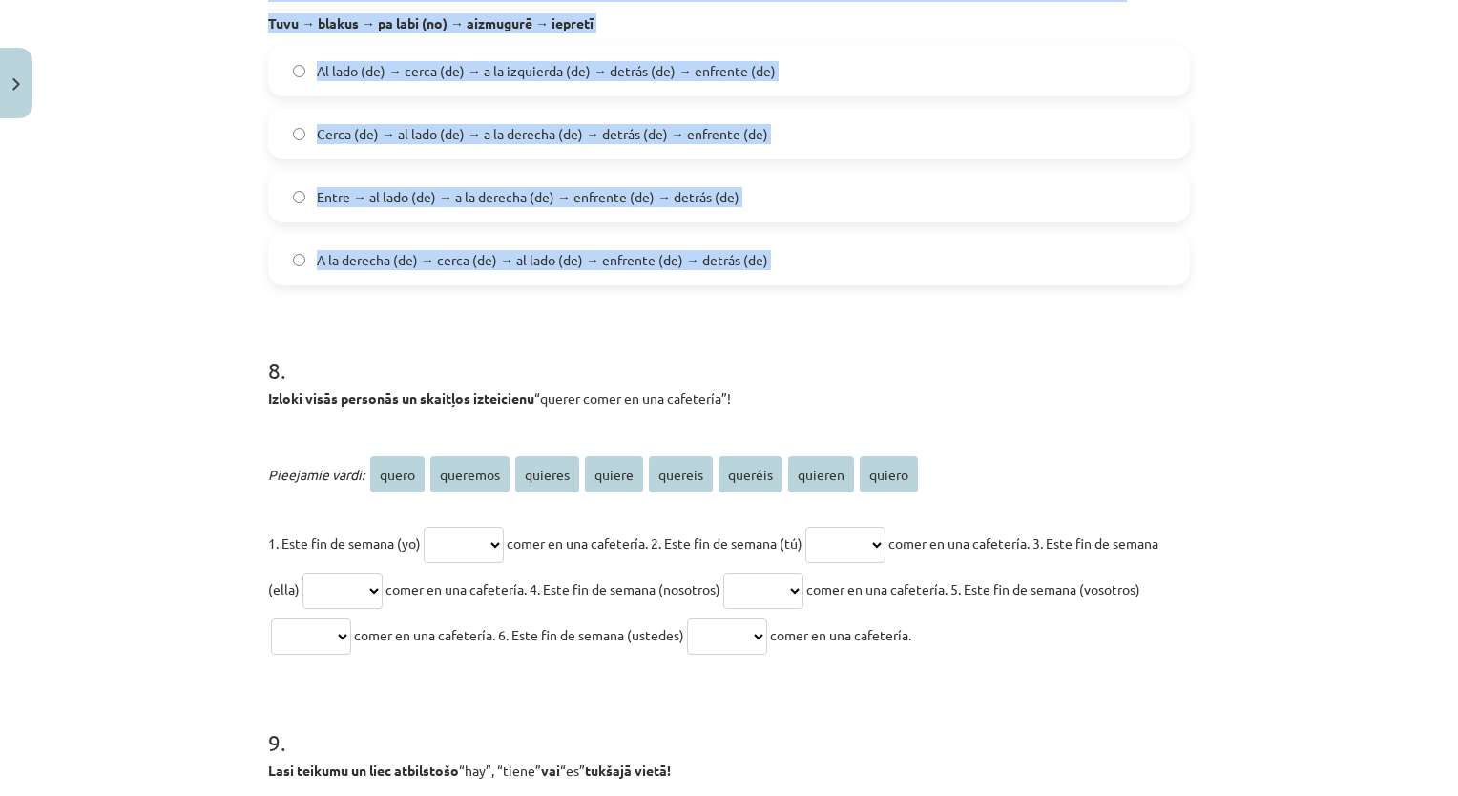
click at [473, 567] on p "1. Este fin de semana (yo) ***** ******** ******* ****** ******* ******* ******…" at bounding box center [729, 588] width 922 height 137
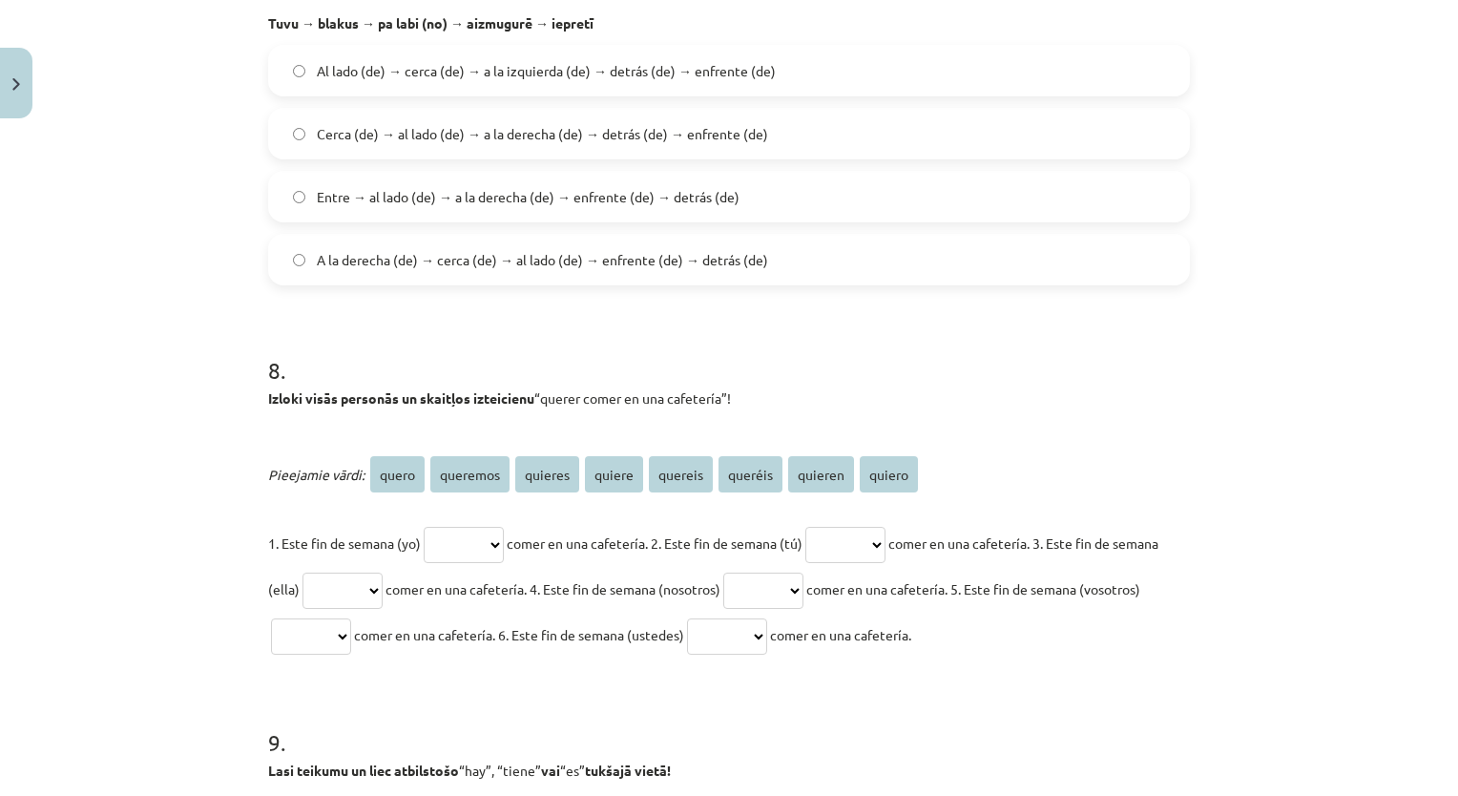
click at [487, 544] on select "***** ******** ******* ****** ******* ******* ******* ******" at bounding box center [464, 545] width 80 height 36
click at [774, 353] on h1 "8 ." at bounding box center [729, 352] width 922 height 59
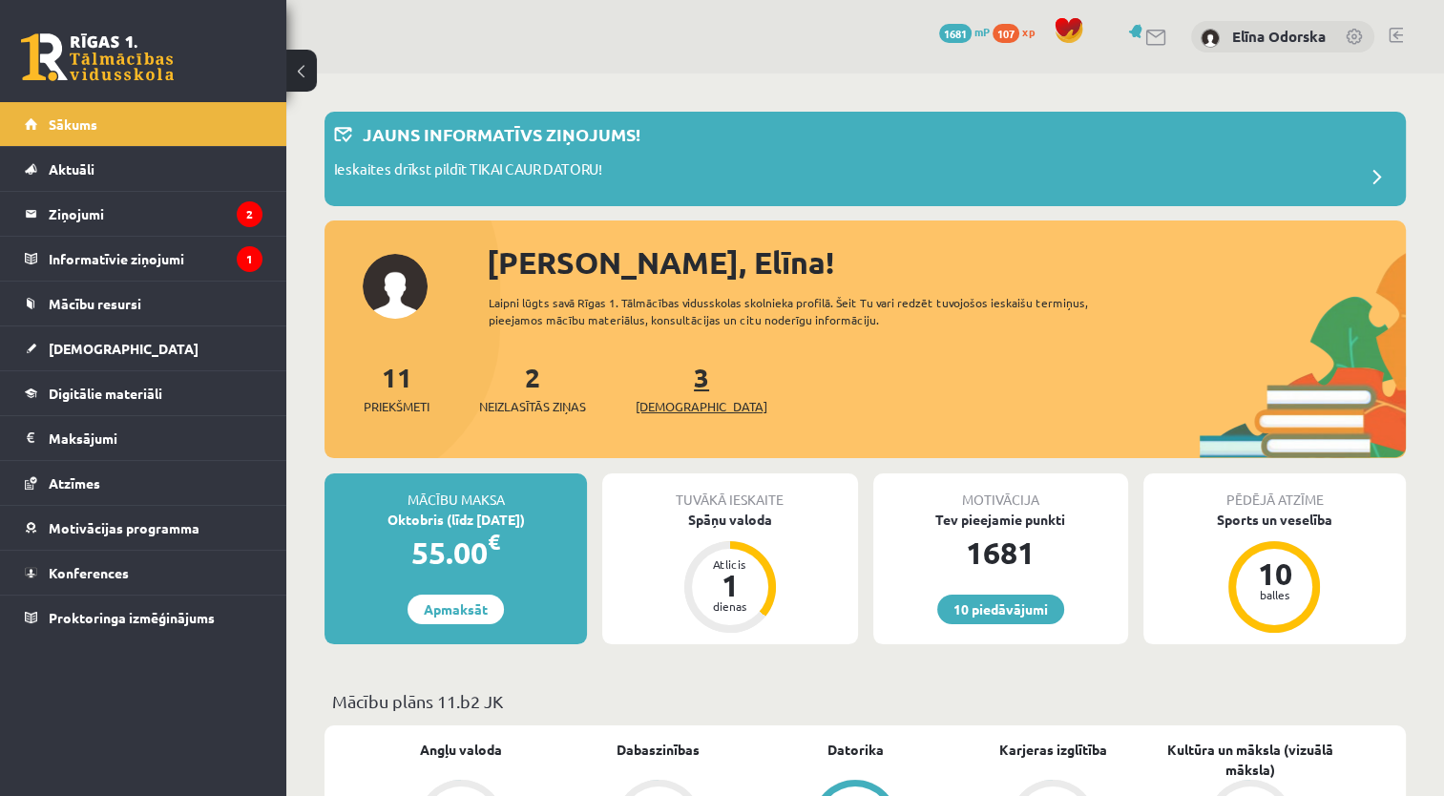
click at [679, 400] on span "[DEMOGRAPHIC_DATA]" at bounding box center [701, 406] width 132 height 19
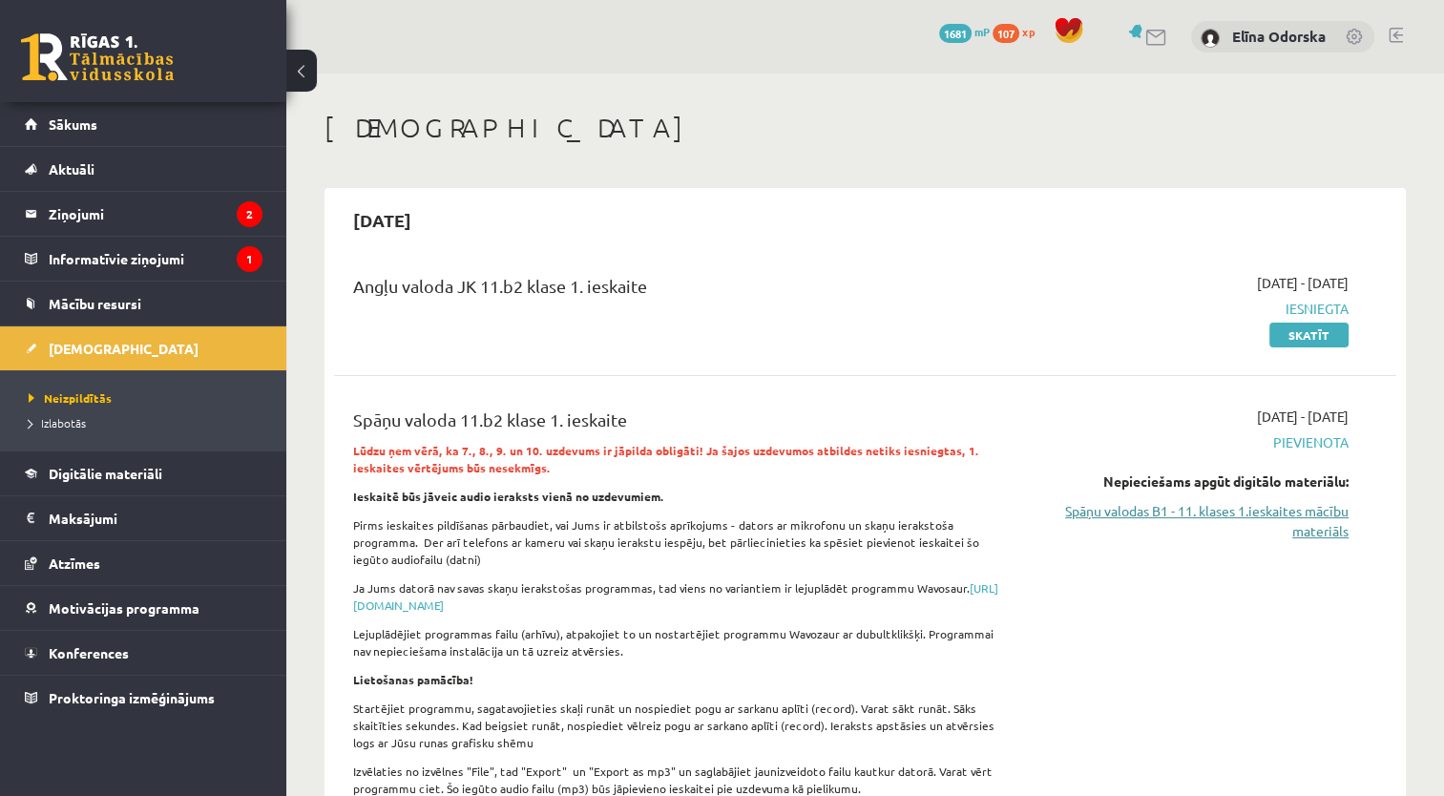
click at [1321, 517] on link "Spāņu valodas B1 - 11. klases 1.ieskaites mācību materiāls" at bounding box center [1191, 521] width 313 height 40
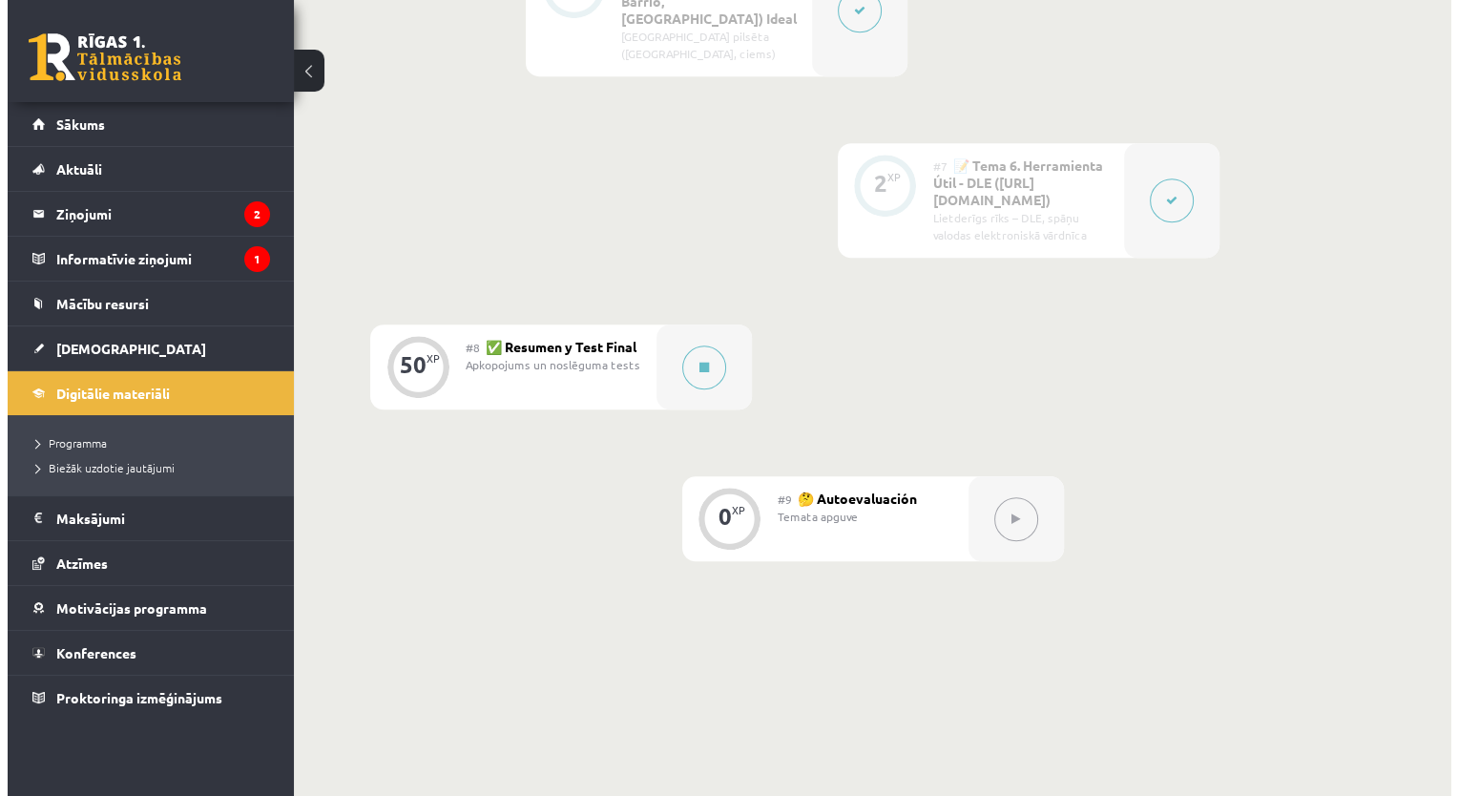
scroll to position [1516, 0]
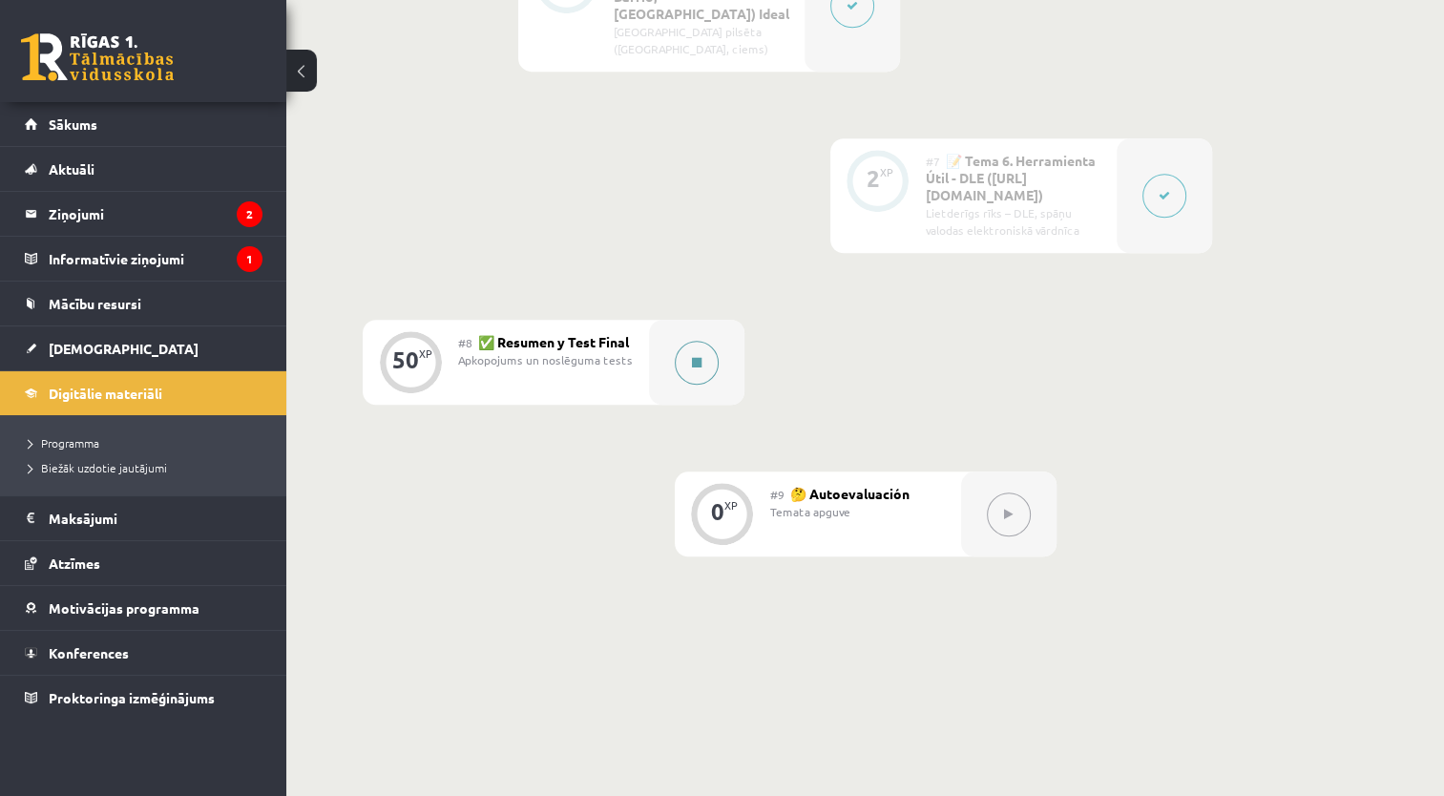
click at [698, 341] on button at bounding box center [697, 363] width 44 height 44
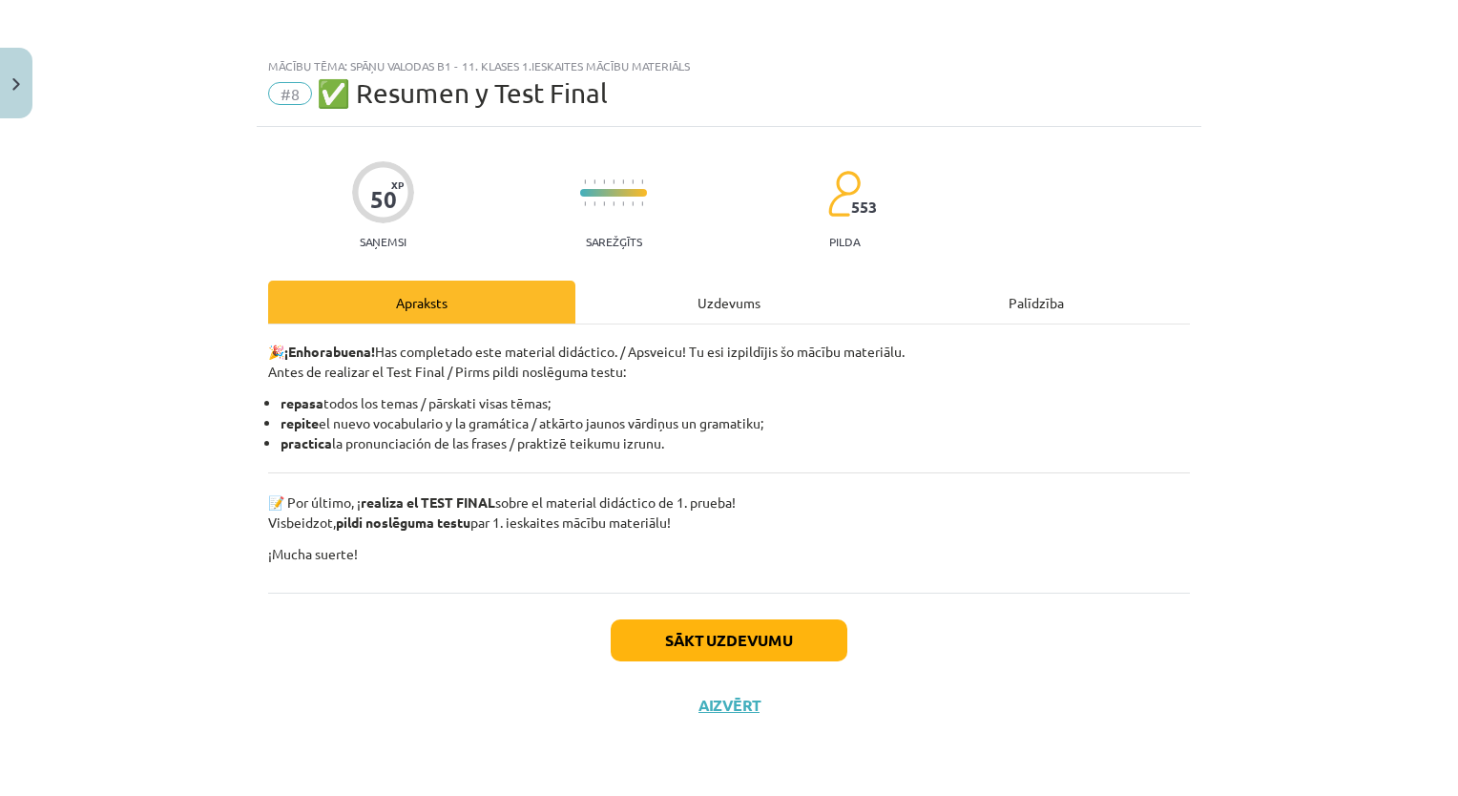
click at [656, 316] on div "Uzdevums" at bounding box center [728, 301] width 307 height 43
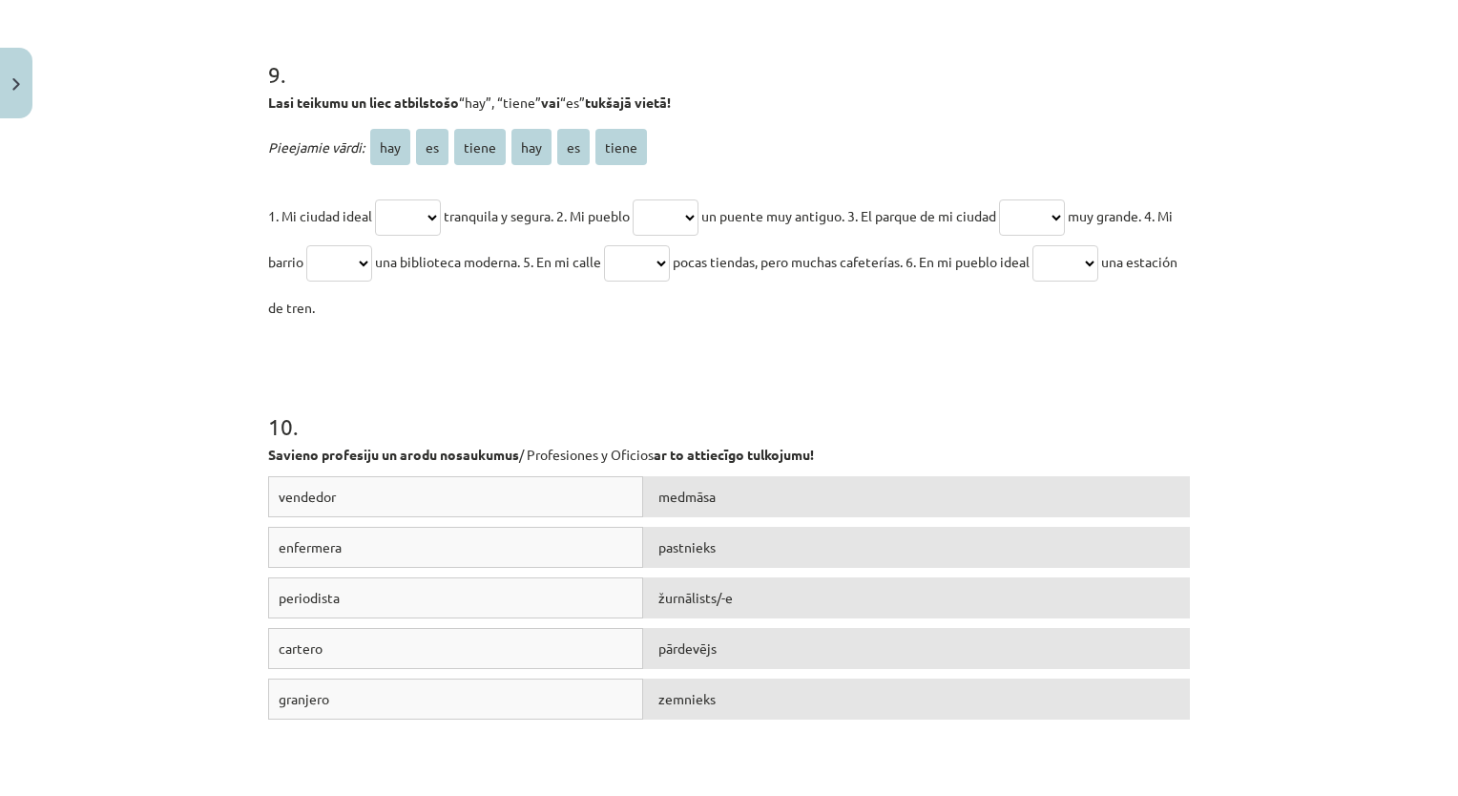
scroll to position [3478, 0]
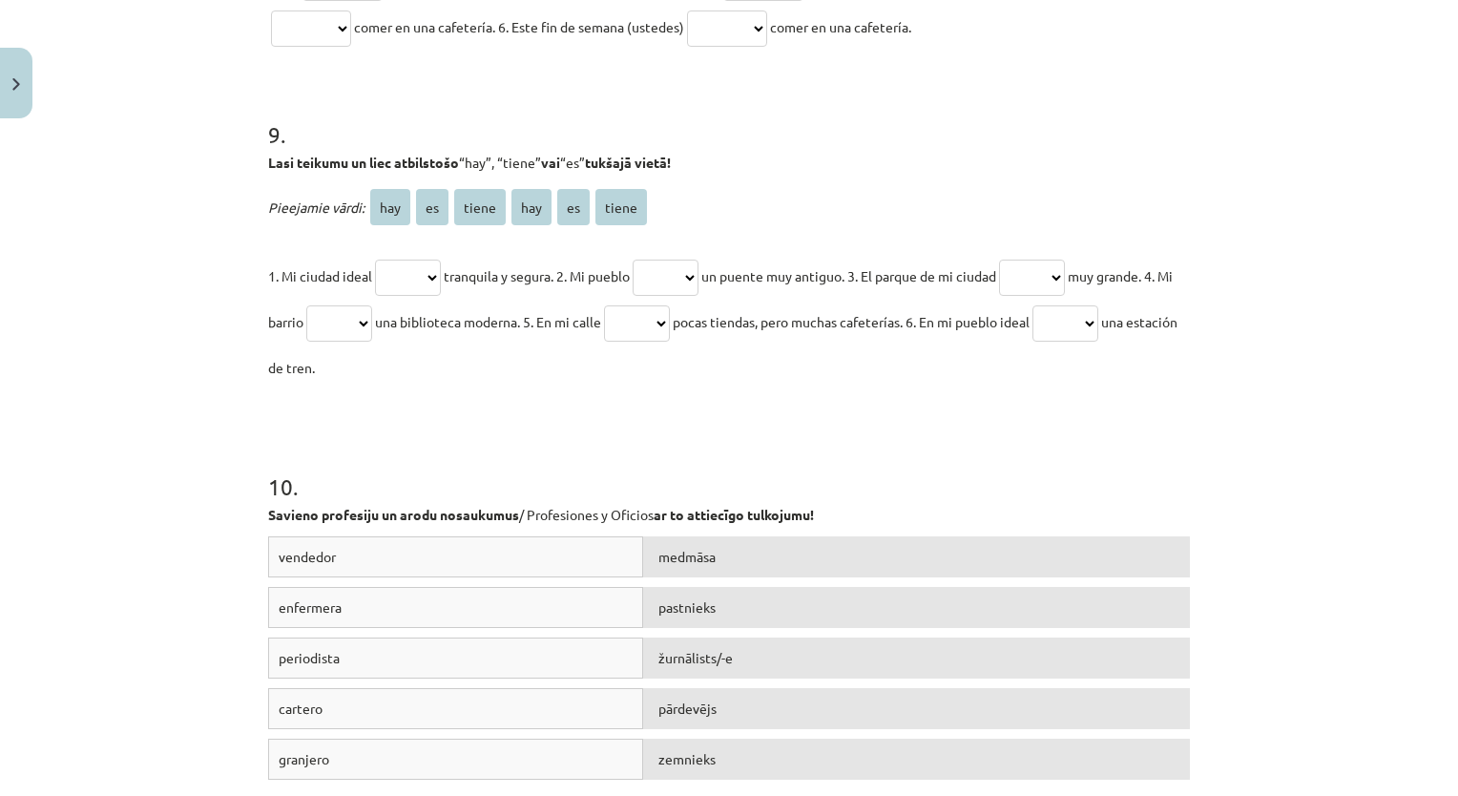
drag, startPoint x: 210, startPoint y: 410, endPoint x: 838, endPoint y: 353, distance: 630.4
click at [838, 353] on div "Mācību tēma: Spāņu valodas b1 - 11. klases 1.ieskaites mācību materiāls #8 ✅ Re…" at bounding box center [729, 398] width 1458 height 796
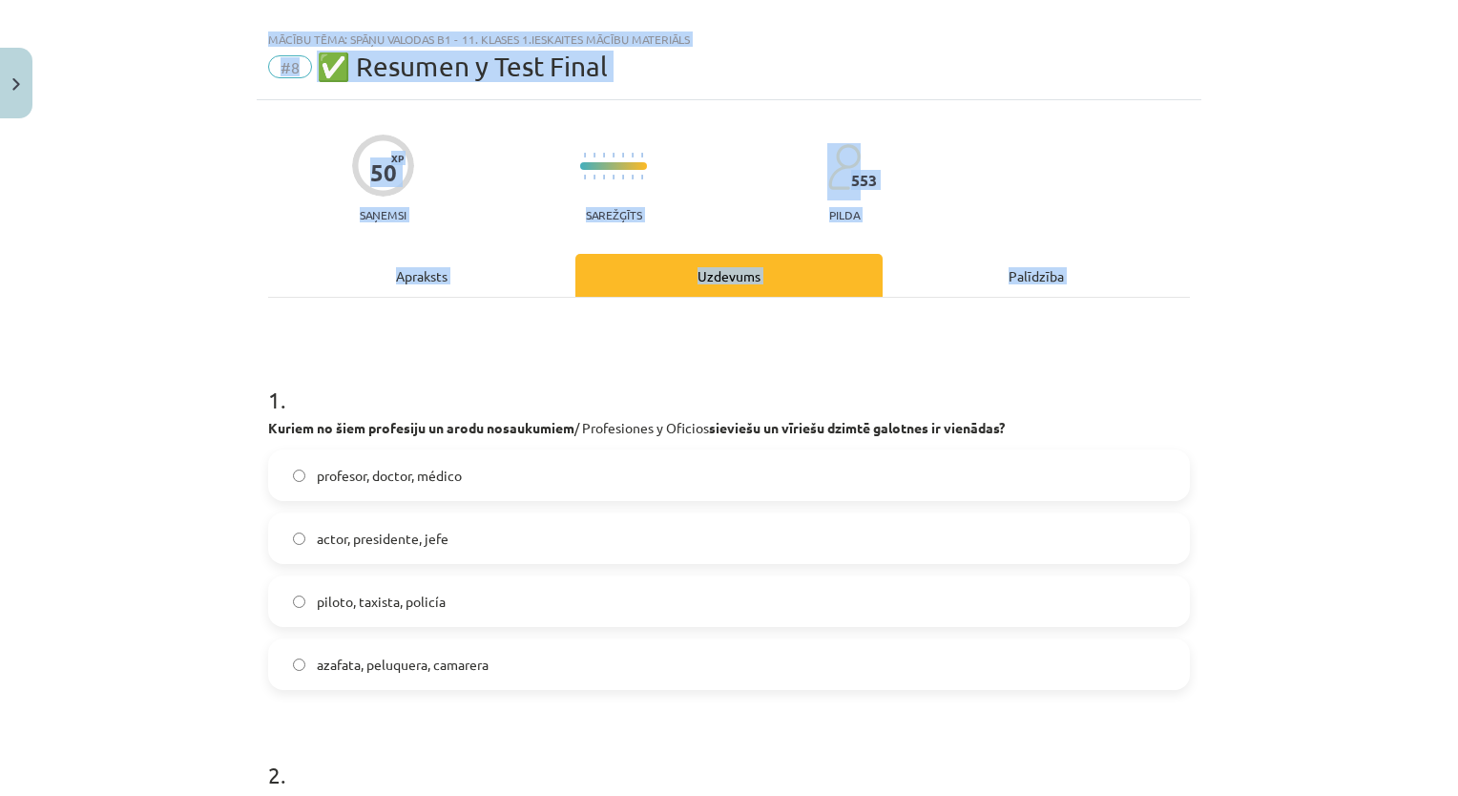
scroll to position [0, 0]
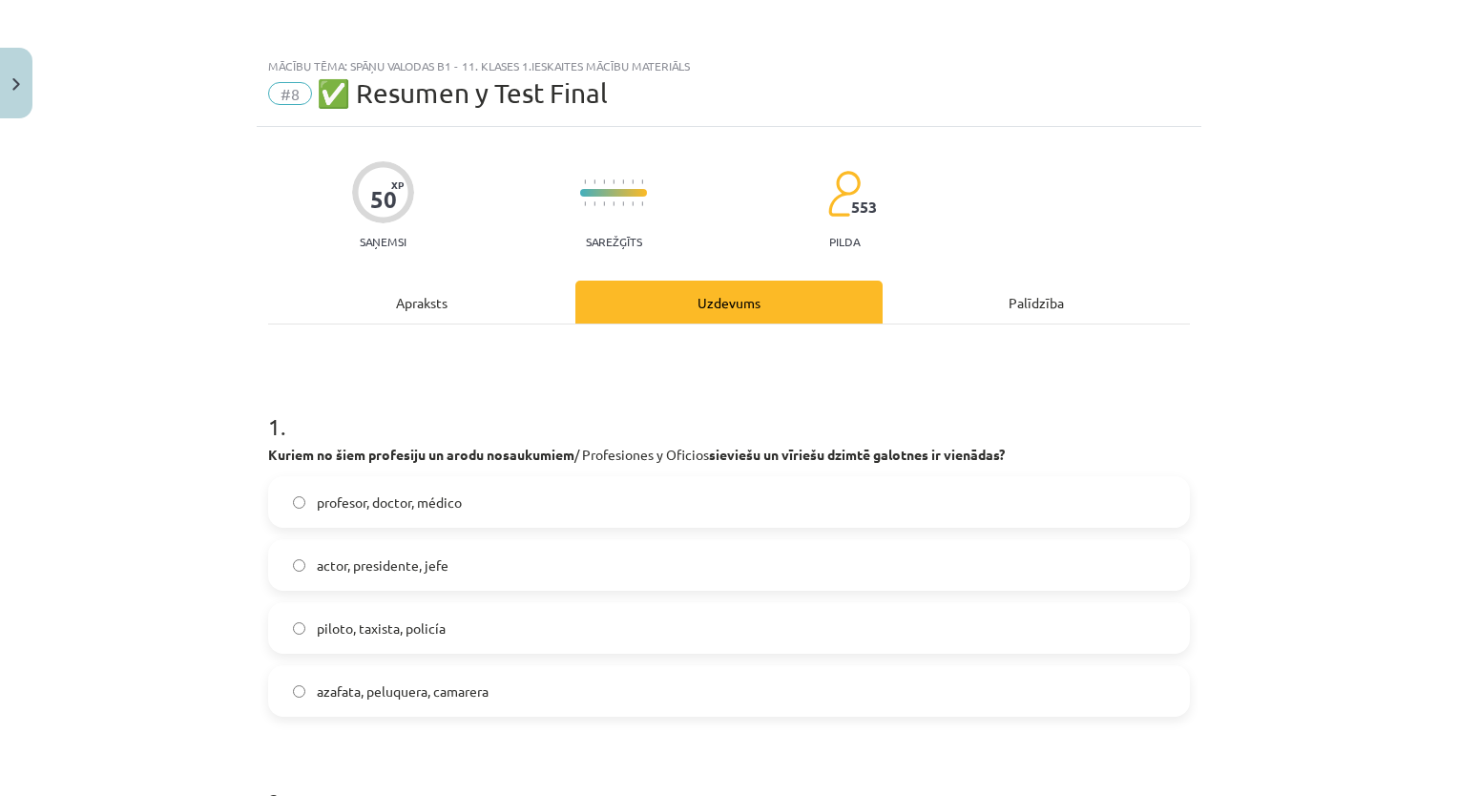
click at [374, 632] on span "piloto, taxista, policía" at bounding box center [381, 628] width 129 height 20
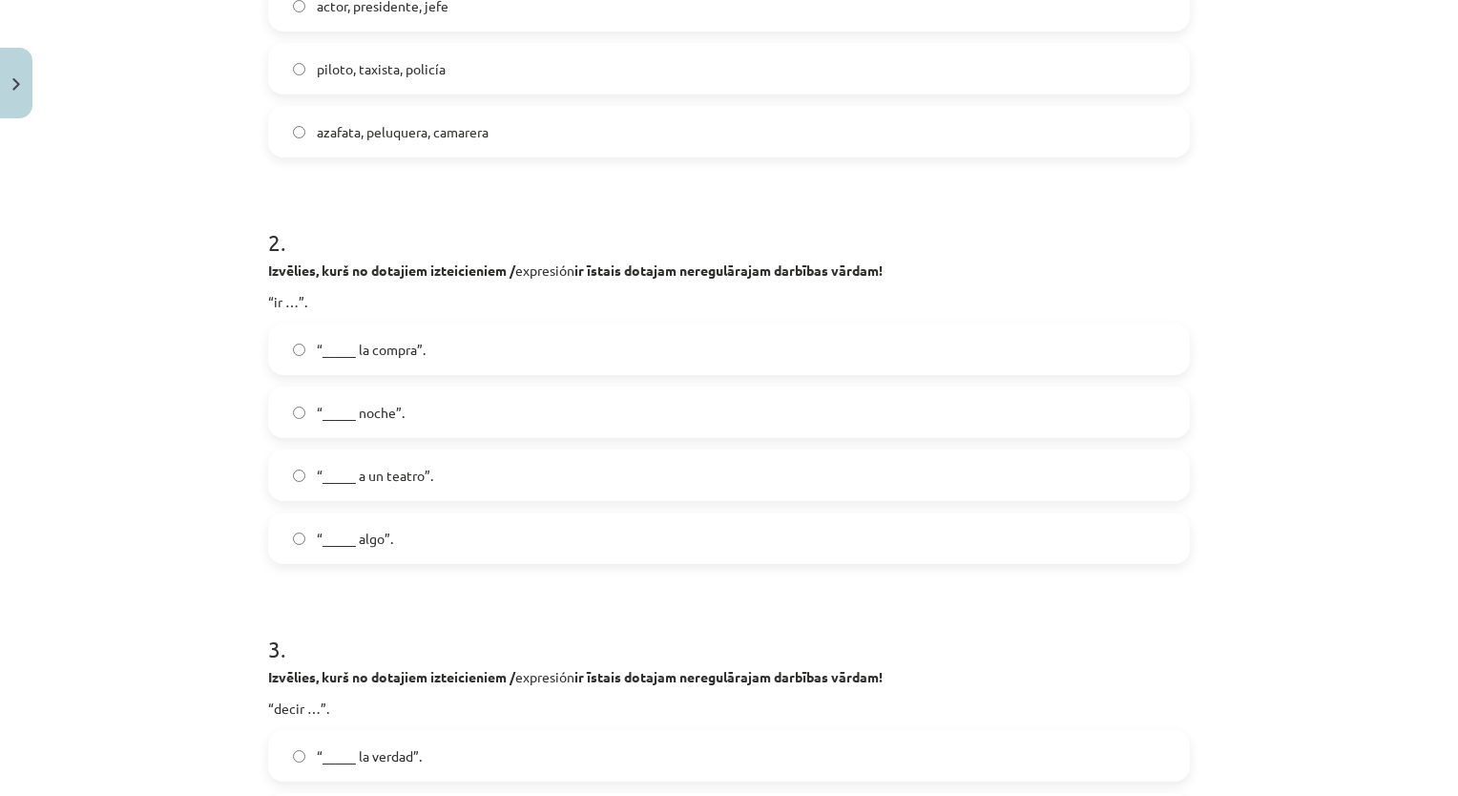
scroll to position [571, 0]
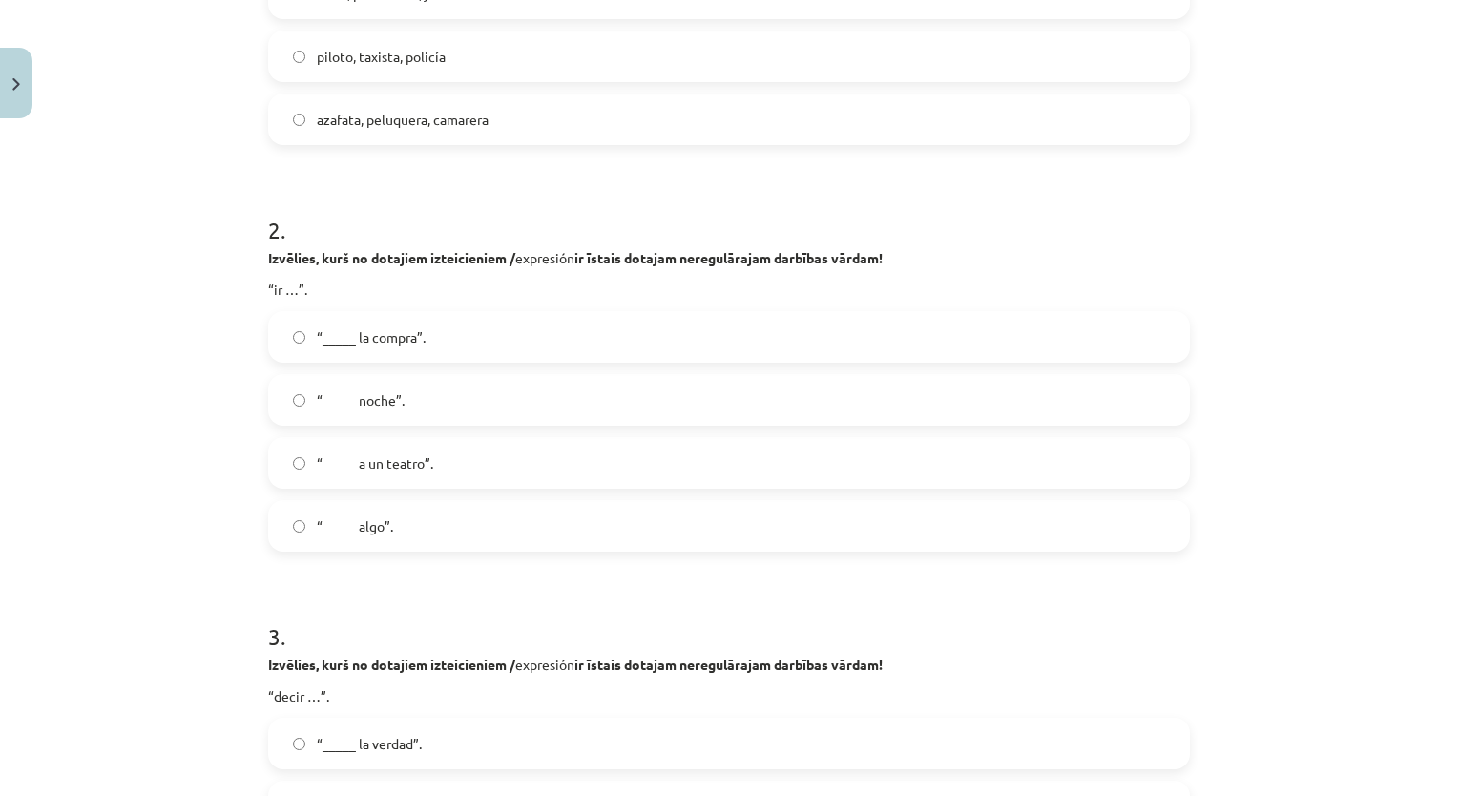
click at [561, 334] on label "“_____ la compra”." at bounding box center [729, 337] width 918 height 48
click at [416, 719] on label "“_____ la verdad”." at bounding box center [729, 743] width 918 height 48
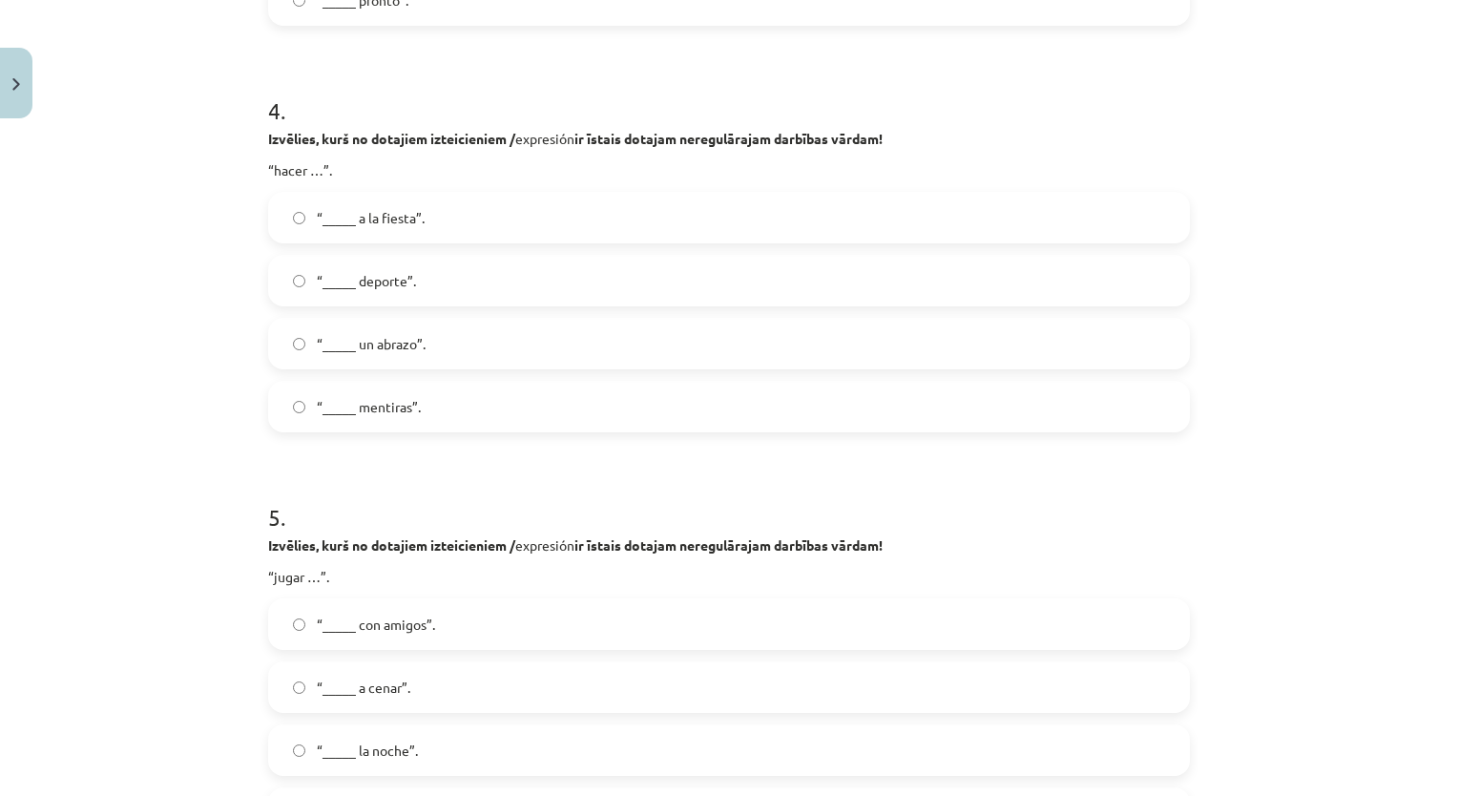
scroll to position [1515, 0]
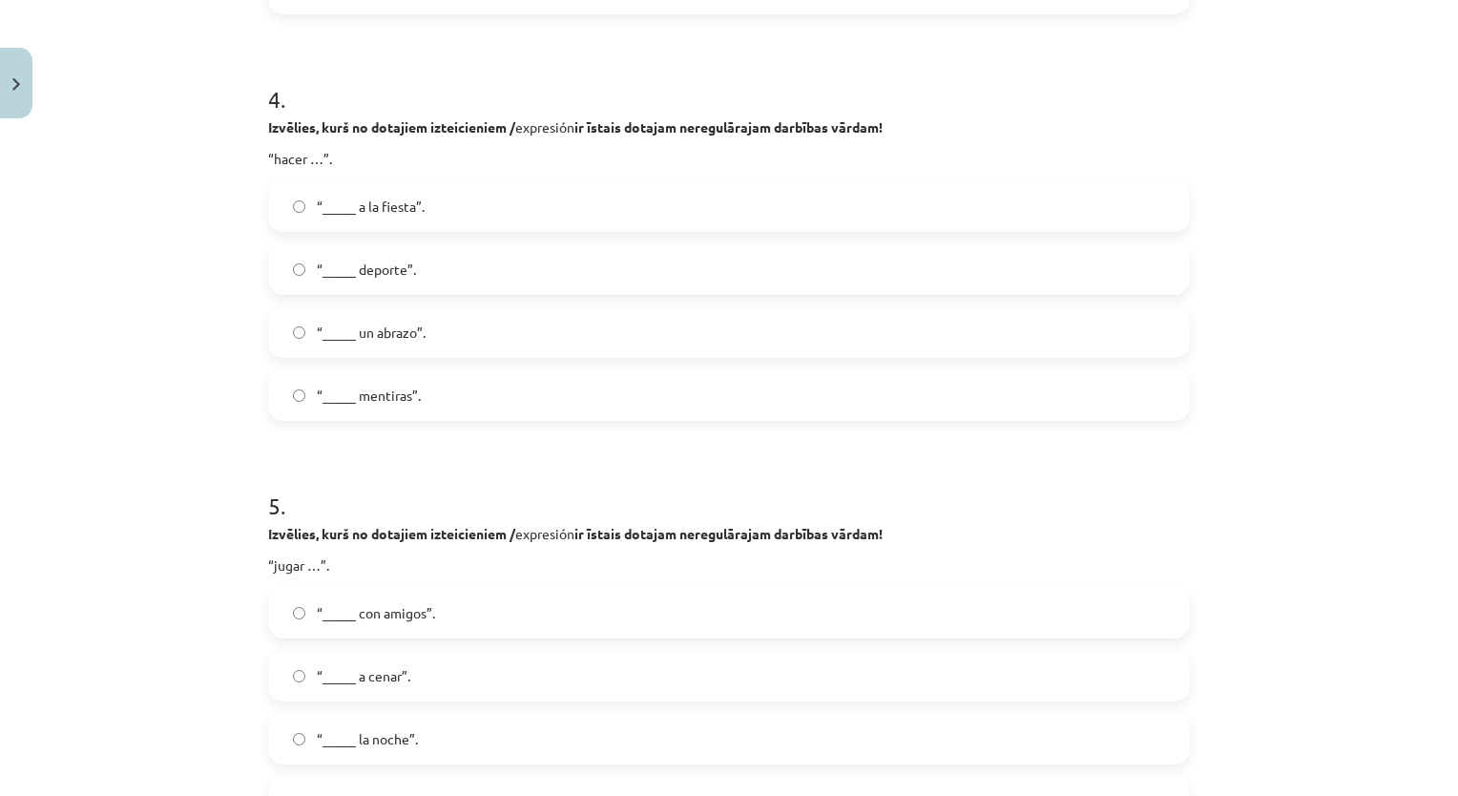
click at [420, 246] on label "“_____ deporte”." at bounding box center [729, 269] width 918 height 48
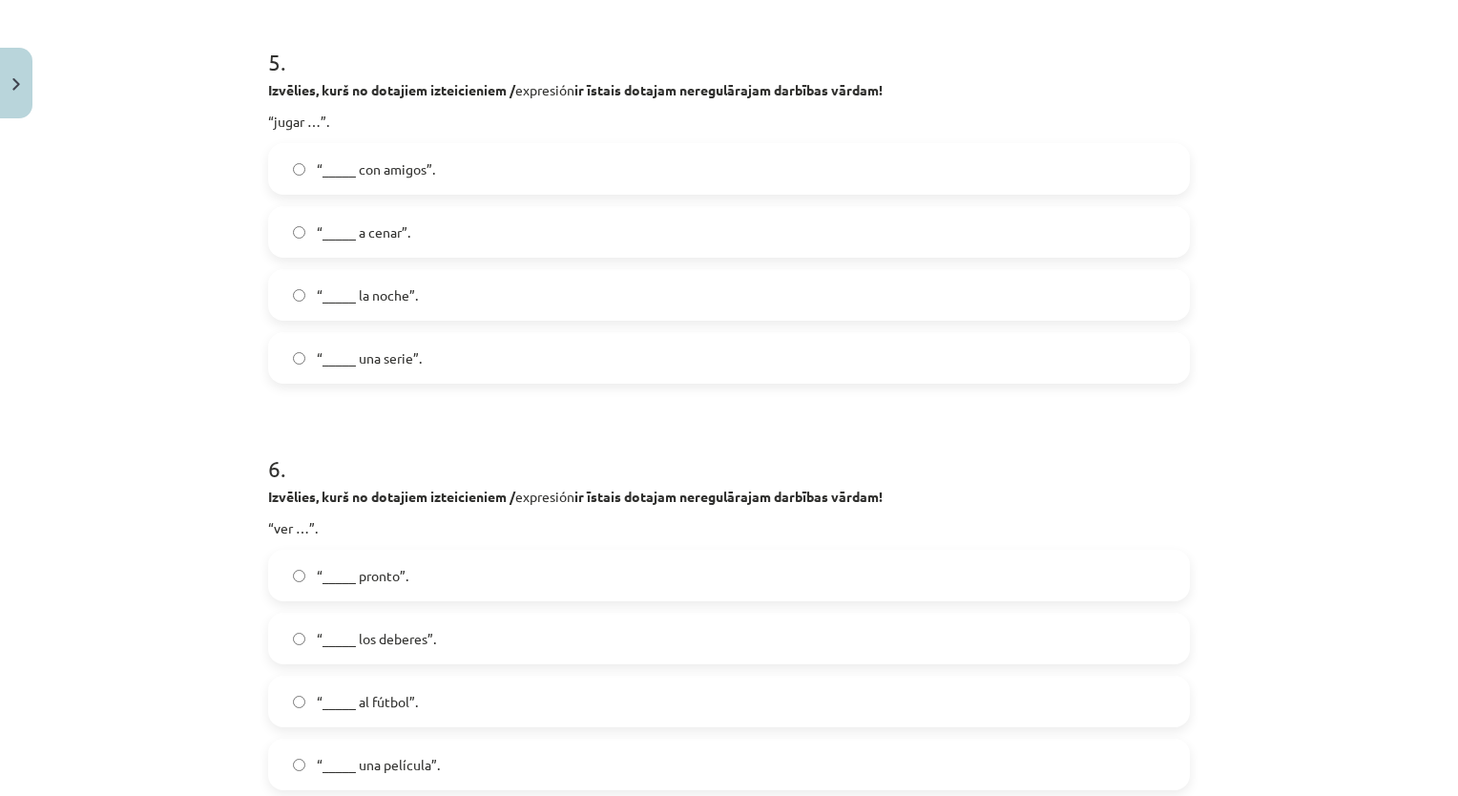
scroll to position [1971, 0]
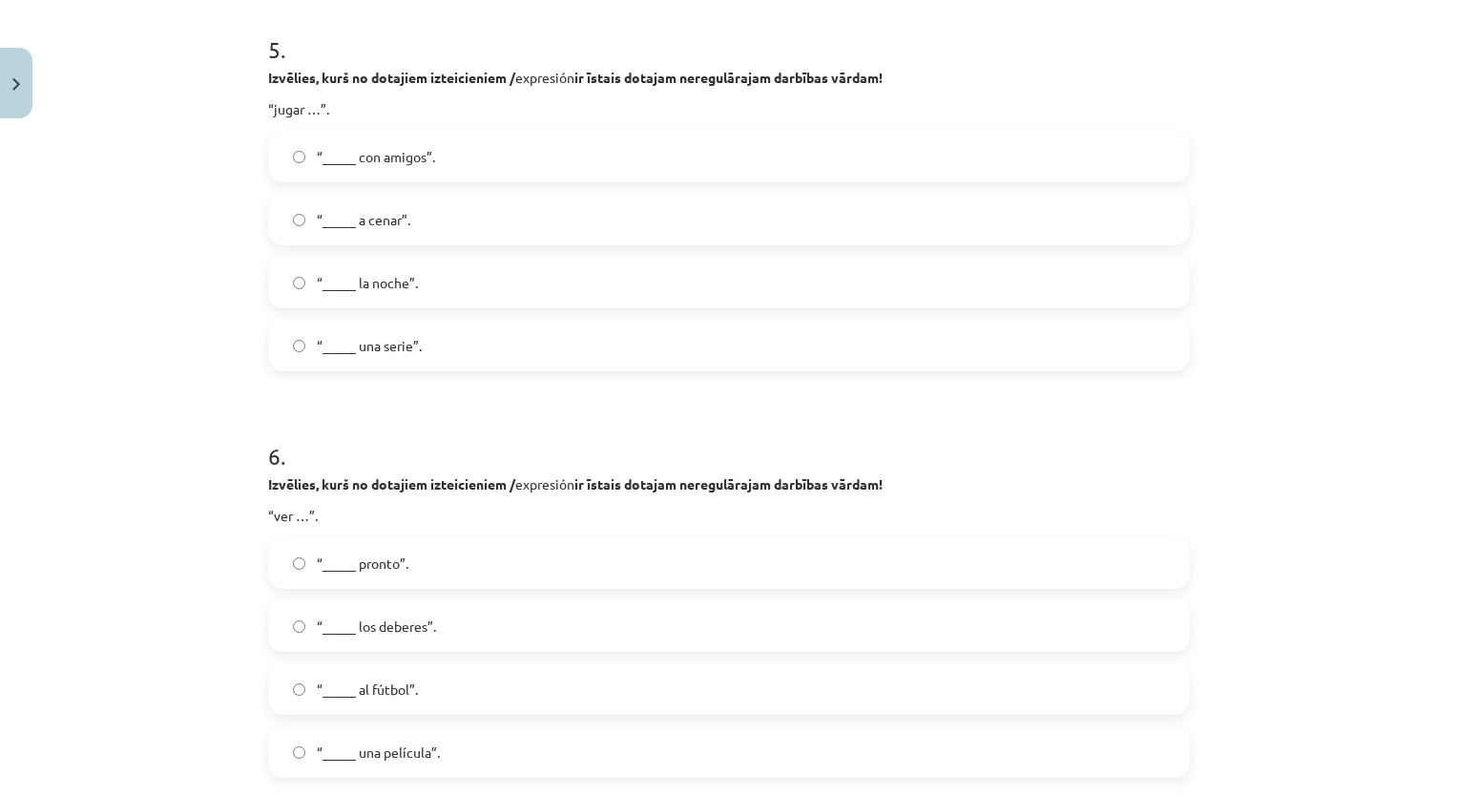
click at [464, 141] on label "“_____ con amigos”." at bounding box center [729, 157] width 918 height 48
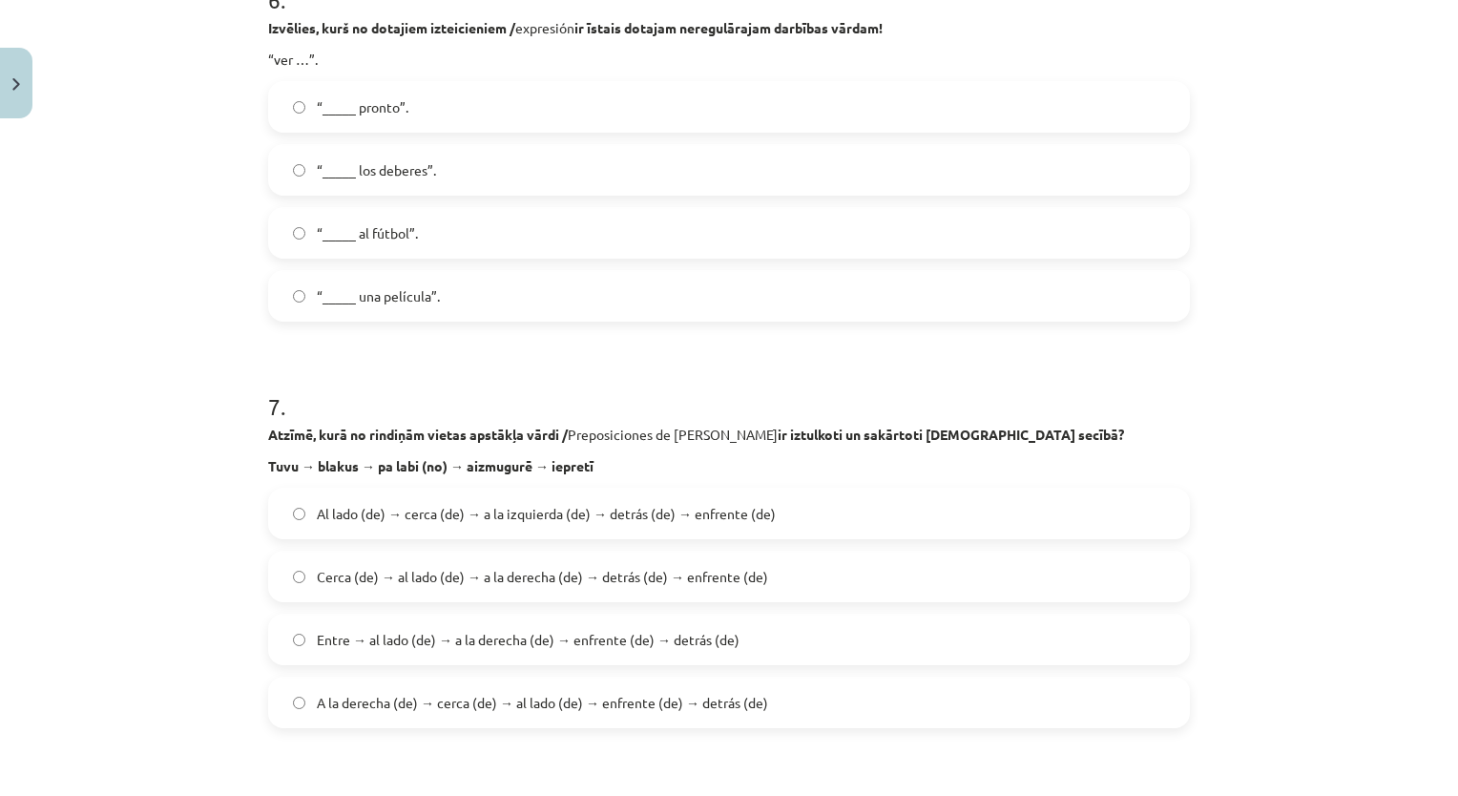
scroll to position [2450, 0]
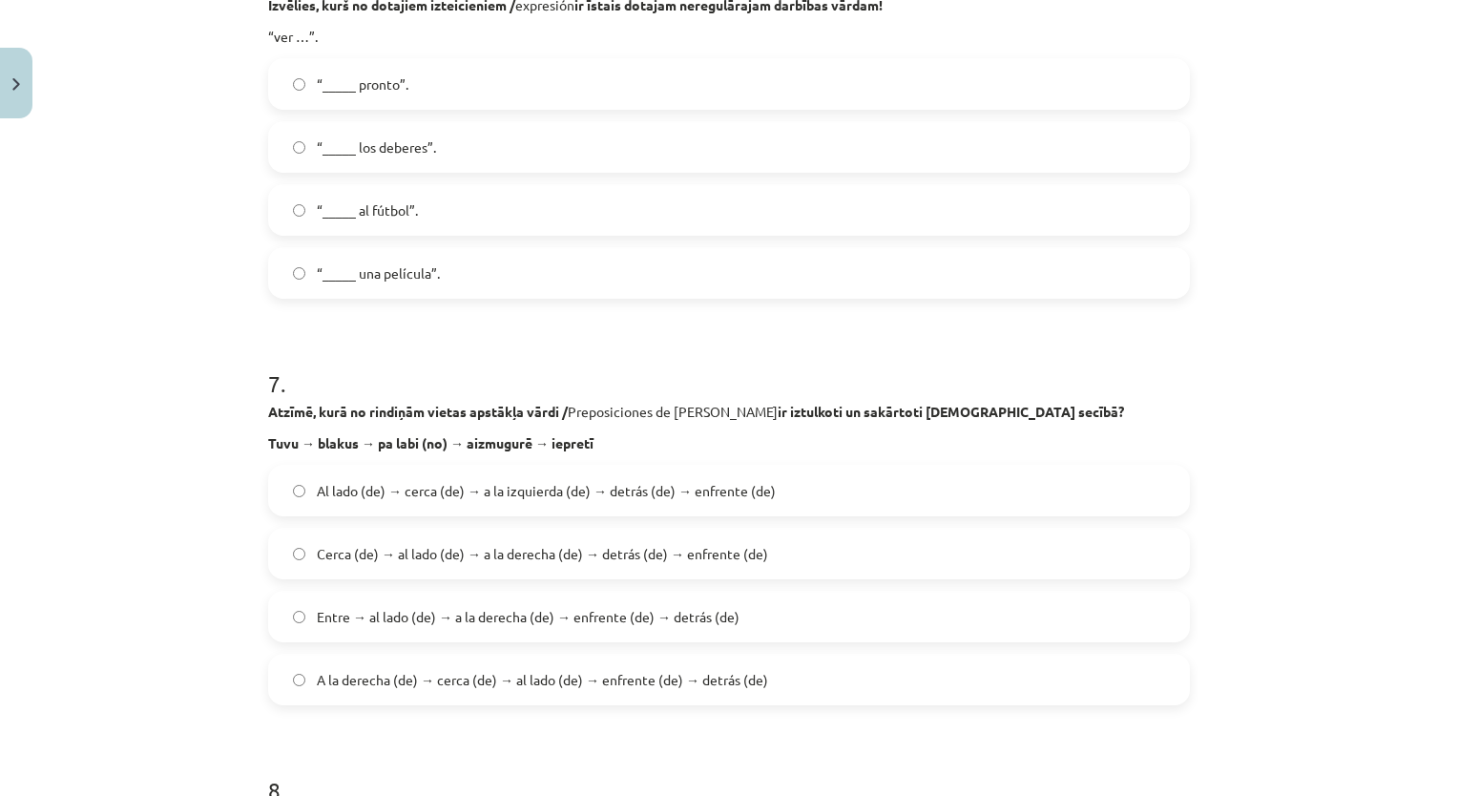
click at [1092, 267] on label "“_____ una película”." at bounding box center [729, 273] width 918 height 48
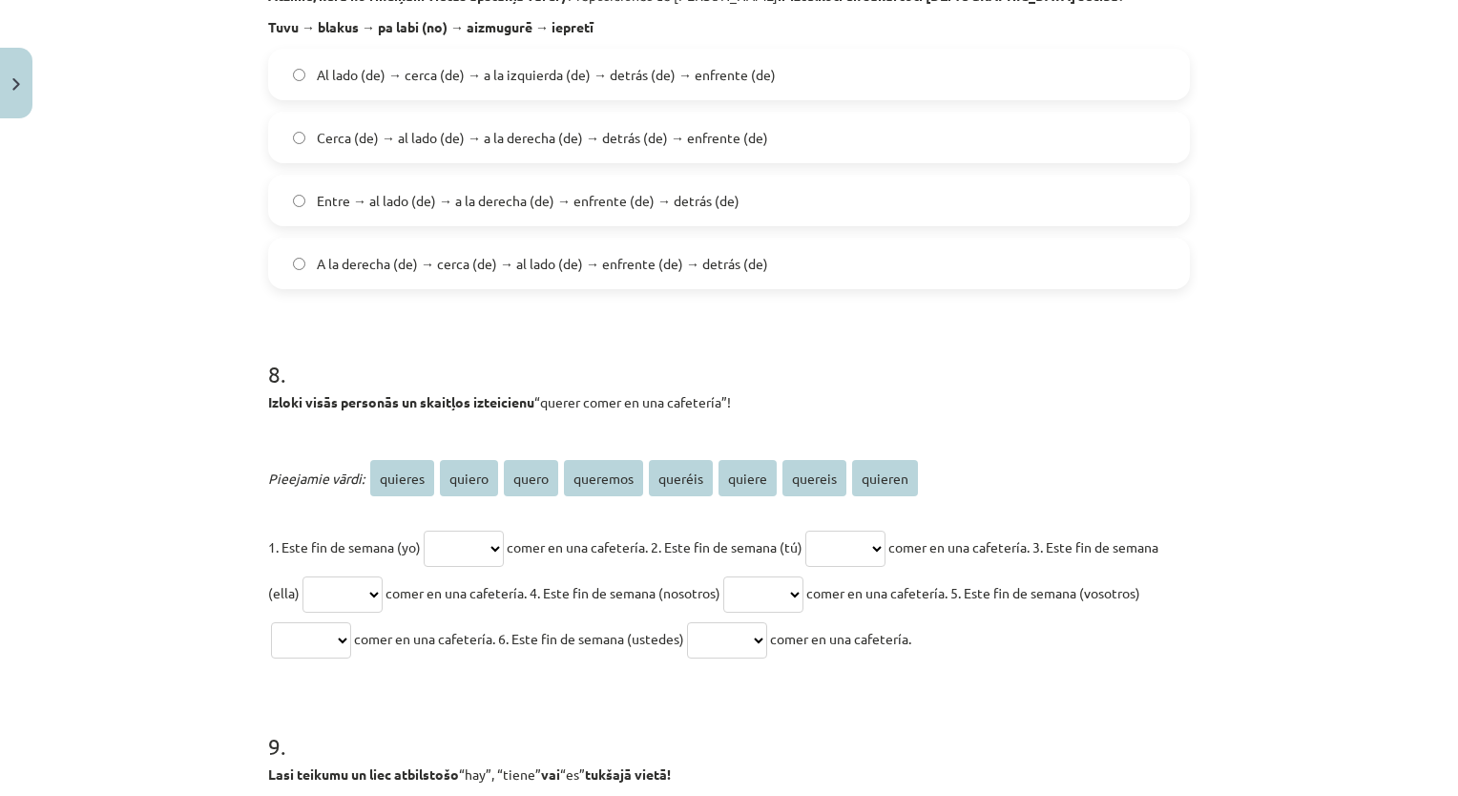
scroll to position [2878, 0]
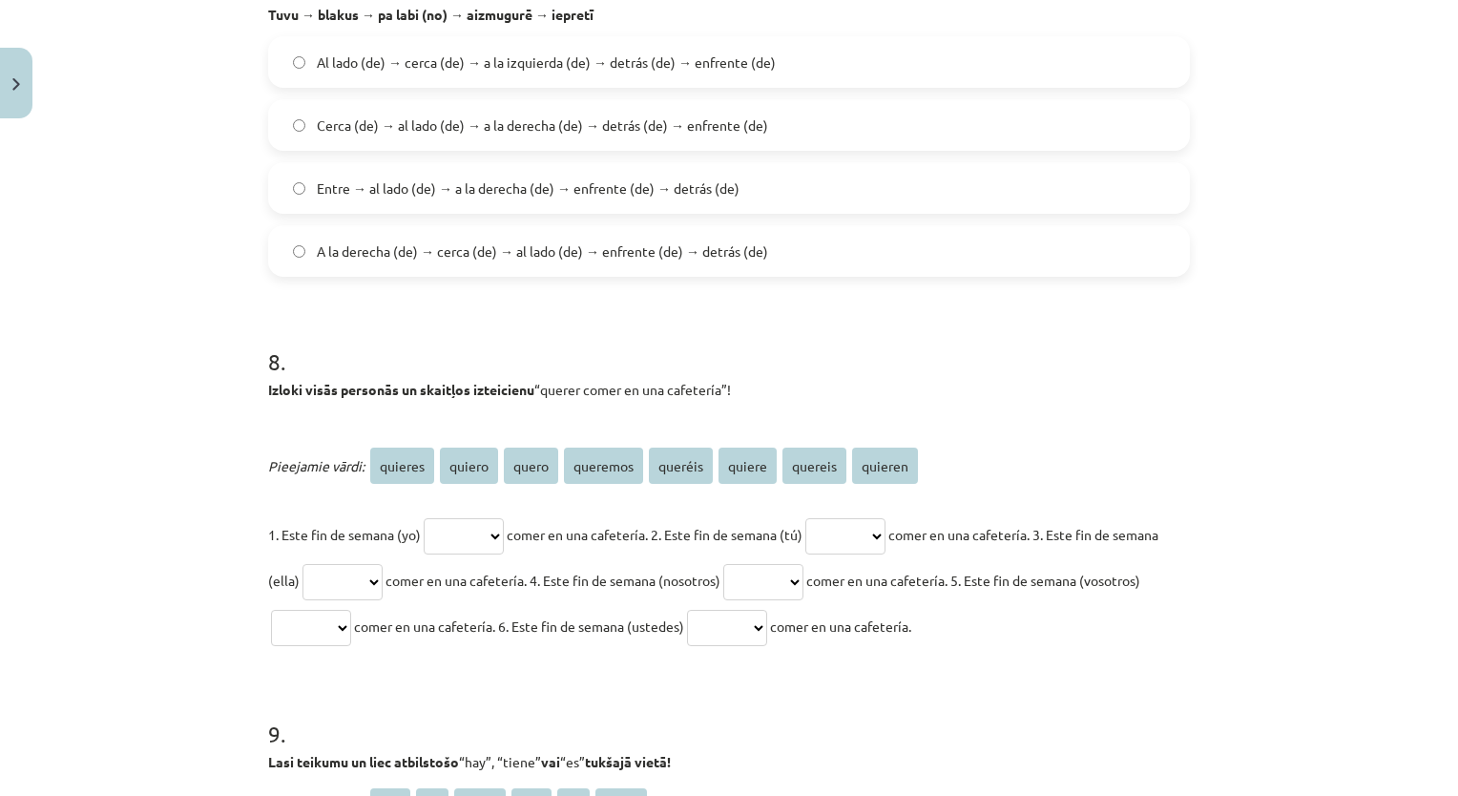
click at [1051, 124] on label "Cerca (de) → al lado (de) → a la derecha (de) → detrás (de) → enfrente (de)" at bounding box center [729, 125] width 918 height 48
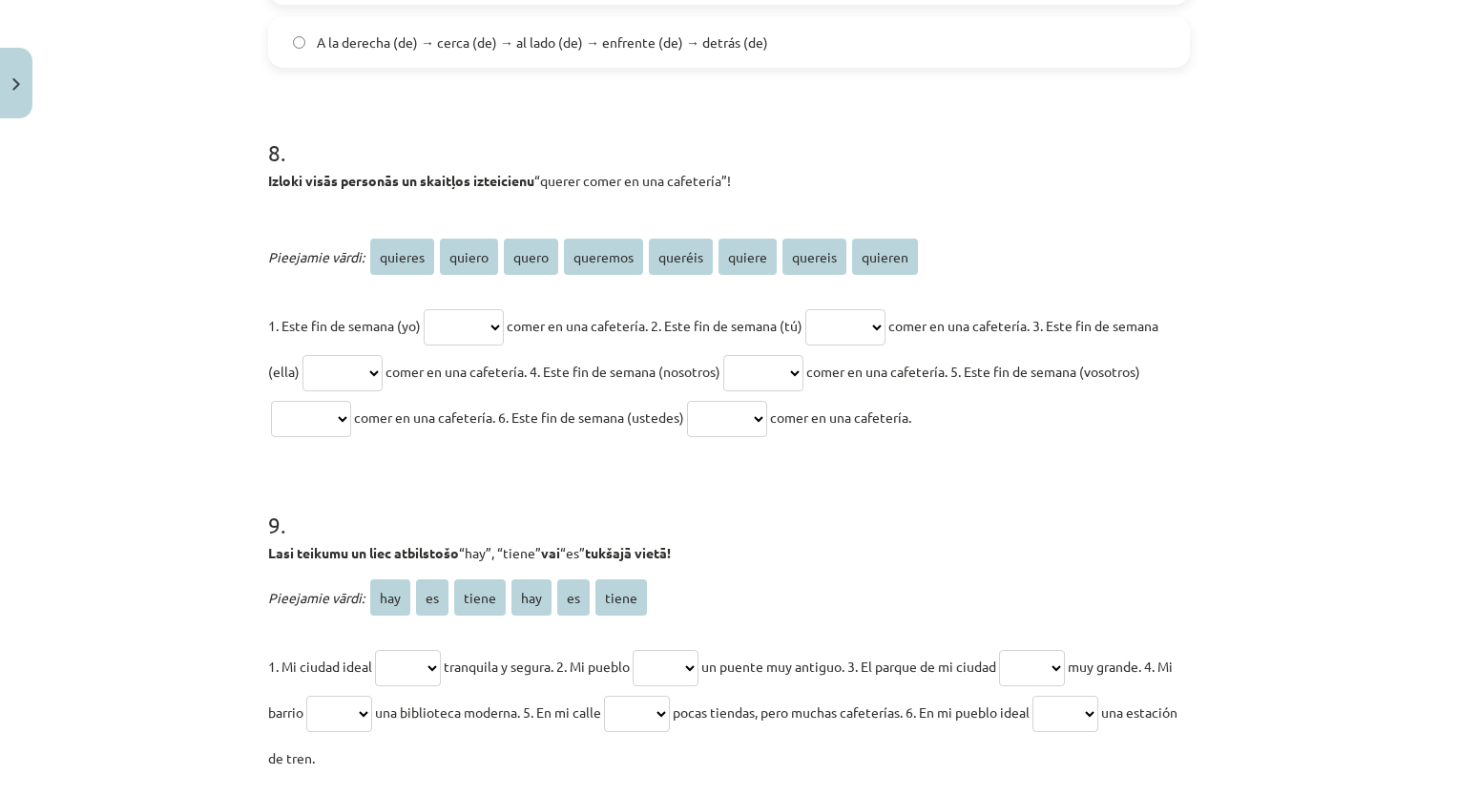
scroll to position [3099, 0]
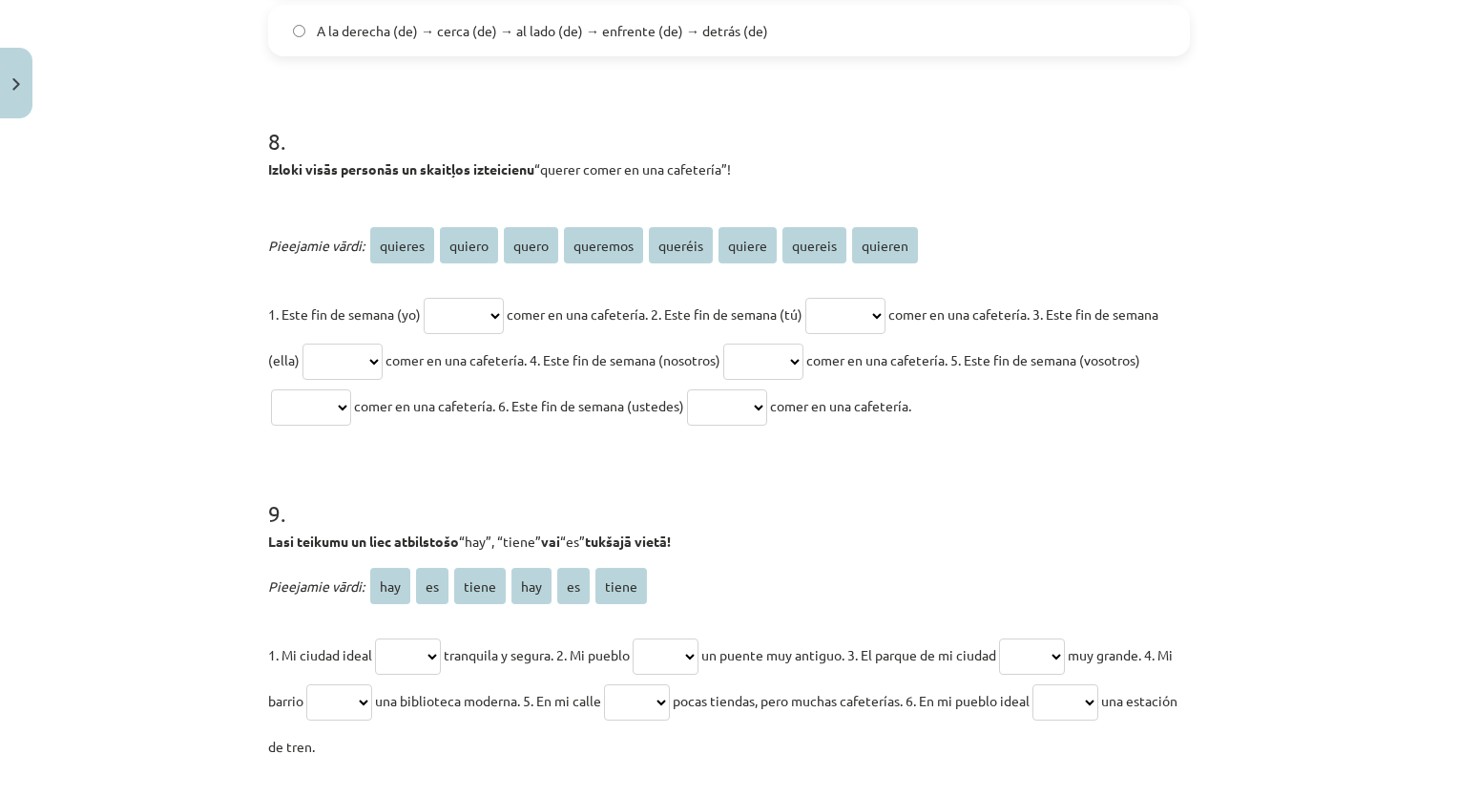
click at [493, 315] on select "******* ****** ***** ******** ******* ****** ******* *******" at bounding box center [464, 316] width 80 height 36
select select "******"
click at [424, 298] on select "******* ****** ***** ******** ******* ****** ******* *******" at bounding box center [464, 316] width 80 height 36
click at [866, 322] on select "******* ****** ***** ******** ******* ****** ******* *******" at bounding box center [845, 316] width 80 height 36
click at [854, 298] on select "******* ****** ***** ******** ******* ****** ******* *******" at bounding box center [845, 316] width 80 height 36
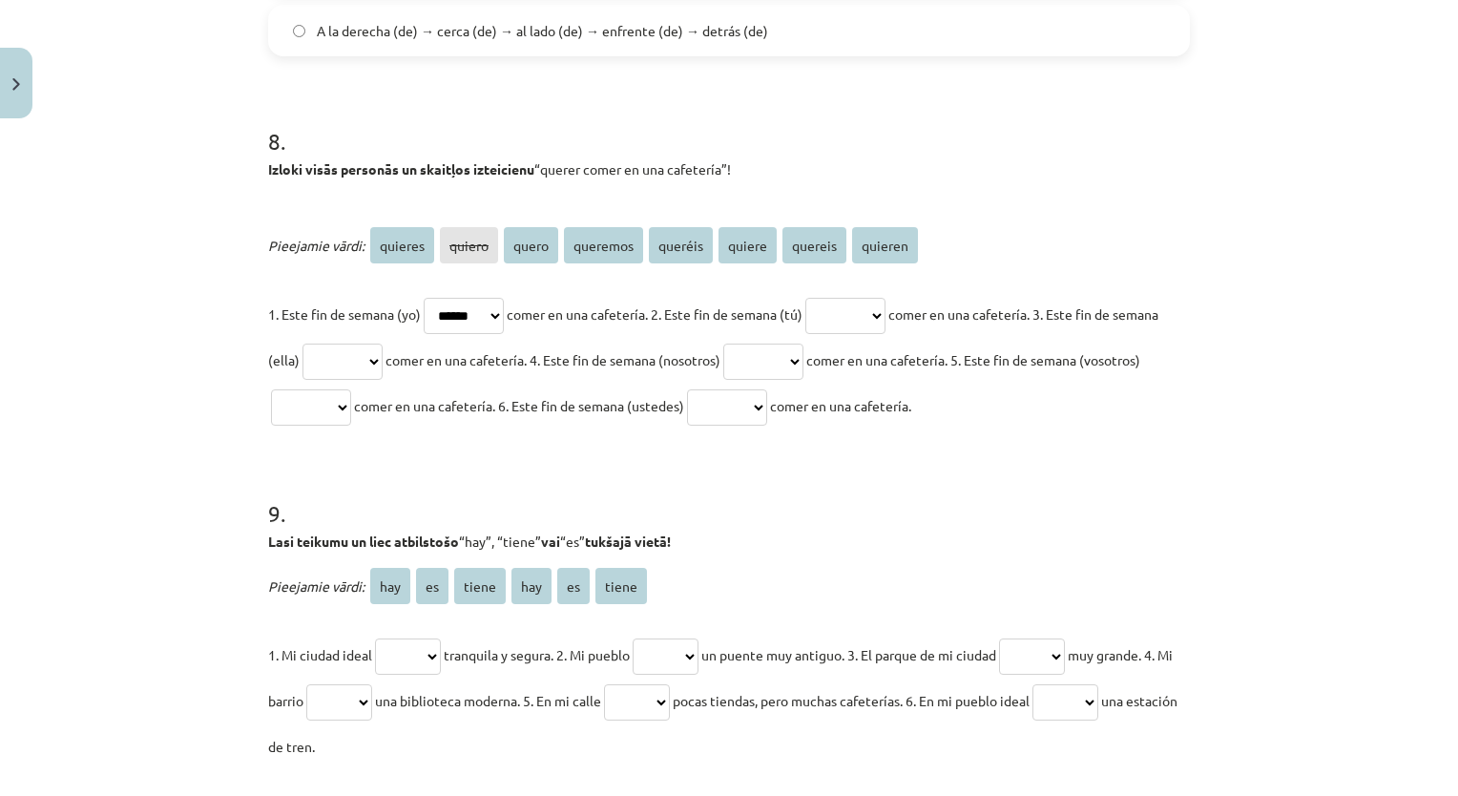
select select "*******"
click at [830, 298] on select "******* ****** ***** ******** ******* ****** ******* *******" at bounding box center [845, 316] width 80 height 36
click at [383, 358] on select "******* ****** ***** ******** ******* ****** ******* *******" at bounding box center [342, 361] width 80 height 36
select select "******"
click at [346, 343] on select "******* ****** ***** ******** ******* ****** ******* *******" at bounding box center [342, 361] width 80 height 36
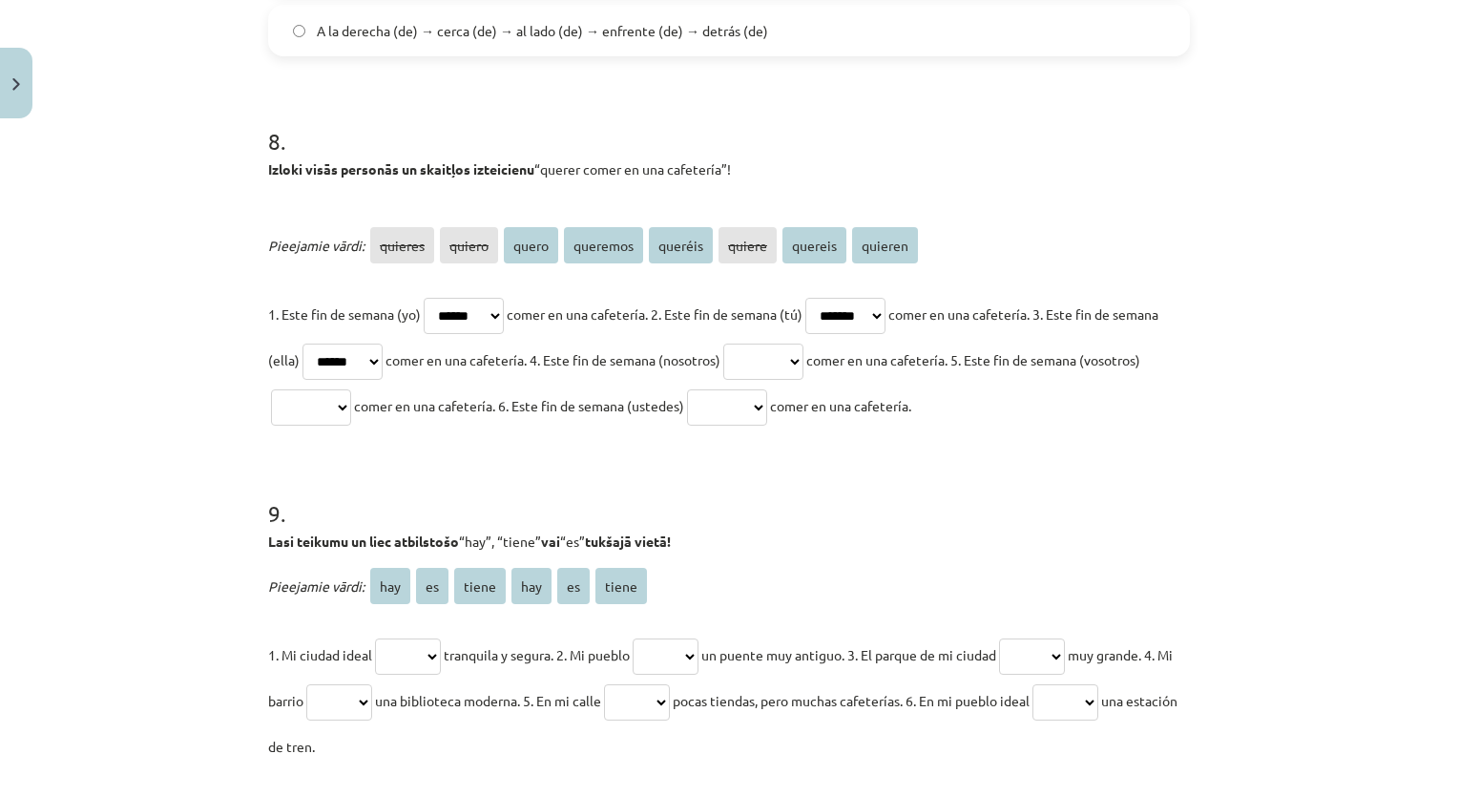
click at [803, 370] on select "******* ****** ***** ******** ******* ****** ******* *******" at bounding box center [763, 361] width 80 height 36
select select "********"
click at [797, 343] on select "******* ****** ***** ******** ******* ****** ******* *******" at bounding box center [763, 361] width 80 height 36
click at [351, 400] on select "******* ****** ***** ******** ******* ****** ******* *******" at bounding box center [311, 407] width 80 height 36
select select "*******"
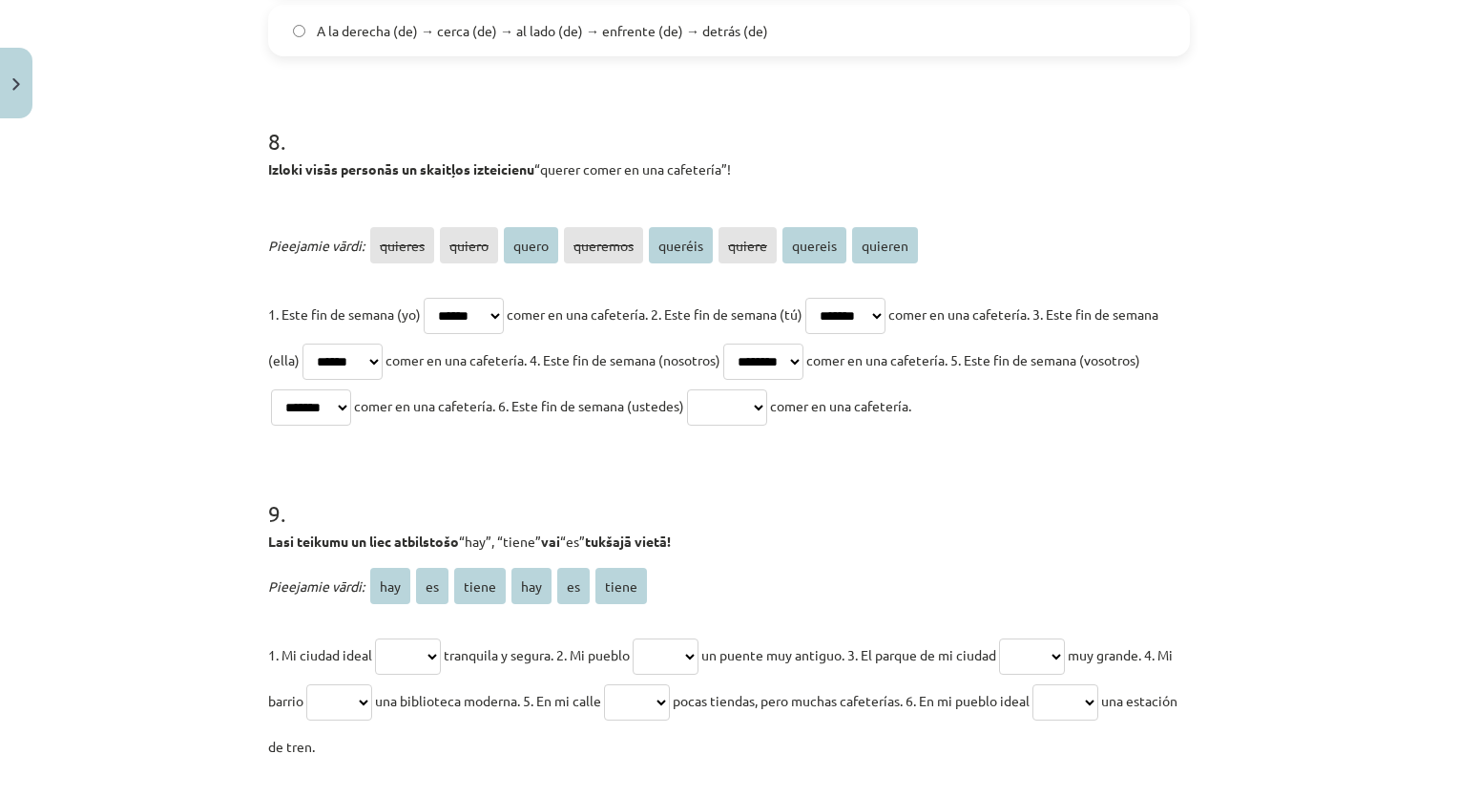
click at [327, 389] on select "******* ****** ***** ******** ******* ****** ******* *******" at bounding box center [311, 407] width 80 height 36
click at [800, 426] on p "1. Este fin de semana (yo) ******* ****** ***** ******** ******* ****** *******…" at bounding box center [729, 359] width 922 height 137
click at [767, 410] on select "******* ****** ***** ******** ******* ****** ******* *******" at bounding box center [727, 407] width 80 height 36
click at [767, 391] on select "******* ****** ***** ******** ******* ****** ******* *******" at bounding box center [727, 407] width 80 height 36
select select "*******"
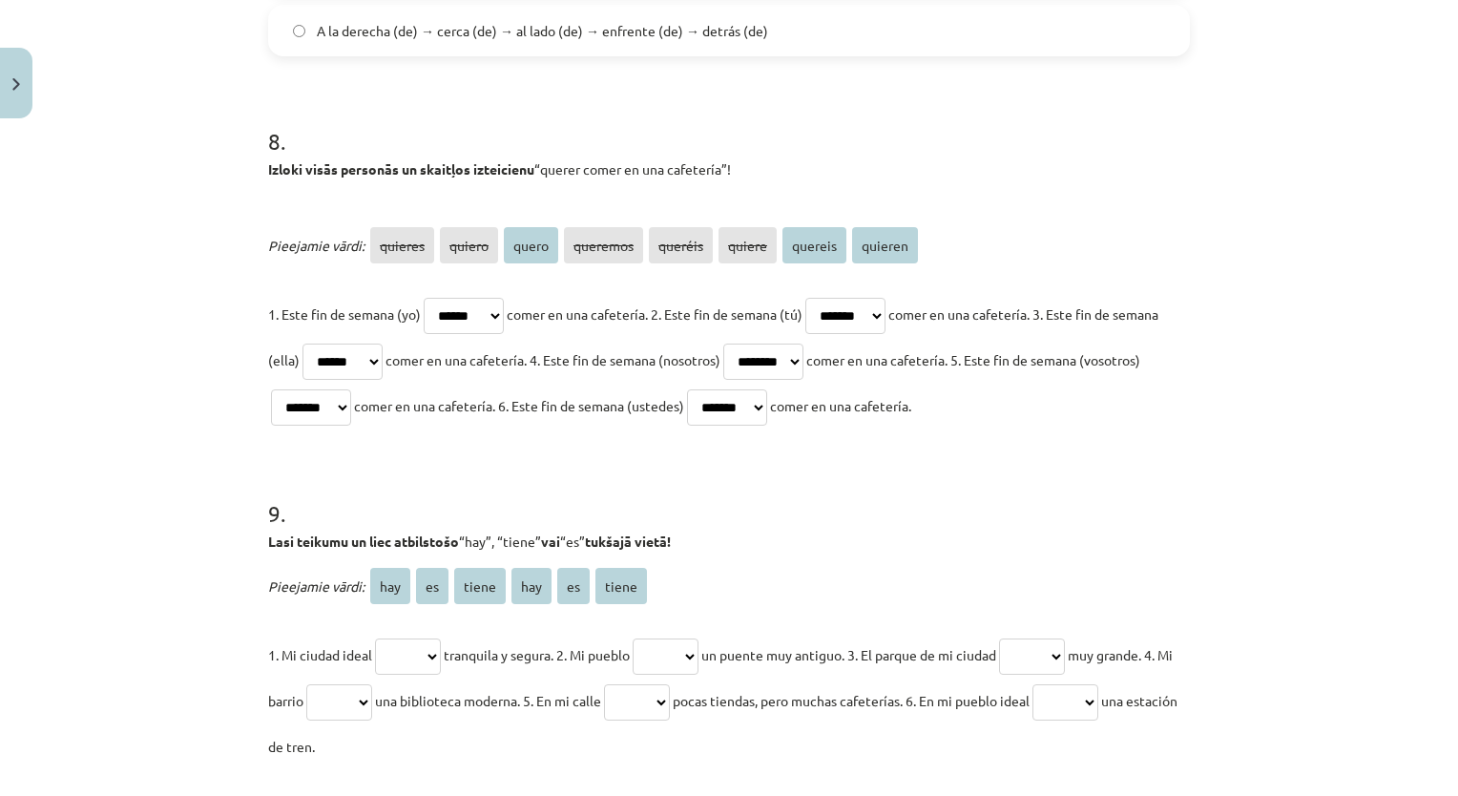
click at [767, 389] on select "******* ****** ***** ******** ******* ****** ******* *******" at bounding box center [727, 407] width 80 height 36
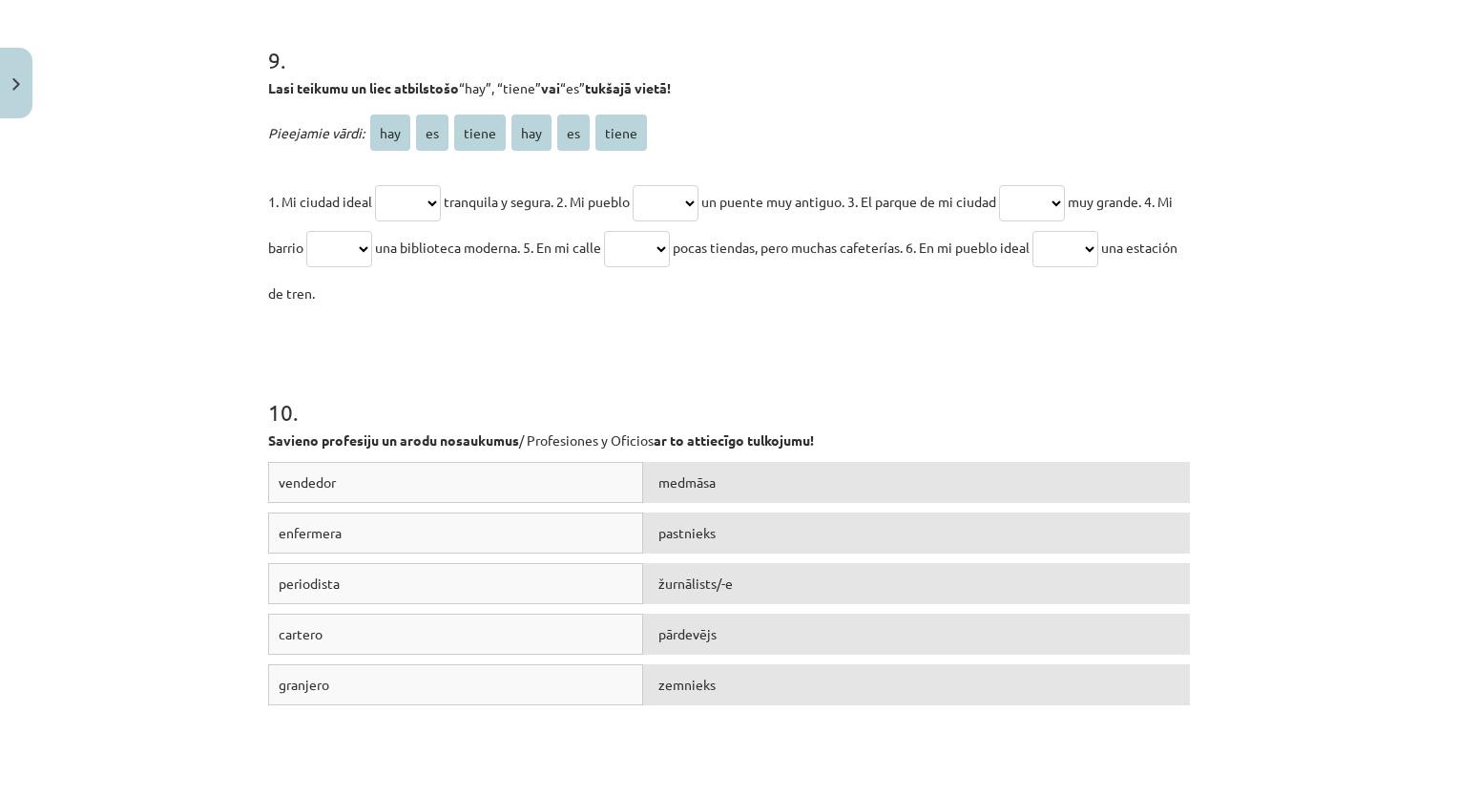
scroll to position [3541, 0]
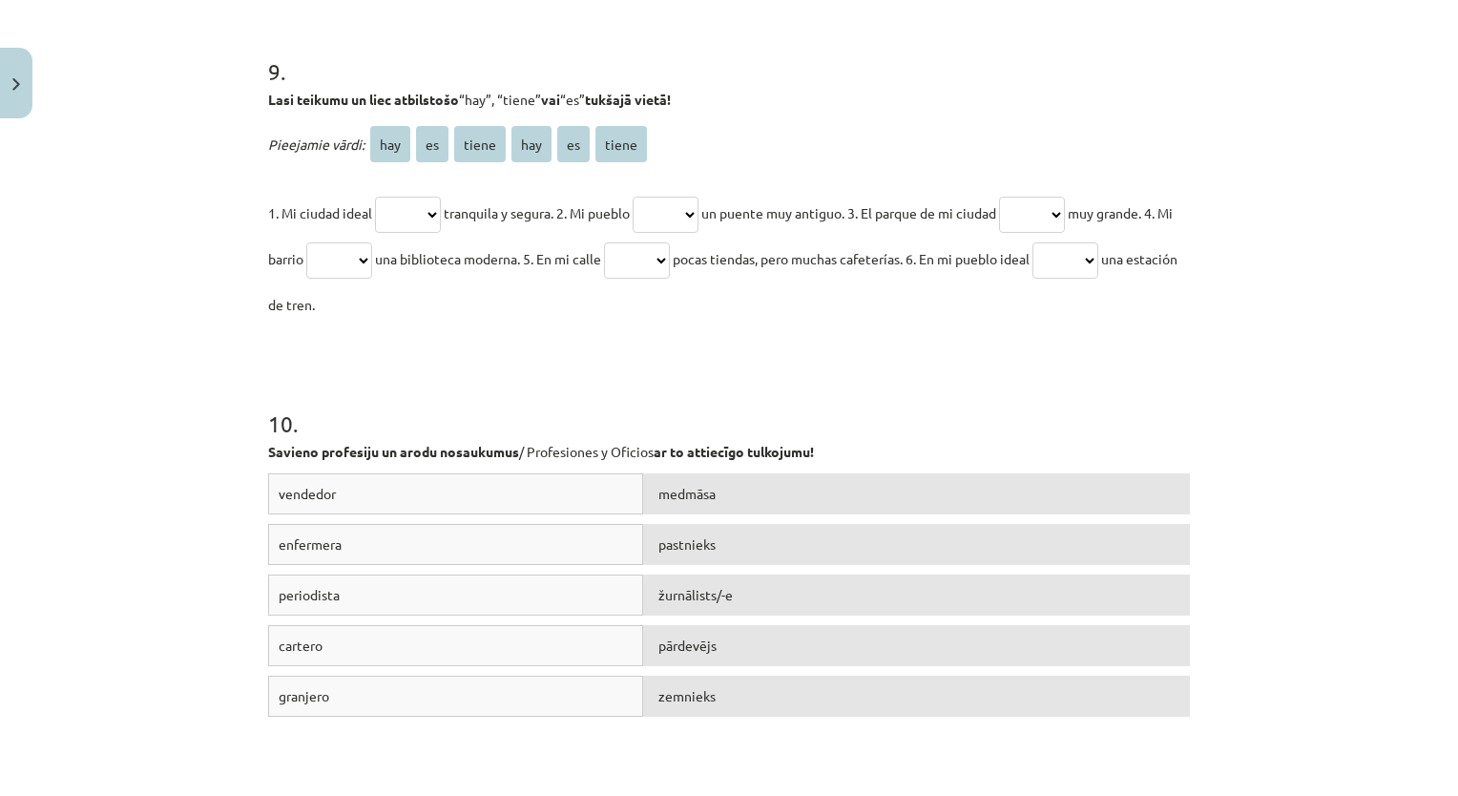
click at [421, 204] on select "*** ** ***** *** ** *****" at bounding box center [408, 215] width 66 height 36
select select "**"
click at [375, 197] on select "*** ** ***** *** ** *****" at bounding box center [408, 215] width 66 height 36
click at [698, 206] on select "*** ** ***** *** ** *****" at bounding box center [666, 215] width 66 height 36
select select "*****"
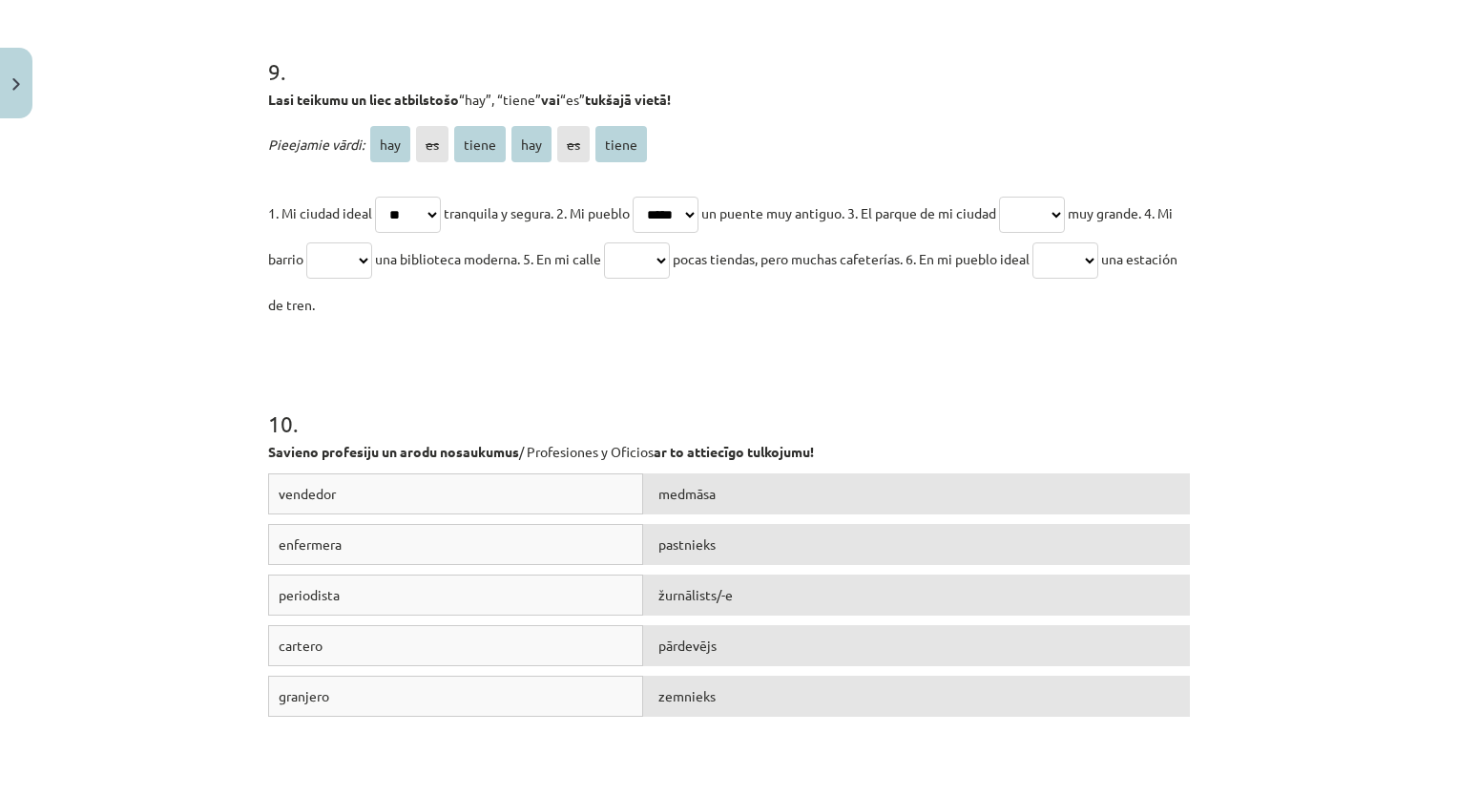
click at [644, 197] on select "*** ** ***** *** ** *****" at bounding box center [666, 215] width 66 height 36
click at [1053, 216] on select "*** ** ***** *** ** *****" at bounding box center [1032, 215] width 66 height 36
click at [1044, 230] on p "1. Mi ciudad ideal *** ** ***** *** ** ***** tranquila y segura. 2. Mi pueblo *…" at bounding box center [729, 258] width 922 height 137
click at [1044, 223] on select "*** ** ***** *** ** *****" at bounding box center [1032, 215] width 66 height 36
select select "**"
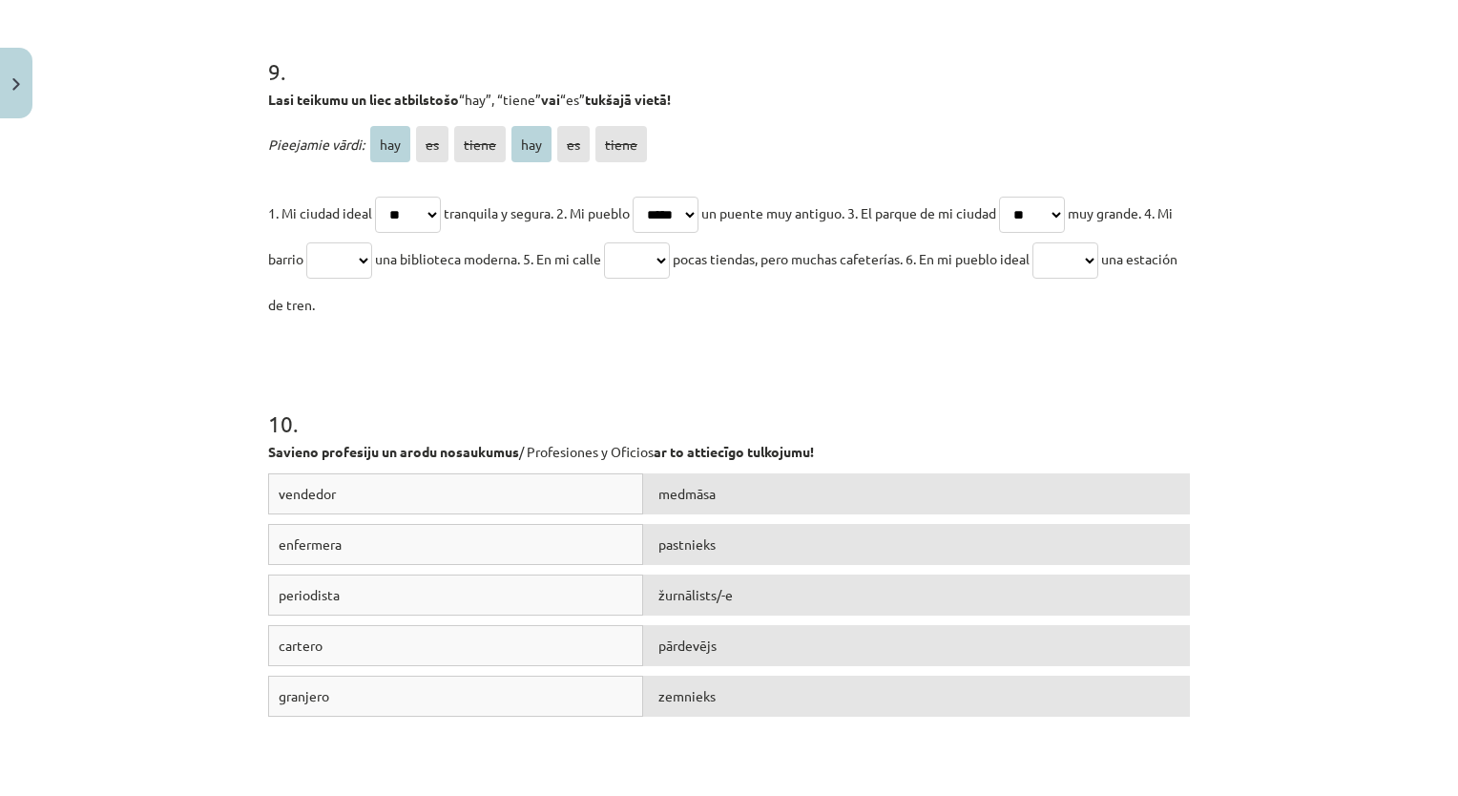
click at [1025, 197] on select "*** ** ***** *** ** *****" at bounding box center [1032, 215] width 66 height 36
click at [372, 263] on select "*** ** ***** *** ** *****" at bounding box center [339, 260] width 66 height 36
select select "*****"
click at [335, 242] on select "*** ** ***** *** ** *****" at bounding box center [339, 260] width 66 height 36
click at [670, 253] on select "*** ** ***** *** ** *****" at bounding box center [637, 260] width 66 height 36
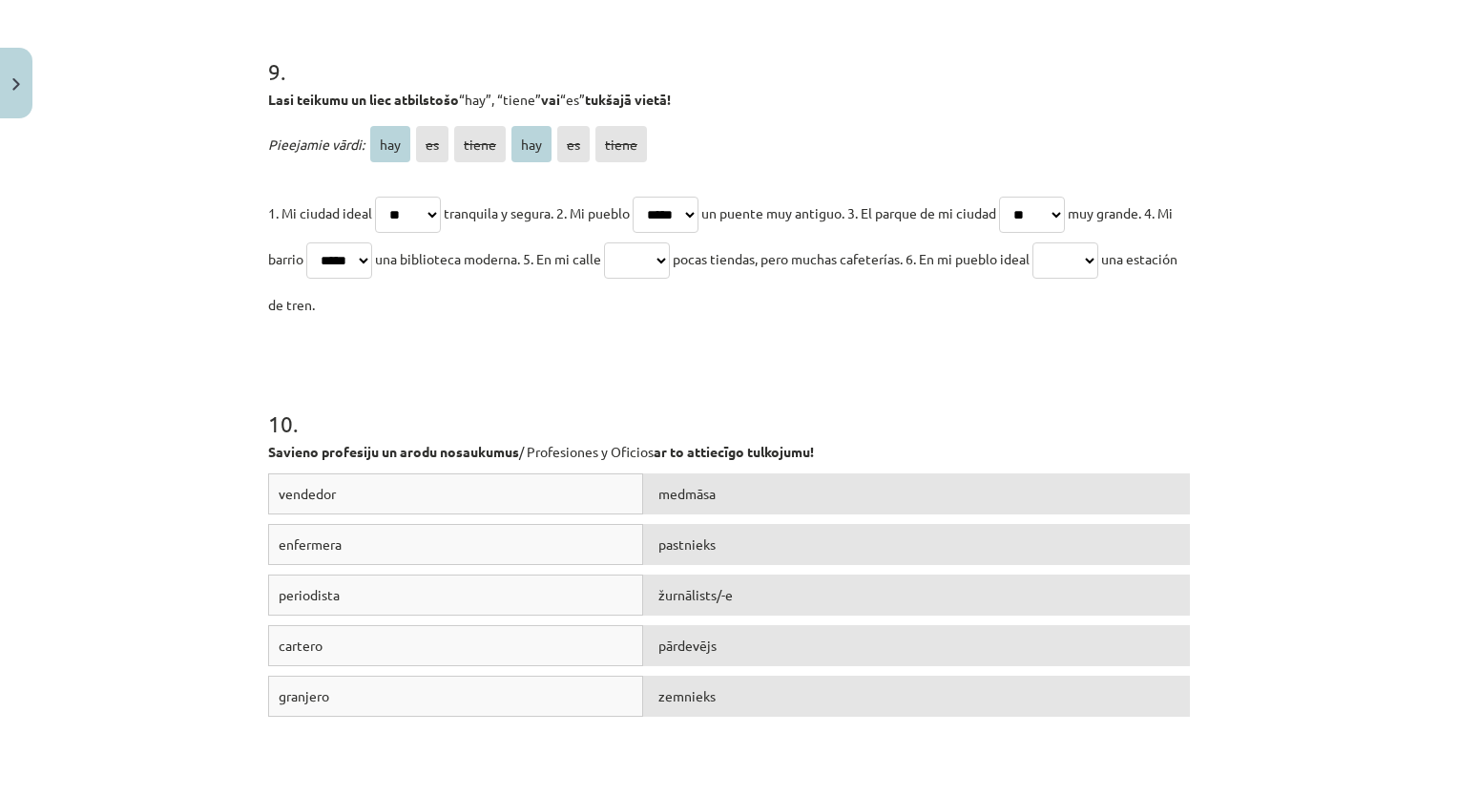
select select "***"
click at [646, 242] on select "*** ** ***** *** ** *****" at bounding box center [637, 260] width 66 height 36
click at [1098, 260] on select "*** ** ***** *** ** *****" at bounding box center [1065, 260] width 66 height 36
select select "**"
click at [1091, 242] on select "*** ** ***** *** ** *****" at bounding box center [1065, 260] width 66 height 36
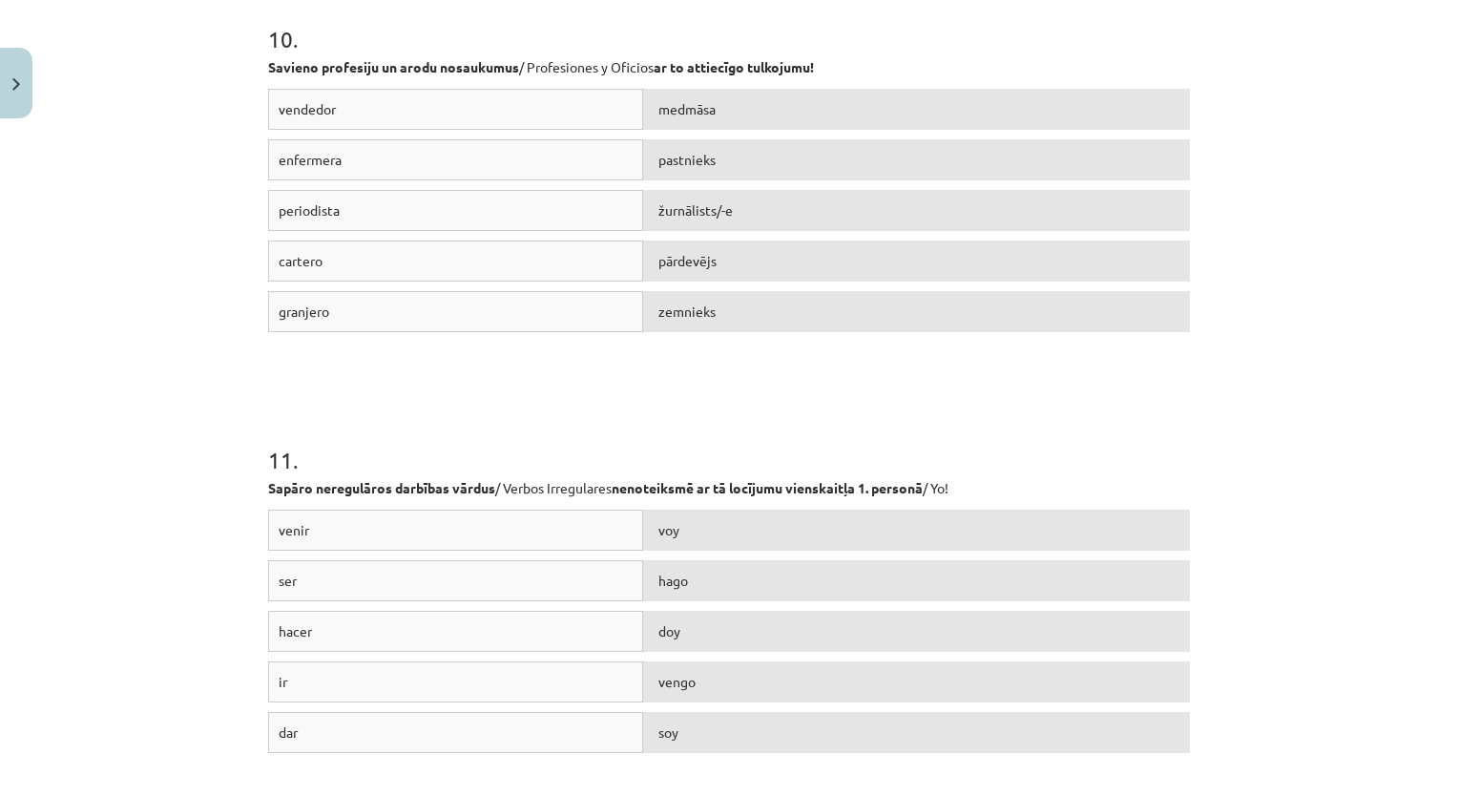
scroll to position [3913, 0]
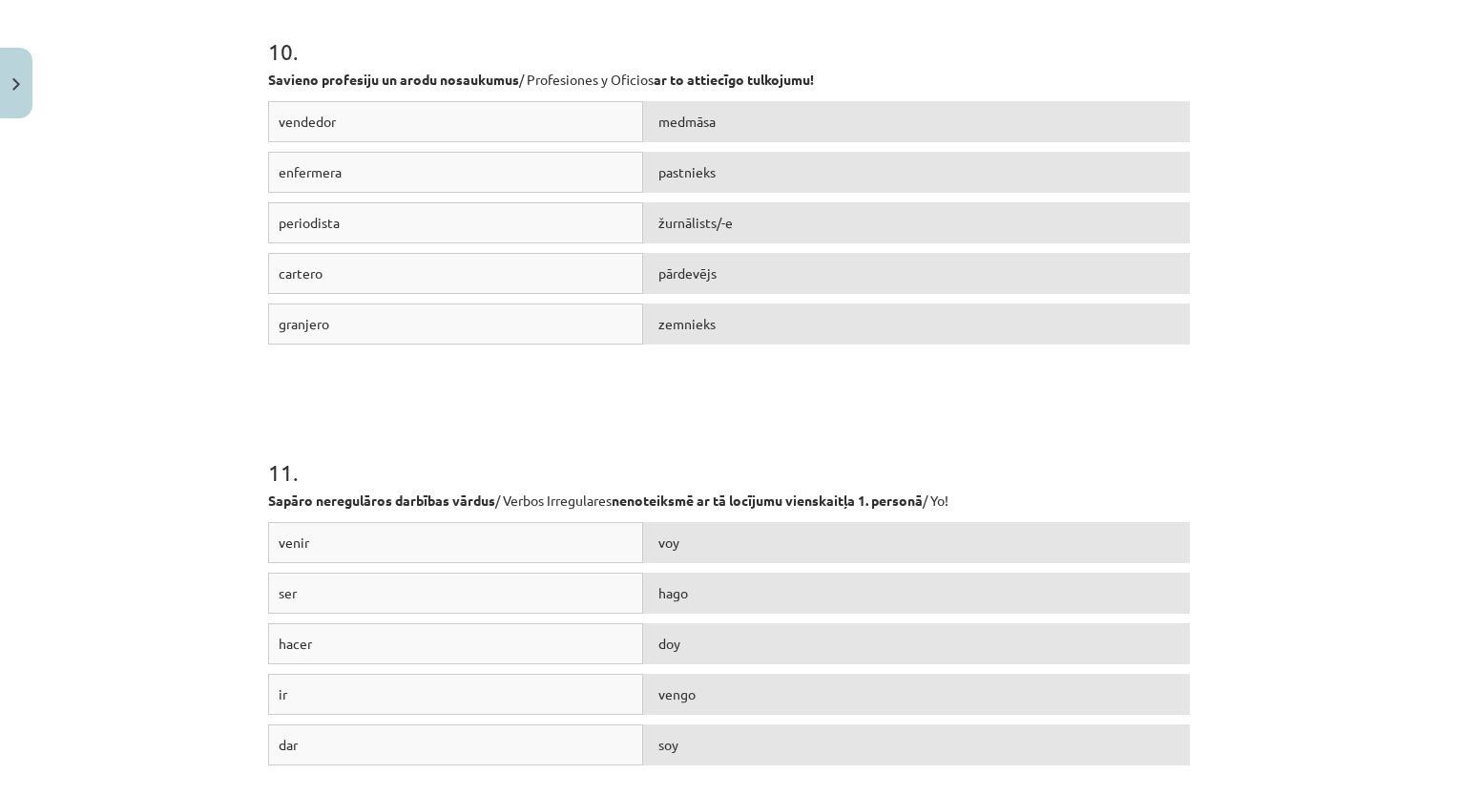
click at [770, 267] on div "pārdevējs" at bounding box center [916, 273] width 547 height 41
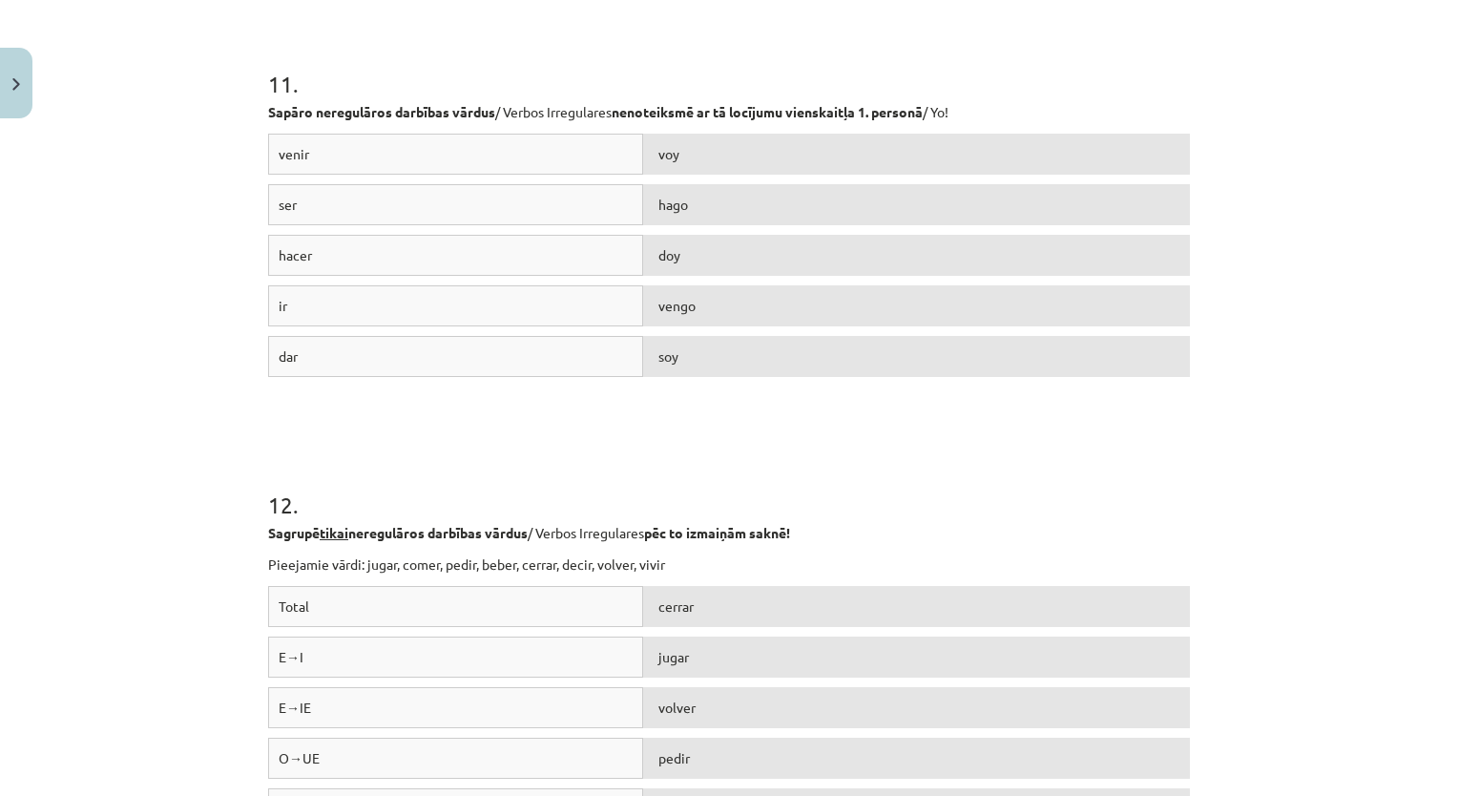
scroll to position [4295, 0]
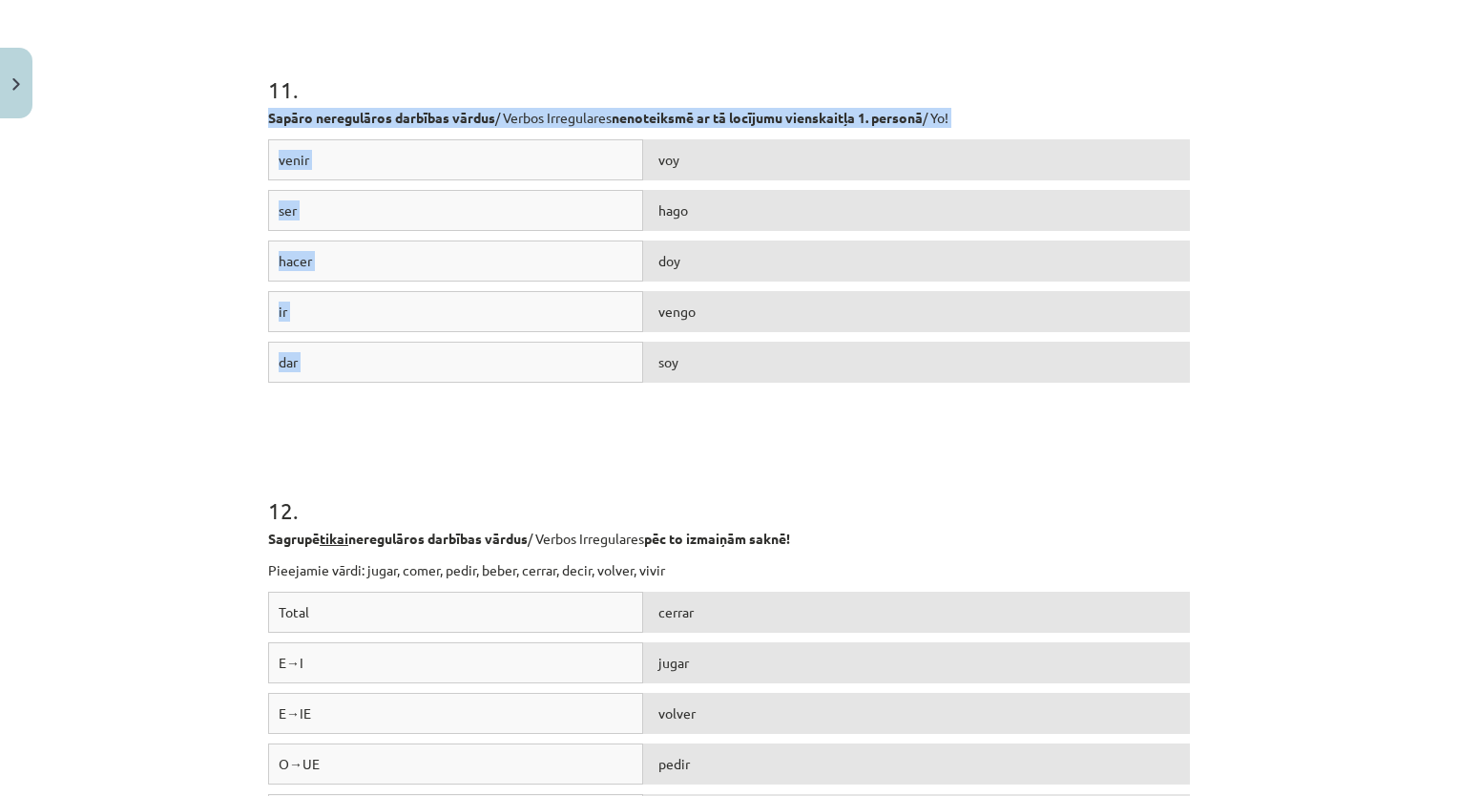
drag, startPoint x: 225, startPoint y: 102, endPoint x: 917, endPoint y: 394, distance: 750.8
click at [917, 394] on div "Mācību tēma: Spāņu valodas b1 - 11. klases 1.ieskaites mācību materiāls #8 ✅ Re…" at bounding box center [729, 398] width 1458 height 796
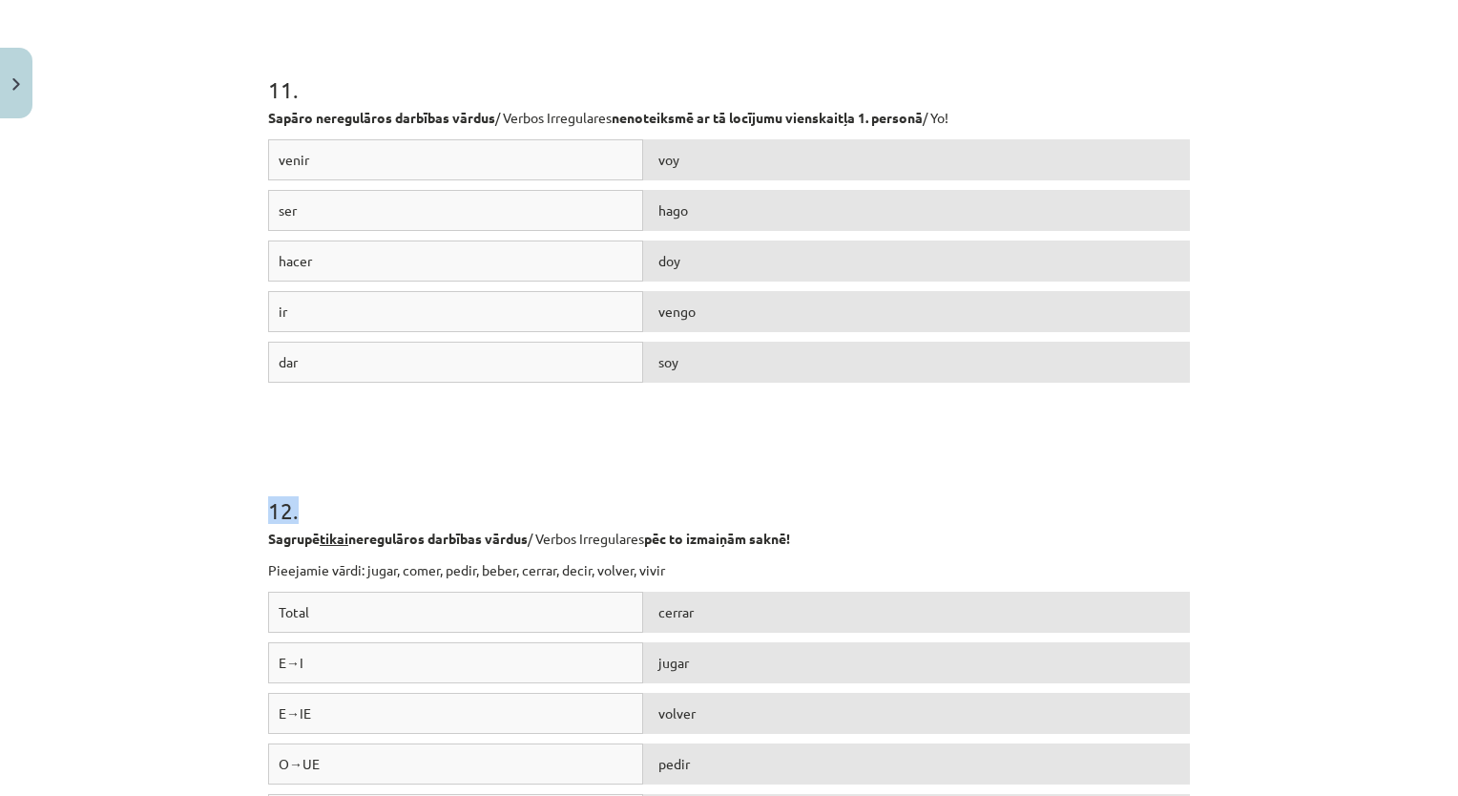
drag, startPoint x: 628, startPoint y: 451, endPoint x: 608, endPoint y: 432, distance: 27.7
click at [608, 432] on div "12 . Sagrupē tikai neregulāros darbības vārdus / Verbos Irregulares pēc to izma…" at bounding box center [729, 652] width 922 height 452
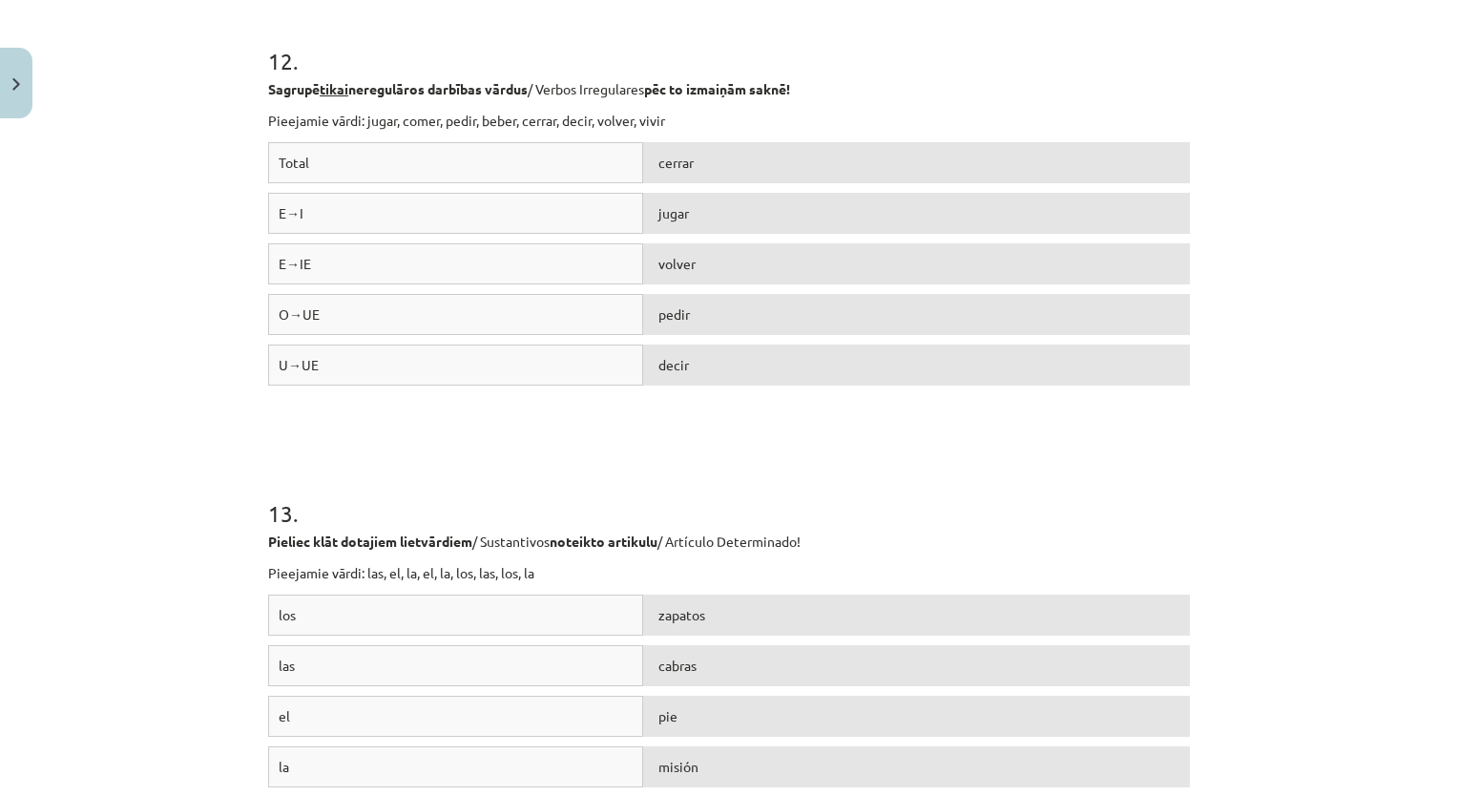
scroll to position [4739, 0]
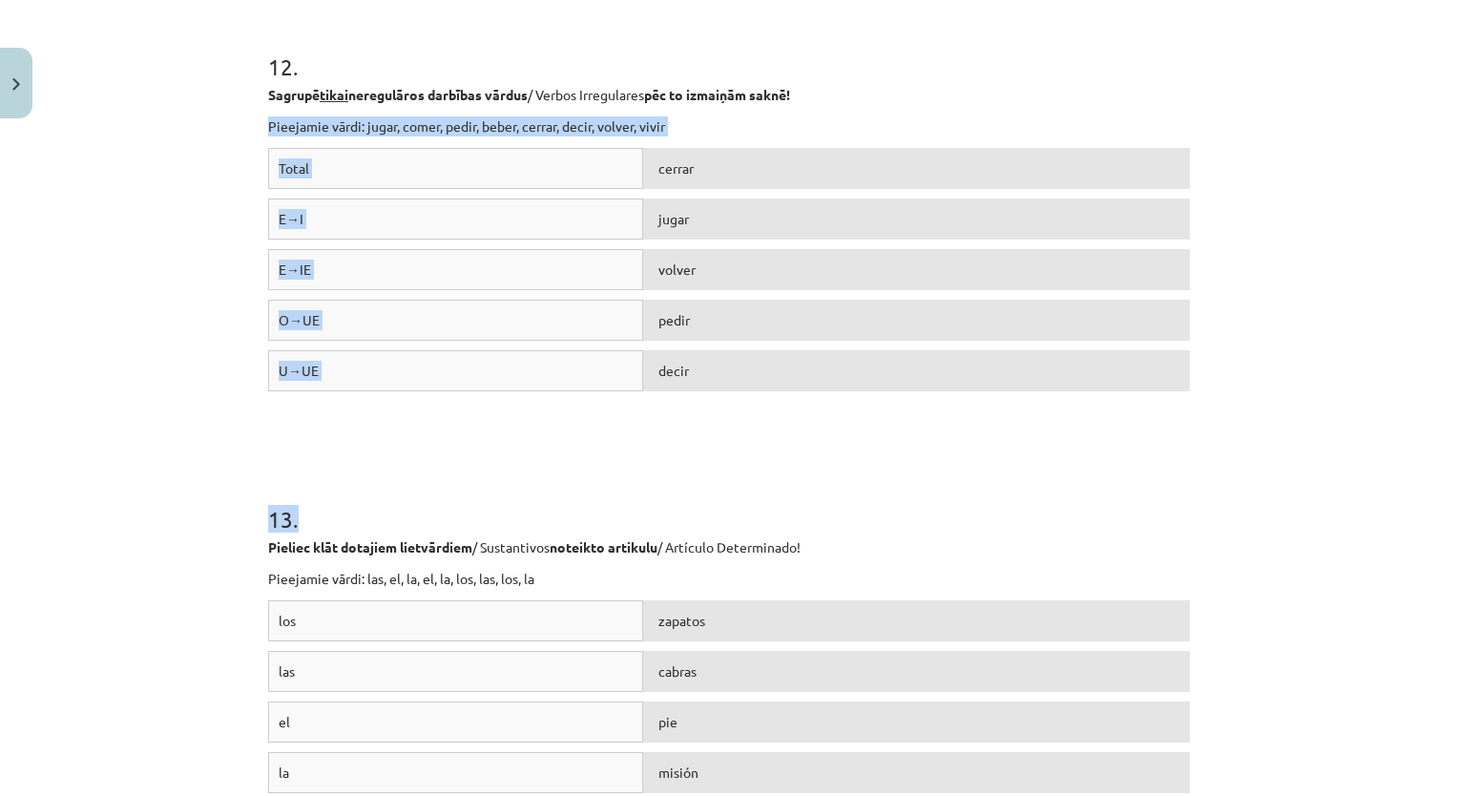
drag, startPoint x: 248, startPoint y: 110, endPoint x: 530, endPoint y: 456, distance: 446.3
click at [530, 456] on div "Mācību tēma: Spāņu valodas b1 - 11. klases 1.ieskaites mācību materiāls #8 ✅ Re…" at bounding box center [729, 398] width 1458 height 796
drag, startPoint x: 530, startPoint y: 456, endPoint x: 733, endPoint y: 335, distance: 236.6
click at [733, 335] on div "pedir" at bounding box center [916, 320] width 547 height 41
click at [704, 326] on div "pedir" at bounding box center [916, 320] width 547 height 41
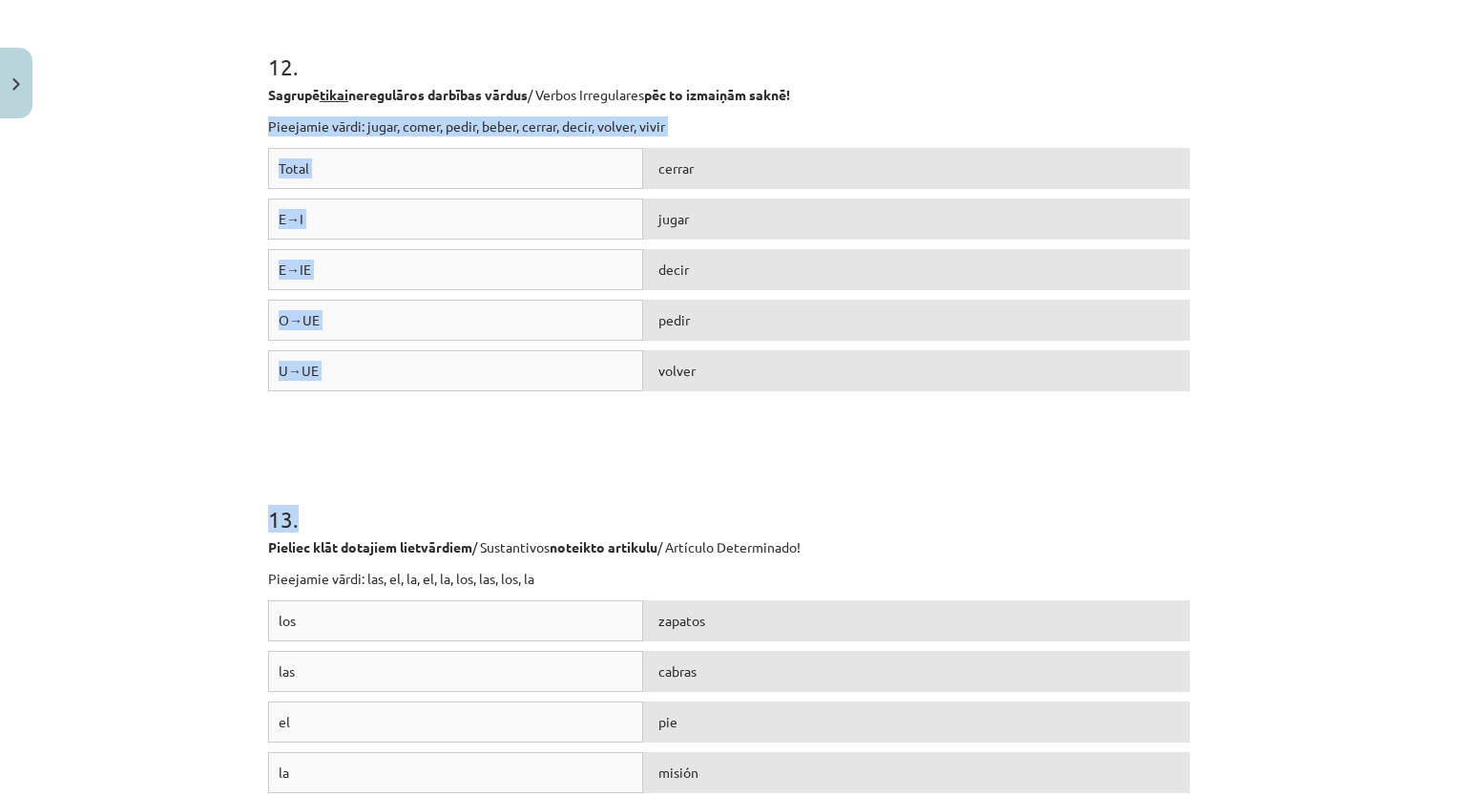
click at [638, 427] on div "Total cerrar E→I jugar E→IE decir O→UE pedir U→UE volver" at bounding box center [729, 291] width 922 height 286
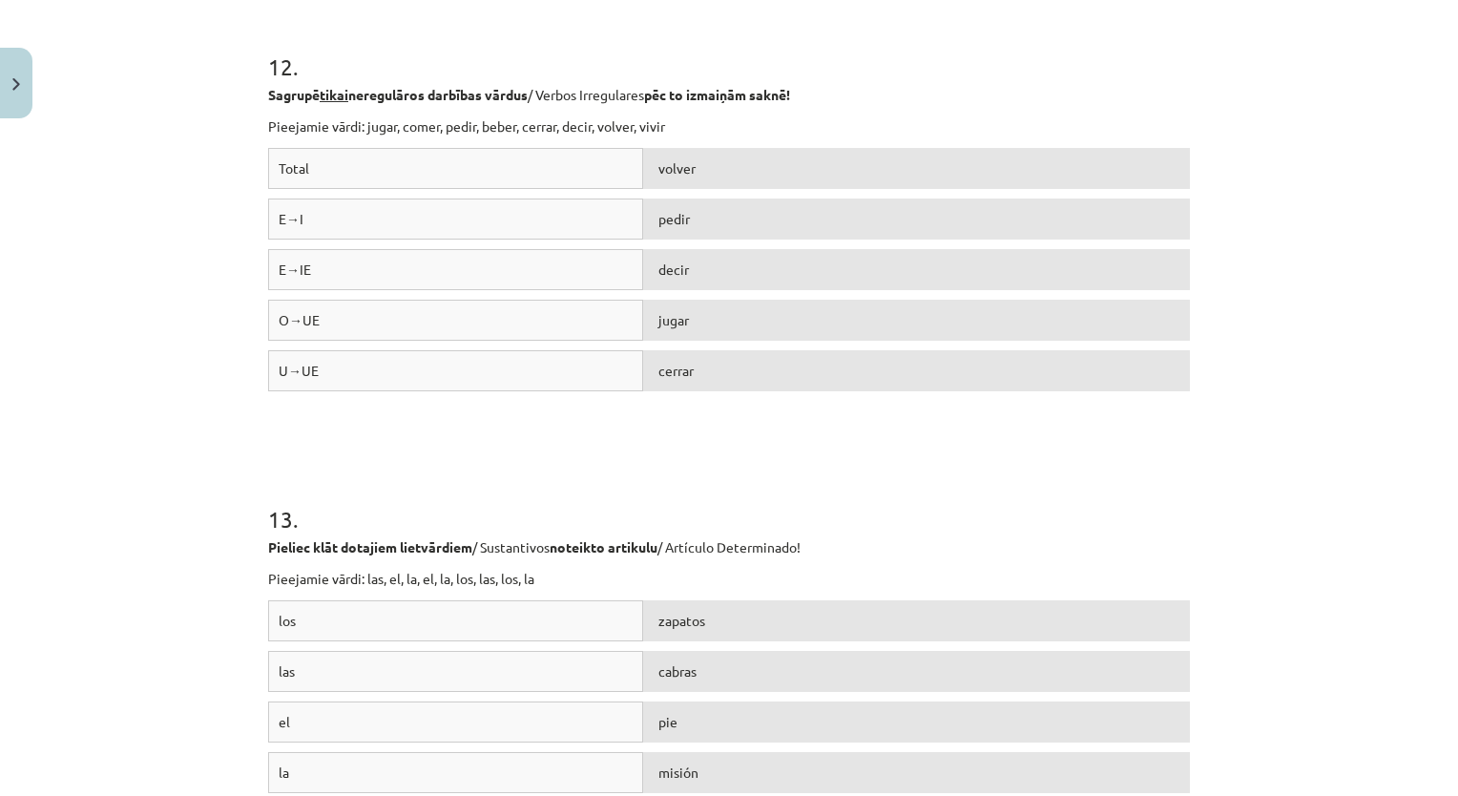
scroll to position [5037, 0]
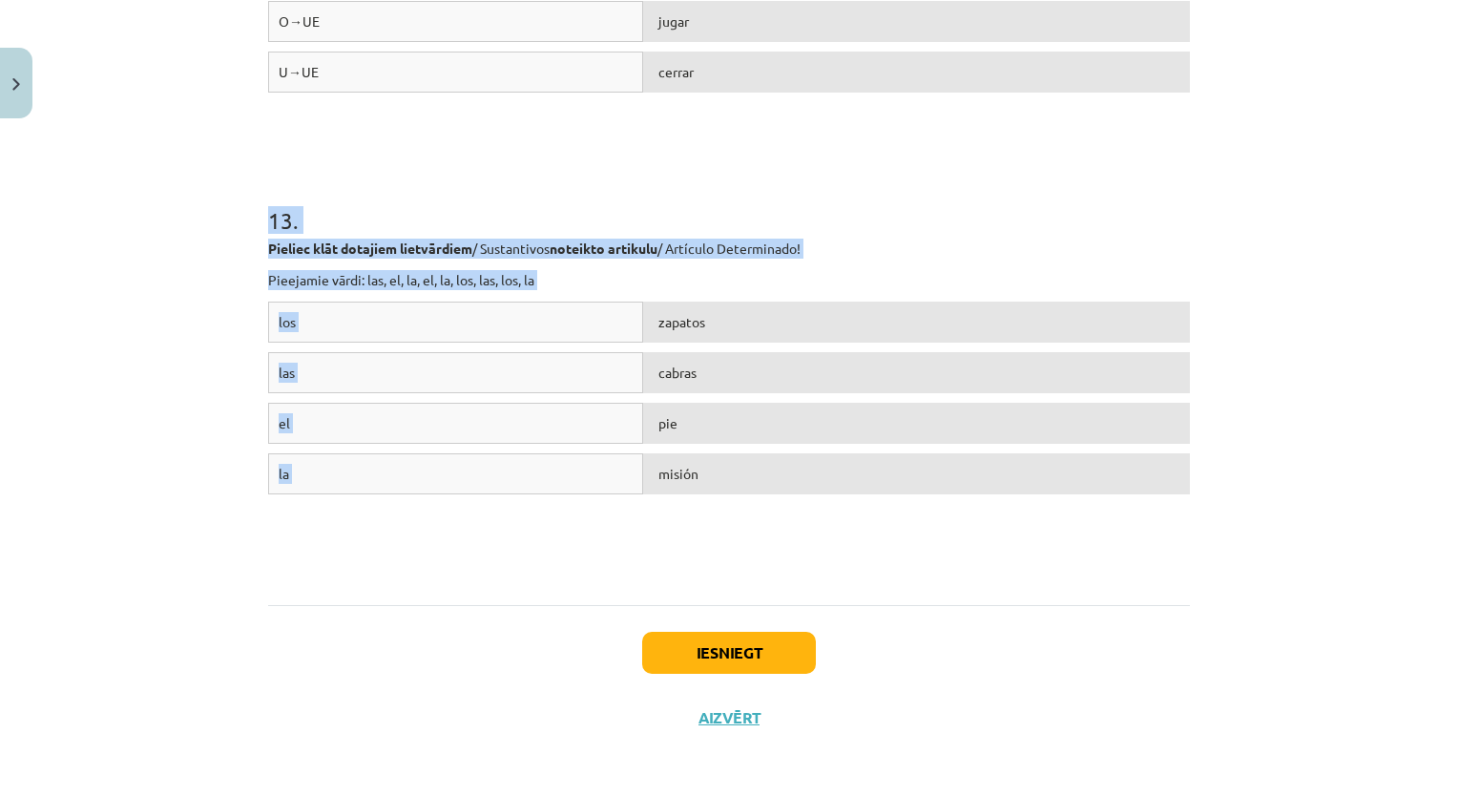
drag, startPoint x: 206, startPoint y: 231, endPoint x: 752, endPoint y: 518, distance: 616.7
click at [752, 518] on div "Mācību tēma: Spāņu valodas b1 - 11. klases 1.ieskaites mācību materiāls #8 ✅ Re…" at bounding box center [729, 398] width 1458 height 796
click at [708, 483] on div "misión" at bounding box center [916, 473] width 547 height 41
click at [622, 532] on div "los zapatos las cabras el pie la misión" at bounding box center [729, 444] width 922 height 286
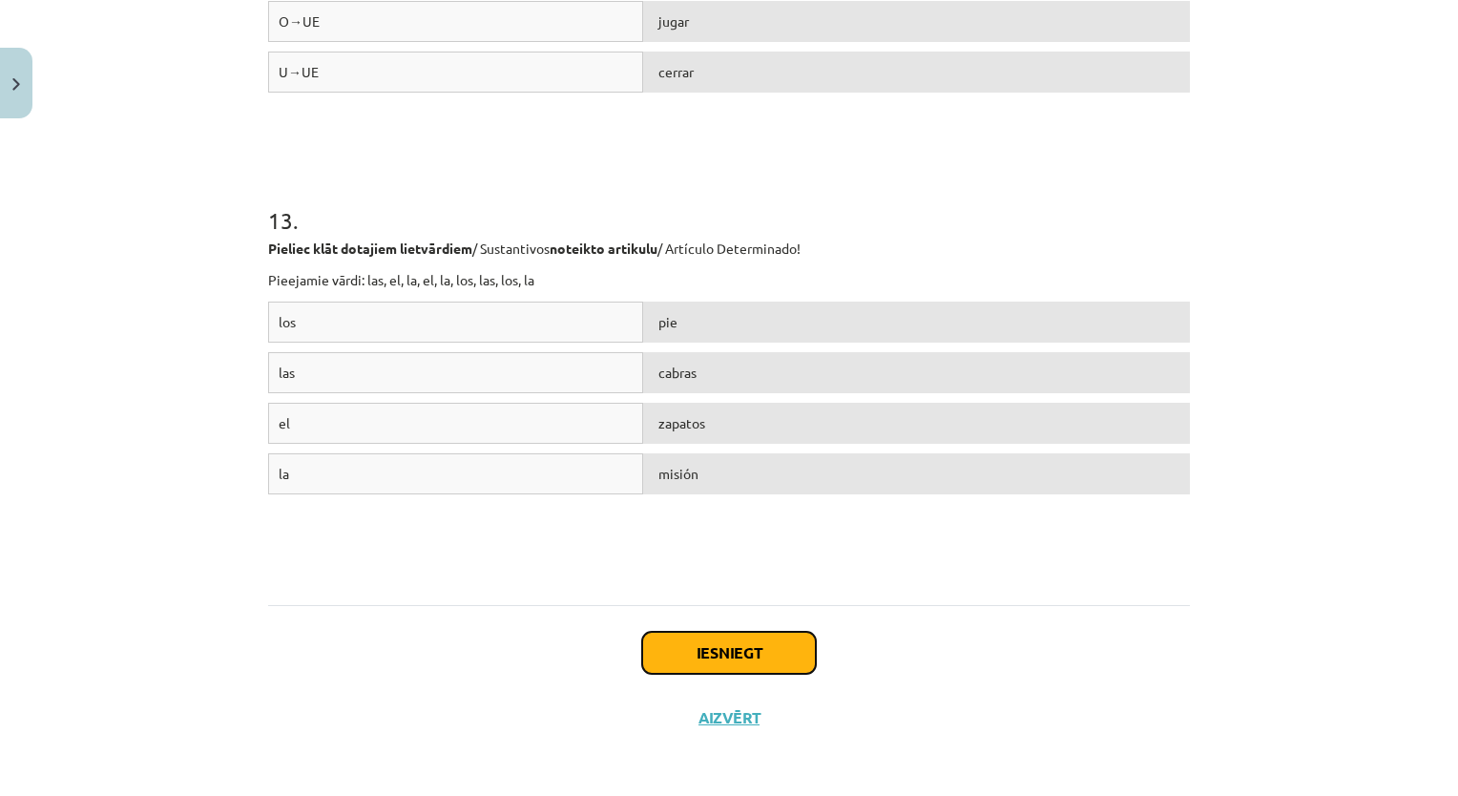
click at [720, 643] on button "Iesniegt" at bounding box center [729, 653] width 174 height 42
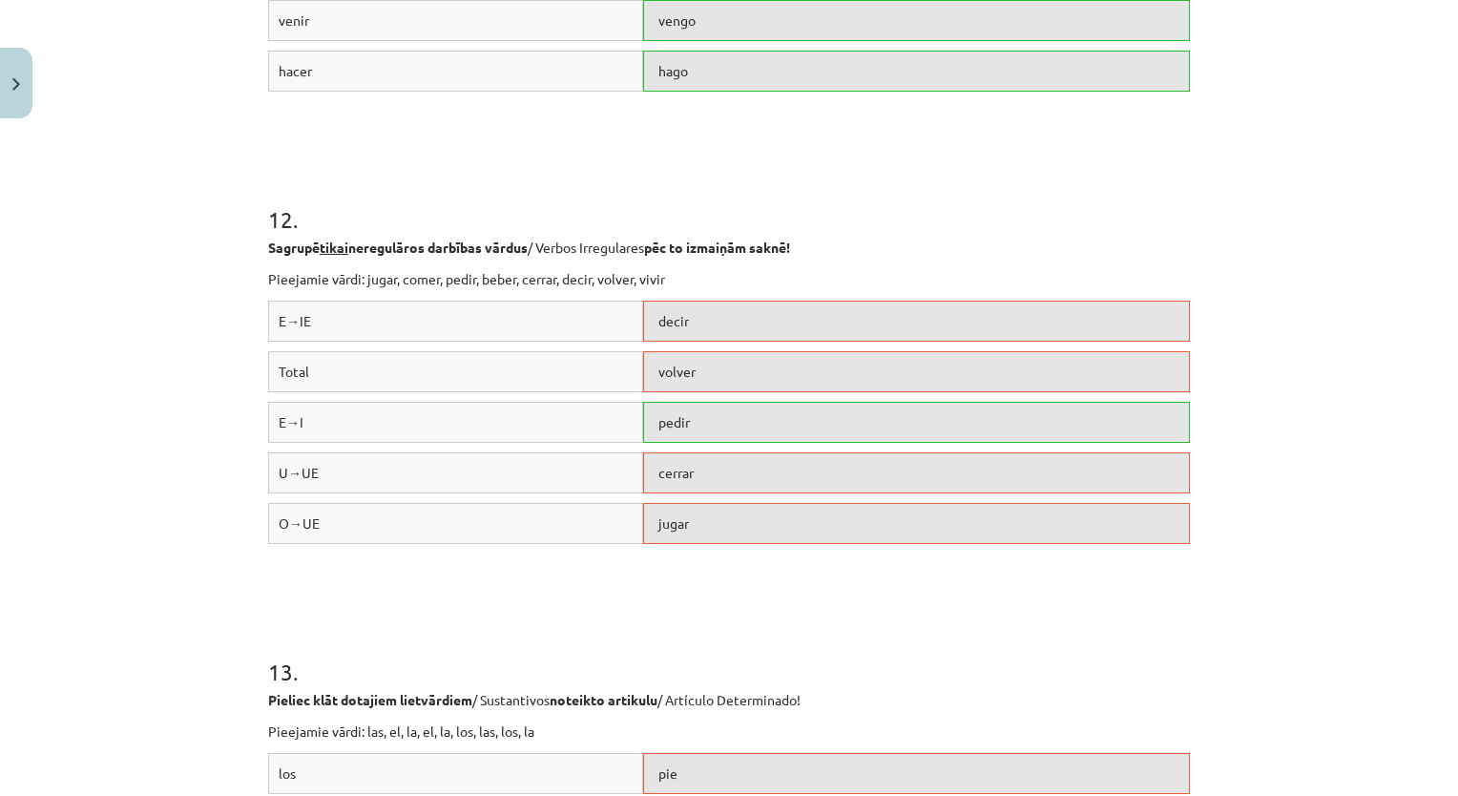
scroll to position [5099, 0]
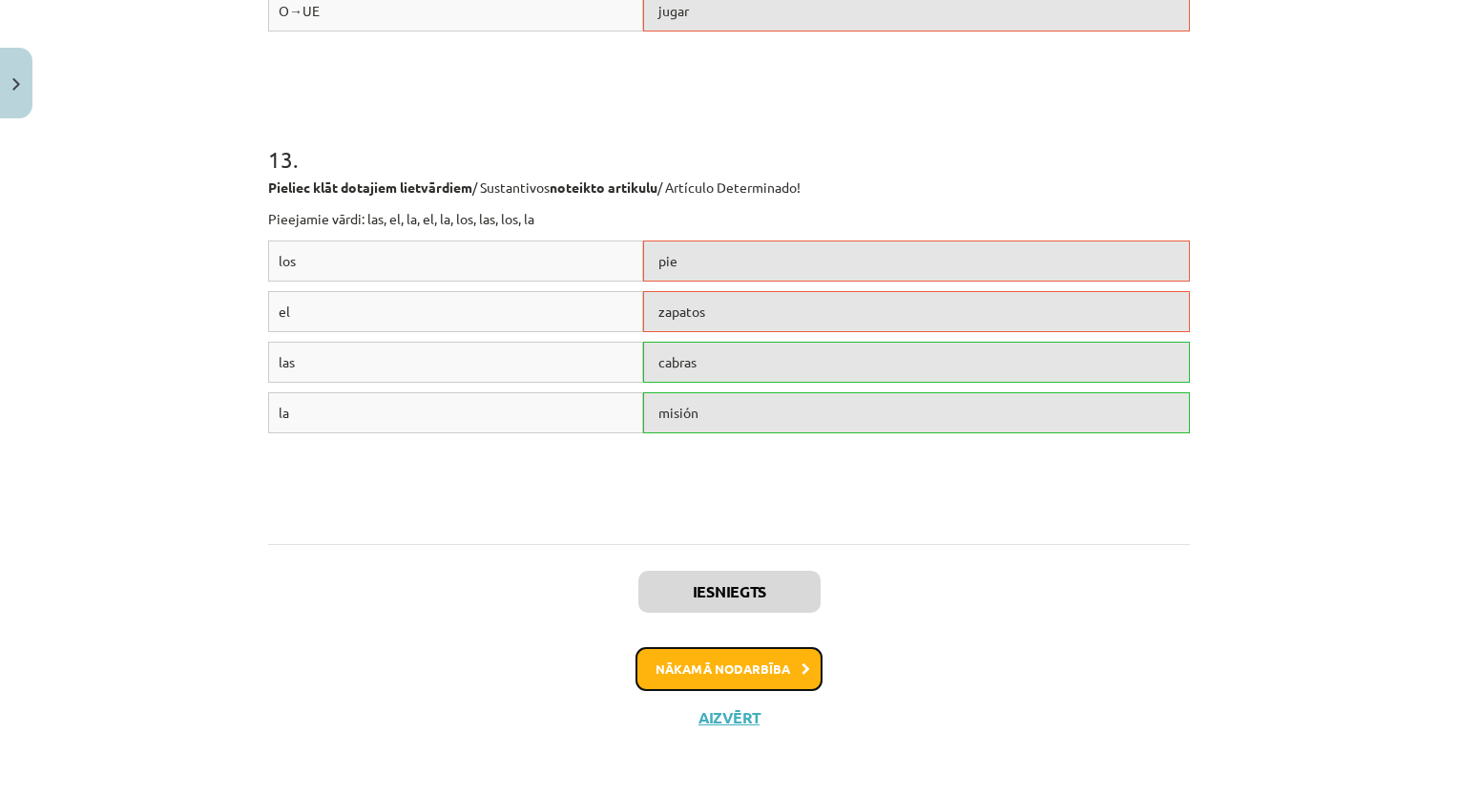
click at [714, 678] on button "Nākamā nodarbība" at bounding box center [728, 669] width 187 height 44
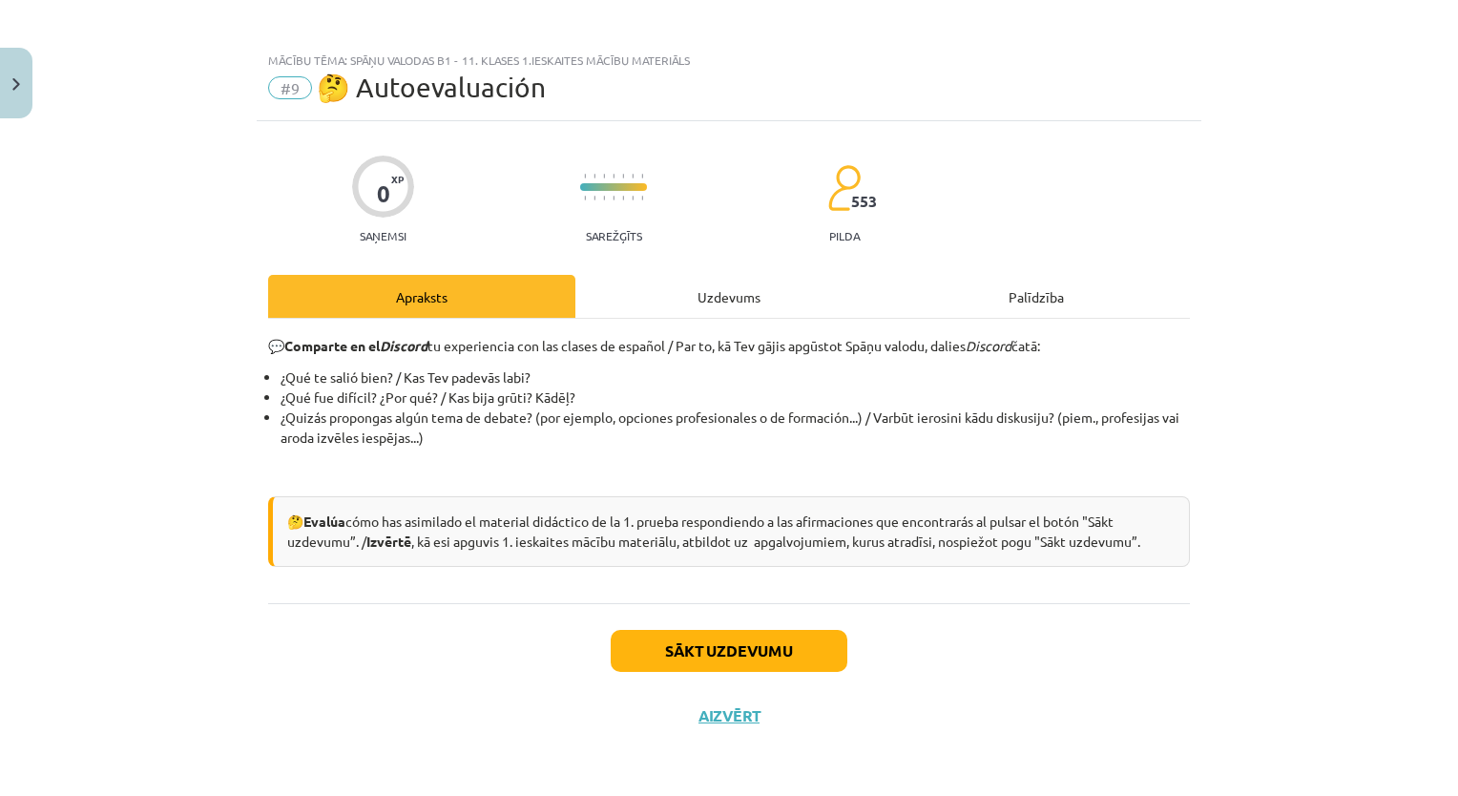
scroll to position [4, 0]
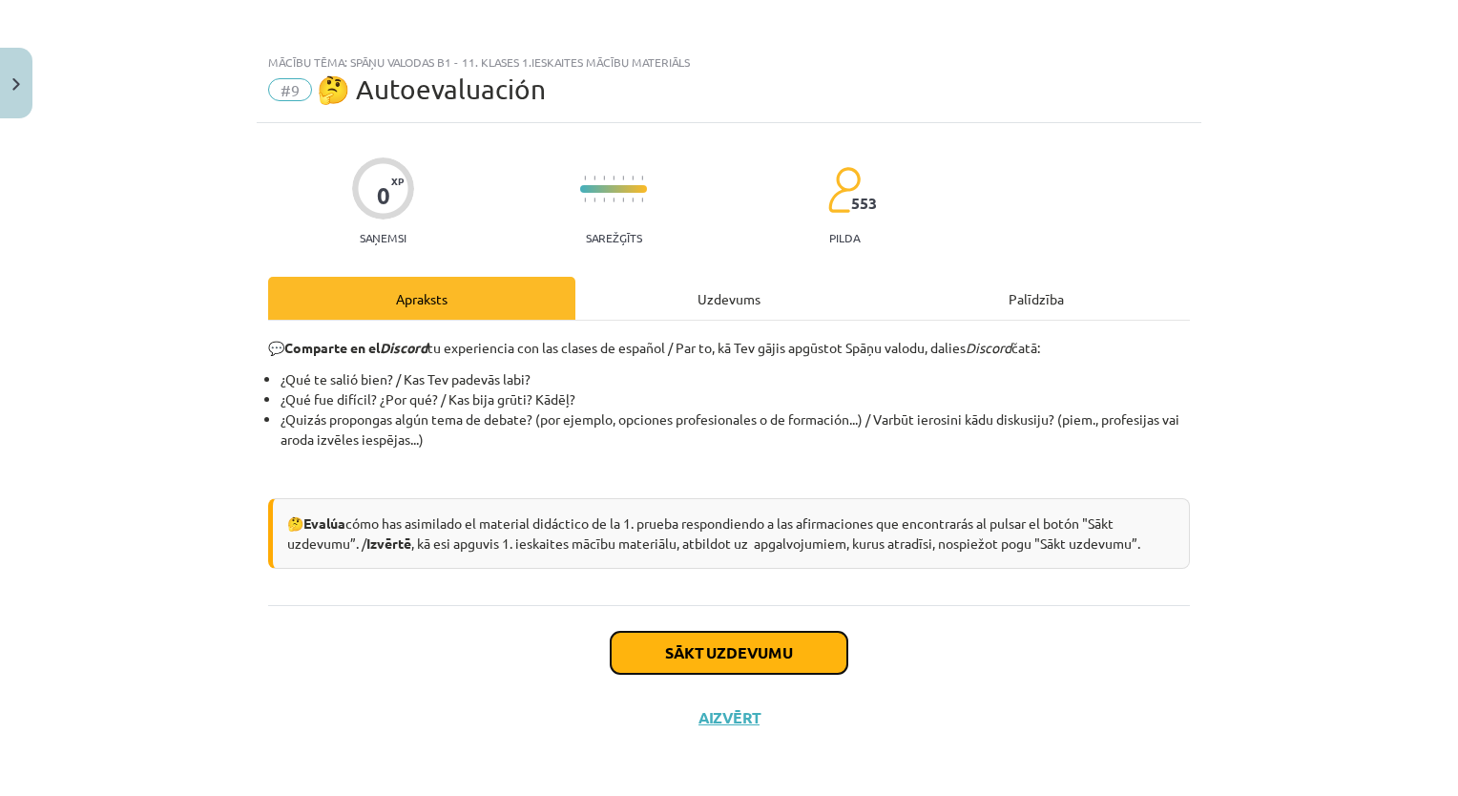
click at [722, 654] on button "Sākt uzdevumu" at bounding box center [729, 653] width 237 height 42
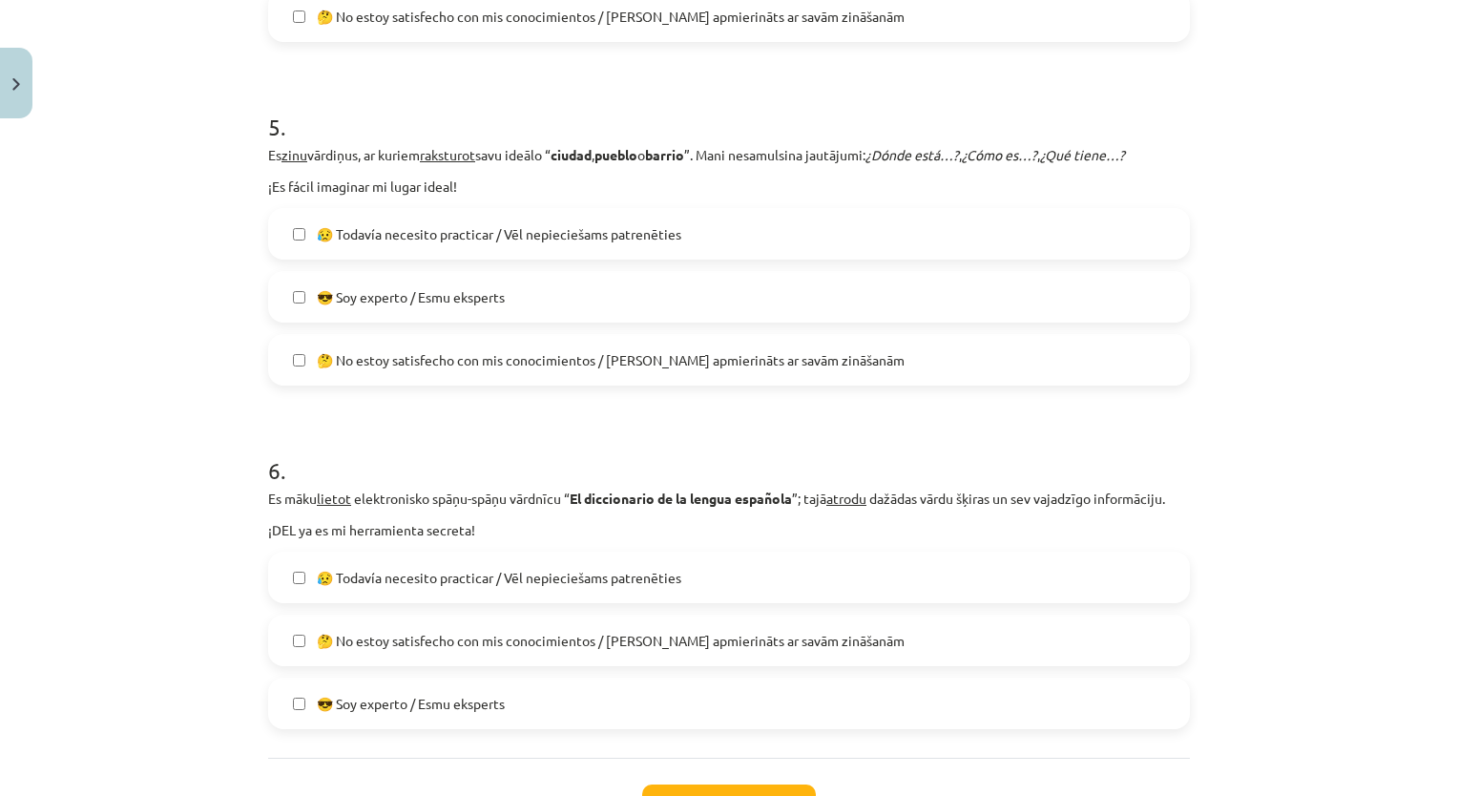
scroll to position [1816, 0]
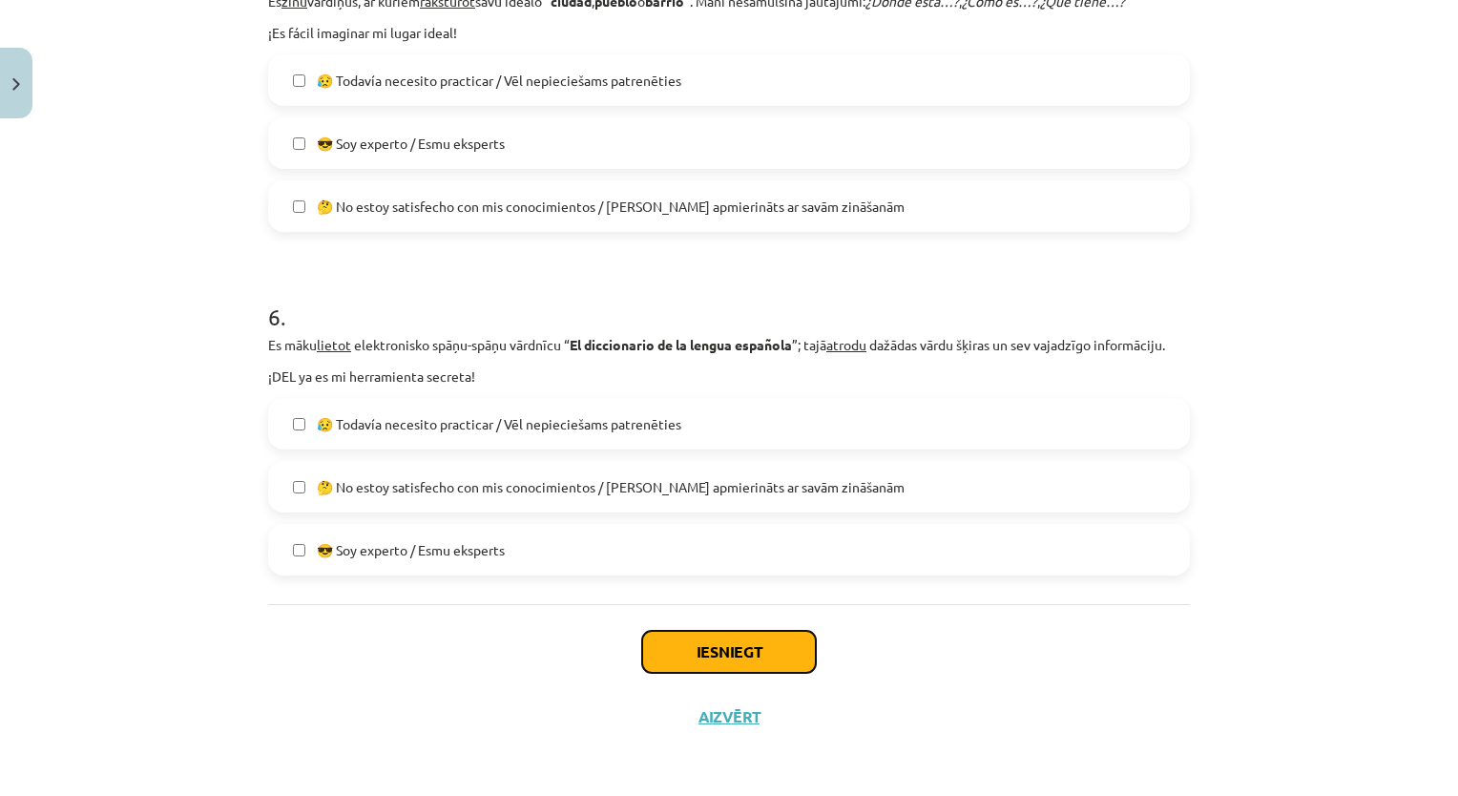
click at [735, 647] on button "Iesniegt" at bounding box center [729, 652] width 174 height 42
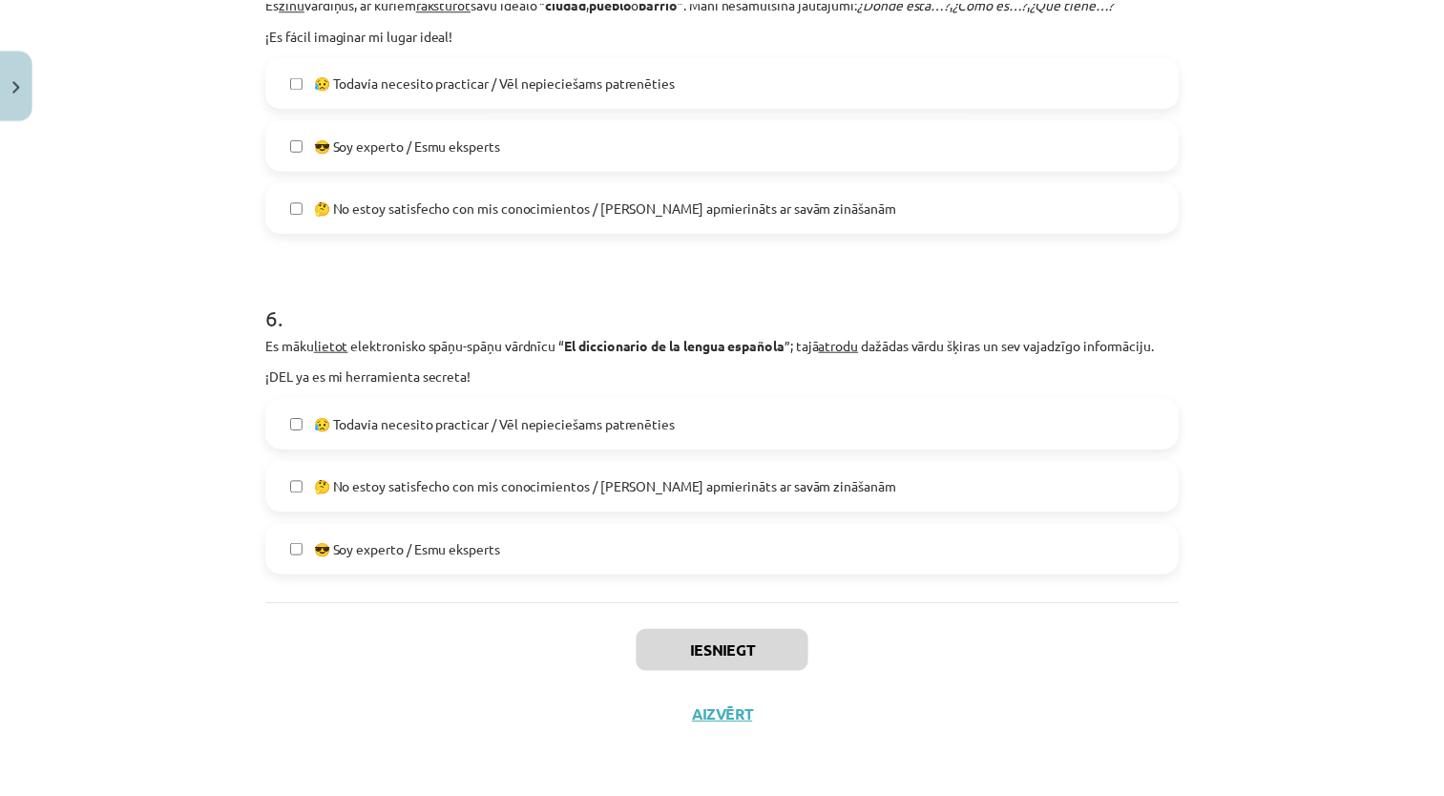
scroll to position [1515, 0]
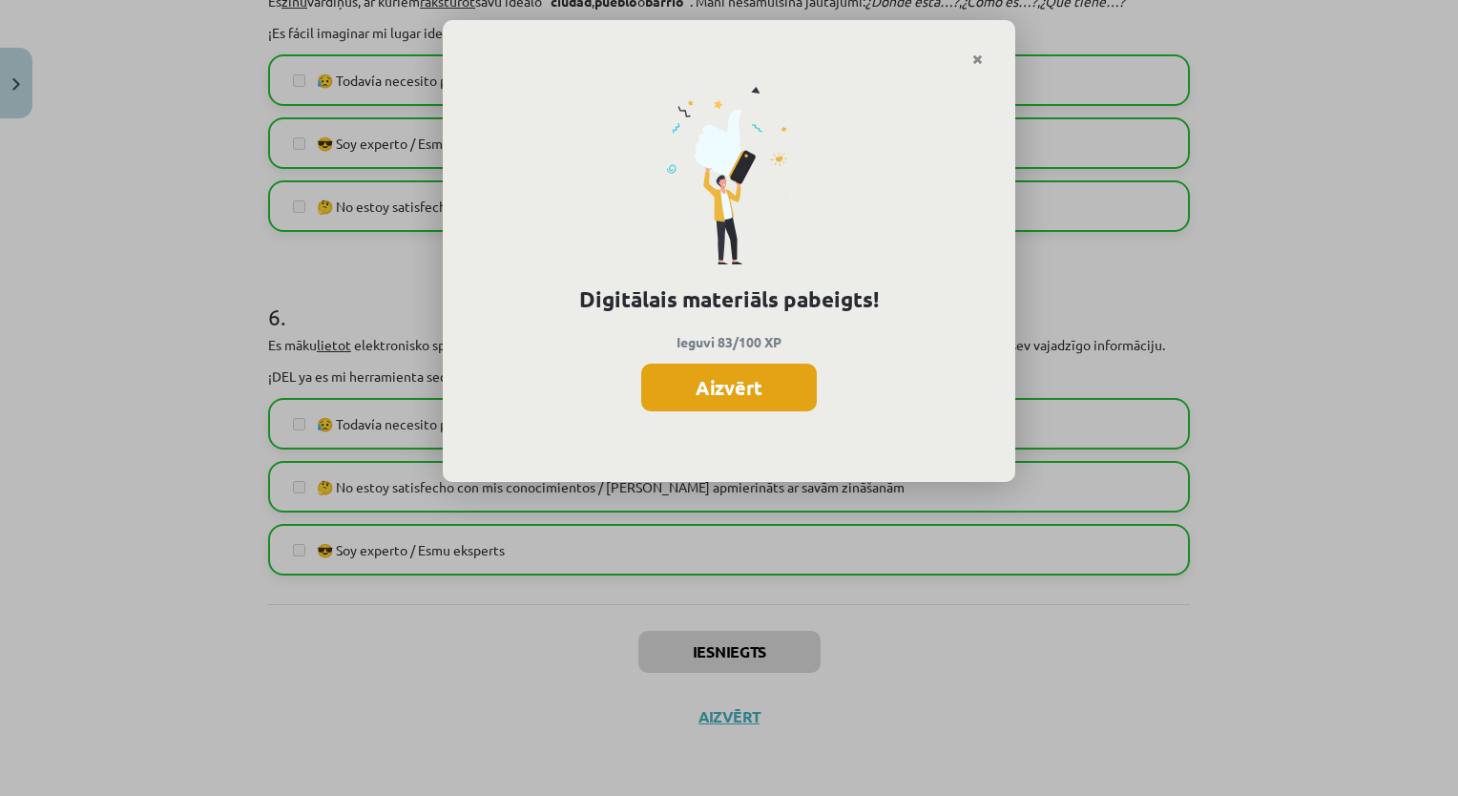
click at [740, 391] on button "Aizvērt" at bounding box center [729, 388] width 176 height 48
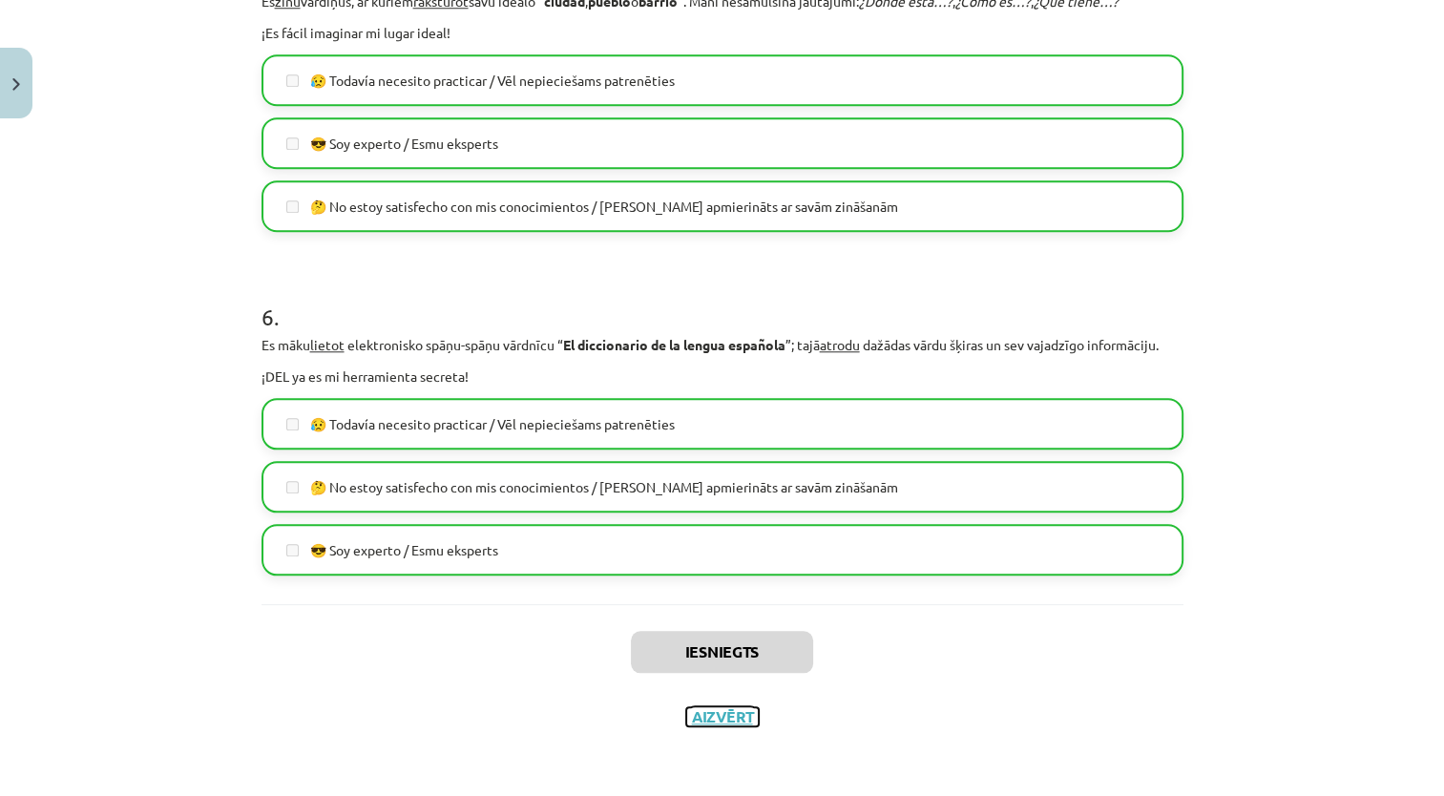
click at [706, 710] on button "Aizvērt" at bounding box center [722, 716] width 73 height 19
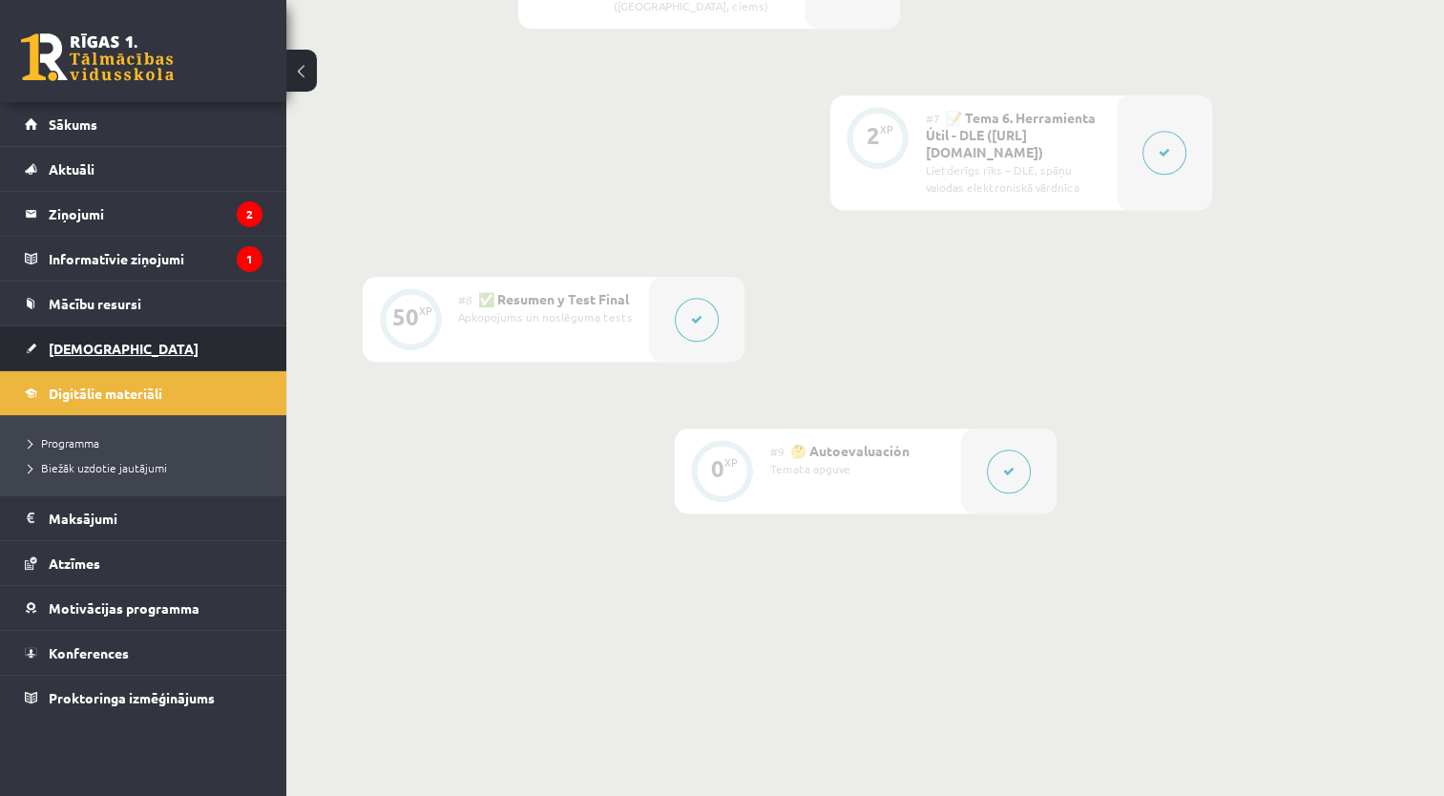
click at [53, 328] on link "[DEMOGRAPHIC_DATA]" at bounding box center [144, 348] width 238 height 44
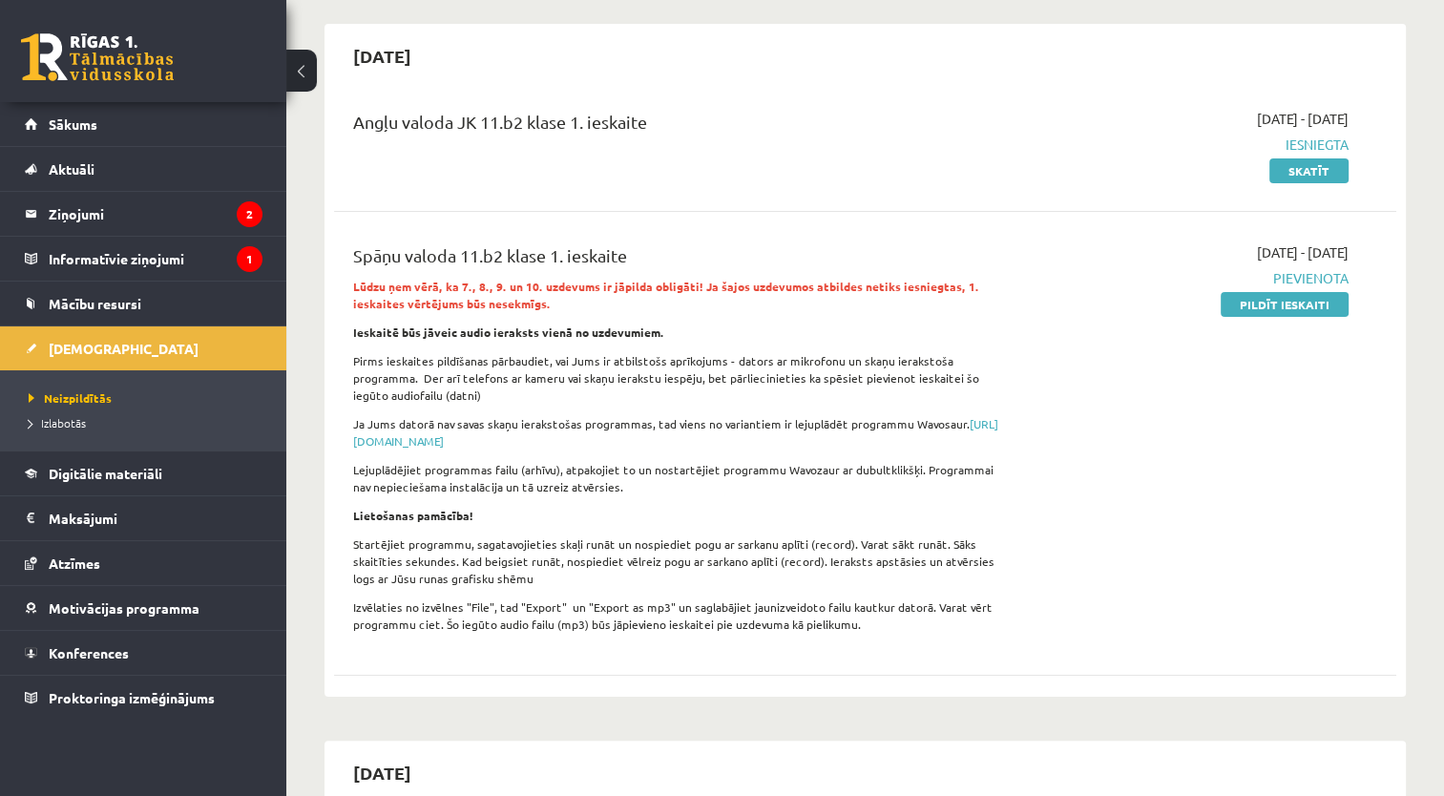
scroll to position [297, 0]
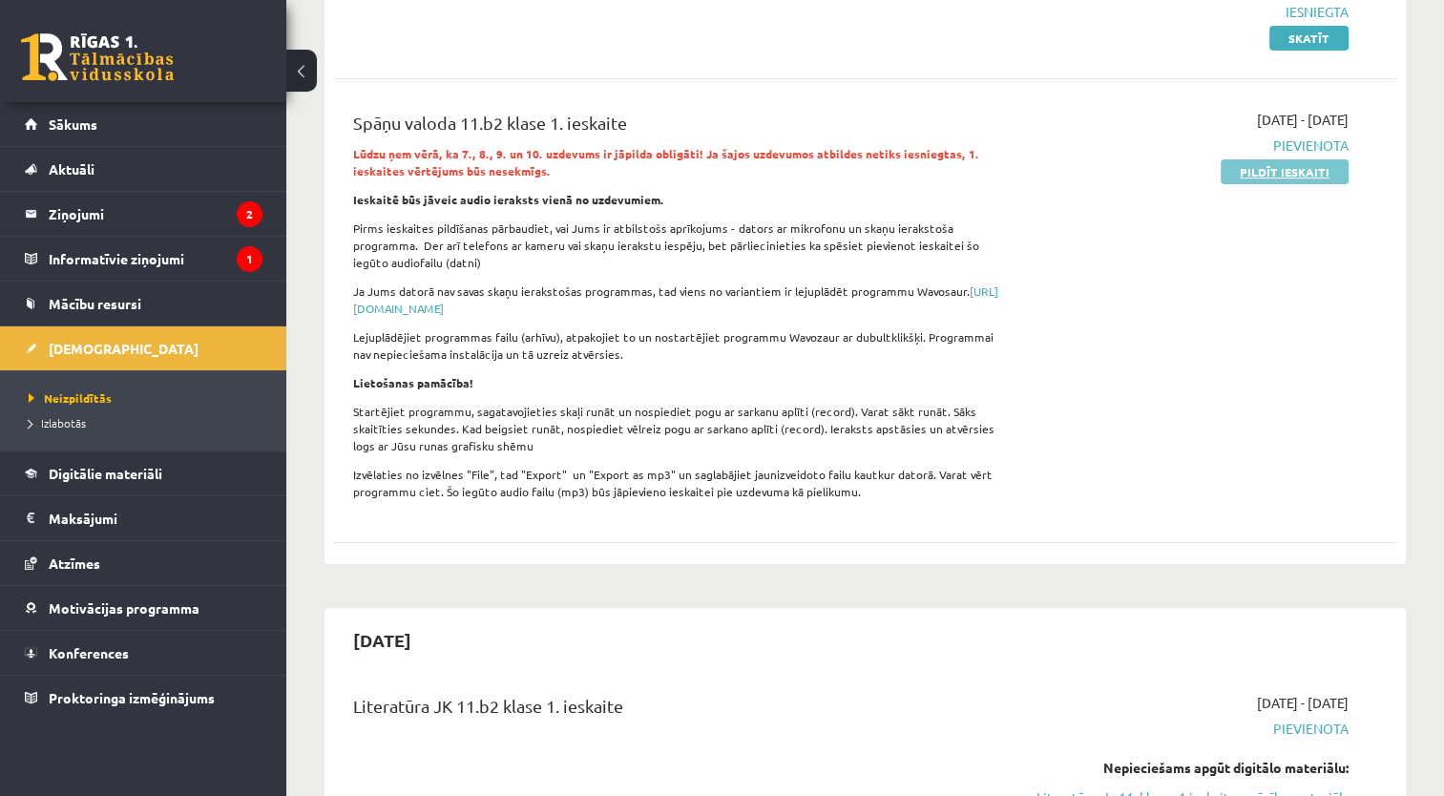
click at [1223, 165] on link "Pildīt ieskaiti" at bounding box center [1284, 171] width 128 height 25
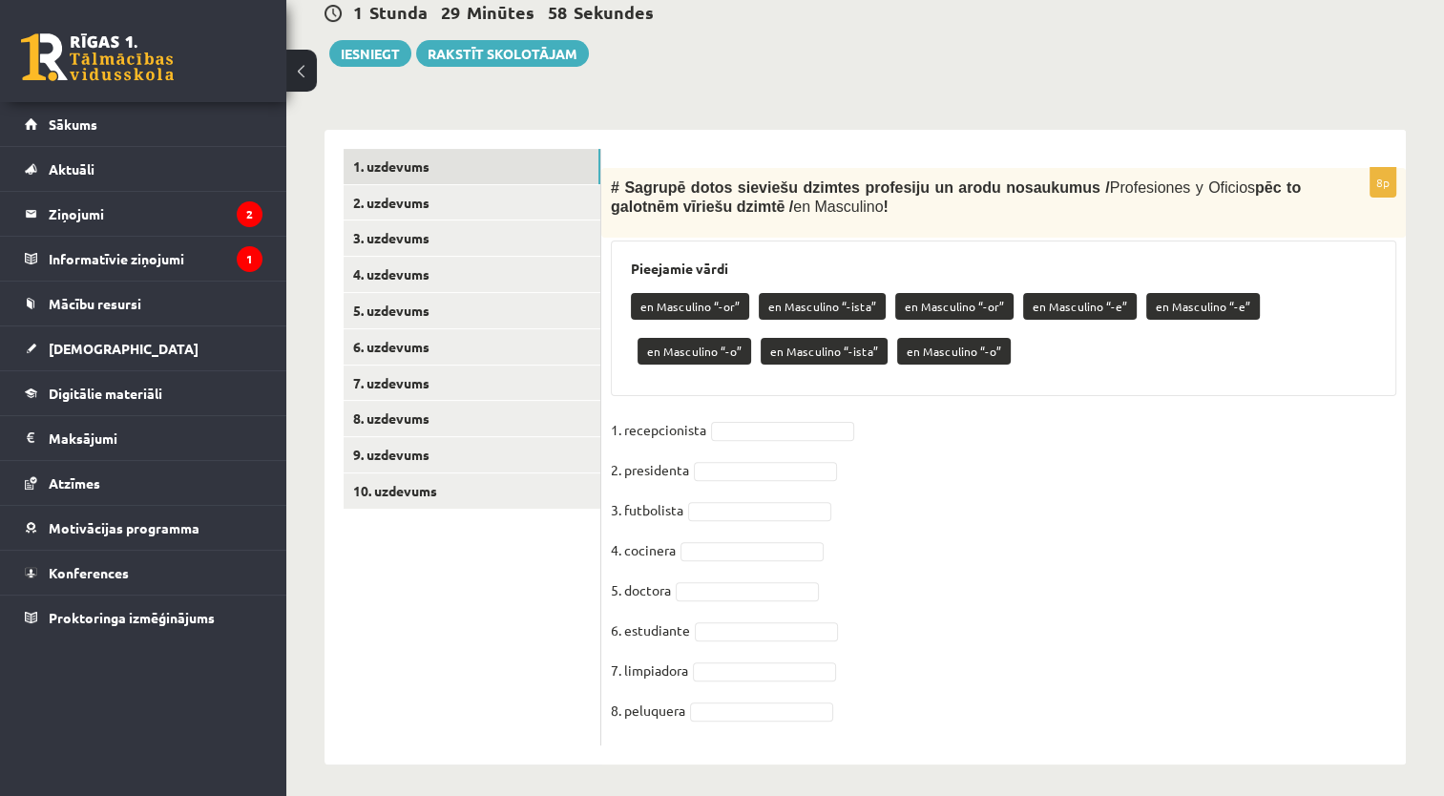
scroll to position [480, 0]
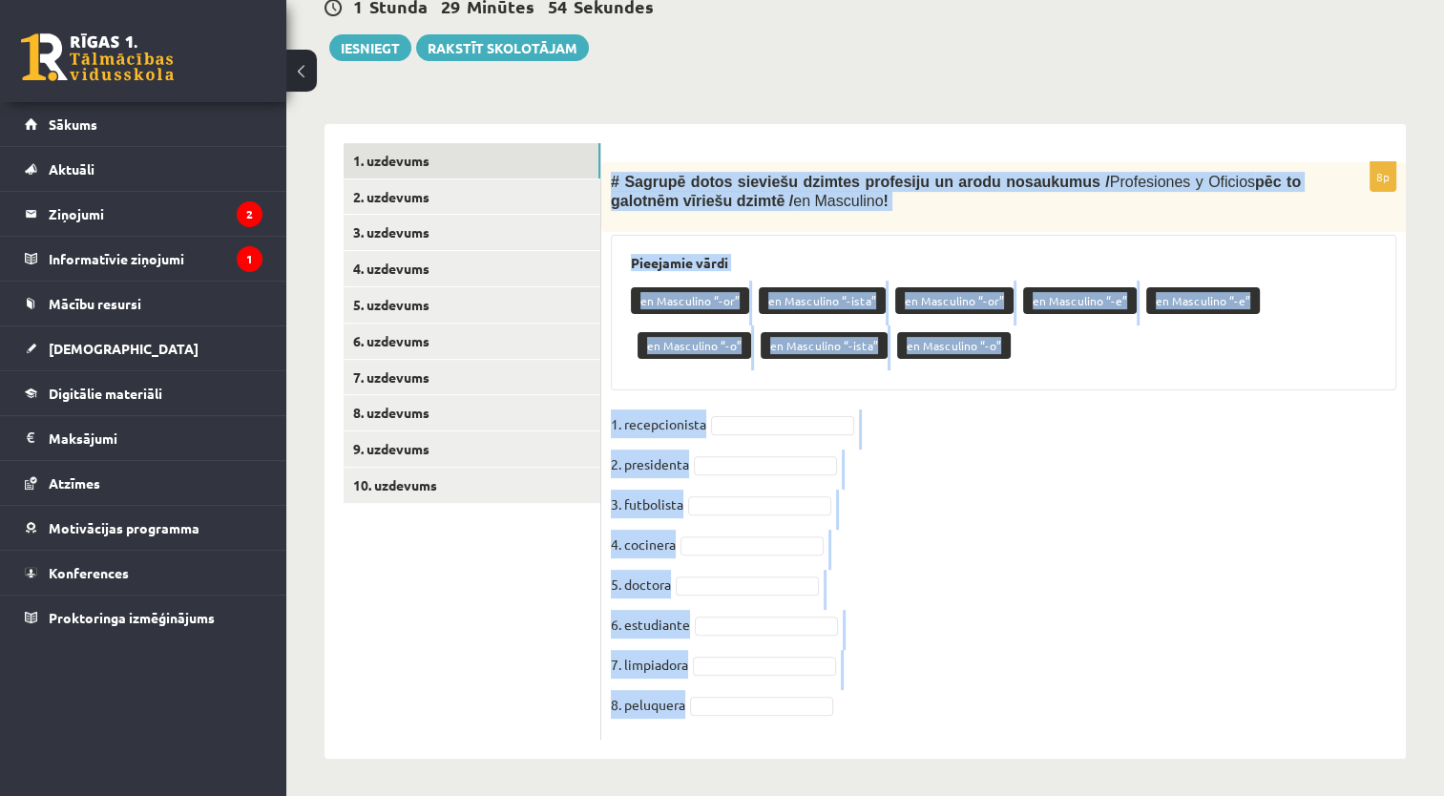
drag, startPoint x: 609, startPoint y: 177, endPoint x: 882, endPoint y: 730, distance: 617.0
click at [882, 730] on div "8p # Sagrupē dotos sieviešu dzimtes profesiju un [PERSON_NAME] nosaukumus / Pro…" at bounding box center [1003, 450] width 804 height 577
click at [874, 218] on div "# Sagrupē dotos sieviešu dzimtes profesiju un arodu nosaukumus / Profesiones y …" at bounding box center [1003, 197] width 804 height 70
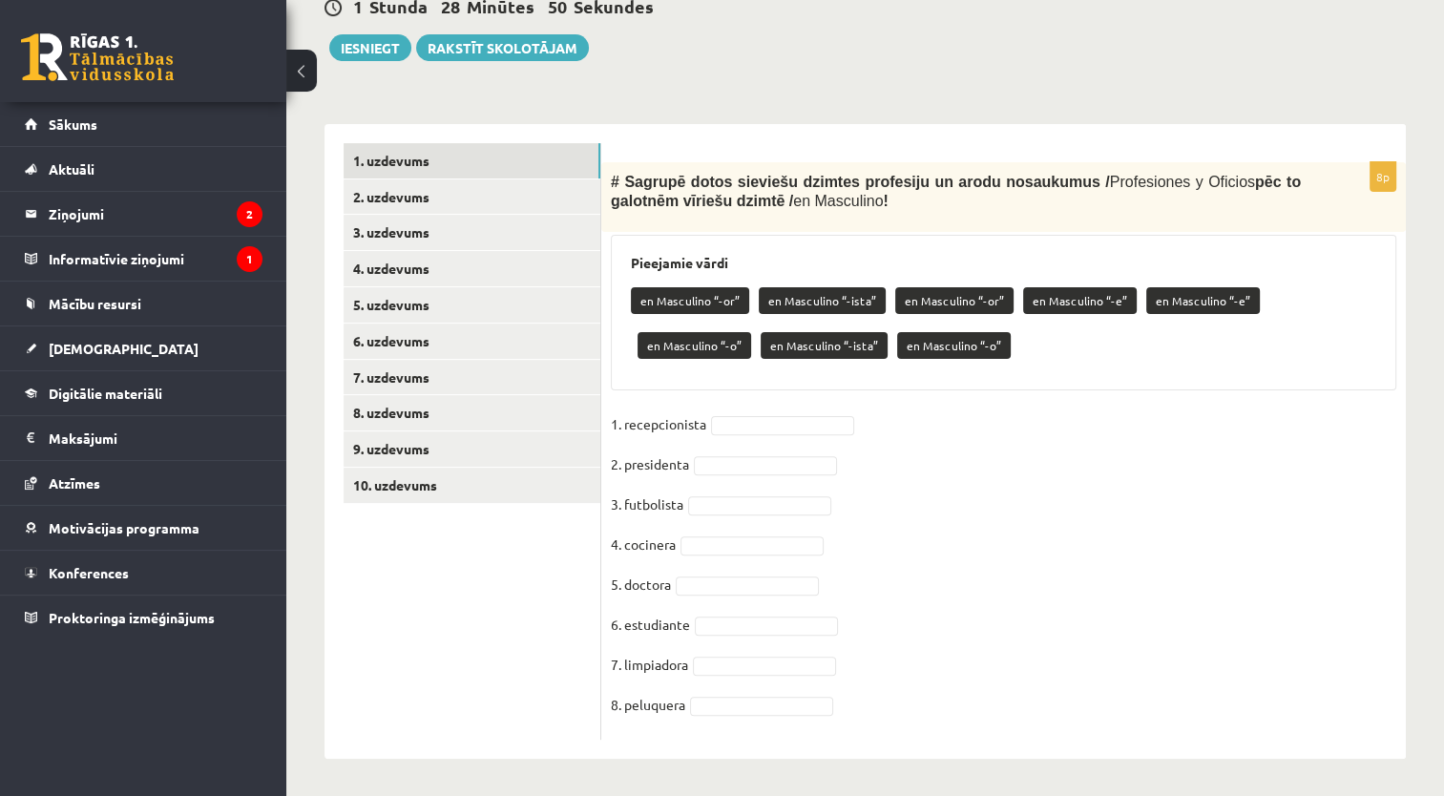
click at [696, 594] on fieldset "1. recepcionista 2. presidenta 3. futbolista 4. cocinera 5. doctora 6. estudian…" at bounding box center [1003, 569] width 785 height 321
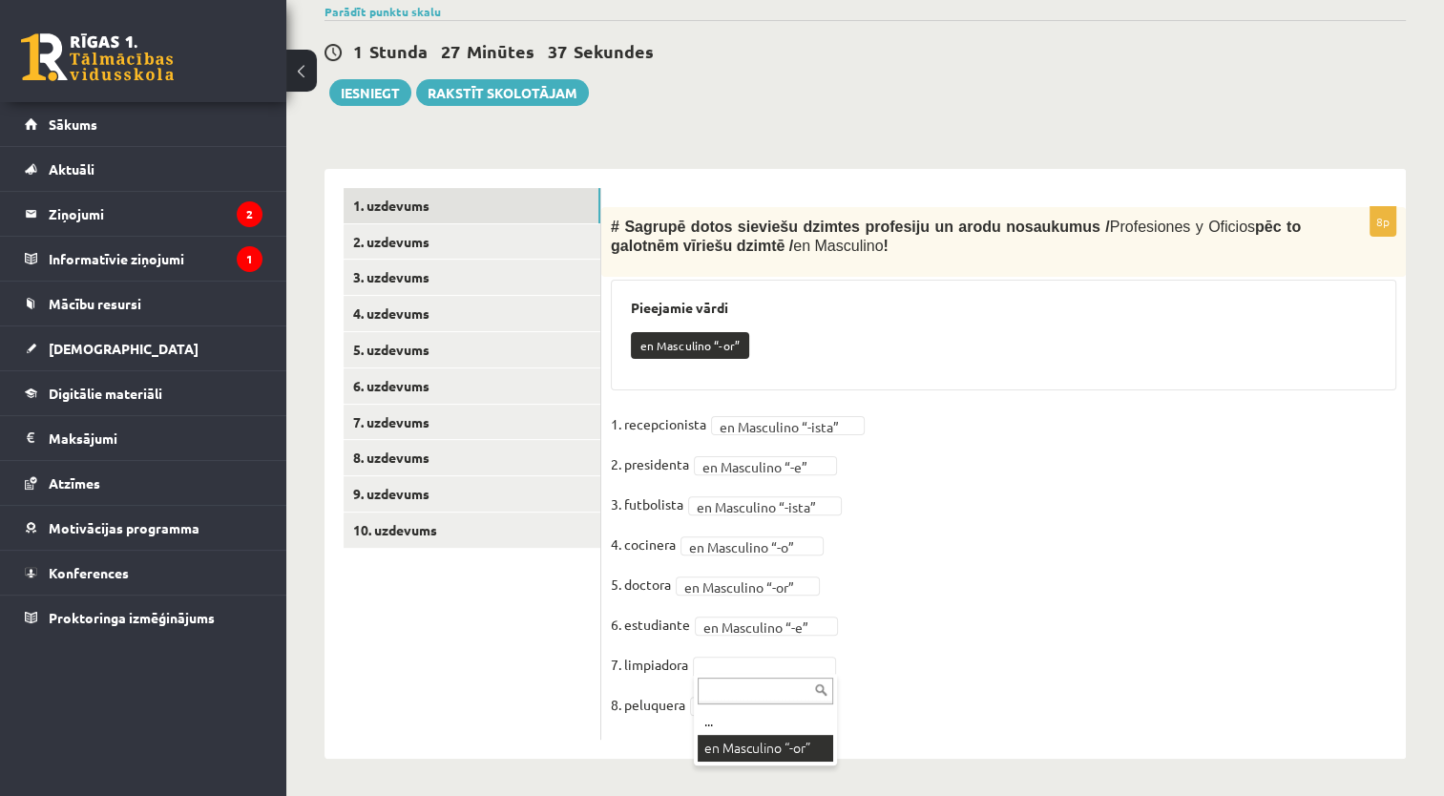
scroll to position [389, 0]
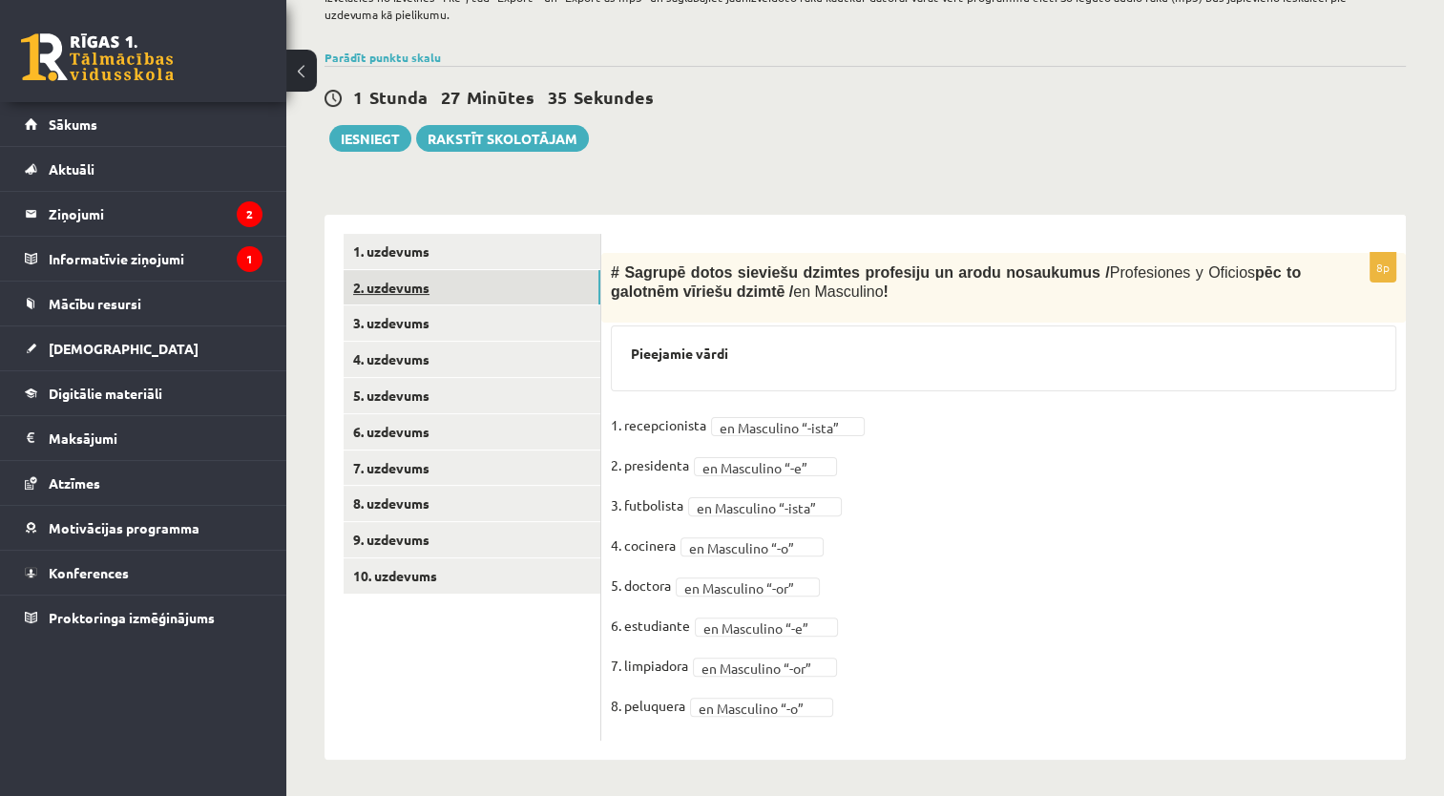
click at [546, 294] on link "2. uzdevums" at bounding box center [471, 287] width 257 height 35
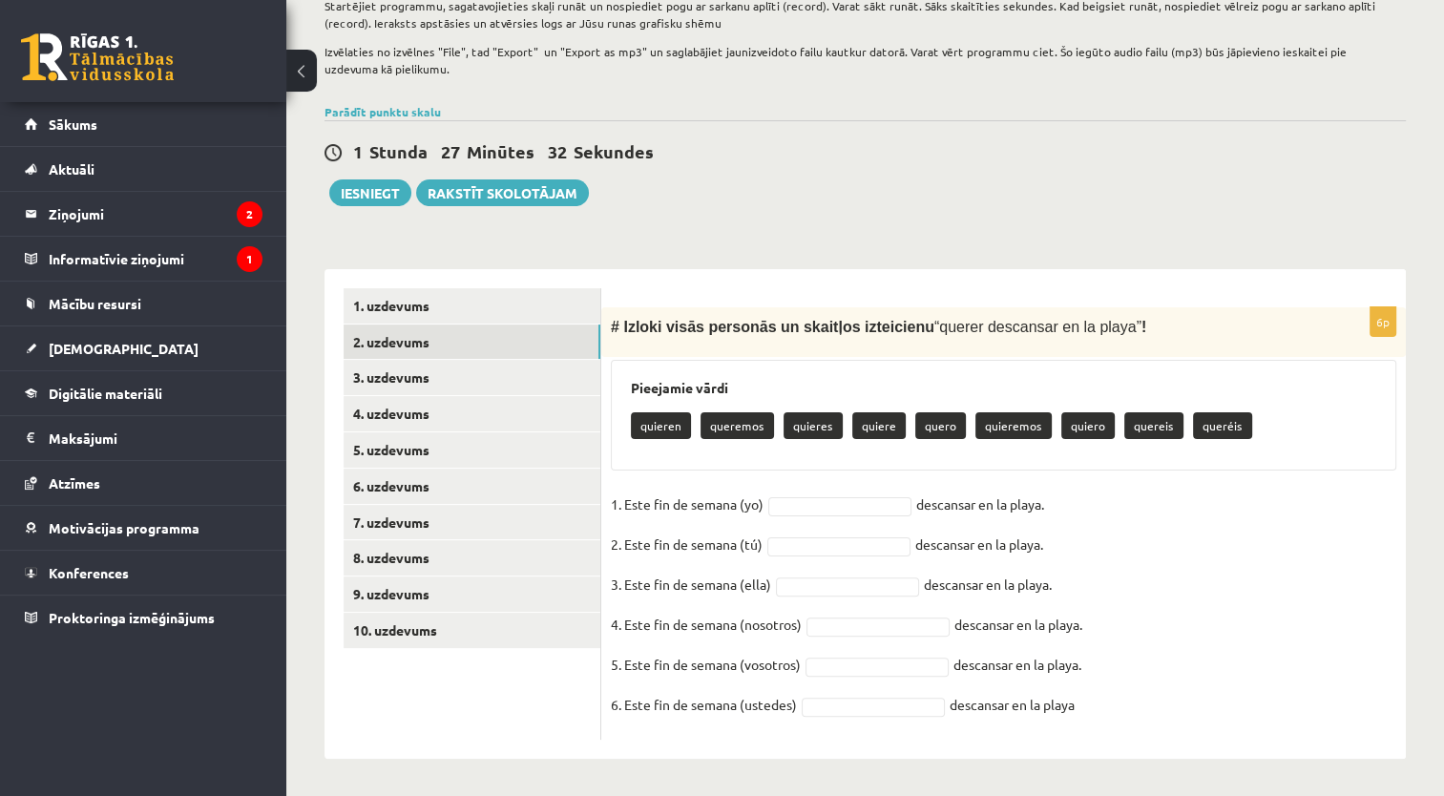
drag, startPoint x: 602, startPoint y: 318, endPoint x: 1214, endPoint y: 738, distance: 742.3
click at [1214, 738] on div "6p # Izloki visās personās un skaitļos izteicienu “ querer descansar en la play…" at bounding box center [1003, 513] width 804 height 489
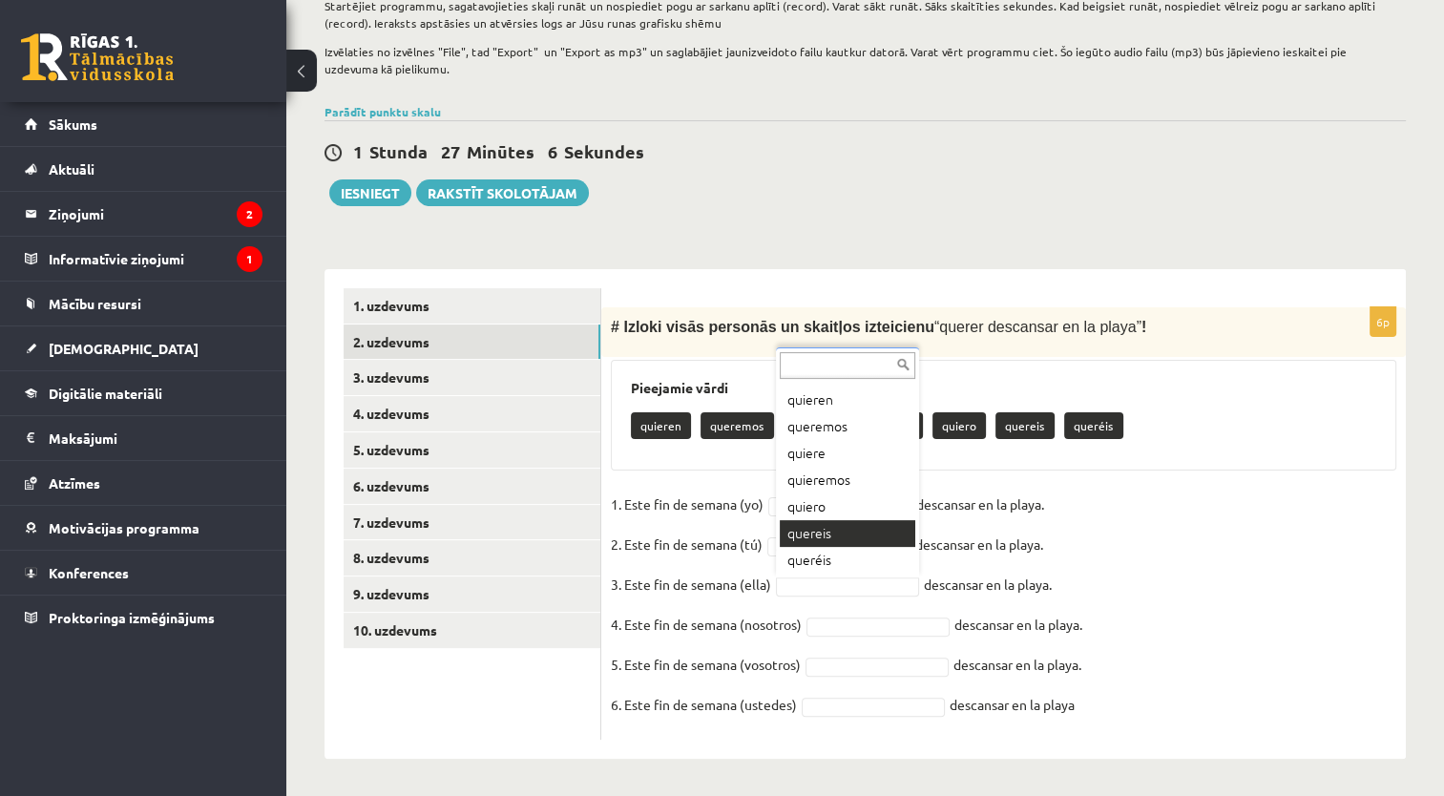
scroll to position [23, 0]
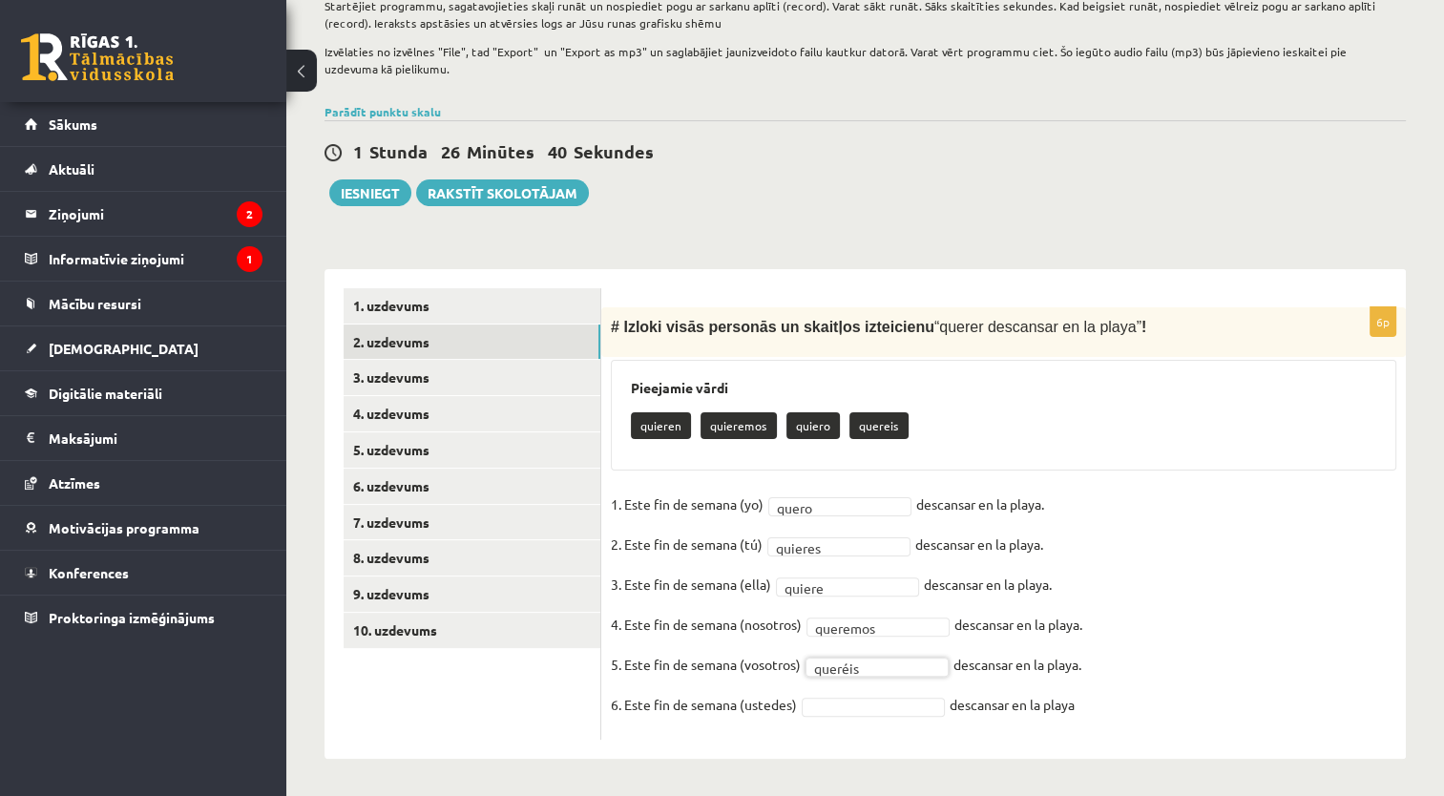
click at [839, 716] on fieldset "1. Este fin de semana (yo) quero ***** descansar en la playa. 2. Este fin de se…" at bounding box center [1003, 609] width 785 height 240
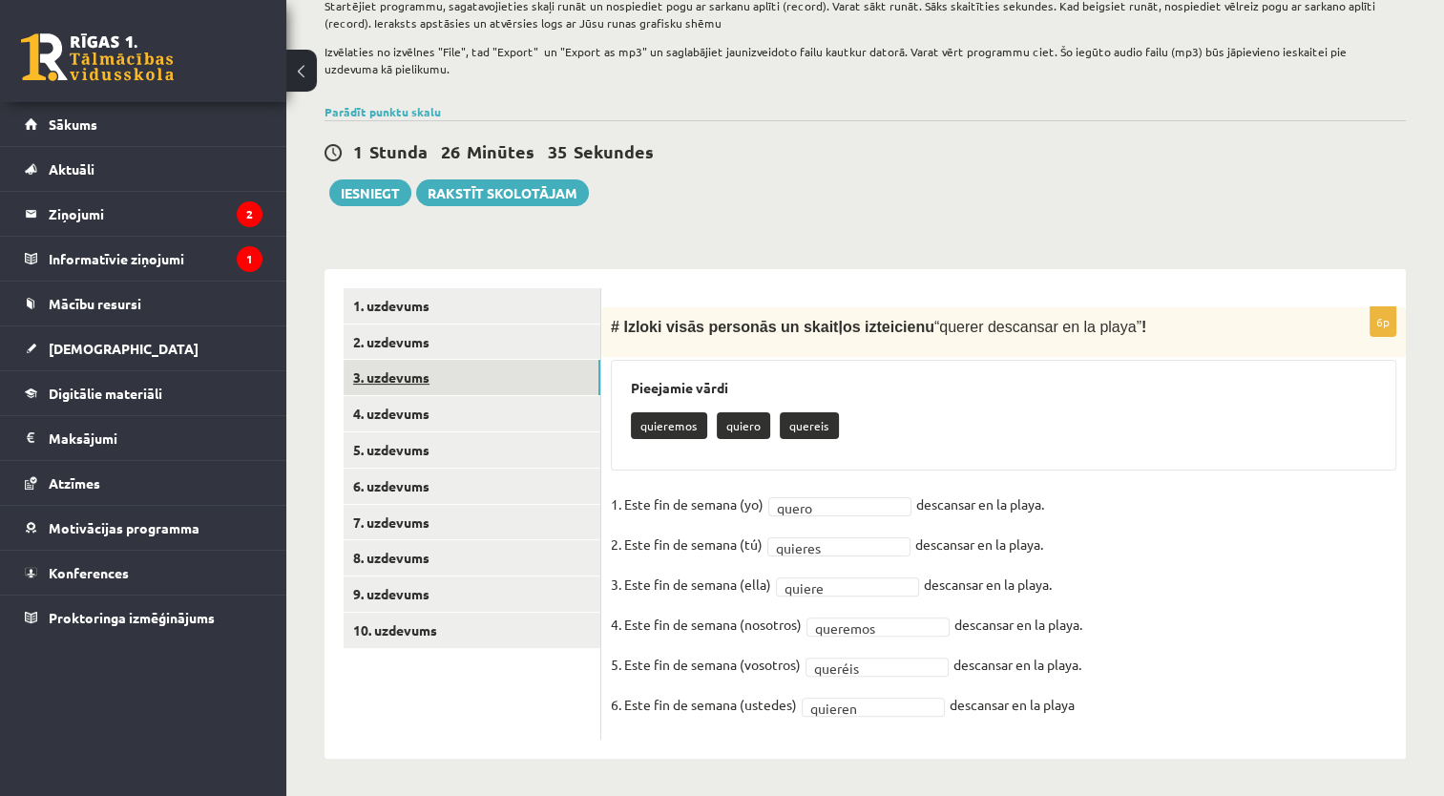
click at [504, 384] on link "3. uzdevums" at bounding box center [471, 377] width 257 height 35
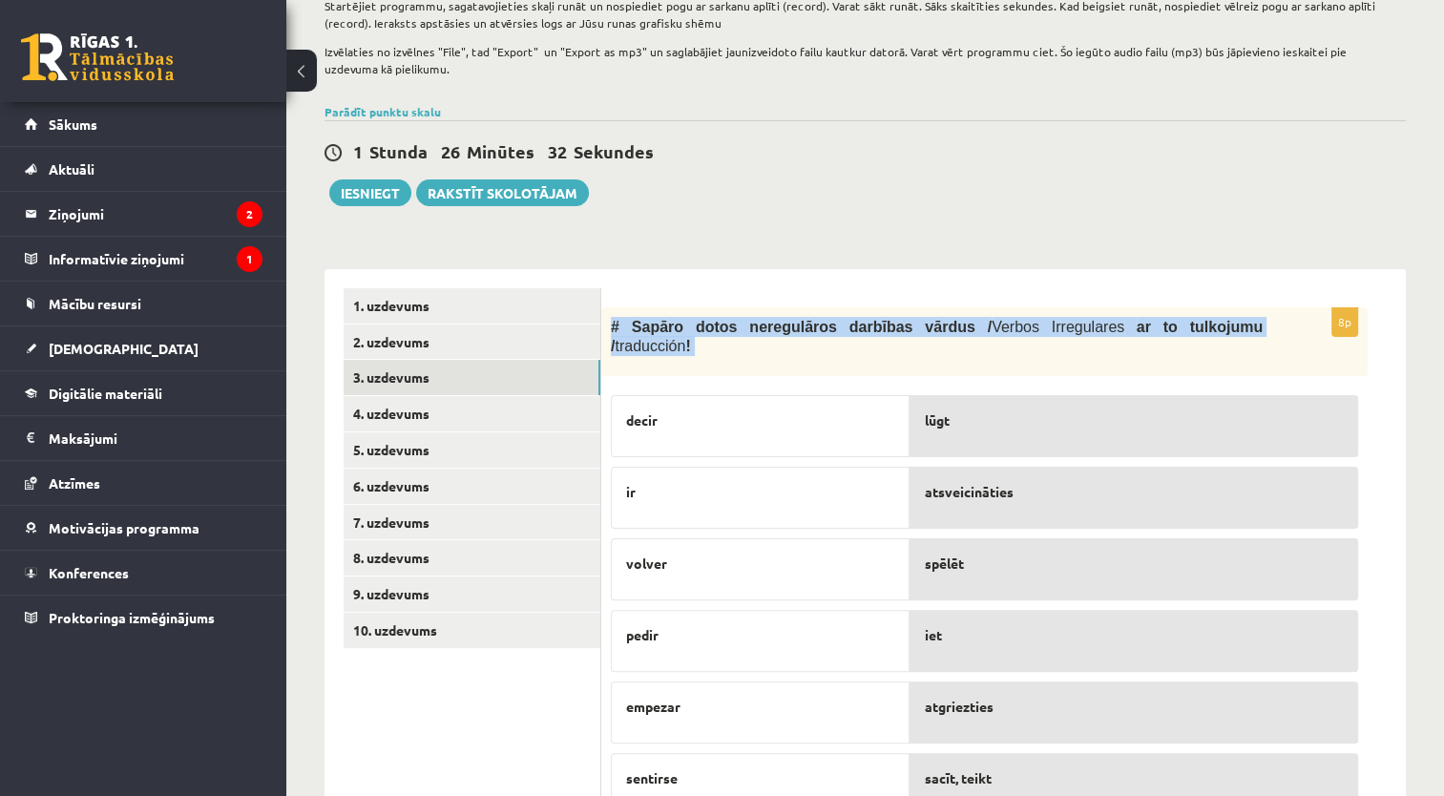
scroll to position [541, 0]
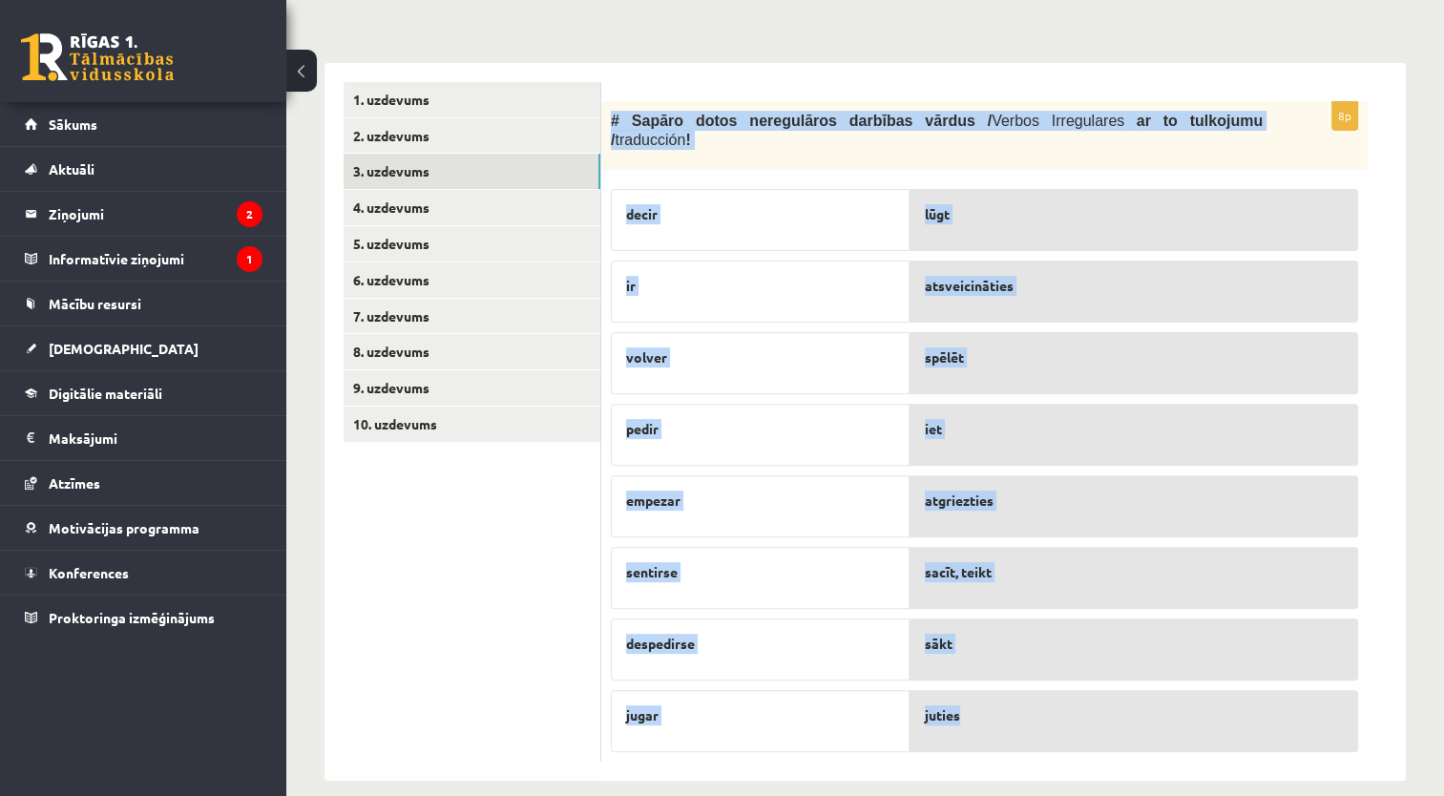
drag, startPoint x: 603, startPoint y: 322, endPoint x: 1057, endPoint y: 712, distance: 598.8
click at [1057, 712] on div "8p # Sapāro dotos neregulāros darbības vārdus / Verbos Irregulares ar to tulkoj…" at bounding box center [984, 431] width 766 height 660
click at [1054, 93] on form "8p # Sapāro dotos neregulāros darbības vārdus / Verbos Irregulares ar to tulkoj…" at bounding box center [1003, 421] width 766 height 679
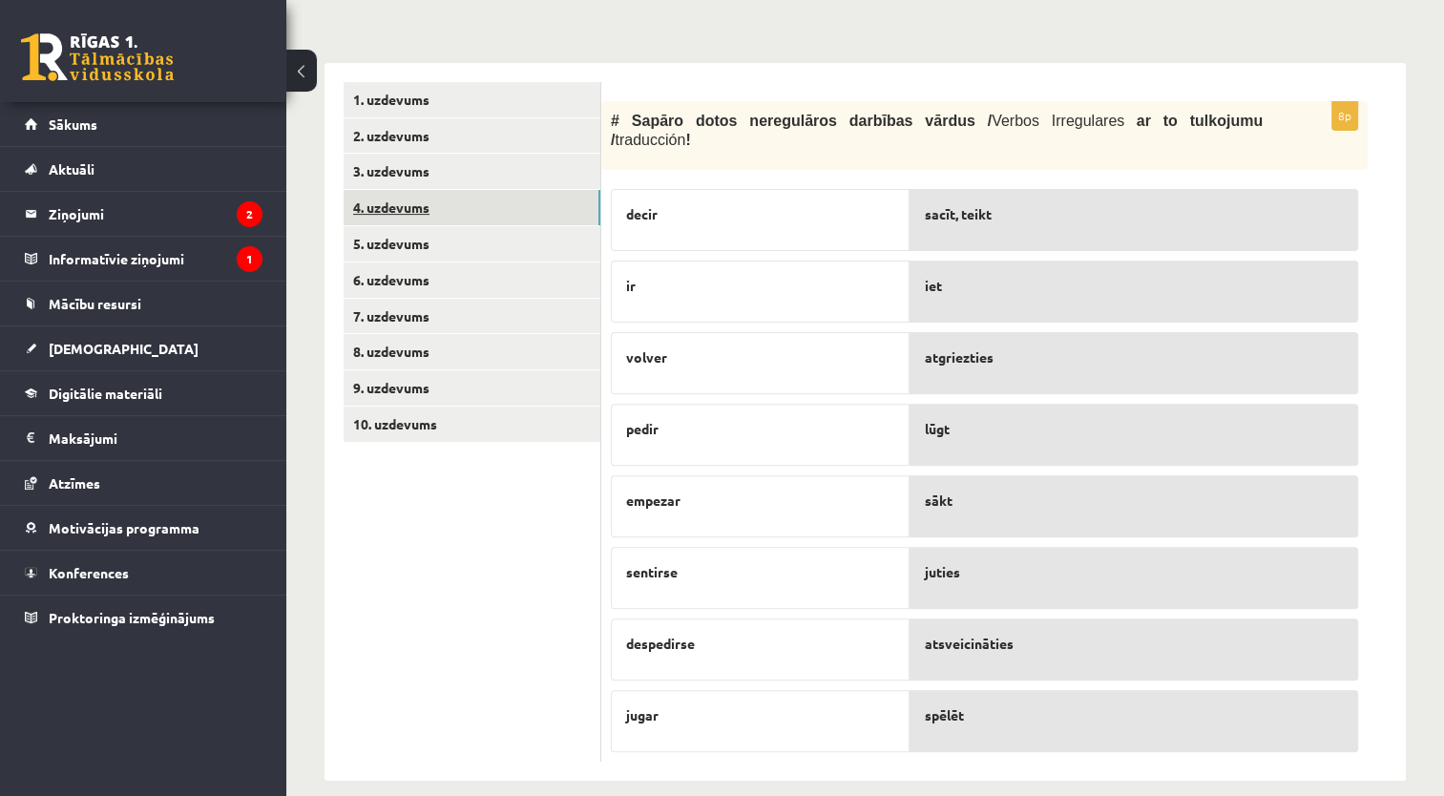
click at [515, 212] on link "4. uzdevums" at bounding box center [471, 207] width 257 height 35
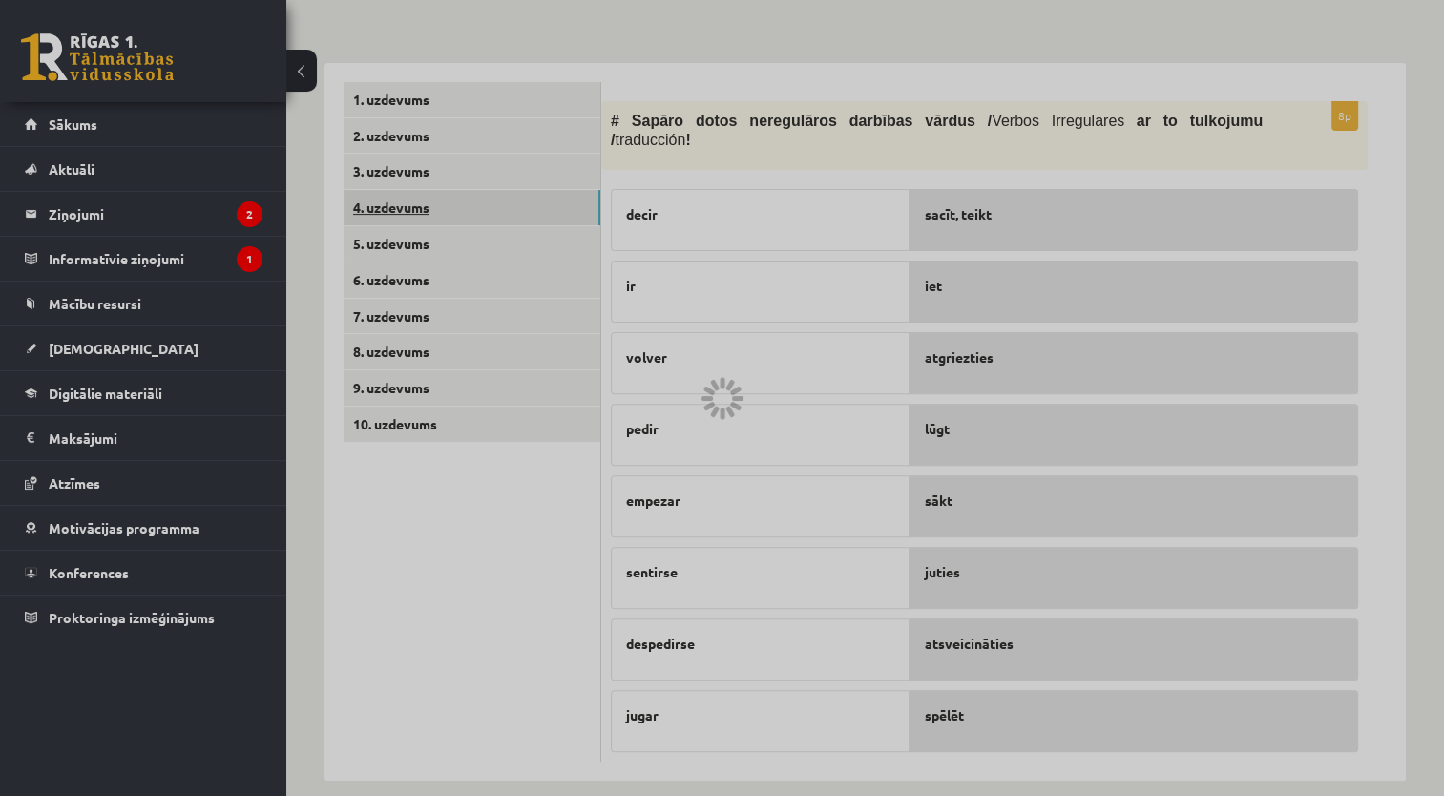
scroll to position [261, 0]
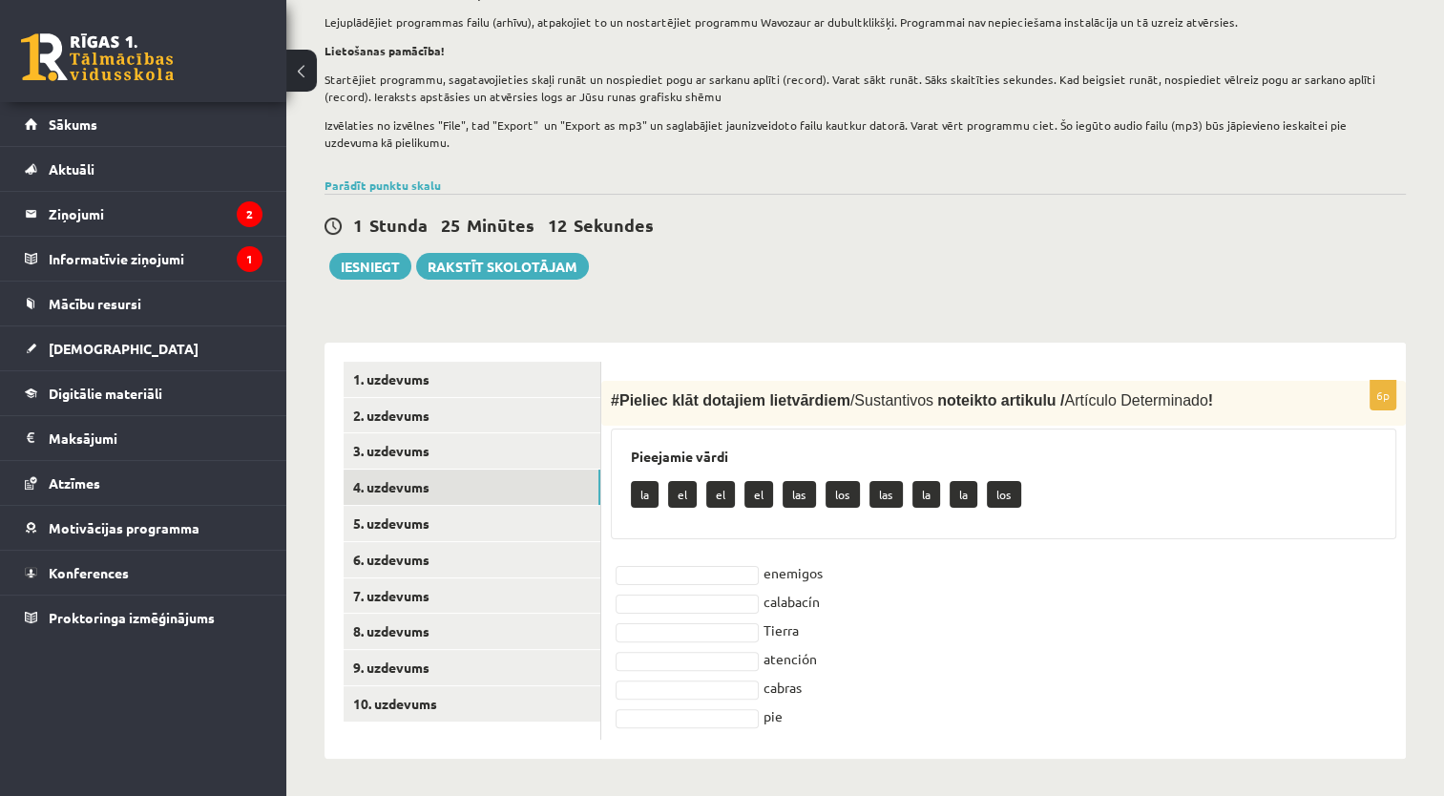
drag, startPoint x: 611, startPoint y: 394, endPoint x: 835, endPoint y: 739, distance: 411.8
click at [835, 739] on div "6p # Pieliec klāt dotajiem lietvārdiem / Sustantivos noteikto artikulu / Artícu…" at bounding box center [1003, 551] width 804 height 416
click at [878, 416] on div "# Pieliec klāt dotajiem lietvārdiem / Sustantivos noteikto artikulu / Artículo …" at bounding box center [1003, 404] width 804 height 46
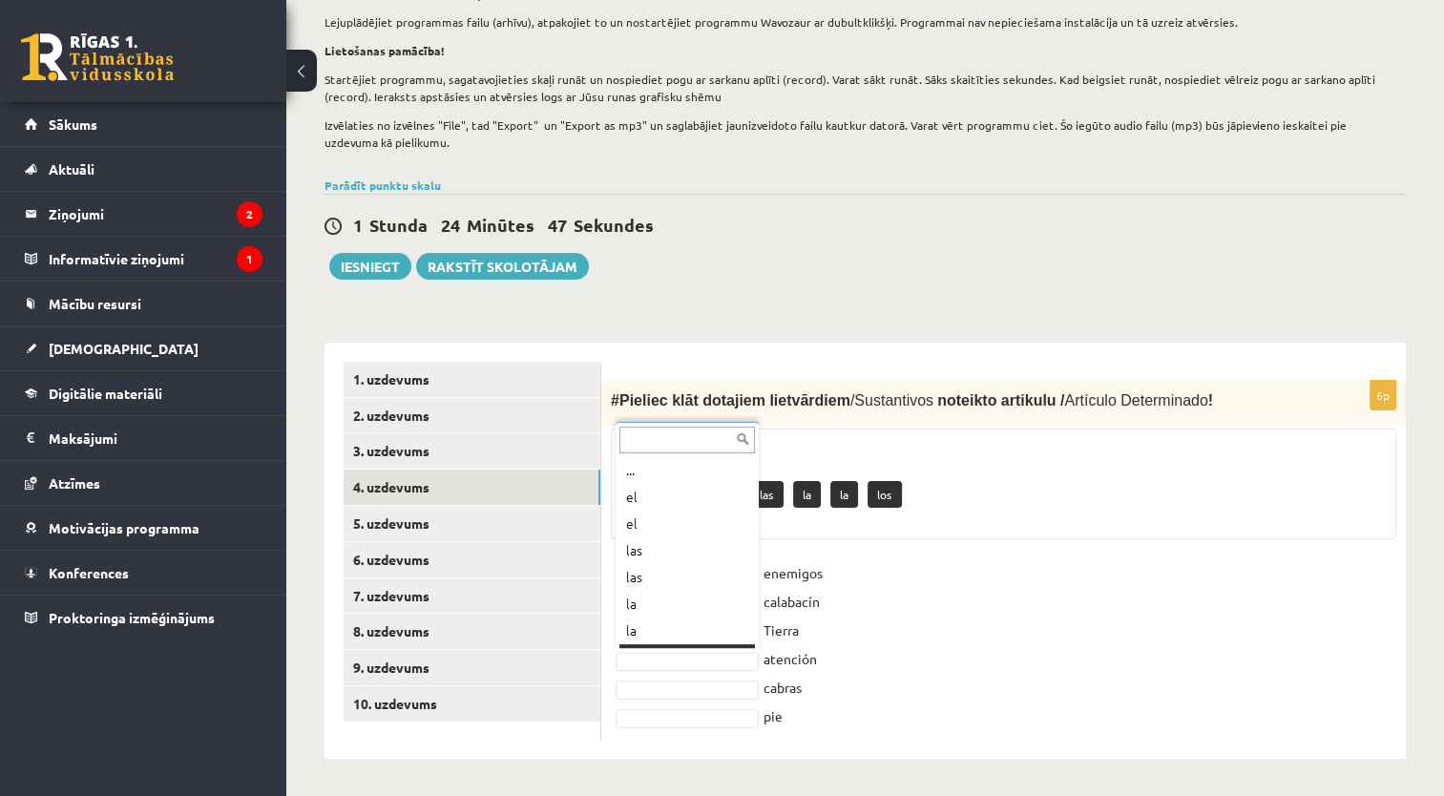
scroll to position [23, 0]
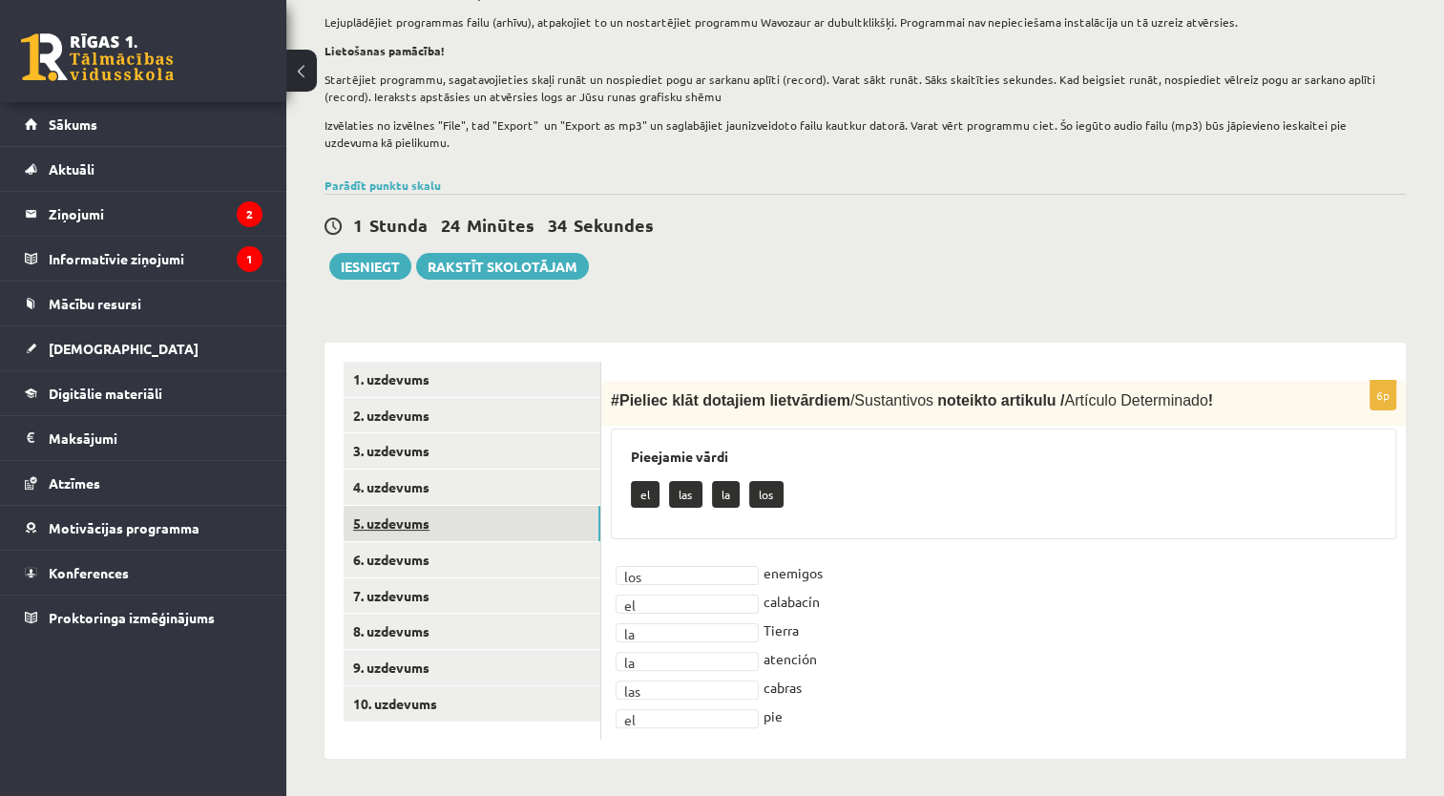
click at [422, 518] on link "5. uzdevums" at bounding box center [471, 523] width 257 height 35
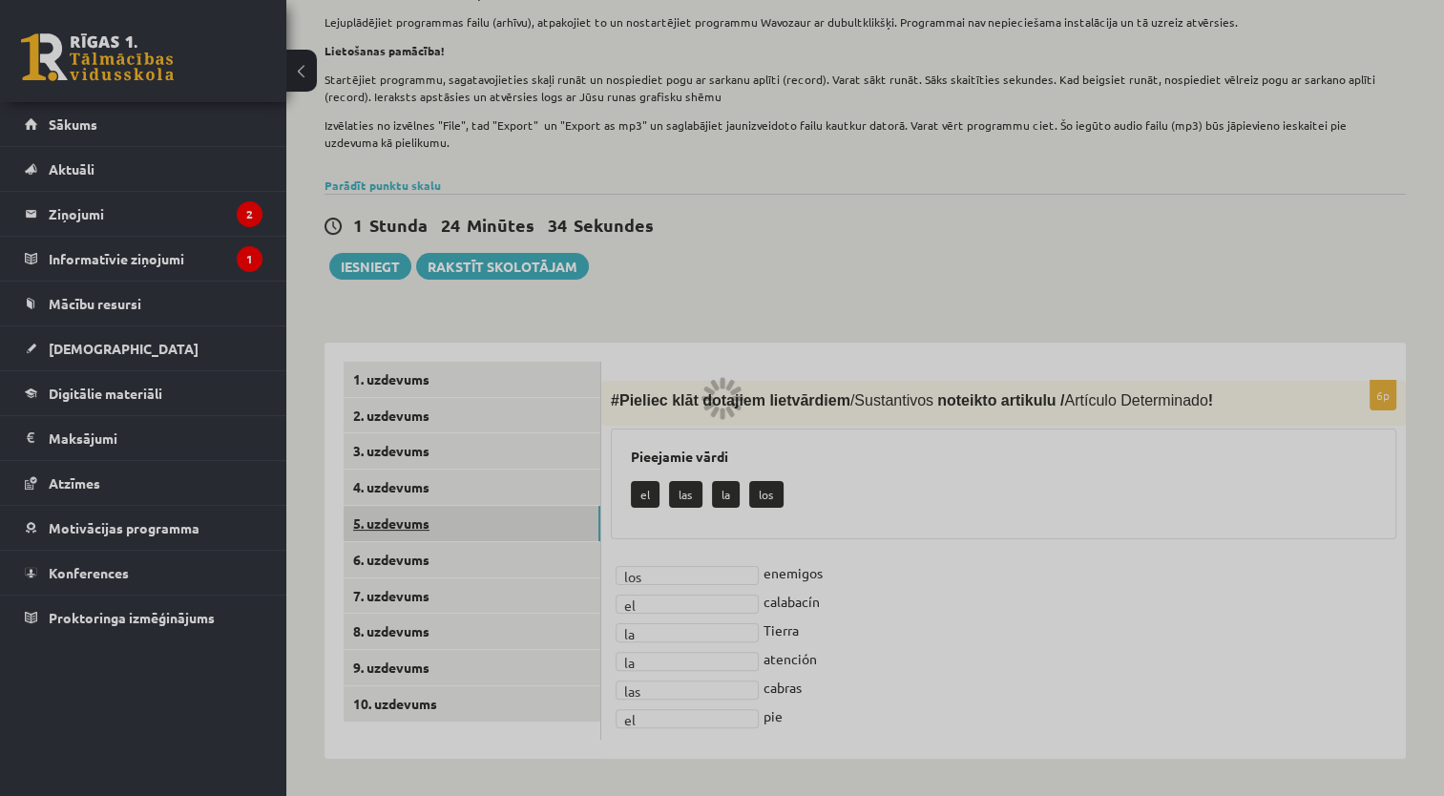
scroll to position [244, 0]
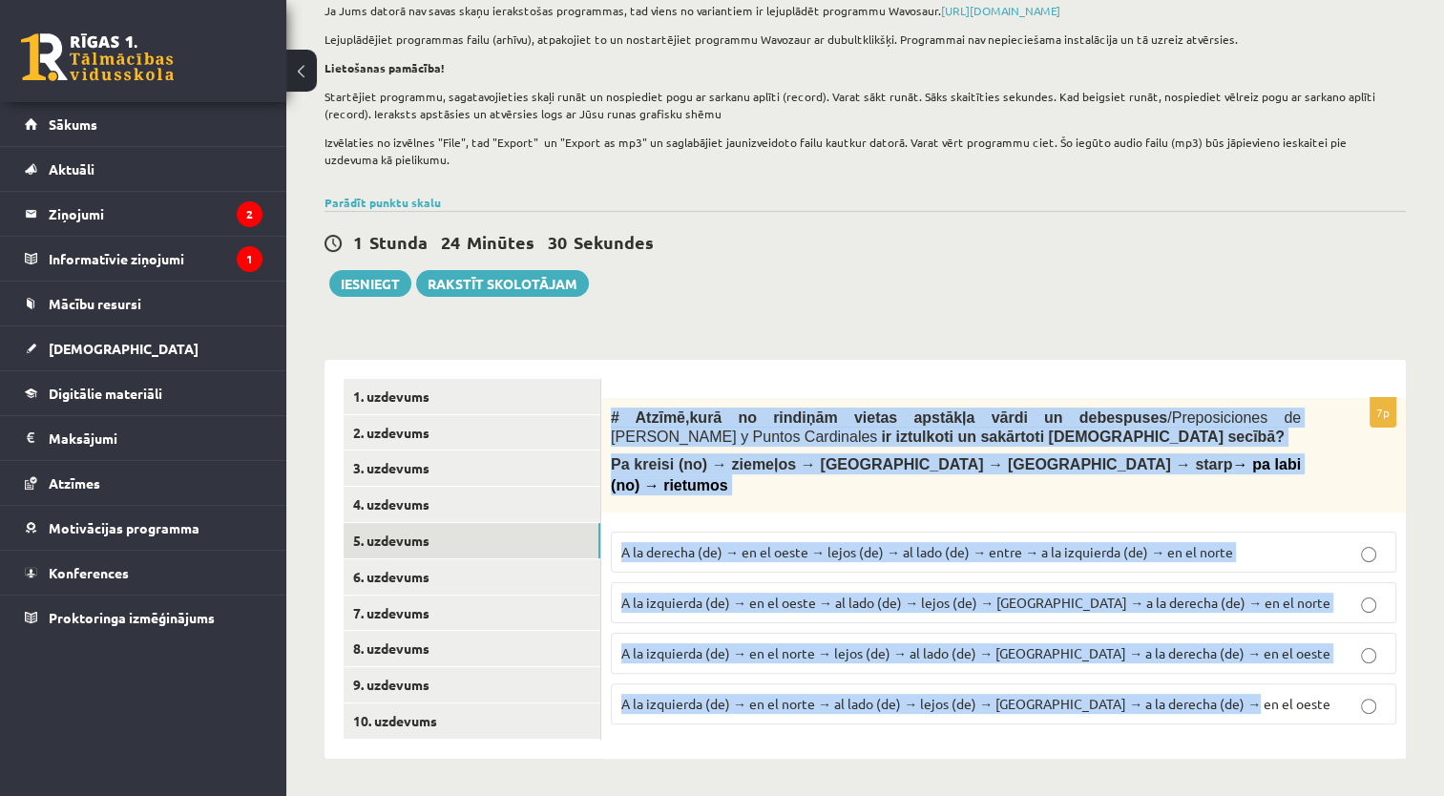
drag, startPoint x: 607, startPoint y: 414, endPoint x: 1401, endPoint y: 731, distance: 854.7
click at [1401, 731] on div "7p # Atzīmē , kurā no rindiņām vietas apstākļa vārdi un debespuses / Preposicio…" at bounding box center [1003, 559] width 804 height 399
click at [737, 695] on span "A la izquierda (de) → en el norte → al lado (de) → lejos (de) → entre → a la de…" at bounding box center [975, 703] width 709 height 17
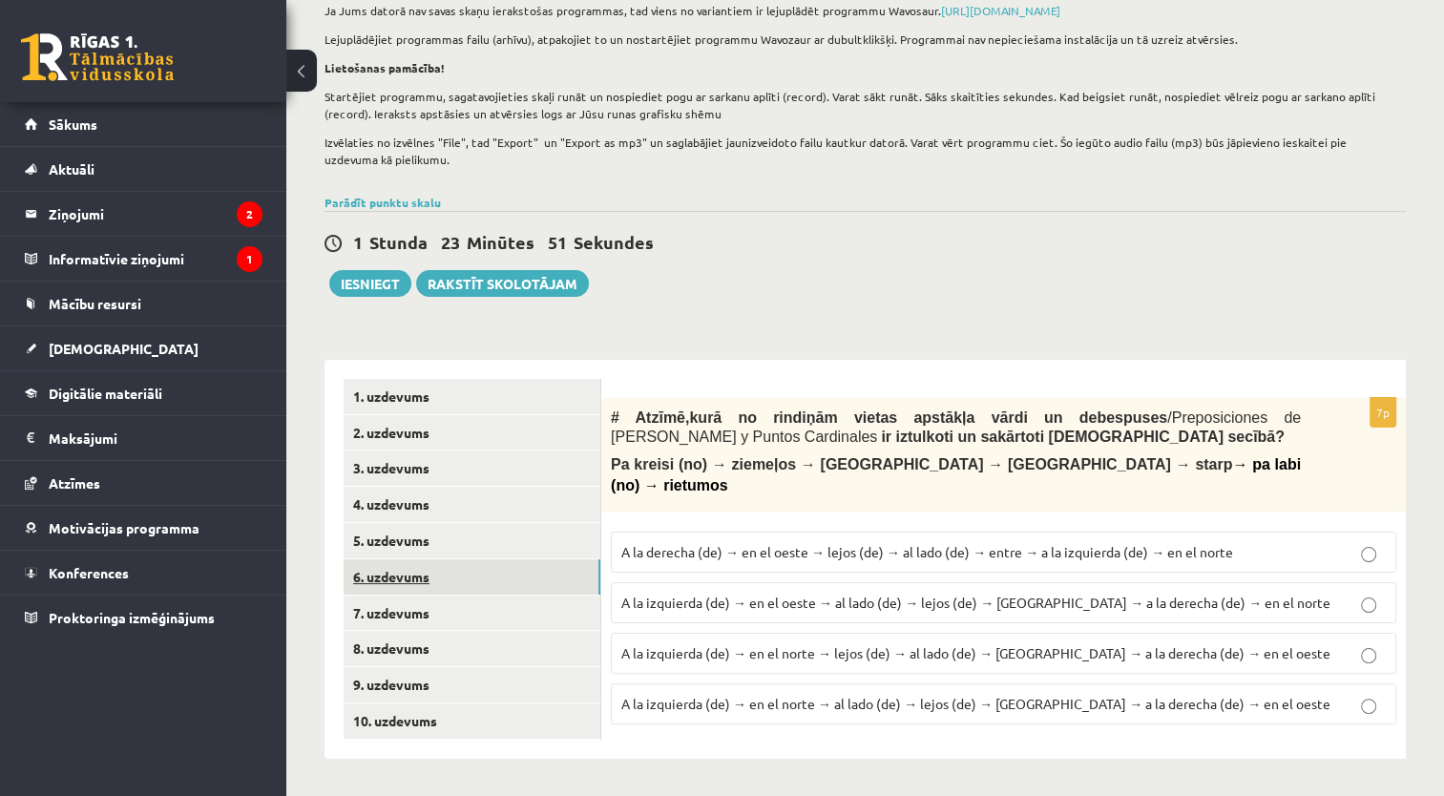
click at [471, 563] on link "6. uzdevums" at bounding box center [471, 576] width 257 height 35
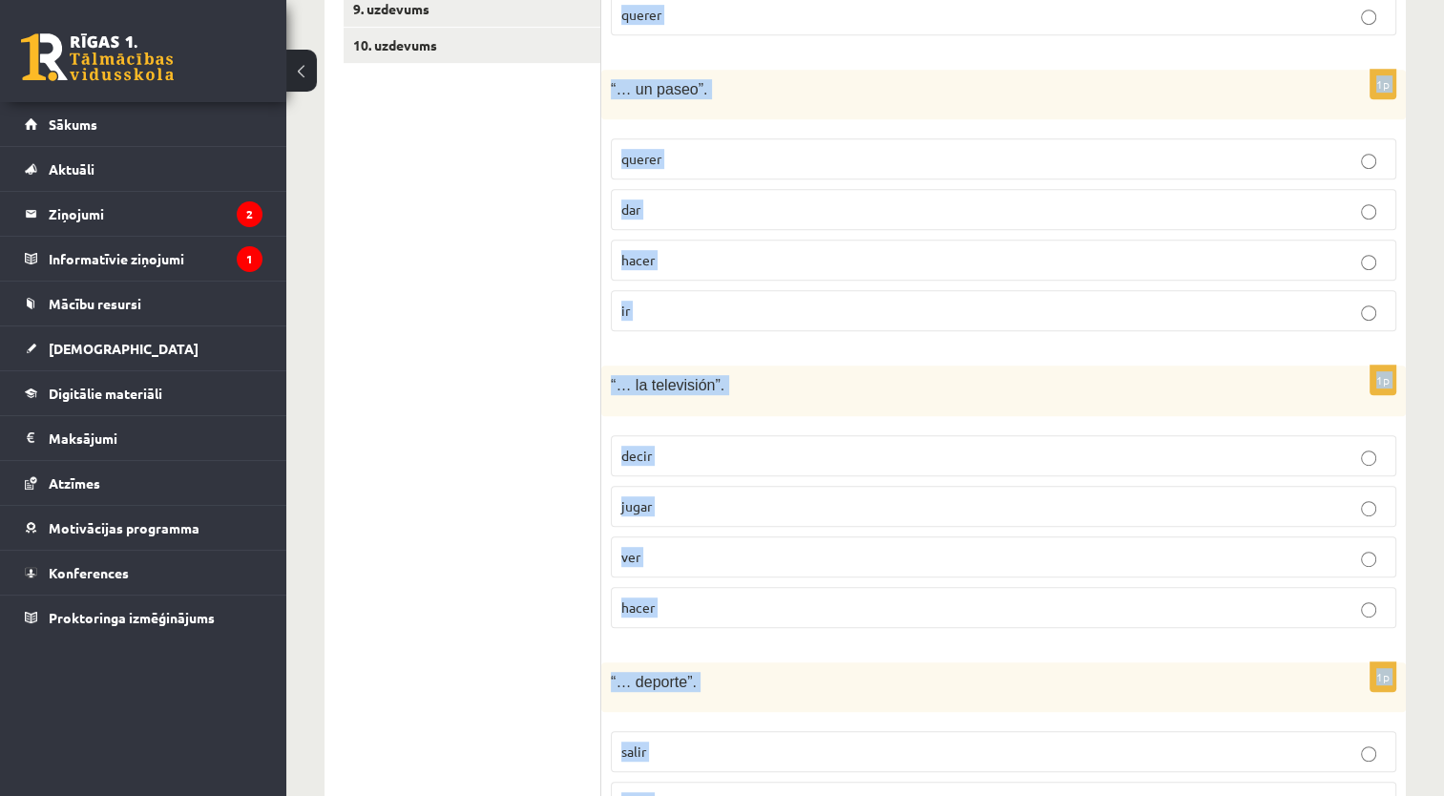
scroll to position [1113, 0]
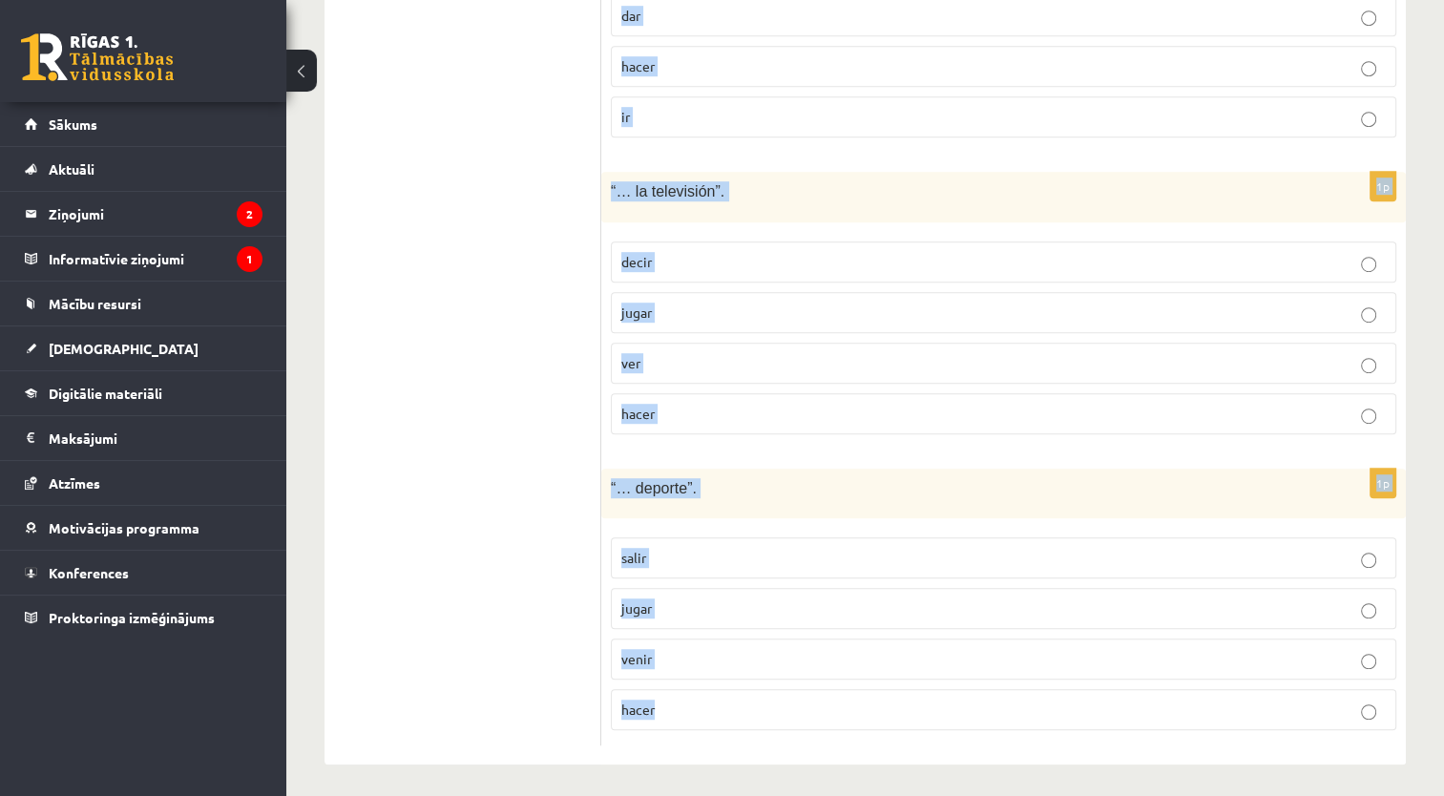
drag, startPoint x: 609, startPoint y: 375, endPoint x: 1087, endPoint y: 844, distance: 669.9
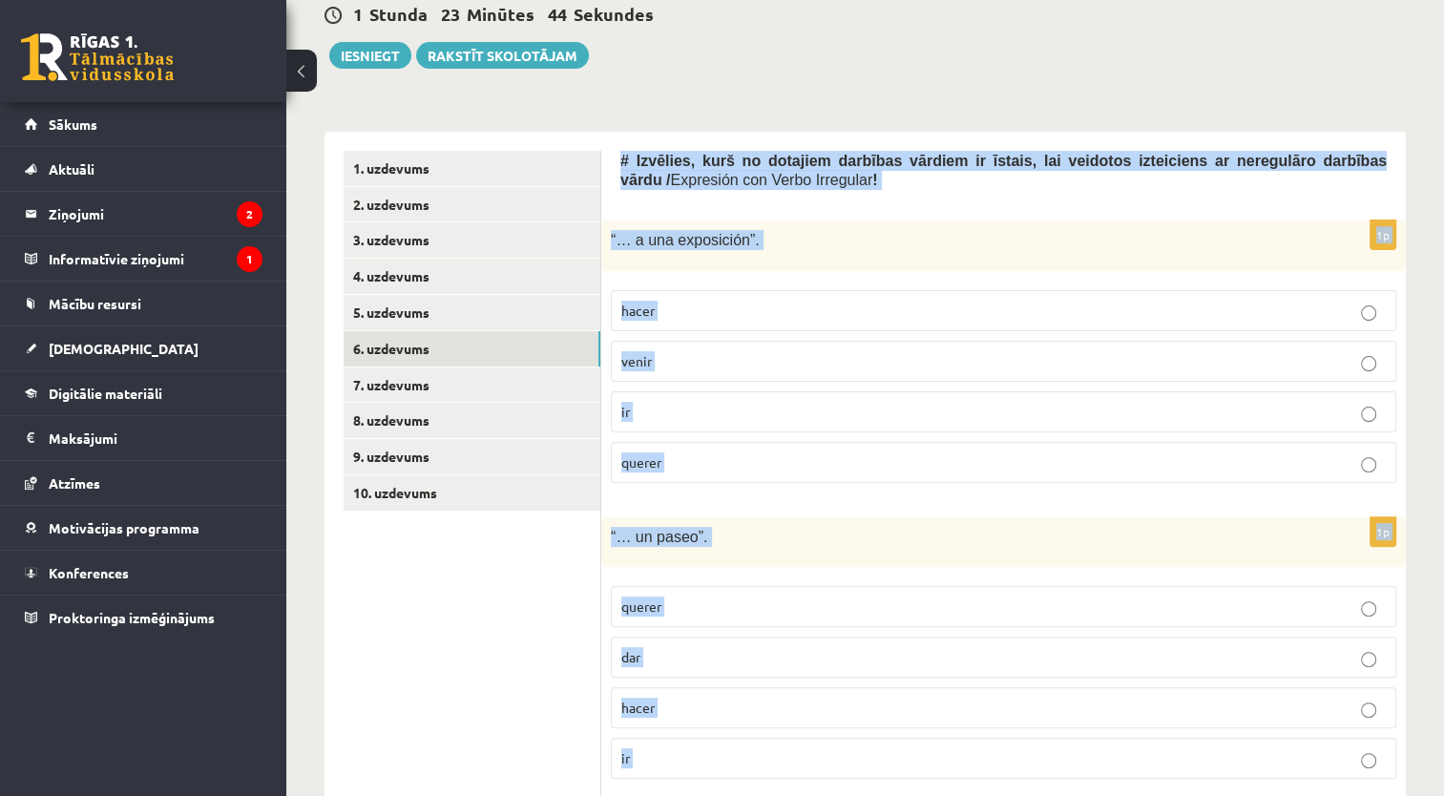
scroll to position [447, 0]
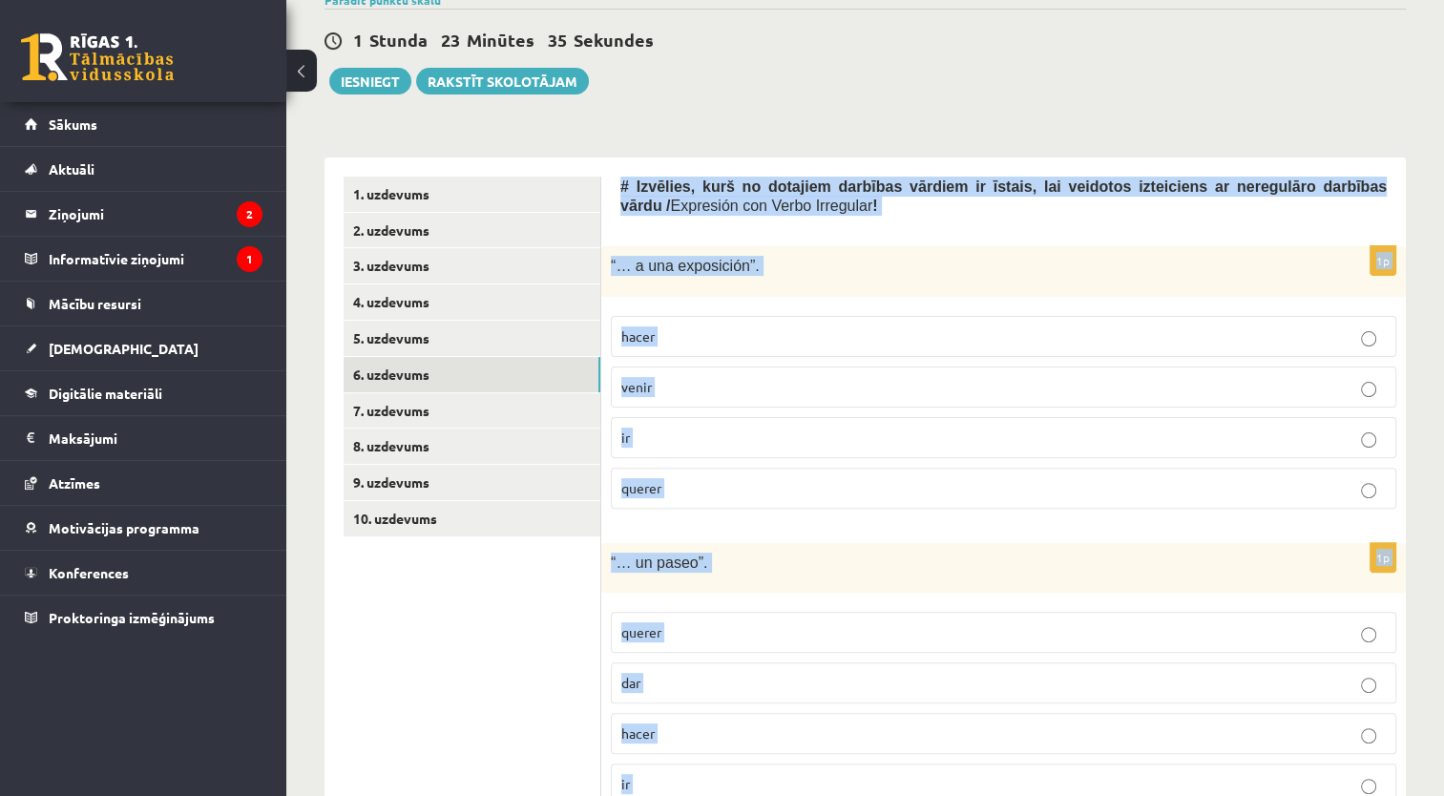
click at [799, 232] on form "# Izvēlies, kurš no dotajiem darbības vārdiem ir īstais, lai veidotos izteicien…" at bounding box center [1003, 795] width 766 height 1236
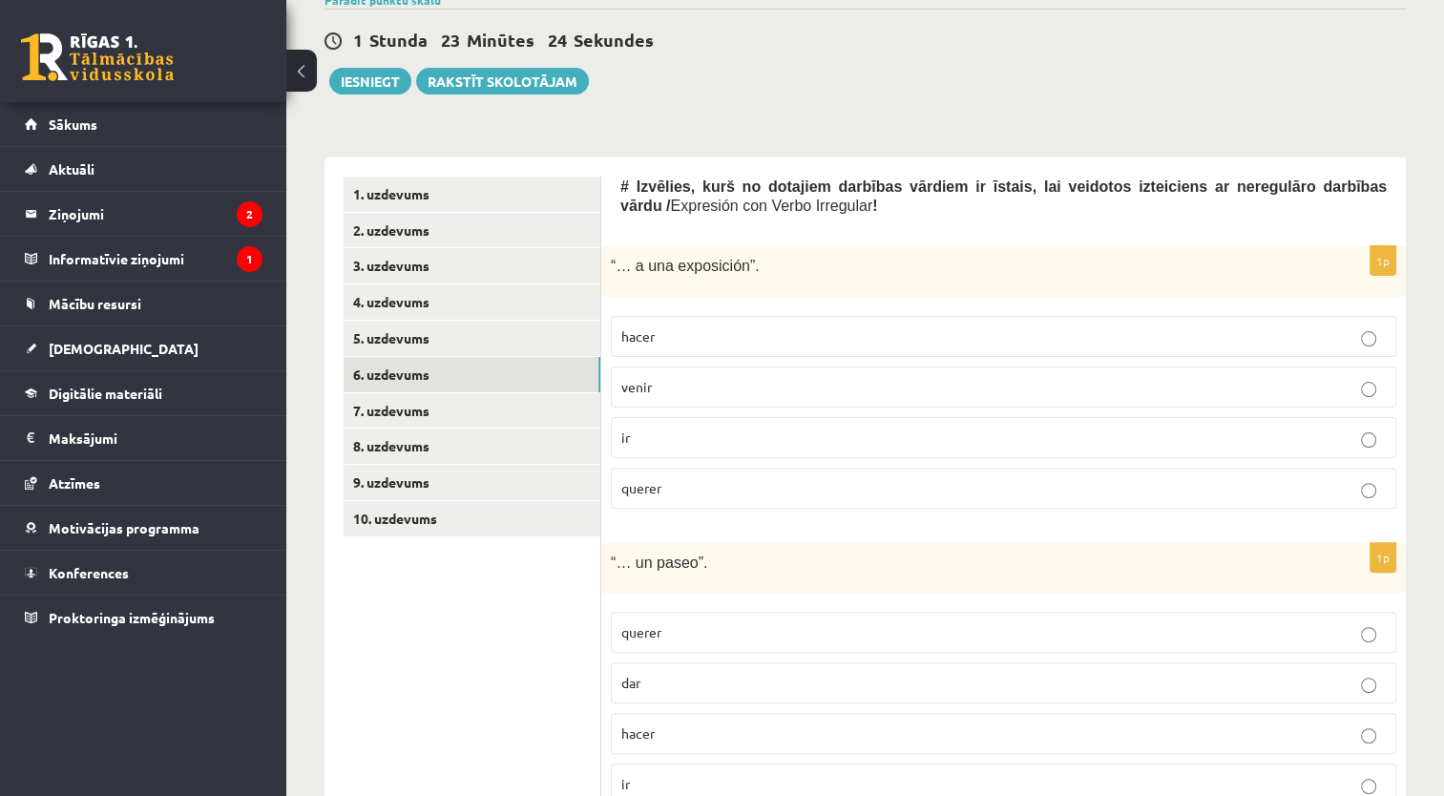
click at [646, 429] on p "ir" at bounding box center [1003, 437] width 764 height 20
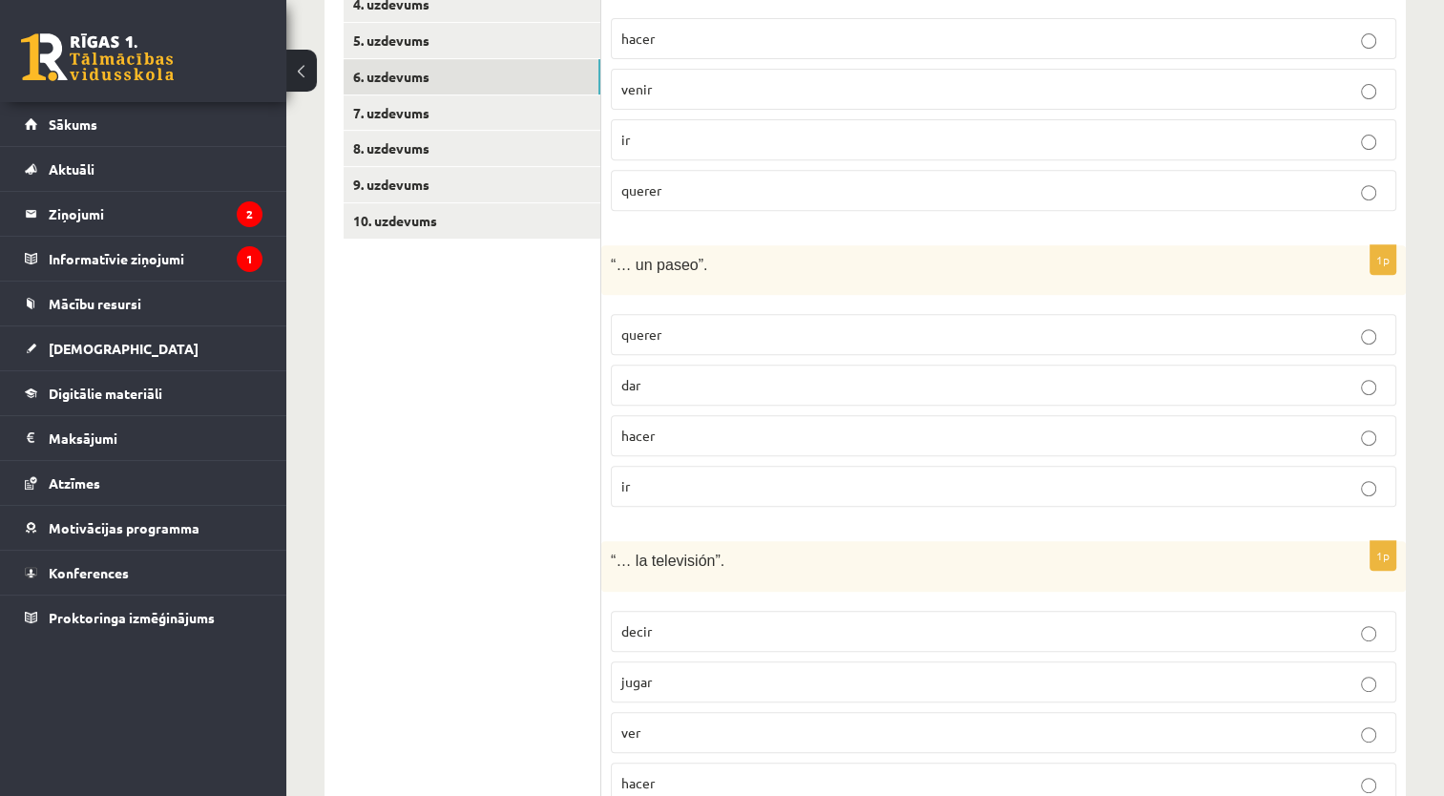
scroll to position [745, 0]
click at [672, 374] on p "dar" at bounding box center [1003, 384] width 764 height 20
click at [629, 731] on span "ver" at bounding box center [630, 730] width 19 height 17
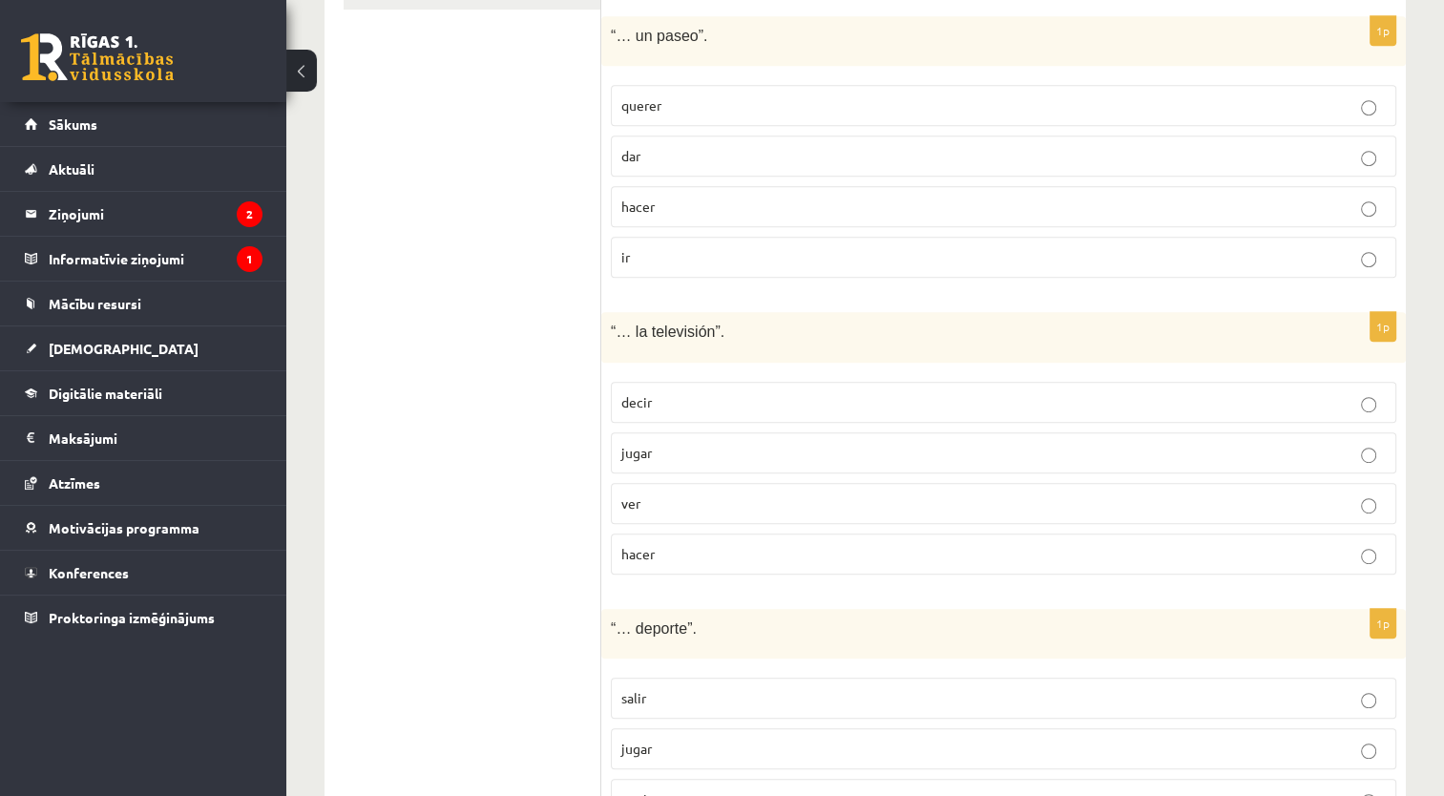
scroll to position [1113, 0]
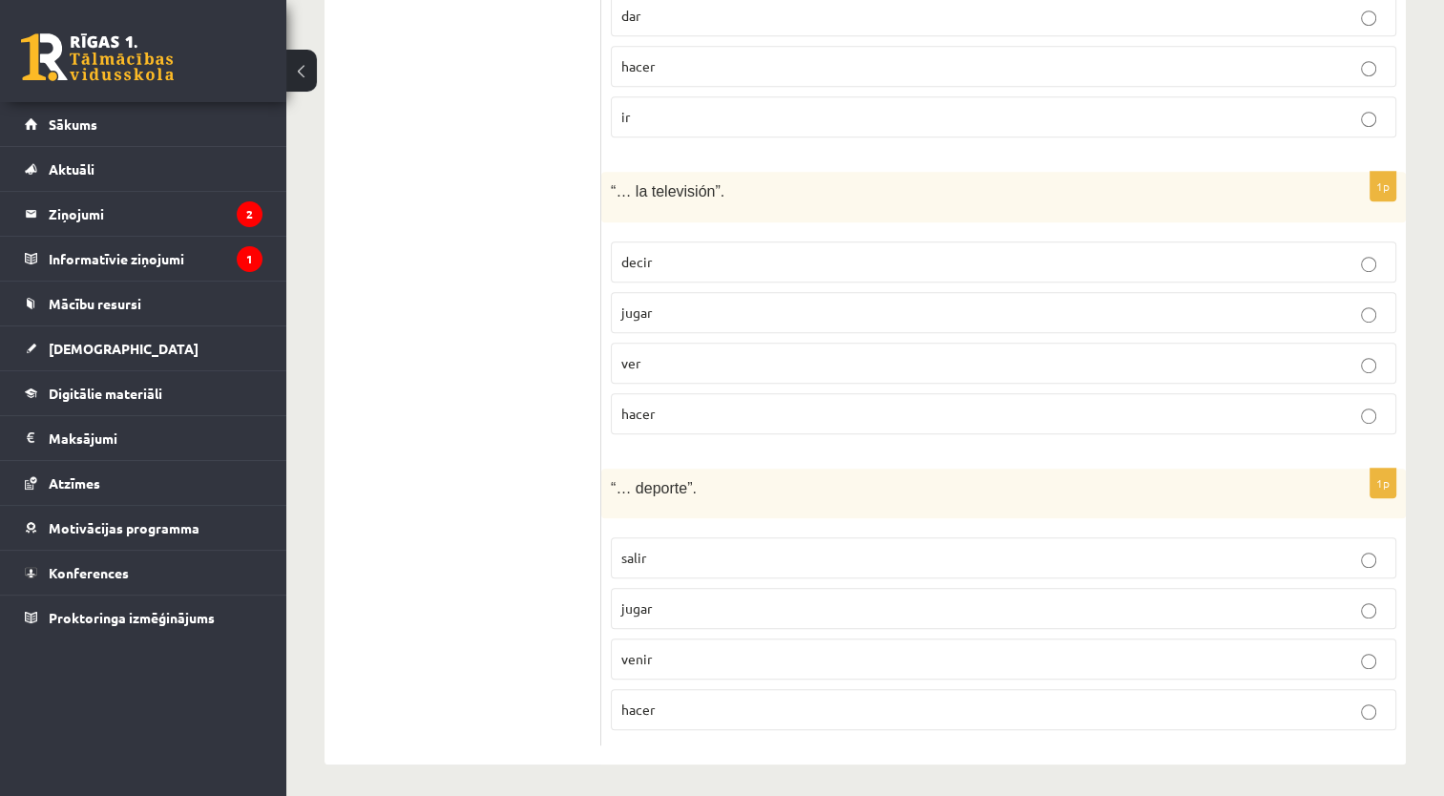
click at [824, 704] on p "hacer" at bounding box center [1003, 709] width 764 height 20
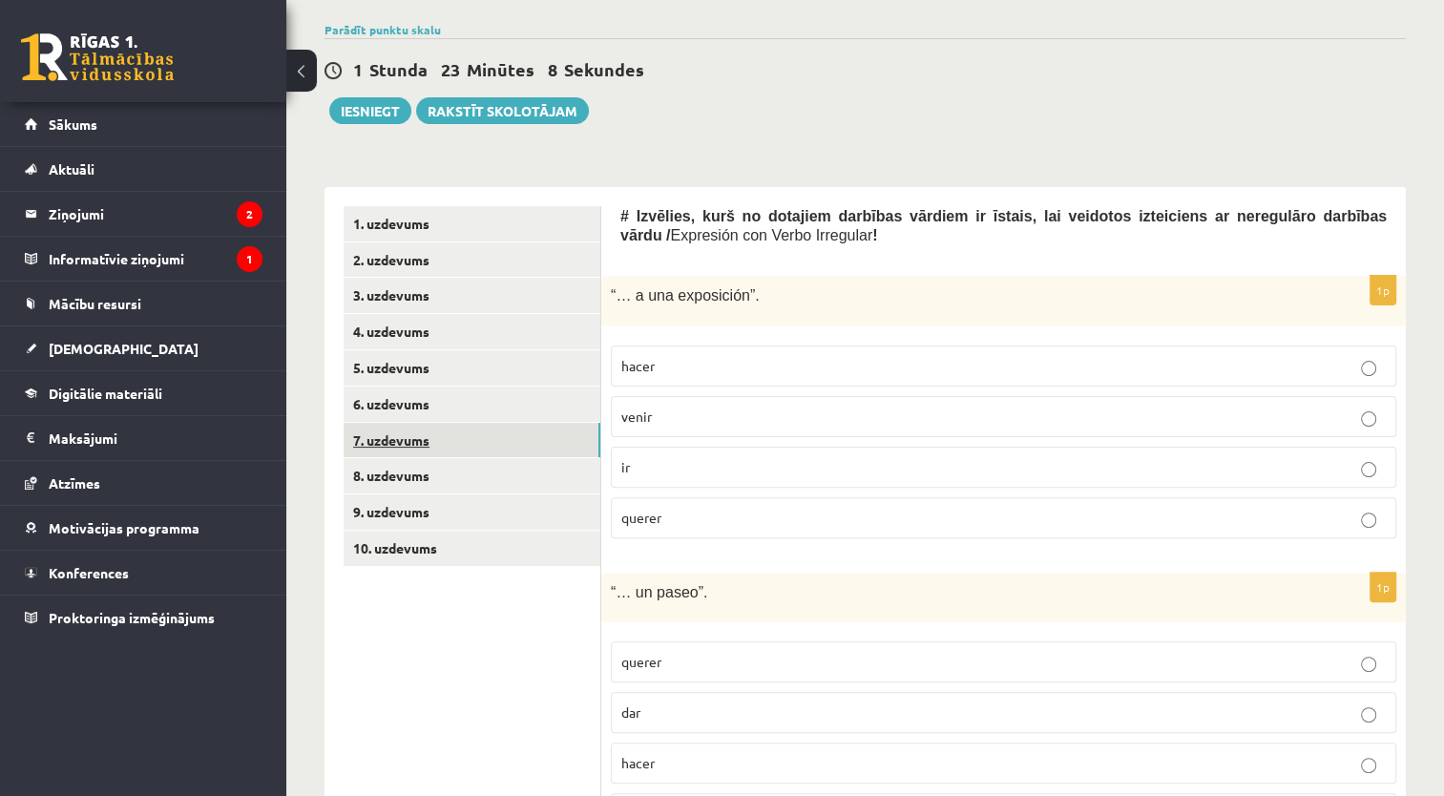
click at [551, 433] on link "7. uzdevums" at bounding box center [471, 440] width 257 height 35
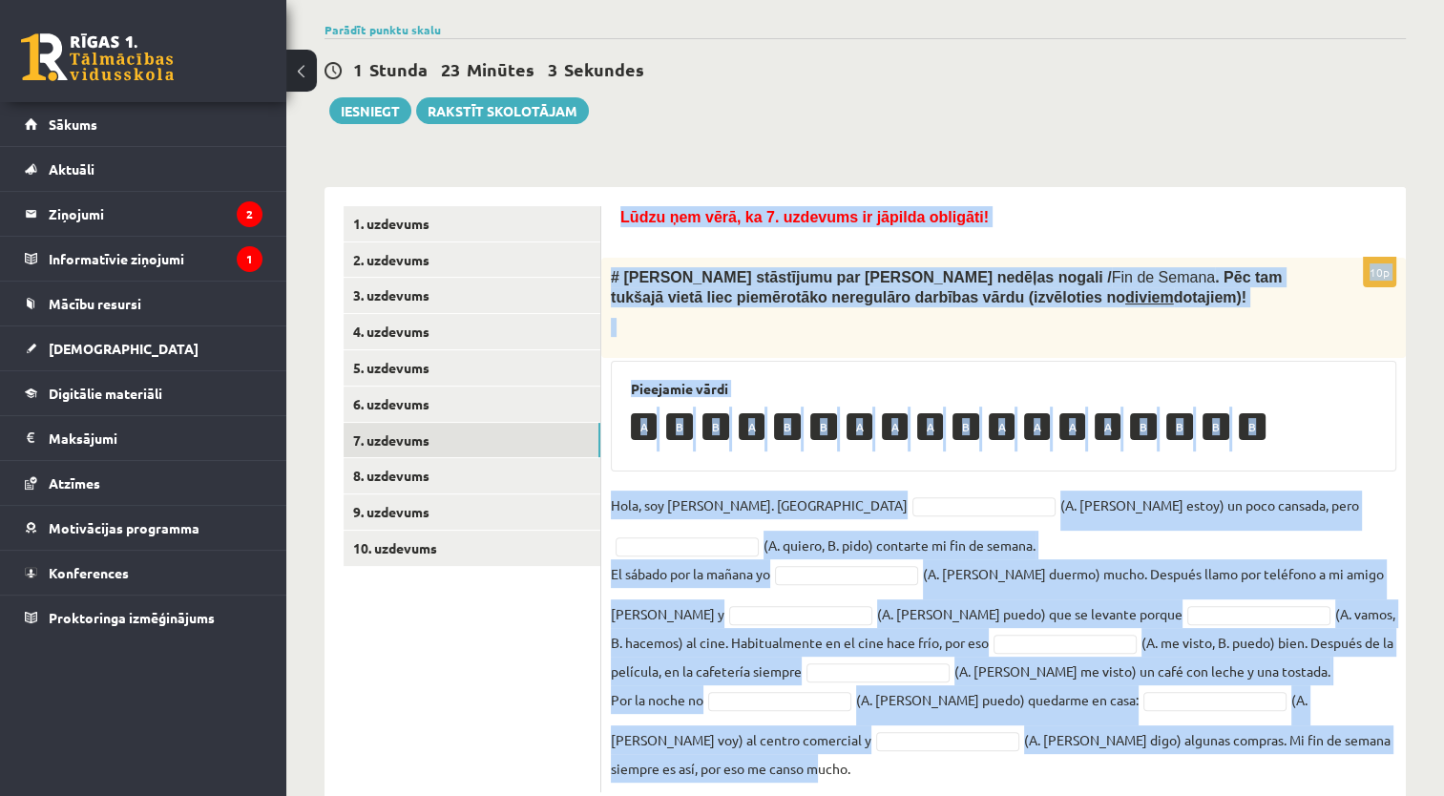
scroll to position [469, 0]
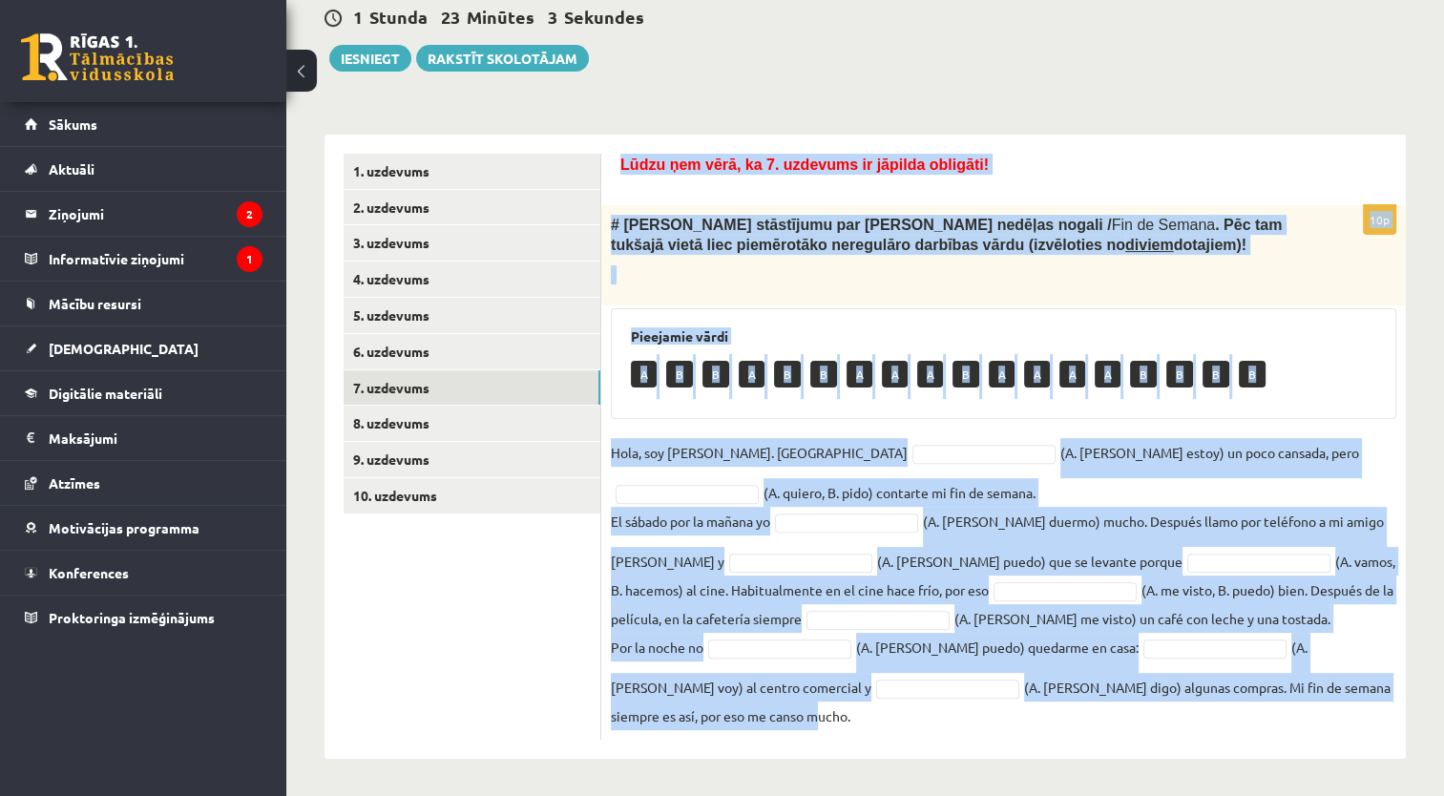
drag, startPoint x: 614, startPoint y: 218, endPoint x: 1023, endPoint y: 821, distance: 727.4
click at [821, 401] on div "Pieejamie vārdi A B B A B B A A A B A A A A B B B B" at bounding box center [1003, 363] width 785 height 111
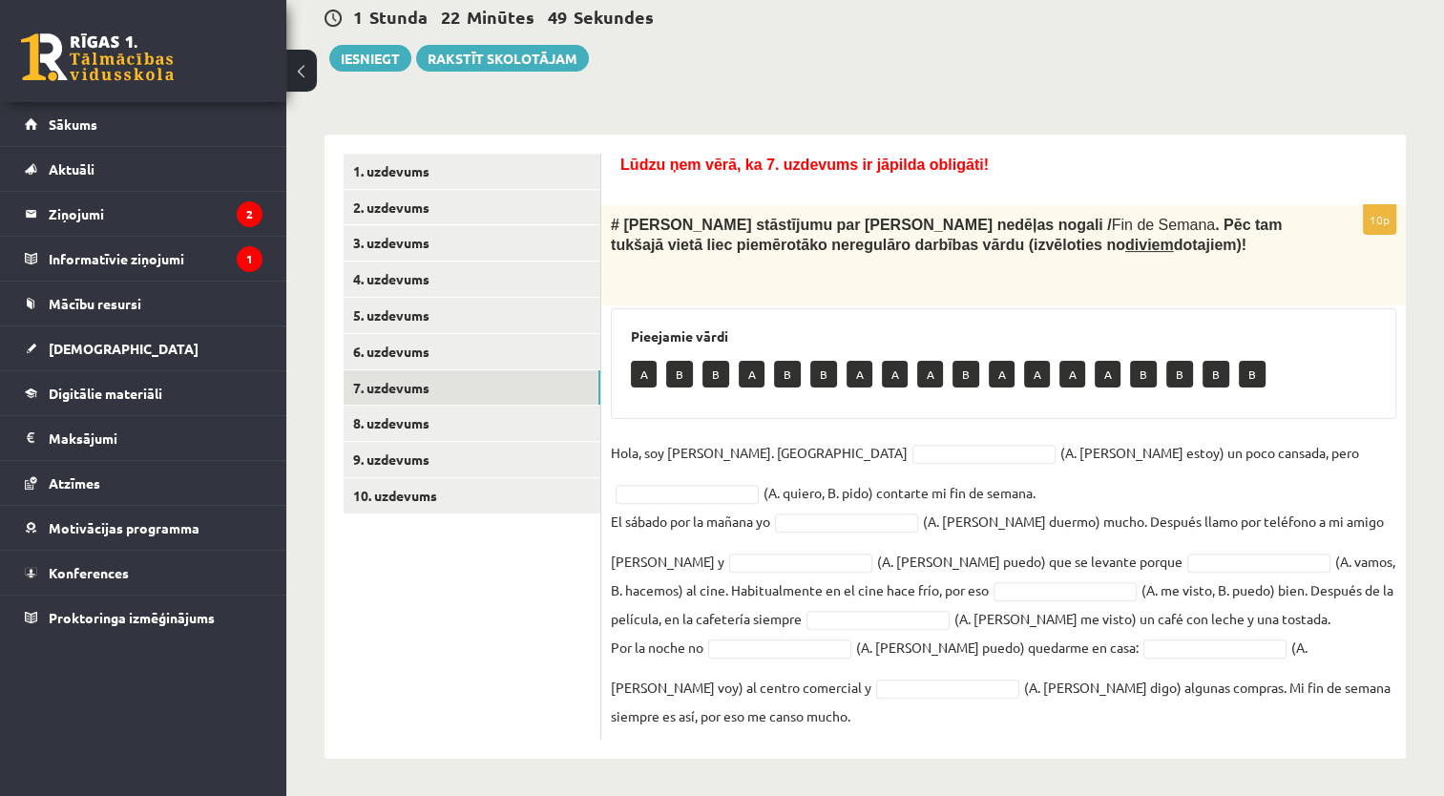
click at [679, 24] on div "1 Stunda 22 Minūtes 49 Sekundes" at bounding box center [864, 18] width 1081 height 25
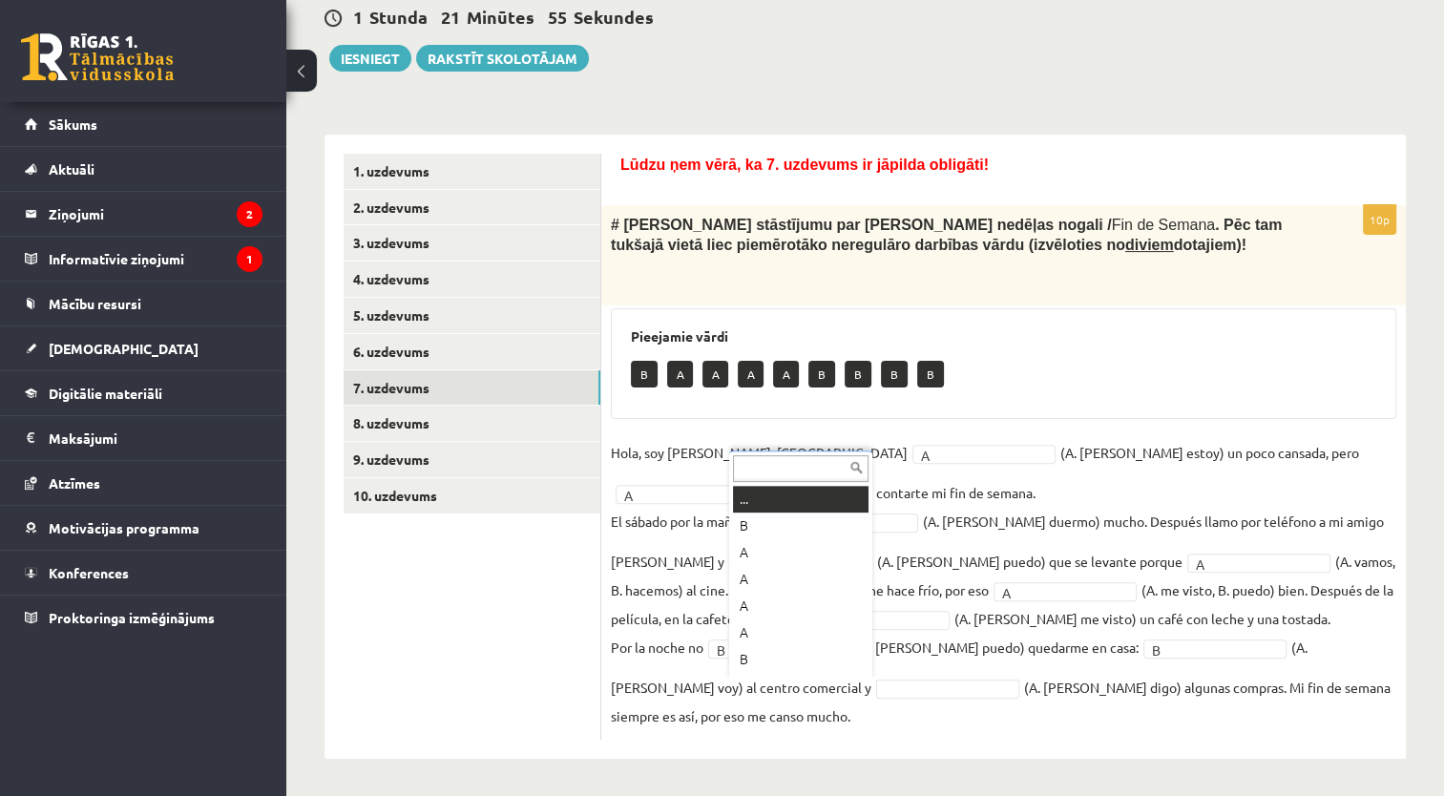
scroll to position [23, 0]
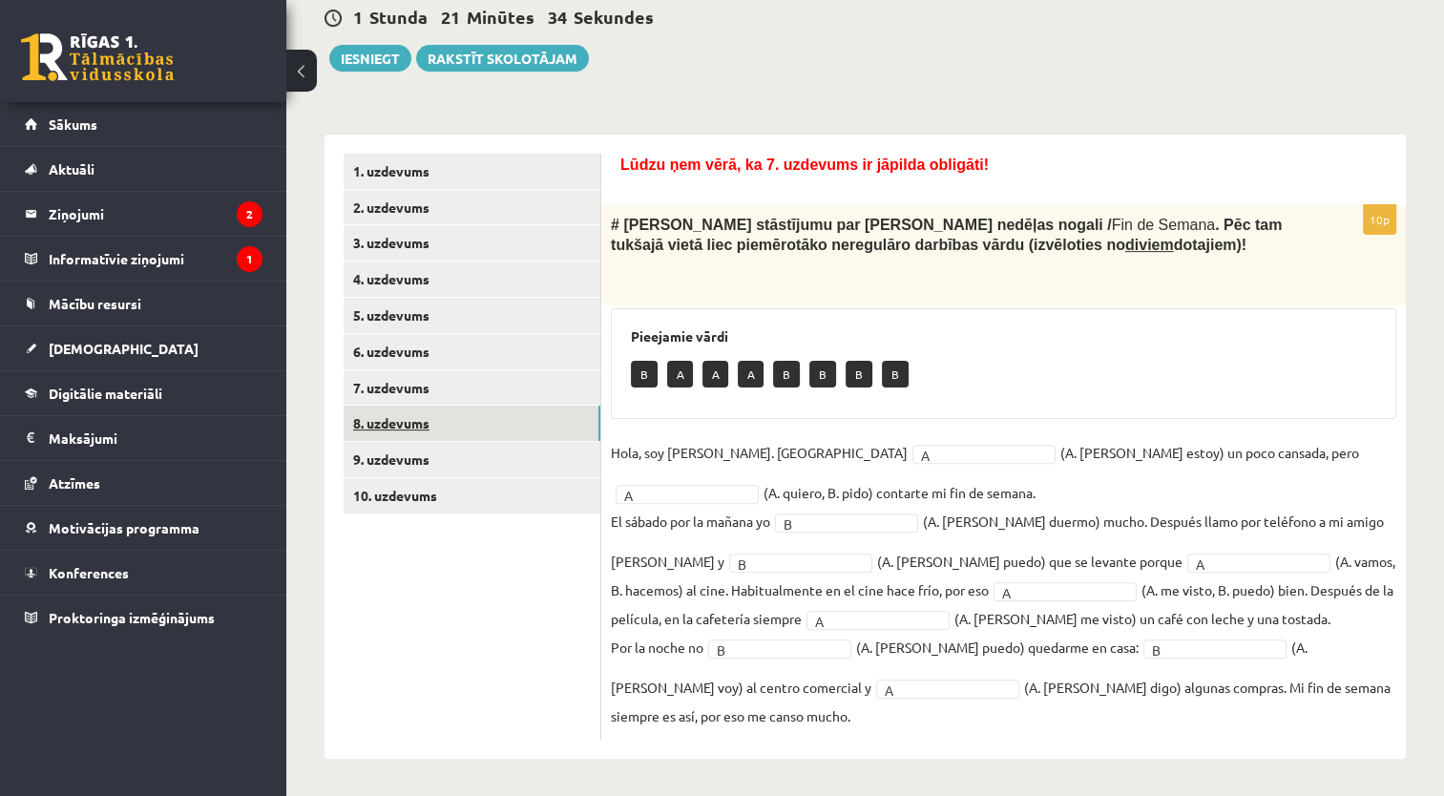
click at [362, 423] on link "8. uzdevums" at bounding box center [471, 422] width 257 height 35
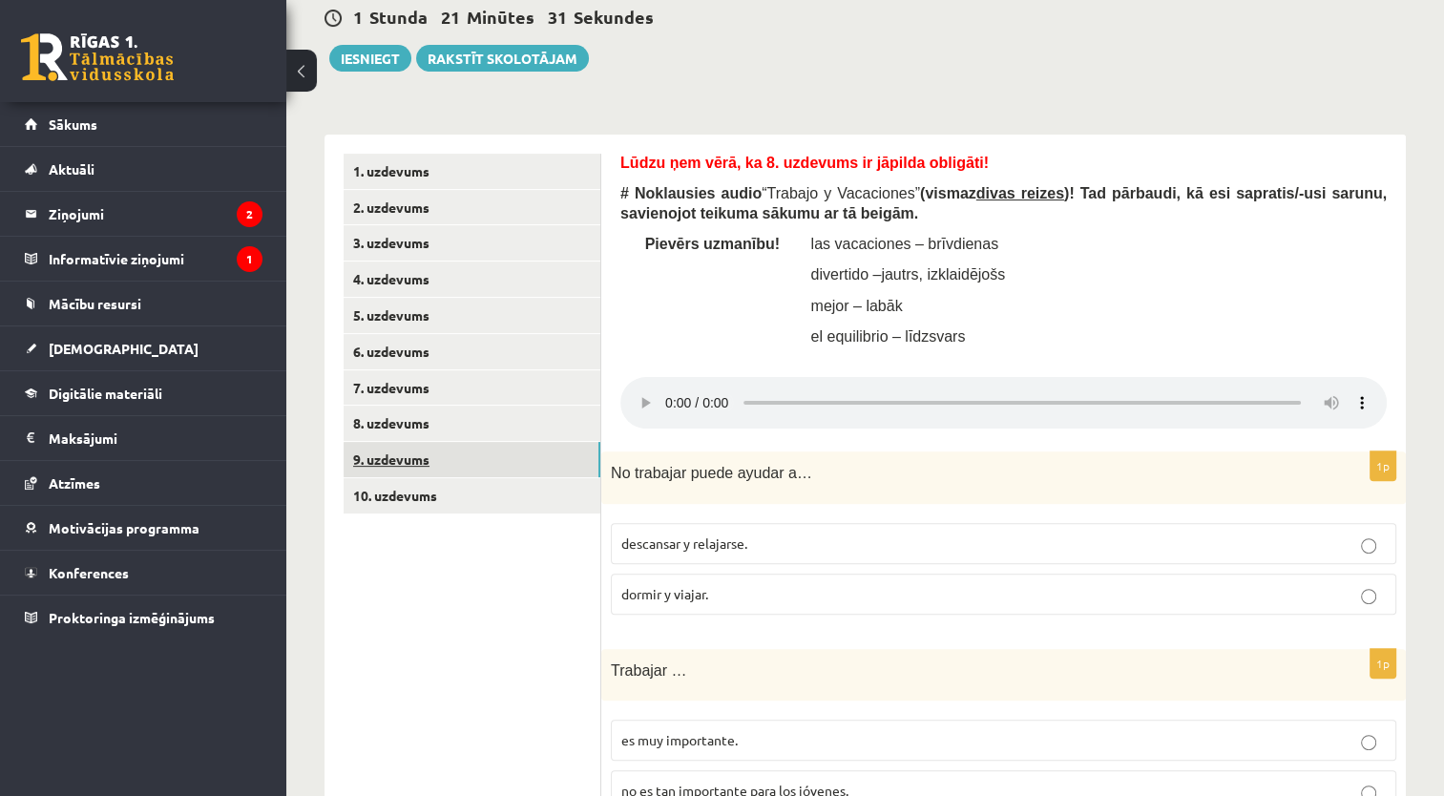
click at [565, 473] on link "9. uzdevums" at bounding box center [471, 459] width 257 height 35
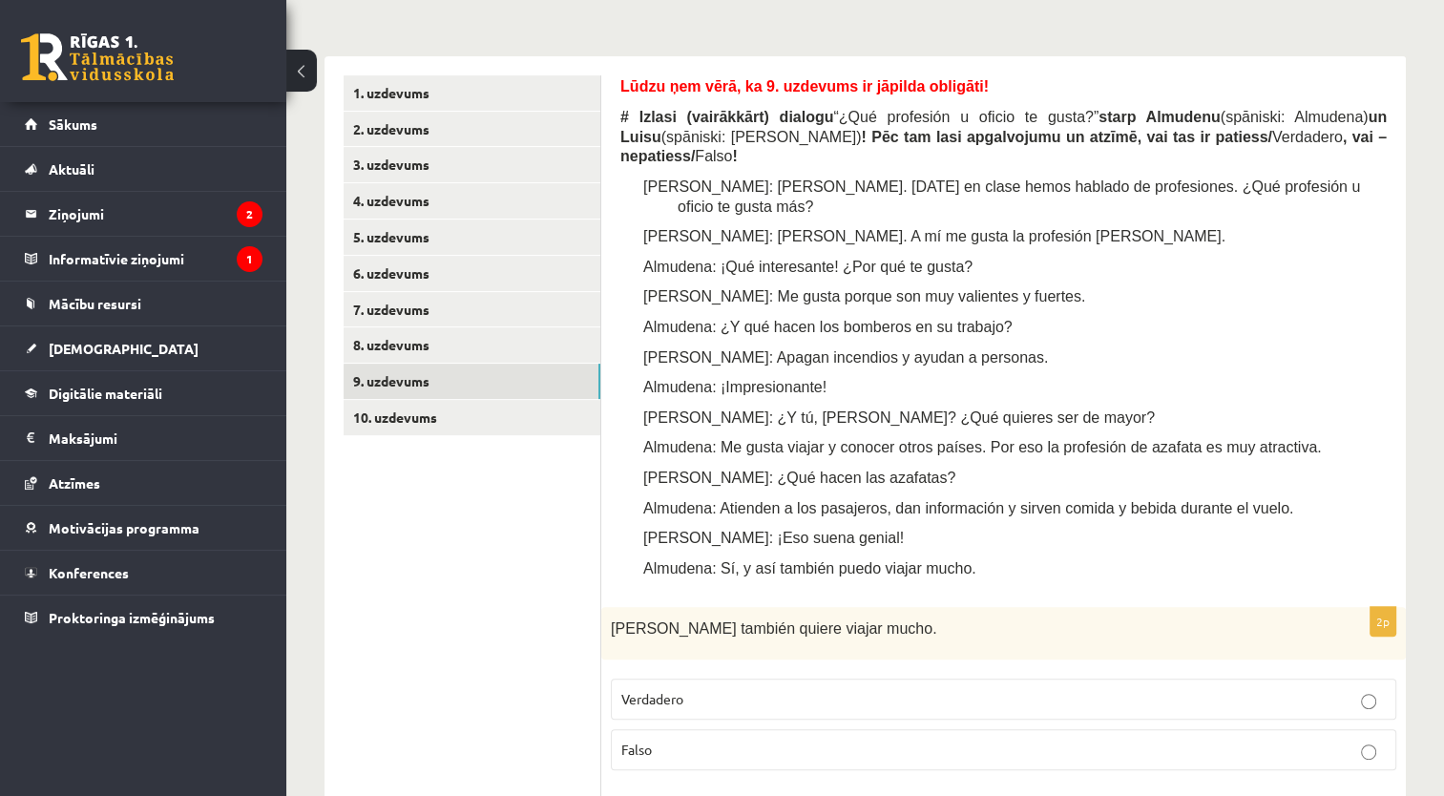
scroll to position [546, 0]
click at [379, 416] on link "10. uzdevums" at bounding box center [471, 419] width 257 height 35
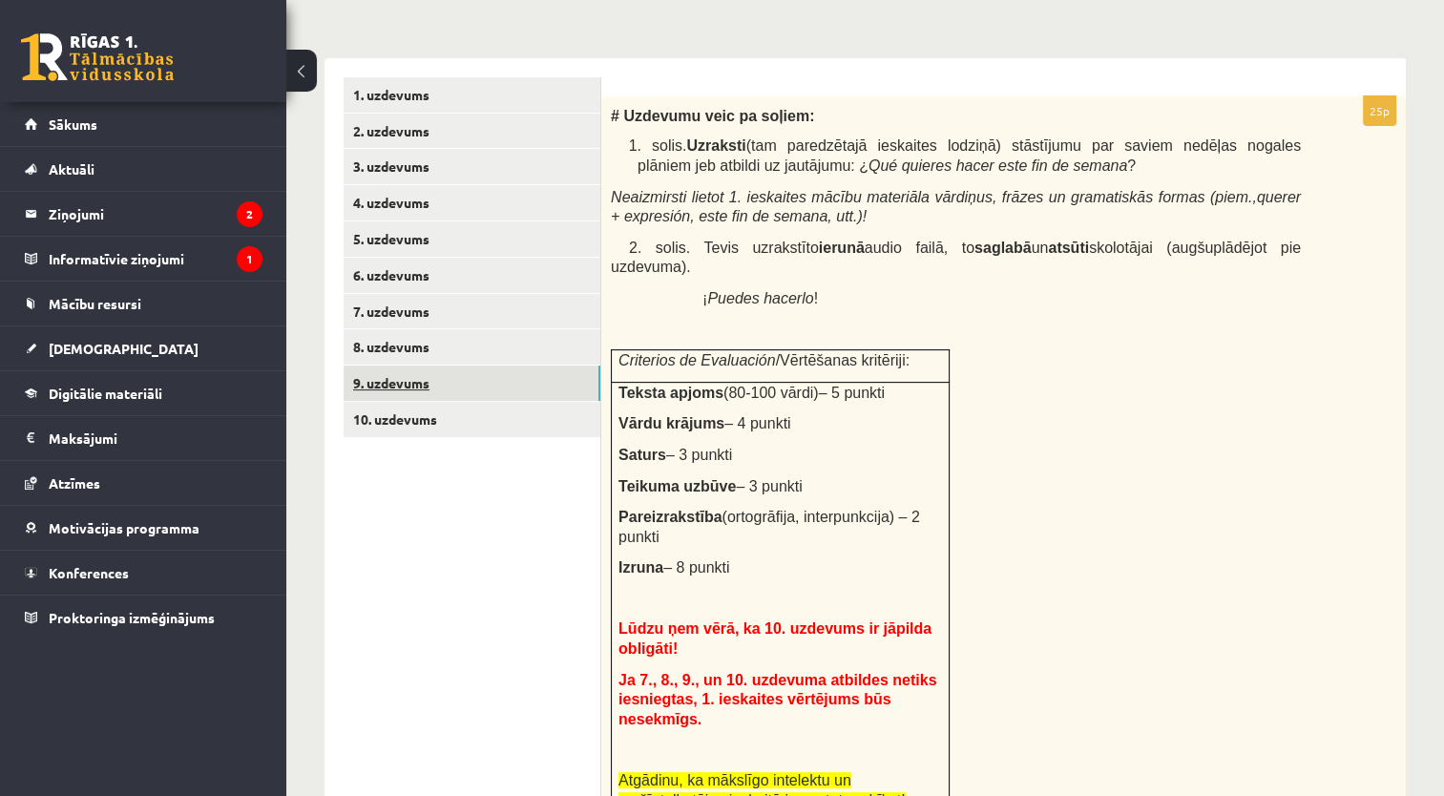
click at [387, 395] on link "9. uzdevums" at bounding box center [471, 382] width 257 height 35
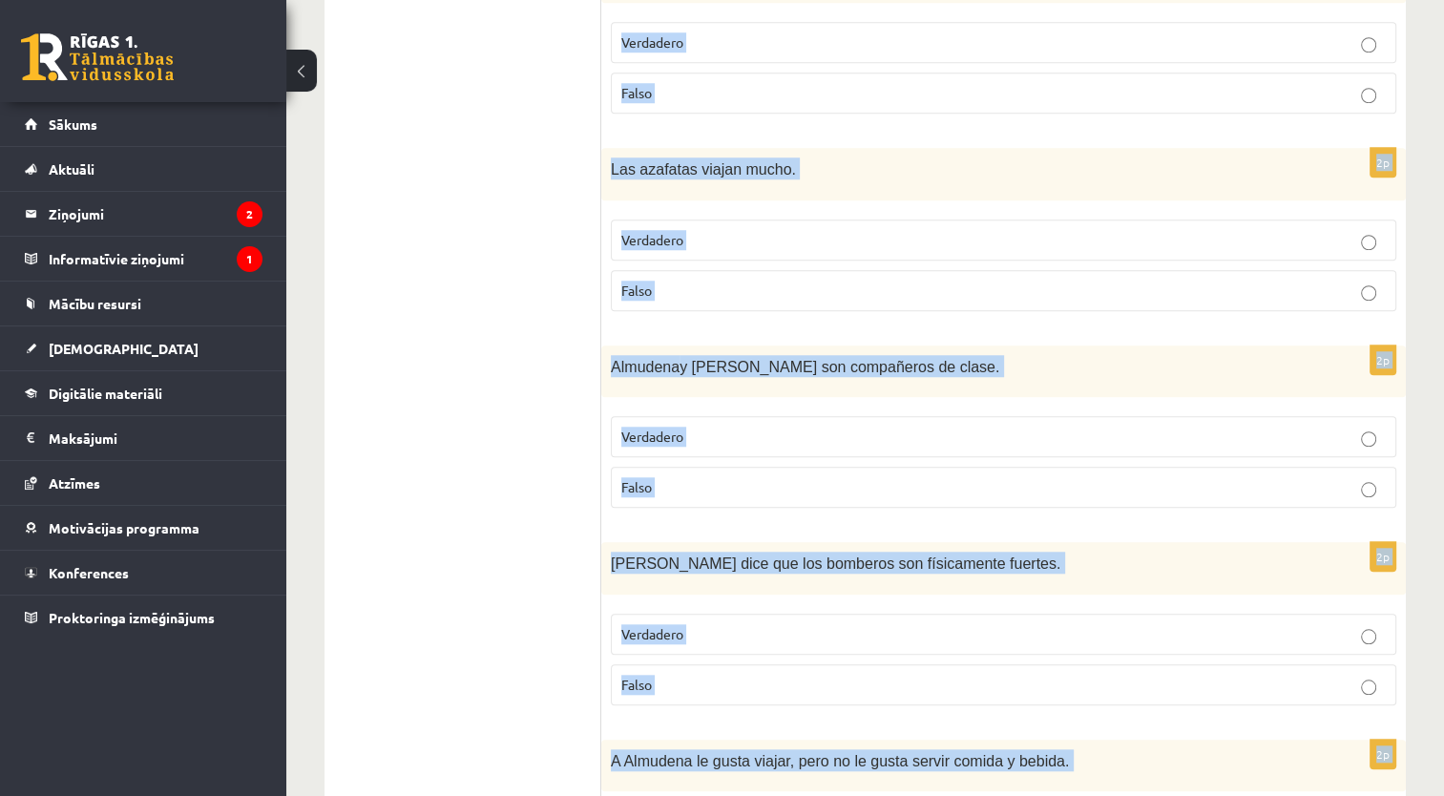
scroll to position [1927, 0]
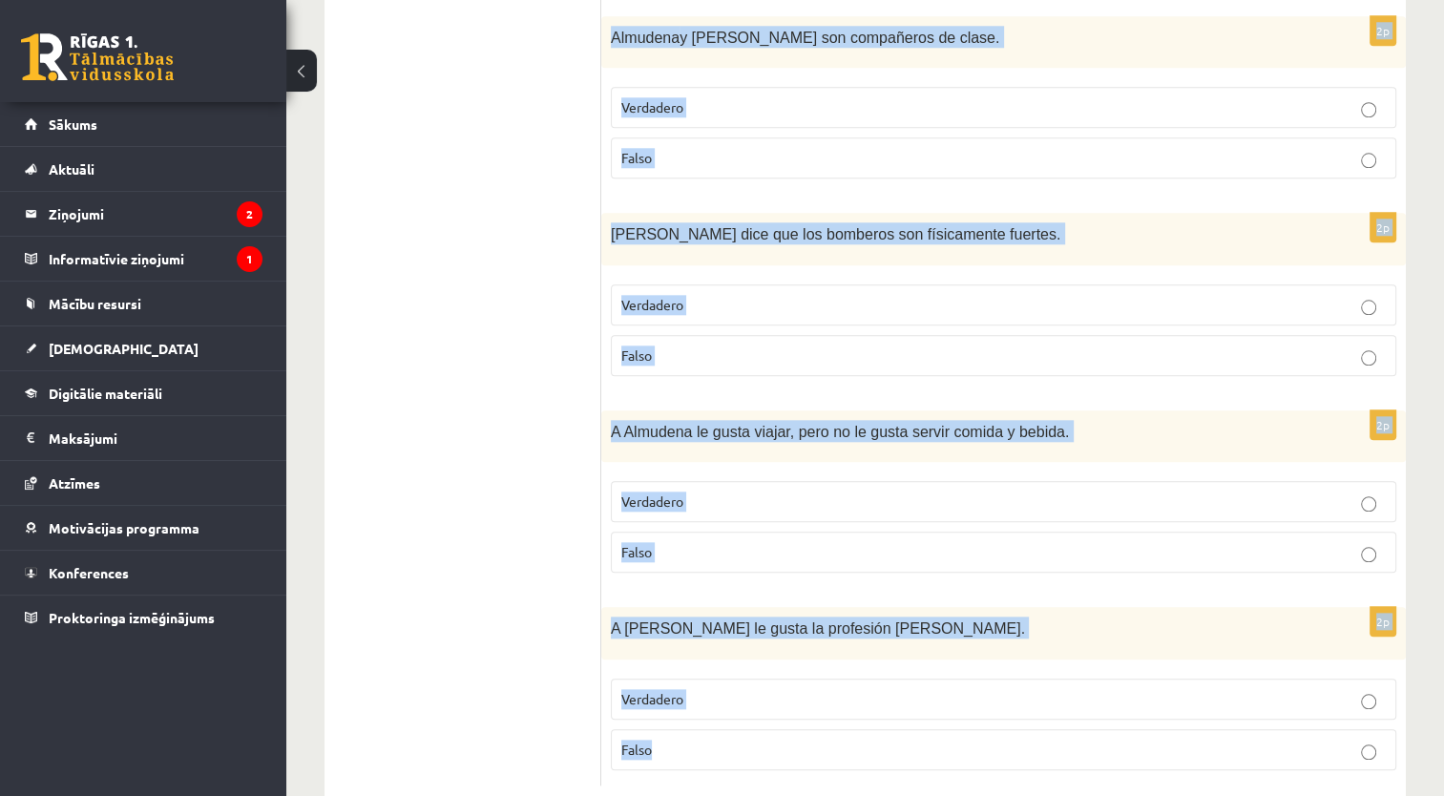
drag, startPoint x: 609, startPoint y: 79, endPoint x: 1302, endPoint y: 744, distance: 960.9
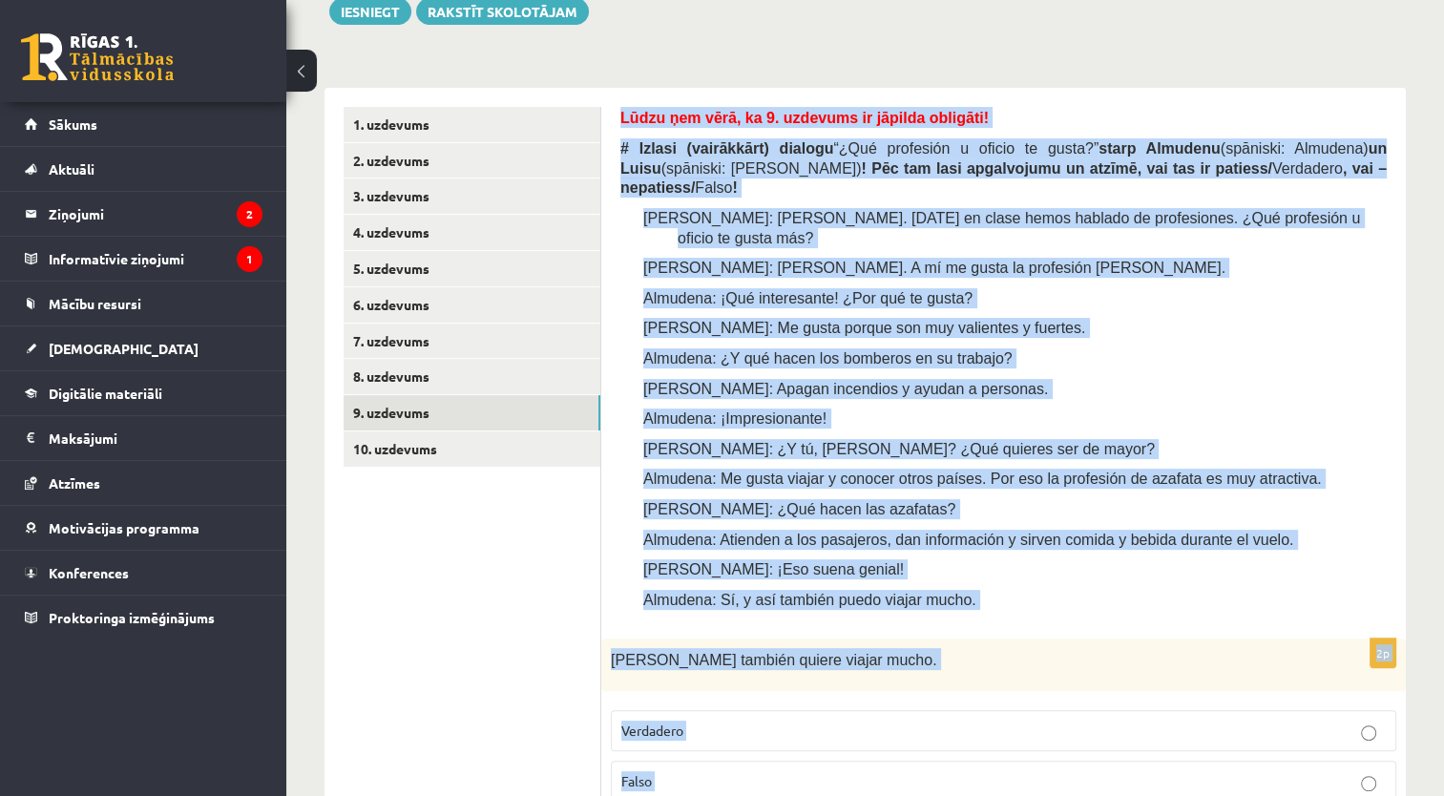
scroll to position [411, 0]
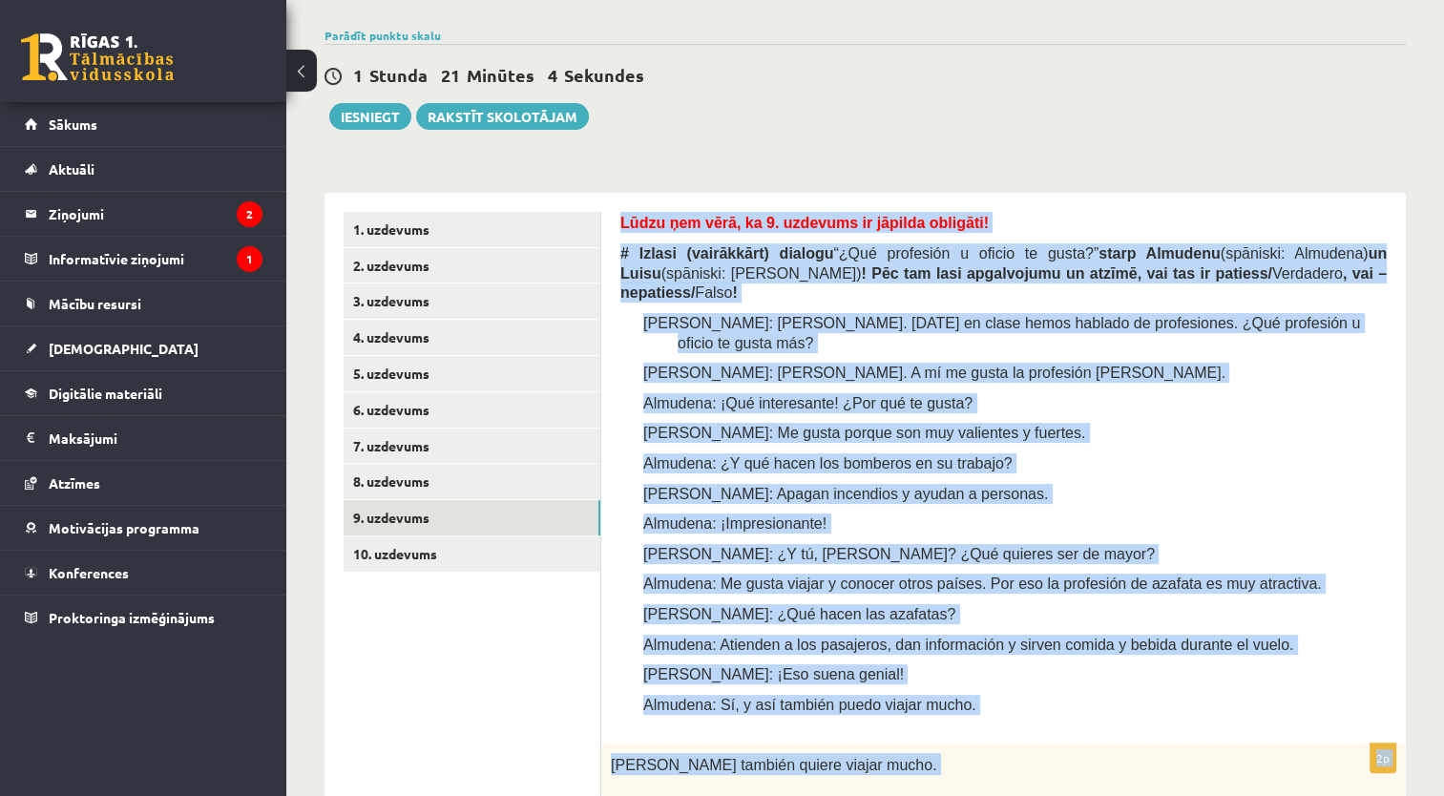
click at [1282, 484] on p "[PERSON_NAME]: Apagan incendios y ayudan a personas." at bounding box center [1031, 494] width 709 height 20
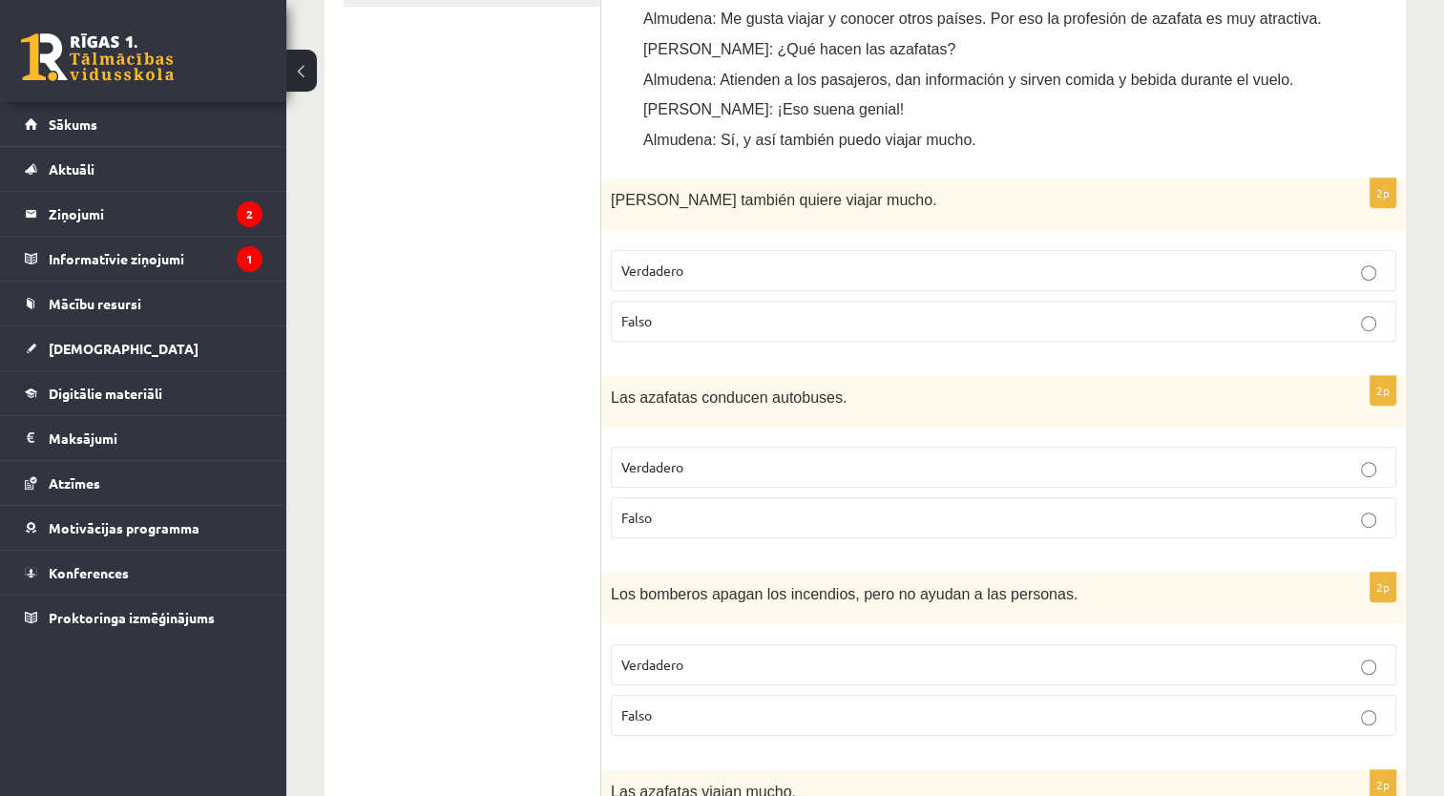
scroll to position [973, 0]
click at [672, 264] on span "Verdadero" at bounding box center [652, 272] width 62 height 17
click at [667, 460] on p "Verdadero" at bounding box center [1003, 470] width 764 height 20
click at [863, 500] on label "Falso" at bounding box center [1003, 520] width 785 height 41
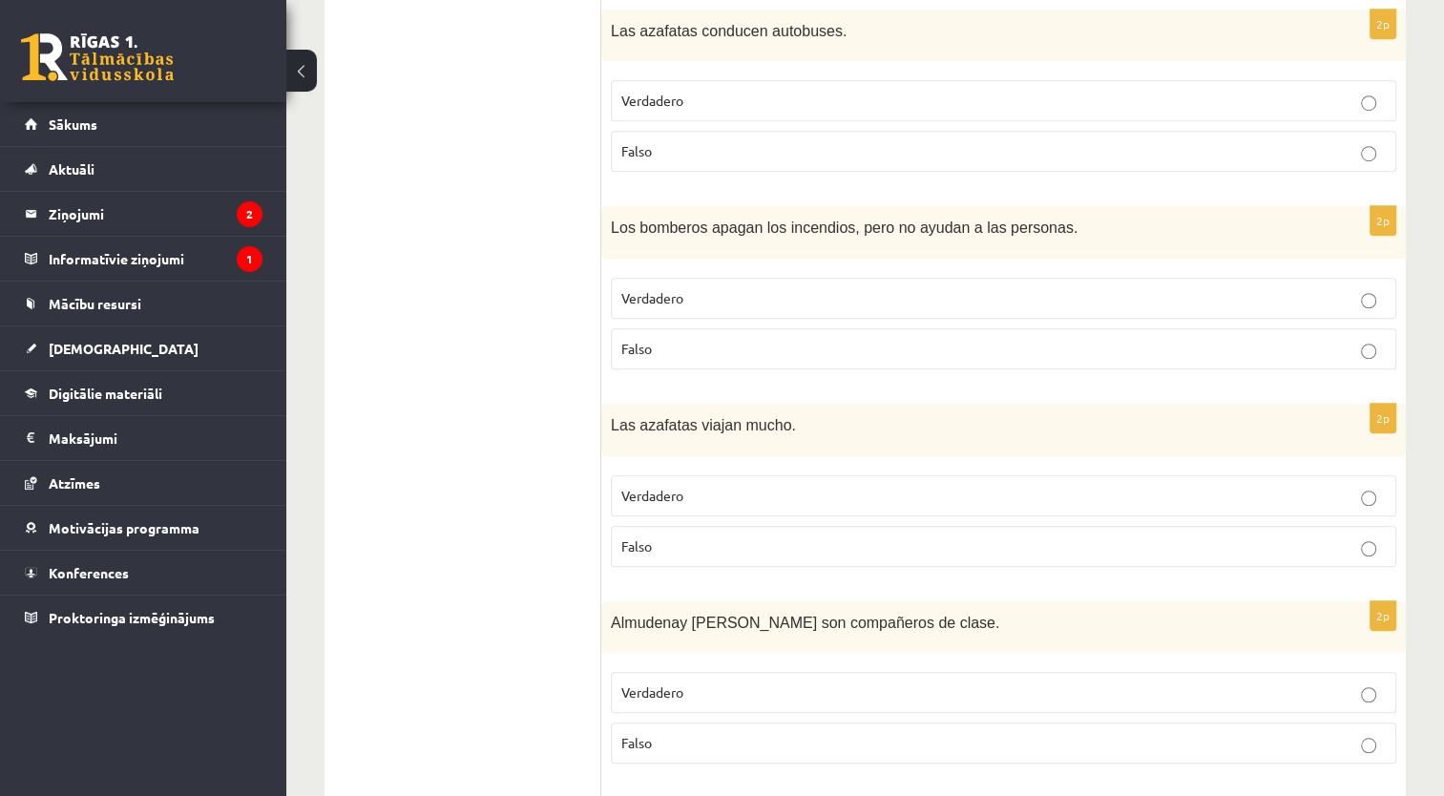
scroll to position [1364, 0]
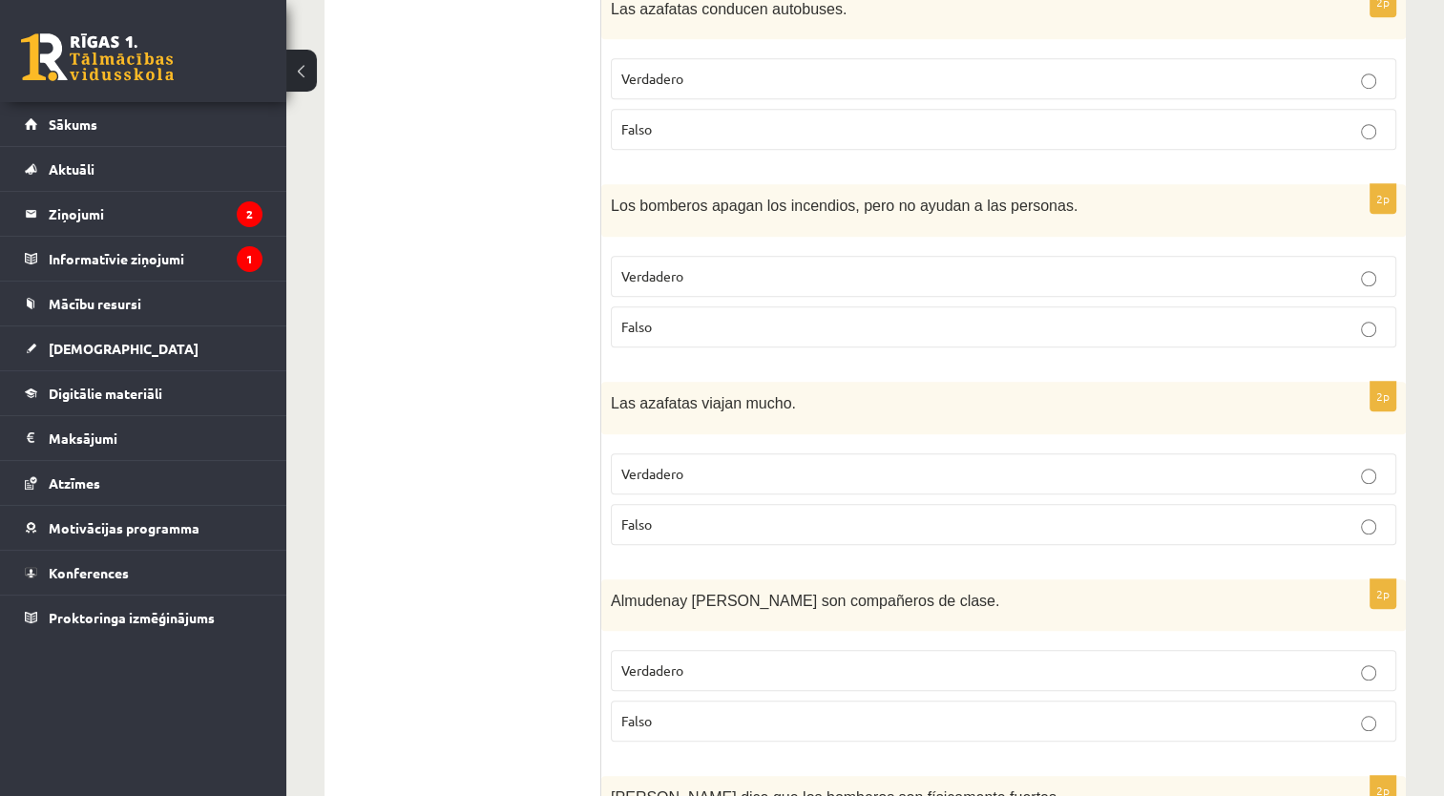
click at [910, 306] on label "Falso" at bounding box center [1003, 326] width 785 height 41
click at [829, 464] on p "Verdadero" at bounding box center [1003, 474] width 764 height 20
click at [641, 661] on span "Verdadero" at bounding box center [652, 669] width 62 height 17
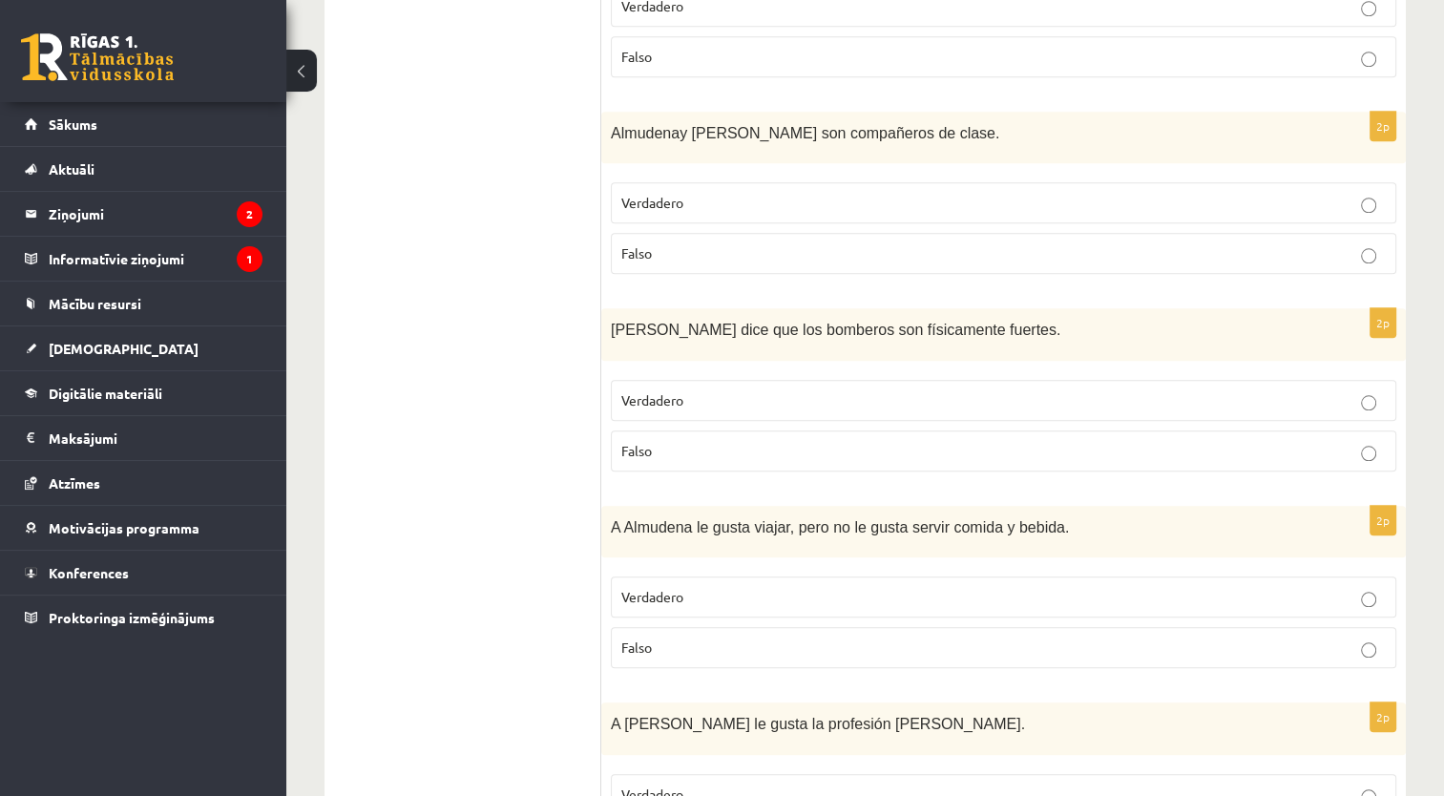
scroll to position [1927, 0]
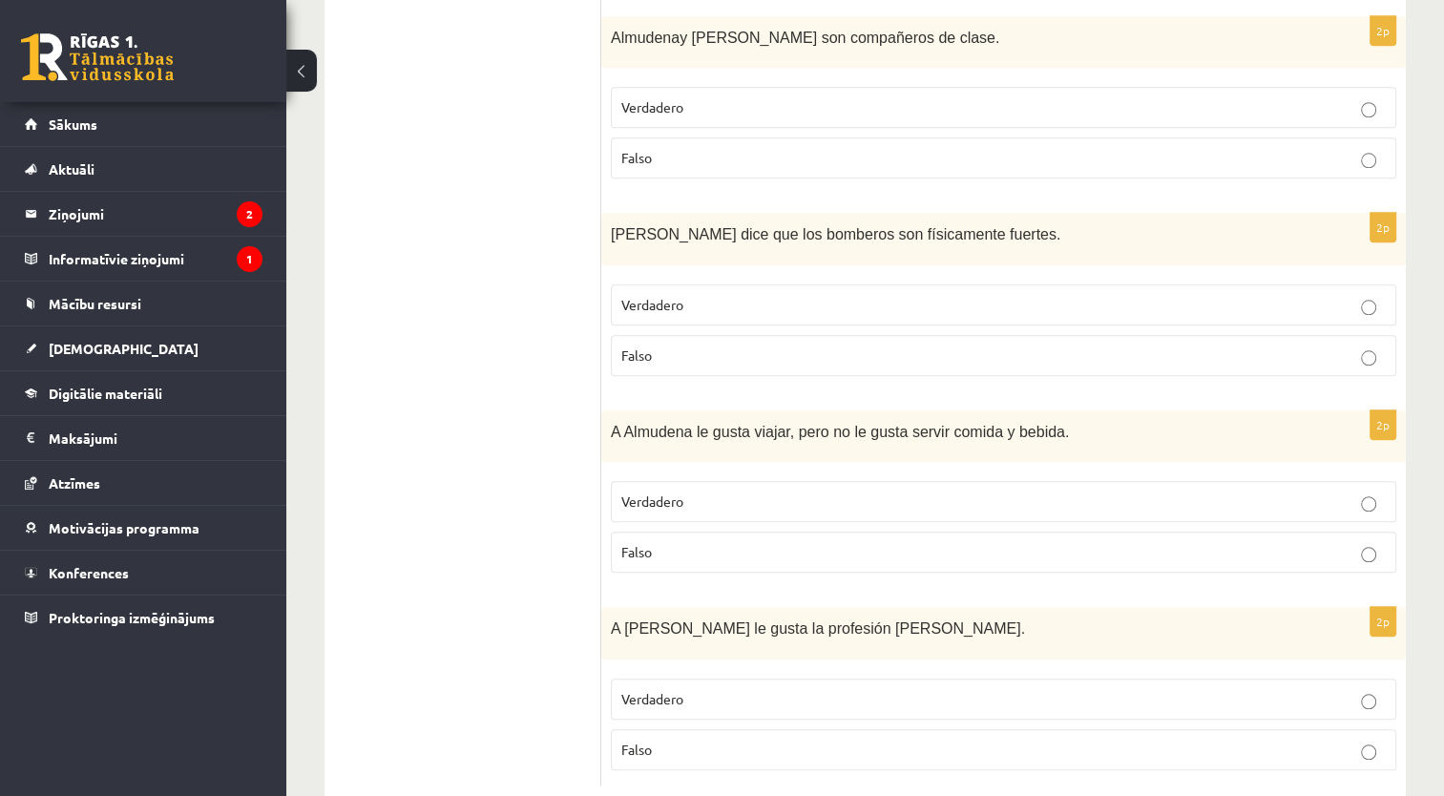
click at [903, 335] on label "Falso" at bounding box center [1003, 355] width 785 height 41
click at [637, 740] on span "Falso" at bounding box center [636, 748] width 31 height 17
click at [663, 542] on p "Falso" at bounding box center [1003, 552] width 764 height 20
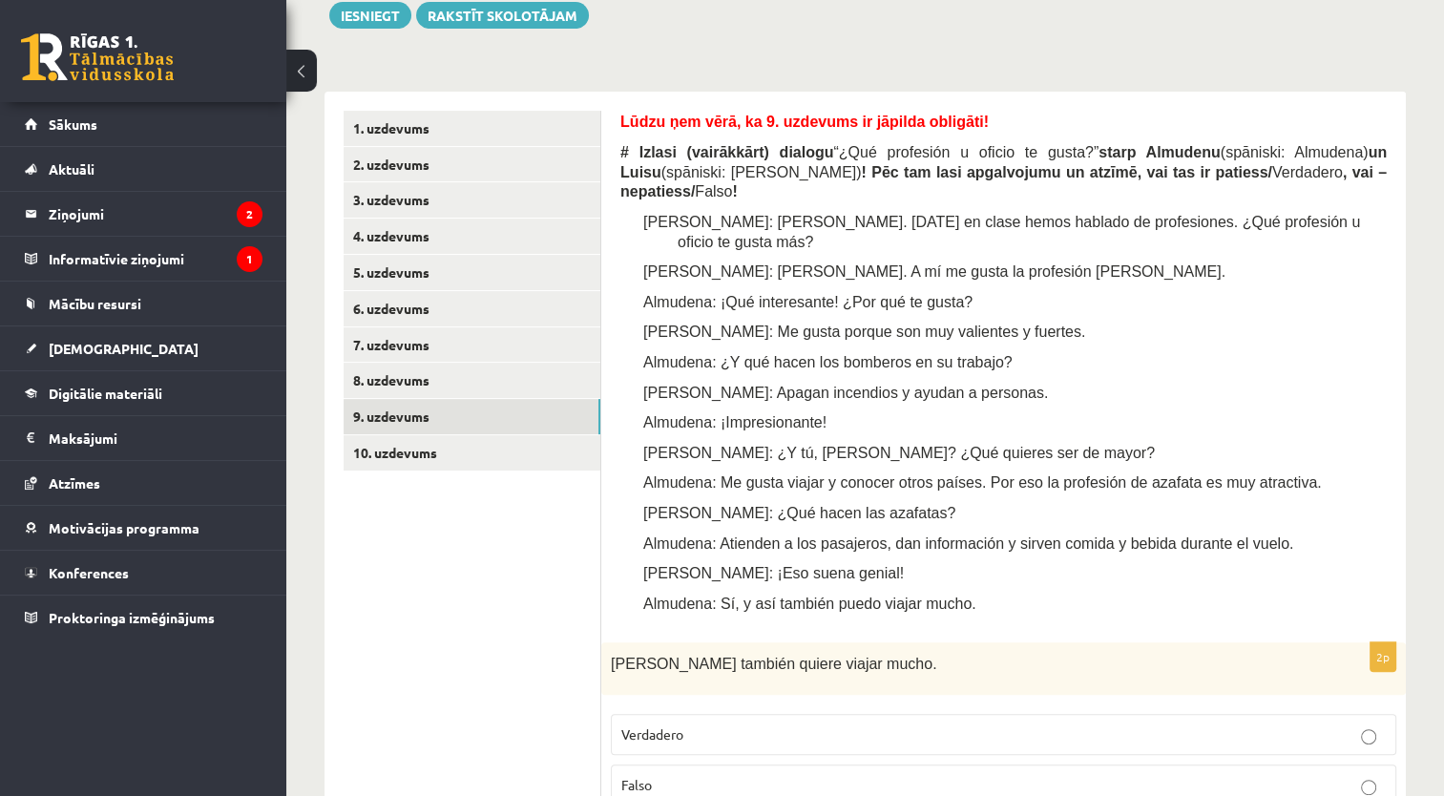
scroll to position [451, 0]
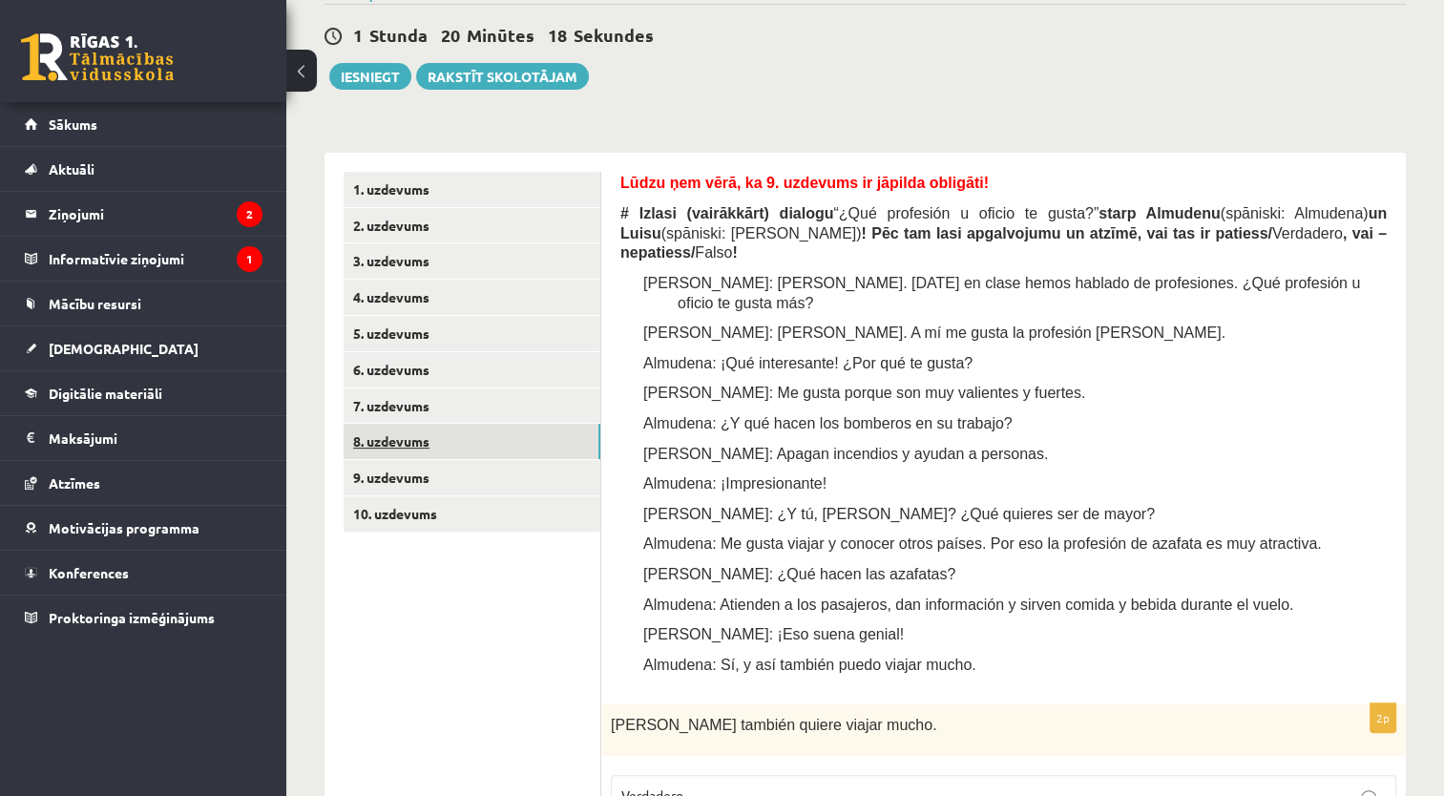
click at [443, 447] on link "8. uzdevums" at bounding box center [471, 441] width 257 height 35
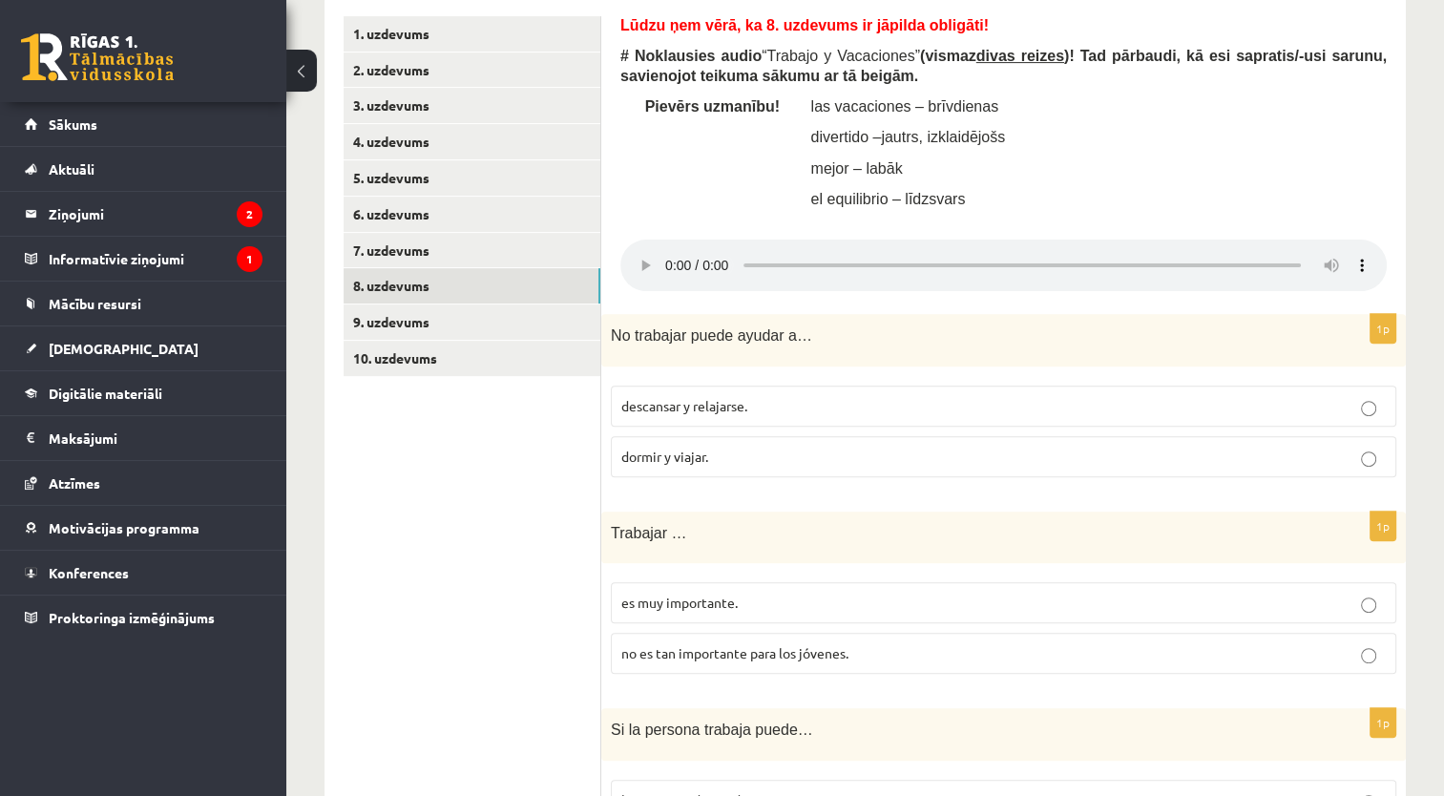
scroll to position [601, 0]
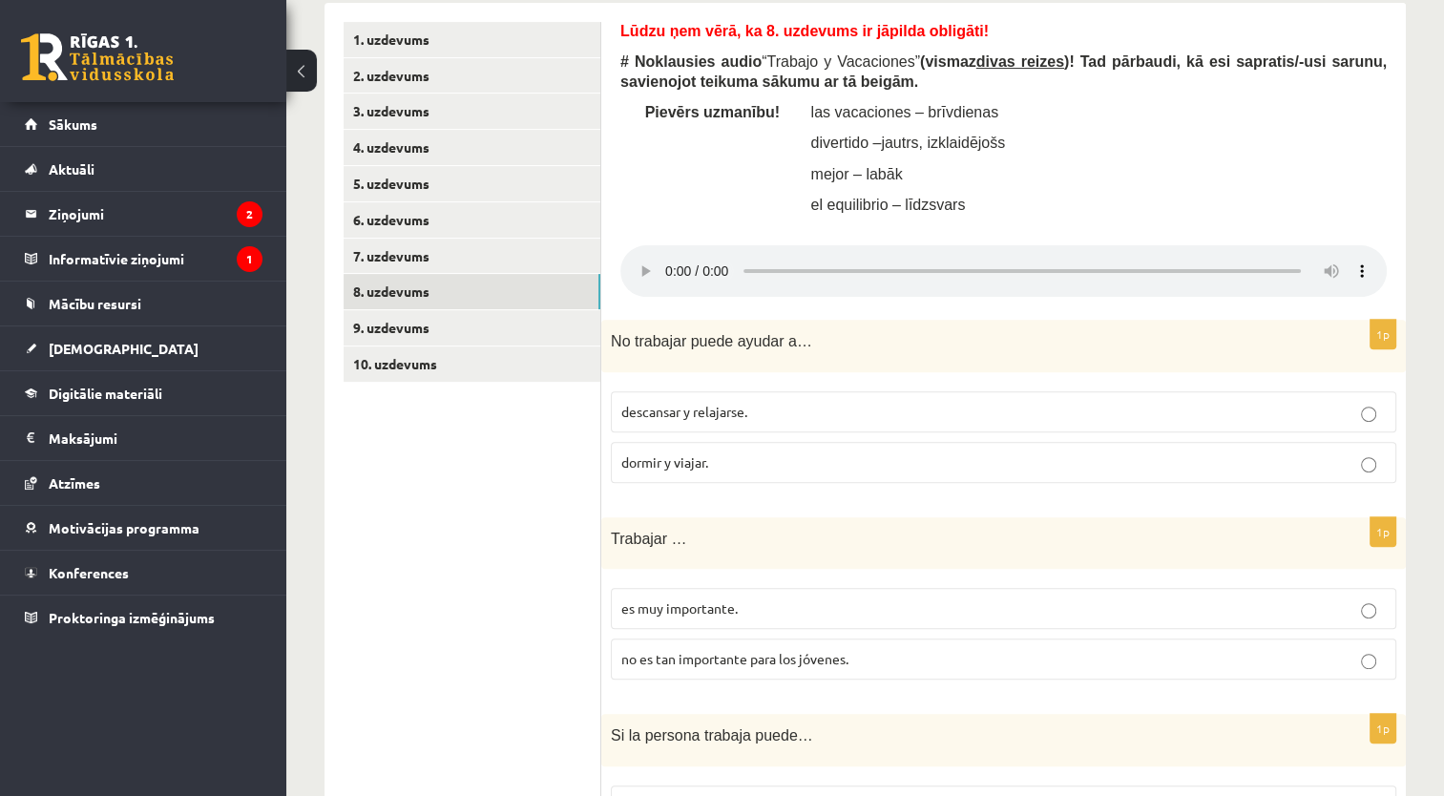
click at [1306, 125] on div "Lūdzu ņem vērā, ka 8. uzdevums ir jāpilda obligāti! # Noklausies audio “ Trabaj…" at bounding box center [1003, 124] width 766 height 204
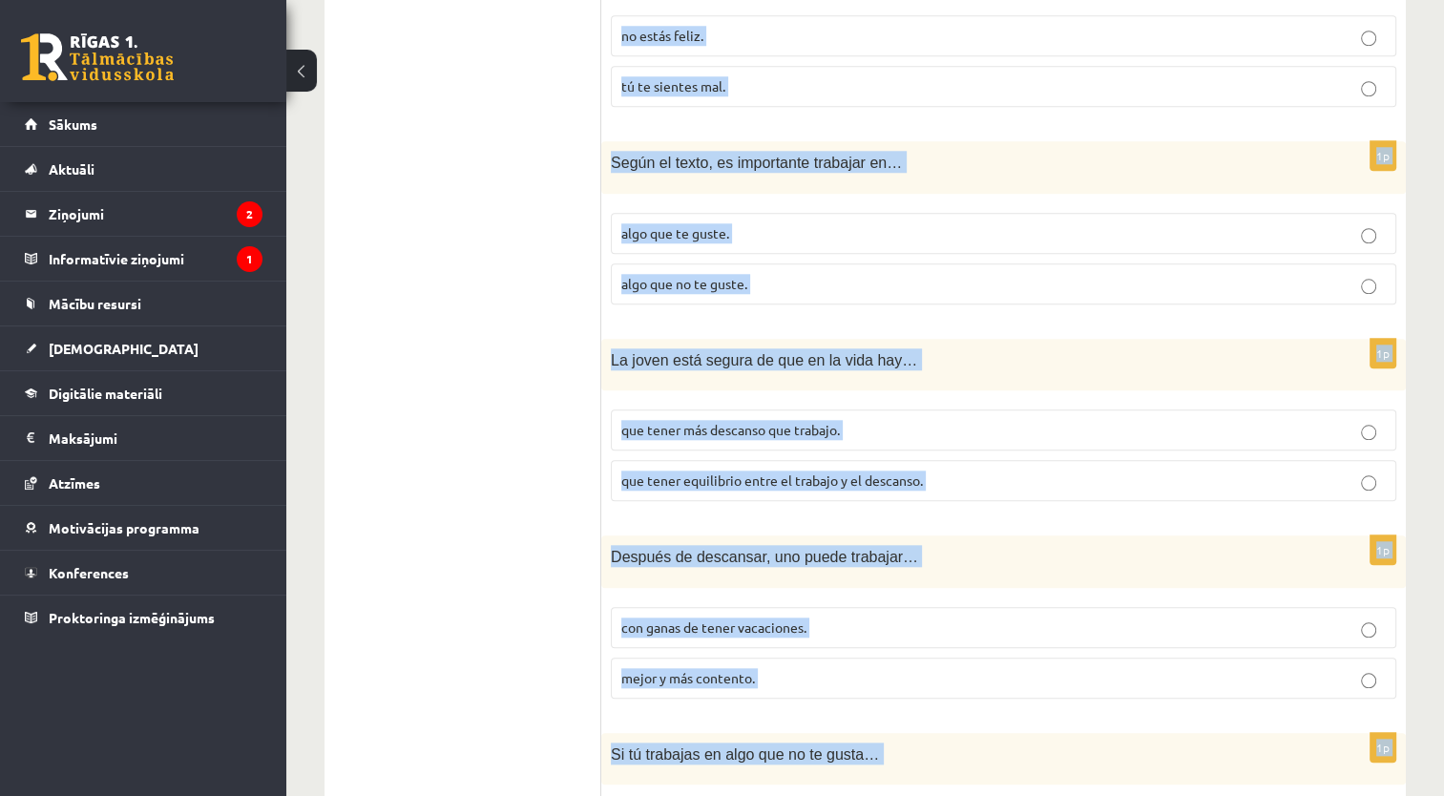
scroll to position [2126, 0]
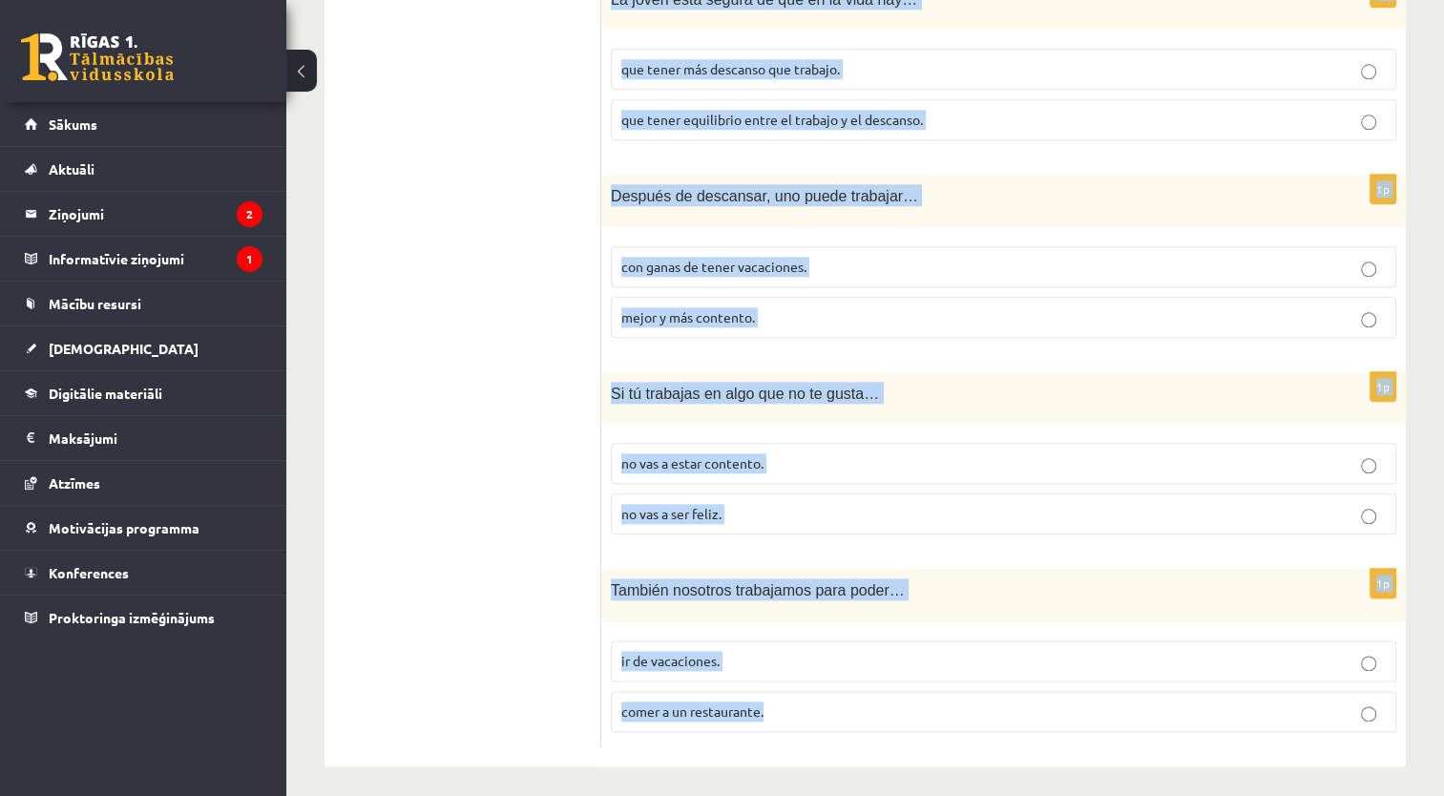
drag, startPoint x: 603, startPoint y: 334, endPoint x: 858, endPoint y: 834, distance: 561.1
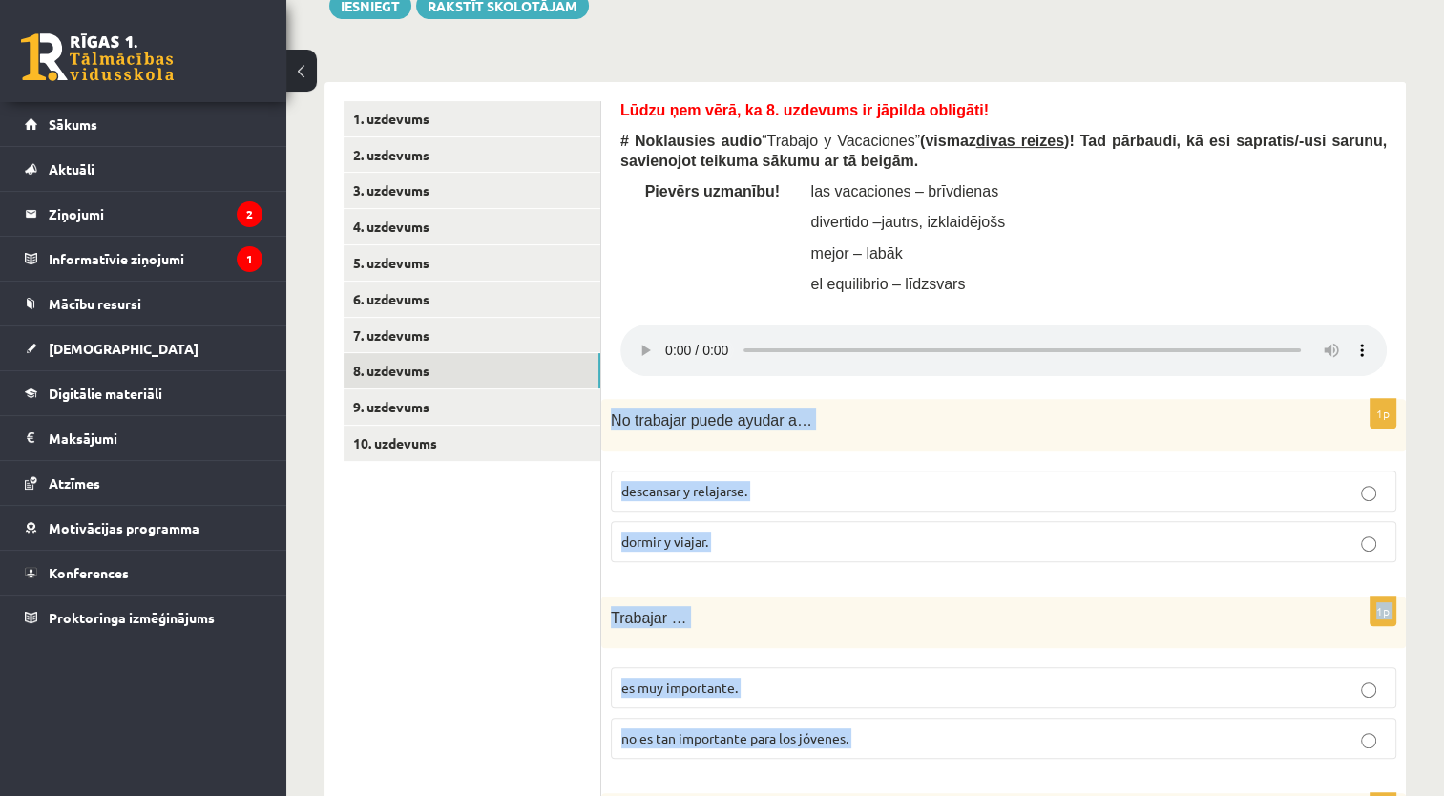
scroll to position [501, 0]
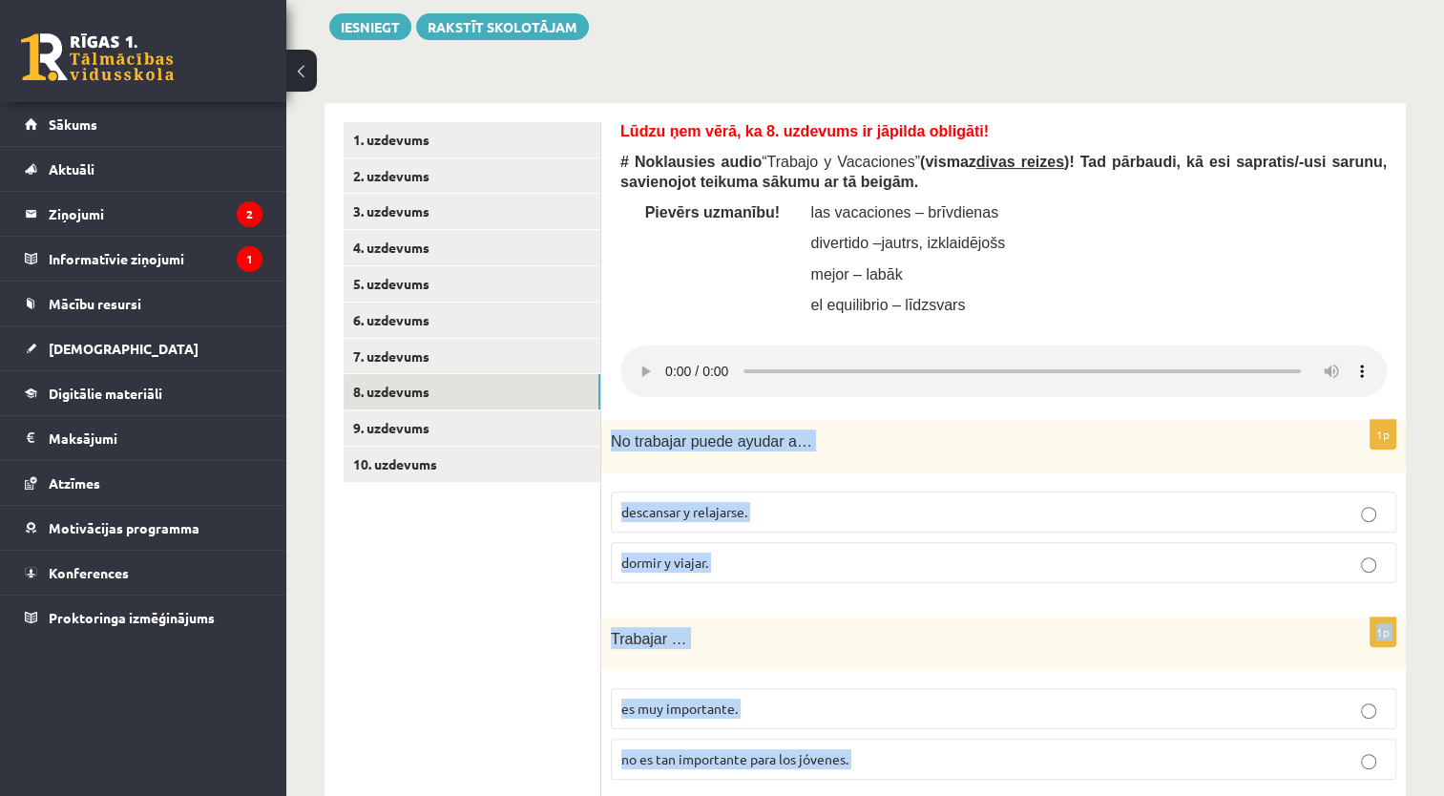
click at [756, 502] on p "descansar y relajarse." at bounding box center [1003, 512] width 764 height 20
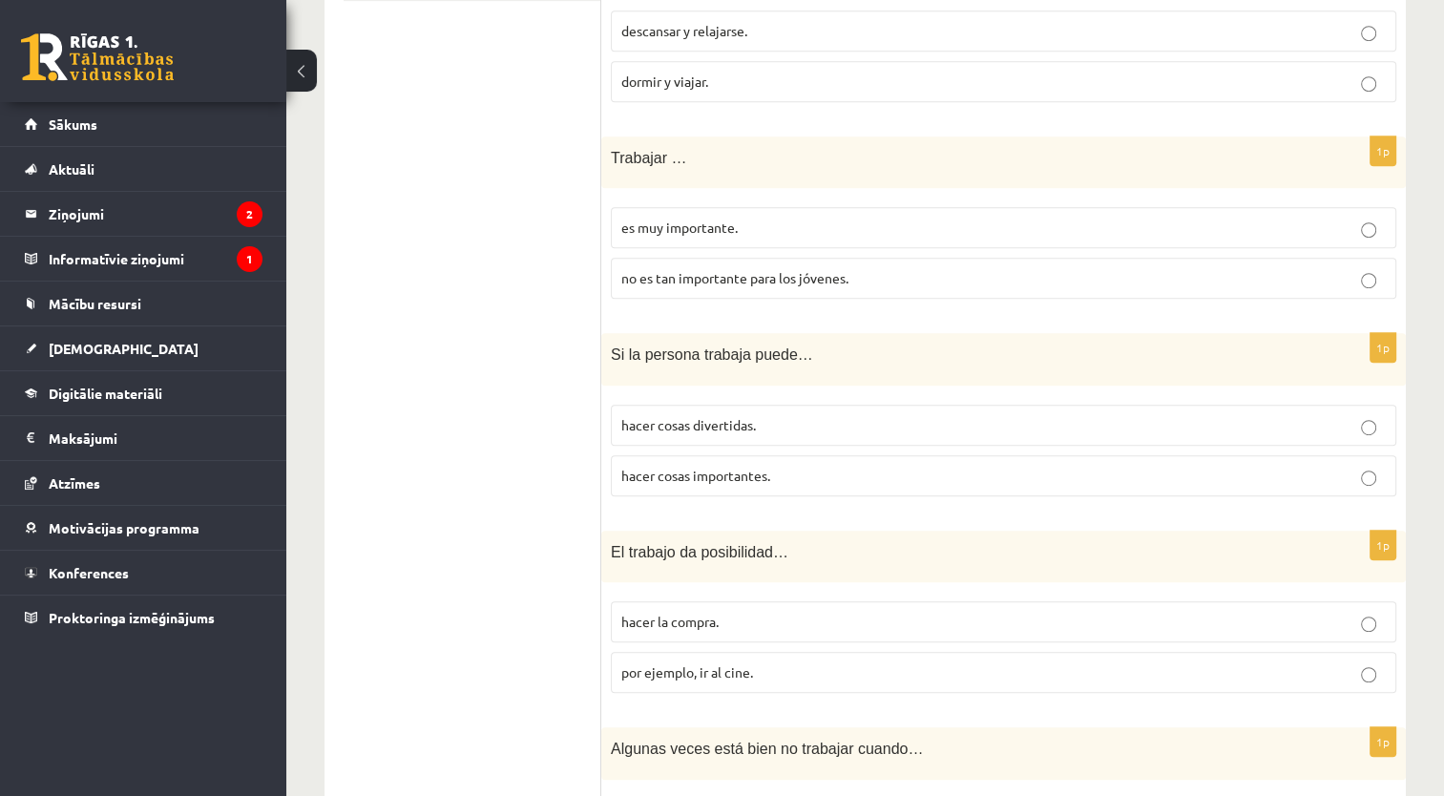
scroll to position [993, 0]
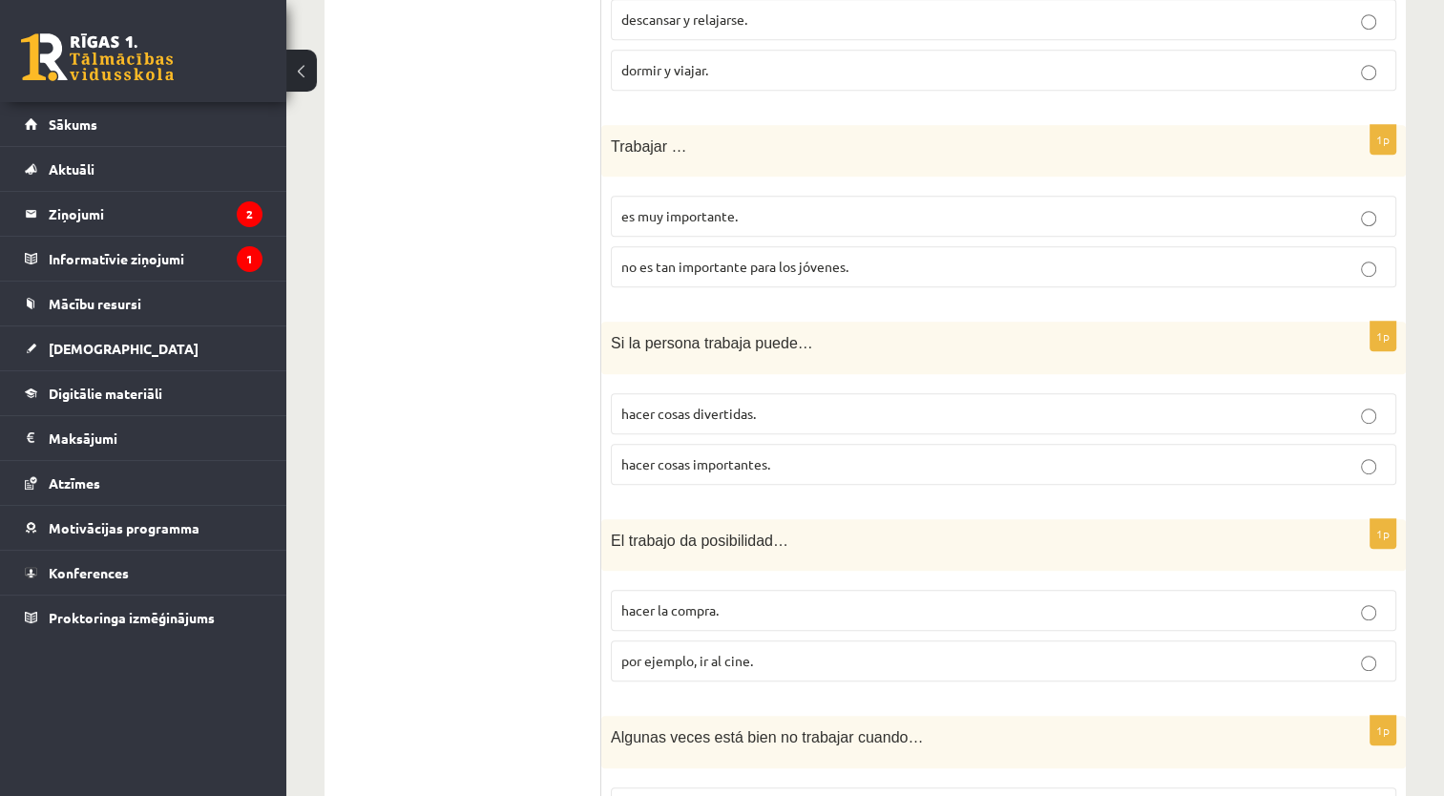
click at [802, 209] on p "es muy importante." at bounding box center [1003, 216] width 764 height 20
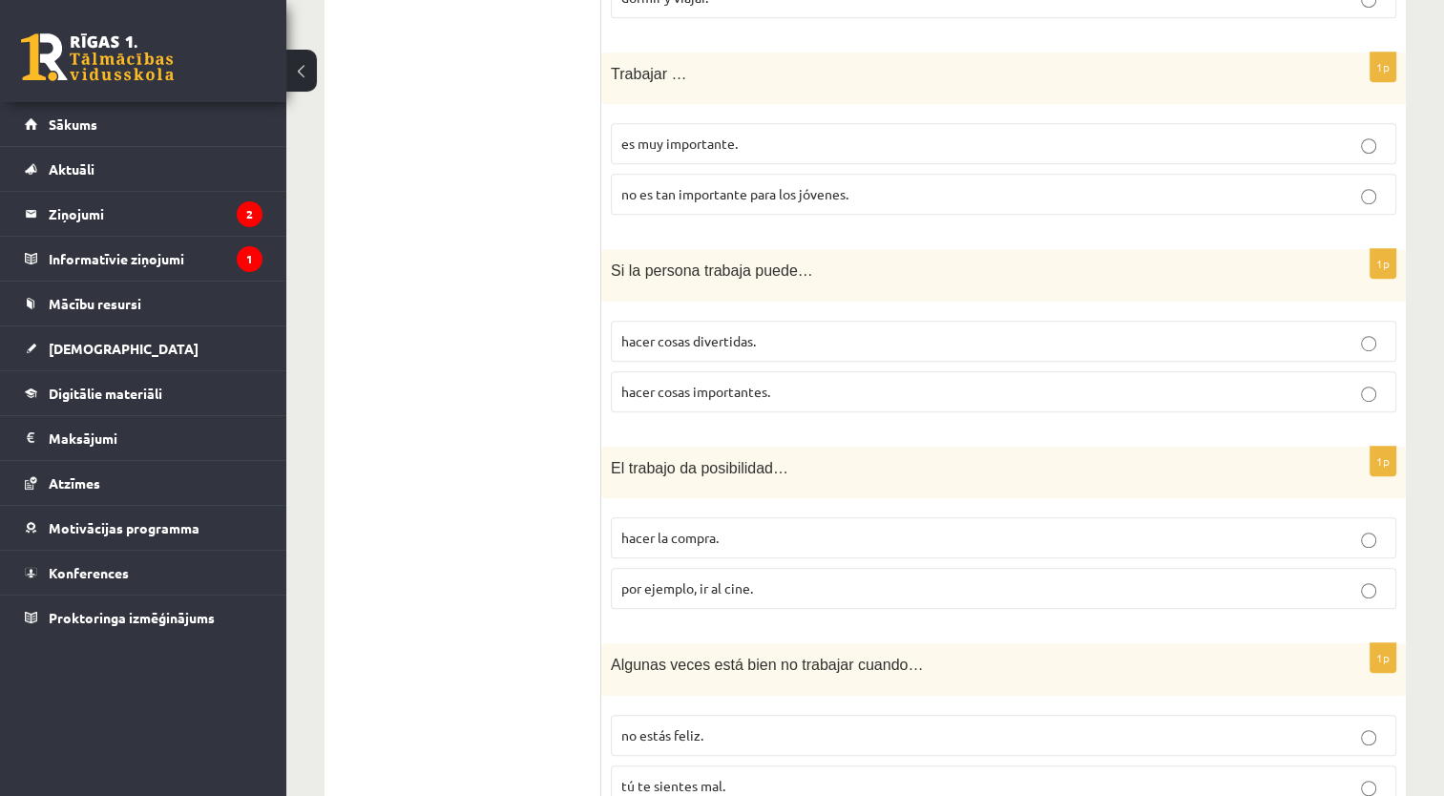
scroll to position [1064, 0]
click at [730, 348] on p "hacer cosas divertidas." at bounding box center [1003, 343] width 764 height 20
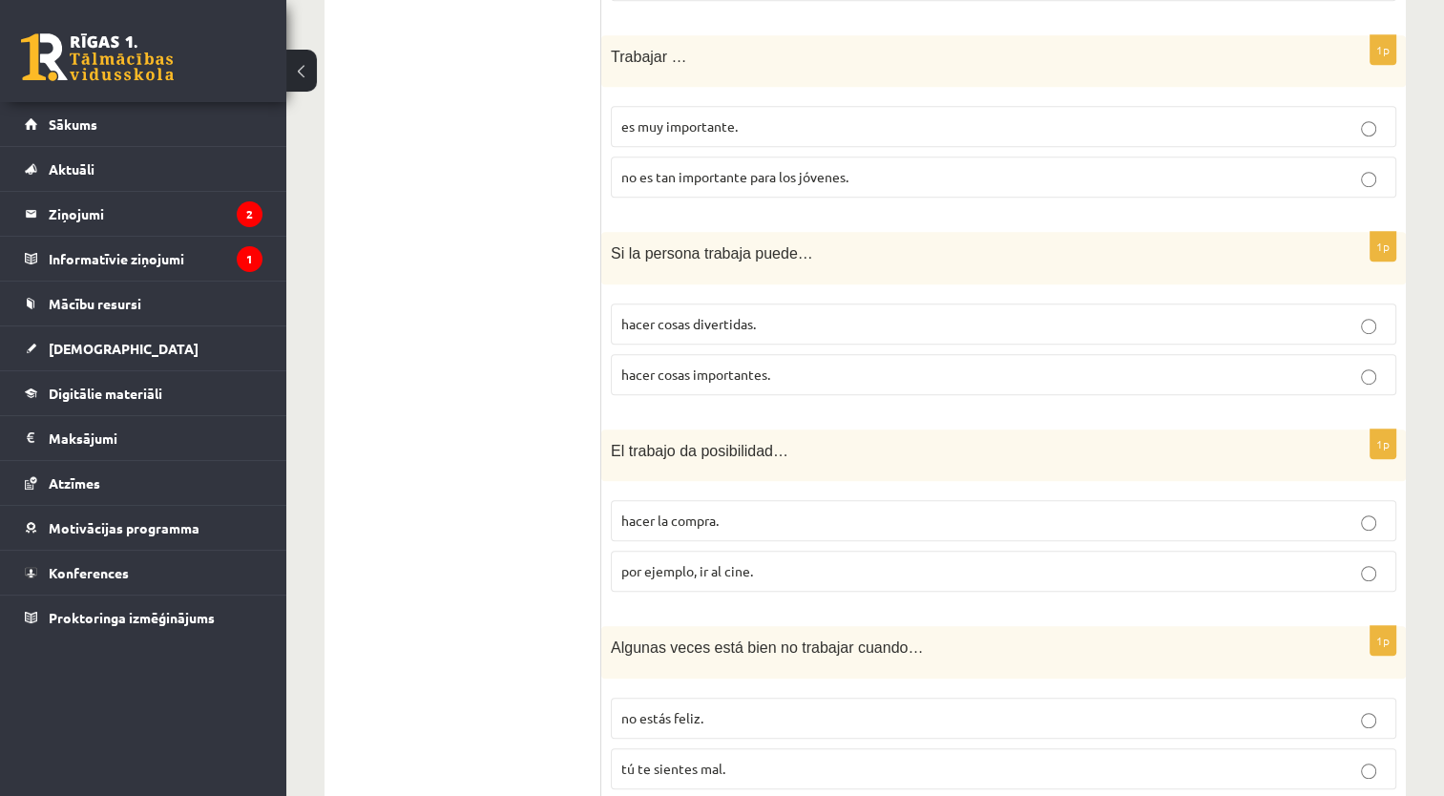
scroll to position [1080, 0]
click at [1331, 192] on label "no es tan importante para los jóvenes." at bounding box center [1003, 179] width 785 height 41
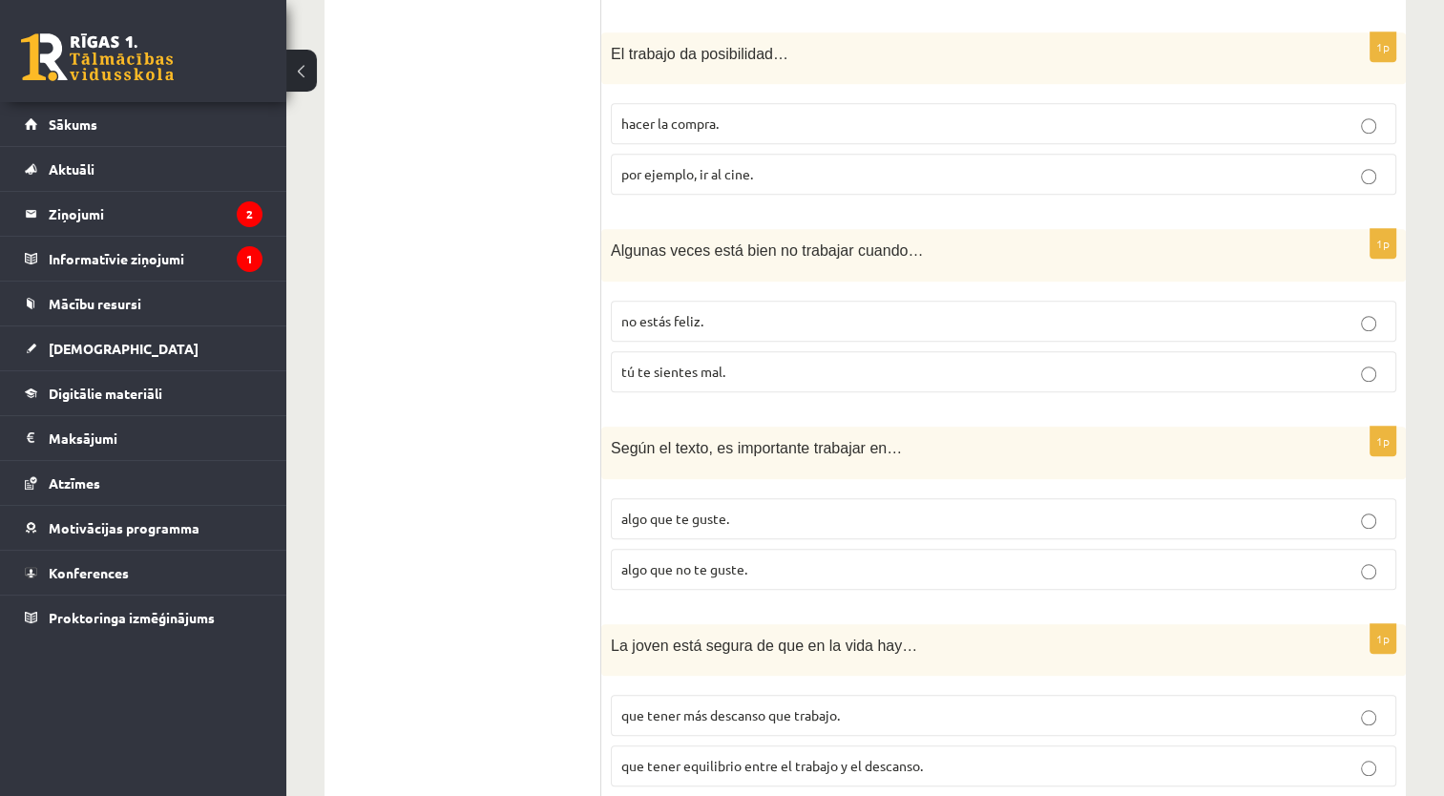
scroll to position [1485, 0]
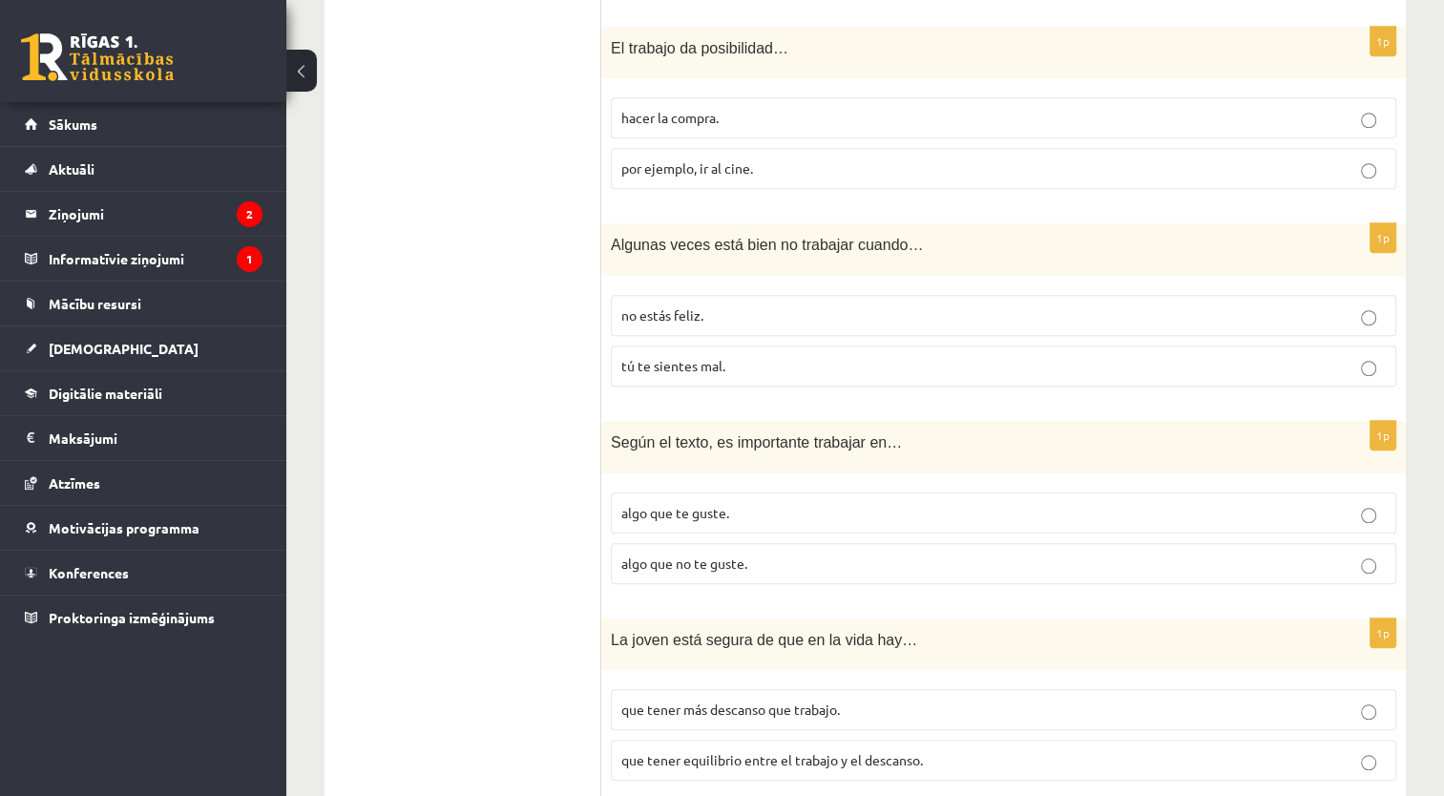
click at [889, 345] on label "tú te sientes mal." at bounding box center [1003, 365] width 785 height 41
click at [871, 167] on p "por ejemplo, ir al cine." at bounding box center [1003, 168] width 764 height 20
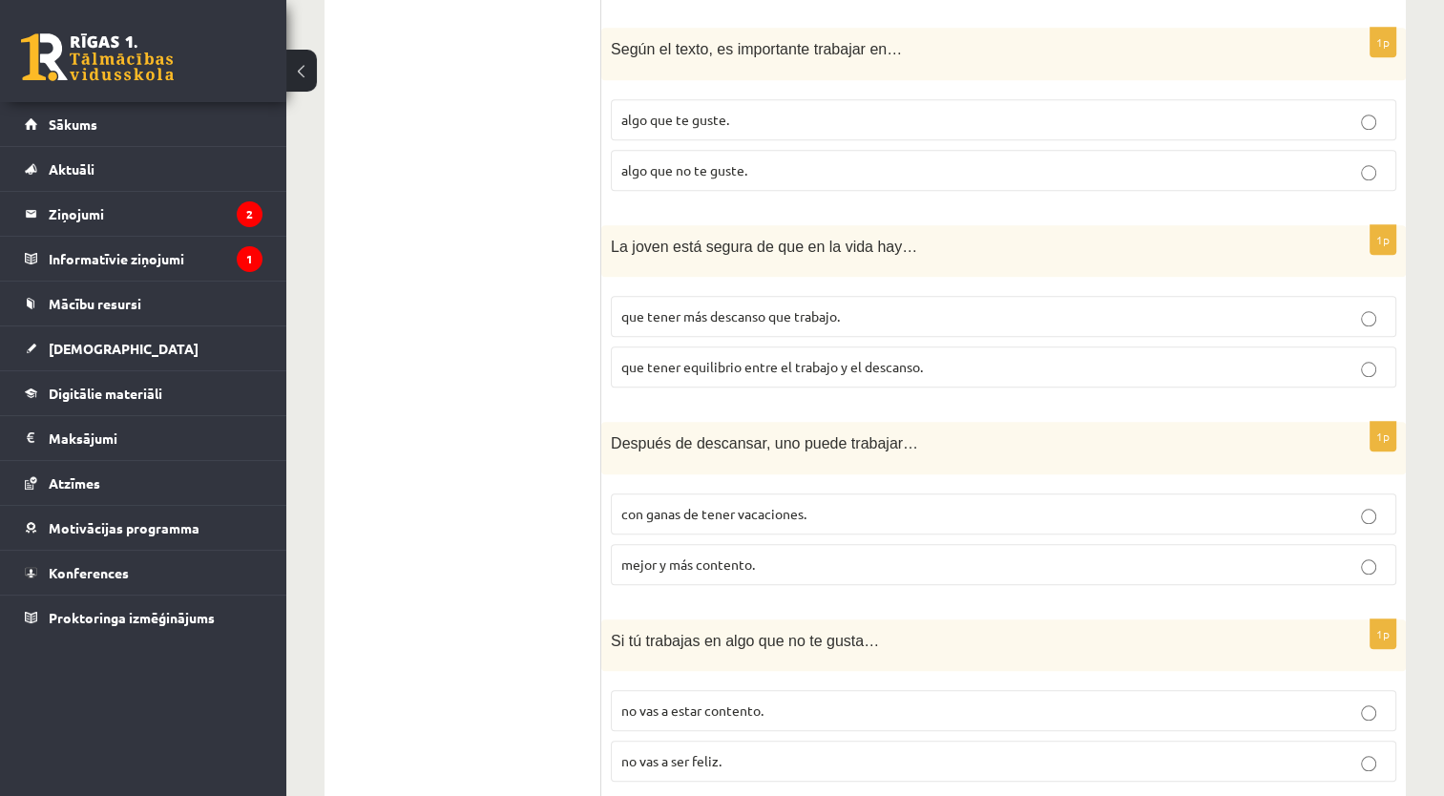
scroll to position [1873, 0]
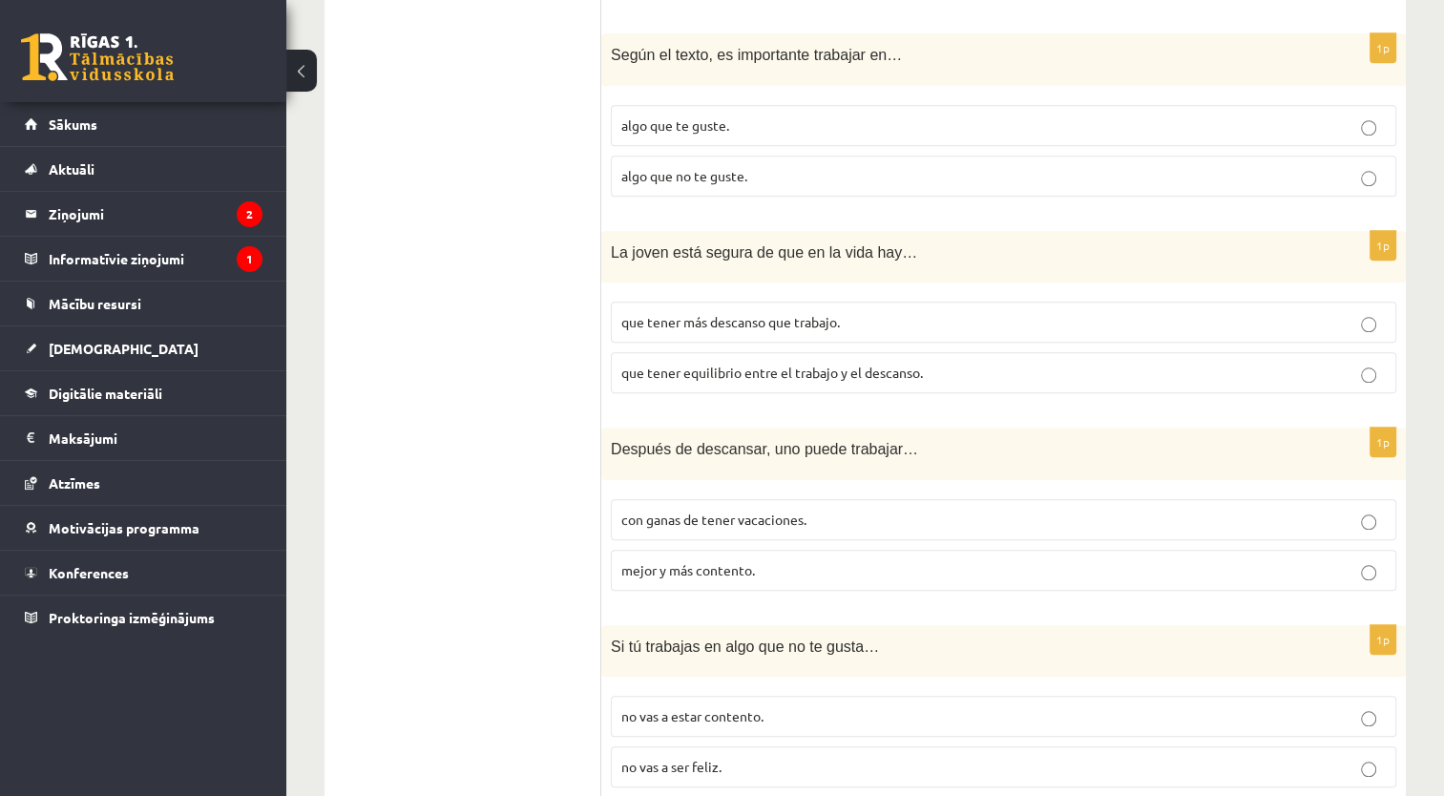
click at [819, 129] on p "algo que te guste." at bounding box center [1003, 125] width 764 height 20
click at [698, 354] on label "que tener equilibrio entre el trabajo y el descanso." at bounding box center [1003, 372] width 785 height 41
click at [805, 550] on label "mejor y más contento." at bounding box center [1003, 570] width 785 height 41
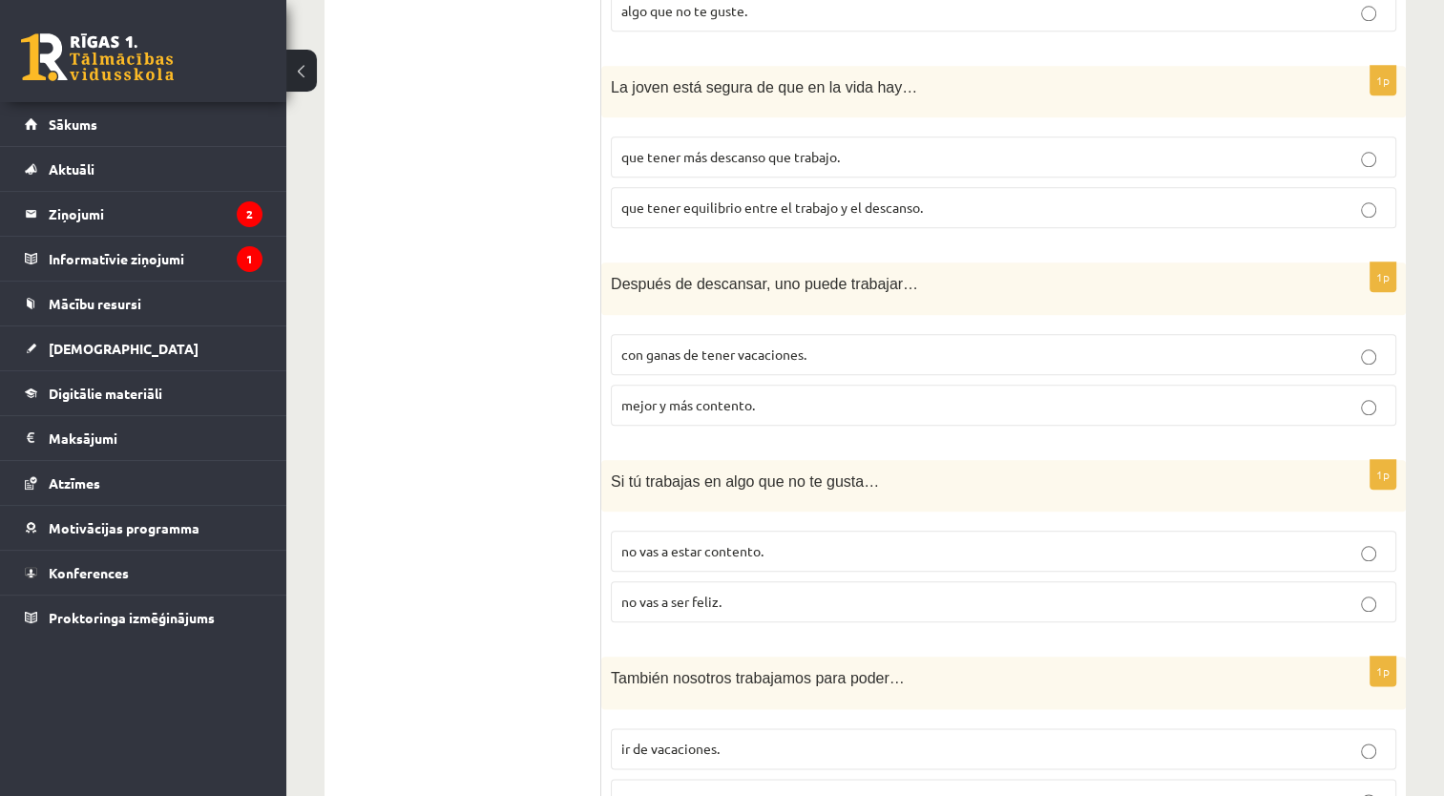
scroll to position [2126, 0]
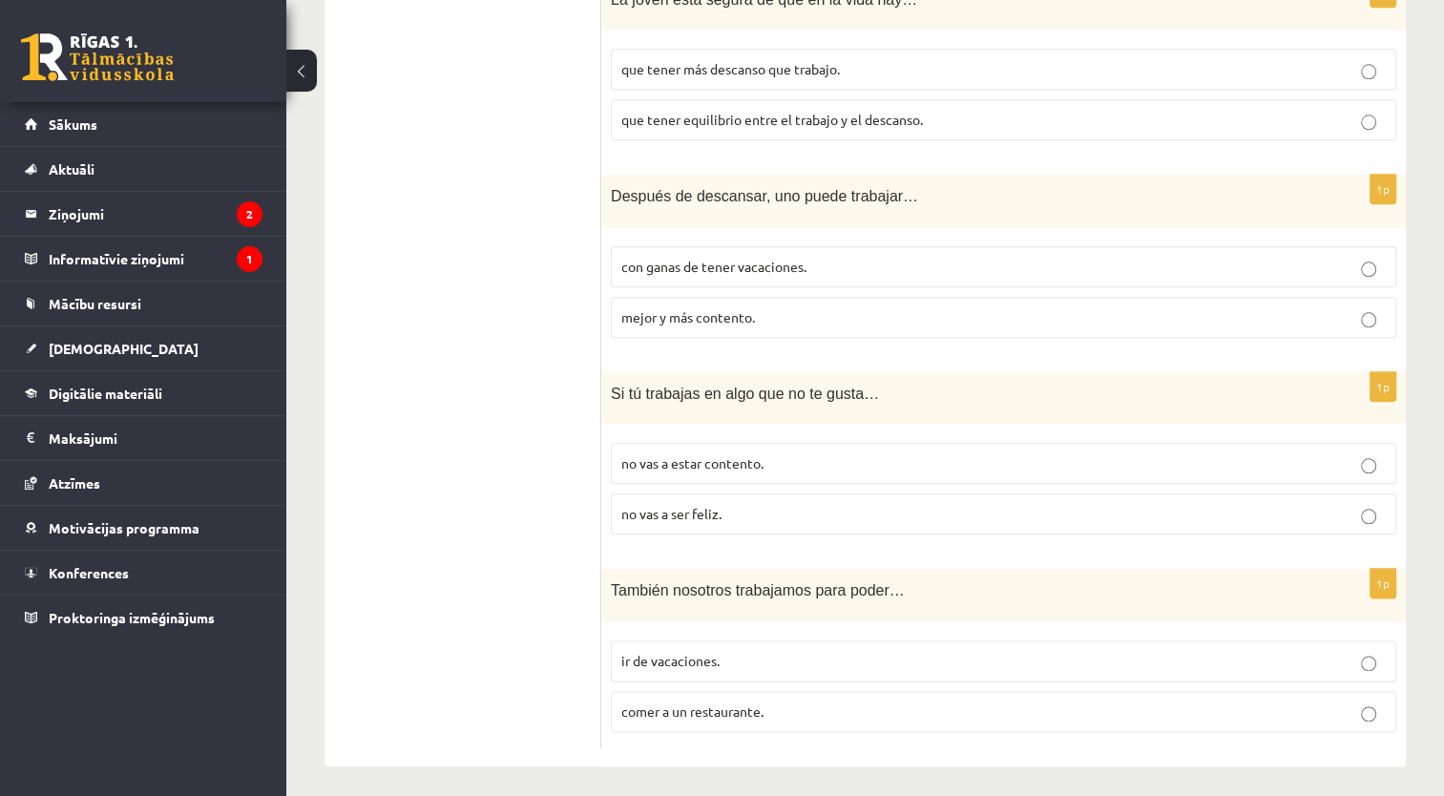
click at [786, 466] on label "no vas a estar contento." at bounding box center [1003, 463] width 785 height 41
click at [751, 651] on p "ir de vacaciones." at bounding box center [1003, 661] width 764 height 20
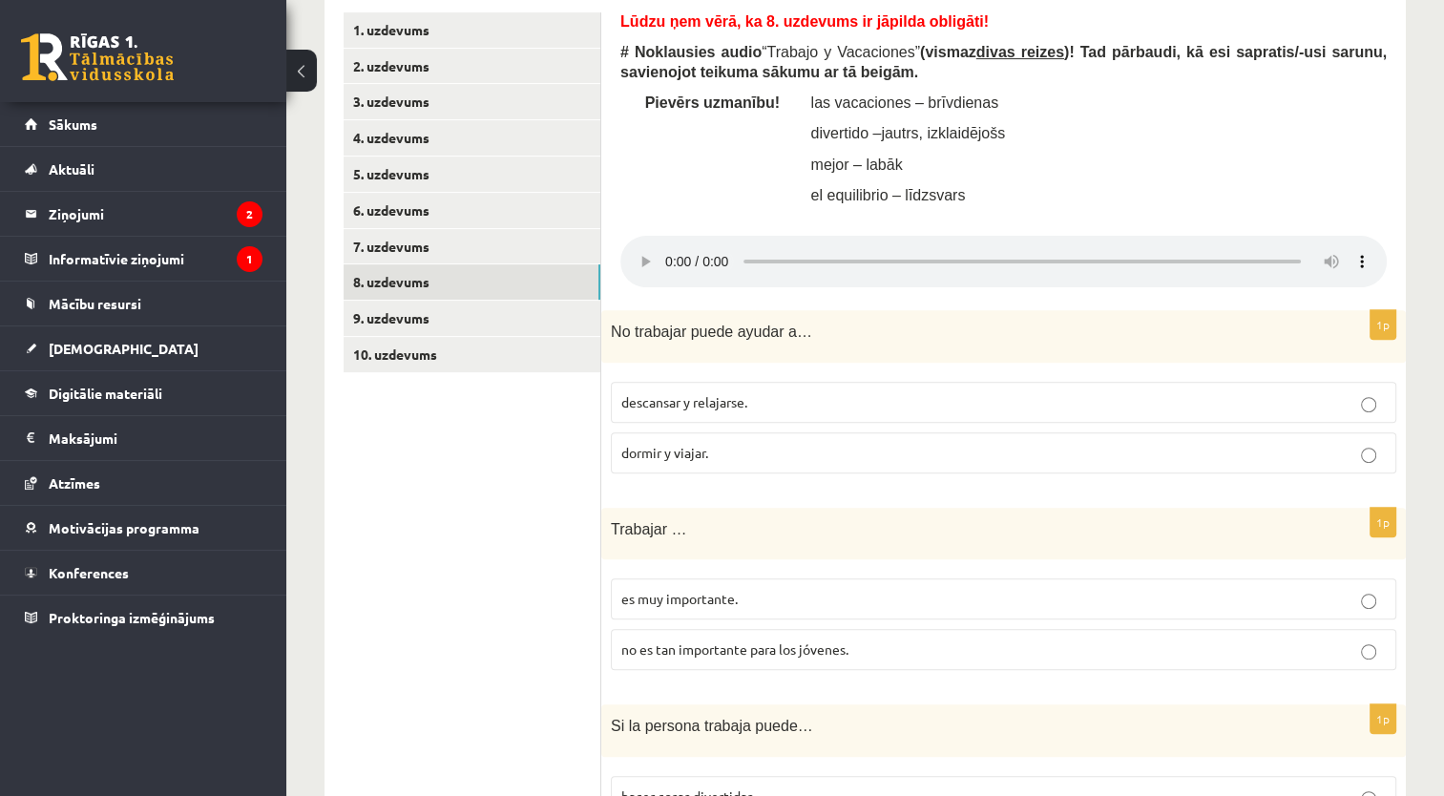
scroll to position [605, 0]
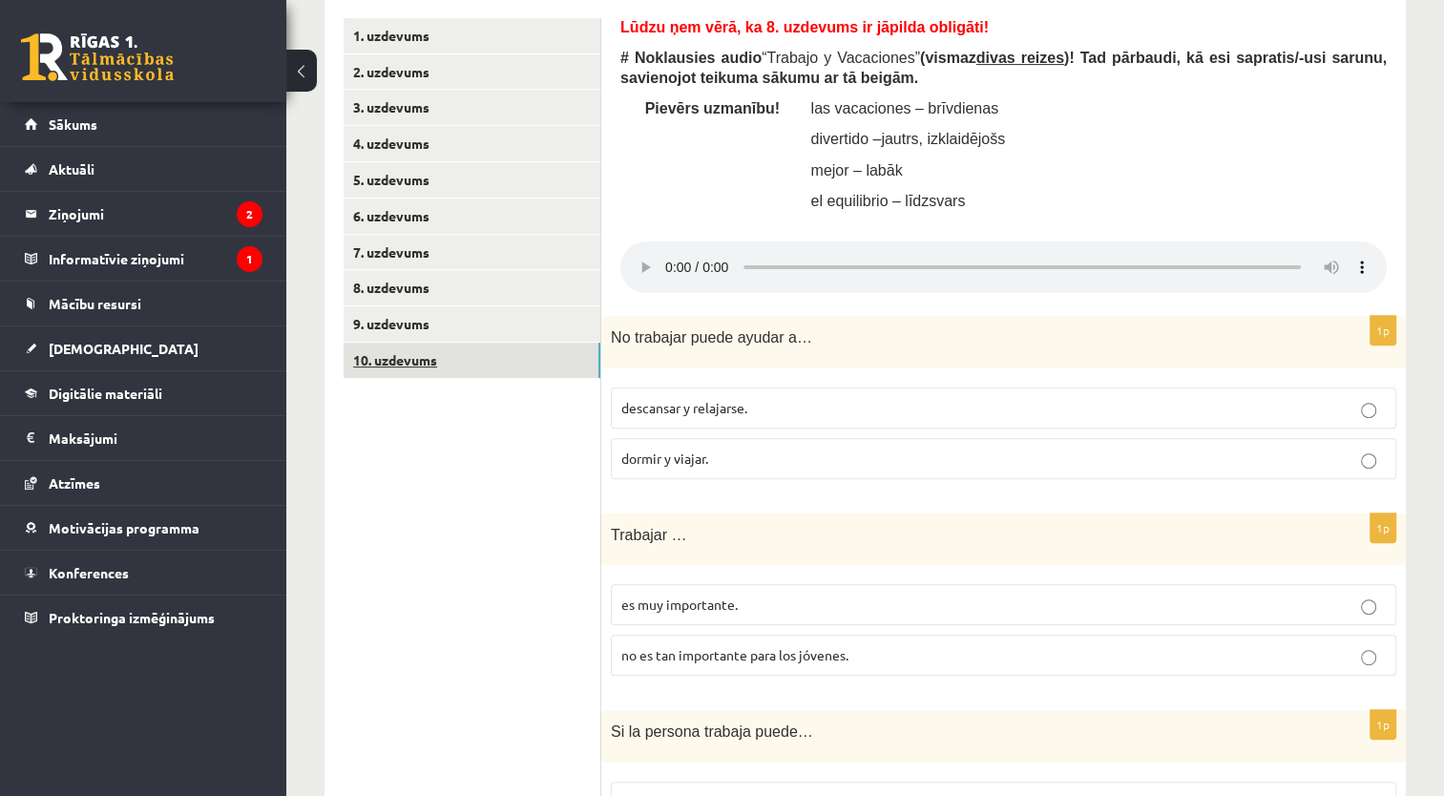
click at [553, 349] on link "10. uzdevums" at bounding box center [471, 360] width 257 height 35
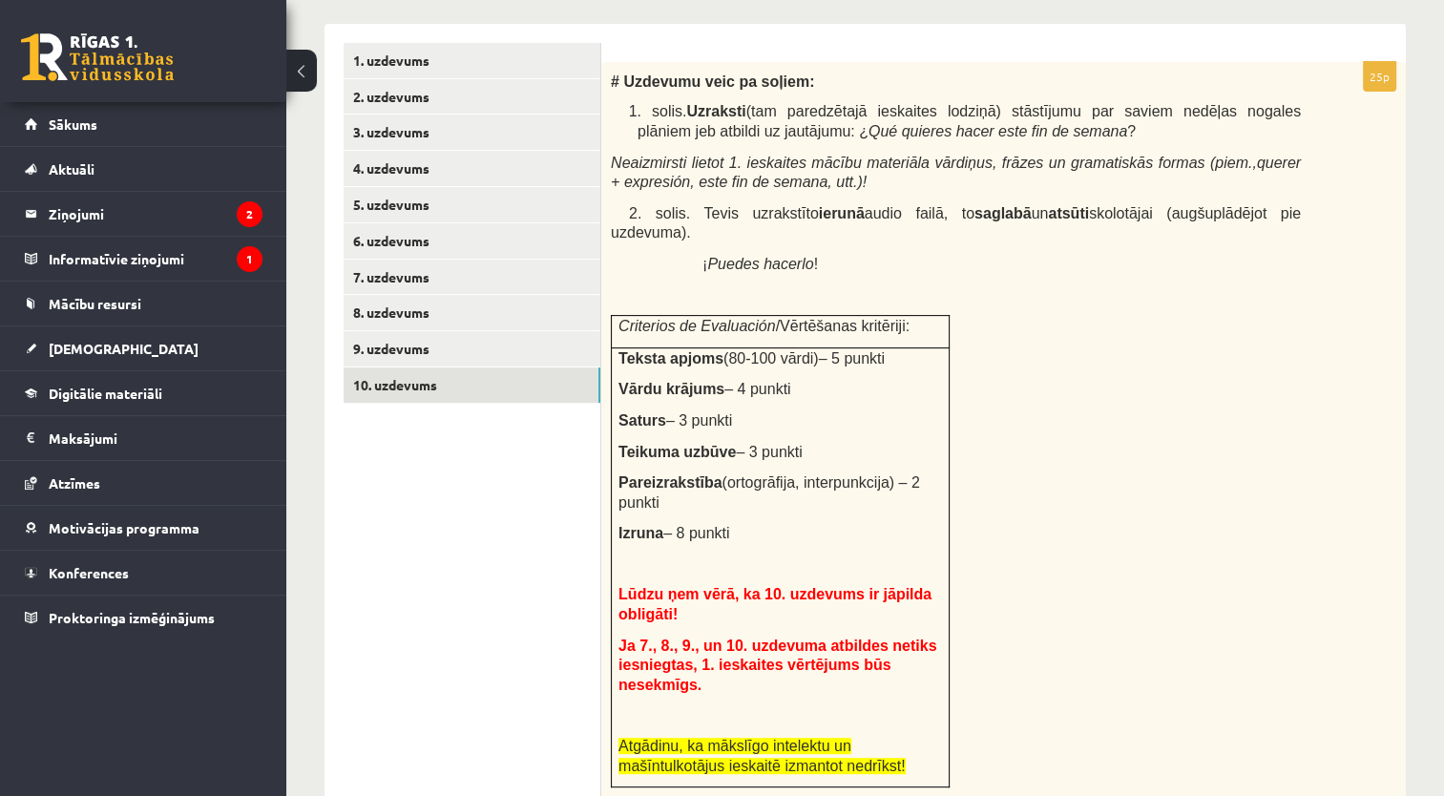
scroll to position [572, 0]
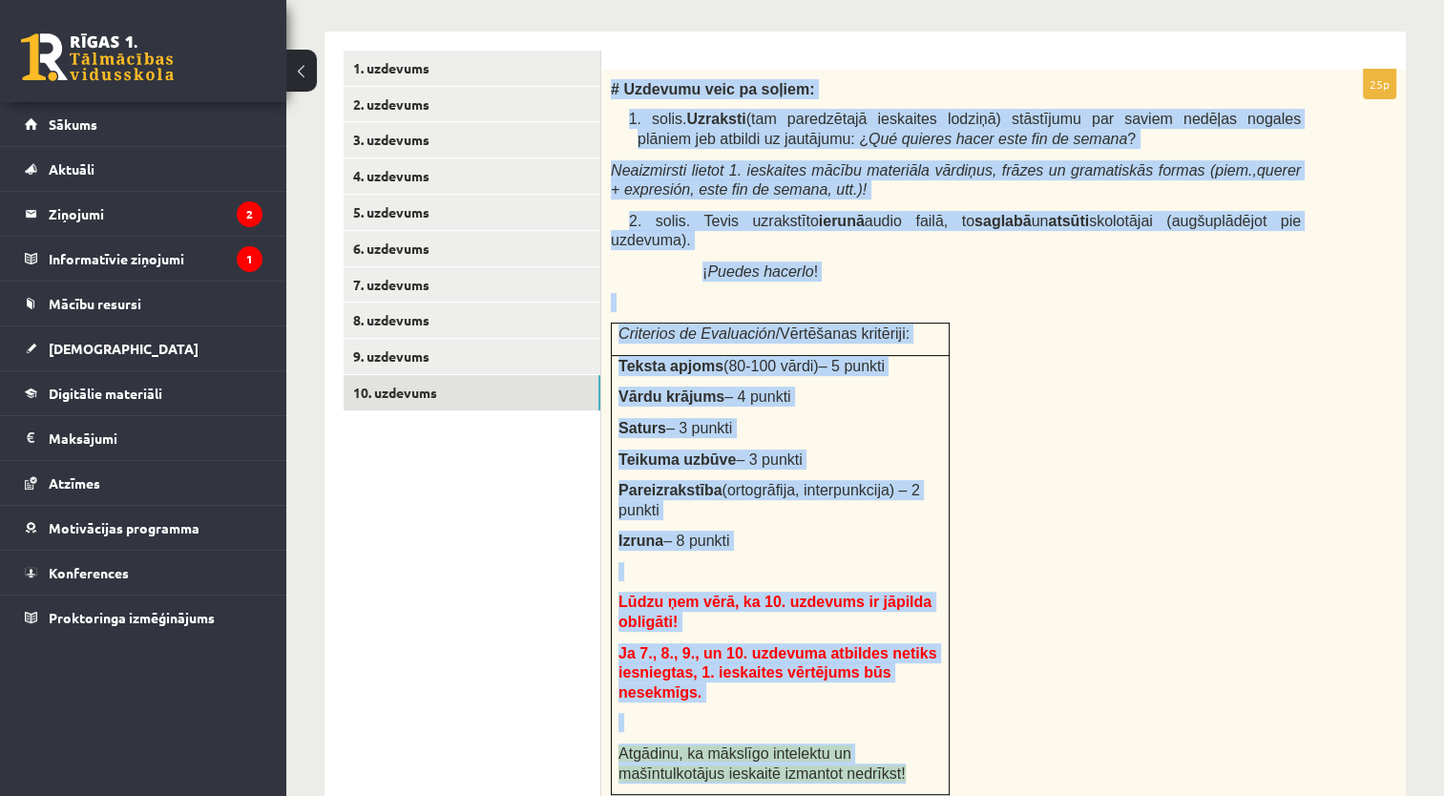
drag, startPoint x: 613, startPoint y: 86, endPoint x: 927, endPoint y: 716, distance: 704.0
click at [927, 716] on div "# Uzdevumu veic pa soļiem: 1. solis. Uzraksti (tam paredzētajā ieskaites lodziņ…" at bounding box center [1003, 437] width 804 height 735
click at [1417, 235] on div "Spāņu valoda 11.b2 klase 1. ieskaite , Elīna Odorska (11.b2 JK) Lūdzu ņem vērā,…" at bounding box center [864, 399] width 1157 height 1796
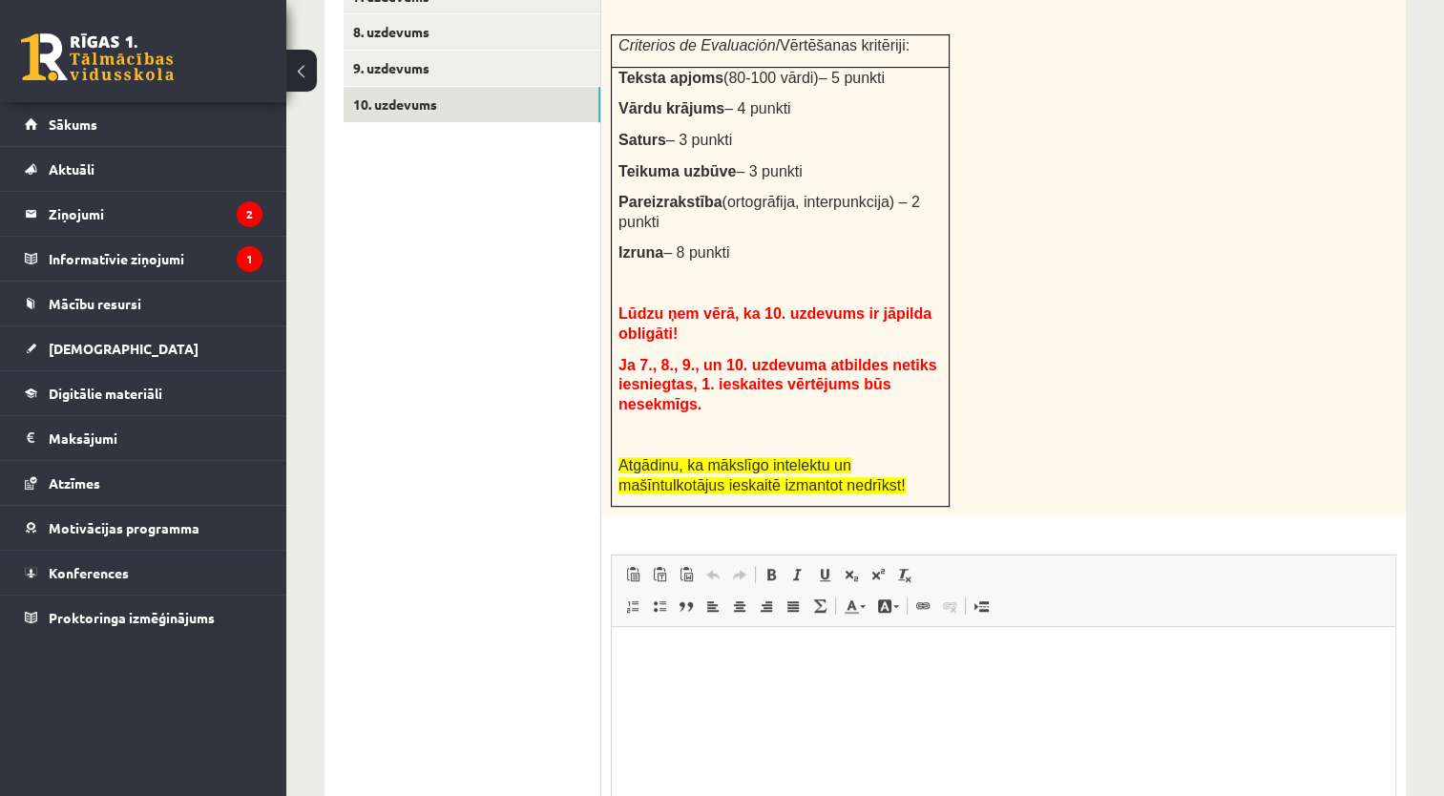
scroll to position [1011, 0]
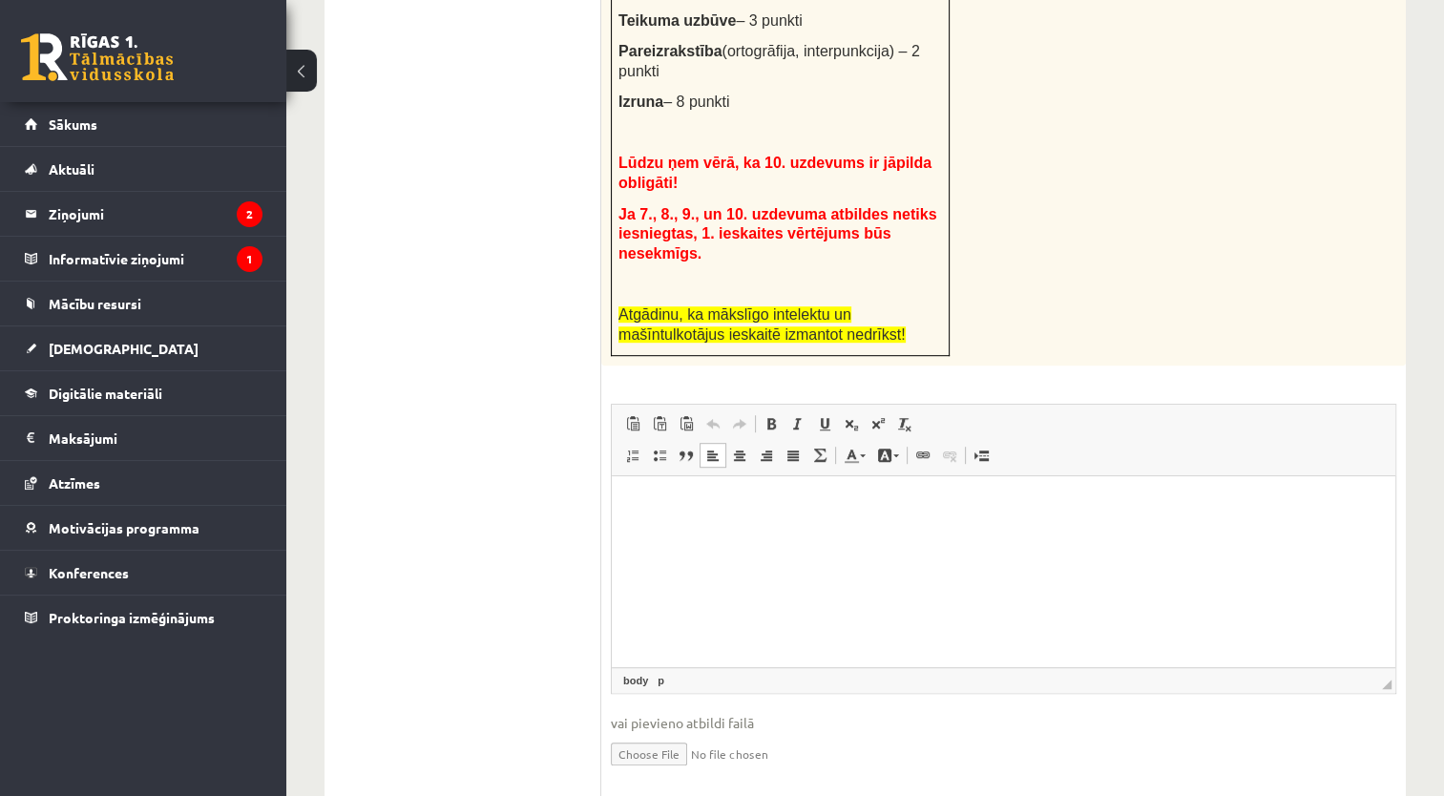
click at [706, 529] on html at bounding box center [1003, 505] width 783 height 58
drag, startPoint x: 654, startPoint y: 515, endPoint x: 624, endPoint y: 510, distance: 30.9
click at [624, 510] on html "***" at bounding box center [1003, 505] width 783 height 58
click at [647, 513] on p "Визуальный текстовый редактор, wiswyg-editor-user-answer-47433863758320" at bounding box center [1004, 505] width 746 height 20
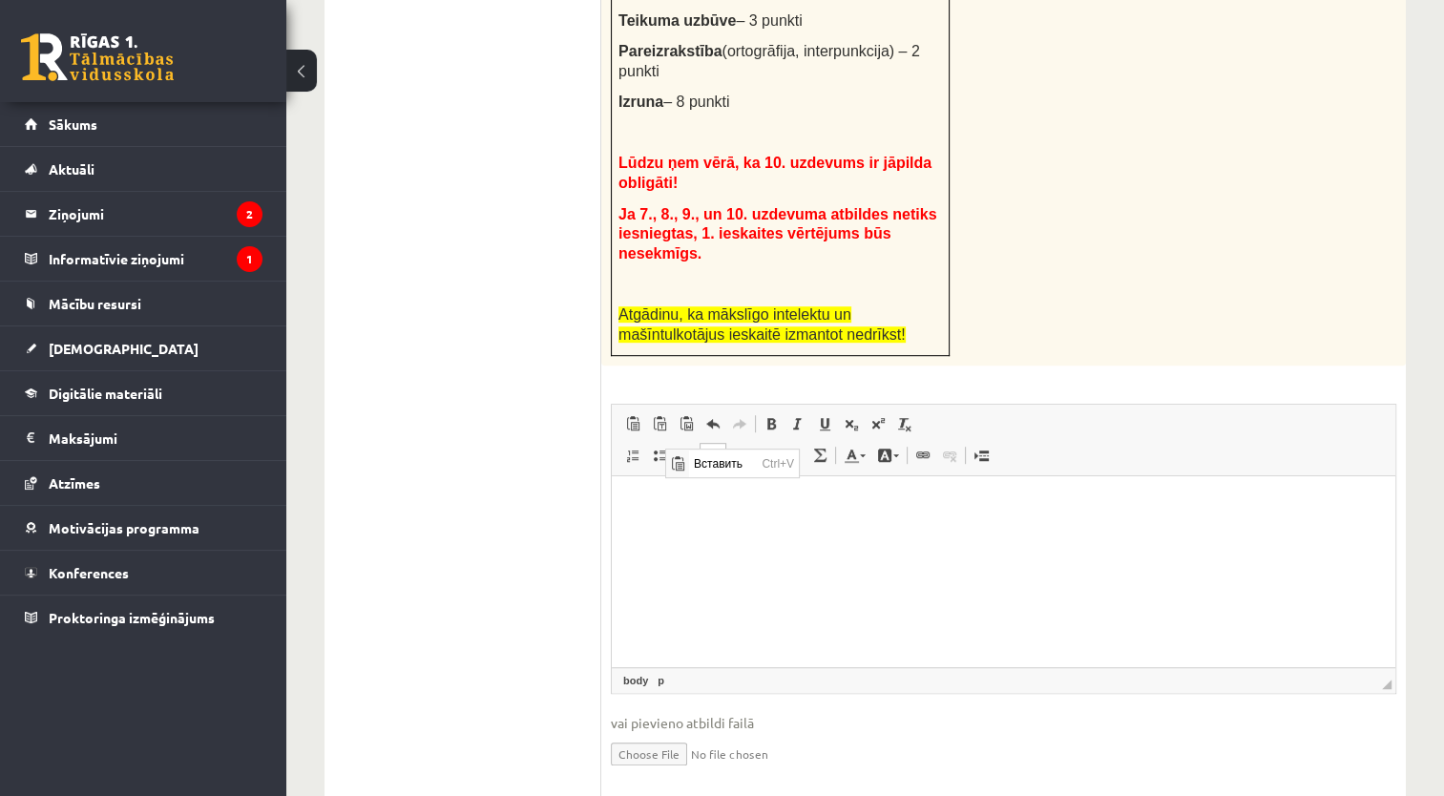
click at [643, 498] on p "Визуальный текстовый редактор, wiswyg-editor-user-answer-47433863758320" at bounding box center [1004, 505] width 746 height 20
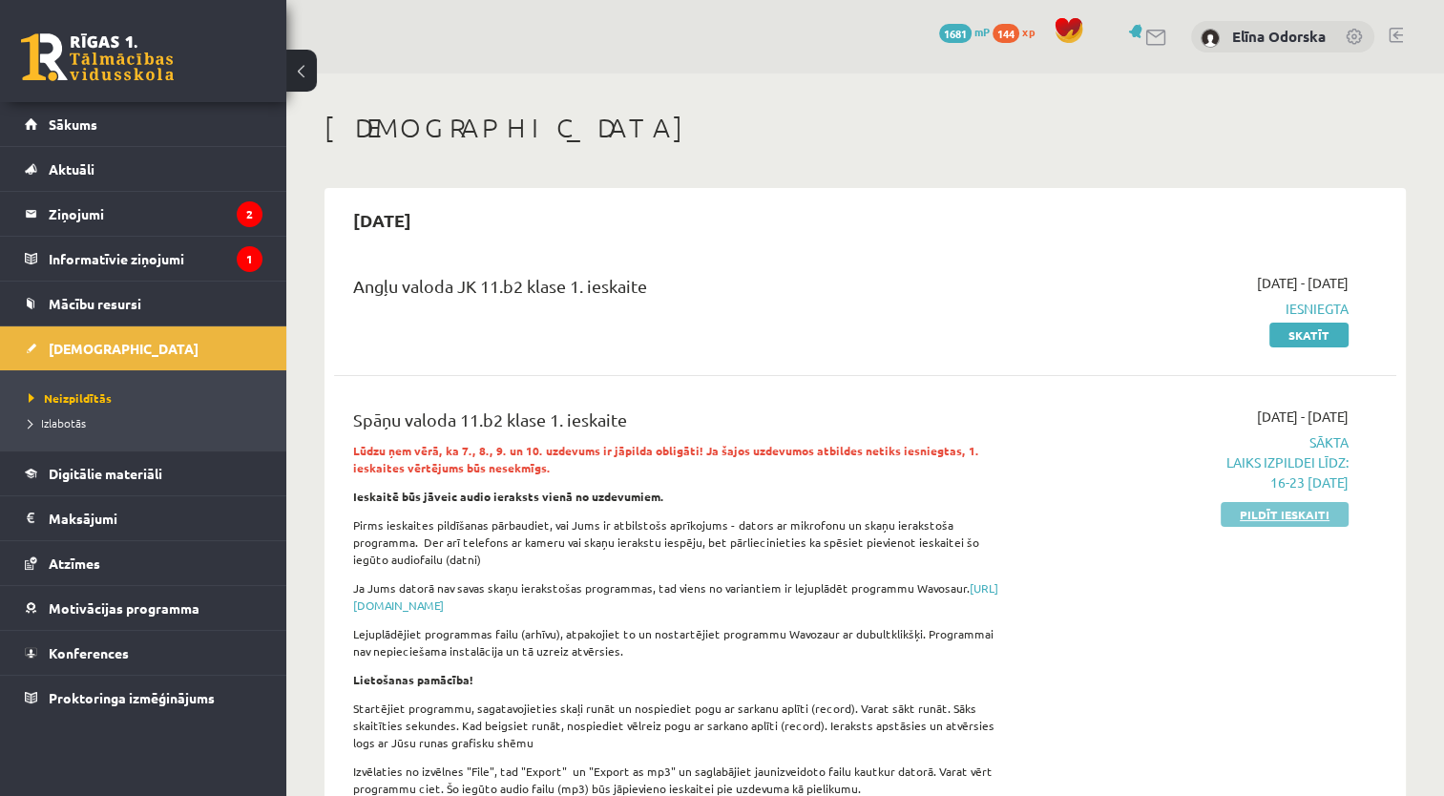
click at [1235, 510] on link "Pildīt ieskaiti" at bounding box center [1284, 514] width 128 height 25
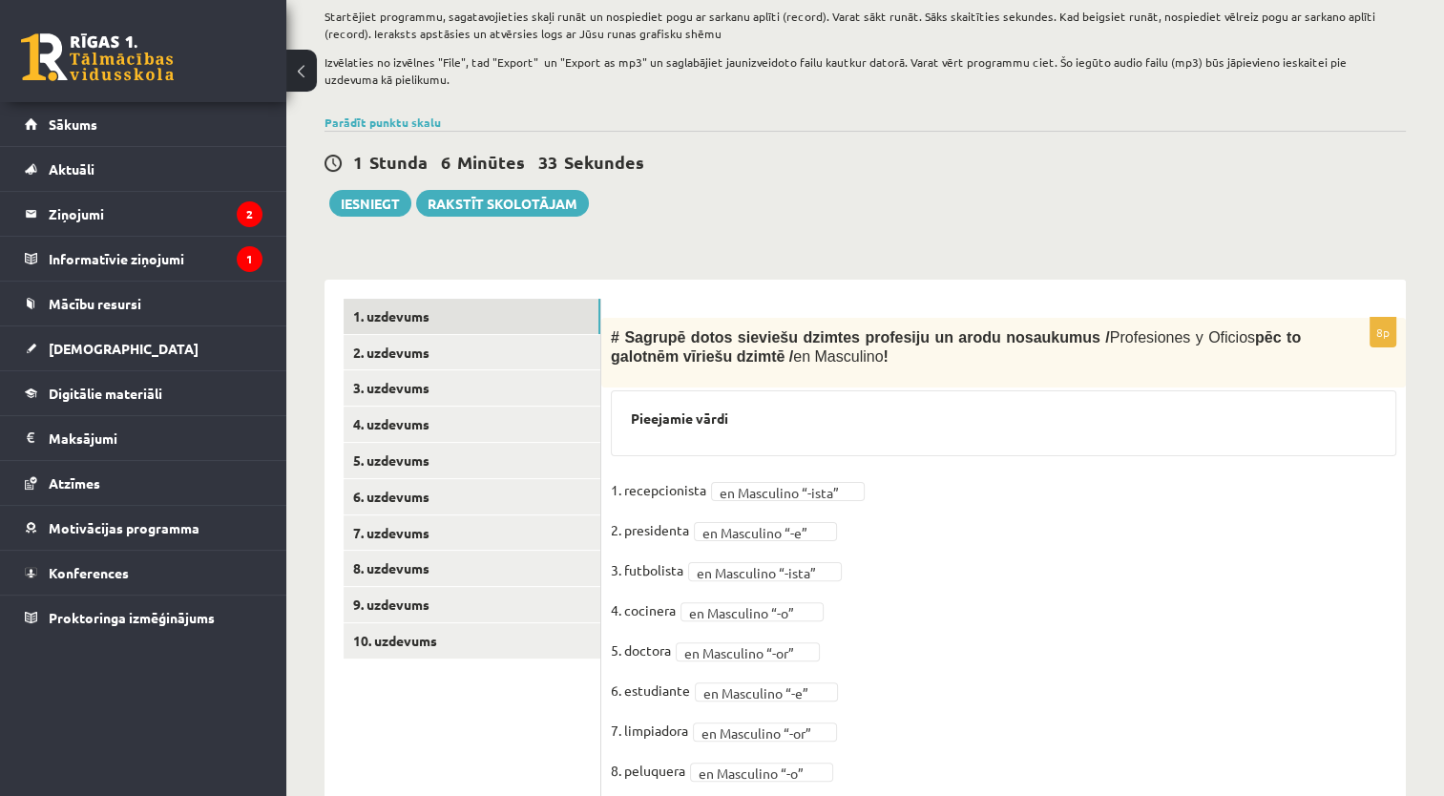
scroll to position [325, 0]
click at [584, 378] on link "3. uzdevums" at bounding box center [471, 386] width 257 height 35
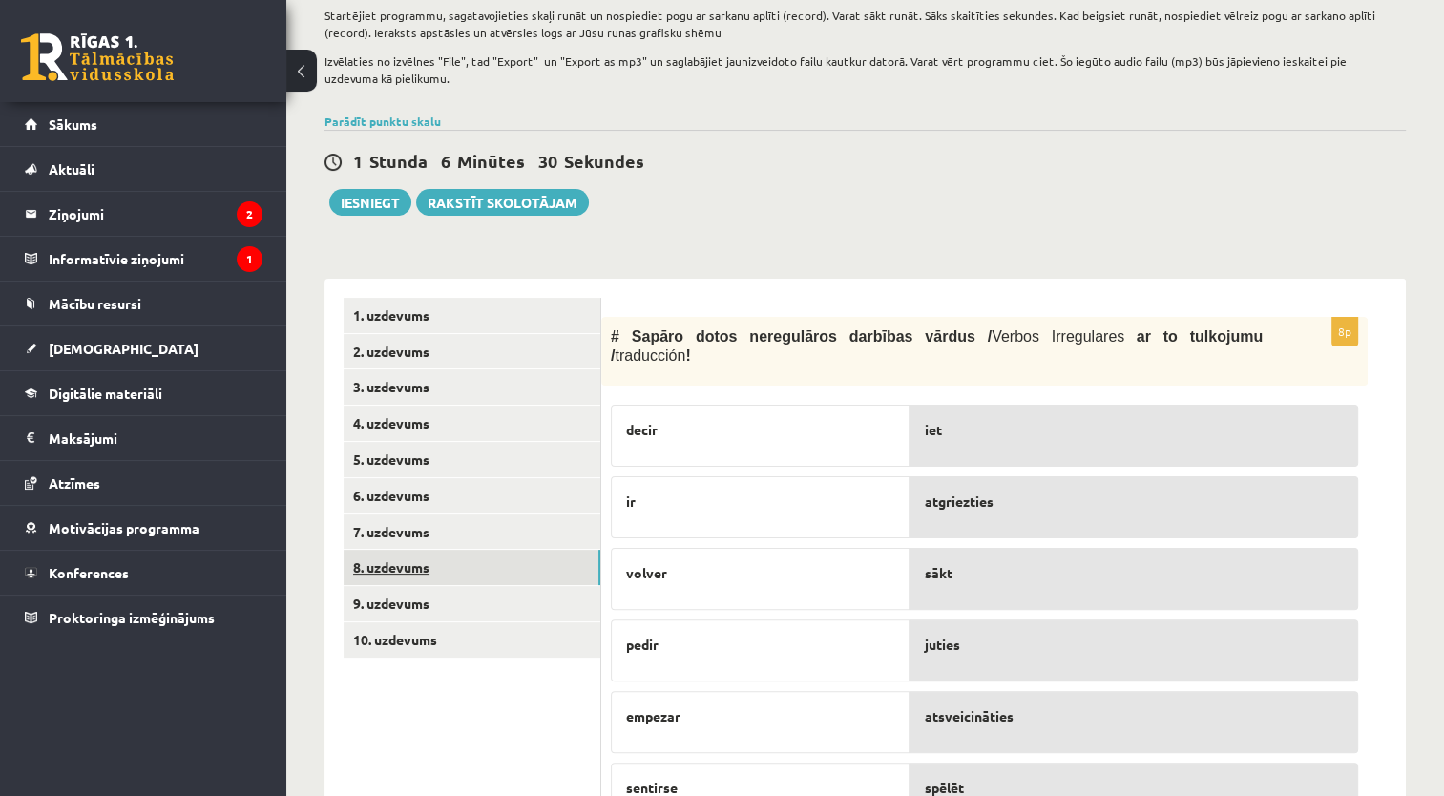
click at [439, 573] on link "8. uzdevums" at bounding box center [471, 567] width 257 height 35
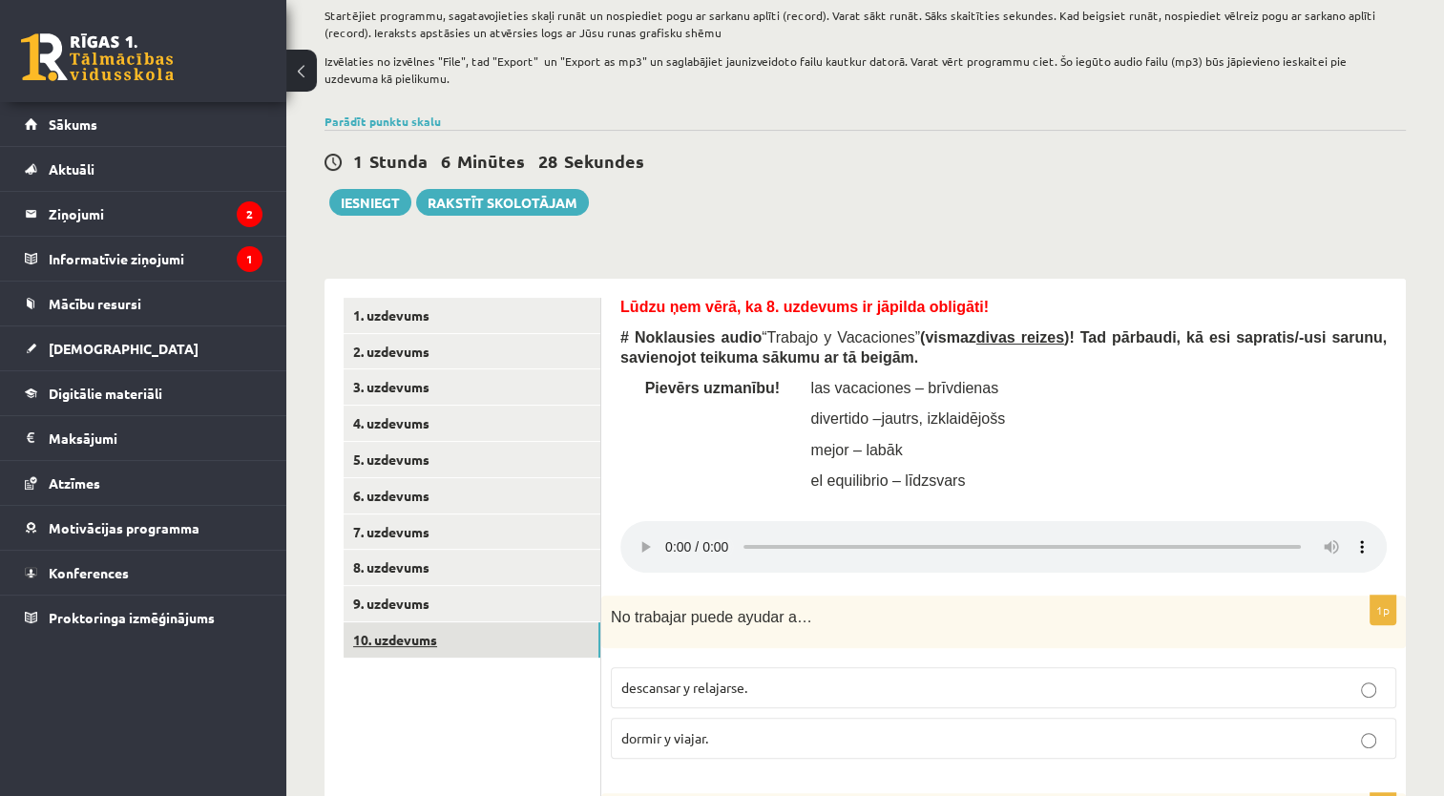
click at [405, 632] on link "10. uzdevums" at bounding box center [471, 639] width 257 height 35
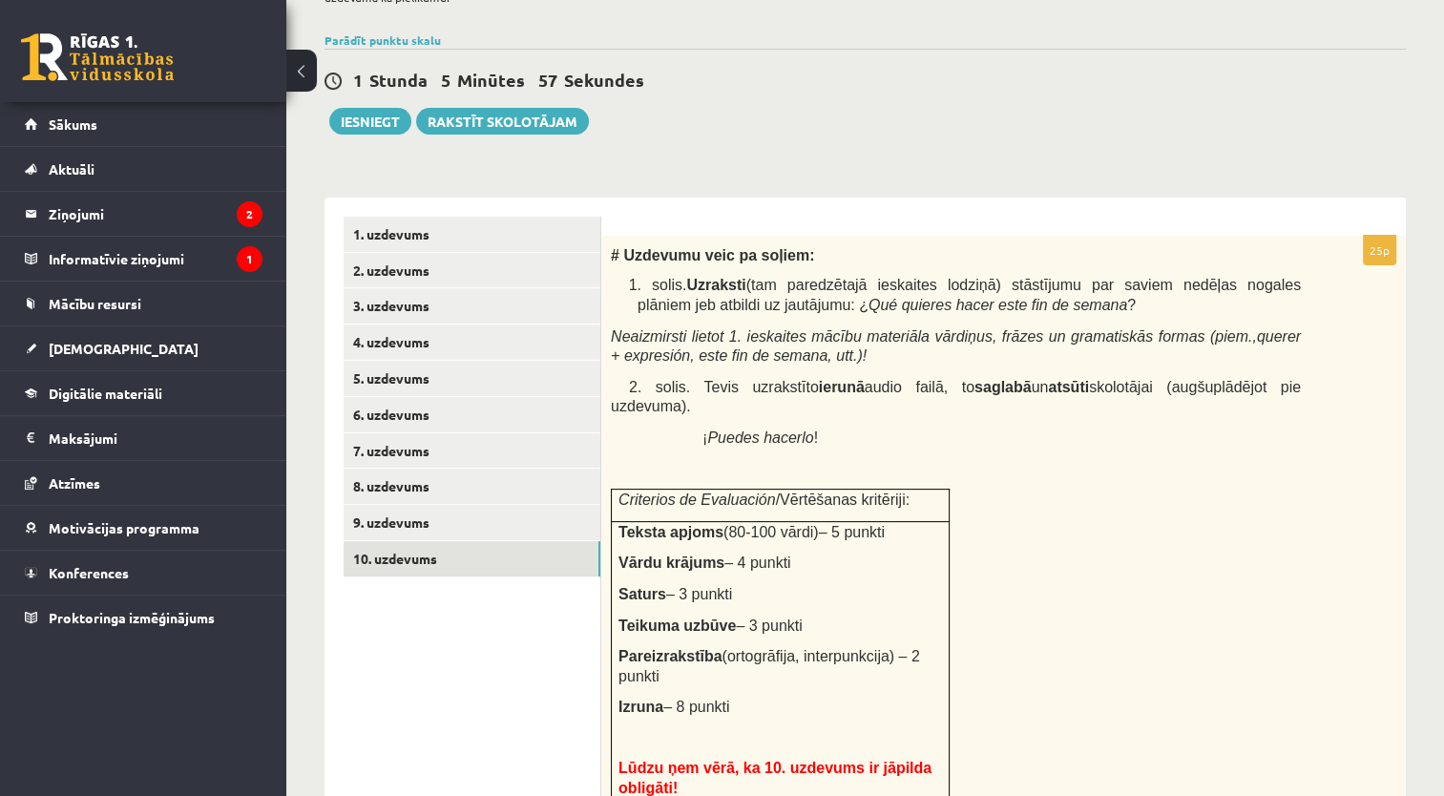
scroll to position [381, 0]
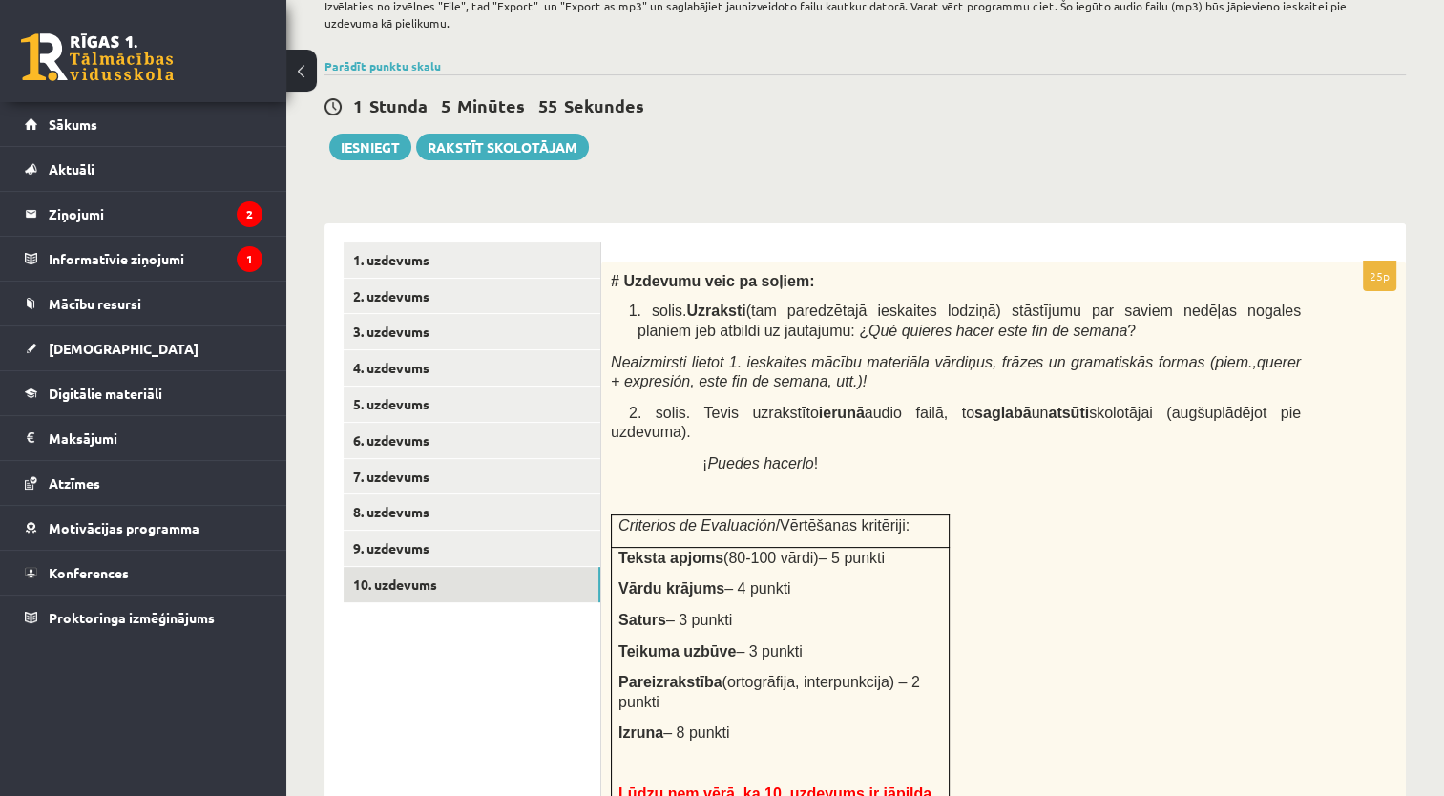
click at [619, 279] on span "# Uzdevumu veic pa soļiem:" at bounding box center [712, 281] width 203 height 16
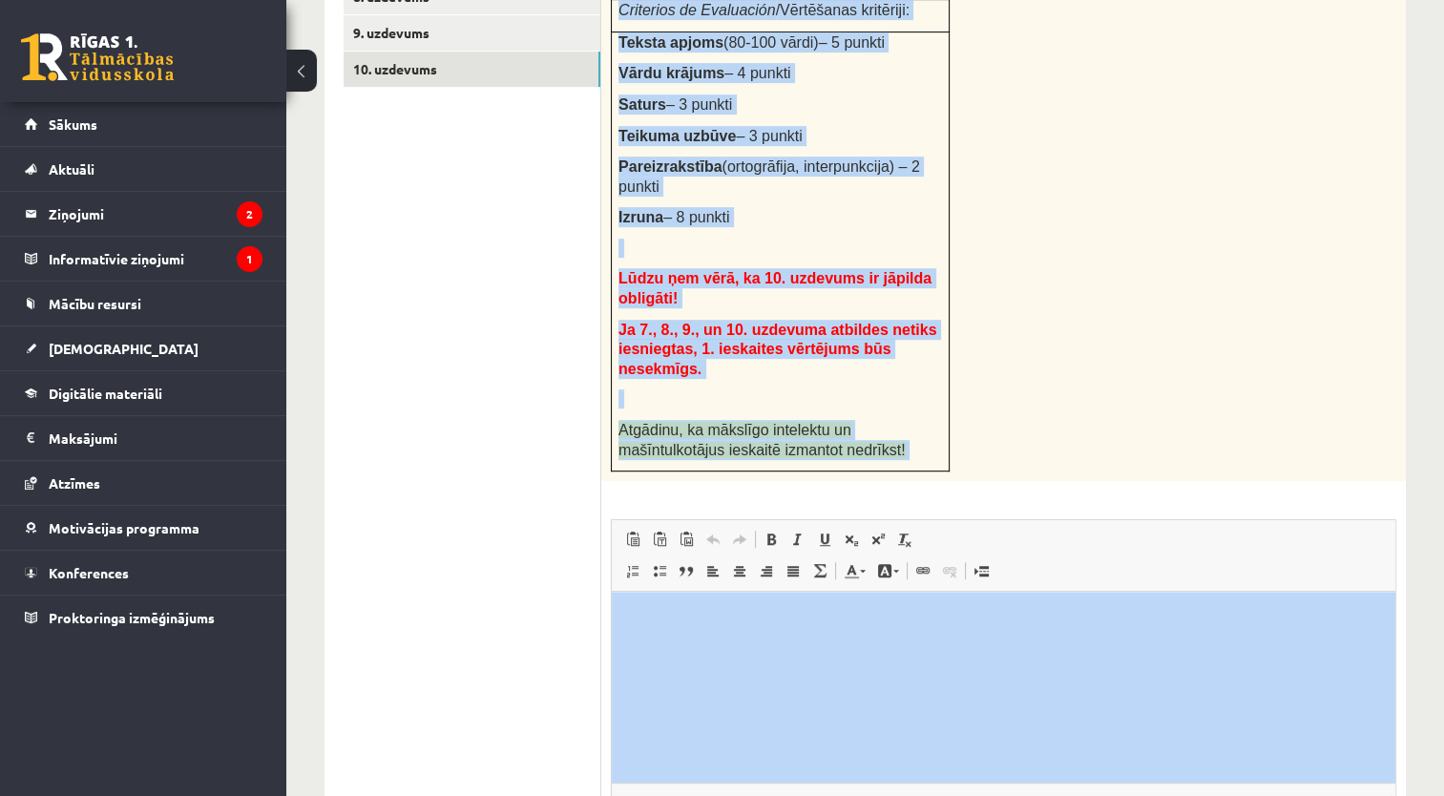
scroll to position [981, 0]
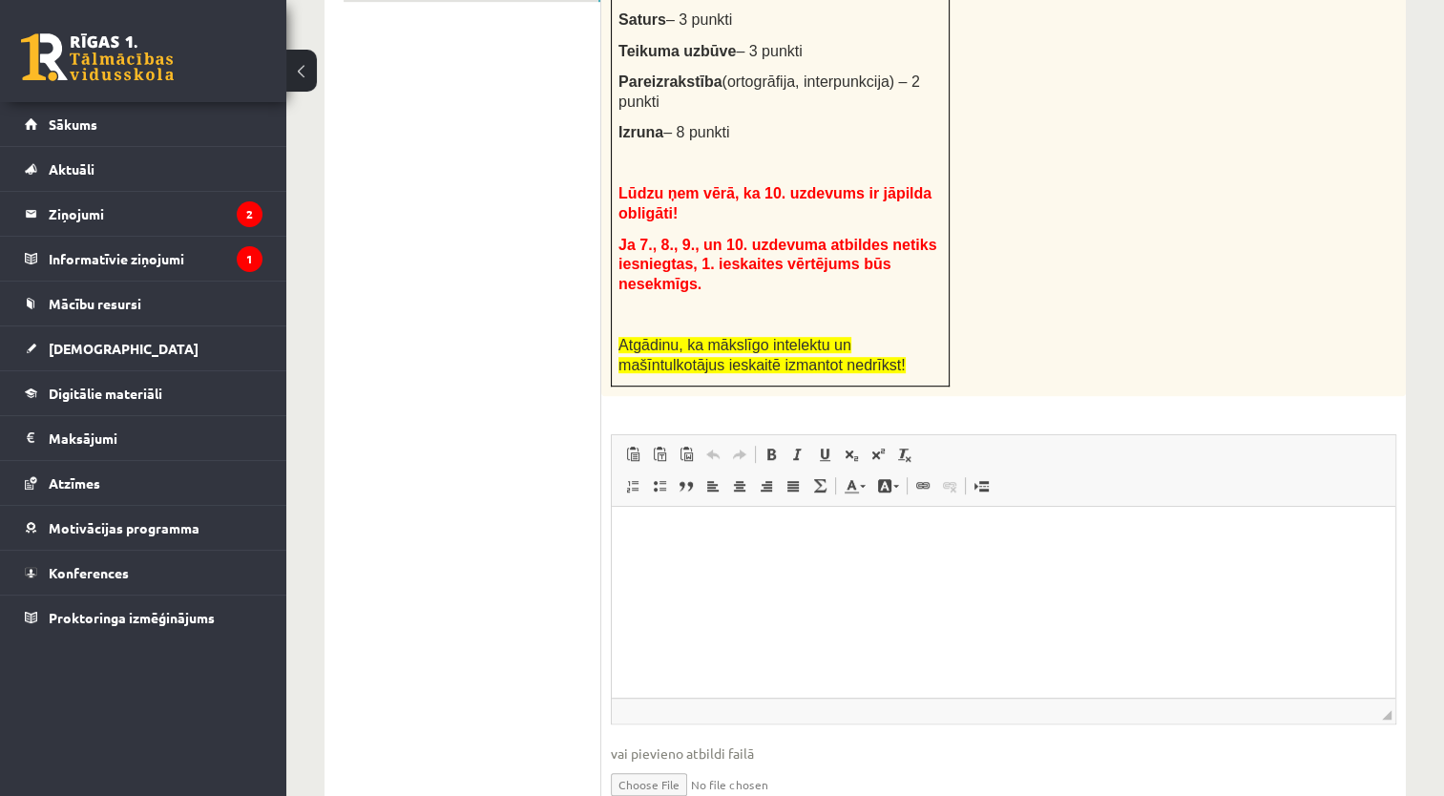
drag, startPoint x: 611, startPoint y: 277, endPoint x: 873, endPoint y: 326, distance: 267.0
click at [873, 326] on div "# Uzdevumu veic pa soļiem: 1. solis. Uzraksti (tam paredzētajā ieskaites lodziņ…" at bounding box center [1003, 28] width 804 height 735
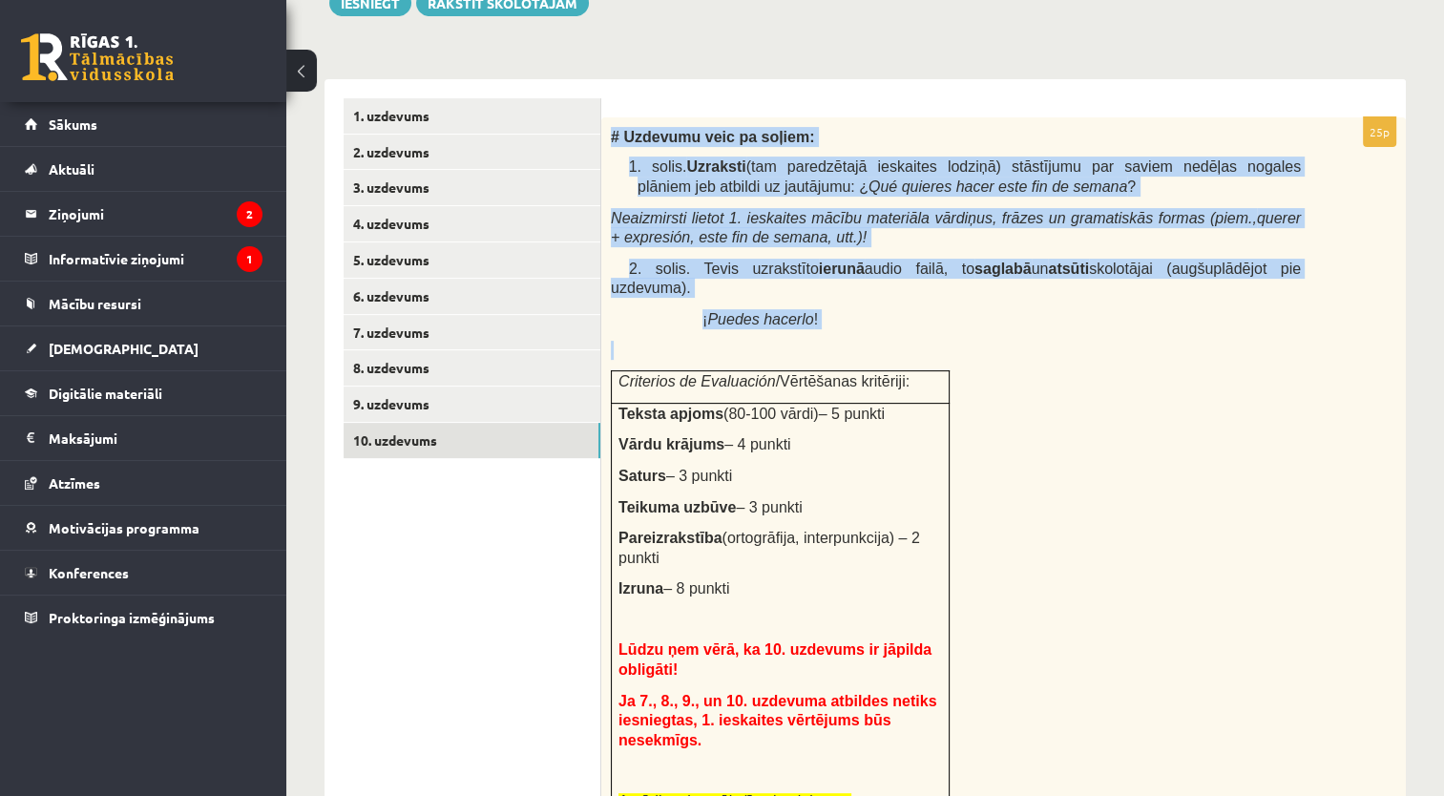
scroll to position [435, 0]
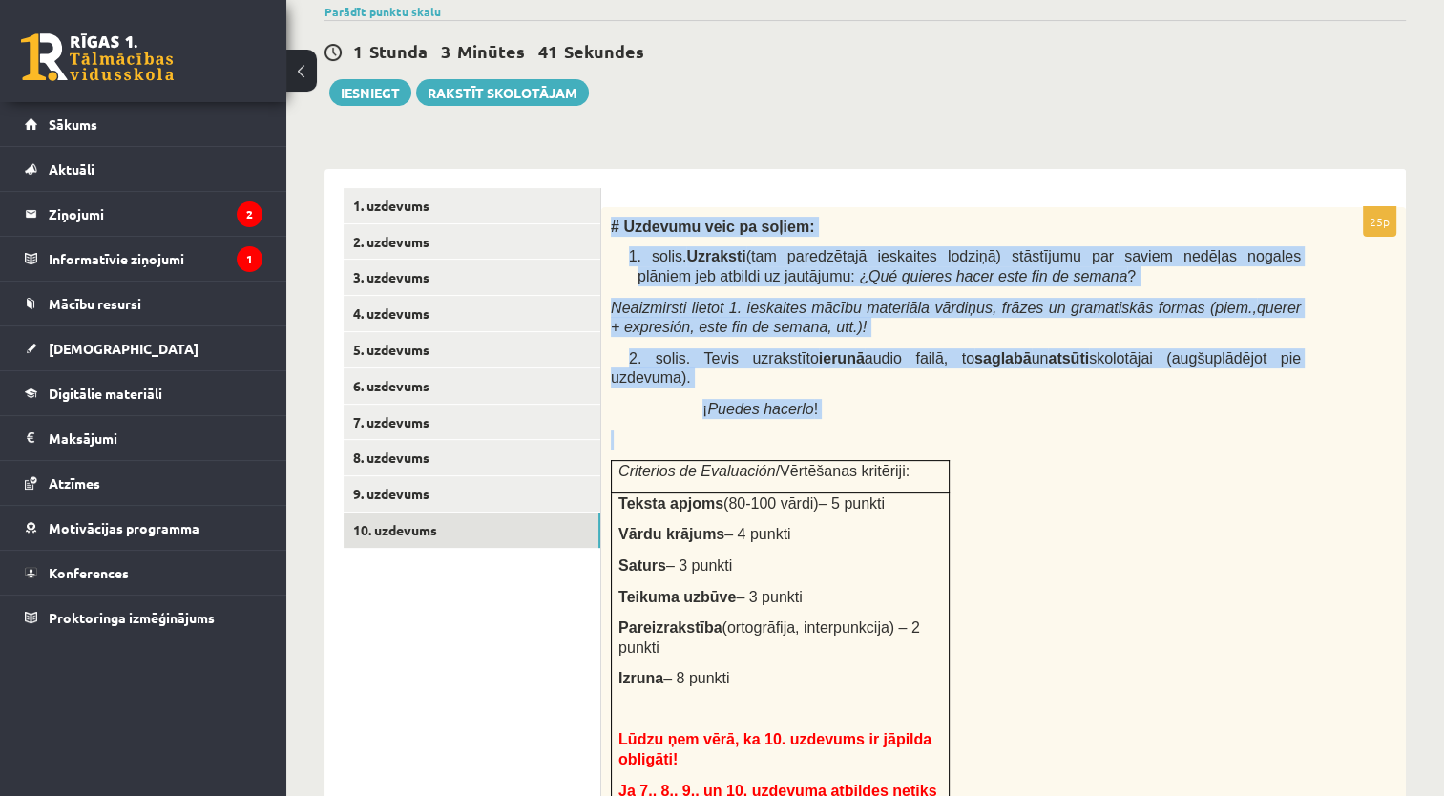
click at [1217, 430] on p at bounding box center [956, 439] width 690 height 19
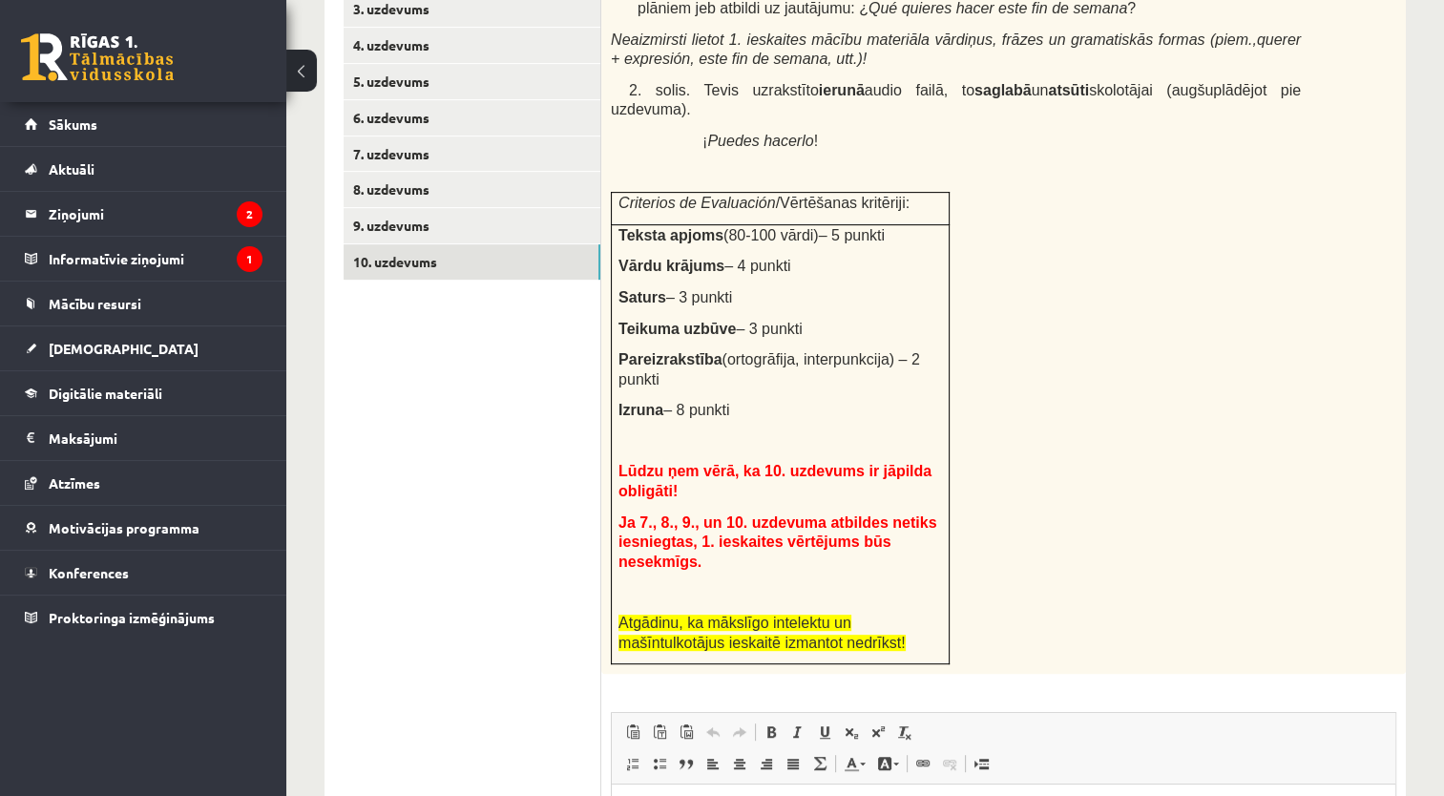
scroll to position [1011, 0]
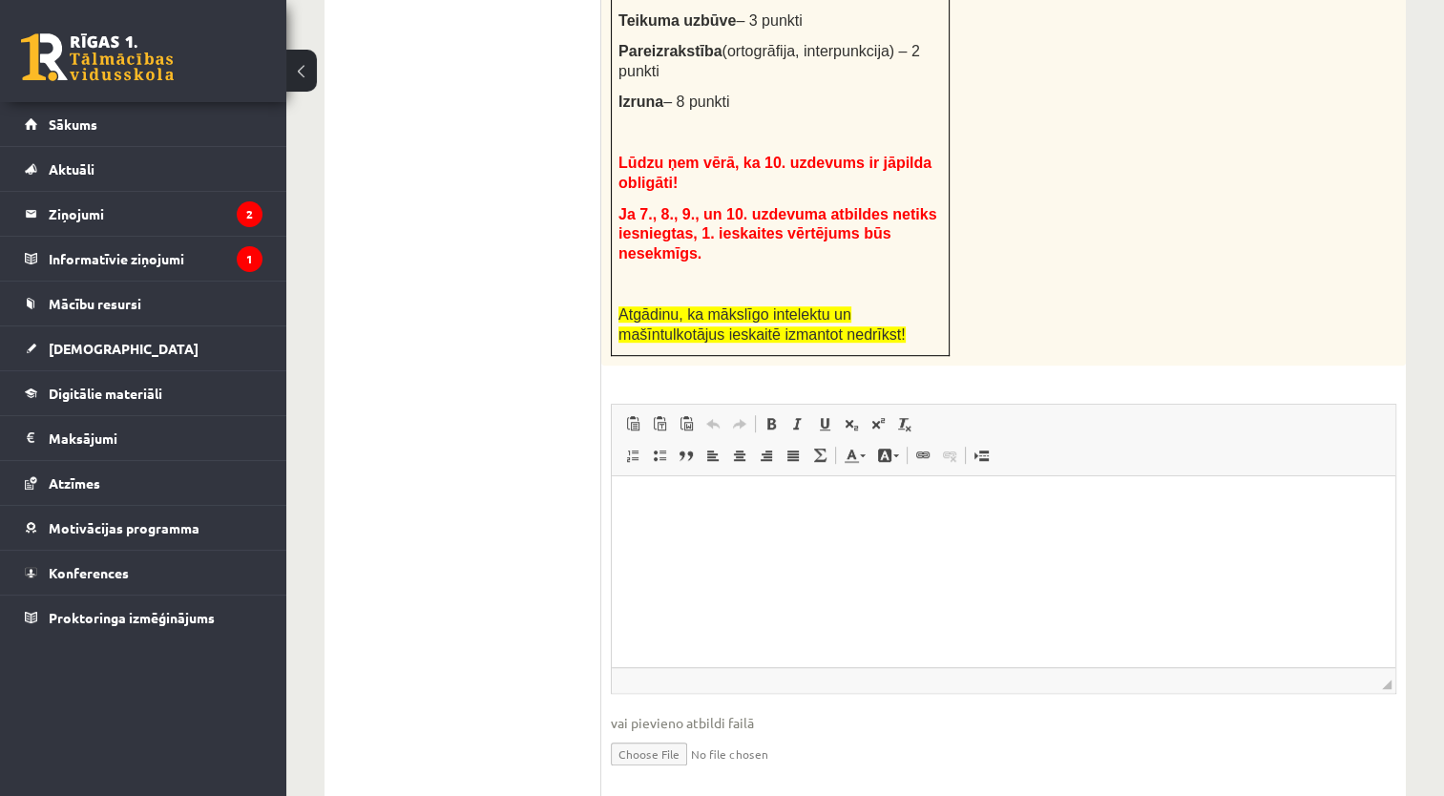
click at [616, 508] on html at bounding box center [1003, 505] width 783 height 58
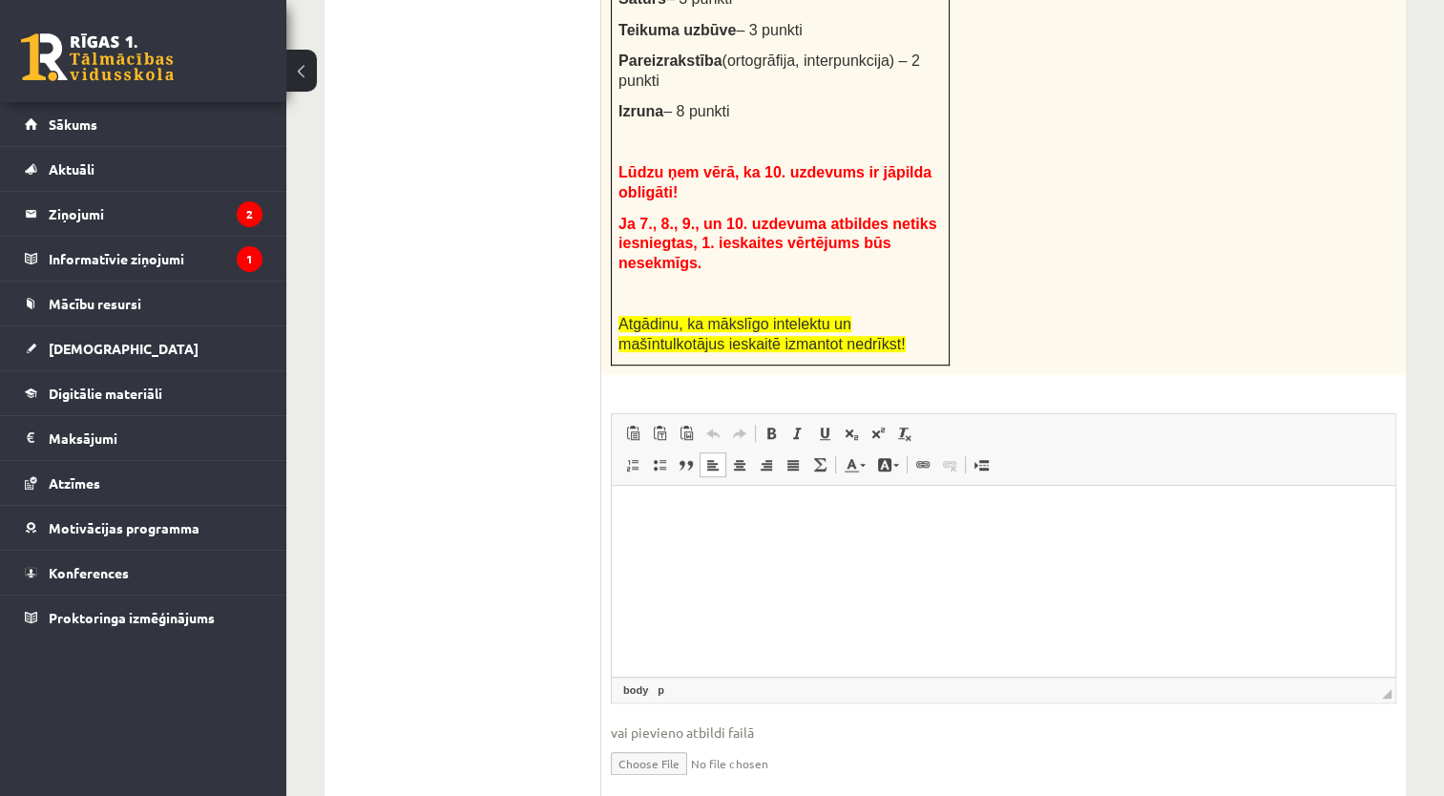
scroll to position [1004, 0]
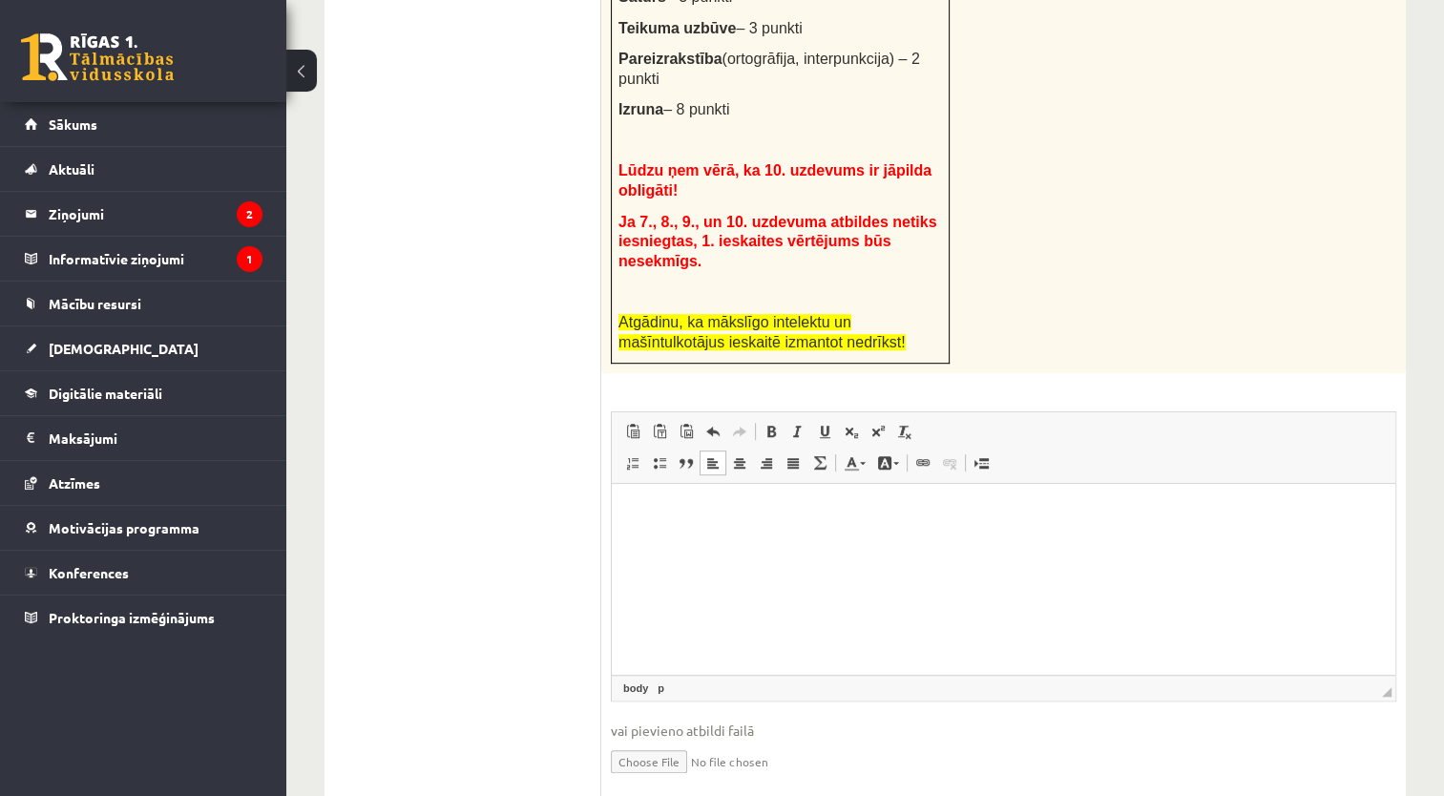
click at [657, 740] on input "file" at bounding box center [1003, 759] width 785 height 39
click at [660, 779] on link "Iesniegtā atbilde" at bounding box center [662, 789] width 102 height 20
drag, startPoint x: 634, startPoint y: 731, endPoint x: 1007, endPoint y: 279, distance: 585.6
click at [1007, 279] on div "# Uzdevumu veic pa soļiem: 1. solis. Uzraksti (tam paredzētajā ieskaites lodziņ…" at bounding box center [1003, 5] width 804 height 735
click at [685, 779] on link "Iesniegtā atbilde" at bounding box center [662, 789] width 102 height 20
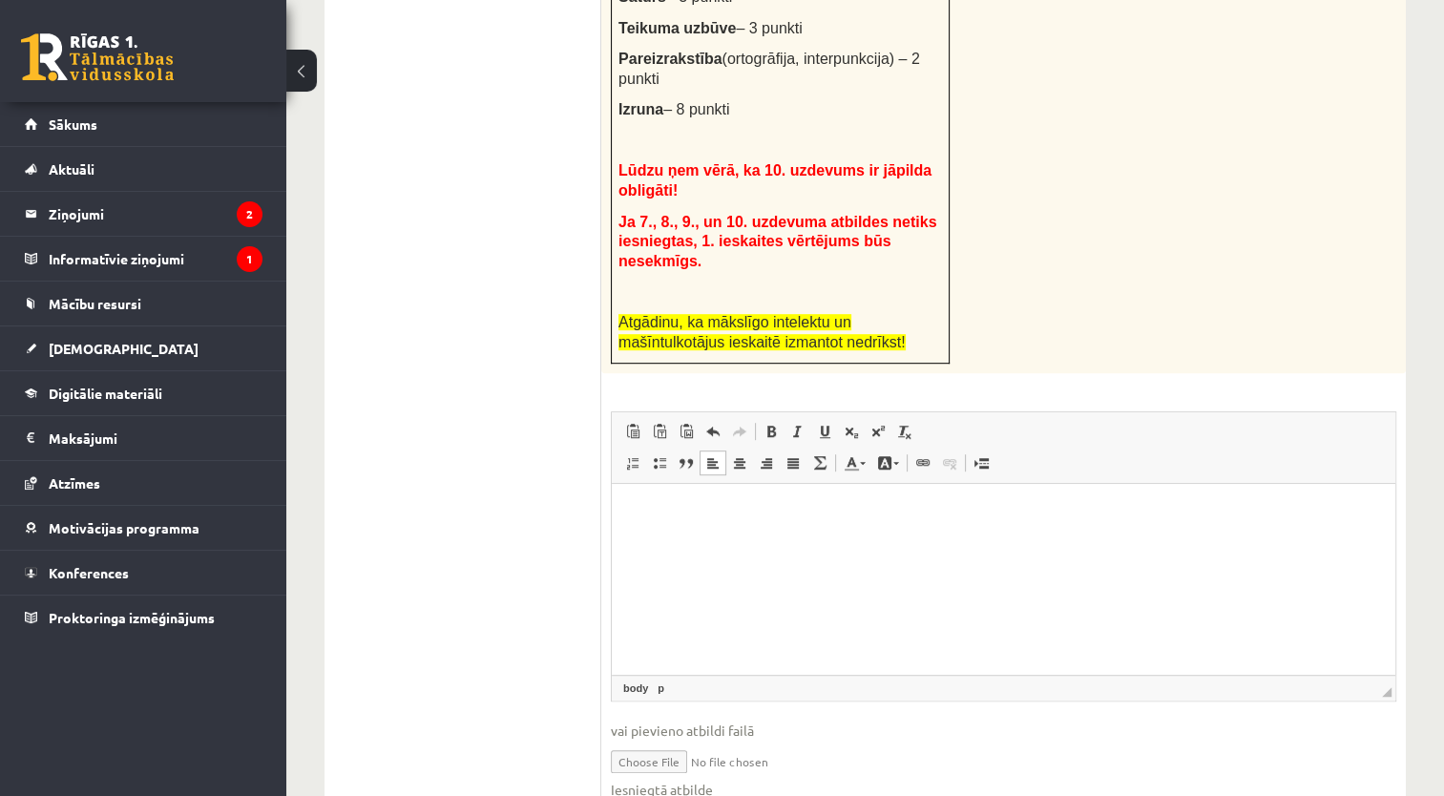
click at [689, 740] on input "file" at bounding box center [1003, 759] width 785 height 39
type input "**********"
click at [675, 740] on fieldset "Rich Text Editor, wiswyg-editor-user-answer-47433852237140 Панели инструментов …" at bounding box center [1003, 614] width 785 height 407
click at [674, 779] on link "Iesniegtā atbilde" at bounding box center [662, 789] width 102 height 20
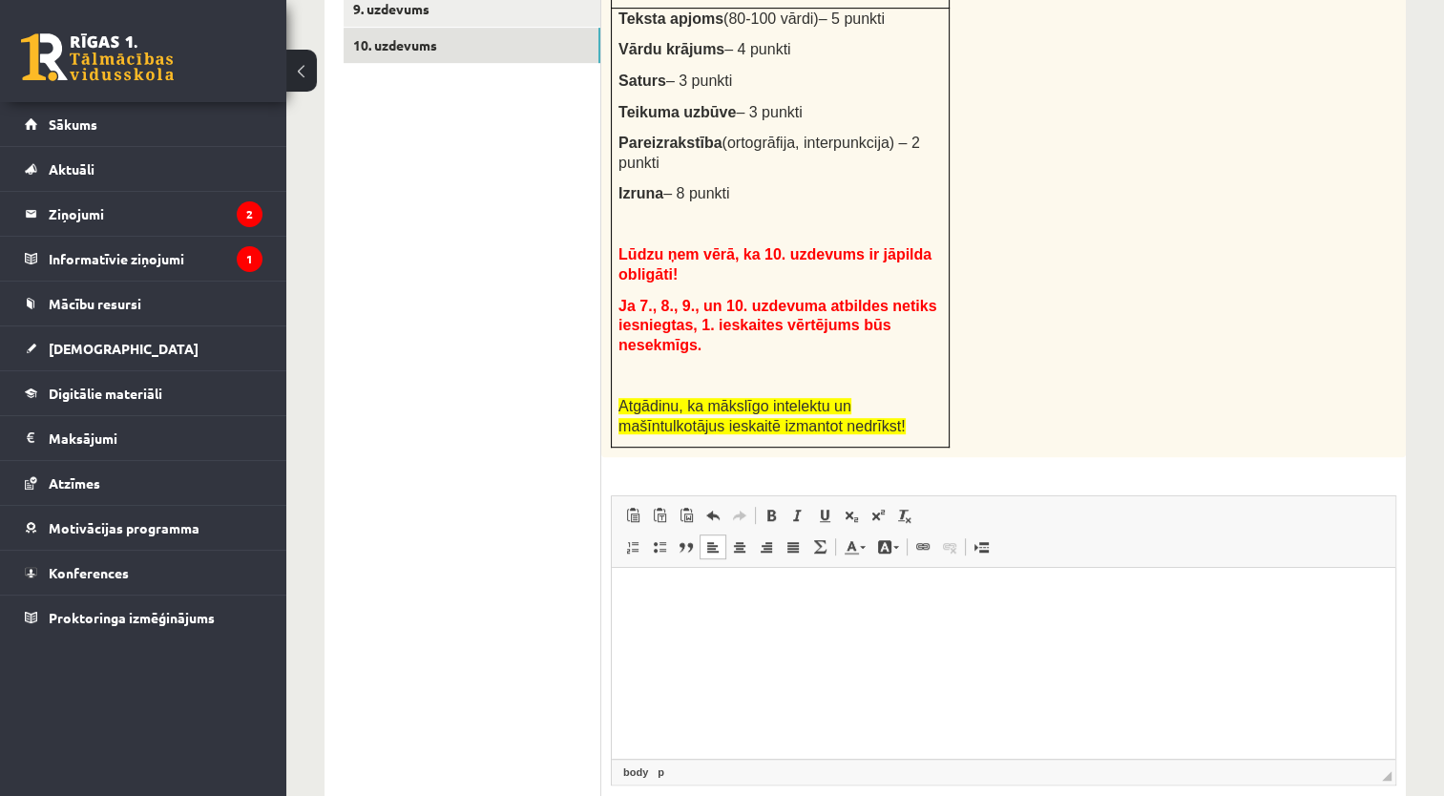
scroll to position [926, 0]
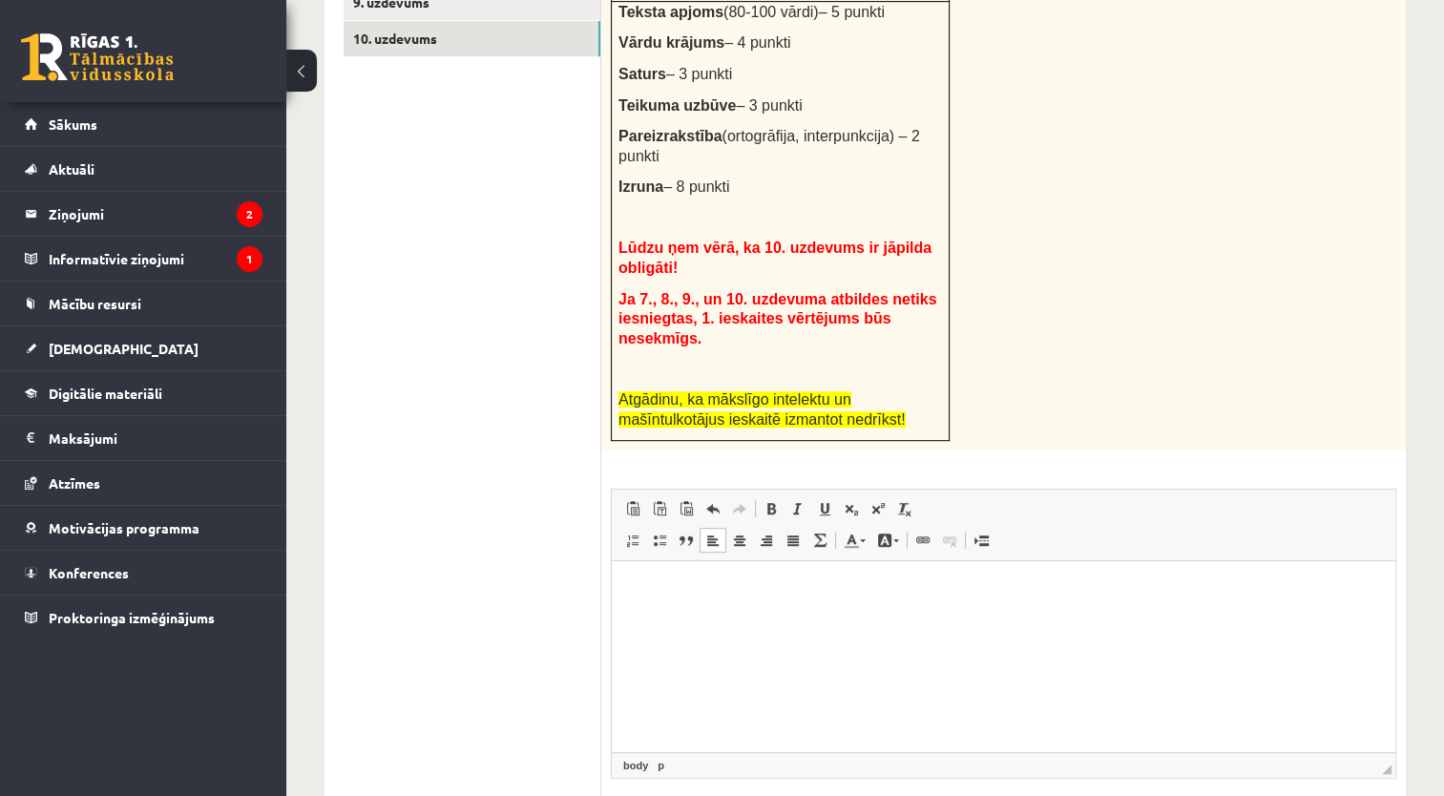
click at [711, 604] on html at bounding box center [1003, 590] width 783 height 58
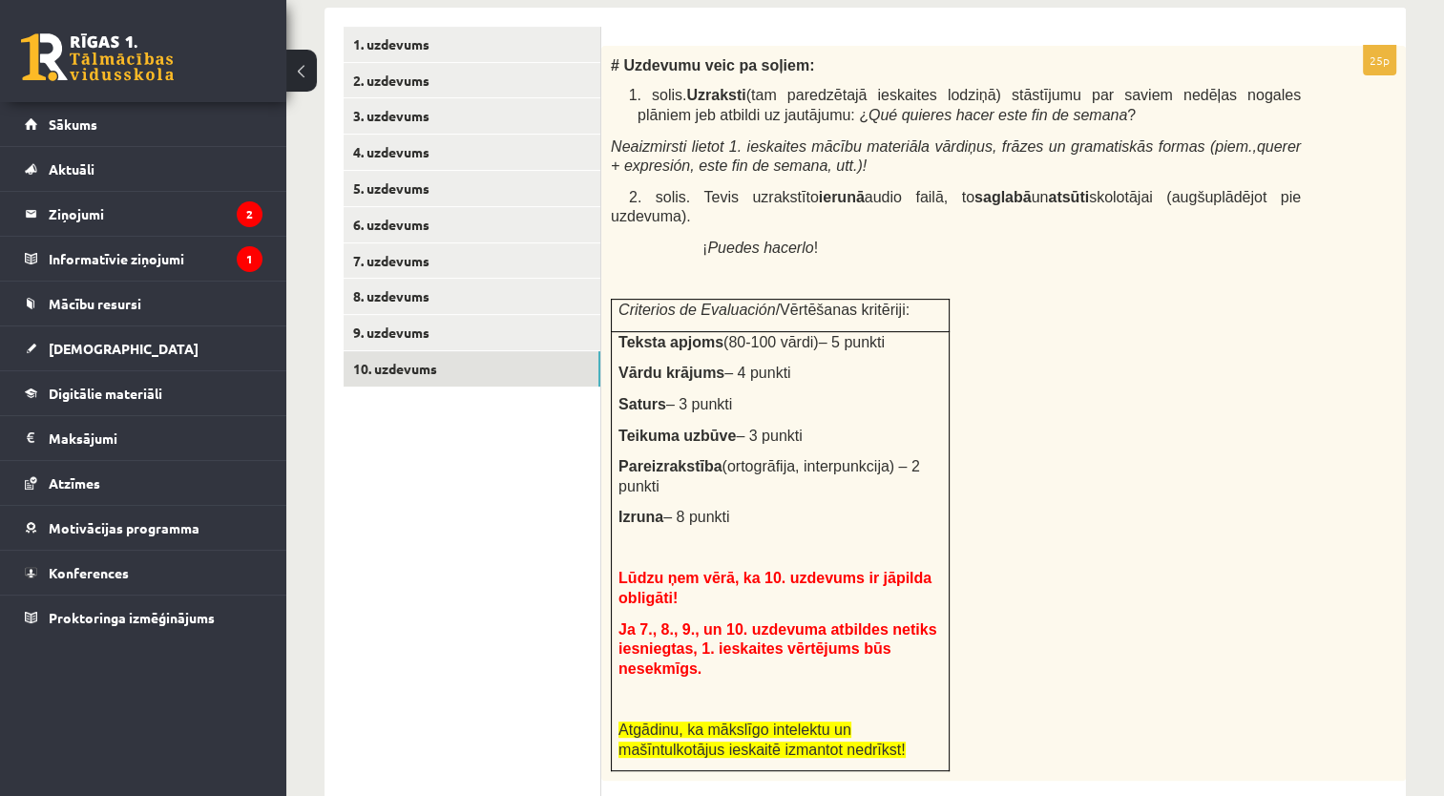
scroll to position [523, 0]
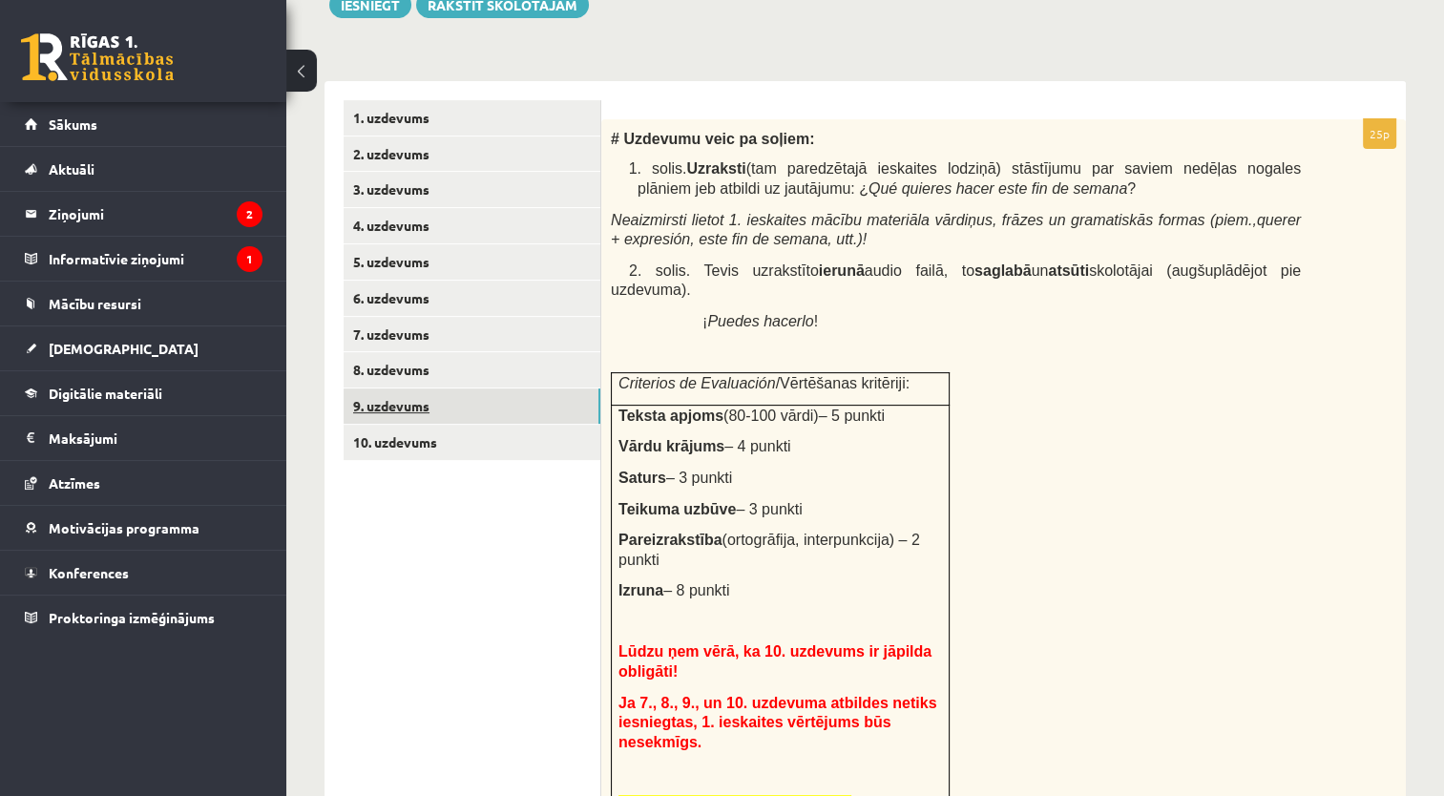
click at [527, 415] on link "9. uzdevums" at bounding box center [471, 405] width 257 height 35
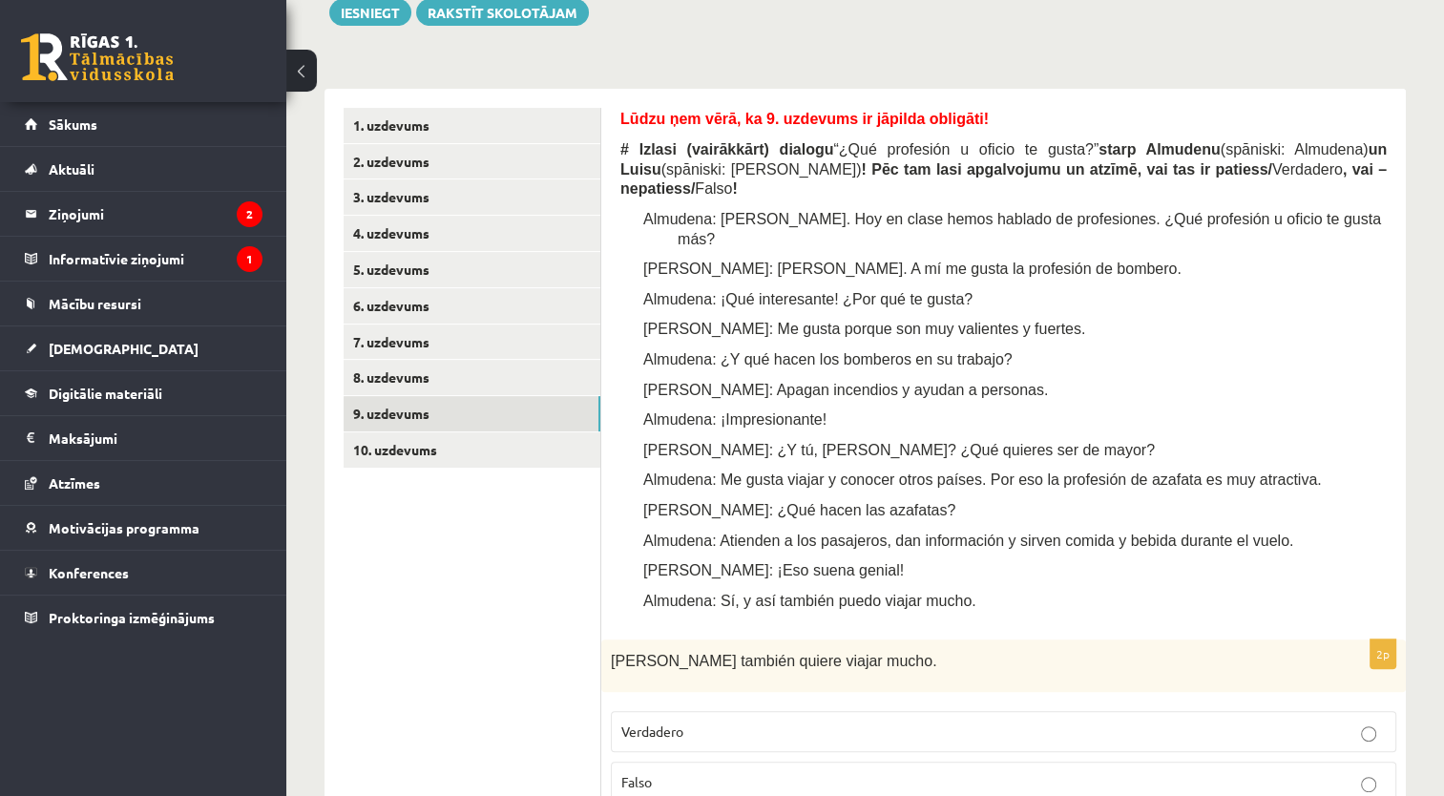
scroll to position [511, 0]
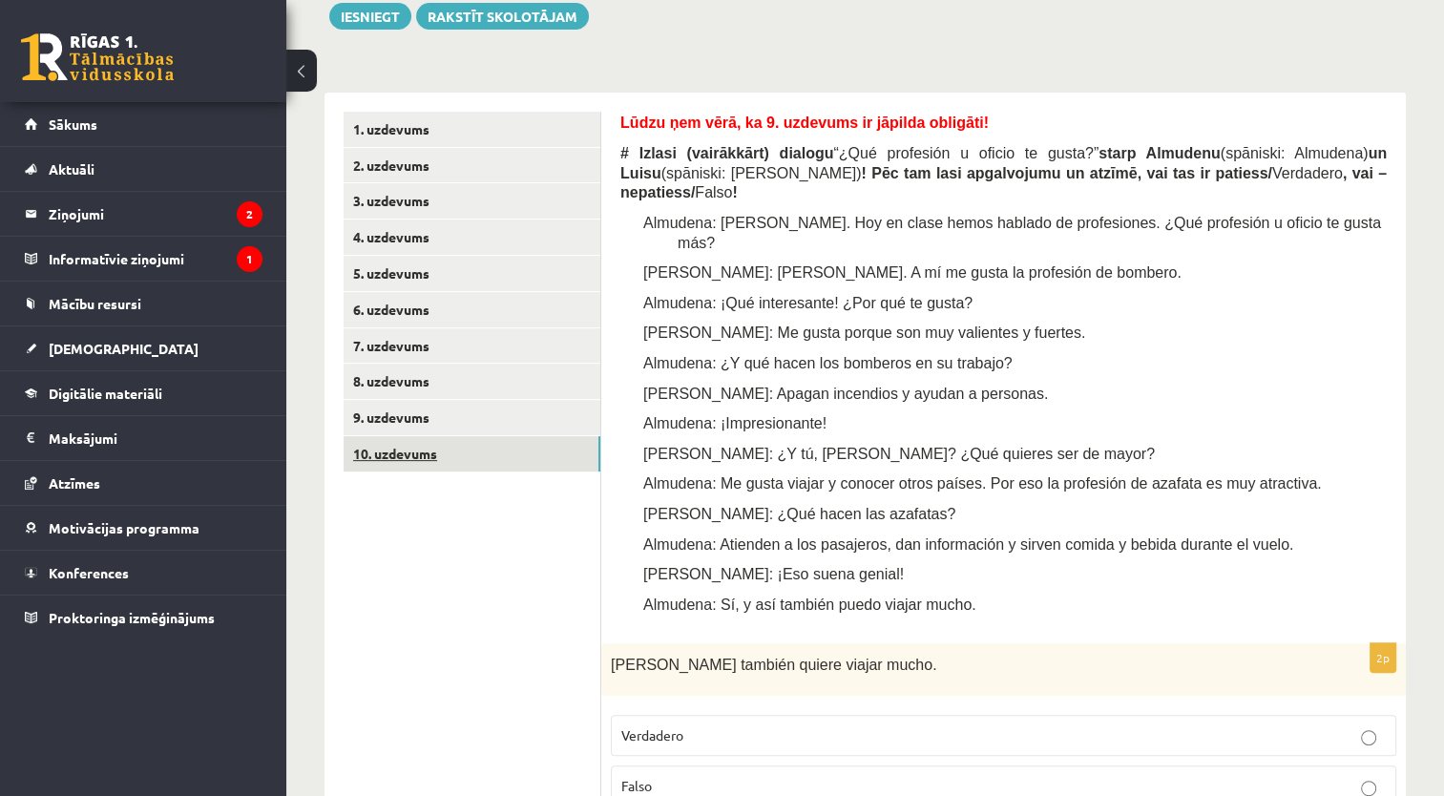
click at [553, 438] on link "10. uzdevums" at bounding box center [471, 453] width 257 height 35
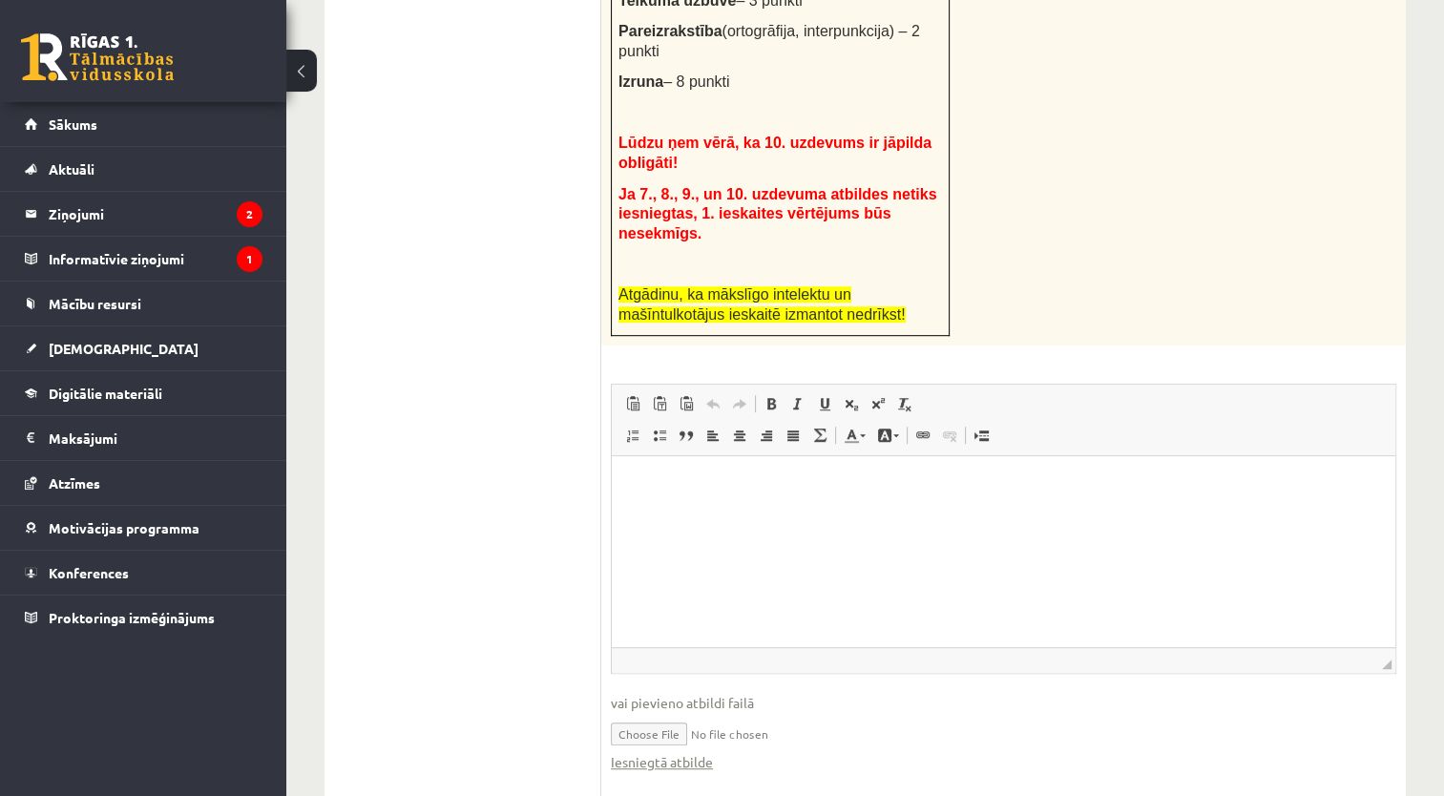
scroll to position [0, 0]
click at [686, 713] on input "file" at bounding box center [1003, 732] width 785 height 39
type input "**********"
click at [668, 752] on link "Iesniegtā atbilde" at bounding box center [662, 762] width 102 height 20
click at [782, 514] on html at bounding box center [1003, 485] width 783 height 58
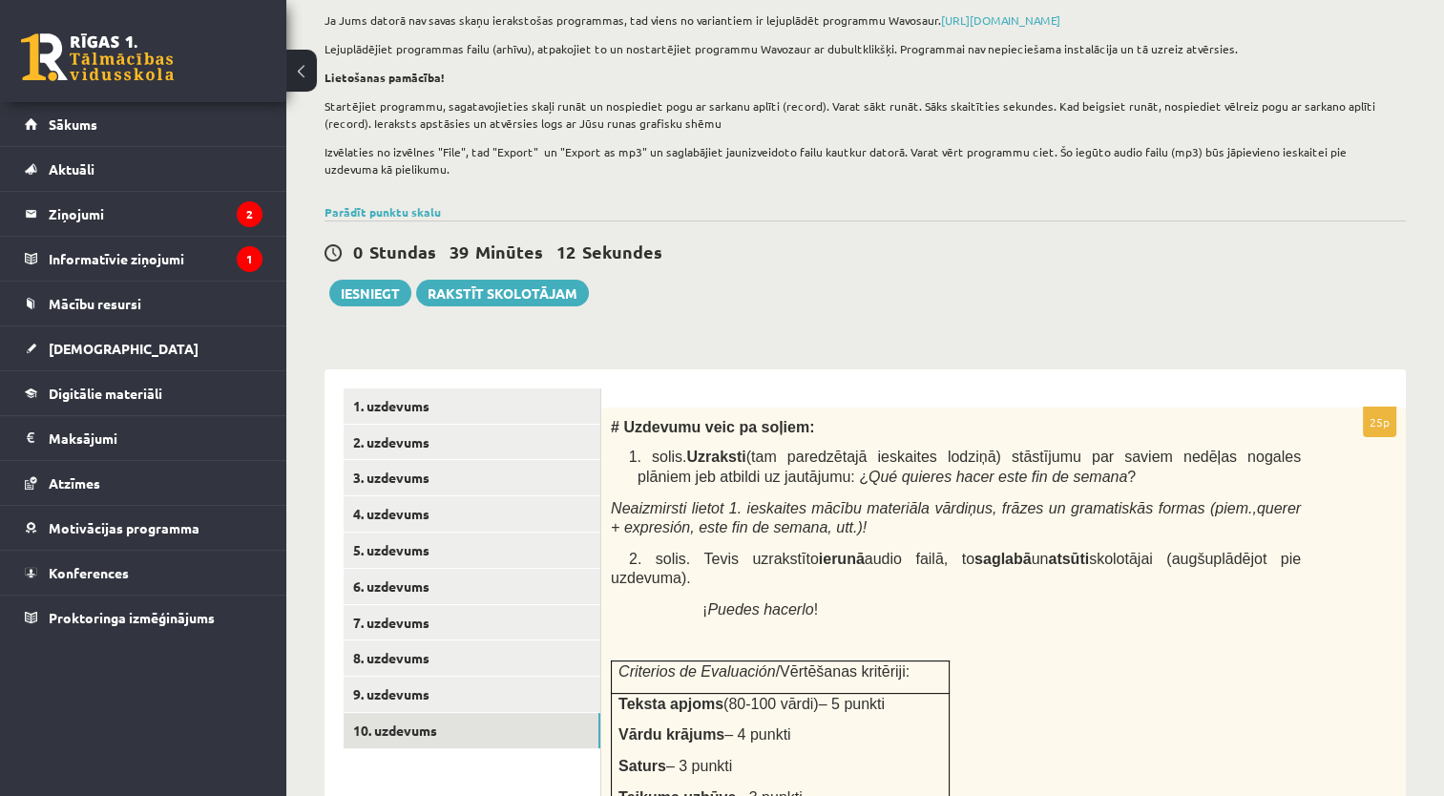
scroll to position [229, 0]
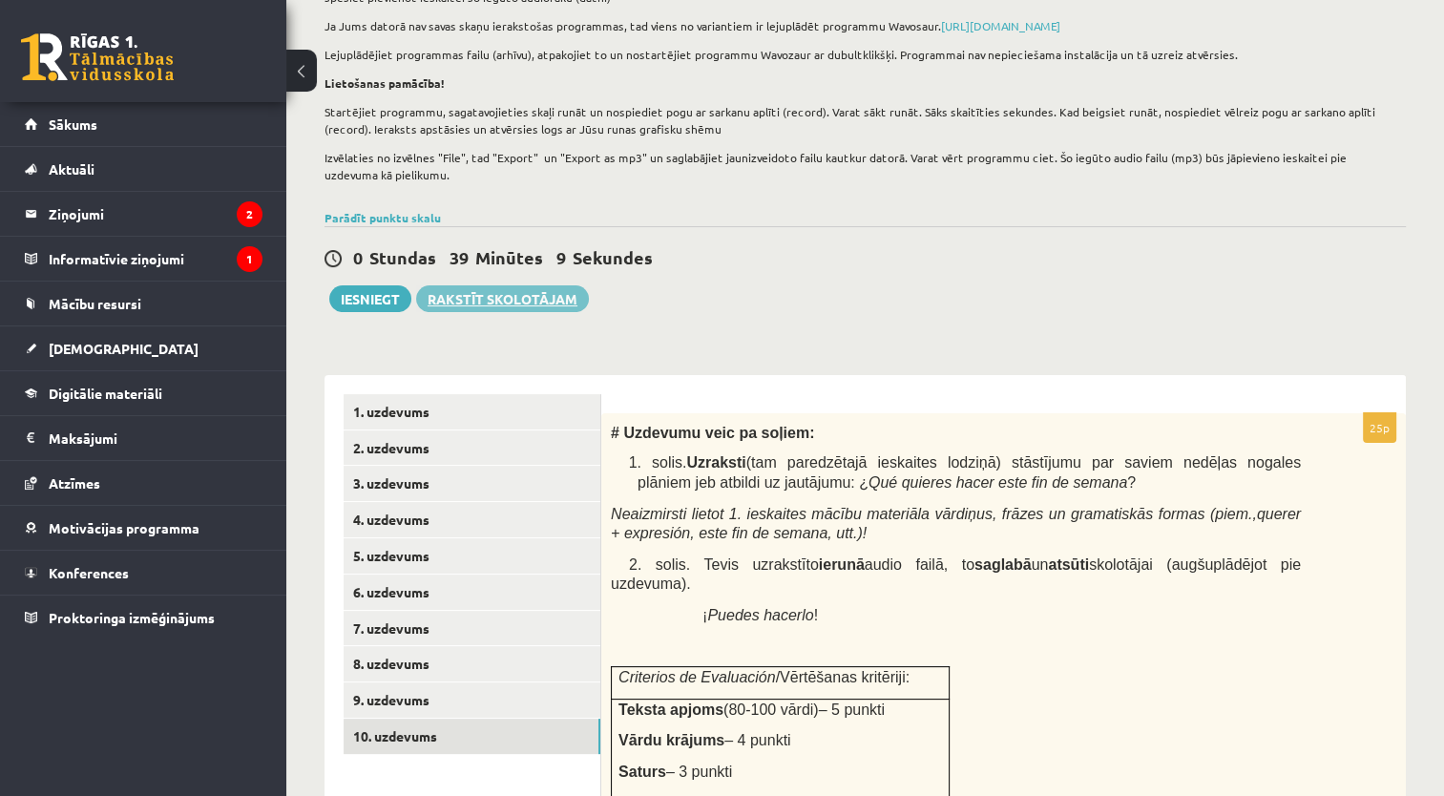
click at [500, 304] on link "Rakstīt skolotājam" at bounding box center [502, 298] width 173 height 27
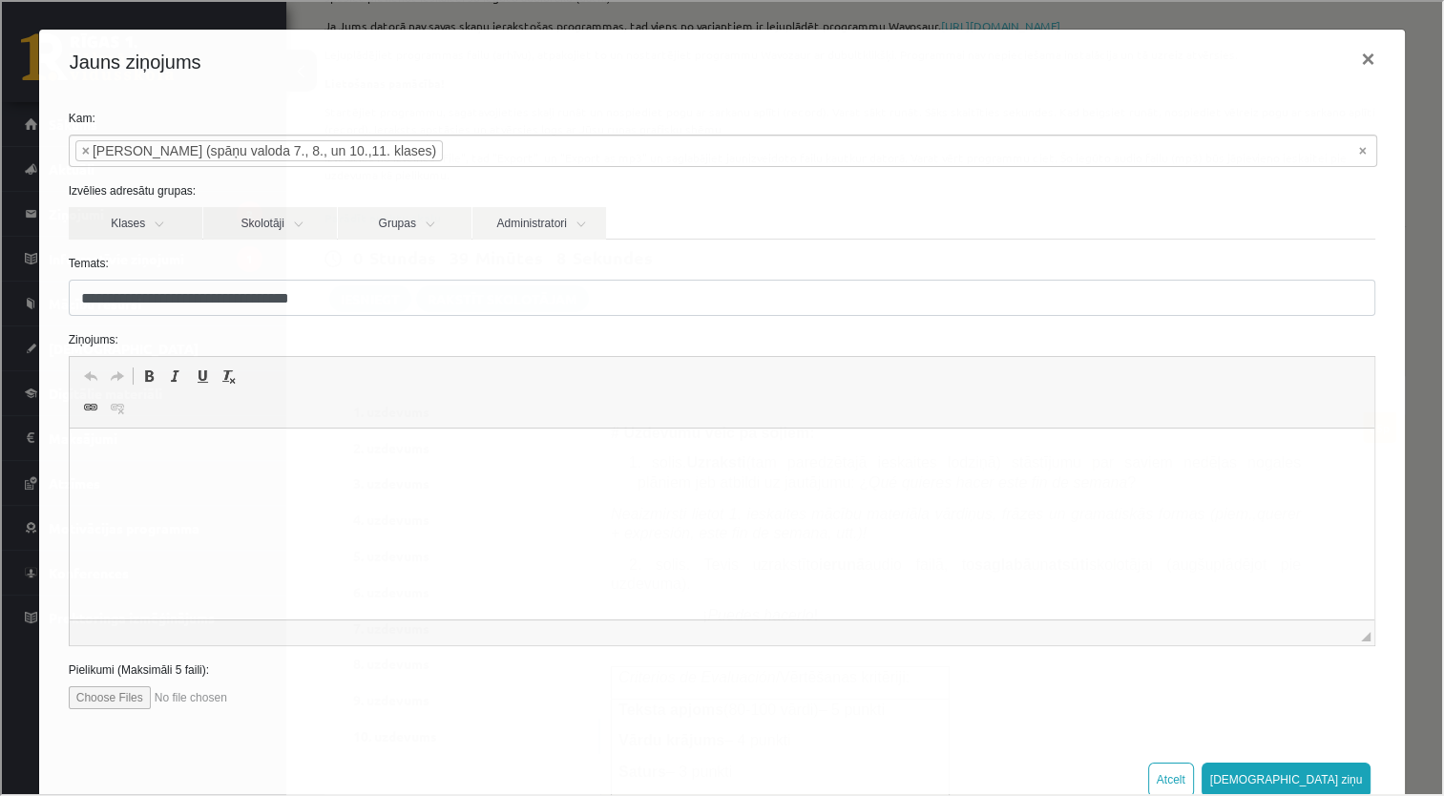
scroll to position [0, 0]
click at [131, 690] on input "file" at bounding box center [175, 695] width 217 height 23
type input "**********"
click at [1314, 772] on button "[DEMOGRAPHIC_DATA] ziņu" at bounding box center [1284, 777] width 170 height 34
click at [1327, 775] on button "[DEMOGRAPHIC_DATA] ziņu" at bounding box center [1284, 777] width 170 height 34
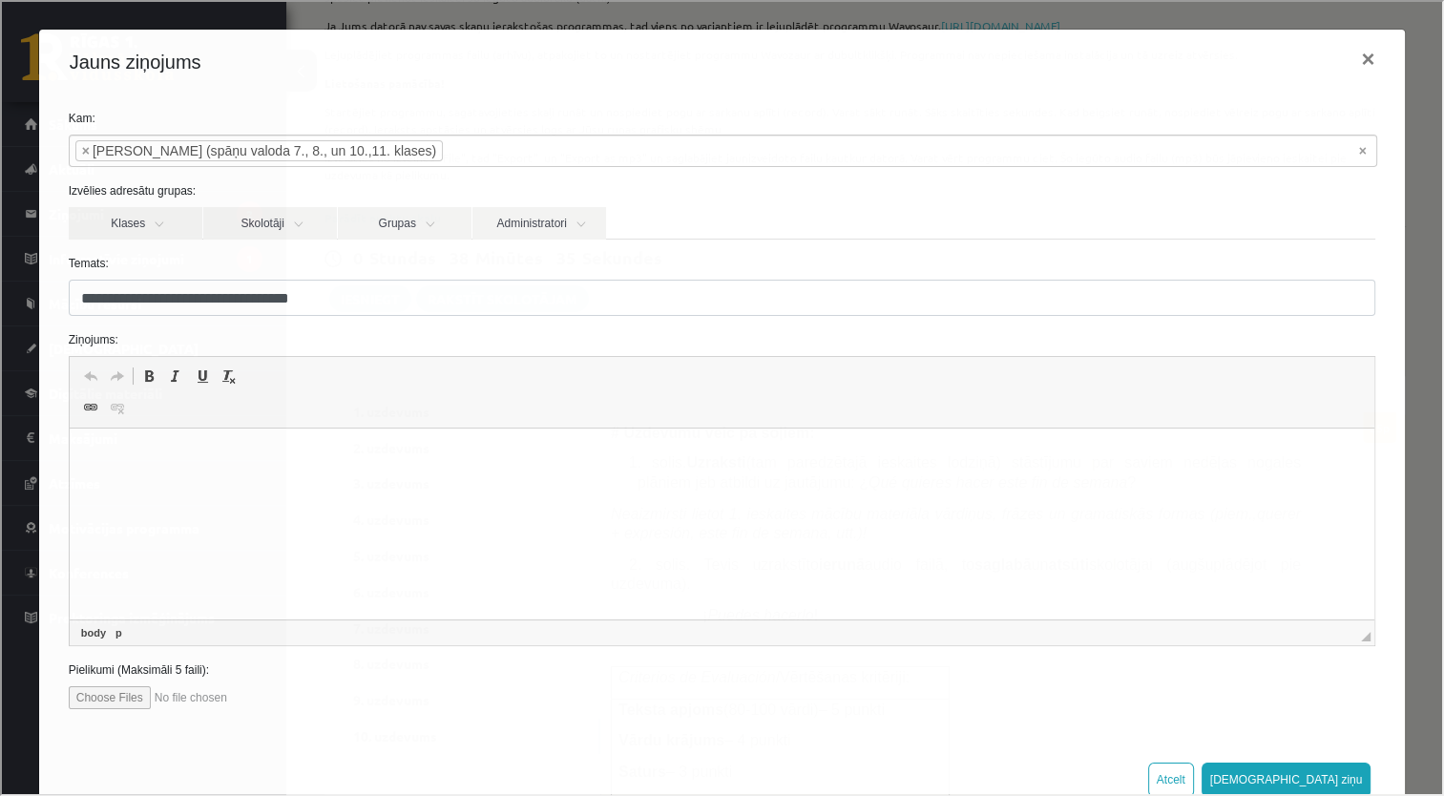
click at [215, 483] on html at bounding box center [721, 457] width 1305 height 58
click at [1308, 764] on button "[DEMOGRAPHIC_DATA] ziņu" at bounding box center [1284, 777] width 170 height 34
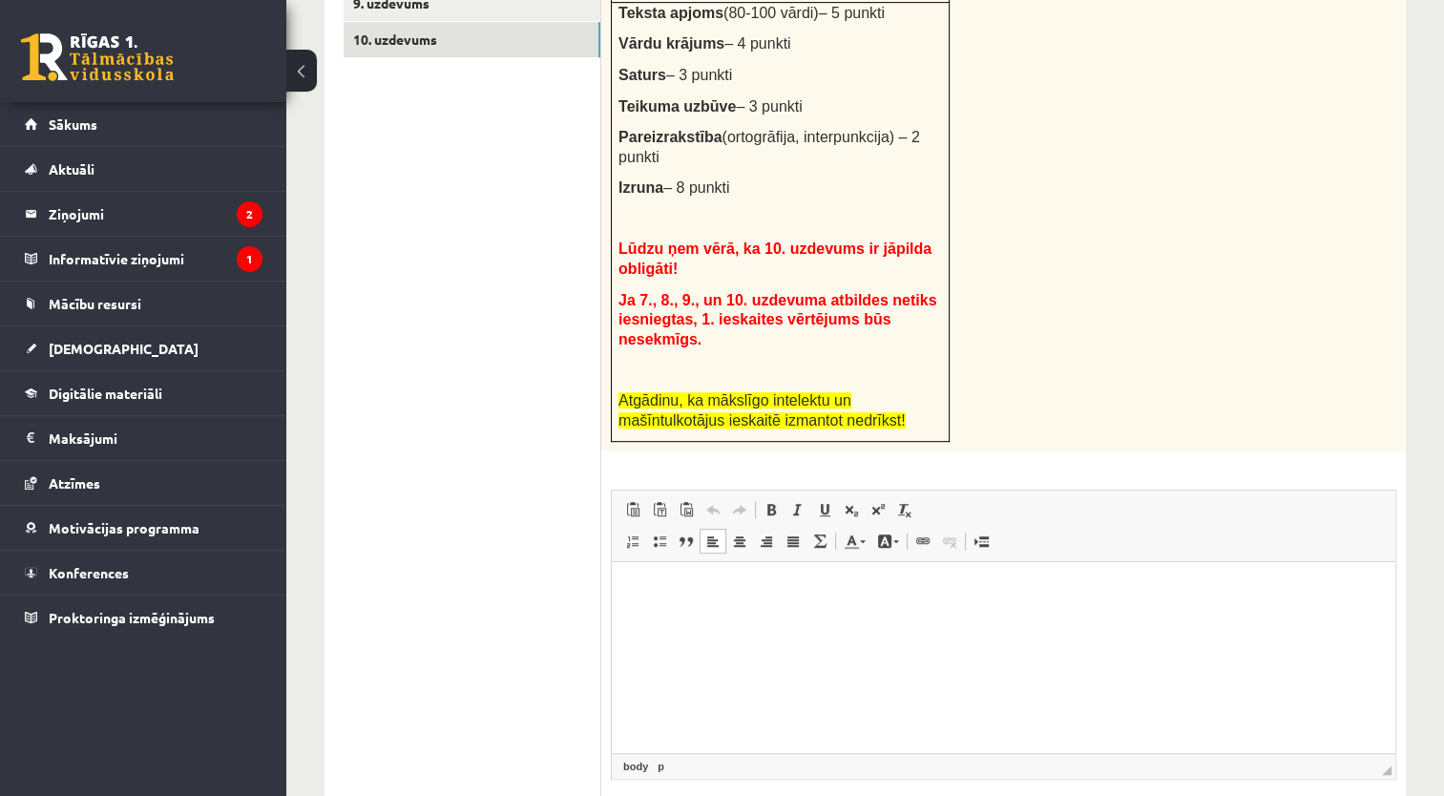
scroll to position [1031, 0]
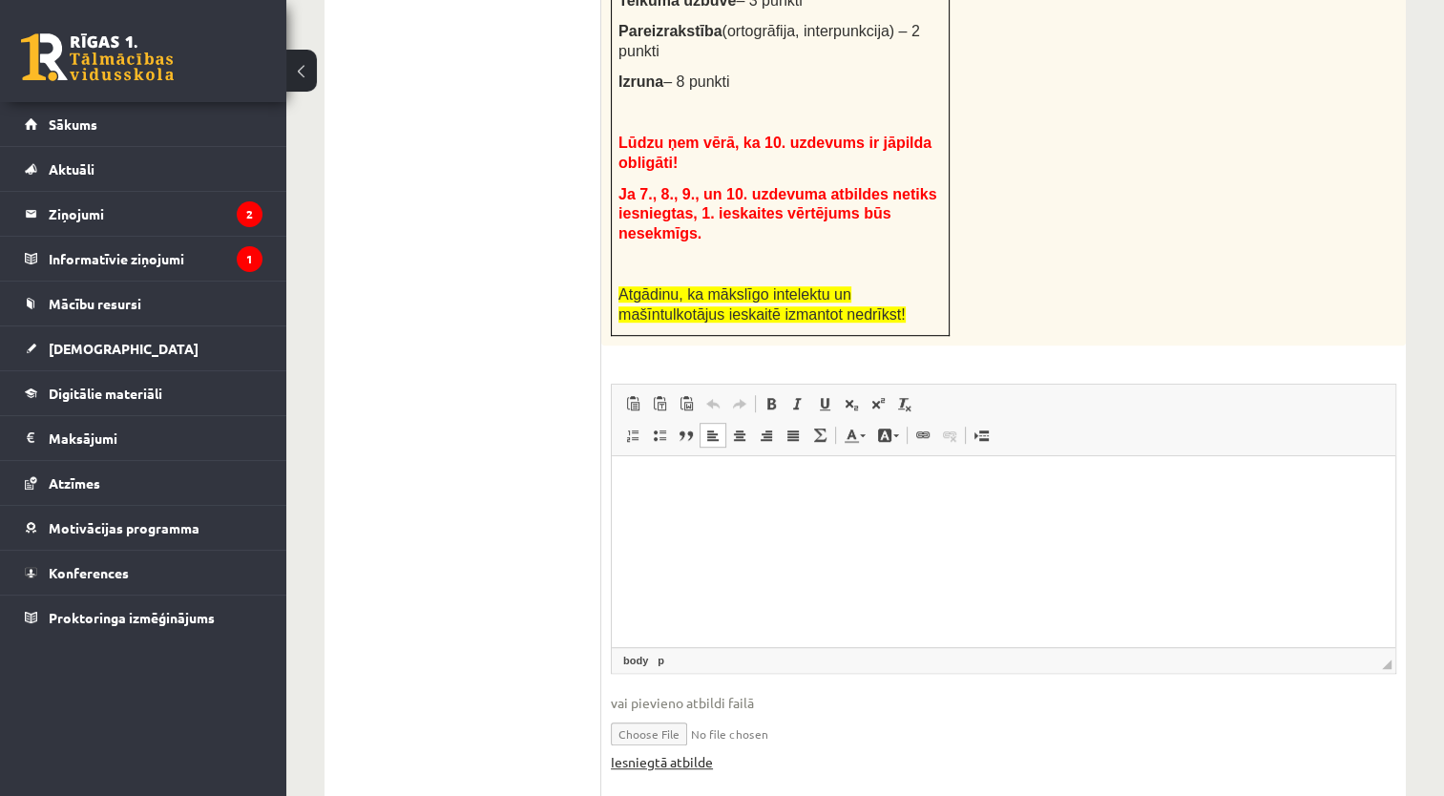
click at [641, 752] on link "Iesniegtā atbilde" at bounding box center [662, 762] width 102 height 20
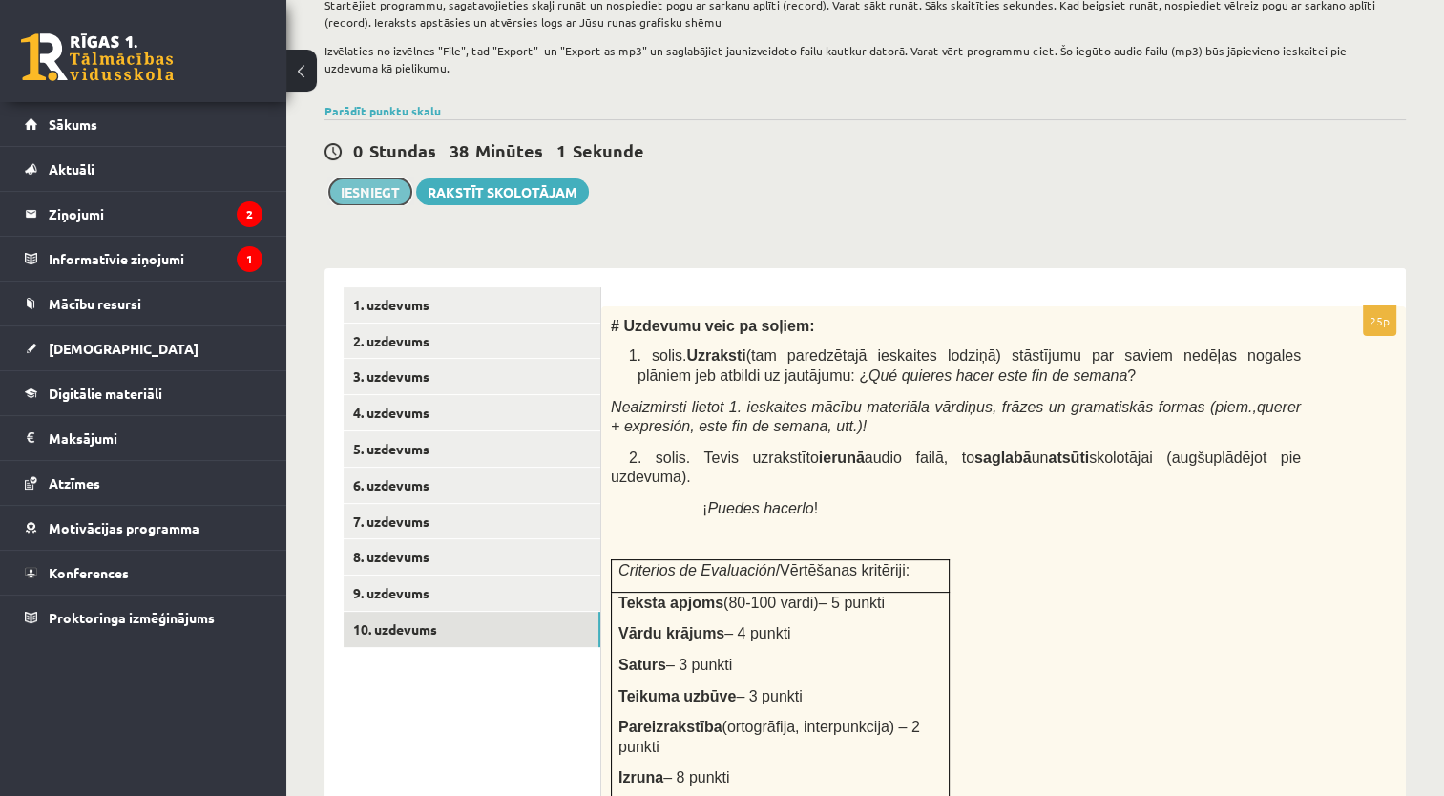
click at [385, 192] on button "Iesniegt" at bounding box center [370, 191] width 82 height 27
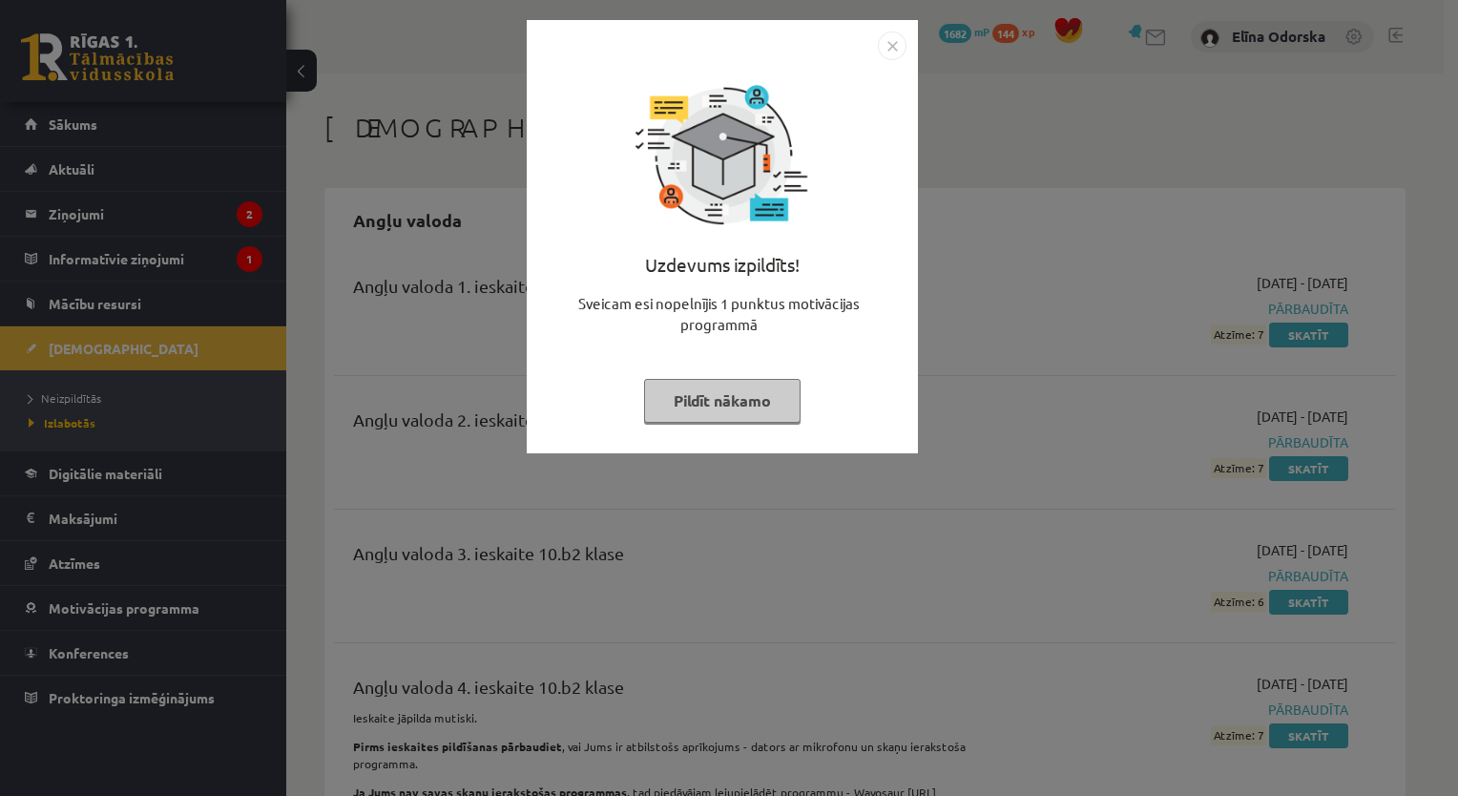
click at [884, 48] on img "Close" at bounding box center [892, 45] width 29 height 29
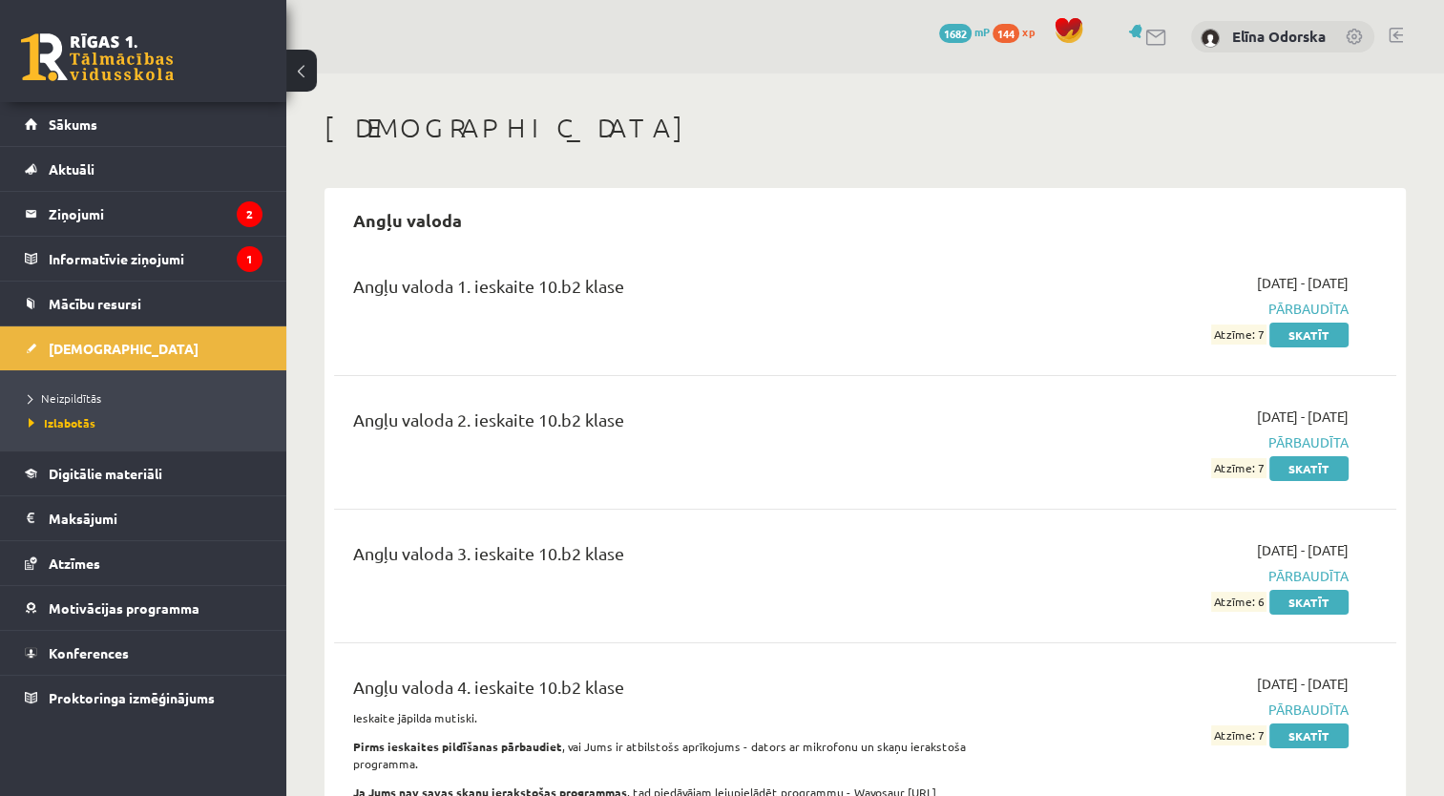
click at [1388, 31] on link at bounding box center [1395, 35] width 14 height 15
